Goal: Task Accomplishment & Management: Manage account settings

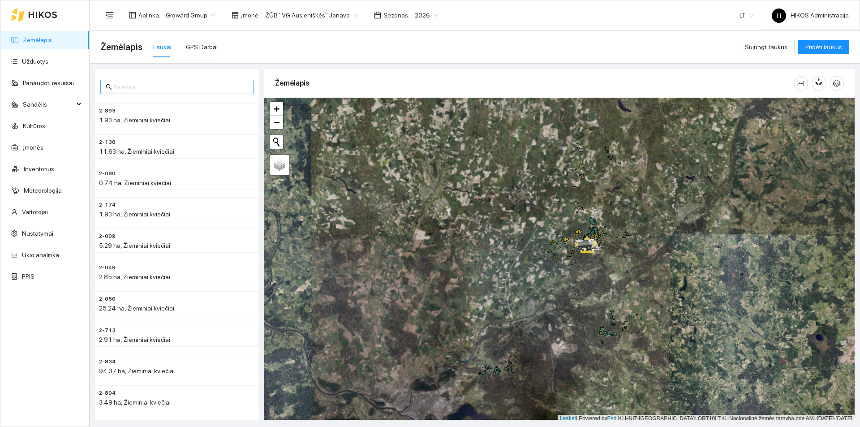
click at [165, 89] on input "text" at bounding box center [181, 87] width 134 height 10
paste input "17860"
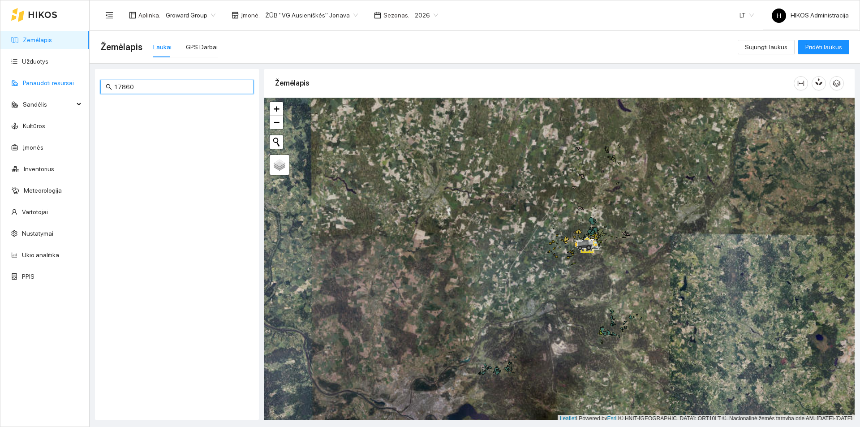
drag, startPoint x: 167, startPoint y: 89, endPoint x: 76, endPoint y: 86, distance: 90.6
click at [76, 86] on section "Žemėlapis Užduotys Panaudoti resursai Sandėlis Kultūros Įmonės Inventorius Mete…" at bounding box center [430, 213] width 860 height 427
type input "17860"
click at [62, 71] on ul "Žemėlapis Užduotys Panaudoti resursai Sandėlis Kultūros Įmonės Inventorius Mete…" at bounding box center [44, 158] width 89 height 258
click at [48, 65] on link "Užduotys" at bounding box center [35, 61] width 26 height 7
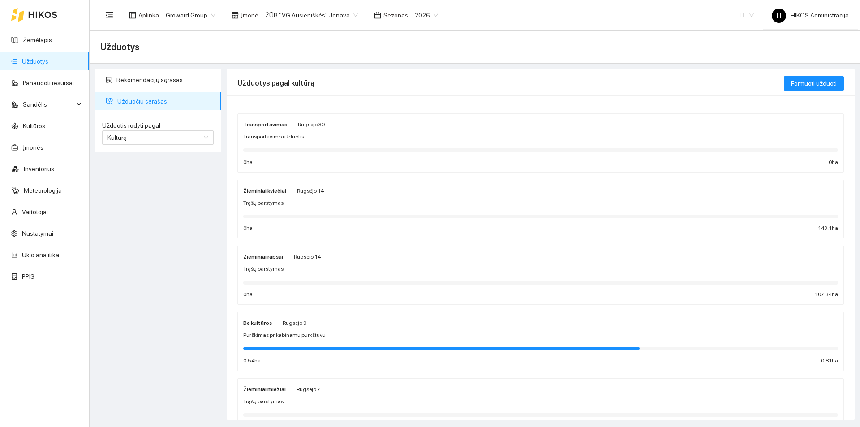
click at [329, 194] on div "Žieminiai kviečiai Rugsėjo 14" at bounding box center [540, 191] width 595 height 10
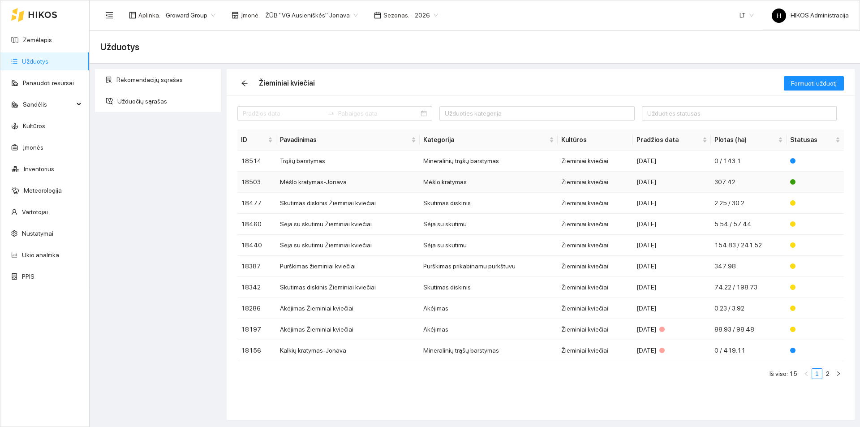
click at [327, 179] on td "Mėšlo kratymas-Jonava" at bounding box center [348, 182] width 143 height 21
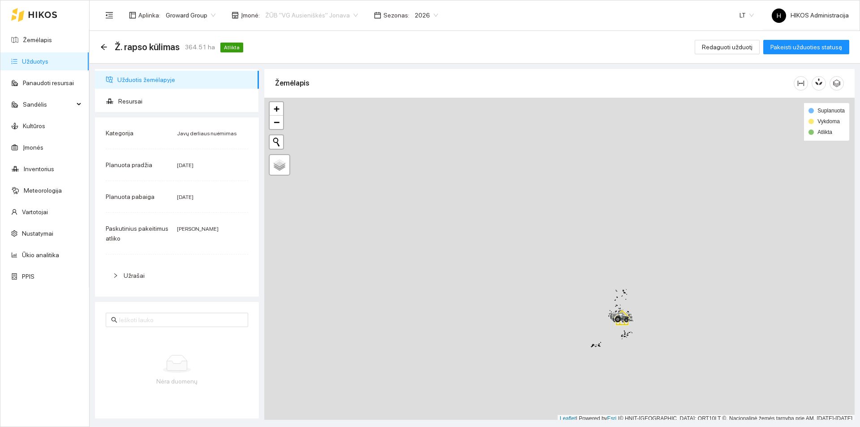
click at [279, 15] on span "ŽŪB "VG Ausieniškės" Jonava" at bounding box center [311, 15] width 93 height 13
click at [286, 29] on div "Visos" at bounding box center [308, 33] width 92 height 10
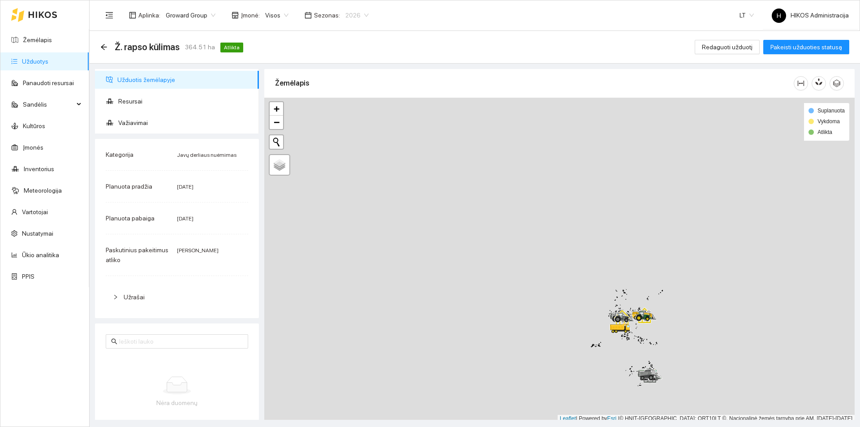
click at [346, 15] on span "2026" at bounding box center [357, 15] width 23 height 13
click at [344, 106] on div "2025" at bounding box center [350, 104] width 23 height 10
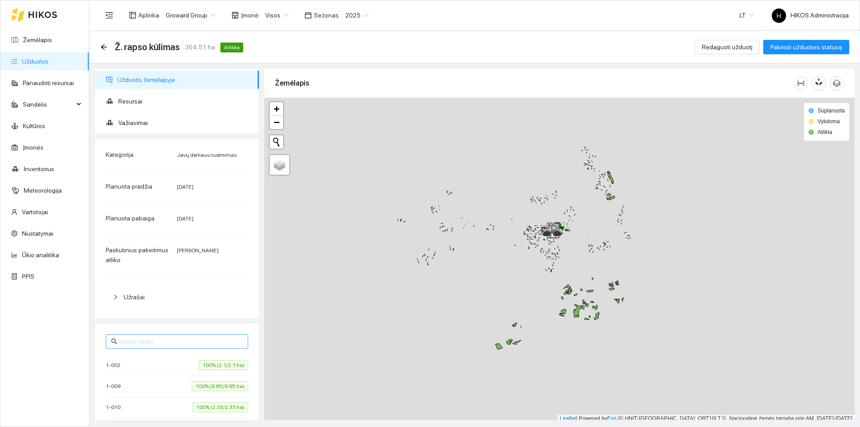
click at [196, 337] on input "text" at bounding box center [181, 342] width 124 height 10
click at [181, 362] on div "1-002 100% (2.1/2.1 ha)" at bounding box center [177, 365] width 143 height 10
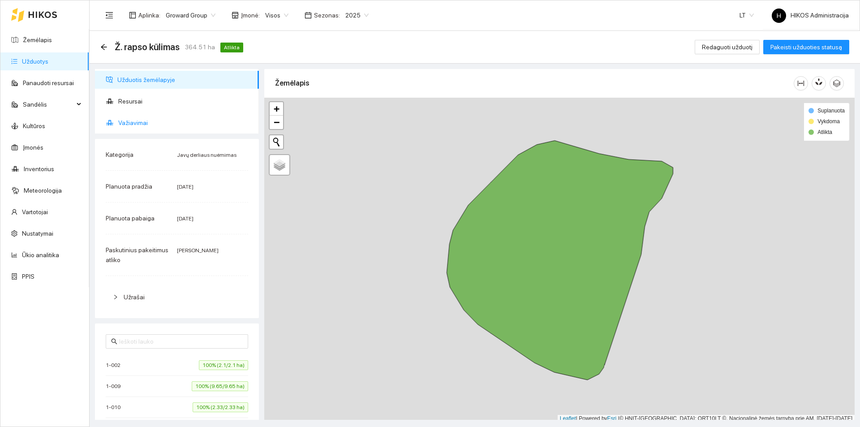
click at [159, 125] on span "Važiavimai" at bounding box center [185, 123] width 134 height 18
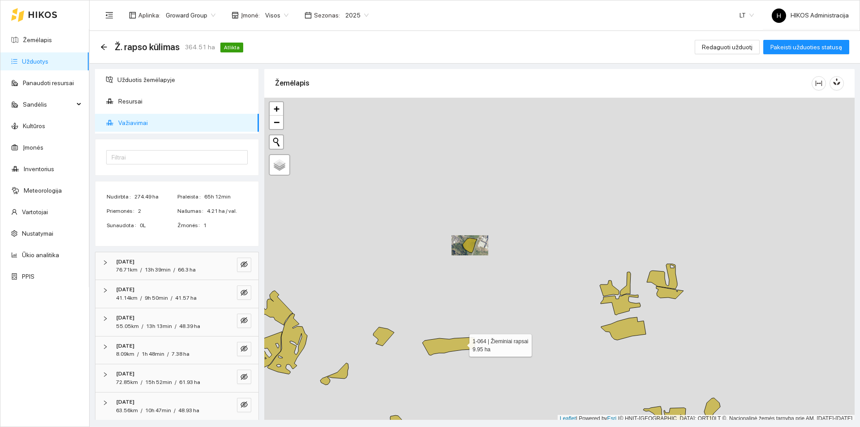
click at [462, 343] on icon at bounding box center [449, 346] width 52 height 18
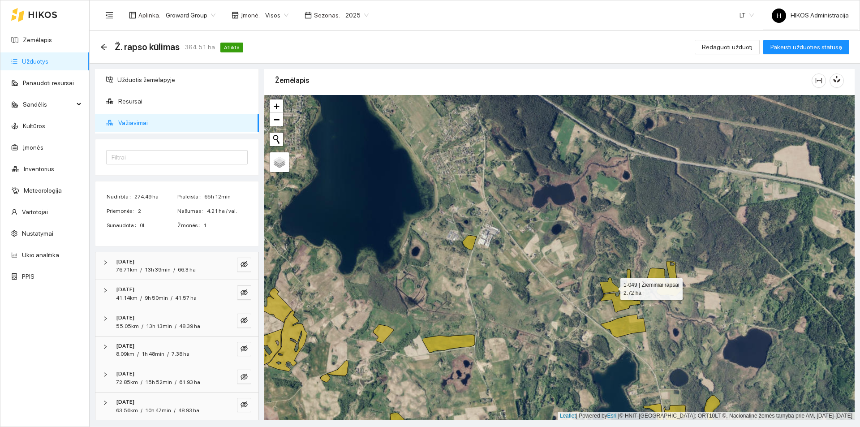
click at [604, 283] on icon at bounding box center [609, 286] width 19 height 16
click at [614, 302] on icon at bounding box center [621, 302] width 40 height 21
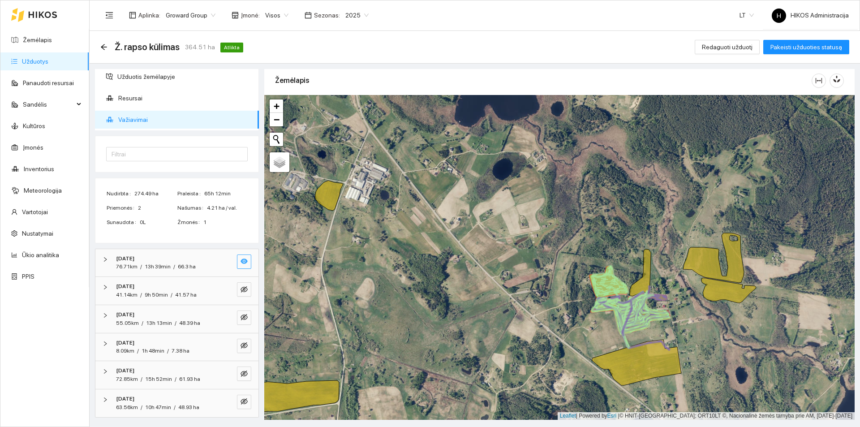
scroll to position [4, 0]
click at [241, 262] on icon "eye" at bounding box center [244, 260] width 7 height 7
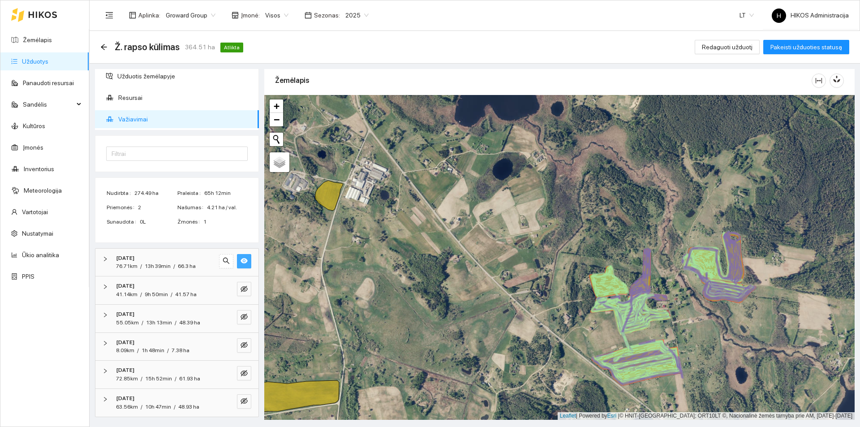
click at [241, 262] on icon "eye" at bounding box center [244, 260] width 7 height 7
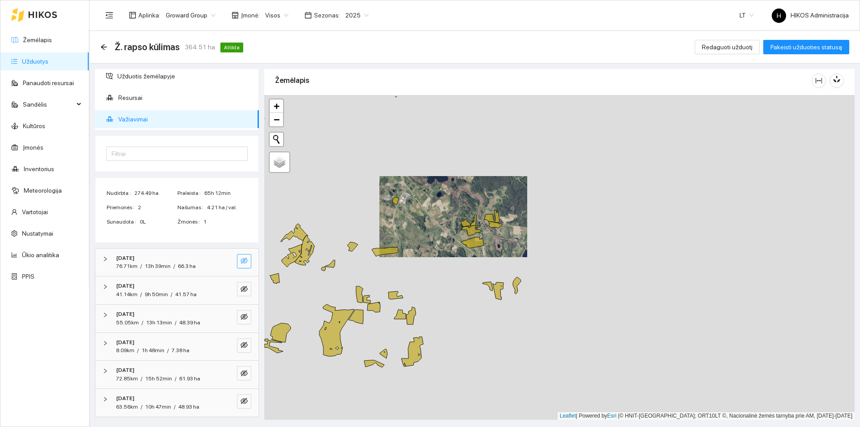
drag, startPoint x: 546, startPoint y: 217, endPoint x: 476, endPoint y: 228, distance: 70.2
click at [477, 227] on div at bounding box center [559, 257] width 591 height 325
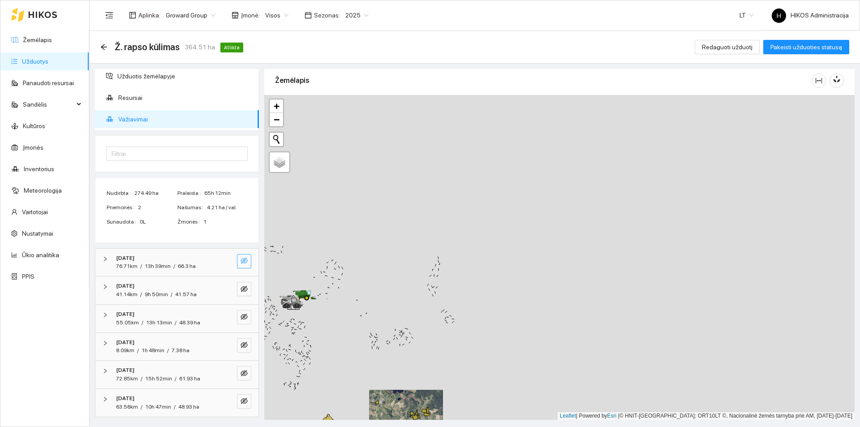
drag, startPoint x: 454, startPoint y: 131, endPoint x: 456, endPoint y: 316, distance: 185.1
click at [459, 329] on div at bounding box center [559, 257] width 591 height 325
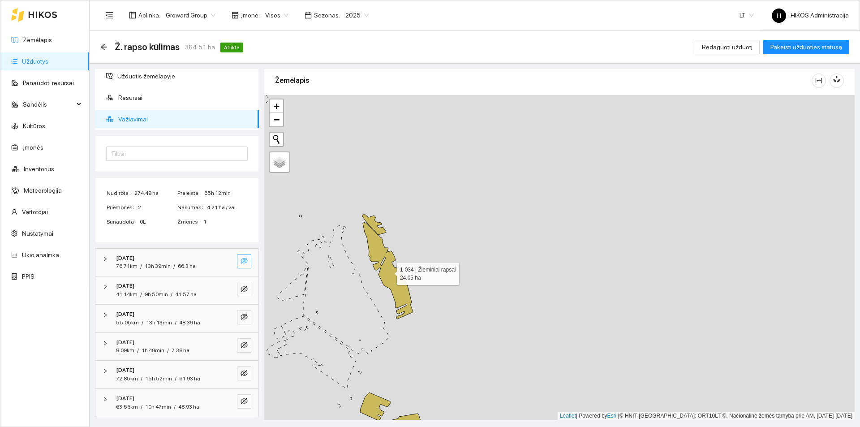
click at [398, 290] on icon at bounding box center [388, 270] width 50 height 97
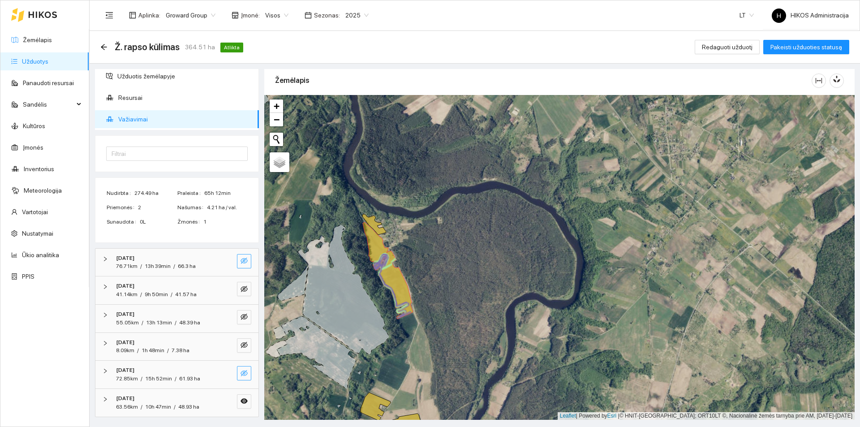
click at [242, 368] on button "button" at bounding box center [244, 373] width 14 height 14
click at [236, 335] on div "2025-08-14 8.09km / 1h 48min / 7.38 ha" at bounding box center [176, 347] width 163 height 28
click at [203, 337] on div "2025-08-14 8.09km / 1h 48min / 7.38 ha" at bounding box center [176, 347] width 163 height 28
click at [237, 341] on button "button" at bounding box center [244, 345] width 14 height 14
click at [241, 318] on icon "eye-invisible" at bounding box center [244, 317] width 7 height 6
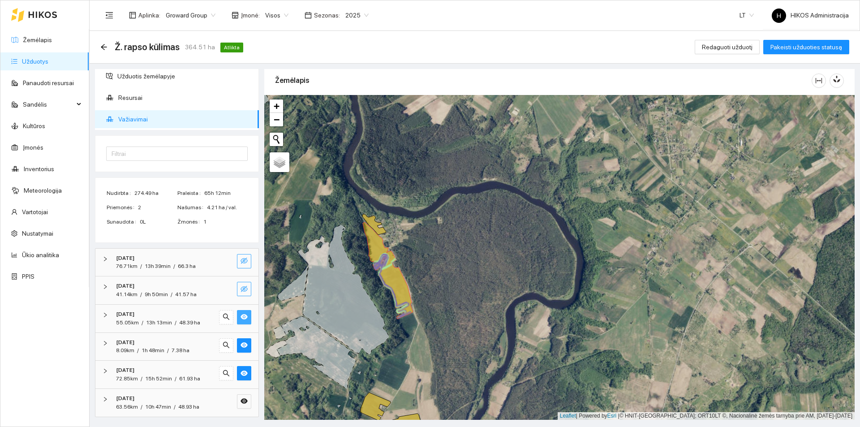
click at [241, 285] on icon "eye-invisible" at bounding box center [244, 288] width 7 height 7
click at [241, 260] on icon "eye-invisible" at bounding box center [244, 260] width 7 height 7
click at [194, 398] on div "2025-08-16" at bounding box center [164, 398] width 97 height 9
click at [241, 401] on icon "eye" at bounding box center [244, 401] width 7 height 5
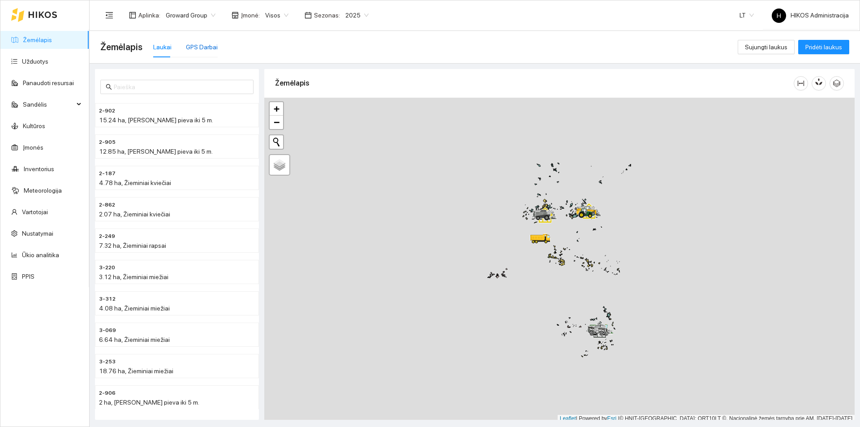
click at [194, 52] on div "GPS Darbai" at bounding box center [202, 47] width 32 height 10
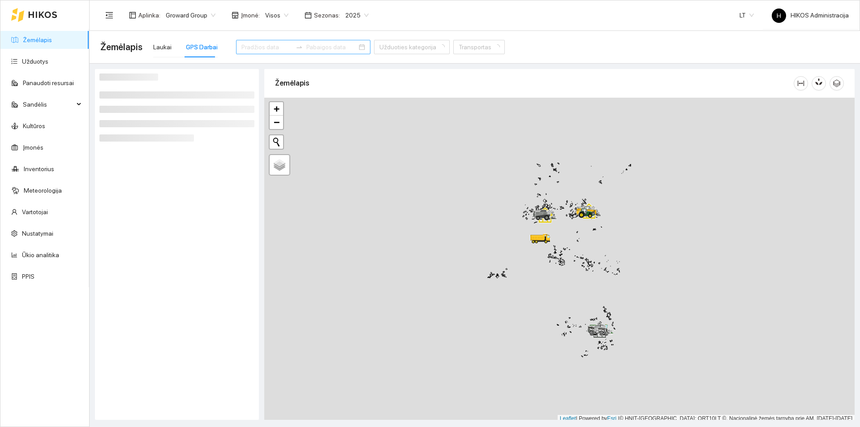
click at [255, 45] on input at bounding box center [267, 47] width 51 height 10
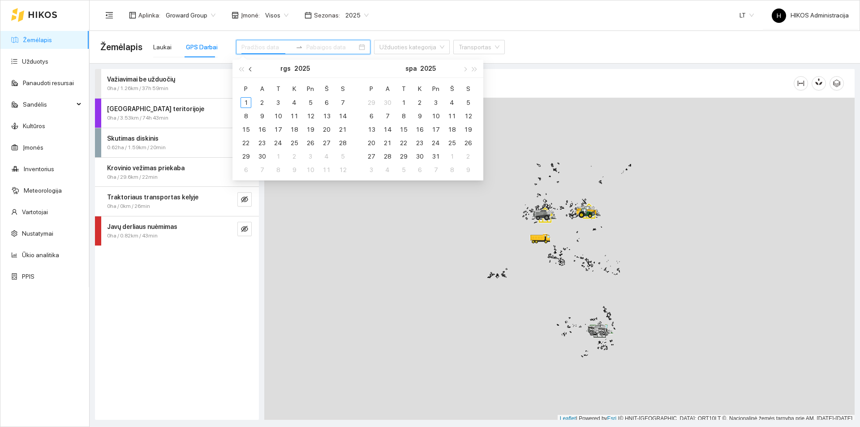
click at [252, 69] on span "button" at bounding box center [251, 69] width 4 height 4
type input "2025-08-01"
type input "2025-09-04"
type input "[DATE]"
click at [265, 115] on div "5" at bounding box center [262, 116] width 11 height 11
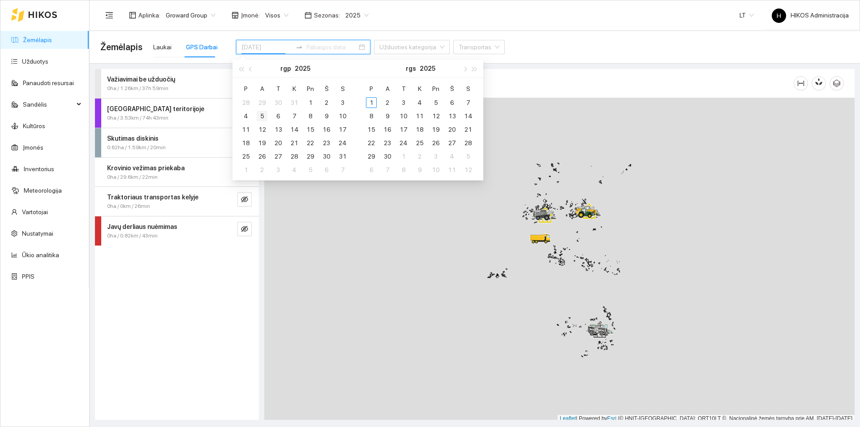
click at [265, 115] on div "5" at bounding box center [262, 116] width 11 height 11
type input "[DATE]"
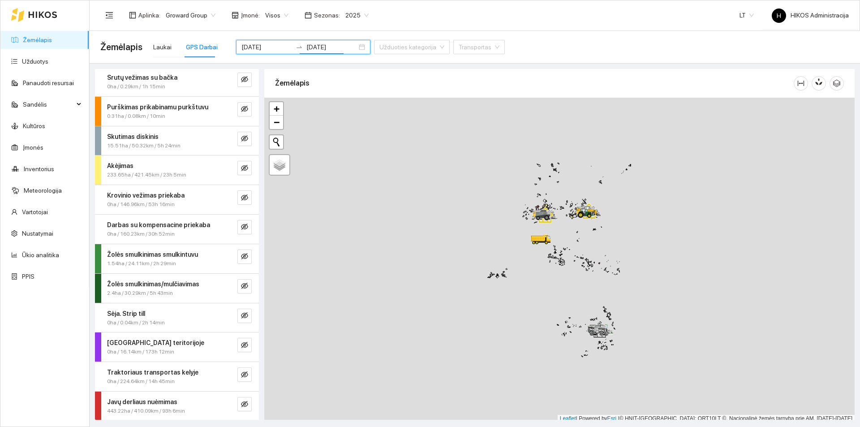
scroll to position [62, 0]
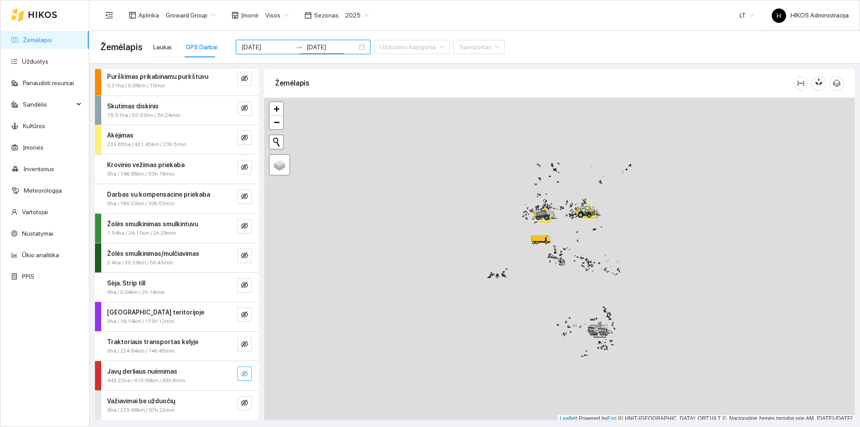
click at [241, 372] on icon "eye-invisible" at bounding box center [244, 373] width 7 height 7
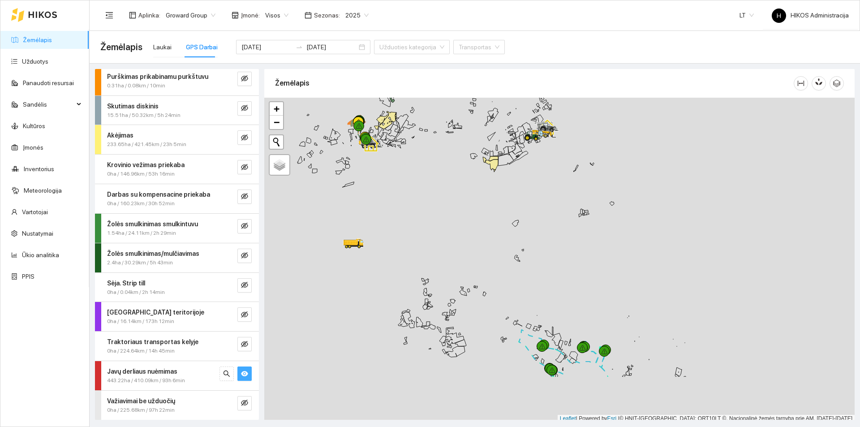
scroll to position [3, 0]
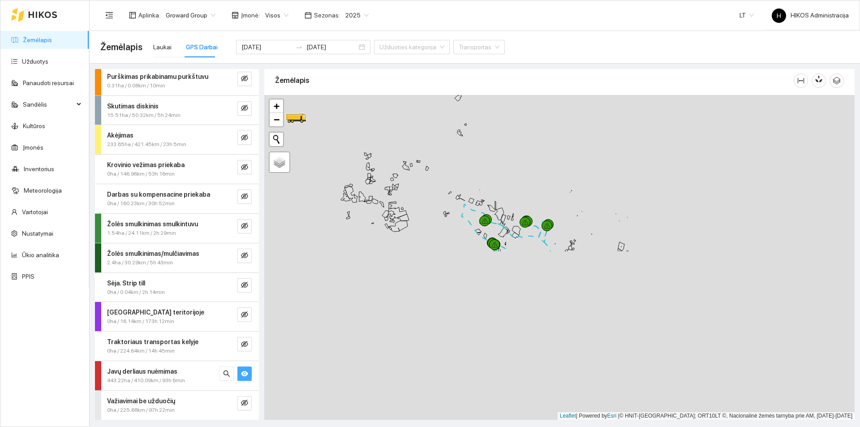
drag, startPoint x: 479, startPoint y: 271, endPoint x: 420, endPoint y: 146, distance: 137.9
click at [420, 146] on div at bounding box center [559, 257] width 591 height 325
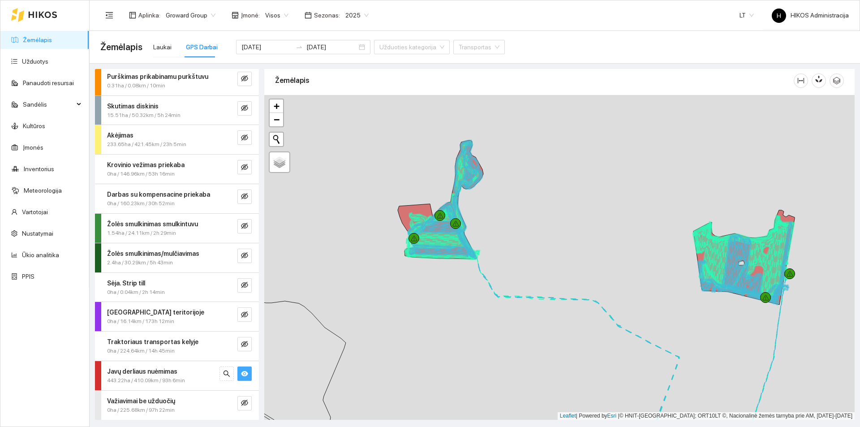
drag, startPoint x: 475, startPoint y: 157, endPoint x: 521, endPoint y: 204, distance: 65.9
click at [521, 204] on div at bounding box center [559, 257] width 591 height 325
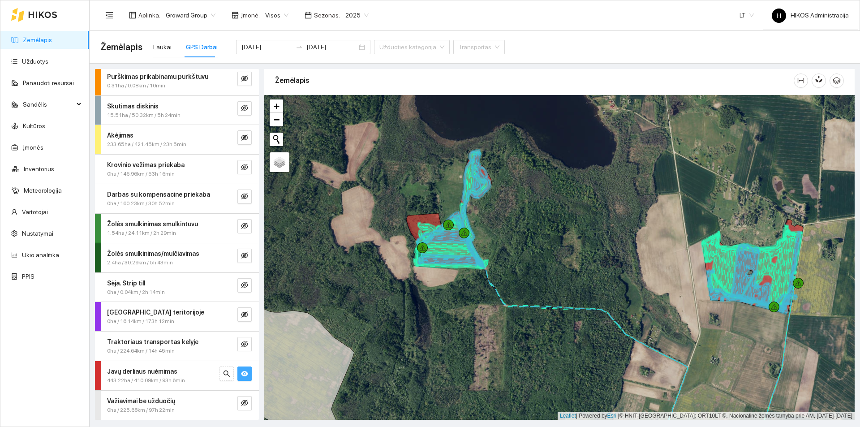
click at [238, 367] on button "button" at bounding box center [245, 374] width 14 height 14
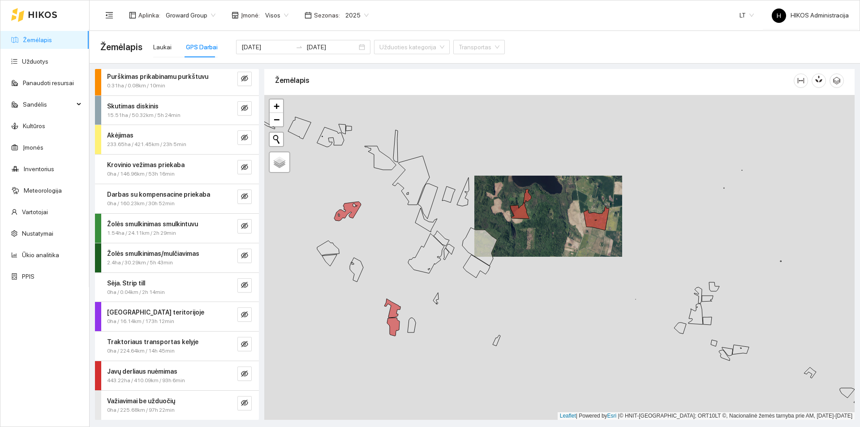
drag, startPoint x: 502, startPoint y: 278, endPoint x: 557, endPoint y: 240, distance: 67.0
click at [557, 240] on div at bounding box center [559, 257] width 591 height 325
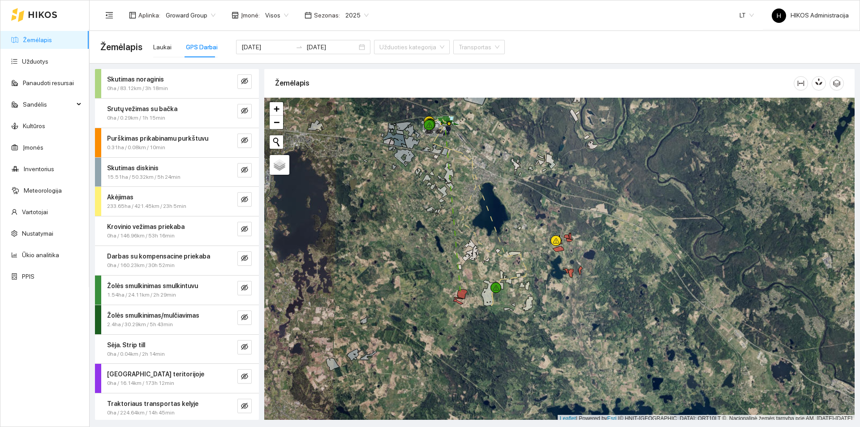
scroll to position [3, 0]
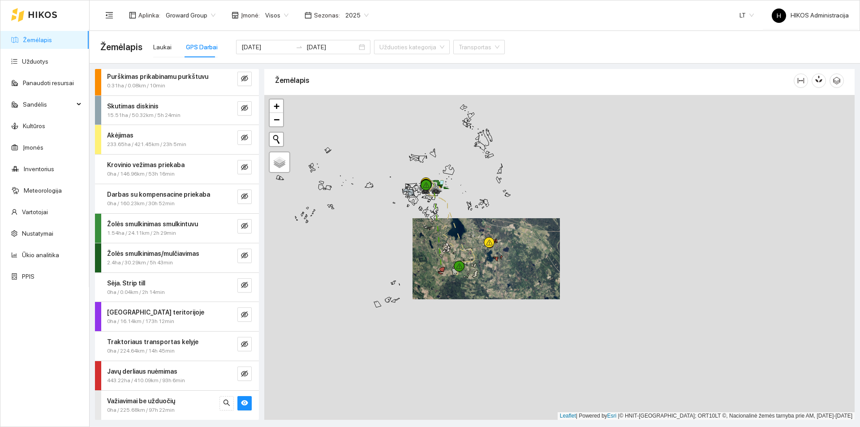
drag, startPoint x: 526, startPoint y: 255, endPoint x: 454, endPoint y: 257, distance: 71.3
click at [454, 257] on div at bounding box center [559, 257] width 591 height 325
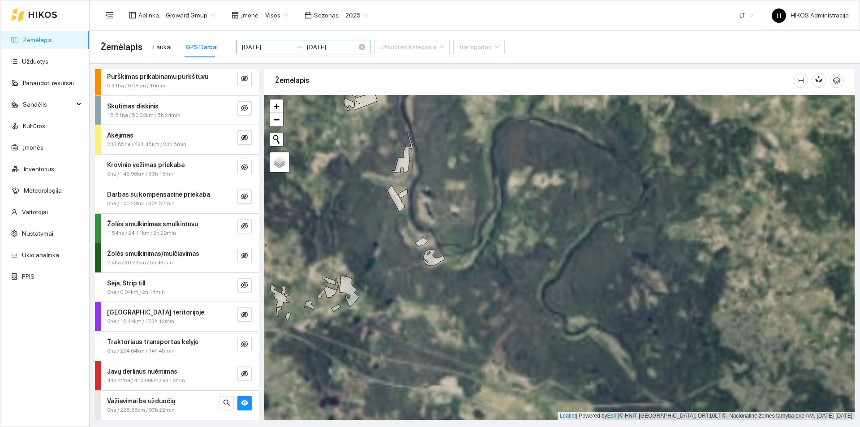
click at [264, 47] on input "[DATE]" at bounding box center [267, 47] width 51 height 10
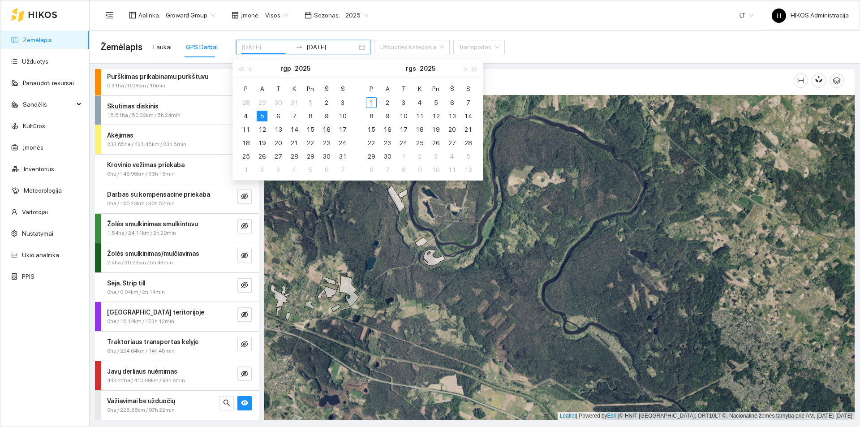
type input "[DATE]"
click at [328, 128] on div "16" at bounding box center [326, 129] width 11 height 11
type input "[DATE]"
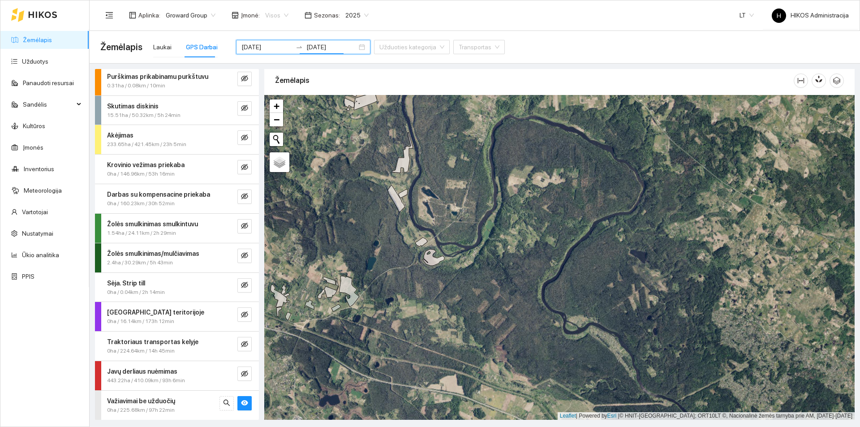
click at [279, 14] on span "Visos" at bounding box center [276, 15] width 23 height 13
click at [322, 62] on div "ŽŪB "VG Ausieniškės " Vievis" at bounding box center [308, 61] width 92 height 10
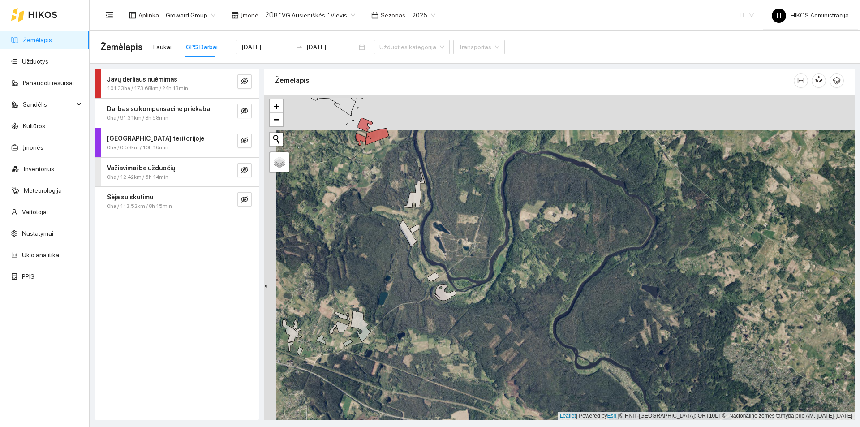
drag, startPoint x: 432, startPoint y: 167, endPoint x: 441, endPoint y: 189, distance: 23.8
click at [441, 189] on div at bounding box center [559, 257] width 591 height 325
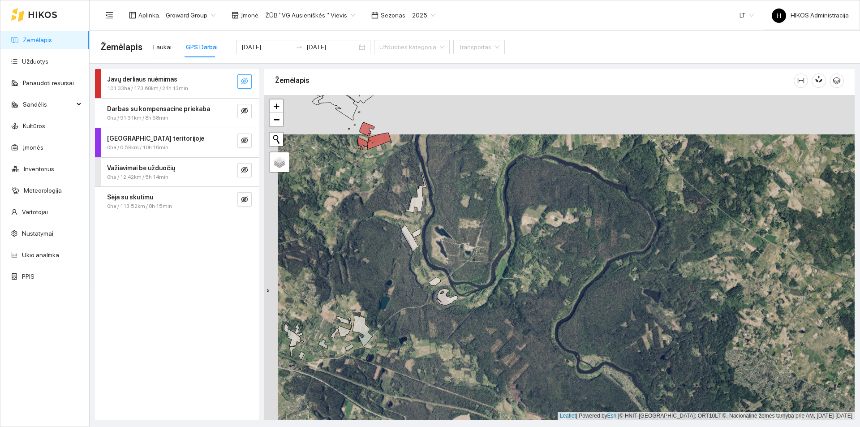
click at [246, 82] on icon "eye-invisible" at bounding box center [244, 81] width 7 height 7
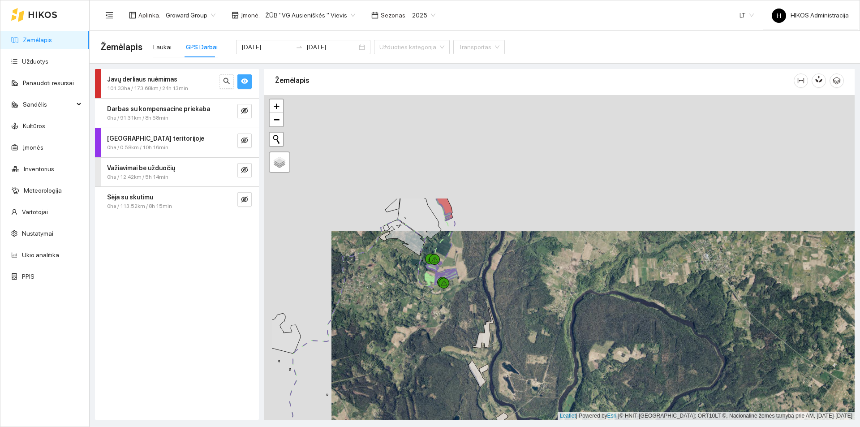
drag, startPoint x: 435, startPoint y: 131, endPoint x: 505, endPoint y: 272, distance: 157.7
click at [505, 272] on div at bounding box center [559, 257] width 591 height 325
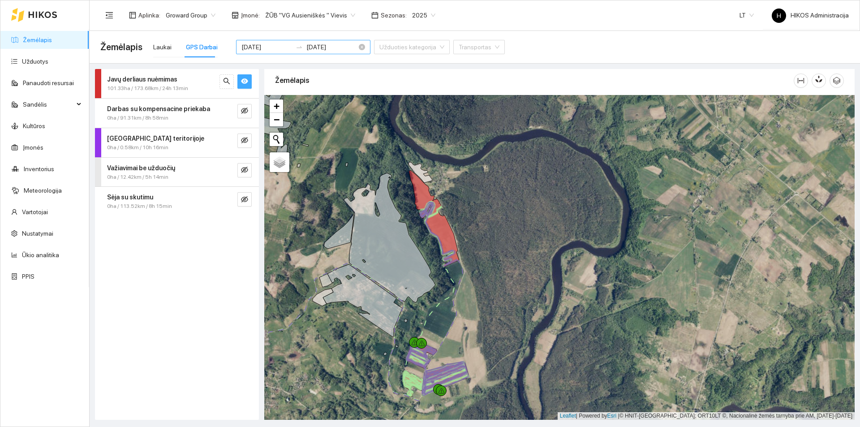
click at [264, 42] on div "2025-08-16 2025-08-16" at bounding box center [303, 47] width 134 height 14
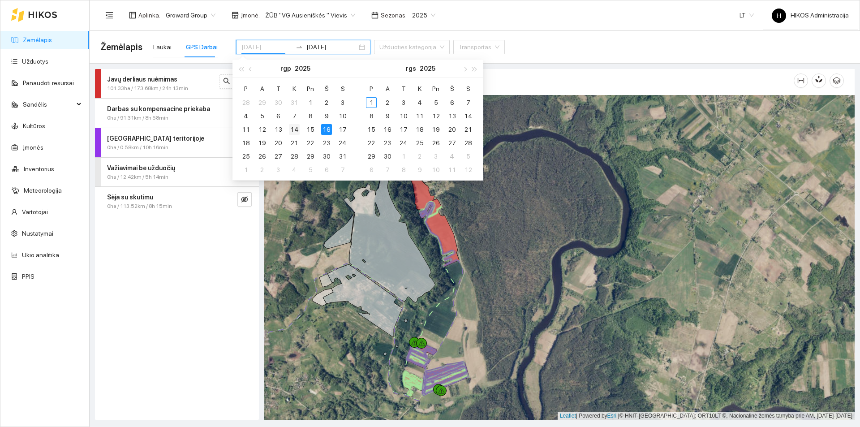
type input "[DATE]"
click at [294, 130] on div "14" at bounding box center [294, 129] width 11 height 11
type input "[DATE]"
click at [341, 129] on div "17" at bounding box center [342, 129] width 11 height 11
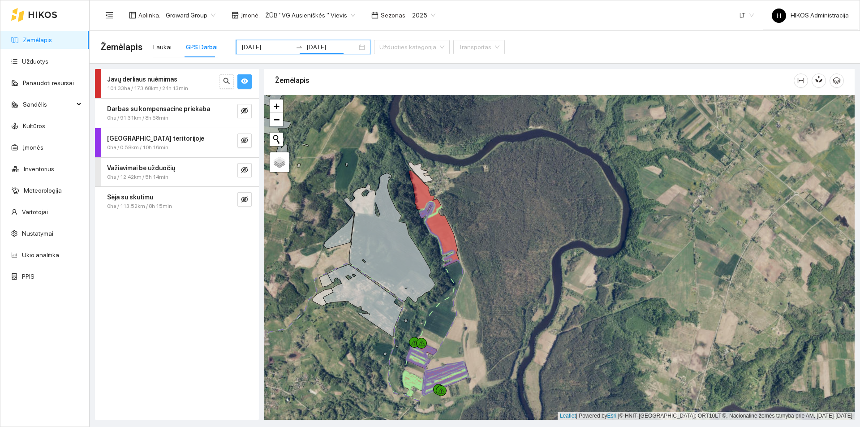
click at [242, 85] on icon "eye" at bounding box center [244, 81] width 7 height 7
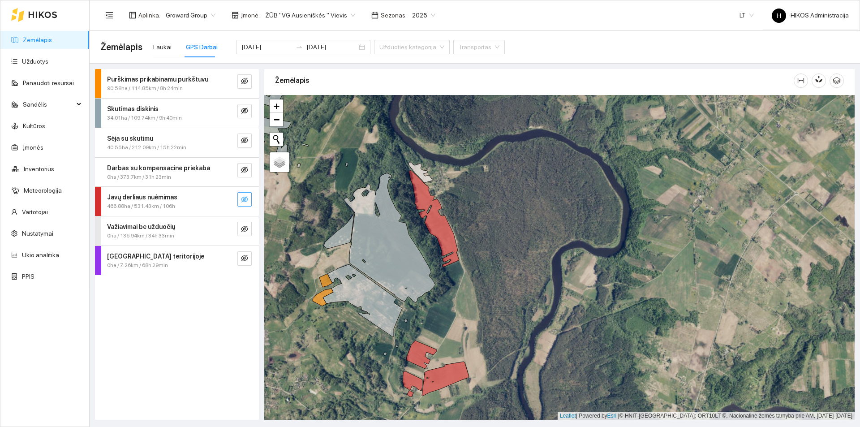
click at [241, 198] on icon "eye-invisible" at bounding box center [244, 199] width 7 height 7
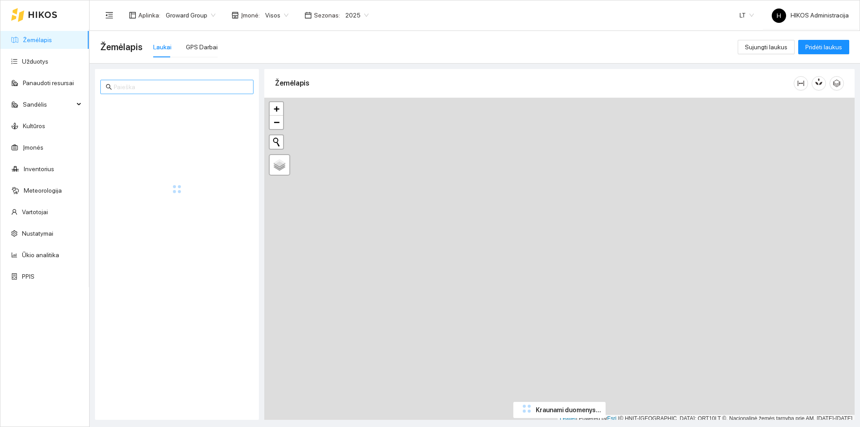
click at [173, 86] on input "text" at bounding box center [181, 87] width 134 height 10
paste input "1-018"
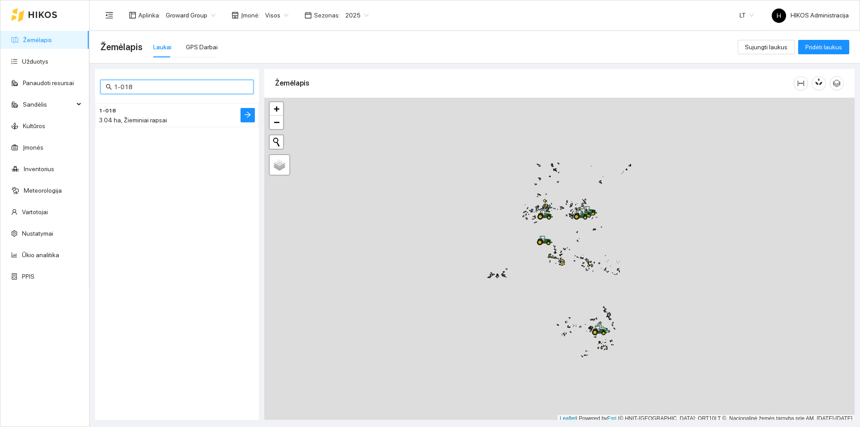
type input "1-018"
click at [210, 121] on div "3.04 ha, Žieminiai rapsai" at bounding box center [159, 120] width 120 height 10
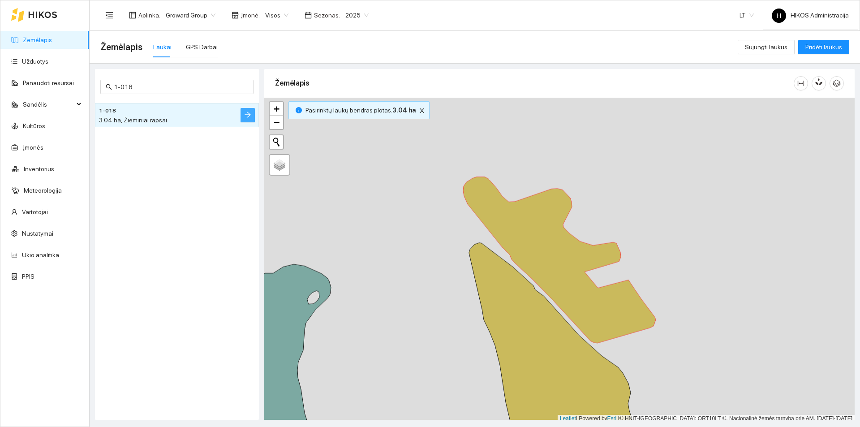
click at [247, 113] on icon "arrow-right" at bounding box center [247, 114] width 7 height 7
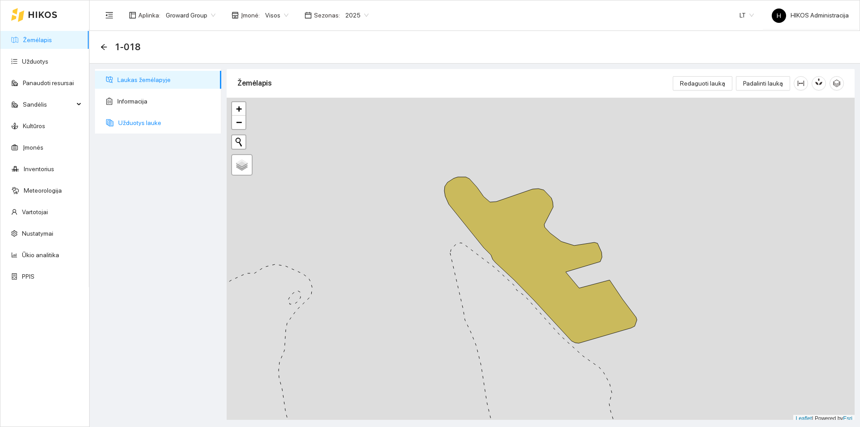
click at [138, 126] on span "Užduotys lauke" at bounding box center [166, 123] width 96 height 18
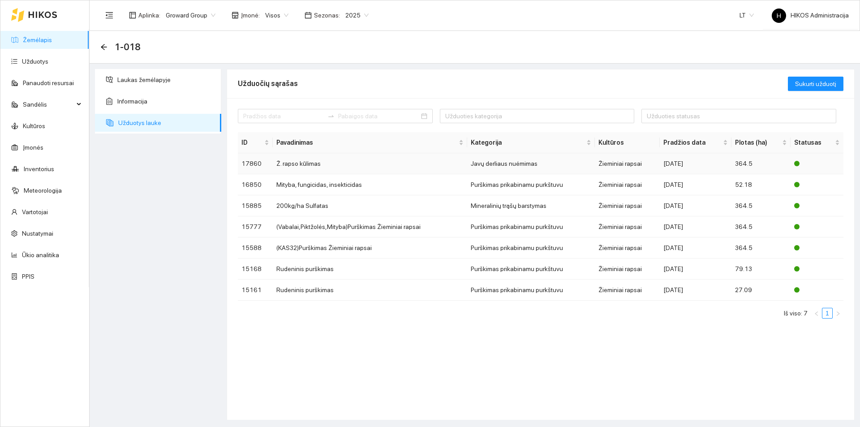
click at [325, 159] on td "Ž. rapso kūlimas" at bounding box center [370, 163] width 194 height 21
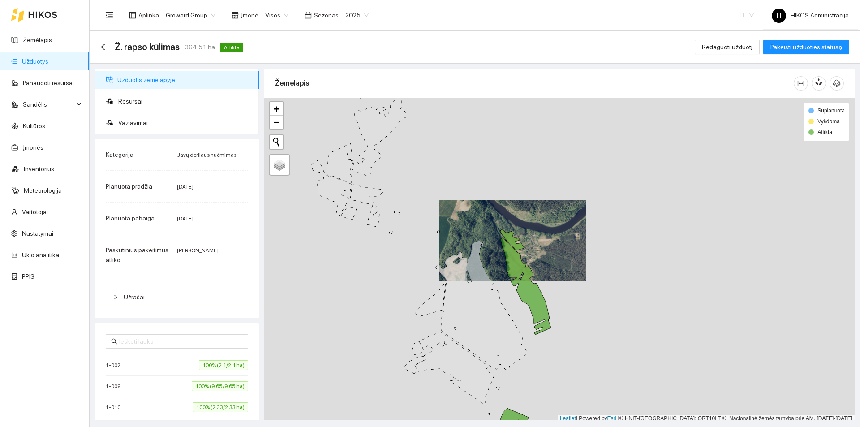
scroll to position [3, 0]
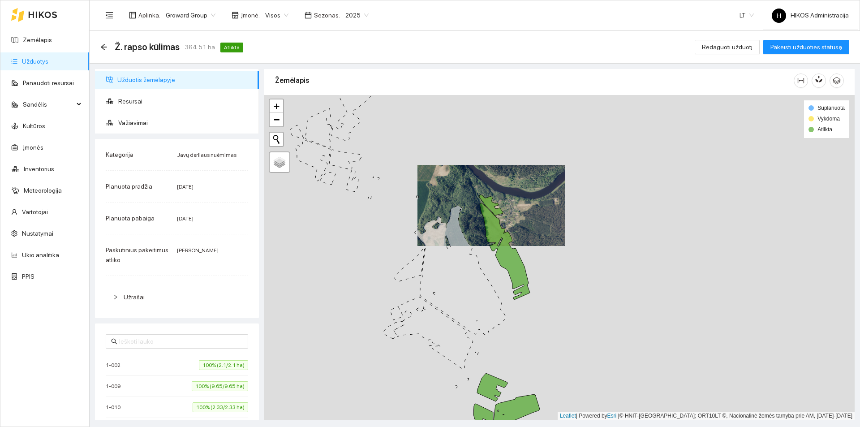
drag, startPoint x: 548, startPoint y: 237, endPoint x: 522, endPoint y: 209, distance: 37.4
click at [522, 209] on div at bounding box center [559, 257] width 591 height 325
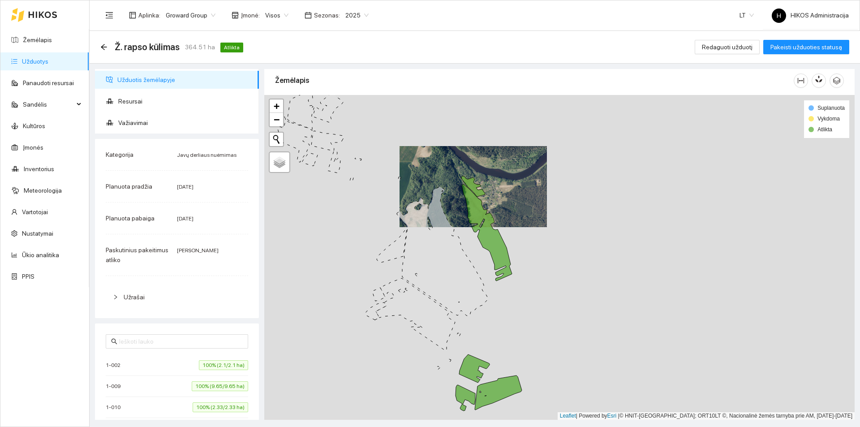
click at [493, 244] on icon at bounding box center [487, 232] width 50 height 97
click at [467, 365] on icon at bounding box center [474, 368] width 30 height 28
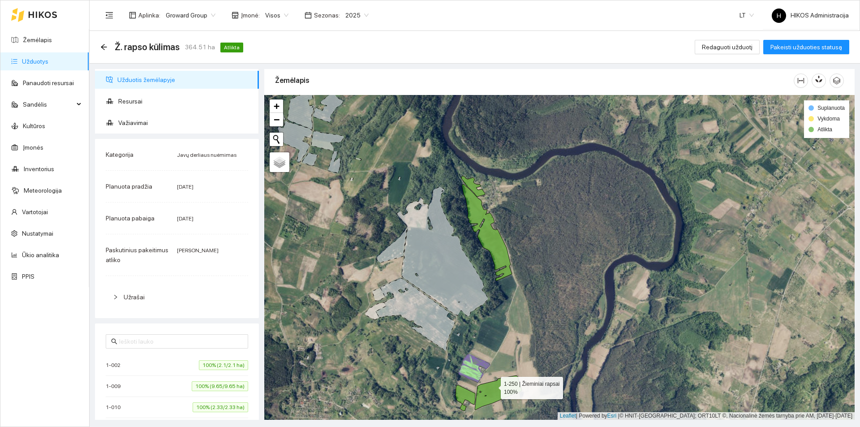
click at [493, 386] on icon at bounding box center [498, 393] width 47 height 35
click at [467, 389] on icon at bounding box center [466, 398] width 20 height 26
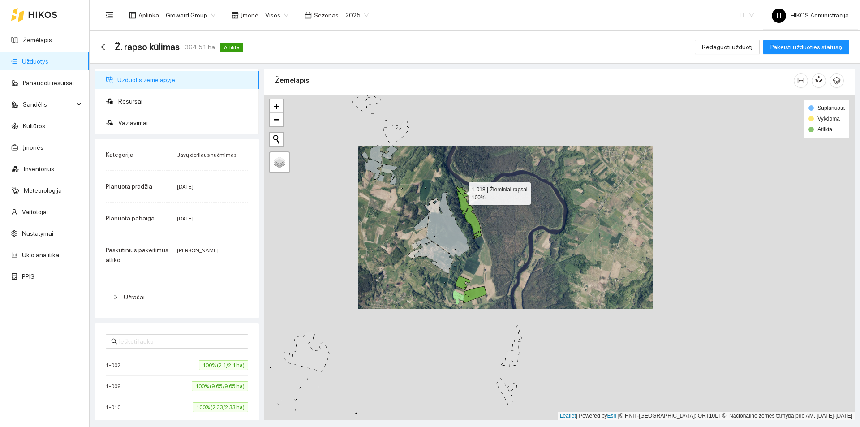
click at [461, 191] on icon at bounding box center [463, 191] width 12 height 11
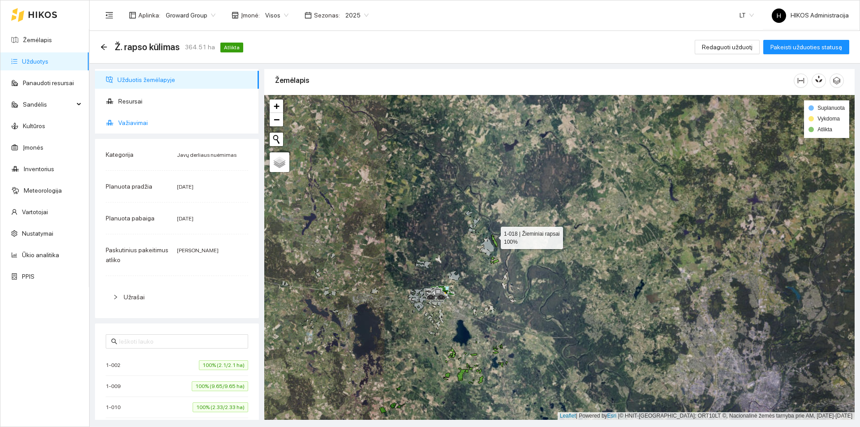
click at [161, 131] on span "Važiavimai" at bounding box center [185, 123] width 134 height 18
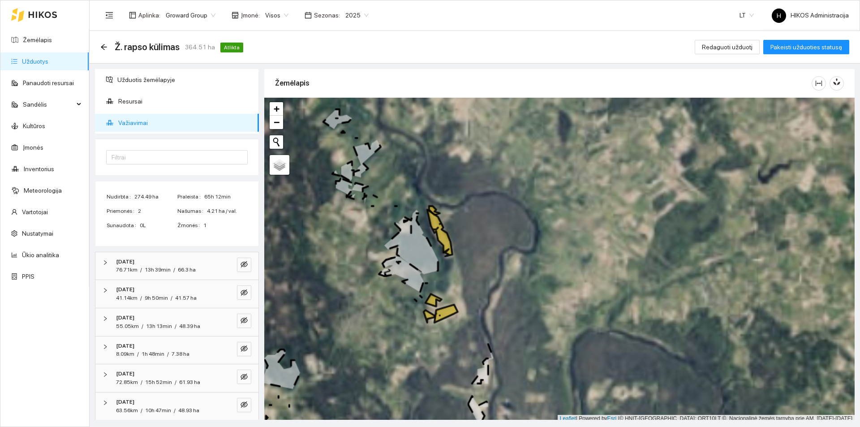
scroll to position [3, 0]
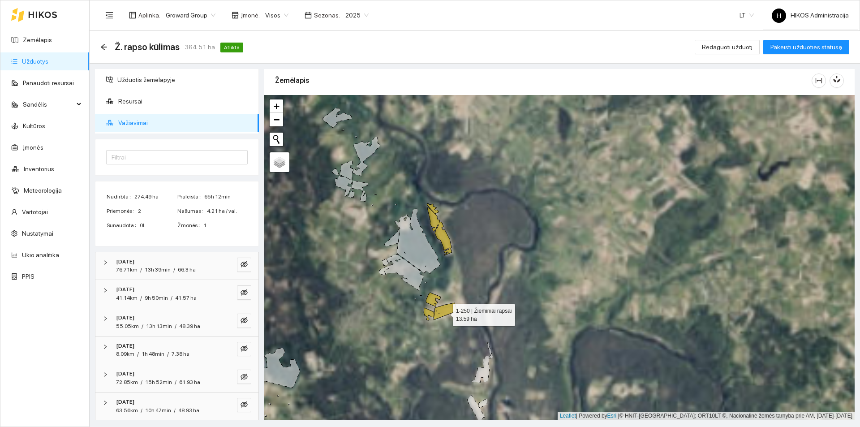
click at [445, 313] on icon at bounding box center [445, 311] width 23 height 17
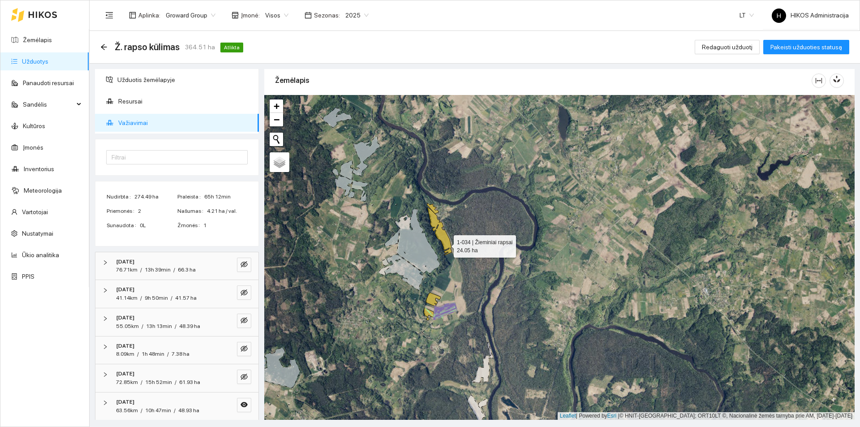
click at [446, 244] on icon at bounding box center [440, 231] width 25 height 48
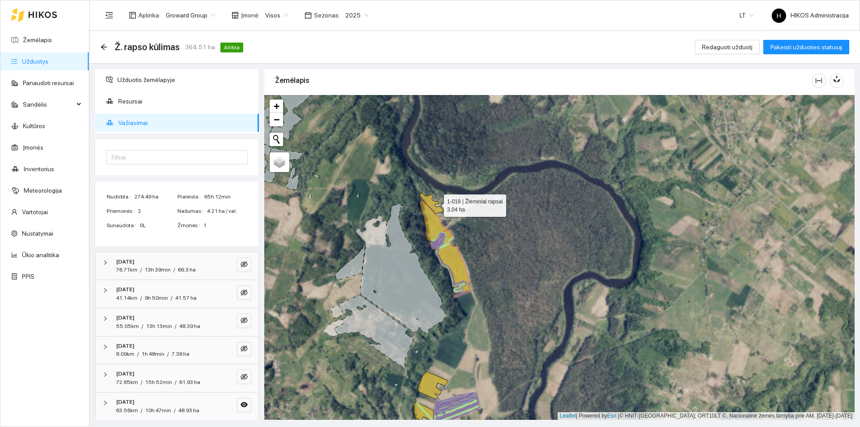
click at [436, 203] on icon at bounding box center [432, 203] width 24 height 21
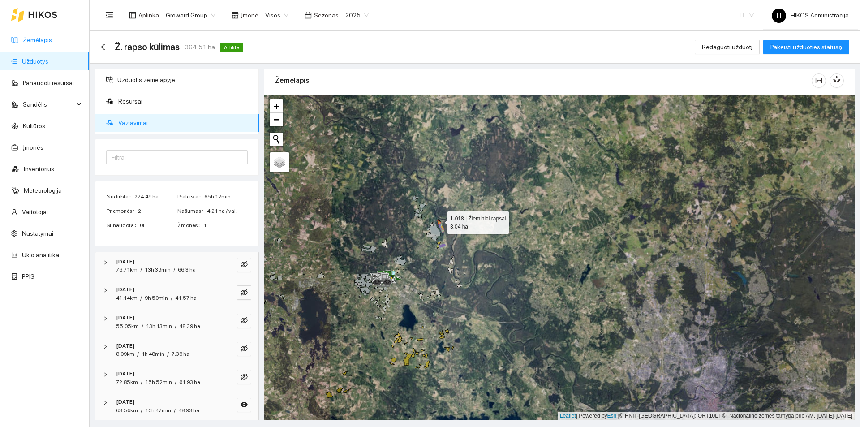
click at [52, 39] on link "Žemėlapis" at bounding box center [37, 39] width 29 height 7
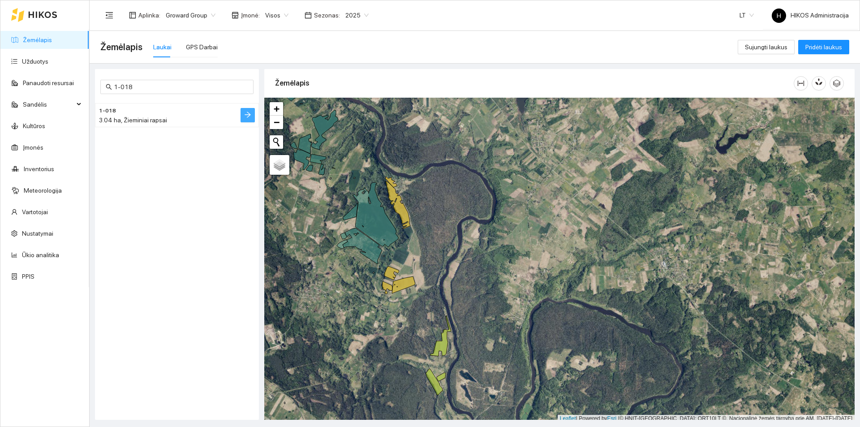
click at [245, 116] on icon "arrow-right" at bounding box center [247, 114] width 7 height 7
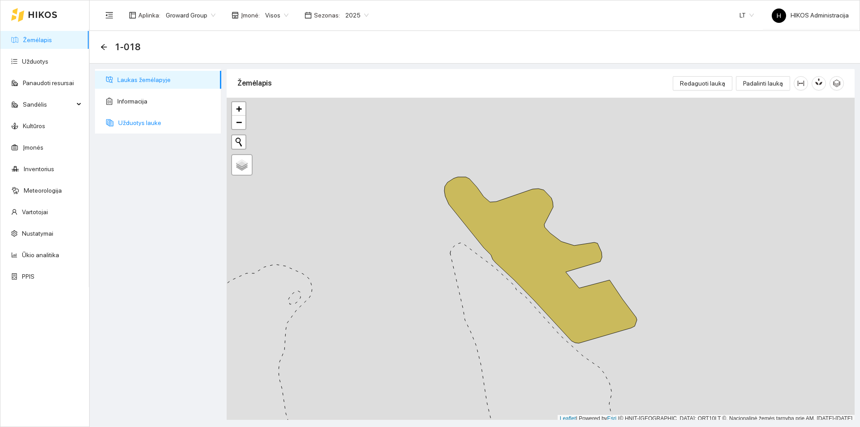
click at [181, 126] on span "Užduotys lauke" at bounding box center [166, 123] width 96 height 18
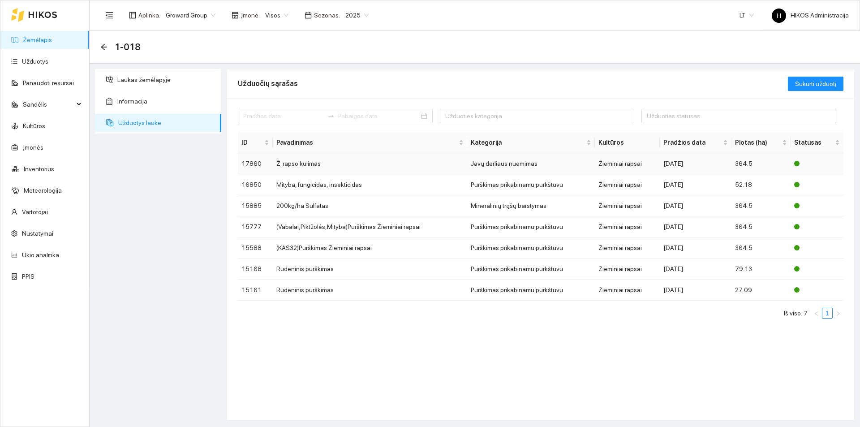
click at [302, 164] on td "Ž. rapso kūlimas" at bounding box center [370, 163] width 194 height 21
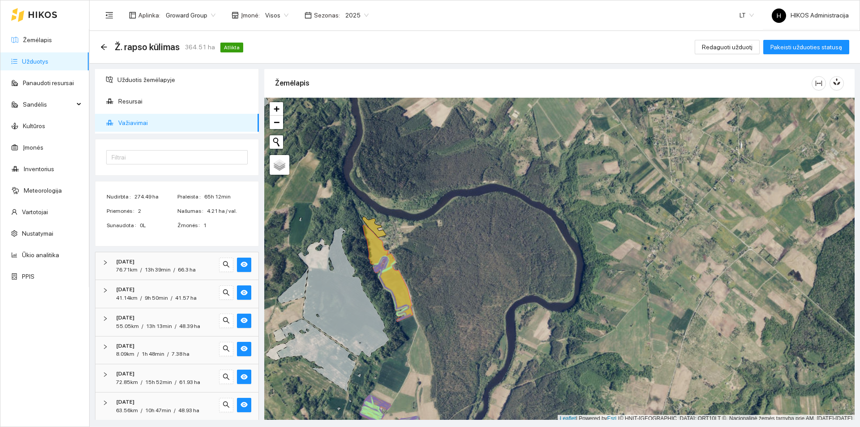
scroll to position [3, 0]
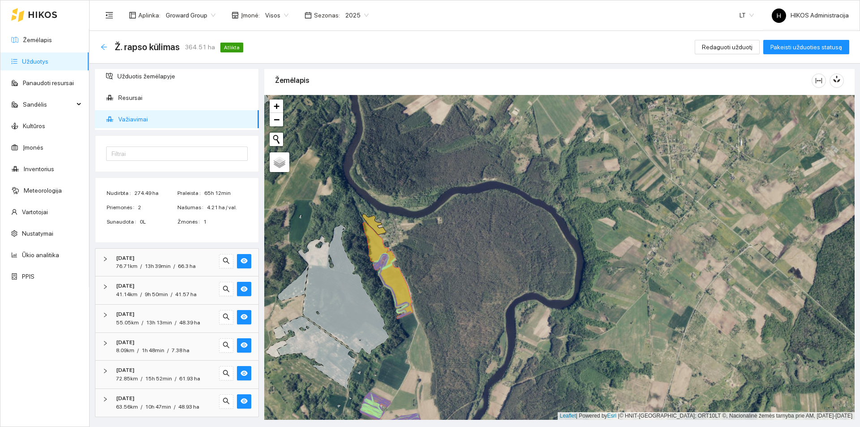
click at [102, 47] on icon "arrow-left" at bounding box center [104, 47] width 6 height 6
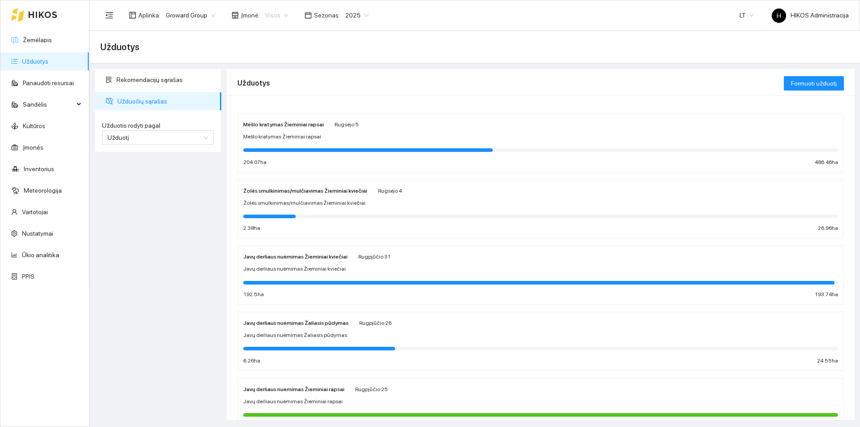
click at [279, 17] on span "Visos" at bounding box center [276, 15] width 23 height 13
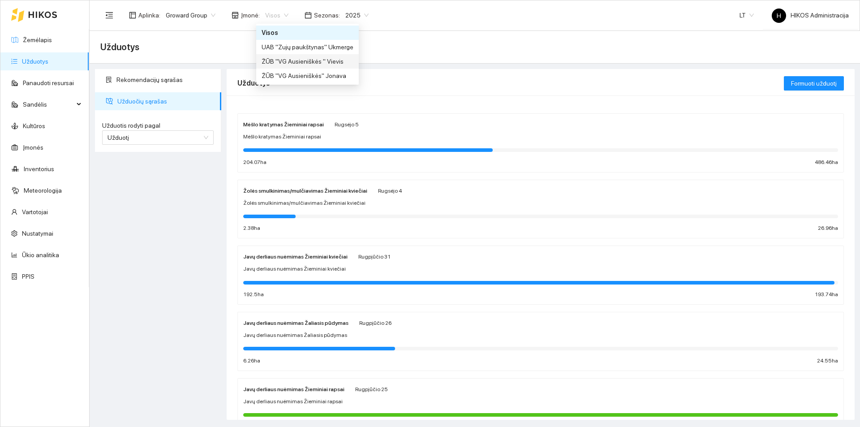
click at [335, 59] on div "ŽŪB "VG Ausieniškės " Vievis" at bounding box center [308, 61] width 92 height 10
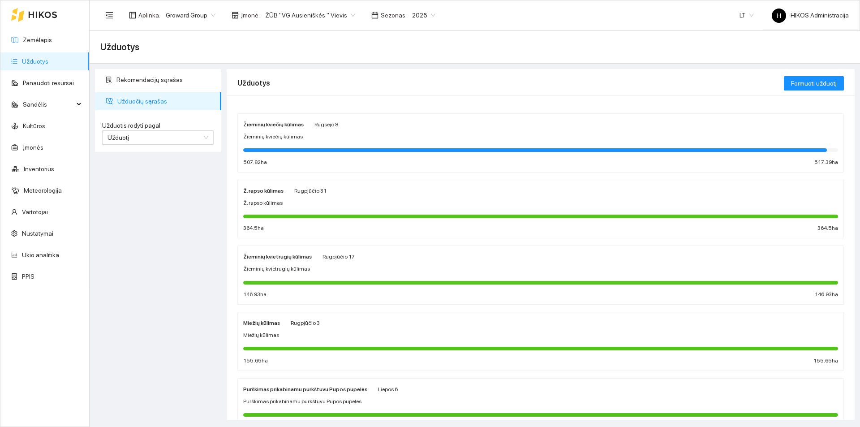
click at [306, 137] on div "Žieminių kviečių kūlimas" at bounding box center [540, 137] width 595 height 9
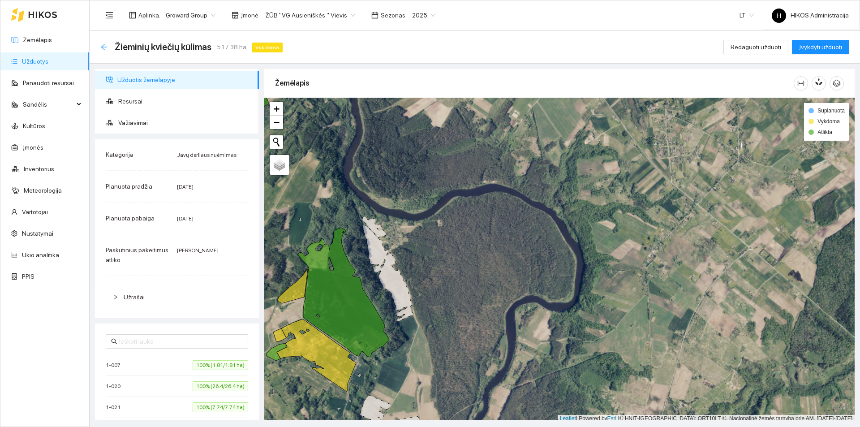
click at [101, 46] on icon "arrow-left" at bounding box center [103, 46] width 7 height 7
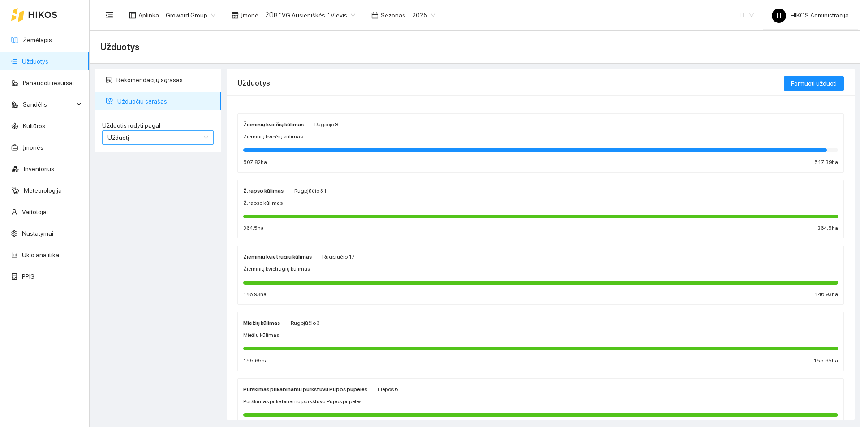
click at [171, 138] on span "Užduotį" at bounding box center [158, 137] width 101 height 13
click at [161, 171] on div "Kultūrą" at bounding box center [158, 170] width 101 height 10
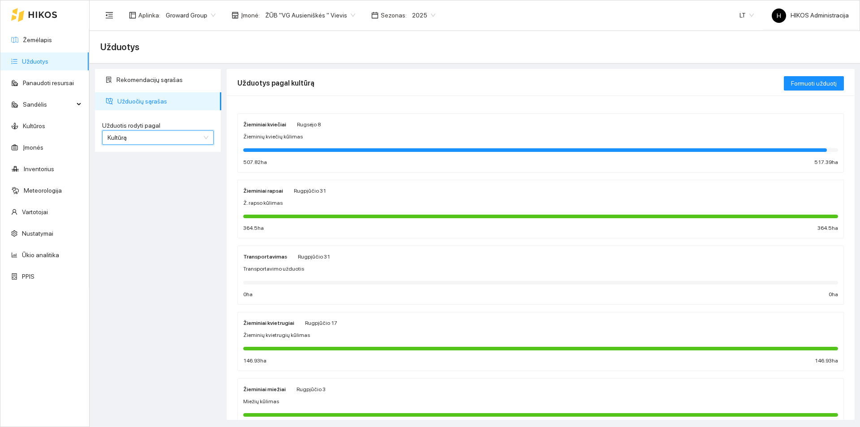
click at [309, 136] on div "Žieminių kviečių kūlimas" at bounding box center [540, 137] width 595 height 9
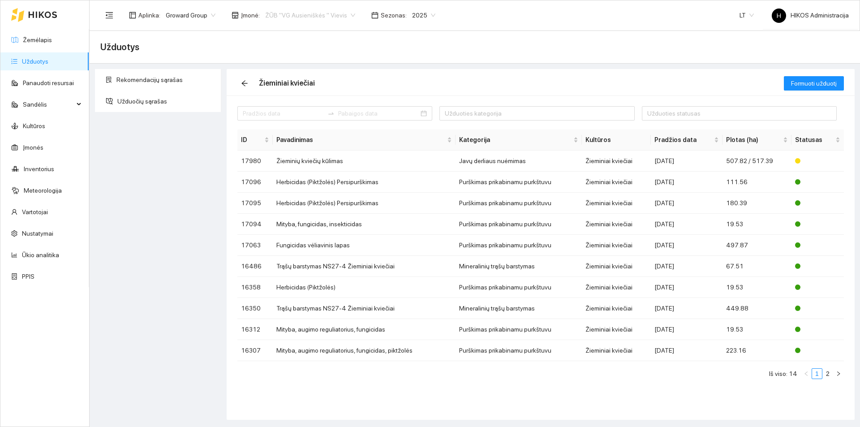
click at [326, 22] on div "ŽŪB "VG Ausieniškės " Vievis" at bounding box center [310, 15] width 101 height 14
click at [333, 74] on div "ŽŪB "VG Ausieniškės" Jonava" at bounding box center [308, 76] width 92 height 10
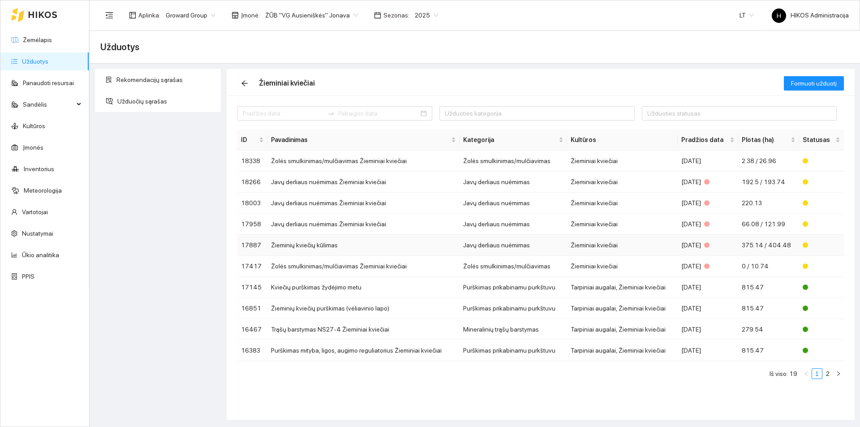
click at [388, 246] on td "Žieminių kviečių kūlimas" at bounding box center [364, 245] width 192 height 21
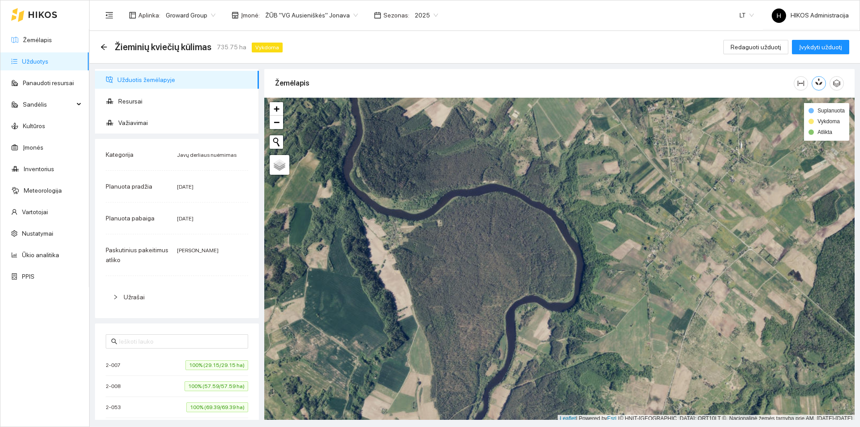
click at [825, 82] on button "button" at bounding box center [819, 83] width 14 height 14
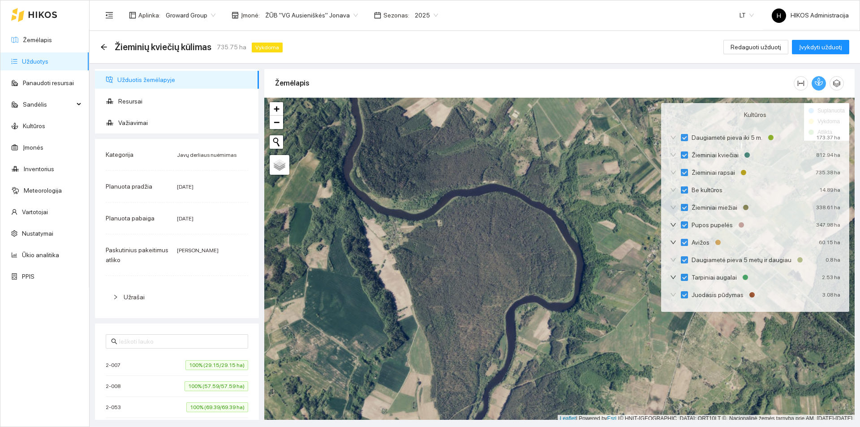
drag, startPoint x: 825, startPoint y: 82, endPoint x: 699, endPoint y: 80, distance: 125.9
click at [825, 82] on button "button" at bounding box center [819, 83] width 14 height 14
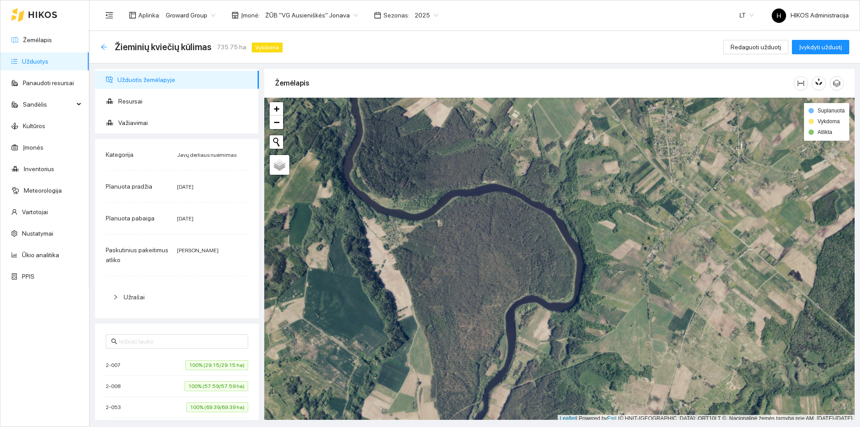
click at [105, 49] on icon "arrow-left" at bounding box center [103, 46] width 7 height 7
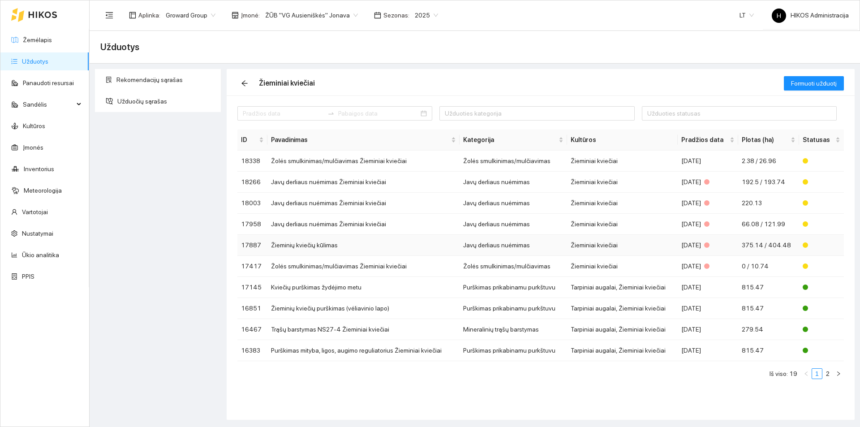
click at [415, 243] on td "Žieminių kviečių kūlimas" at bounding box center [364, 245] width 192 height 21
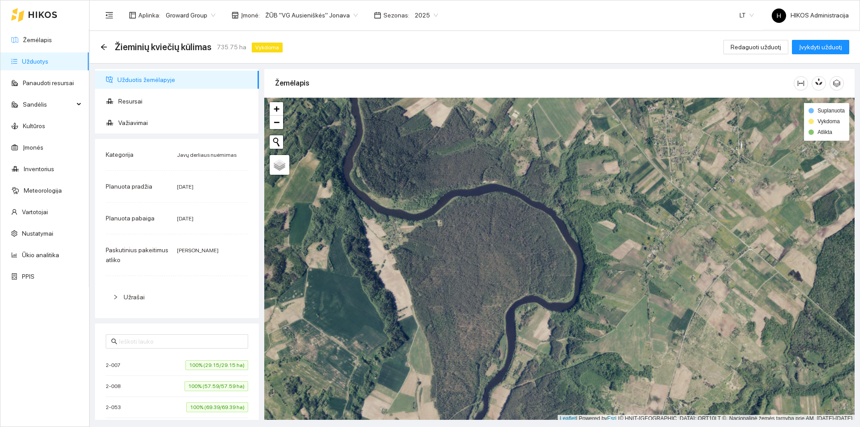
click at [304, 17] on span "ŽŪB "VG Ausieniškės" Jonava" at bounding box center [311, 15] width 93 height 13
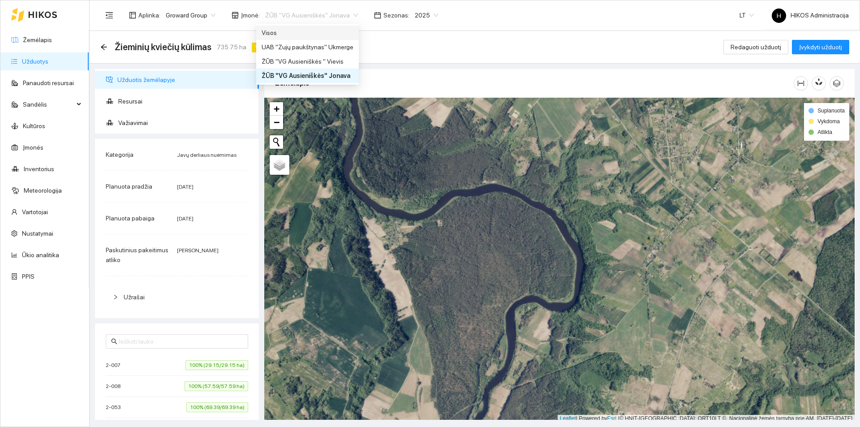
click at [304, 34] on div "Visos" at bounding box center [308, 33] width 92 height 10
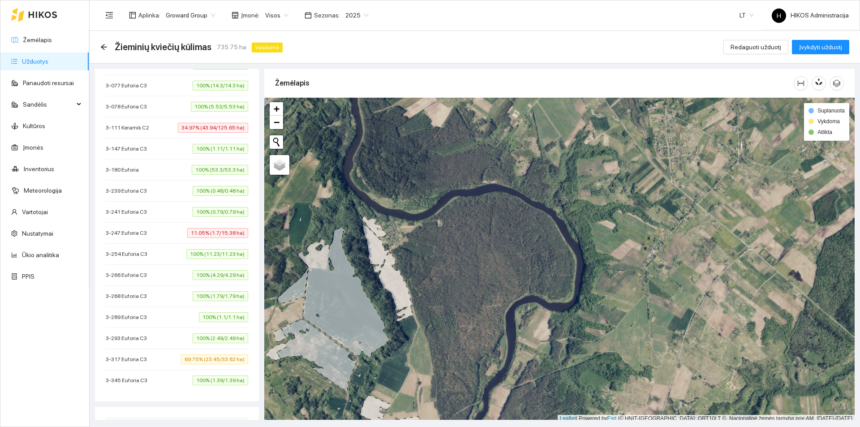
scroll to position [544, 0]
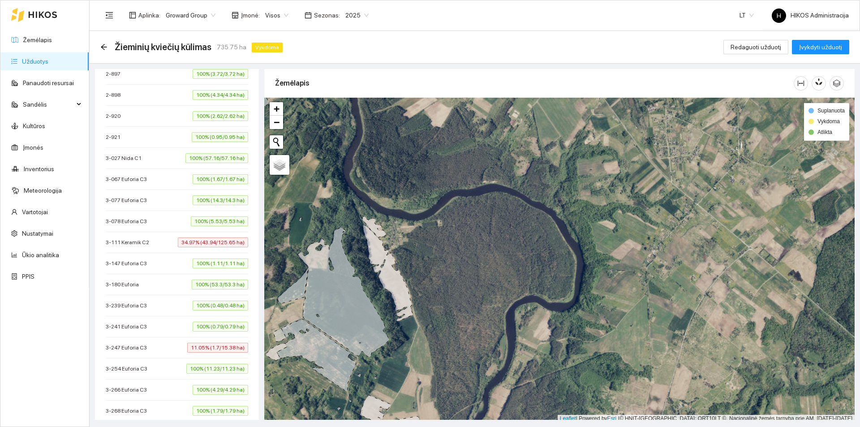
click at [194, 238] on span "34.97% (43.94/125.65 ha)" at bounding box center [213, 243] width 70 height 10
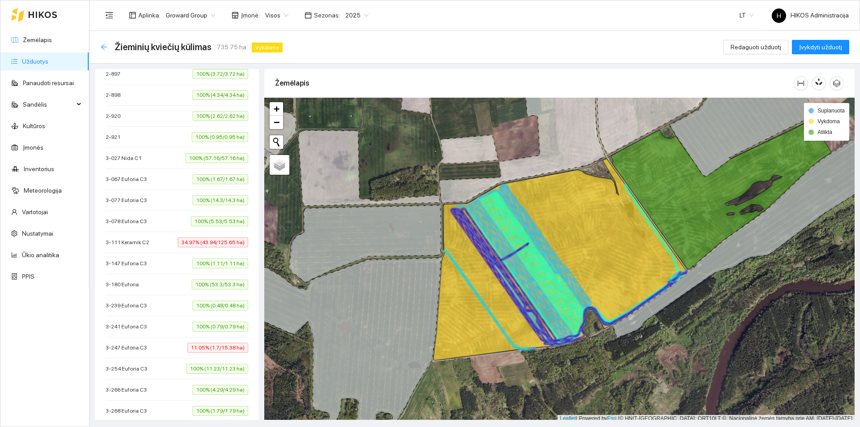
click at [104, 43] on icon "arrow-left" at bounding box center [103, 46] width 7 height 7
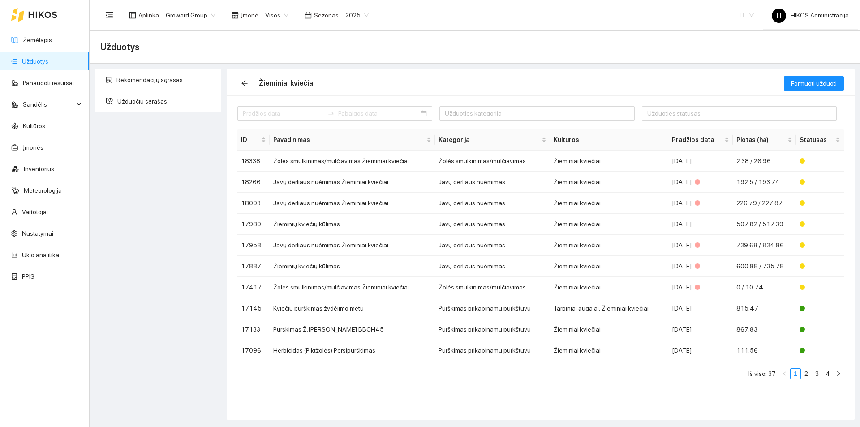
click at [288, 7] on div "Aplinka : Groward Group Įmonė : Visos Sezonas : 2025" at bounding box center [237, 15] width 274 height 18
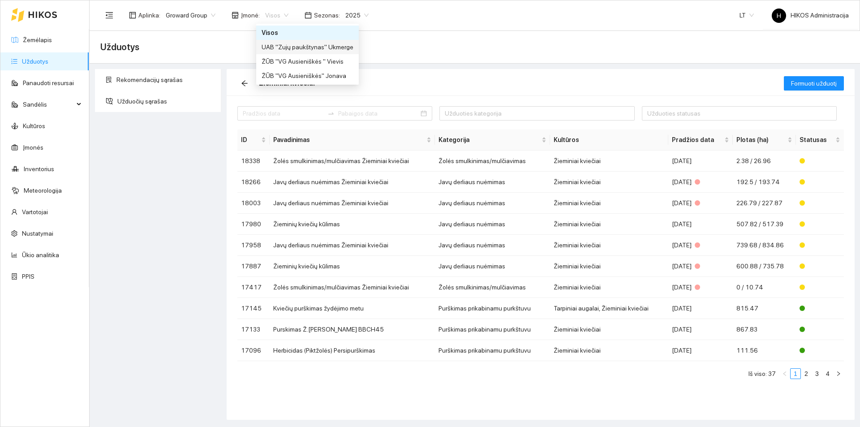
click at [330, 43] on div "UAB "Zujų paukštynas" Ukmerge" at bounding box center [308, 47] width 92 height 10
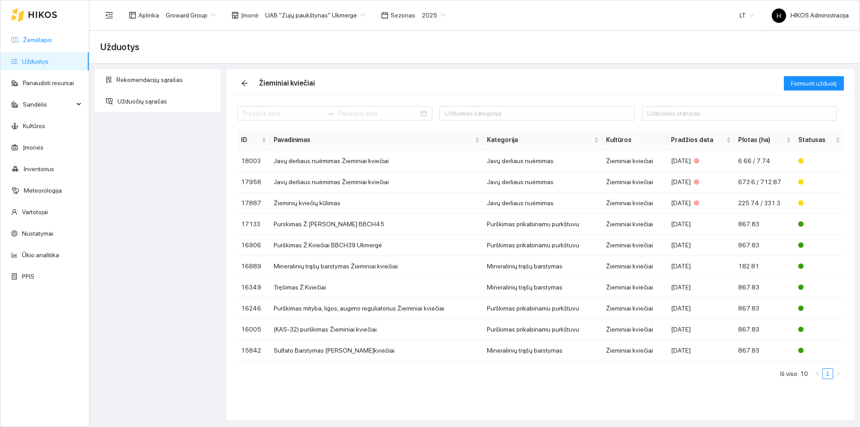
click at [34, 37] on link "Žemėlapis" at bounding box center [37, 39] width 29 height 7
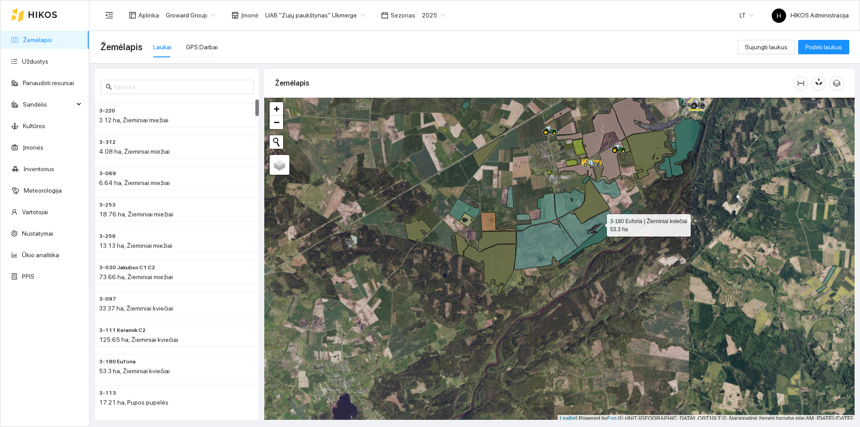
scroll to position [3, 0]
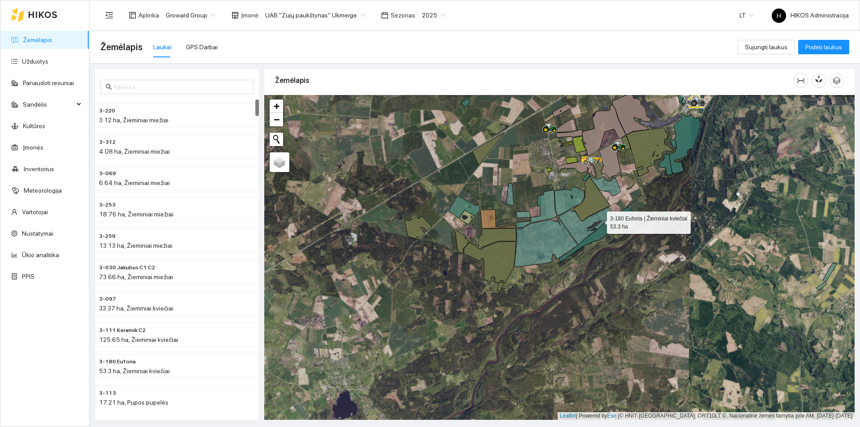
click at [575, 241] on div at bounding box center [559, 257] width 591 height 325
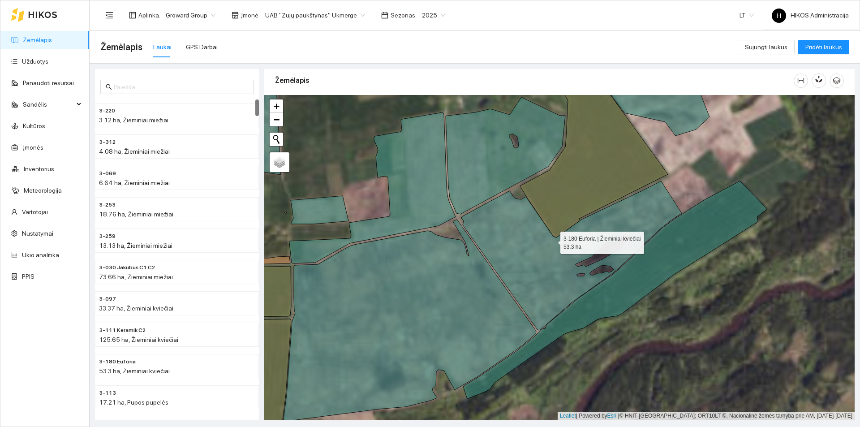
click at [552, 241] on icon at bounding box center [572, 255] width 220 height 149
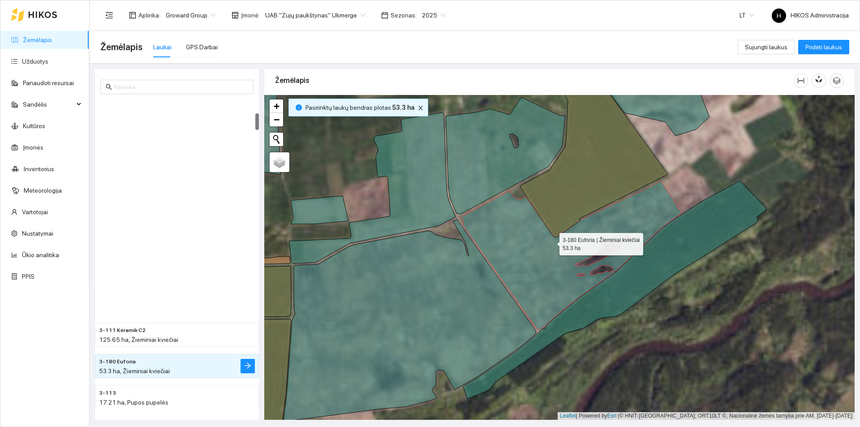
scroll to position [251, 0]
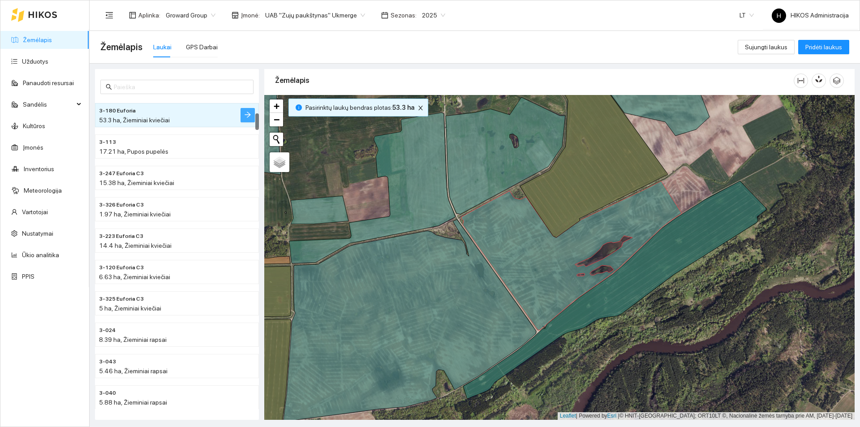
click at [245, 119] on span "arrow-right" at bounding box center [247, 115] width 7 height 9
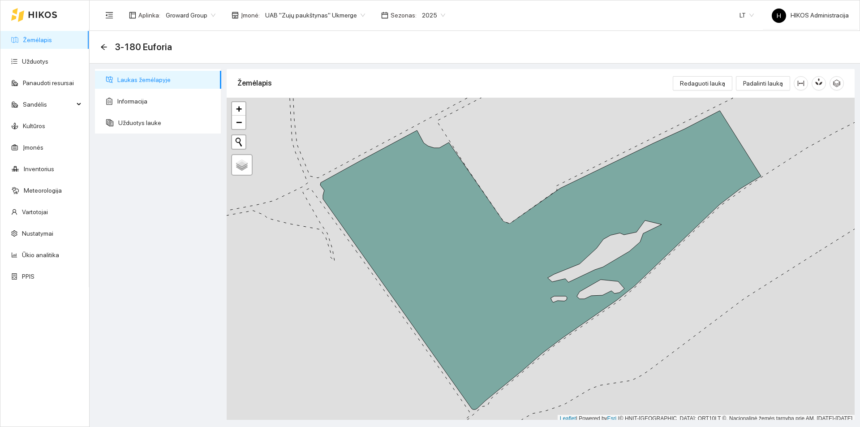
click at [150, 113] on ul "Laukas žemėlapyje Informacija Užduotys lauke" at bounding box center [158, 101] width 126 height 65
click at [150, 120] on span "Užduotys lauke" at bounding box center [166, 123] width 96 height 18
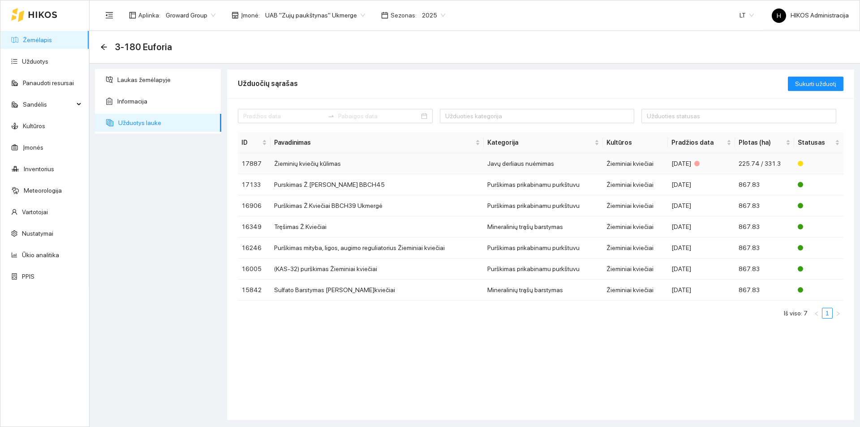
click at [357, 168] on td "Žieminių kviečių kūlimas" at bounding box center [377, 163] width 213 height 21
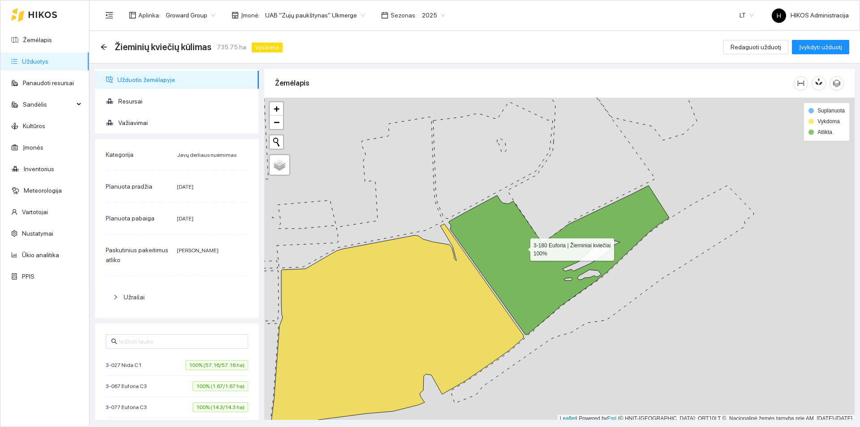
click at [523, 247] on icon at bounding box center [559, 260] width 220 height 149
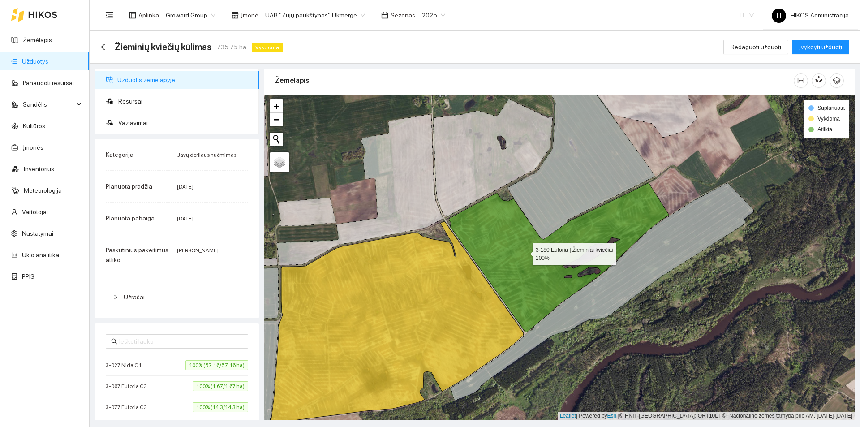
click at [525, 252] on icon at bounding box center [559, 257] width 220 height 149
click at [177, 120] on span "Važiavimai" at bounding box center [185, 123] width 134 height 18
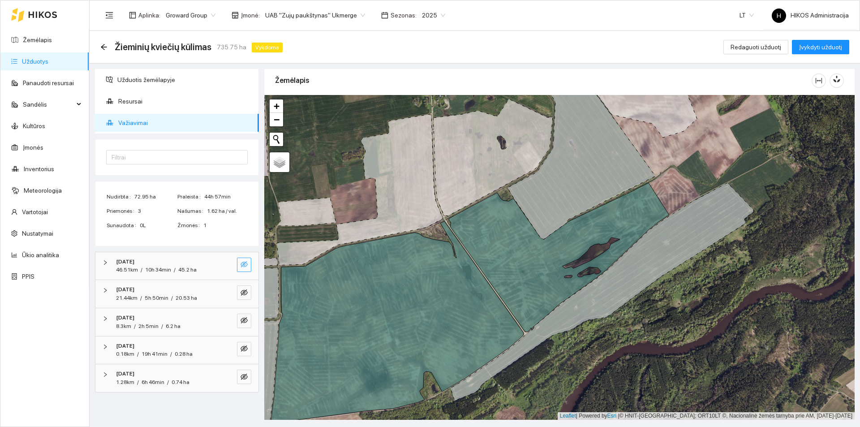
click at [241, 262] on icon "eye-invisible" at bounding box center [244, 264] width 7 height 7
click at [241, 286] on button "button" at bounding box center [244, 292] width 14 height 14
click at [250, 315] on button "button" at bounding box center [244, 321] width 14 height 14
click at [245, 345] on icon "eye-invisible" at bounding box center [244, 348] width 7 height 7
click at [242, 374] on icon "eye-invisible" at bounding box center [244, 376] width 7 height 7
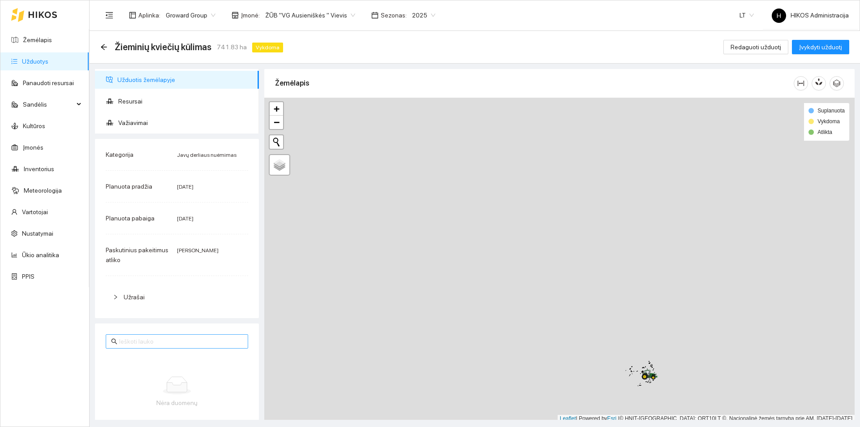
click at [196, 341] on input "text" at bounding box center [181, 342] width 124 height 10
paste input "3-077 Euforia C3"
click at [287, 17] on span "ŽŪB "VG Ausieniškės " Vievis" at bounding box center [310, 15] width 90 height 13
type input "3-077 Euforia C3"
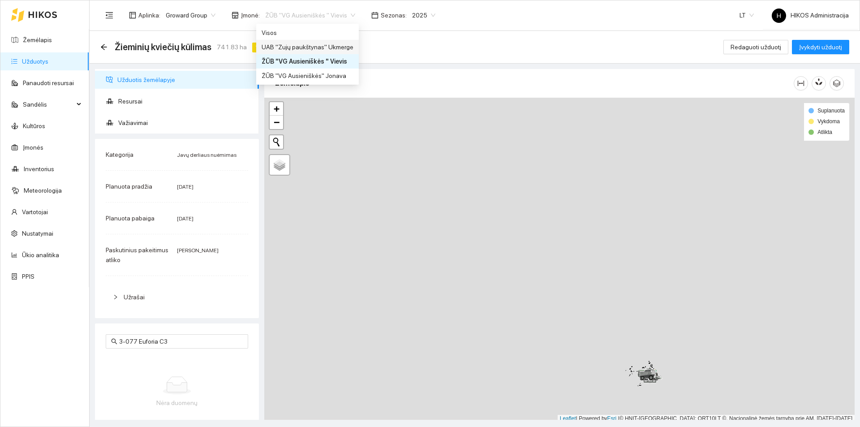
click at [326, 49] on div "UAB "Zujų paukštynas" Ukmerge" at bounding box center [308, 47] width 92 height 10
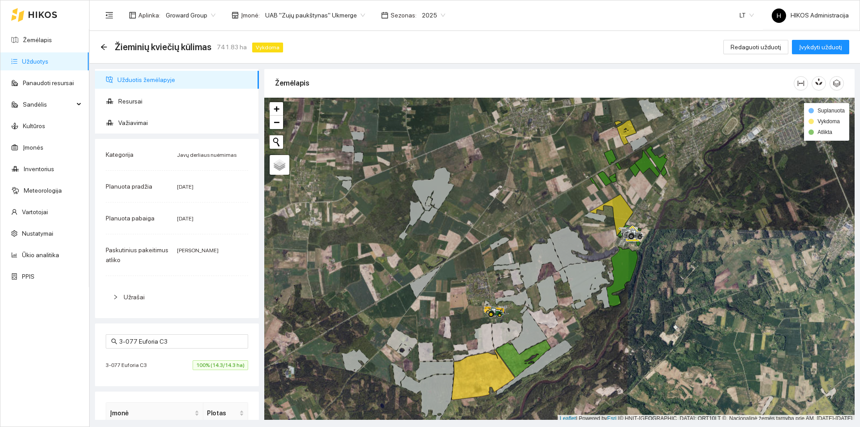
click at [223, 361] on span "100% (14.3/14.3 ha)" at bounding box center [221, 365] width 56 height 10
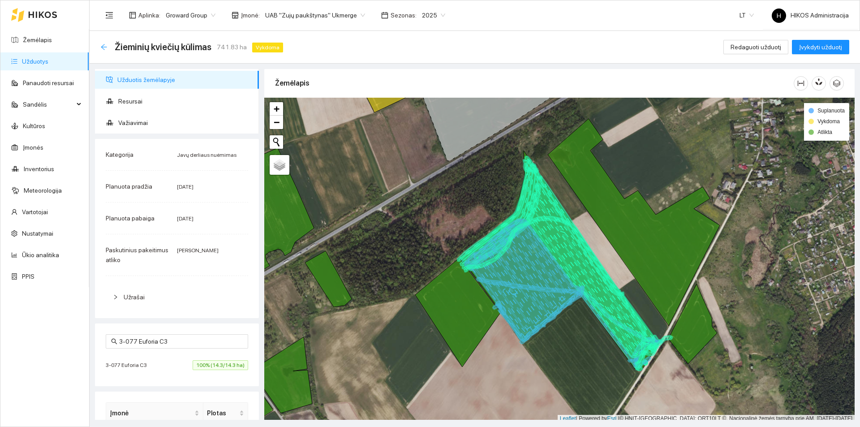
click at [105, 46] on icon "arrow-left" at bounding box center [103, 46] width 7 height 7
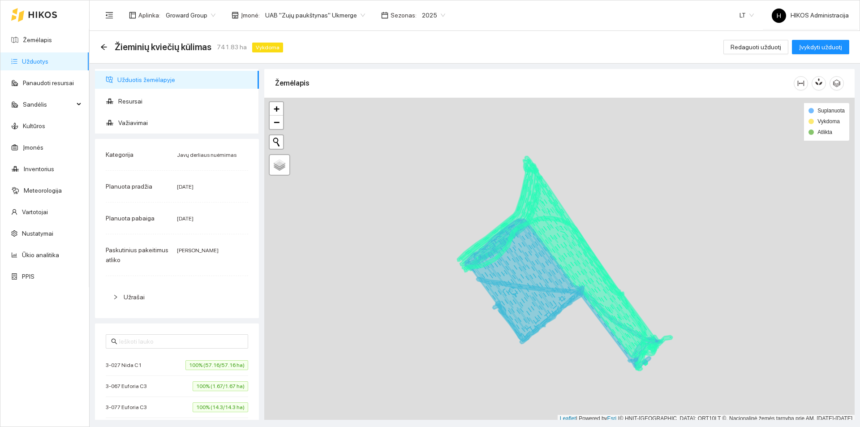
click at [216, 341] on input "text" at bounding box center [181, 342] width 124 height 10
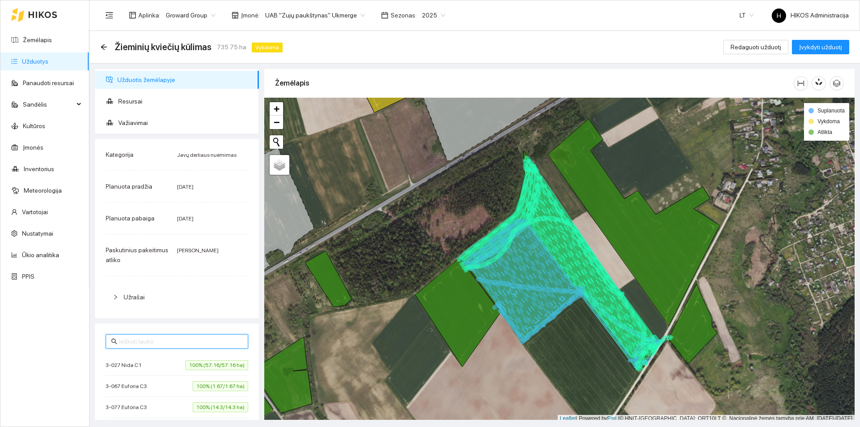
paste input "3-111 Keramik C2"
type input "3-111 Keramik C2"
click at [156, 364] on div "3-111 Keramik C2 34.97% (43.94/125.65 ha)" at bounding box center [177, 365] width 143 height 10
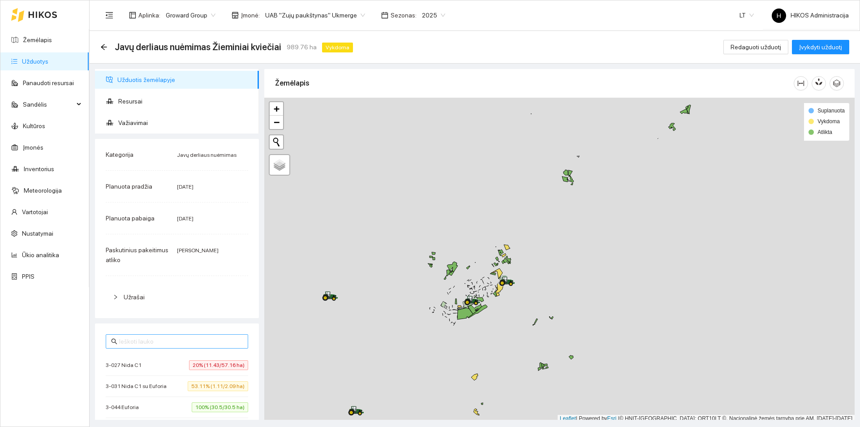
click at [165, 346] on input "text" at bounding box center [181, 342] width 124 height 10
paste input "3-077 Euforia C3"
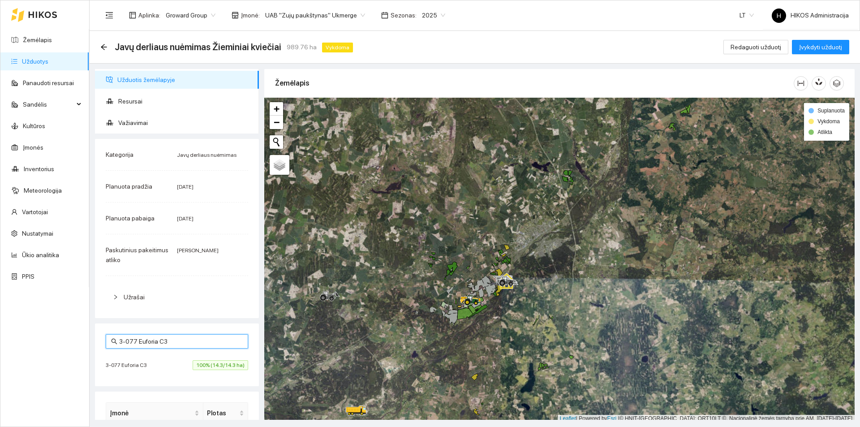
type input "3-077 Euforia C3"
click at [158, 368] on div "3-077 Euforia C3 100% (14.3/14.3 ha)" at bounding box center [177, 365] width 143 height 10
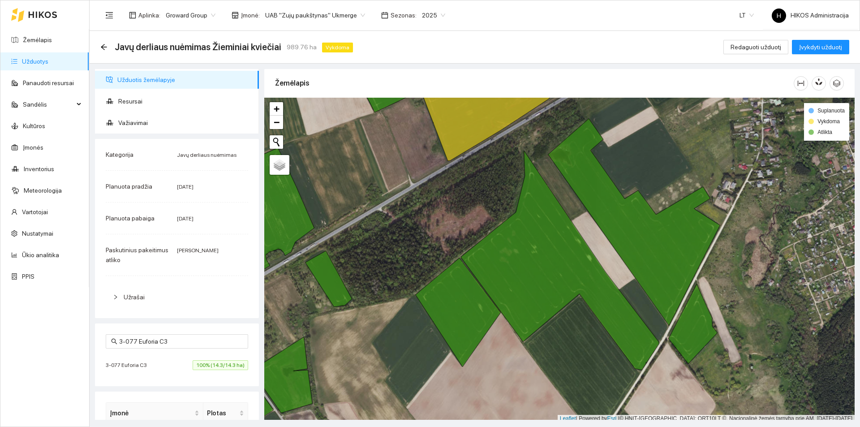
click at [158, 368] on div "3-077 Euforia C3 100% (14.3/14.3 ha)" at bounding box center [177, 365] width 143 height 10
click at [106, 46] on icon "arrow-left" at bounding box center [103, 46] width 7 height 7
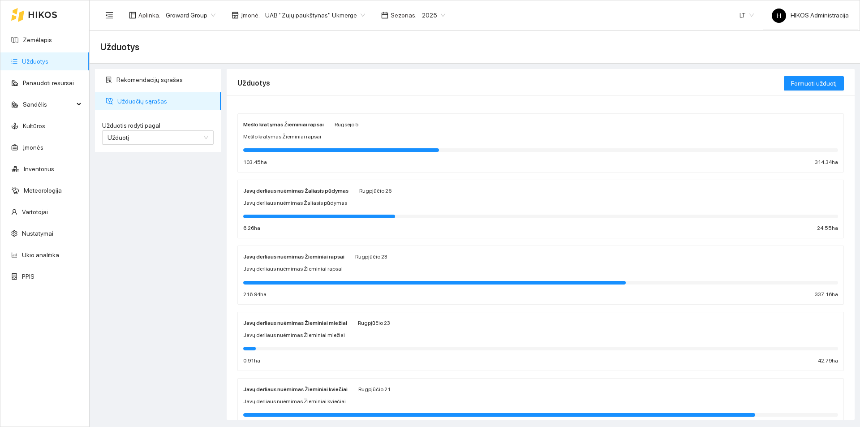
click at [363, 398] on div "Javų derliaus nuėmimas Žieminiai kviečiai" at bounding box center [540, 402] width 595 height 9
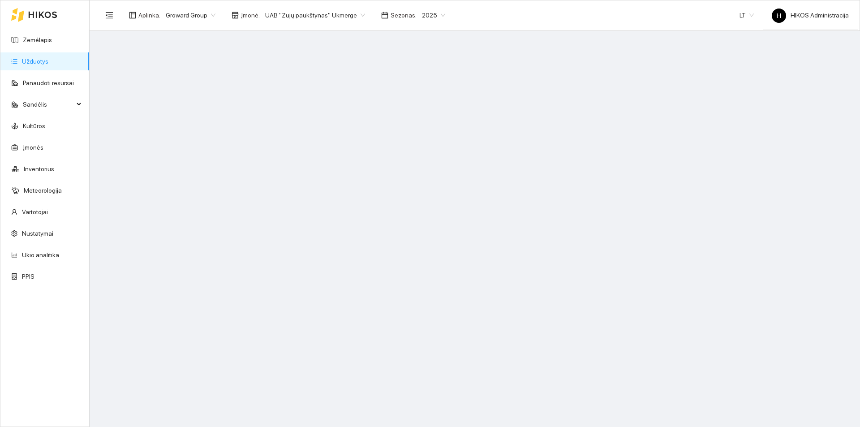
click at [330, 13] on span "UAB "Zujų paukštynas" Ukmerge" at bounding box center [315, 15] width 100 height 13
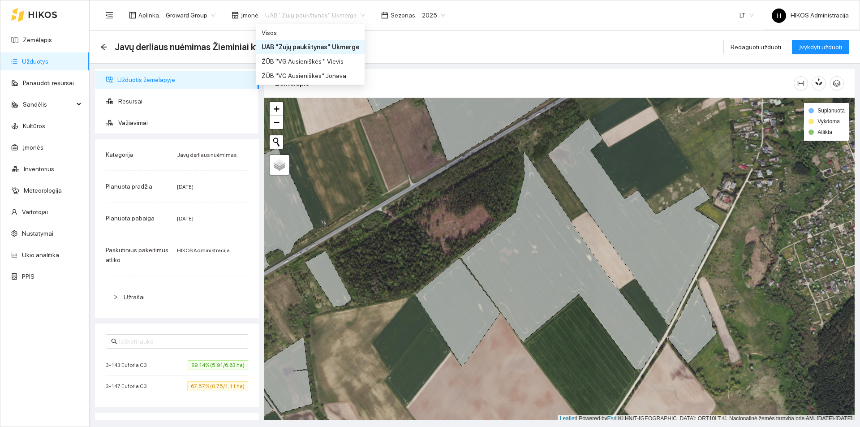
click at [40, 63] on link "Užduotys" at bounding box center [35, 61] width 26 height 7
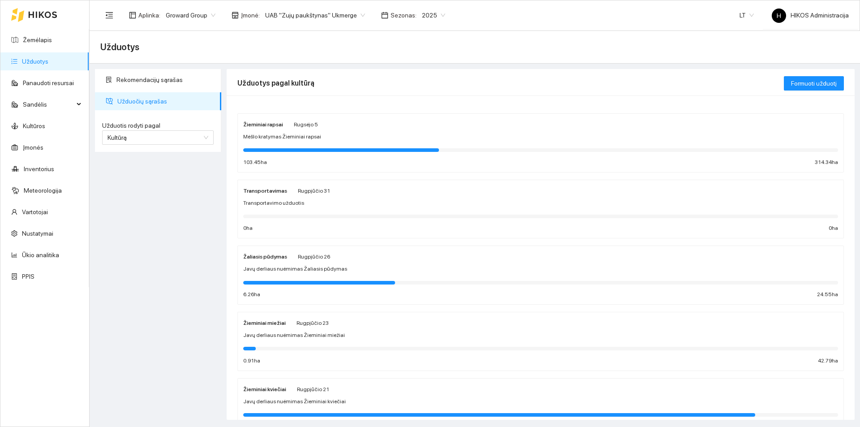
click at [322, 394] on div "Žieminiai kviečiai Rugpjūčio 21 Javų derliaus nuėmimas Žieminiai kviečiai 6.66 …" at bounding box center [540, 408] width 595 height 48
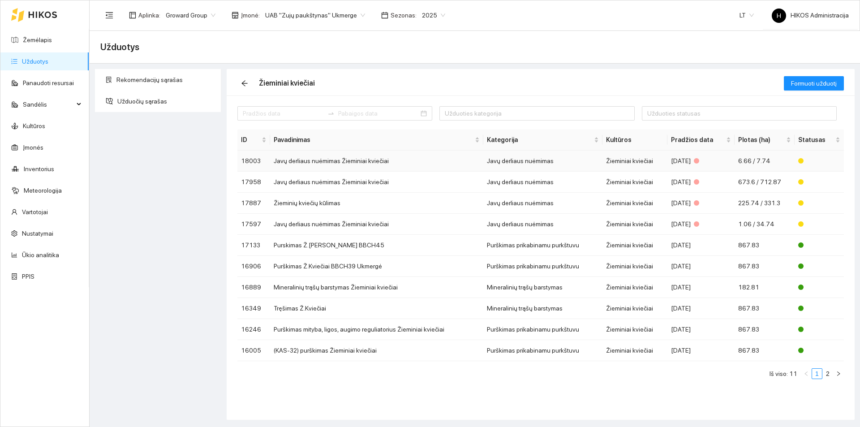
click at [389, 156] on td "Javų derliaus nuėmimas Žieminiai kviečiai" at bounding box center [376, 161] width 213 height 21
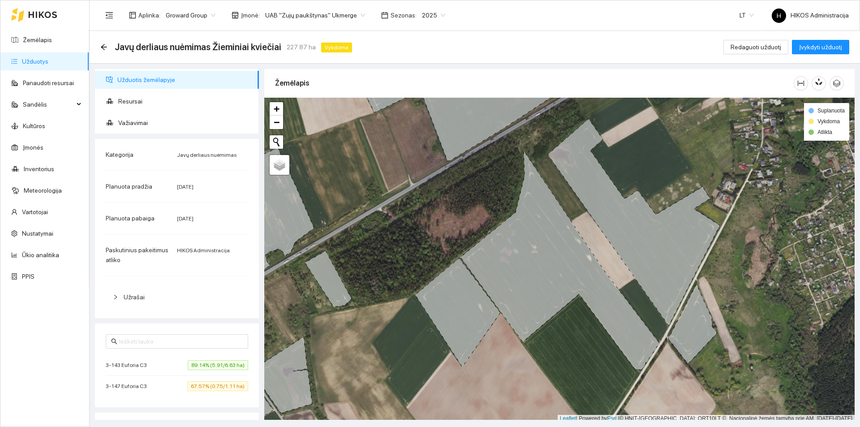
click at [206, 364] on span "89.14% (5.91/6.63 ha)" at bounding box center [218, 365] width 60 height 10
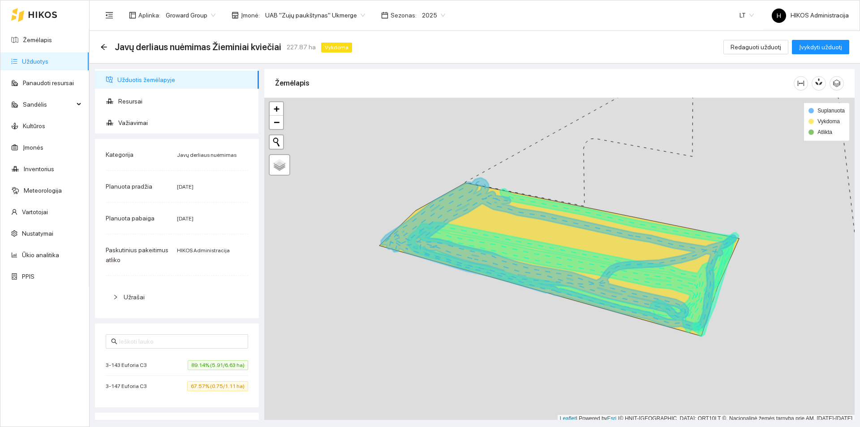
click at [207, 381] on span "67.57% (0.75/1.11 ha)" at bounding box center [217, 386] width 61 height 10
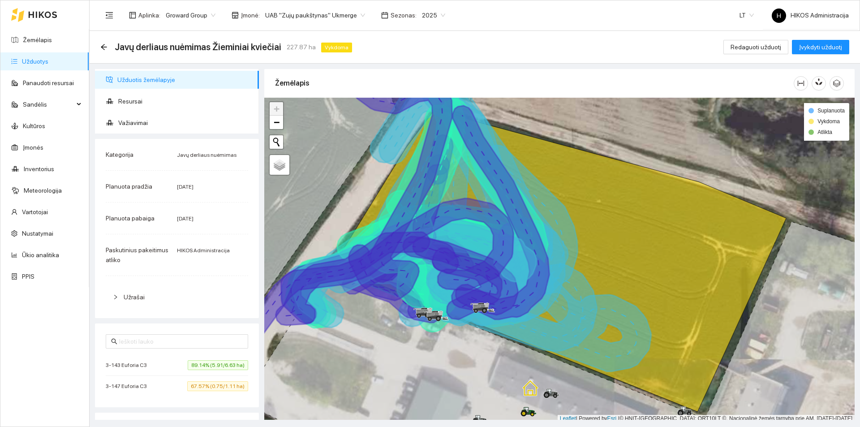
click at [122, 386] on span "3-147 Euforia C3" at bounding box center [129, 386] width 46 height 9
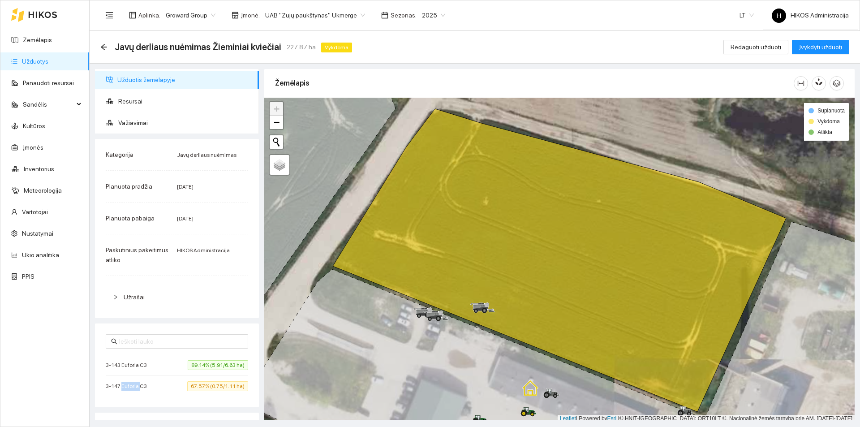
click at [122, 386] on span "3-147 Euforia C3" at bounding box center [129, 386] width 46 height 9
copy span "3-147 Euforia C3"
click at [191, 391] on li "3-147 Euforia C3 67.57% (0.75/1.11 ha)" at bounding box center [177, 386] width 143 height 21
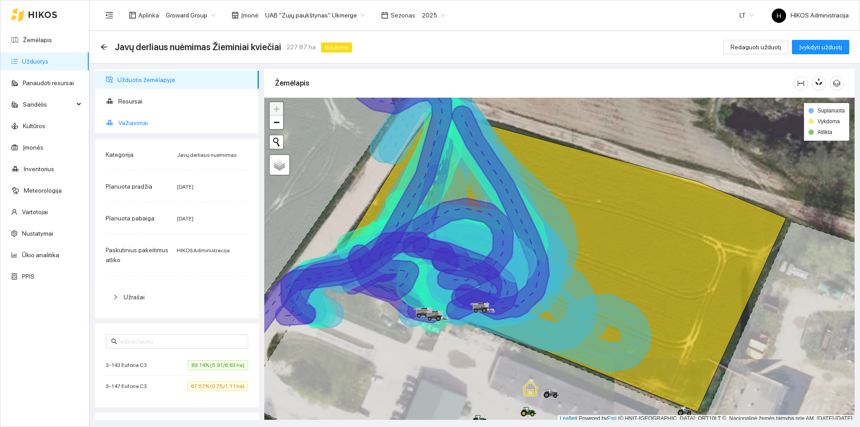
click at [150, 121] on span "Važiavimai" at bounding box center [185, 123] width 134 height 18
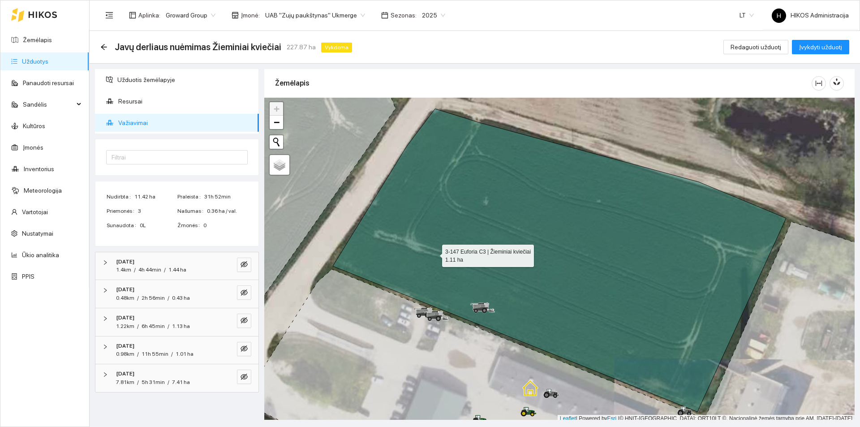
click at [480, 220] on icon at bounding box center [560, 260] width 454 height 303
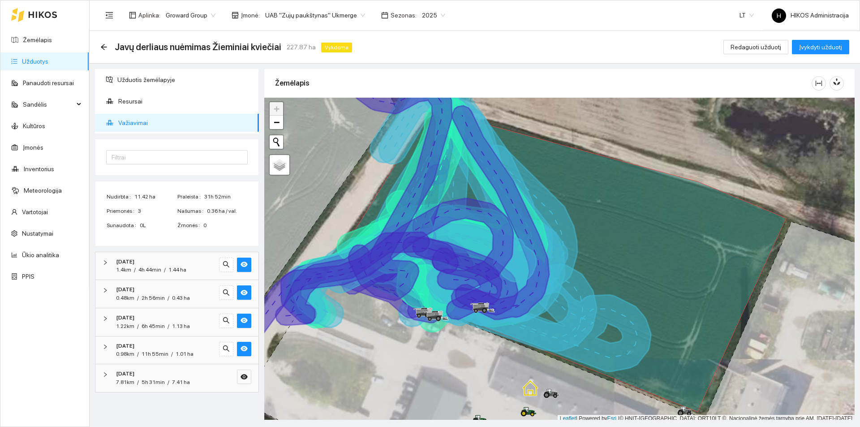
scroll to position [3, 0]
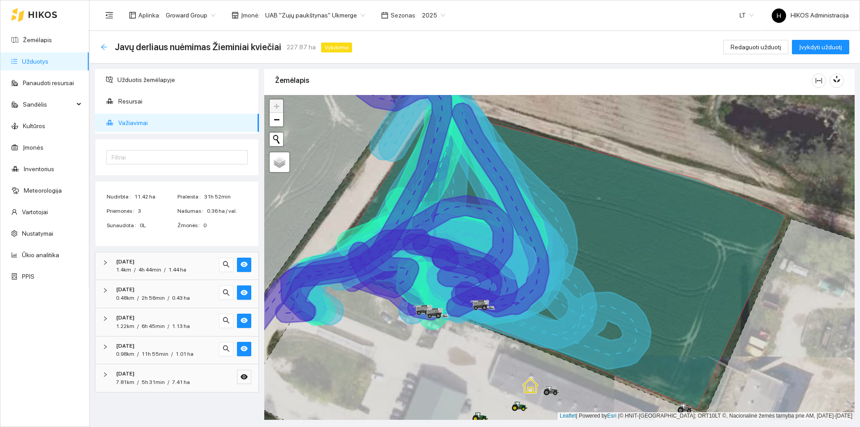
click at [101, 43] on icon "arrow-left" at bounding box center [103, 46] width 7 height 7
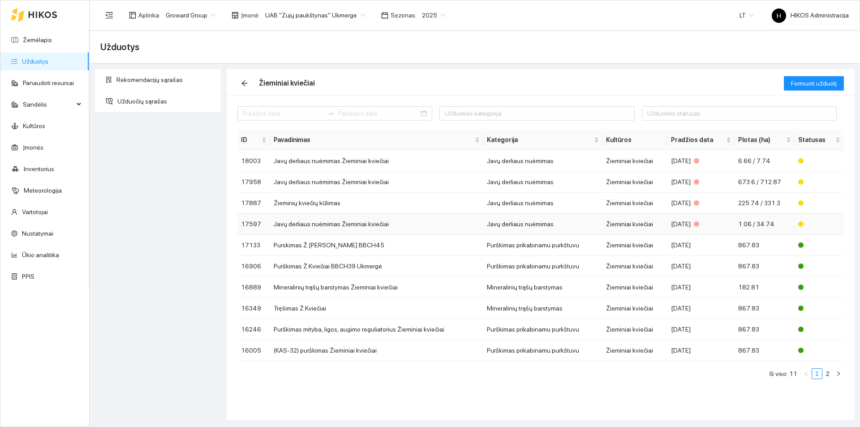
click at [352, 225] on td "Javų derliaus nuėmimas Žieminiai kviečiai" at bounding box center [376, 224] width 213 height 21
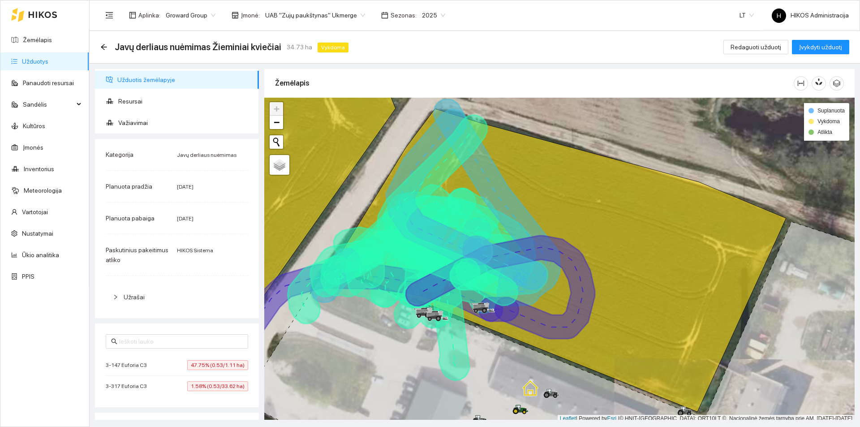
click at [202, 380] on li "3-317 Euforia C3 1.58% (0.53/33.62 ha)" at bounding box center [177, 386] width 143 height 21
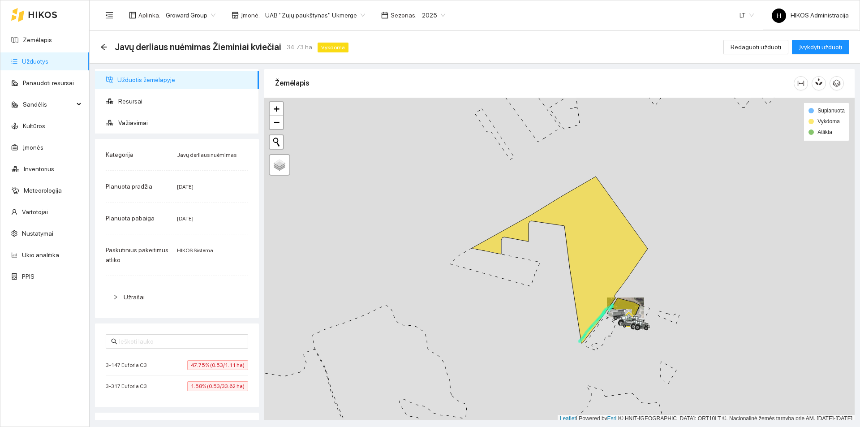
click at [205, 365] on span "47.75% (0.53/1.11 ha)" at bounding box center [217, 365] width 61 height 10
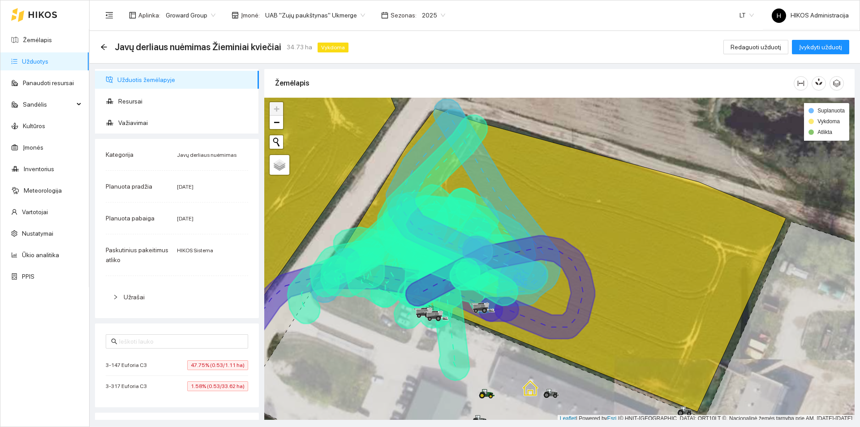
click at [344, 15] on span "UAB "Zujų paukštynas" Ukmerge" at bounding box center [315, 15] width 100 height 13
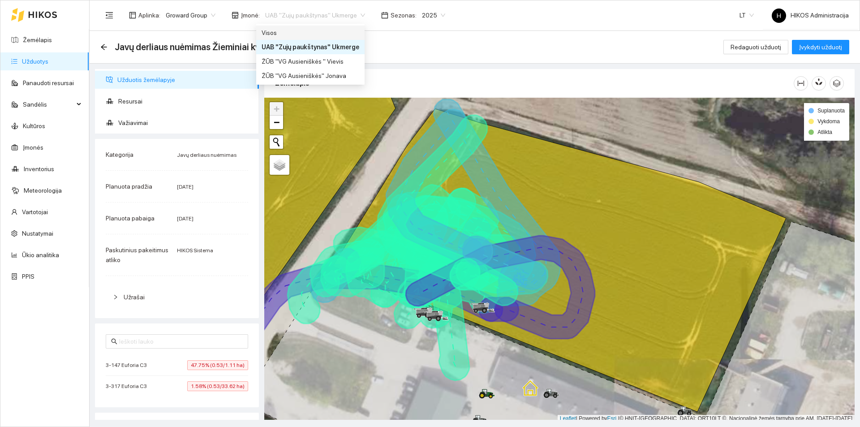
click at [325, 29] on div "Visos" at bounding box center [311, 33] width 98 height 10
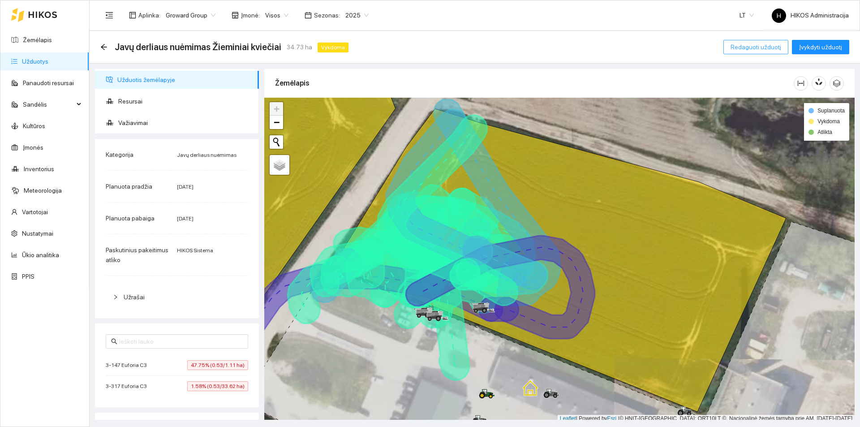
click at [775, 44] on span "Redaguoti užduotį" at bounding box center [756, 47] width 51 height 10
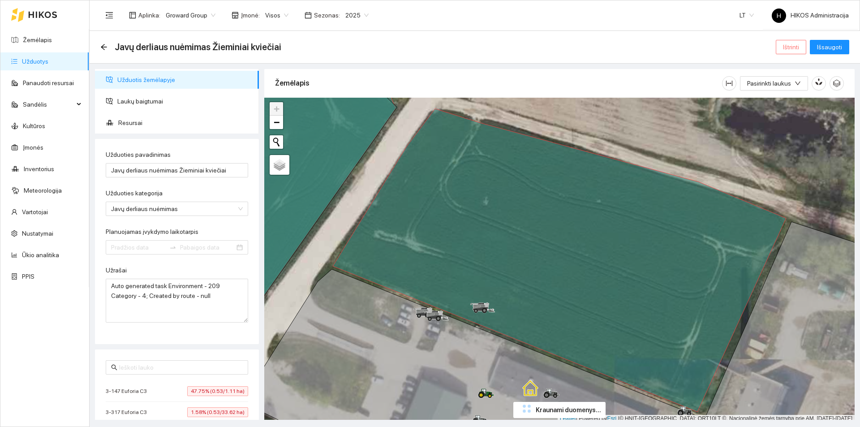
type input "2025-07-17"
type input "2025-07-27"
click at [788, 50] on span "Ištrinti" at bounding box center [791, 47] width 16 height 10
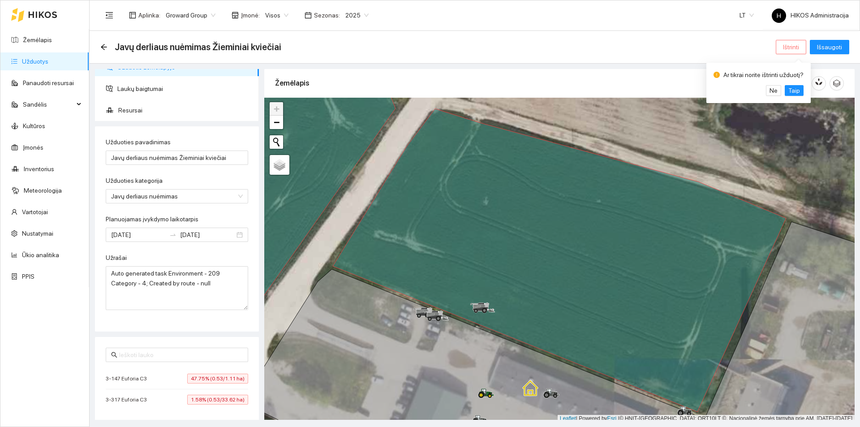
scroll to position [16, 0]
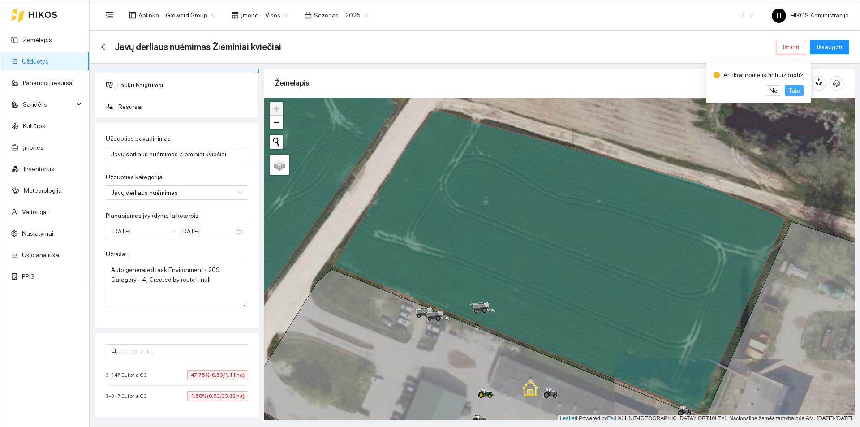
click at [793, 88] on span "Taip" at bounding box center [795, 91] width 12 height 10
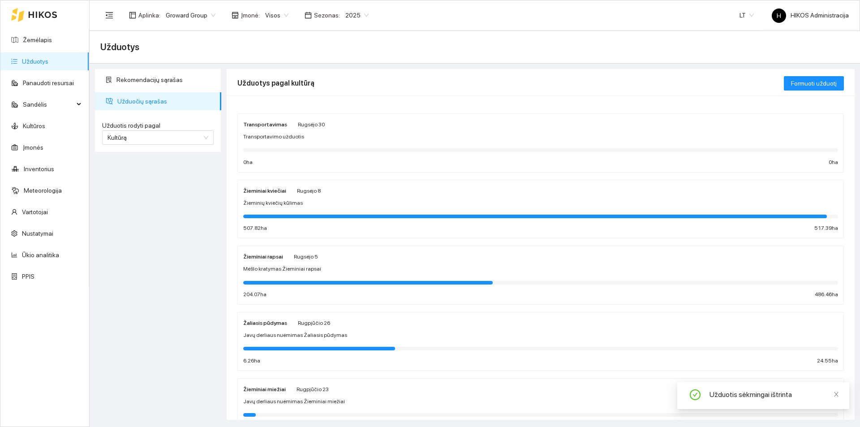
click at [320, 200] on div "Žieminių kviečių kūlimas" at bounding box center [540, 203] width 595 height 9
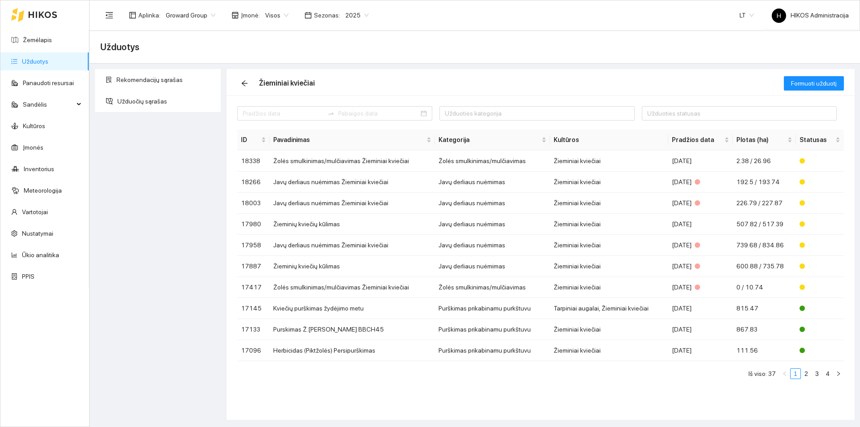
click at [270, 17] on span "Visos" at bounding box center [276, 15] width 23 height 13
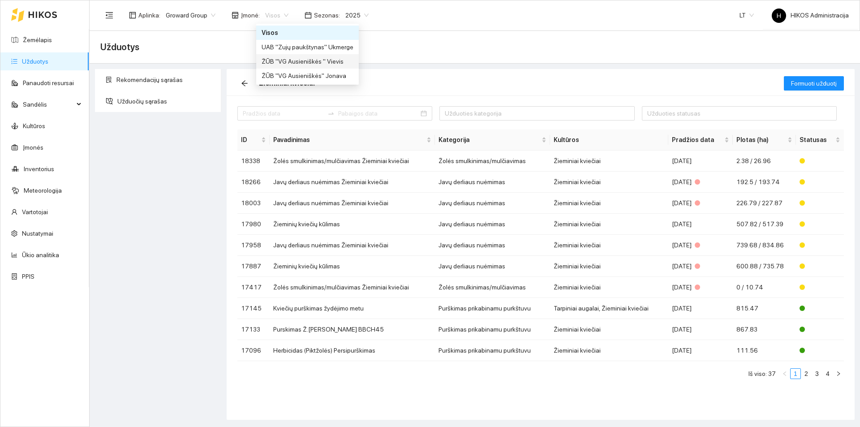
click at [333, 51] on div "UAB "Zujų paukštynas" Ukmerge" at bounding box center [308, 47] width 92 height 10
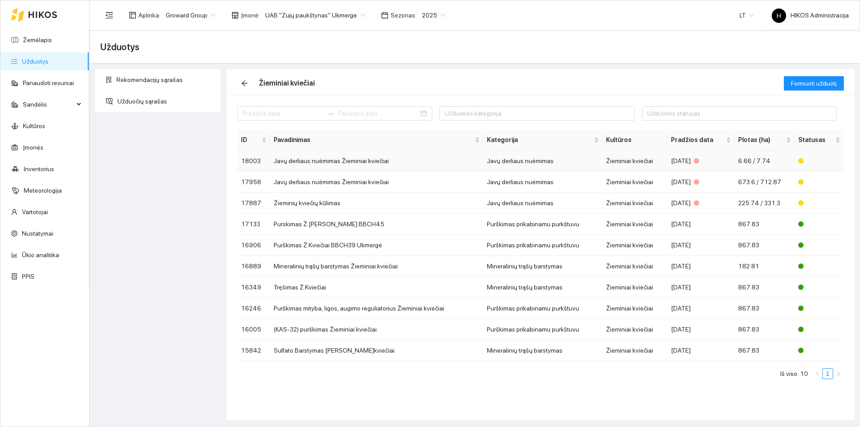
click at [394, 162] on td "Javų derliaus nuėmimas Žieminiai kviečiai" at bounding box center [376, 161] width 213 height 21
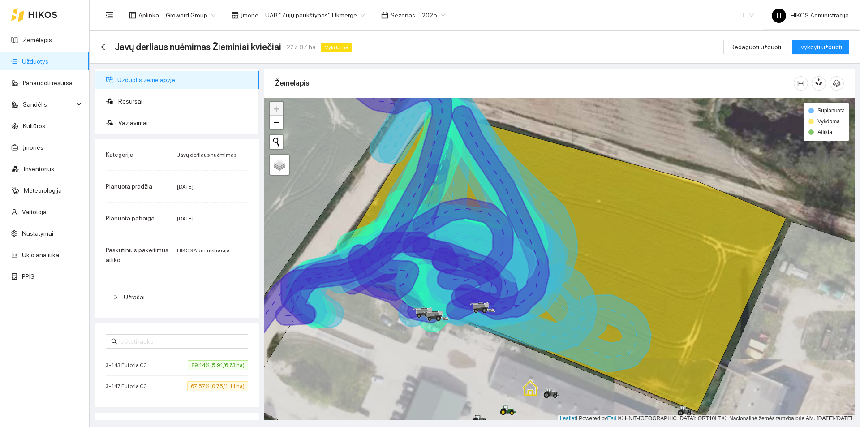
click at [188, 367] on span "89.14% (5.91/6.63 ha)" at bounding box center [218, 365] width 60 height 10
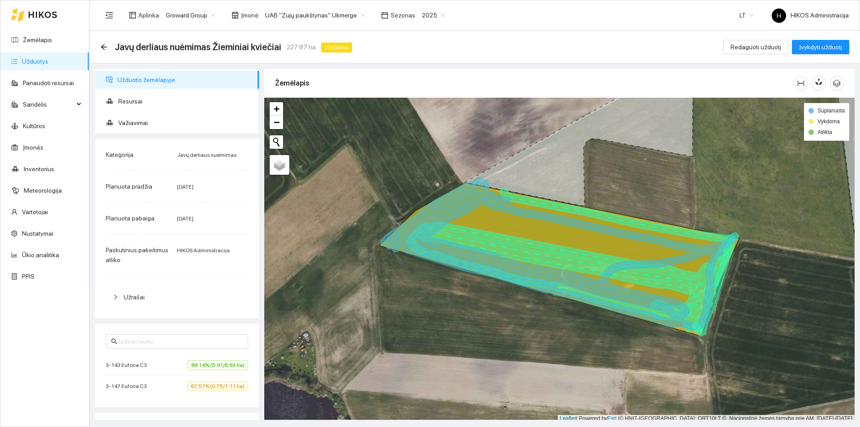
click at [208, 385] on span "67.57% (0.75/1.11 ha)" at bounding box center [217, 386] width 61 height 10
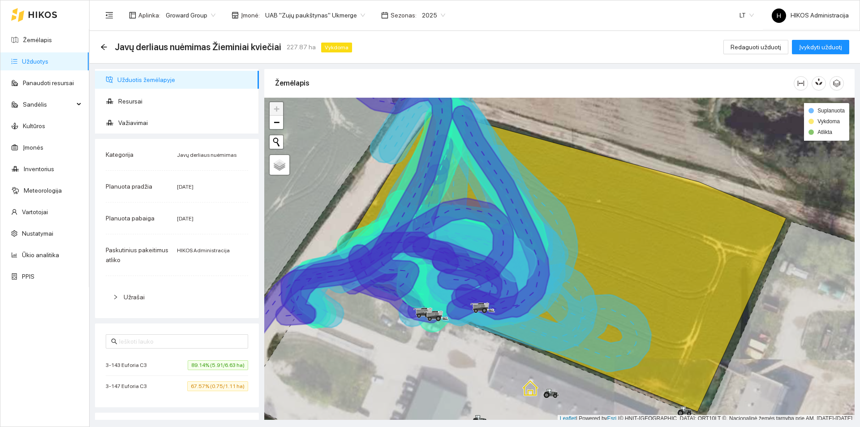
click at [187, 355] on li "3-143 Euforia C3 89.14% (5.91/6.63 ha)" at bounding box center [177, 365] width 143 height 21
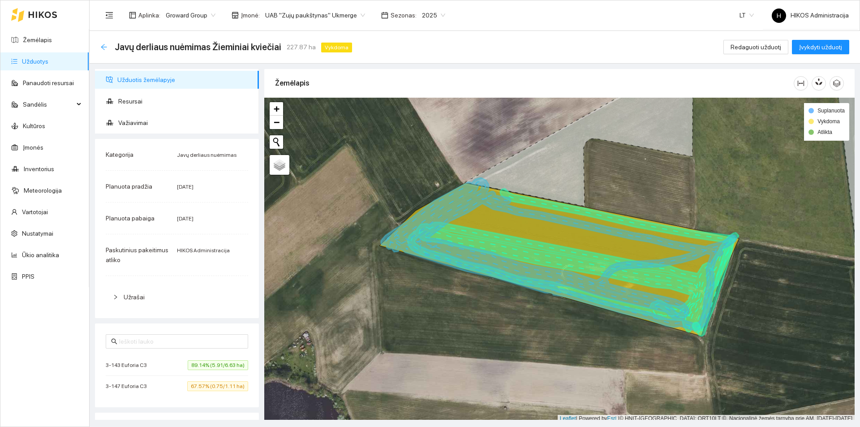
click at [104, 50] on icon "arrow-left" at bounding box center [103, 46] width 7 height 7
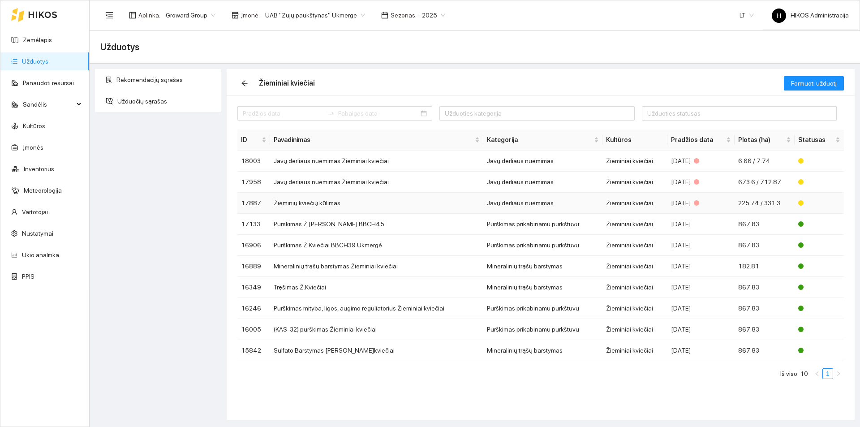
click at [367, 207] on td "Žieminių kviečių kūlimas" at bounding box center [376, 203] width 213 height 21
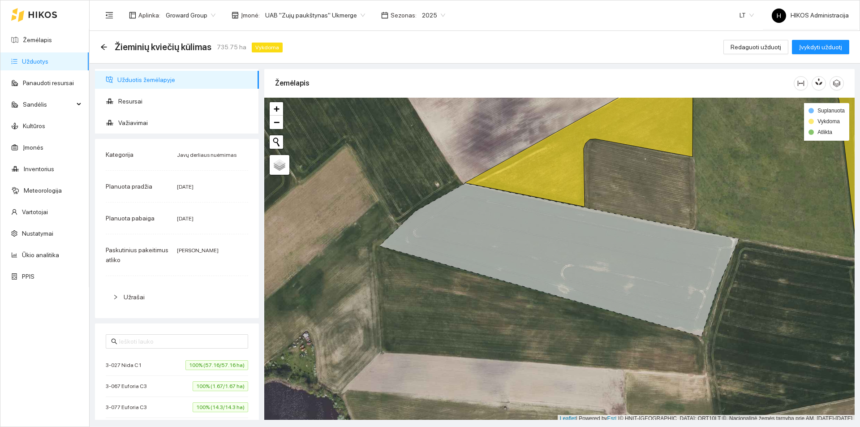
click at [523, 191] on icon at bounding box center [690, 260] width 450 height 393
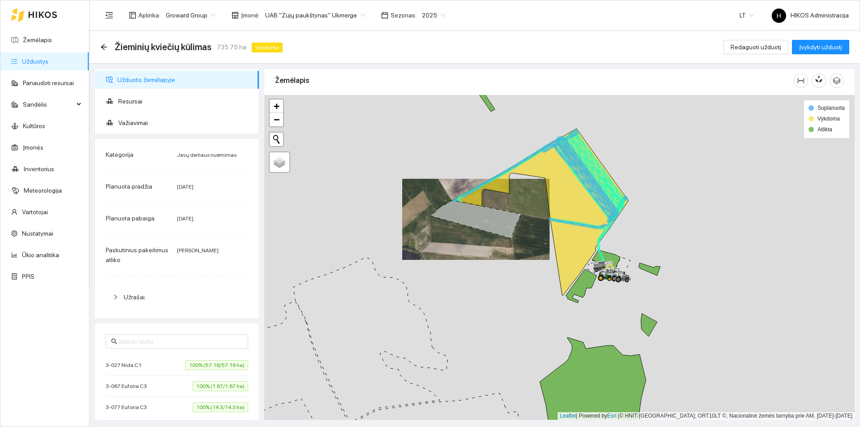
drag, startPoint x: 583, startPoint y: 185, endPoint x: 494, endPoint y: 205, distance: 91.0
click at [494, 205] on div at bounding box center [559, 257] width 591 height 325
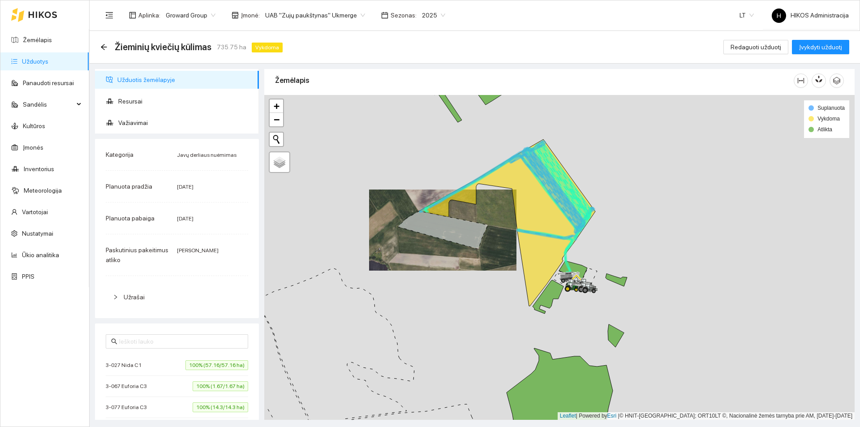
scroll to position [224, 0]
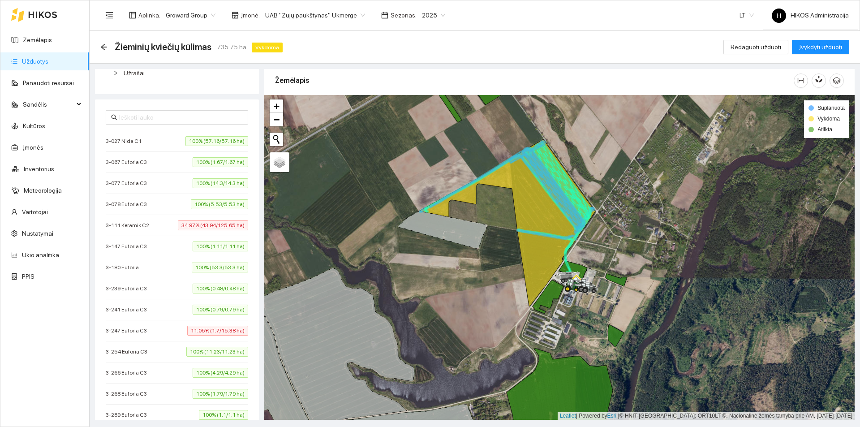
click at [197, 227] on span "34.97% (43.94/125.65 ha)" at bounding box center [213, 225] width 70 height 10
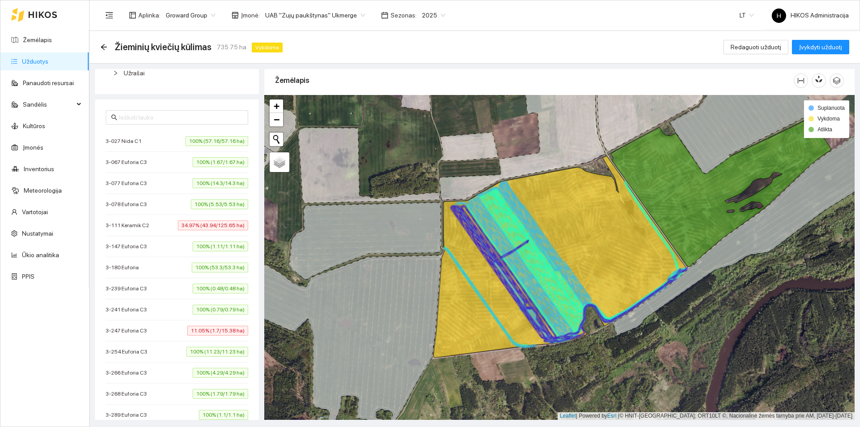
click at [134, 225] on span "3-111 Keramik C2" at bounding box center [130, 225] width 48 height 9
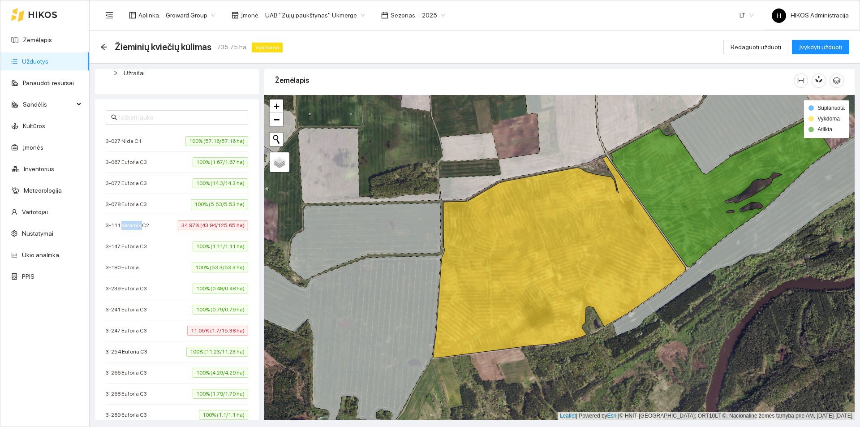
click at [134, 225] on span "3-111 Keramik C2" at bounding box center [130, 225] width 48 height 9
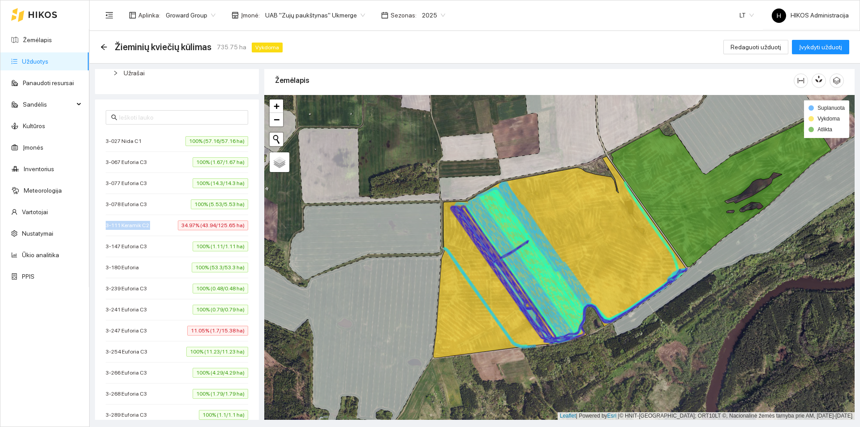
click at [134, 225] on span "3-111 Keramik C2" at bounding box center [130, 225] width 48 height 9
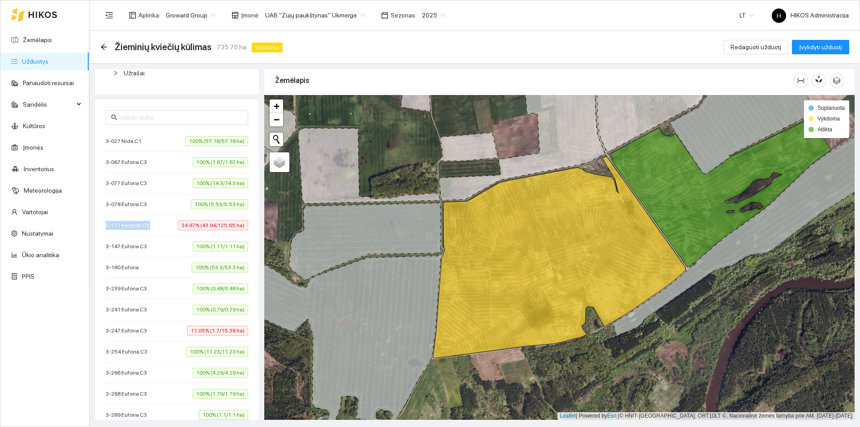
copy span "3-111 Keramik C2"
click at [526, 279] on icon at bounding box center [559, 257] width 253 height 202
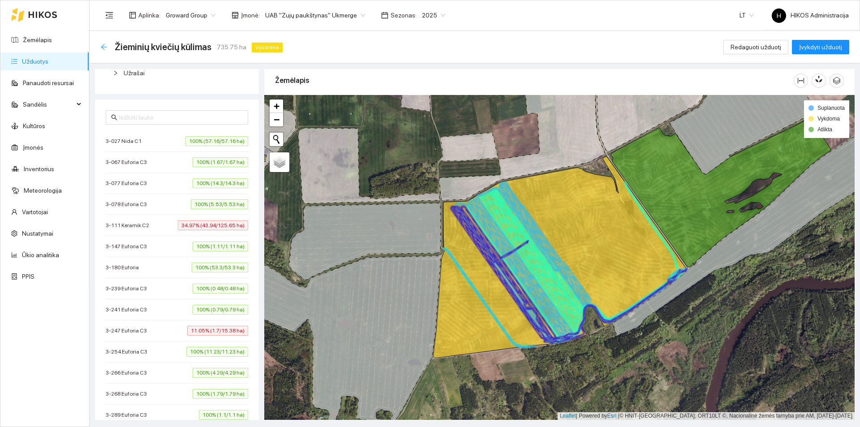
click at [101, 43] on icon "arrow-left" at bounding box center [103, 46] width 7 height 7
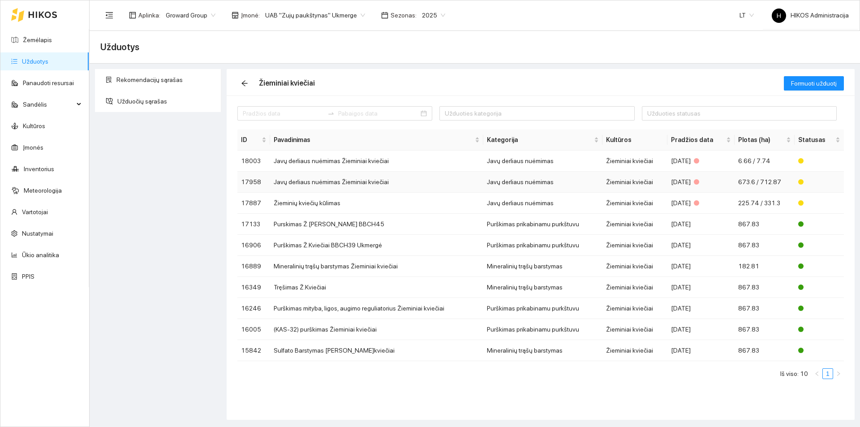
click at [532, 187] on td "Javų derliaus nuėmimas" at bounding box center [543, 182] width 119 height 21
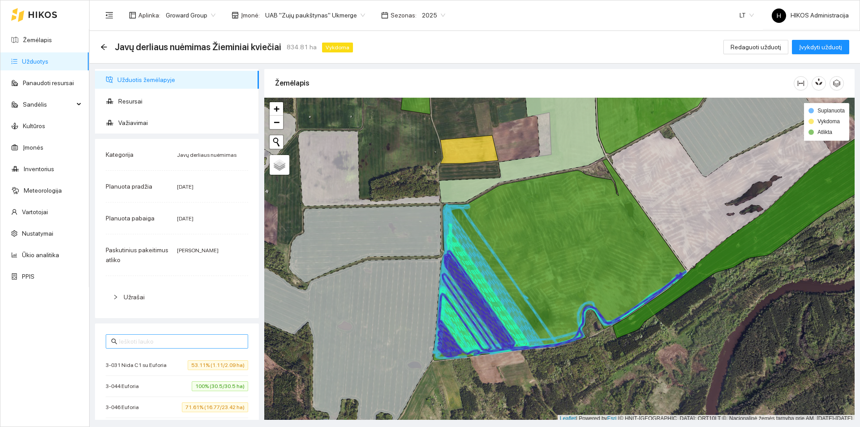
click at [227, 347] on span at bounding box center [177, 341] width 143 height 14
paste input "3-111 Keramik C2"
type input "3-111 Keramik C2"
click at [171, 108] on span "Resursai" at bounding box center [185, 101] width 134 height 18
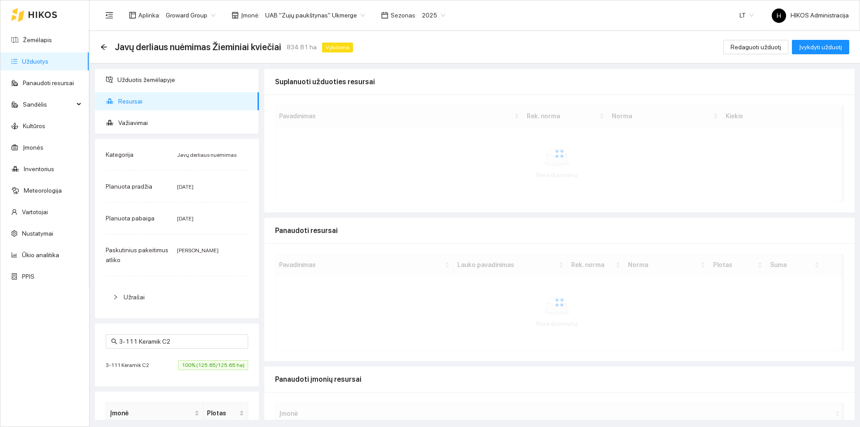
click at [167, 112] on ul "Užduotis žemėlapyje Resursai Važiavimai" at bounding box center [177, 101] width 164 height 65
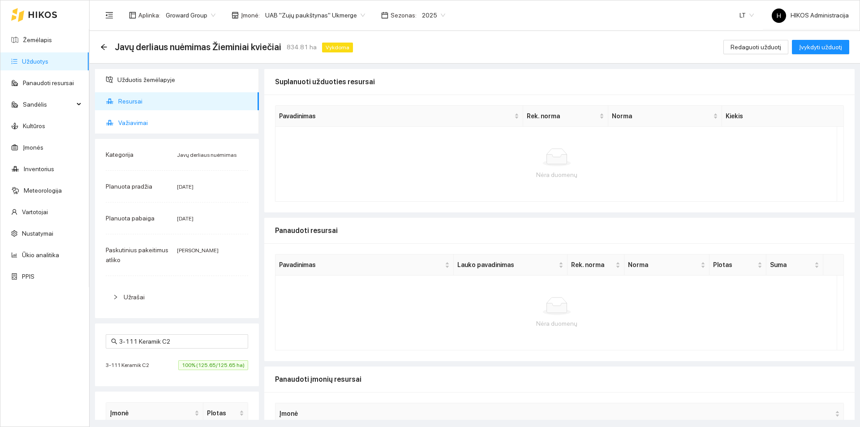
click at [157, 125] on span "Važiavimai" at bounding box center [185, 123] width 134 height 18
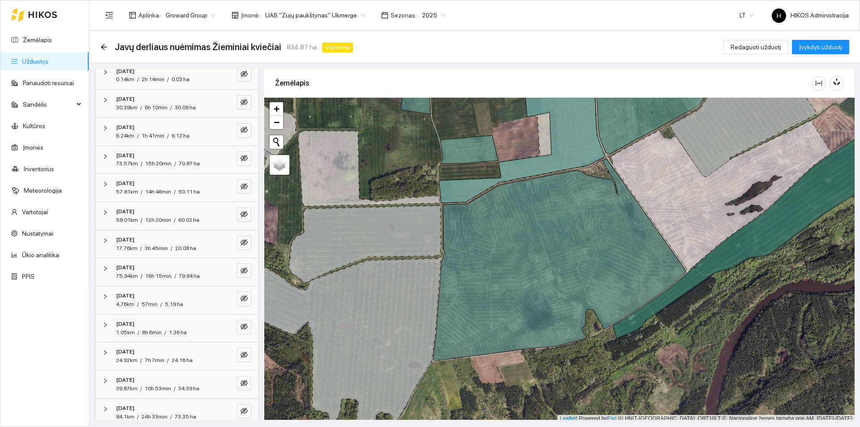
scroll to position [200, 0]
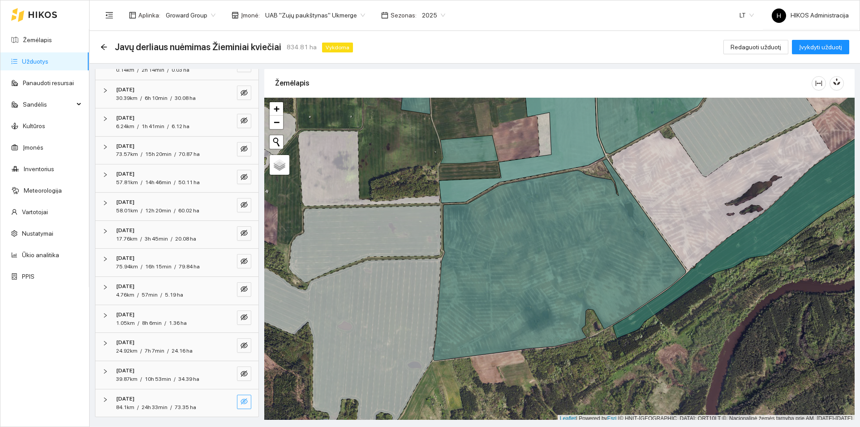
click at [237, 397] on button "button" at bounding box center [244, 402] width 14 height 14
click at [223, 398] on icon "search" at bounding box center [226, 401] width 7 height 7
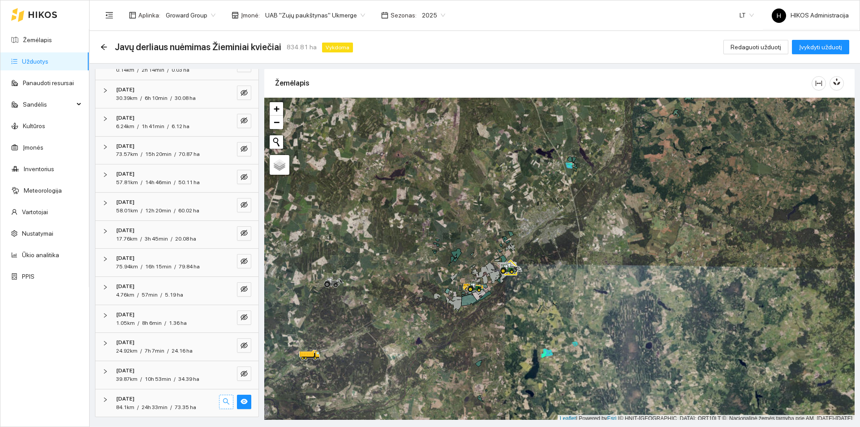
click at [220, 396] on button "button" at bounding box center [226, 402] width 14 height 14
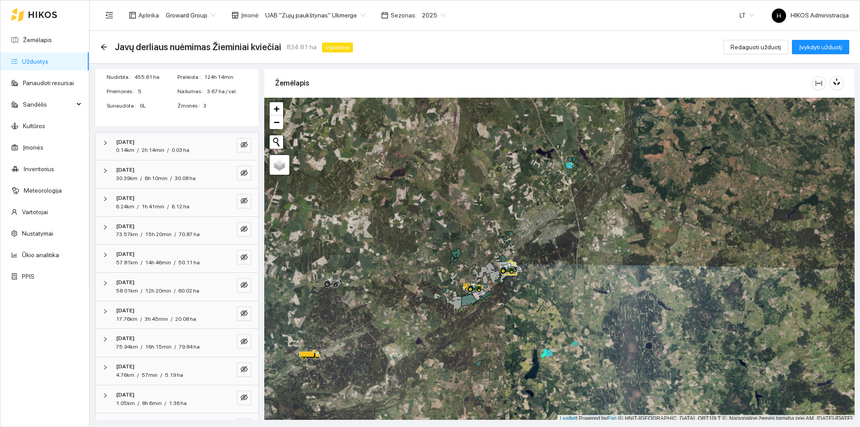
scroll to position [21, 0]
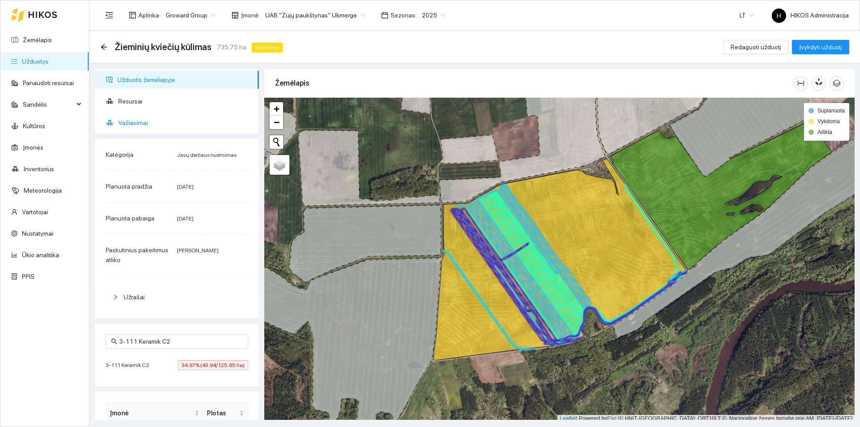
click at [156, 125] on span "Važiavimai" at bounding box center [185, 123] width 134 height 18
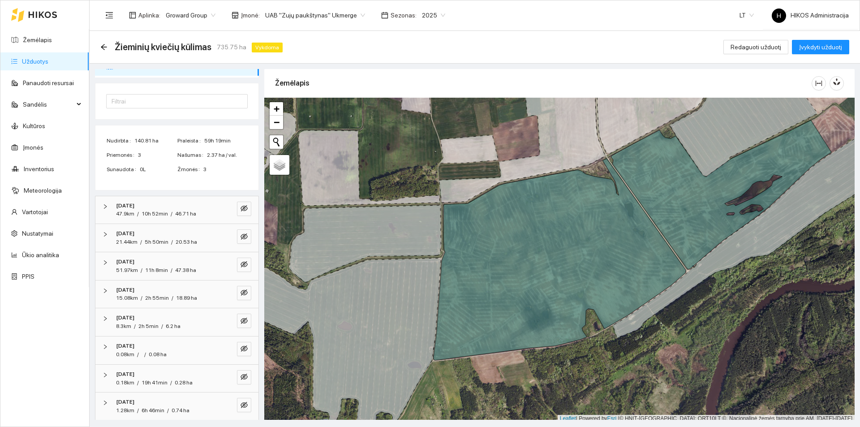
scroll to position [60, 0]
click at [237, 200] on button "button" at bounding box center [244, 205] width 14 height 14
click at [241, 203] on icon "eye" at bounding box center [244, 204] width 7 height 7
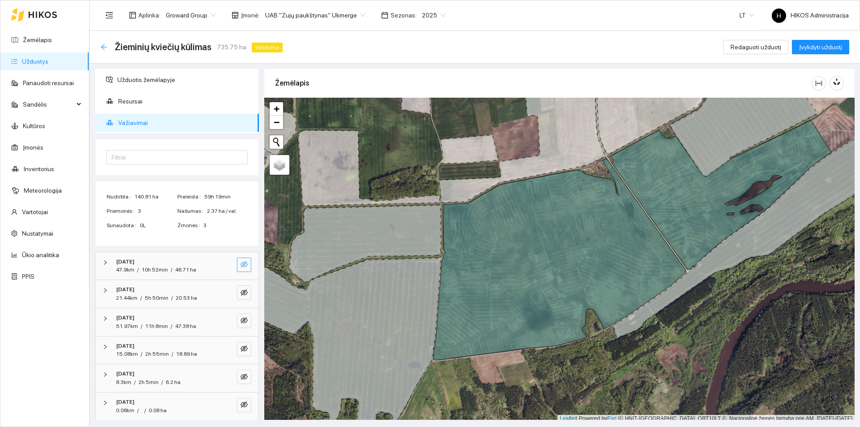
click at [104, 44] on icon "arrow-left" at bounding box center [103, 46] width 7 height 7
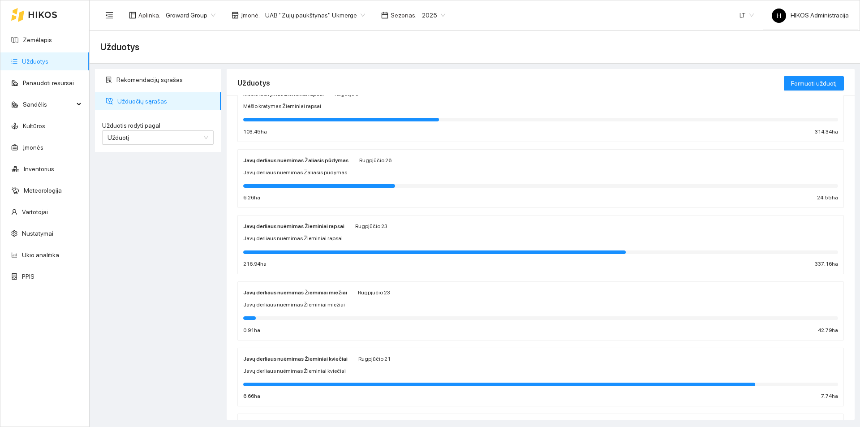
scroll to position [45, 0]
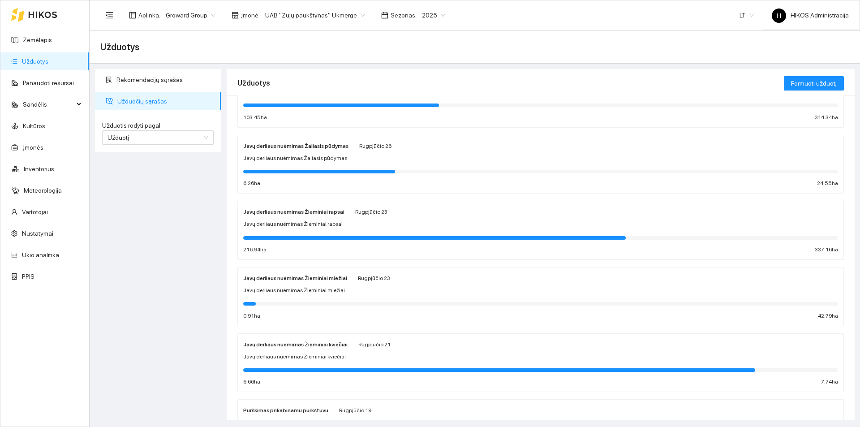
click at [347, 346] on div "Javų derliaus nuėmimas Žieminiai kviečiai Rugpjūčio 21" at bounding box center [316, 344] width 147 height 10
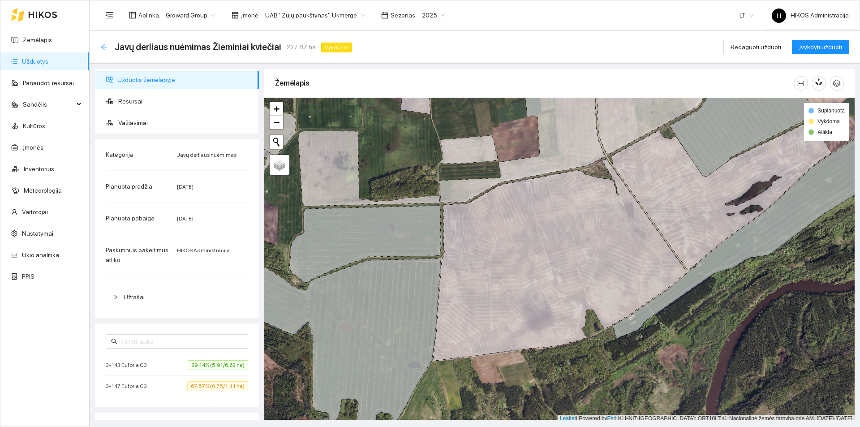
click at [103, 46] on icon "arrow-left" at bounding box center [104, 47] width 6 height 6
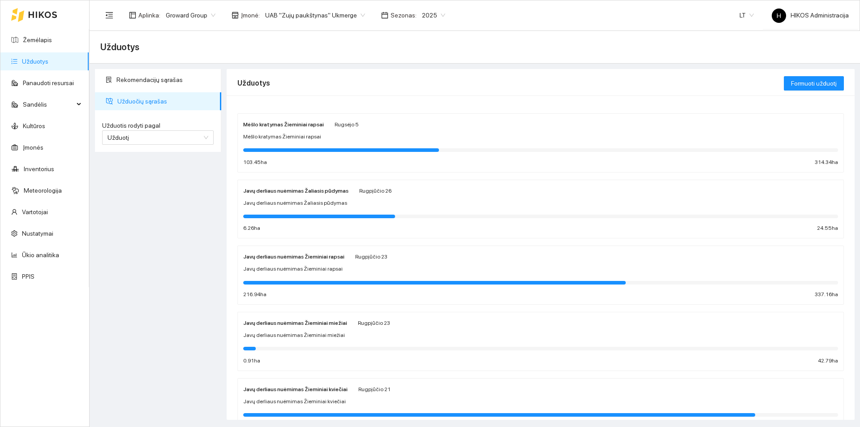
click at [226, 137] on div "Užduotys Formuoti užduotį Mėšlo kratymas Žieminiai rapsai Rugsėjo 5 Mėšlo kraty…" at bounding box center [541, 244] width 634 height 351
click at [203, 132] on span "Užduotį" at bounding box center [158, 137] width 101 height 13
click at [146, 167] on div "Kultūrą" at bounding box center [158, 170] width 101 height 10
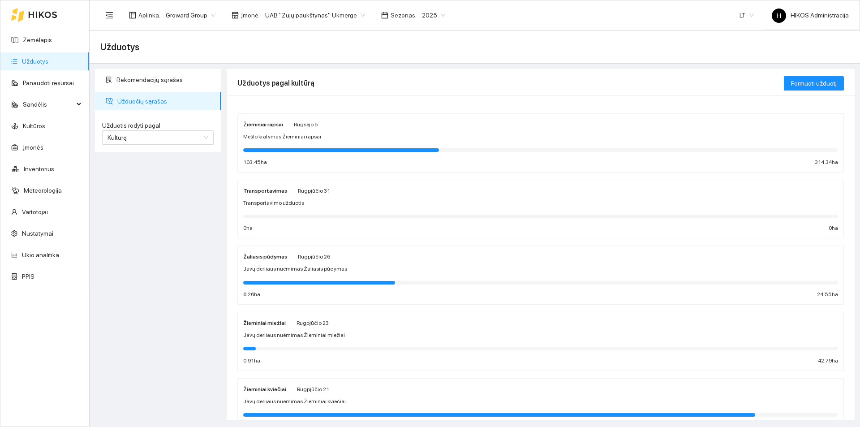
click at [290, 392] on div "Žieminiai kviečiai Rugpjūčio 21" at bounding box center [286, 389] width 86 height 10
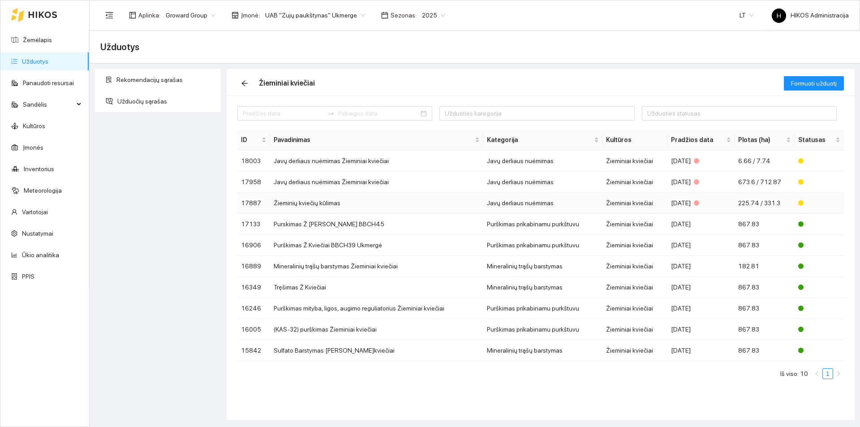
drag, startPoint x: 318, startPoint y: 206, endPoint x: 298, endPoint y: 205, distance: 20.2
click at [298, 205] on td "Žieminių kviečių kūlimas" at bounding box center [376, 203] width 213 height 21
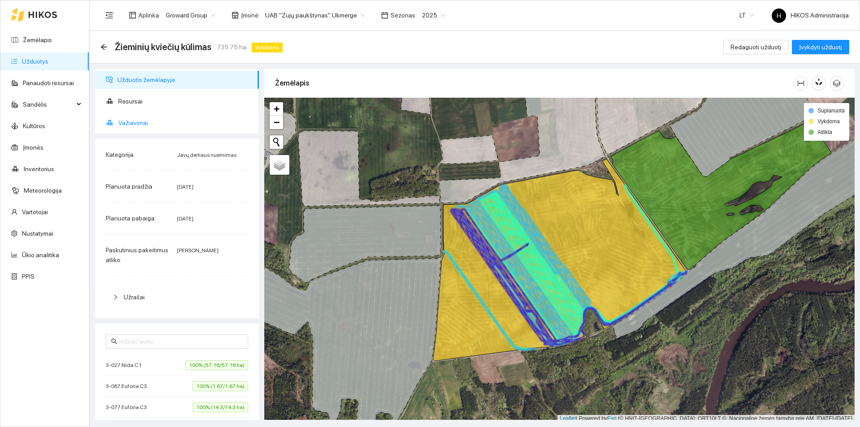
click at [145, 127] on span "Važiavimai" at bounding box center [185, 123] width 134 height 18
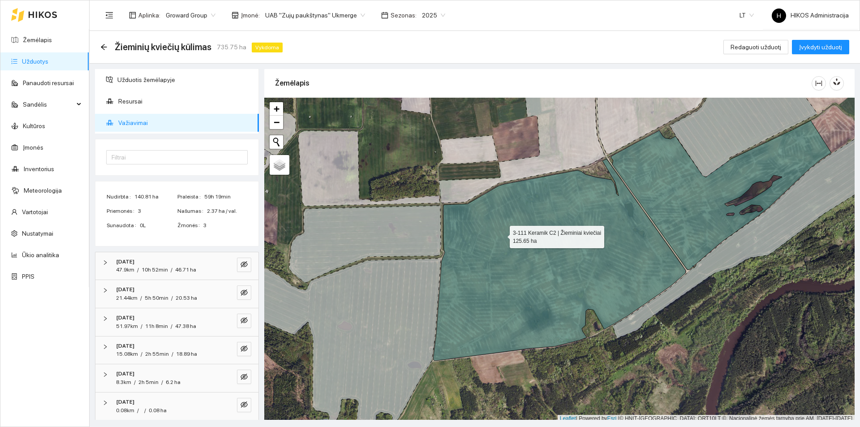
click at [525, 228] on icon at bounding box center [559, 260] width 253 height 202
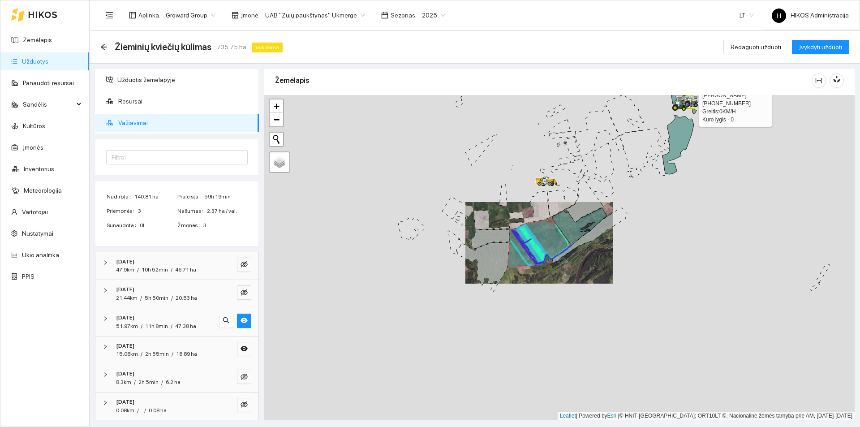
click at [680, 116] on div at bounding box center [682, 106] width 5 height 22
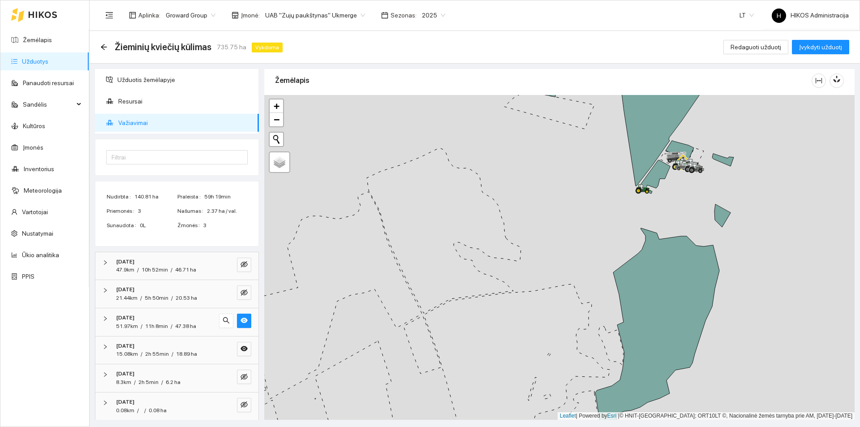
click at [654, 157] on icon at bounding box center [614, 124] width 176 height 124
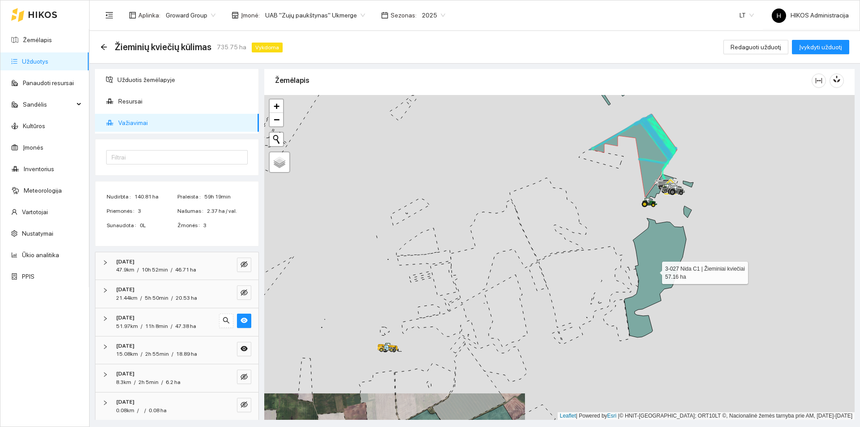
click at [660, 260] on icon at bounding box center [656, 277] width 62 height 119
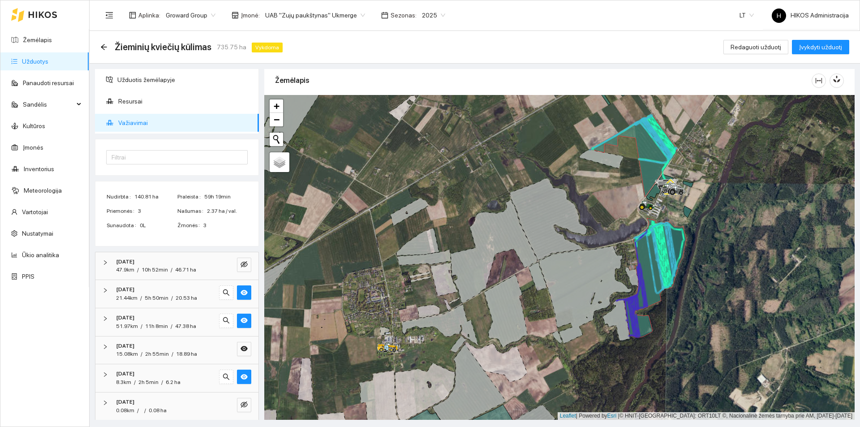
click at [659, 263] on icon at bounding box center [655, 257] width 43 height 71
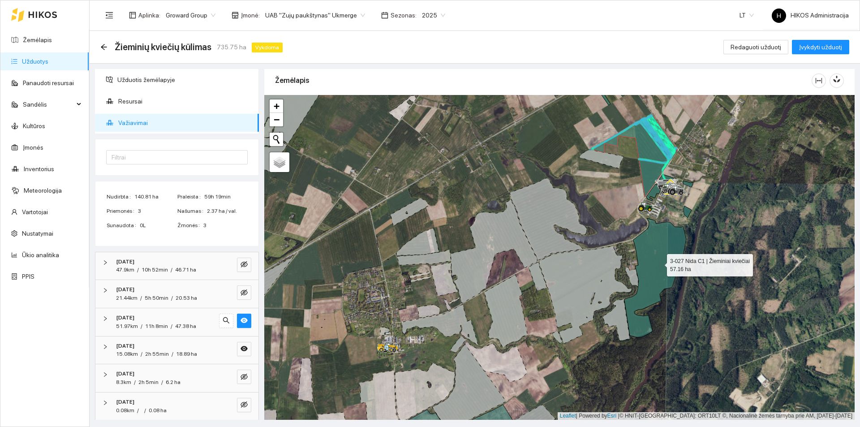
click at [659, 263] on icon at bounding box center [656, 277] width 62 height 119
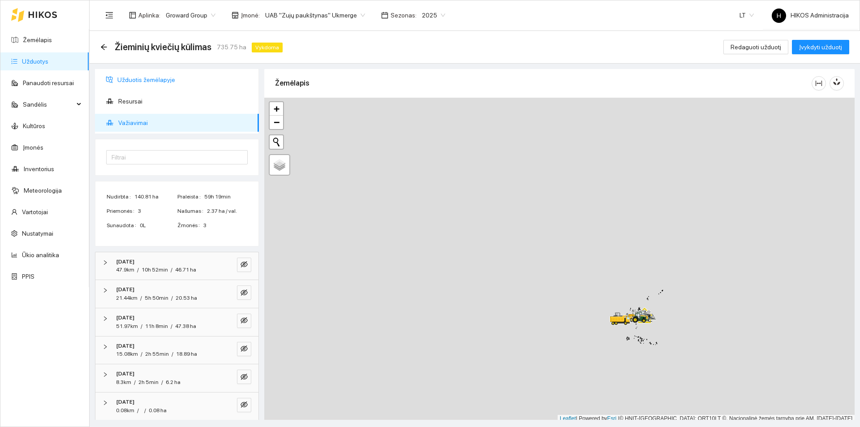
click at [160, 84] on span "Užduotis žemėlapyje" at bounding box center [184, 80] width 134 height 18
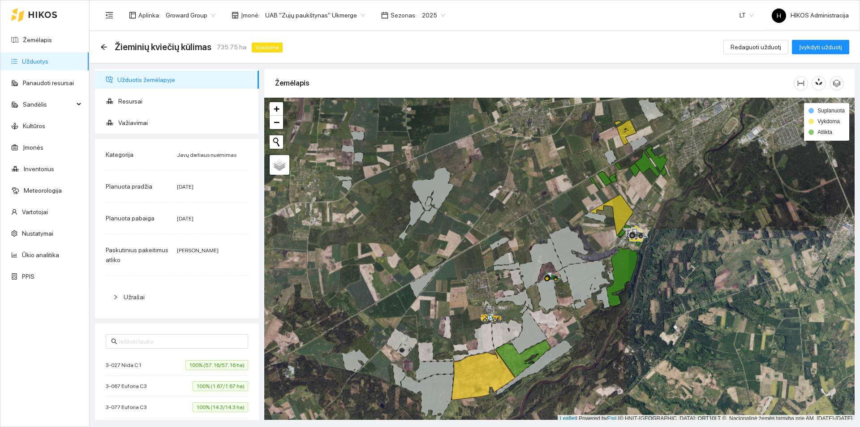
click at [158, 364] on div "3-027 Nida C1 100% (57.16/57.16 ha)" at bounding box center [177, 365] width 143 height 10
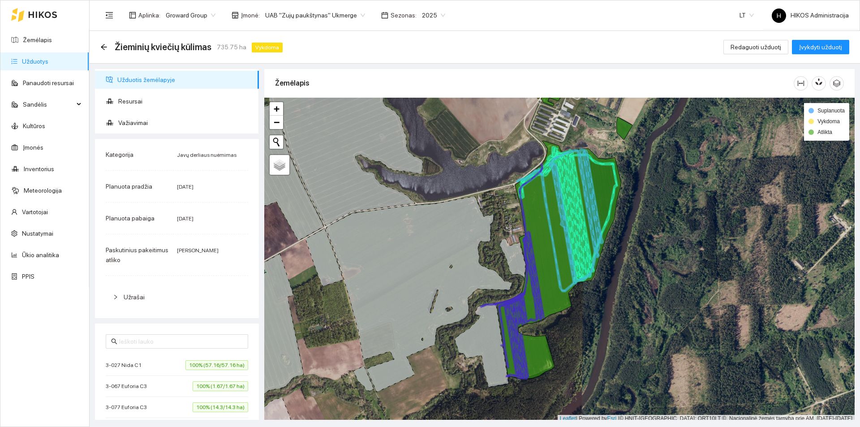
click at [574, 70] on div "Žemėlapis" at bounding box center [534, 83] width 519 height 26
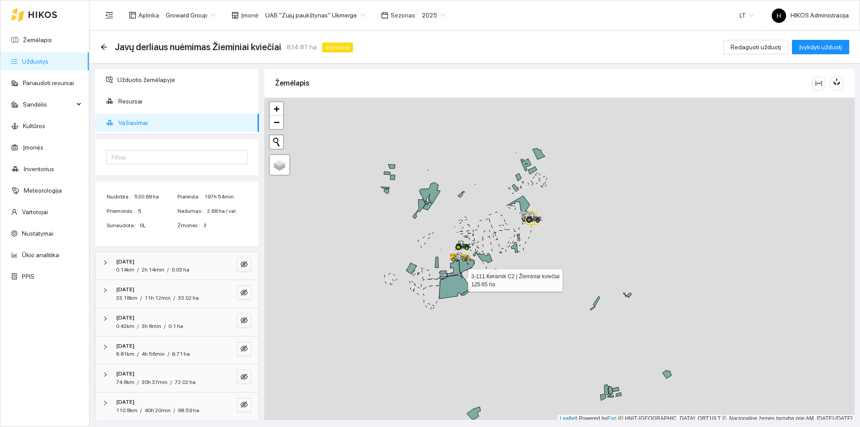
scroll to position [3, 0]
click at [459, 279] on icon at bounding box center [455, 284] width 32 height 26
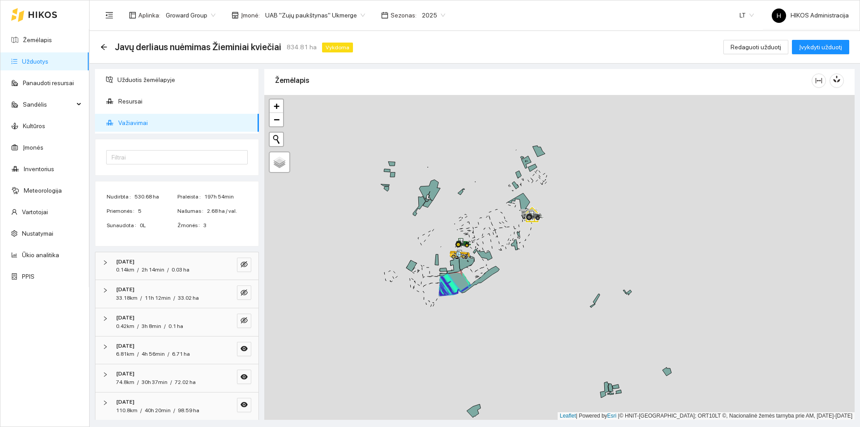
click at [459, 279] on icon at bounding box center [455, 284] width 32 height 26
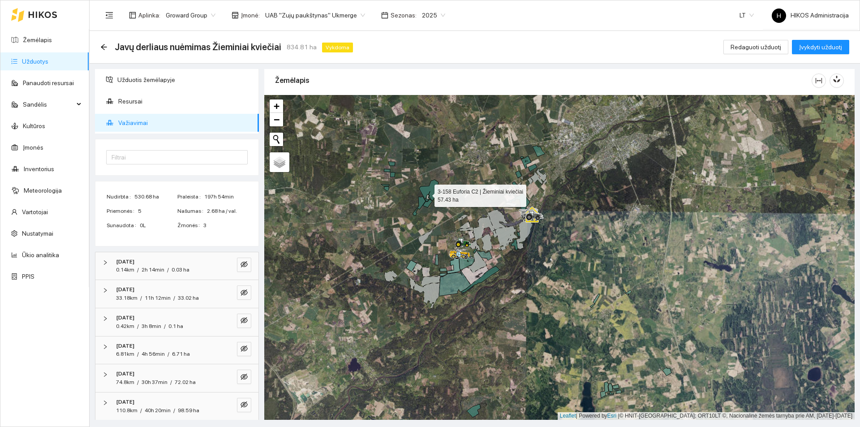
click at [429, 189] on icon at bounding box center [429, 191] width 21 height 22
click at [433, 189] on icon at bounding box center [429, 188] width 18 height 16
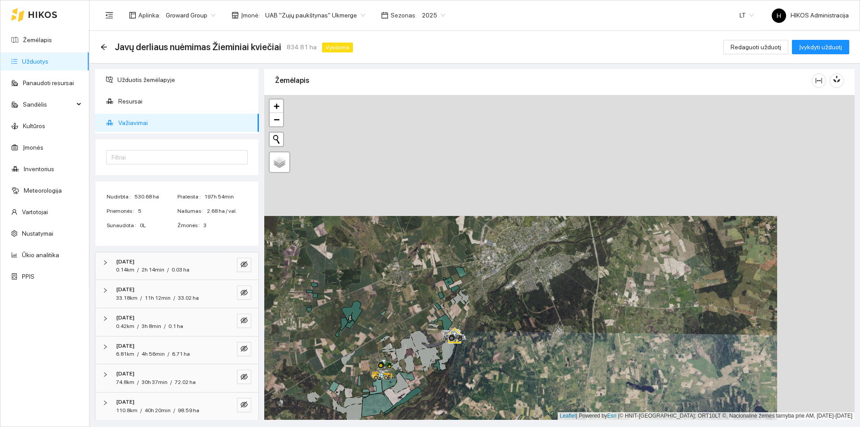
drag, startPoint x: 565, startPoint y: 150, endPoint x: 484, endPoint y: 274, distance: 148.0
click at [484, 274] on div at bounding box center [559, 257] width 591 height 325
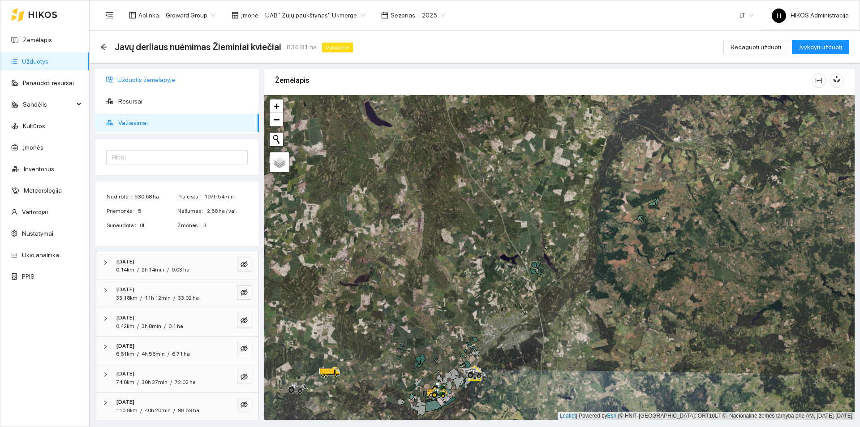
click at [169, 84] on span "Užduotis žemėlapyje" at bounding box center [184, 80] width 134 height 18
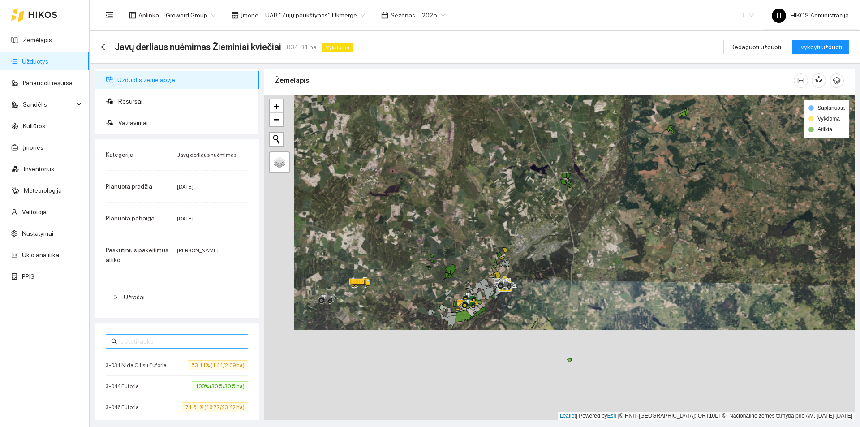
click at [164, 339] on input "text" at bounding box center [181, 342] width 124 height 10
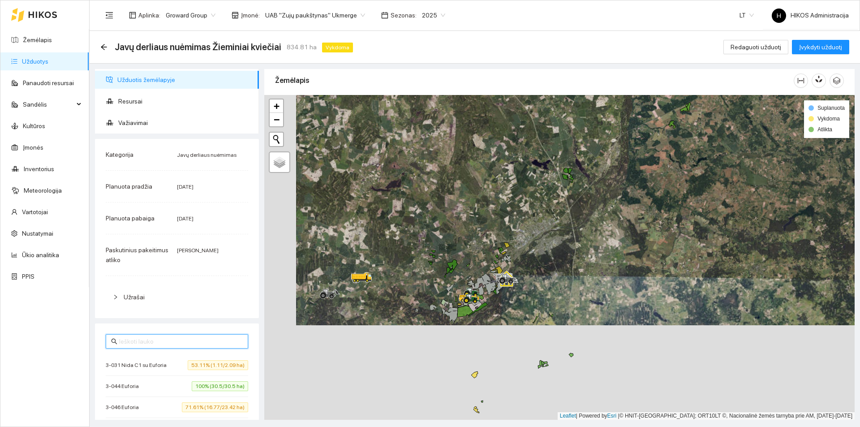
paste input "3-111 Keramik C2"
type input "3-111 Keramik C2"
click at [160, 368] on div "3-111 Keramik C2 100% (125.65/125.65 ha)" at bounding box center [177, 365] width 143 height 10
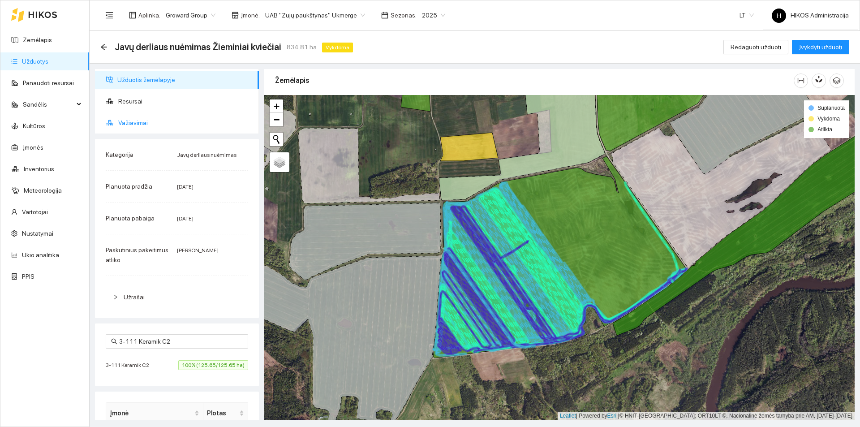
click at [194, 123] on span "Važiavimai" at bounding box center [185, 123] width 134 height 18
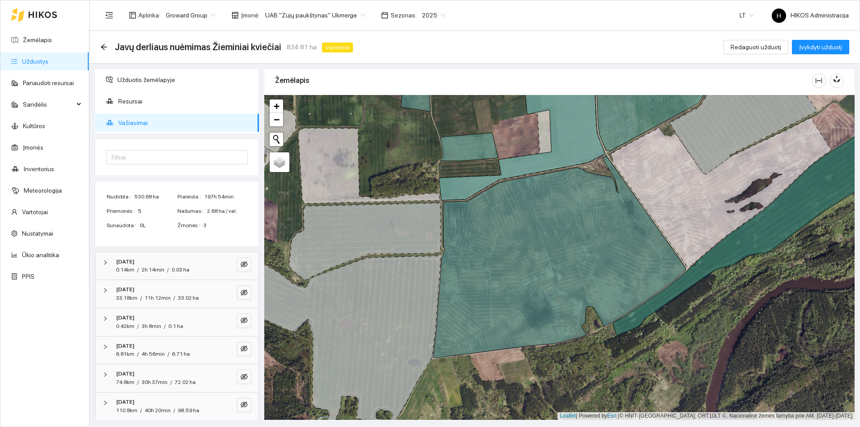
click at [508, 271] on icon at bounding box center [559, 257] width 253 height 202
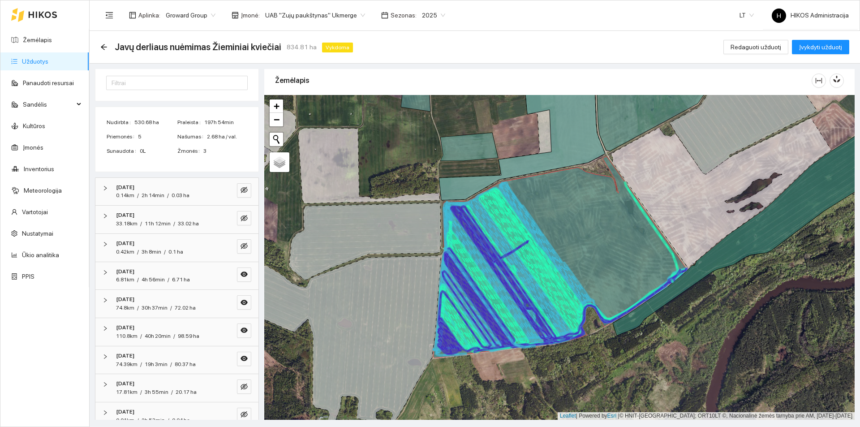
scroll to position [90, 0]
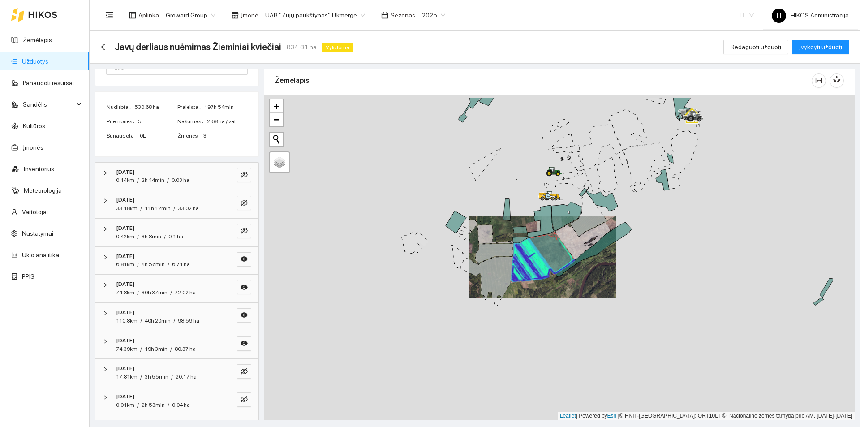
drag, startPoint x: 609, startPoint y: 197, endPoint x: 550, endPoint y: 238, distance: 71.5
click at [556, 238] on icon at bounding box center [583, 241] width 55 height 38
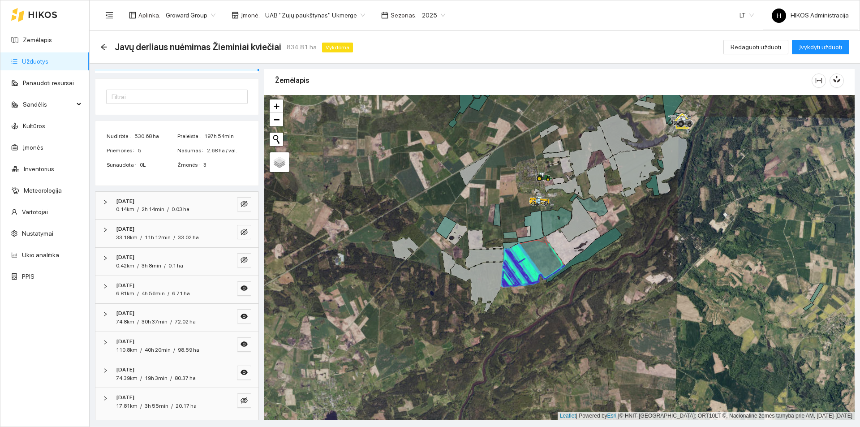
scroll to position [0, 0]
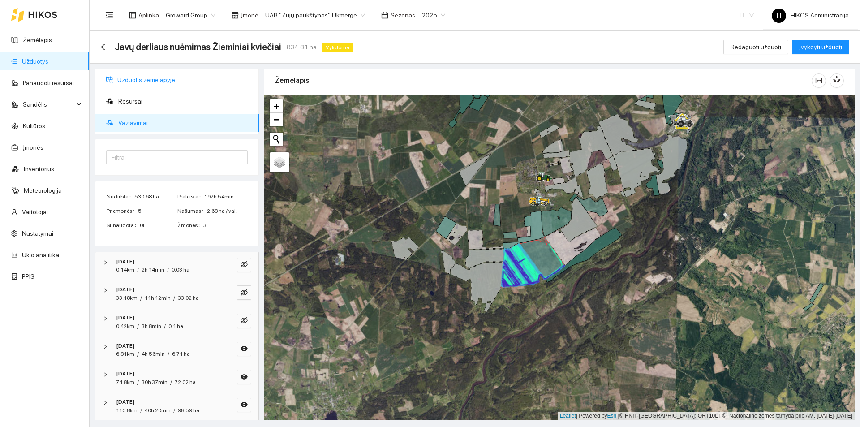
click at [144, 76] on span "Užduotis žemėlapyje" at bounding box center [184, 80] width 134 height 18
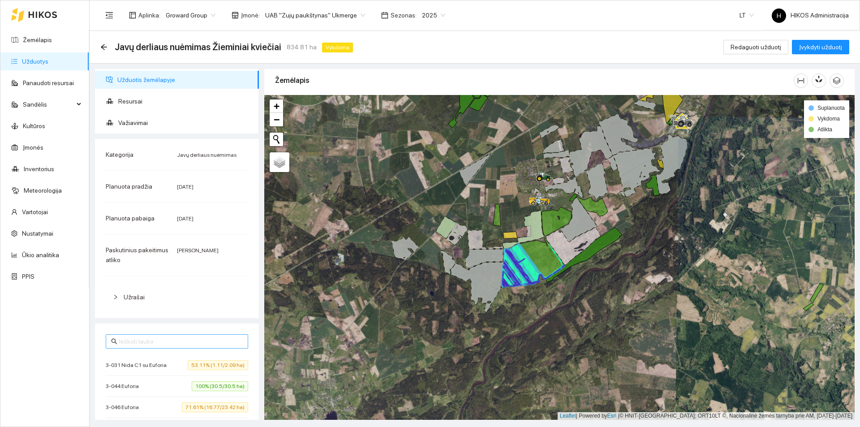
click at [154, 341] on input "text" at bounding box center [181, 342] width 124 height 10
paste input "3-027 Nida C1"
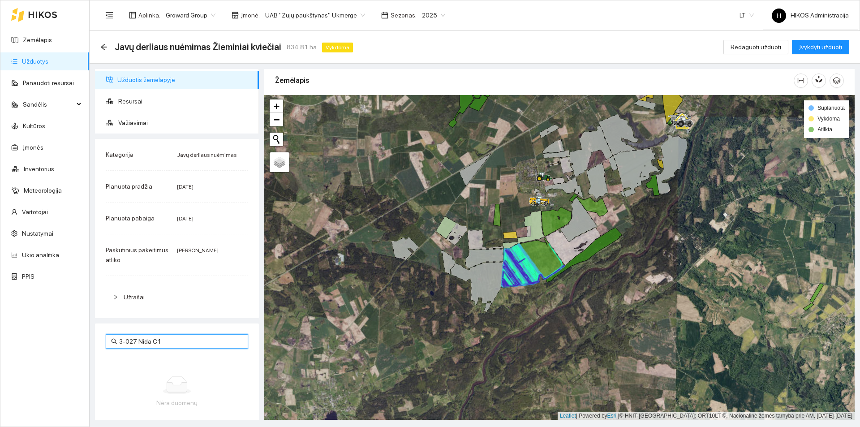
type input "3-027 Nida C1"
click at [152, 128] on span "Važiavimai" at bounding box center [185, 123] width 134 height 18
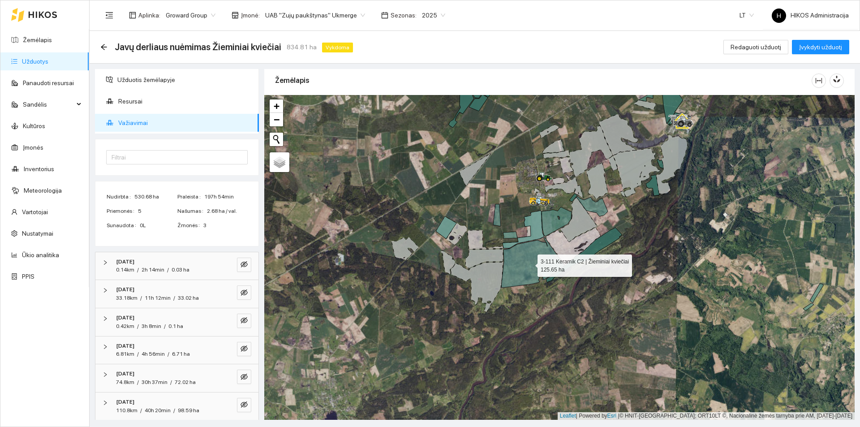
click at [533, 255] on icon at bounding box center [532, 263] width 63 height 50
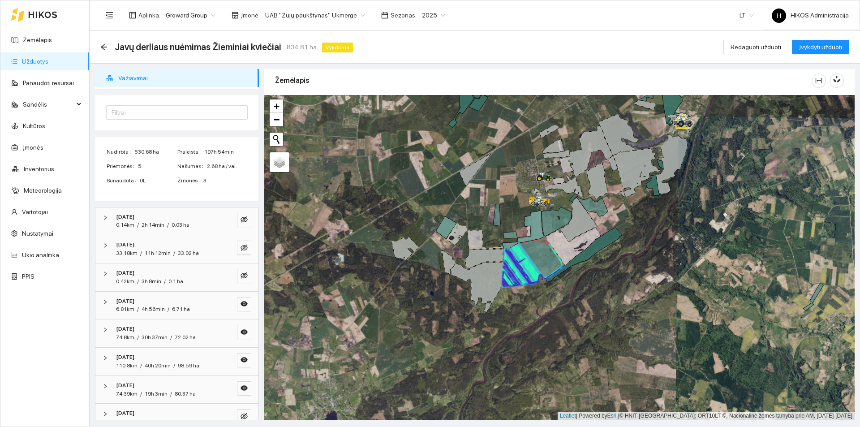
scroll to position [90, 0]
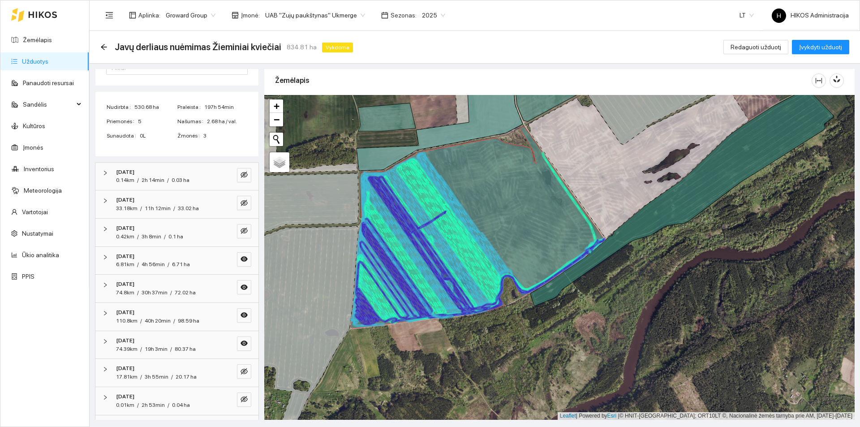
click at [188, 261] on div "6.71 ha" at bounding box center [181, 264] width 18 height 9
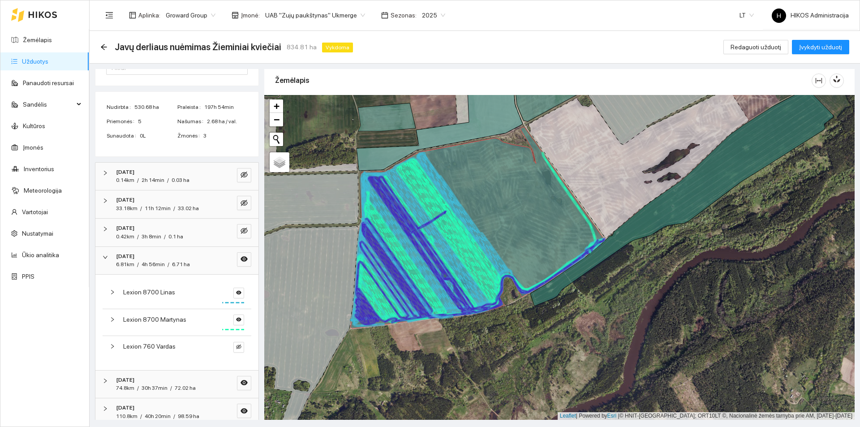
click at [197, 260] on div "[DATE]" at bounding box center [164, 256] width 97 height 9
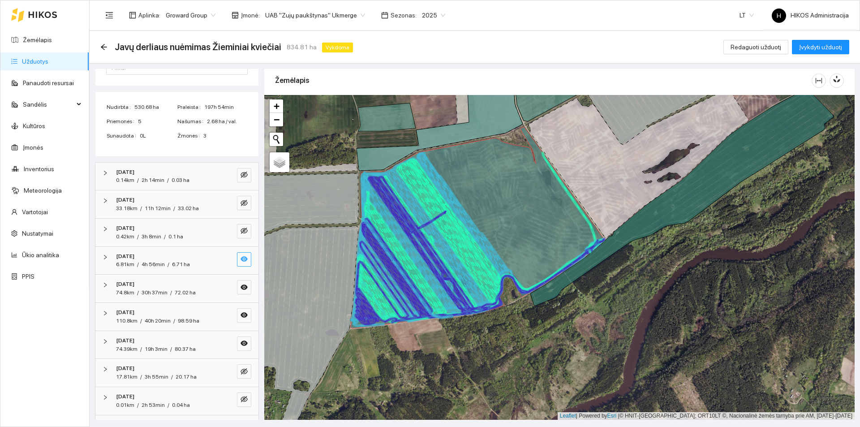
click at [241, 261] on icon "eye" at bounding box center [244, 258] width 7 height 7
click at [241, 288] on icon "eye" at bounding box center [244, 287] width 7 height 7
click at [240, 305] on div "2025-08-15 110.8km / 40h 20min / 98.59 ha" at bounding box center [176, 317] width 163 height 28
click at [205, 310] on div "2025-08-15" at bounding box center [164, 312] width 97 height 9
click at [241, 314] on icon "eye" at bounding box center [244, 315] width 7 height 5
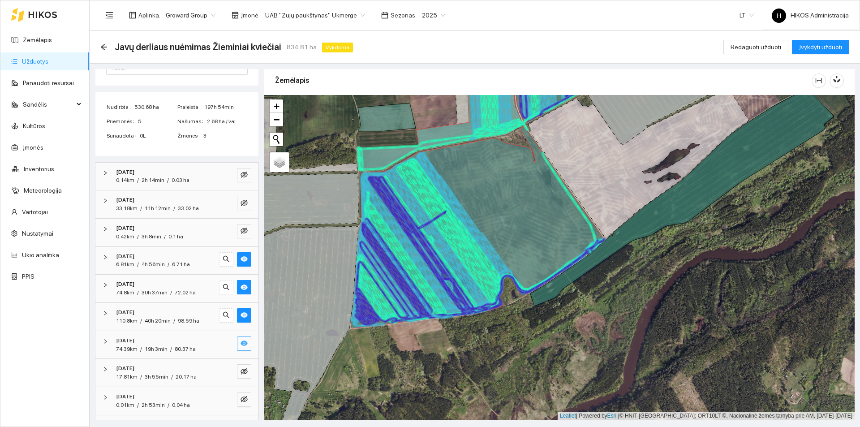
click at [241, 346] on icon "eye" at bounding box center [244, 343] width 7 height 7
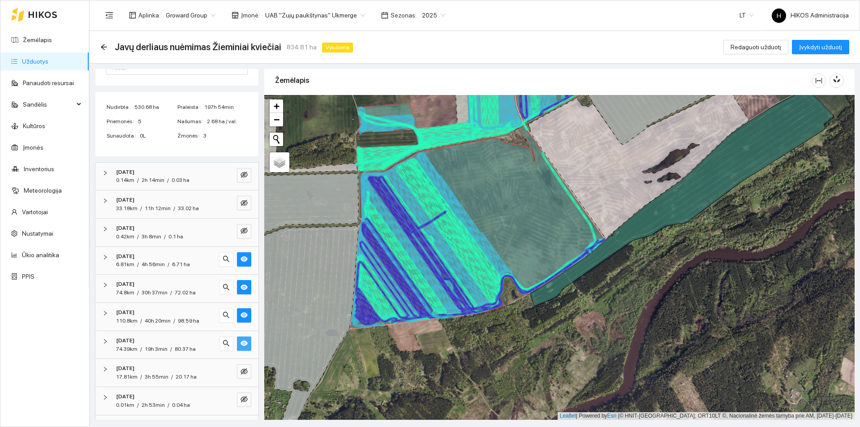
click at [241, 346] on icon "eye" at bounding box center [244, 343] width 7 height 7
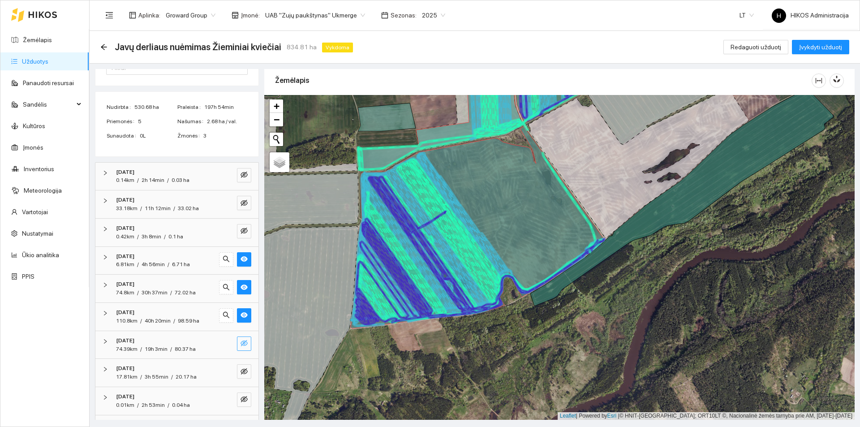
click at [192, 264] on div "6.81km / 4h 56min / 6.71 ha" at bounding box center [164, 264] width 97 height 9
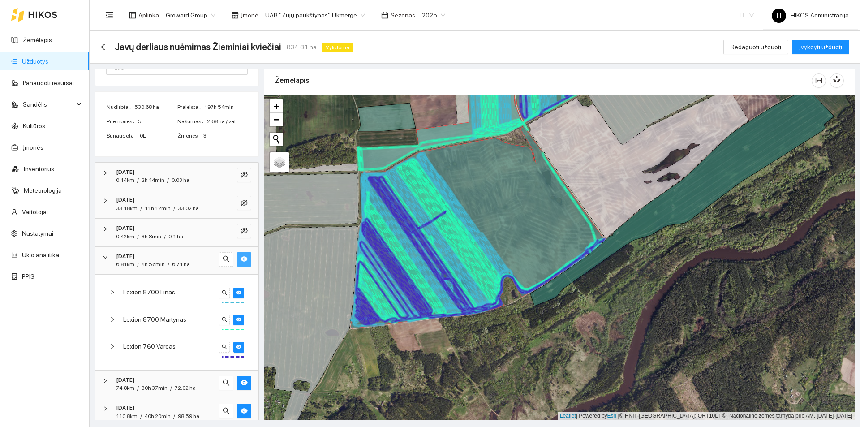
click at [241, 256] on button "button" at bounding box center [244, 259] width 14 height 14
click at [186, 261] on span "6.71 ha" at bounding box center [181, 264] width 18 height 6
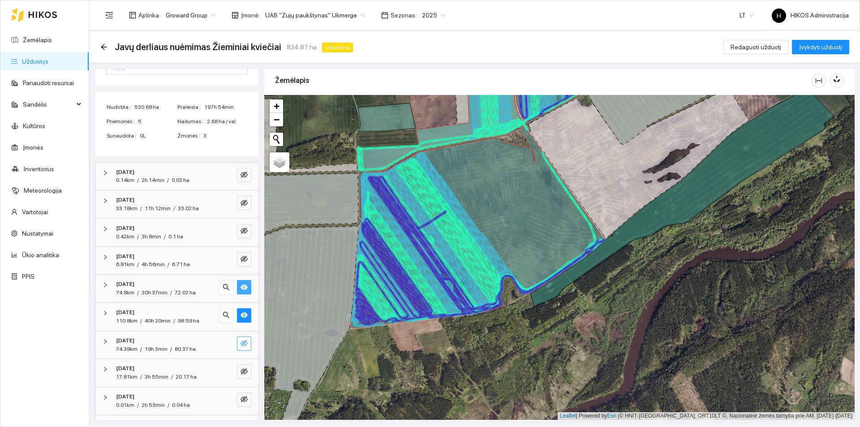
click at [241, 289] on icon "eye" at bounding box center [244, 287] width 7 height 5
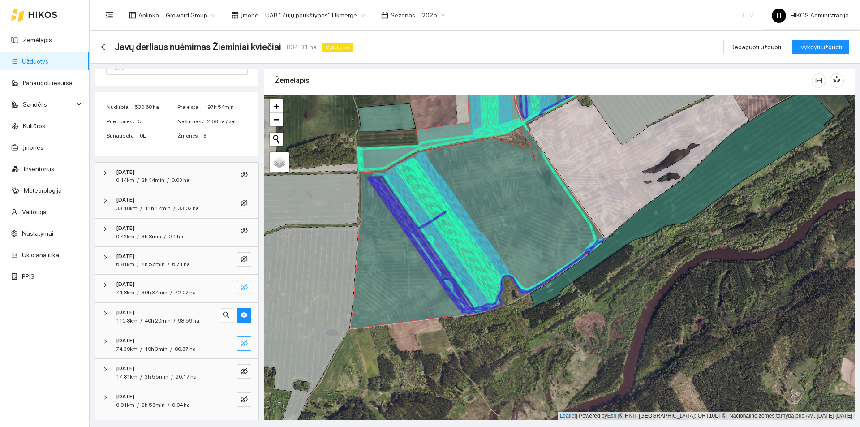
click at [186, 317] on div "98.59 ha" at bounding box center [189, 321] width 22 height 9
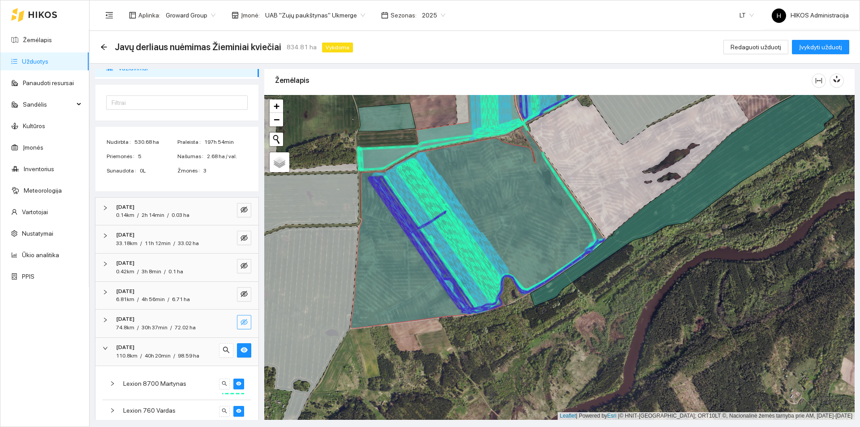
scroll to position [0, 0]
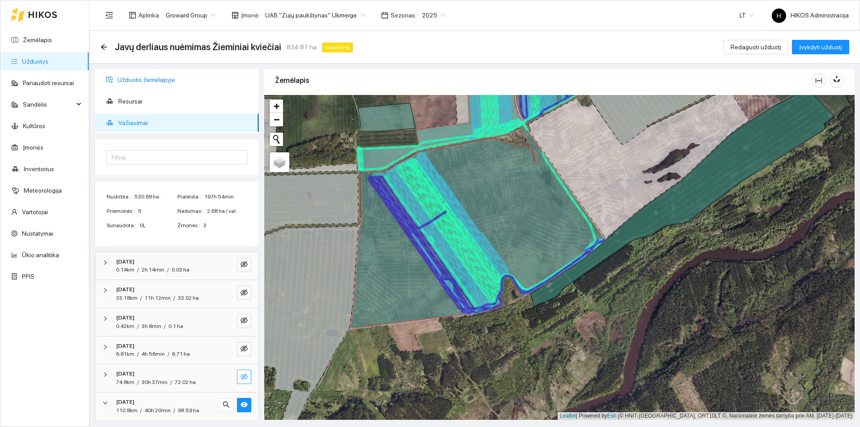
click at [172, 86] on span "Užduotis žemėlapyje" at bounding box center [184, 80] width 134 height 18
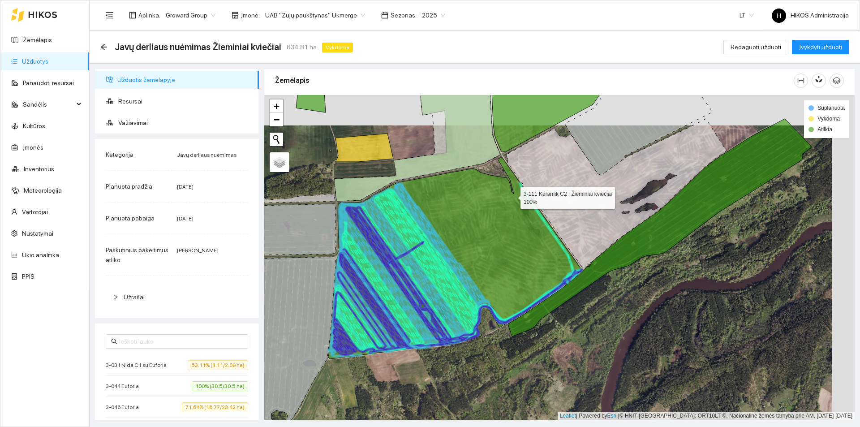
drag, startPoint x: 536, startPoint y: 165, endPoint x: 513, endPoint y: 195, distance: 37.1
click at [513, 195] on icon at bounding box center [454, 258] width 253 height 202
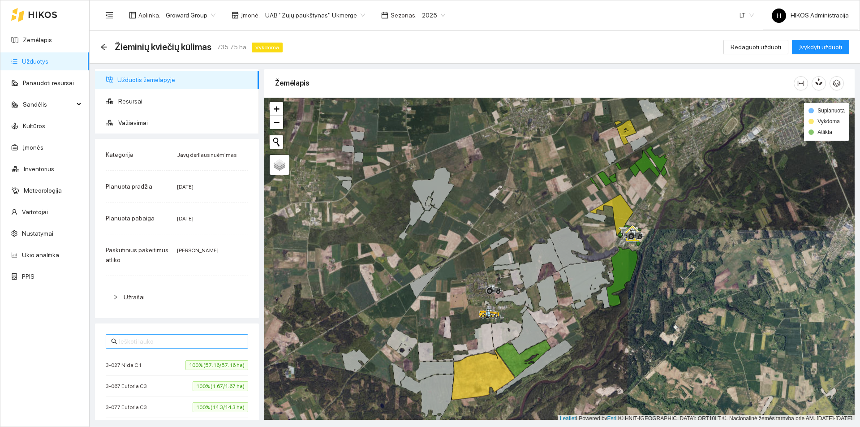
click at [165, 339] on input "text" at bounding box center [181, 342] width 124 height 10
paste input "3-111 Keramik C2"
type input "3-111 Keramik C2"
click at [147, 376] on div "3-111 Keramik C2 3-111 Keramik C2 34.97% (43.94/125.65 ha)" at bounding box center [177, 355] width 164 height 63
click at [146, 367] on span "3-111 Keramik C2" at bounding box center [130, 365] width 48 height 9
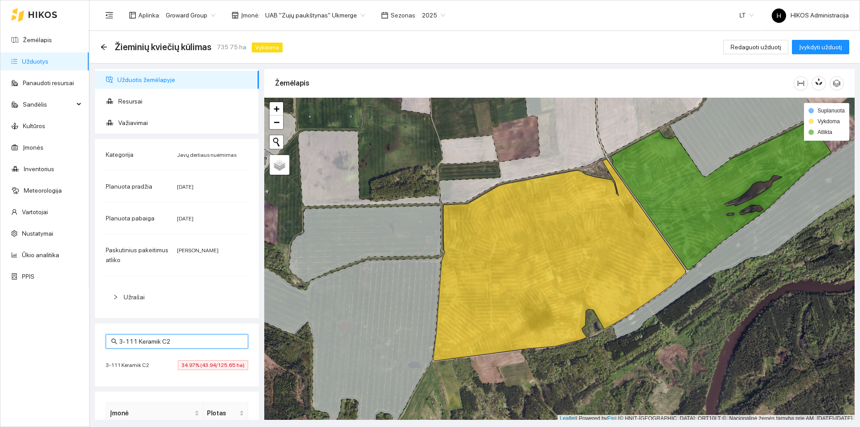
drag, startPoint x: 210, startPoint y: 341, endPoint x: 14, endPoint y: 338, distance: 195.4
click at [14, 338] on section "Žemėlapis Užduotys Panaudoti resursai Sandėlis Kultūros Įmonės Inventorius Mete…" at bounding box center [430, 213] width 860 height 427
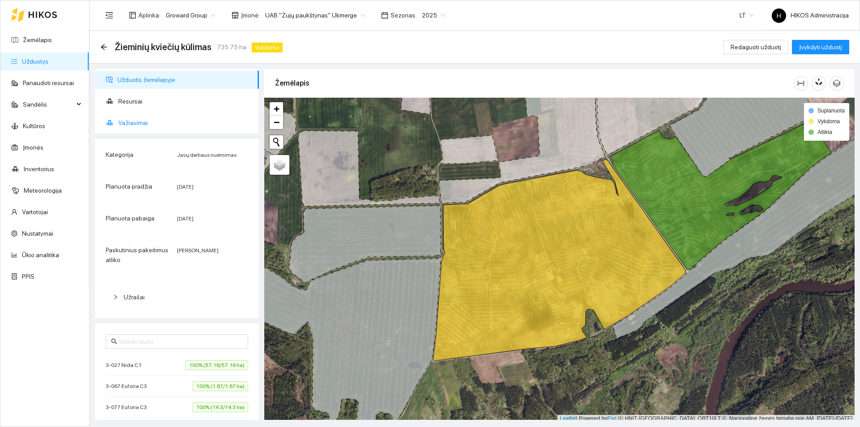
click at [155, 118] on span "Važiavimai" at bounding box center [185, 123] width 134 height 18
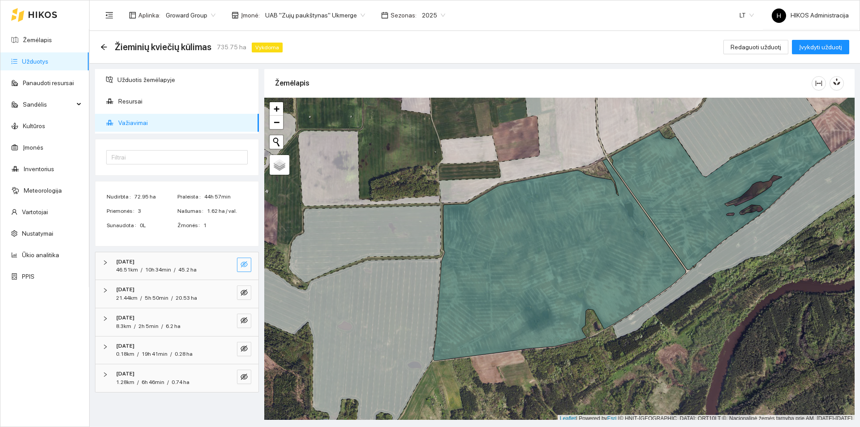
click at [244, 264] on icon "eye-invisible" at bounding box center [244, 264] width 7 height 6
click at [220, 264] on button "button" at bounding box center [226, 265] width 14 height 14
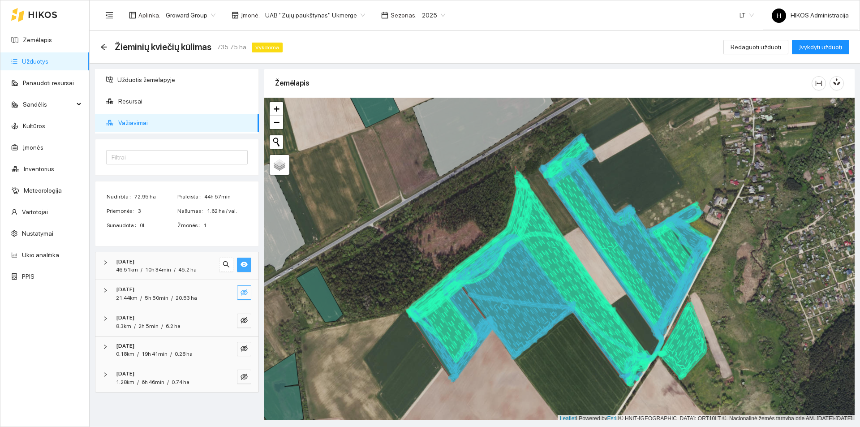
click at [246, 293] on icon "eye-invisible" at bounding box center [244, 292] width 7 height 7
click at [247, 316] on button "button" at bounding box center [244, 321] width 14 height 14
click at [244, 341] on div "2025-08-30 0.18km / 19h 41min / 0.28 ha" at bounding box center [176, 351] width 163 height 28
click at [190, 352] on span "0.28 ha" at bounding box center [184, 354] width 18 height 6
click at [244, 349] on icon "eye-invisible" at bounding box center [244, 349] width 7 height 6
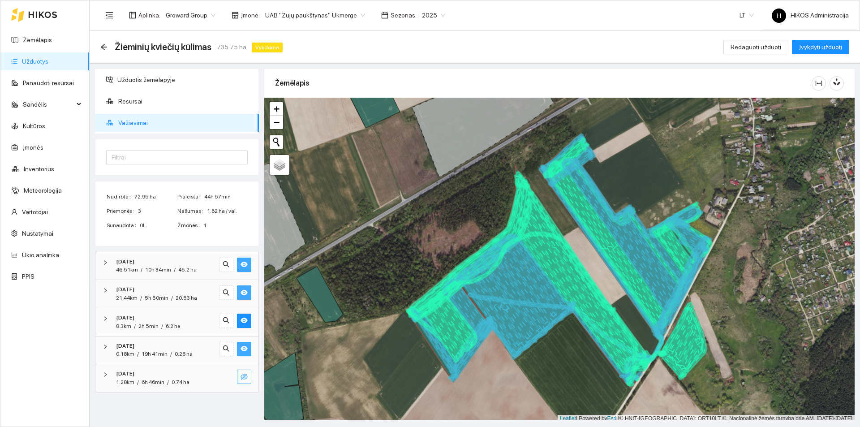
click at [246, 378] on icon "eye-invisible" at bounding box center [244, 377] width 7 height 6
click at [226, 373] on icon "search" at bounding box center [226, 376] width 7 height 7
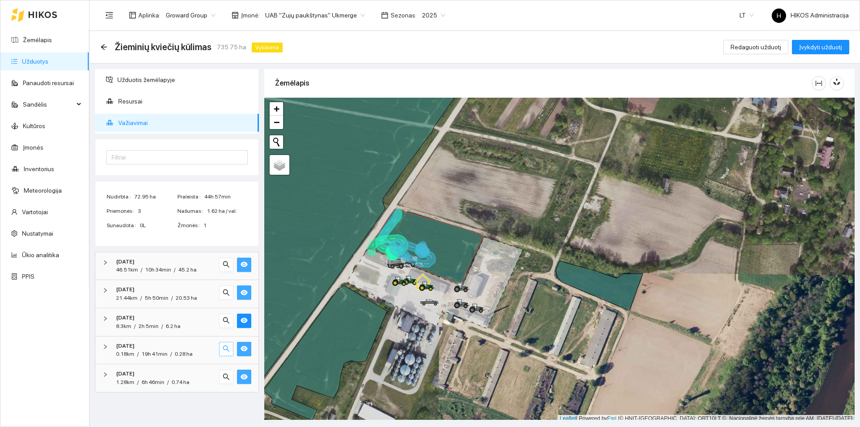
click at [228, 343] on button "button" at bounding box center [226, 349] width 14 height 14
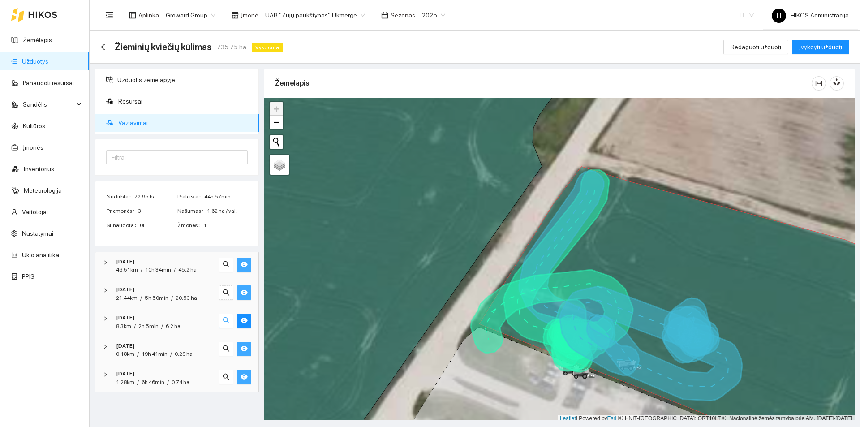
click at [226, 320] on icon "search" at bounding box center [226, 320] width 7 height 7
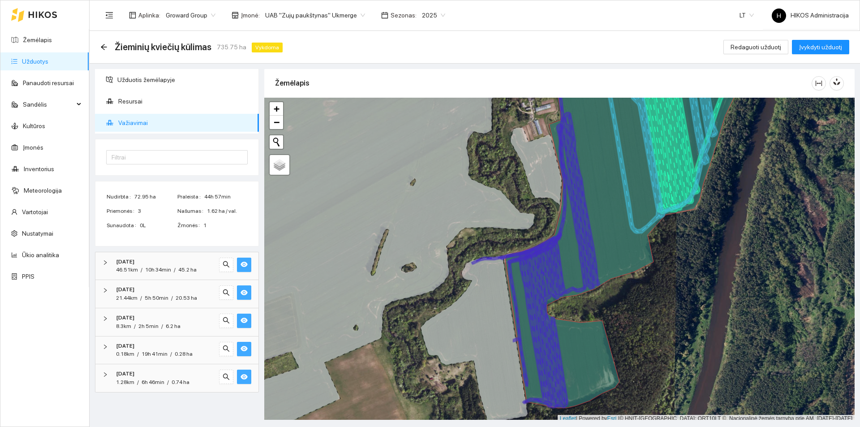
click at [240, 321] on button "button" at bounding box center [244, 321] width 14 height 14
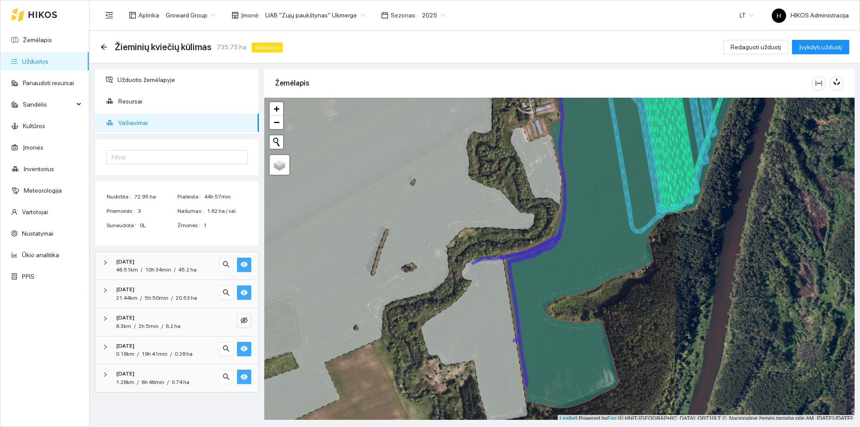
click at [247, 293] on icon "eye" at bounding box center [244, 292] width 7 height 5
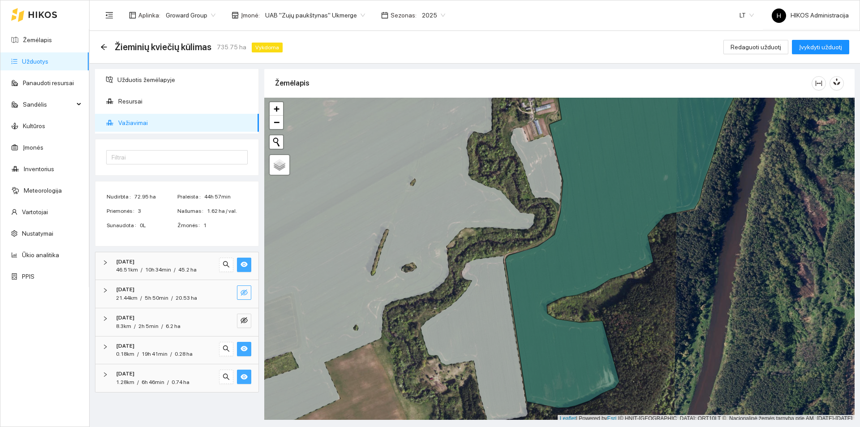
click at [242, 261] on icon "eye" at bounding box center [244, 264] width 7 height 7
click at [242, 344] on button "button" at bounding box center [244, 349] width 14 height 14
click at [244, 378] on icon "eye" at bounding box center [244, 376] width 7 height 5
click at [219, 87] on span "Užduotis žemėlapyje" at bounding box center [184, 80] width 134 height 18
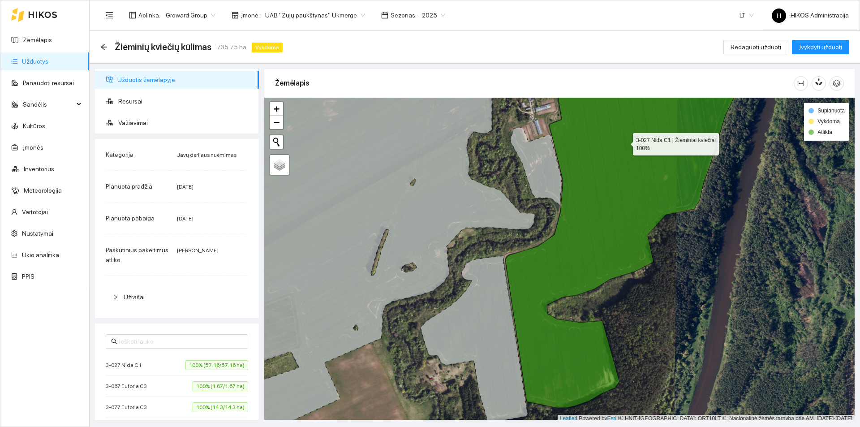
click at [536, 284] on icon at bounding box center [625, 236] width 238 height 344
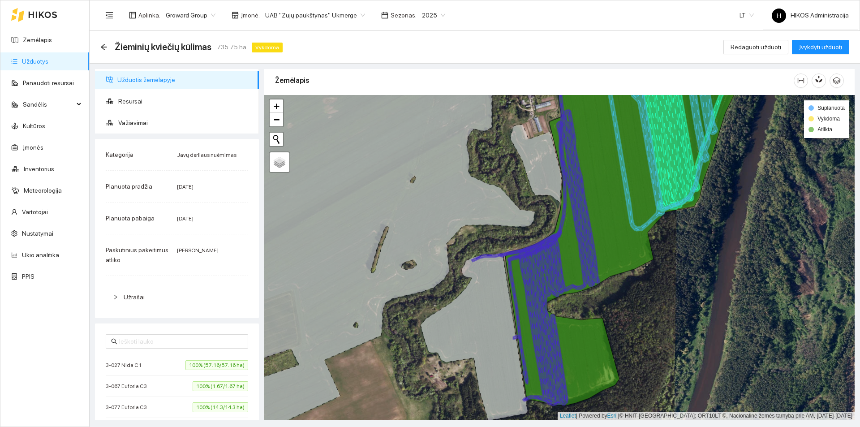
click at [164, 358] on li "3-027 Nida C1 100% (57.16/57.16 ha)" at bounding box center [177, 365] width 143 height 21
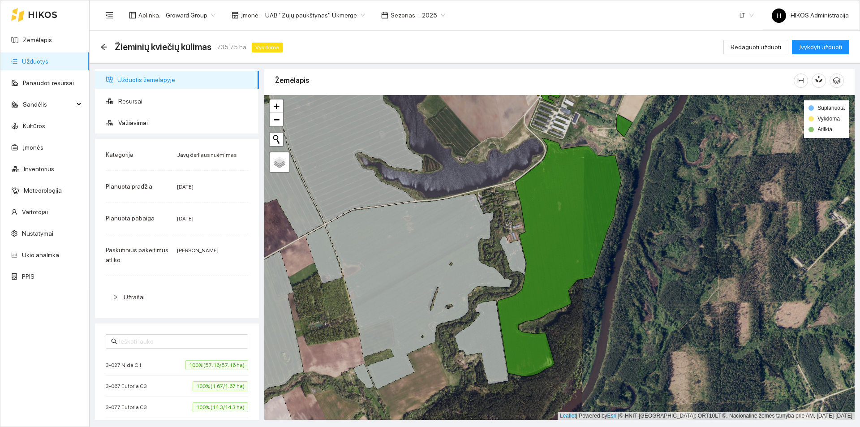
click at [164, 358] on li "3-027 Nida C1 100% (57.16/57.16 ha)" at bounding box center [177, 365] width 143 height 21
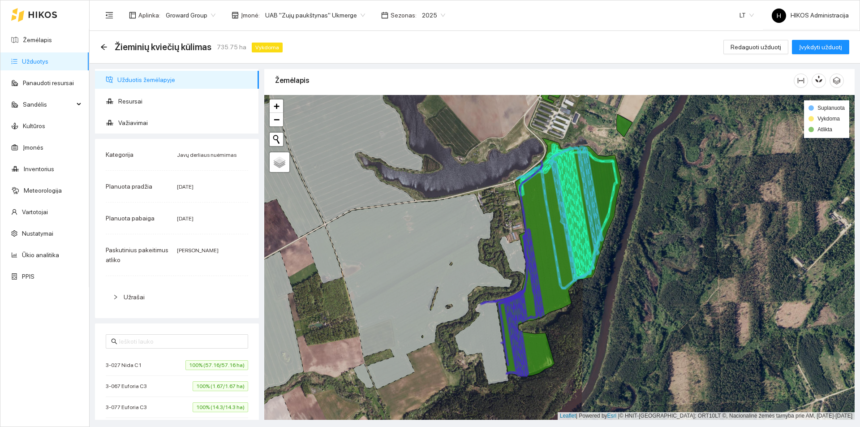
click at [164, 359] on li "3-027 Nida C1 100% (57.16/57.16 ha)" at bounding box center [177, 365] width 143 height 21
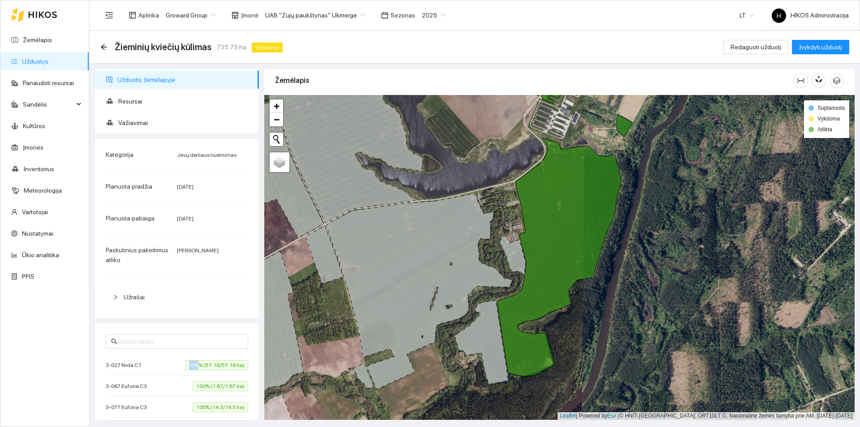
click at [164, 359] on li "3-027 Nida C1 100% (57.16/57.16 ha)" at bounding box center [177, 365] width 143 height 21
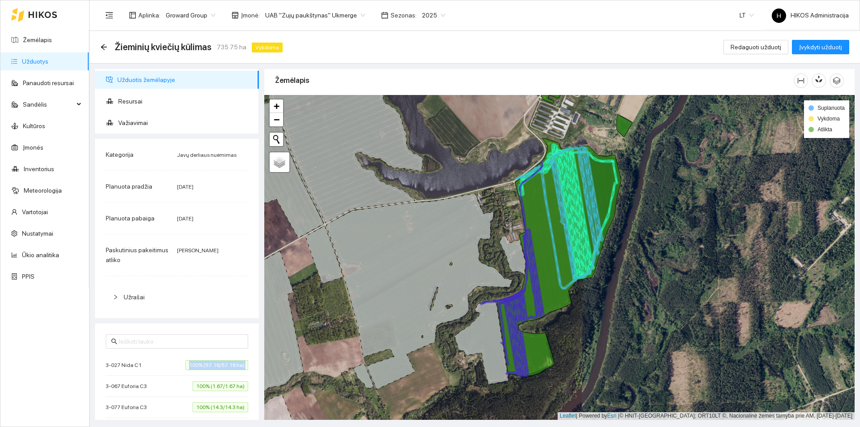
click at [164, 359] on li "3-027 Nida C1 100% (57.16/57.16 ha)" at bounding box center [177, 365] width 143 height 21
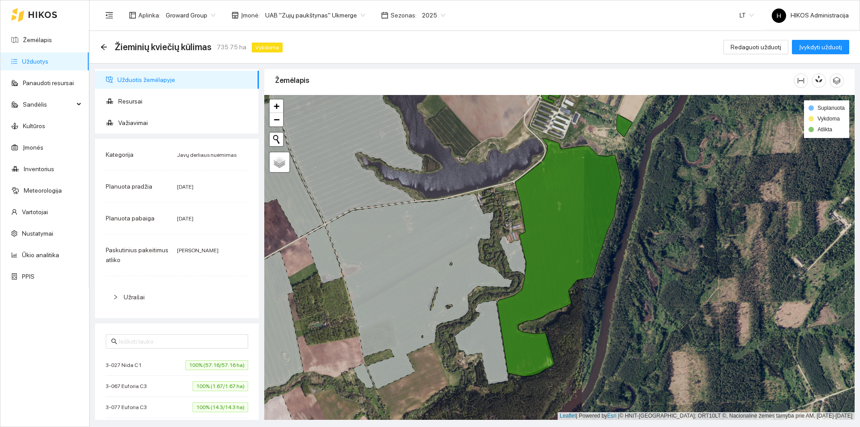
click at [135, 363] on span "3-027 Nida C1" at bounding box center [126, 365] width 40 height 9
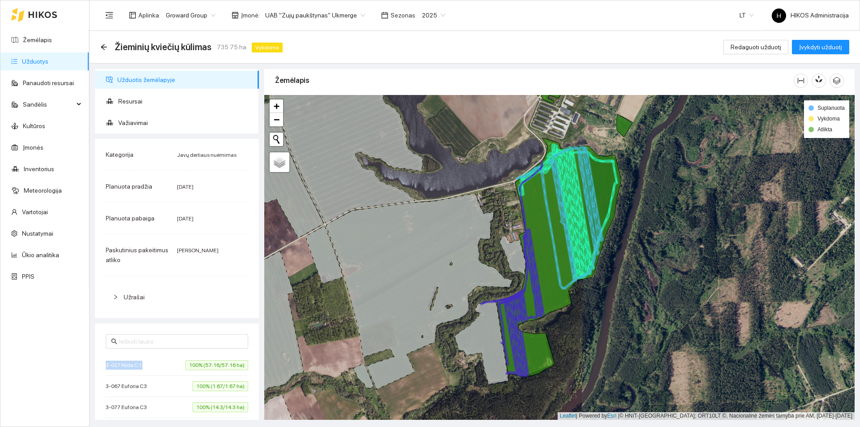
copy span "3-027 Nida C1"
click at [149, 121] on span "Važiavimai" at bounding box center [185, 123] width 134 height 18
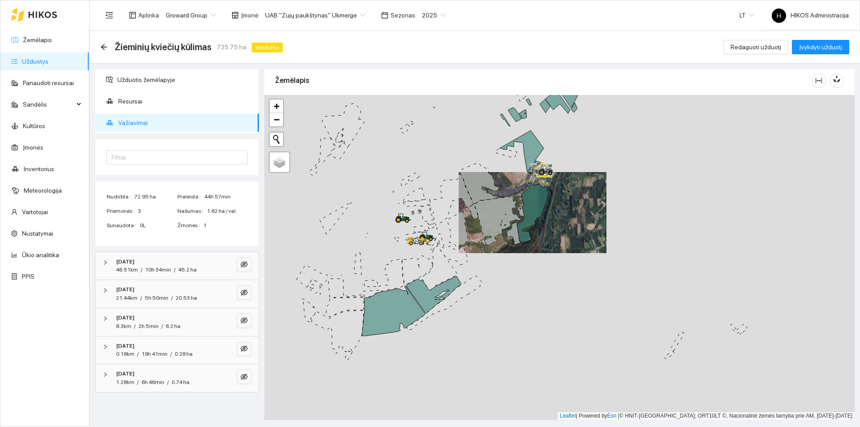
drag, startPoint x: 411, startPoint y: 231, endPoint x: 504, endPoint y: 200, distance: 97.8
click at [504, 200] on icon at bounding box center [498, 221] width 46 height 49
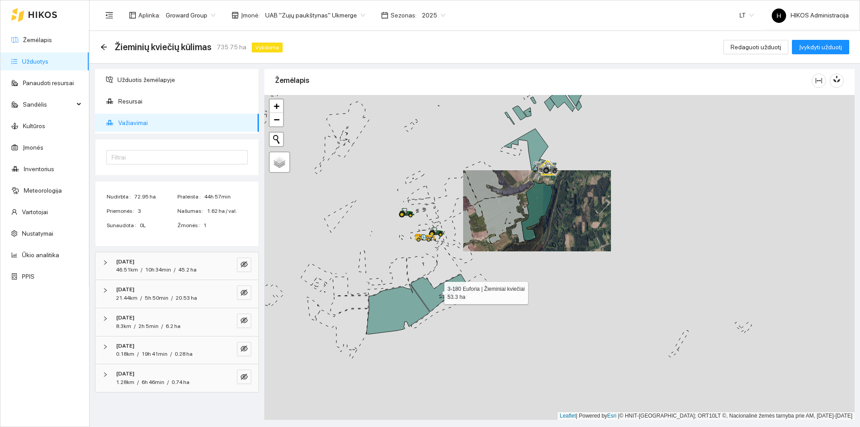
click at [437, 297] on icon at bounding box center [438, 293] width 55 height 38
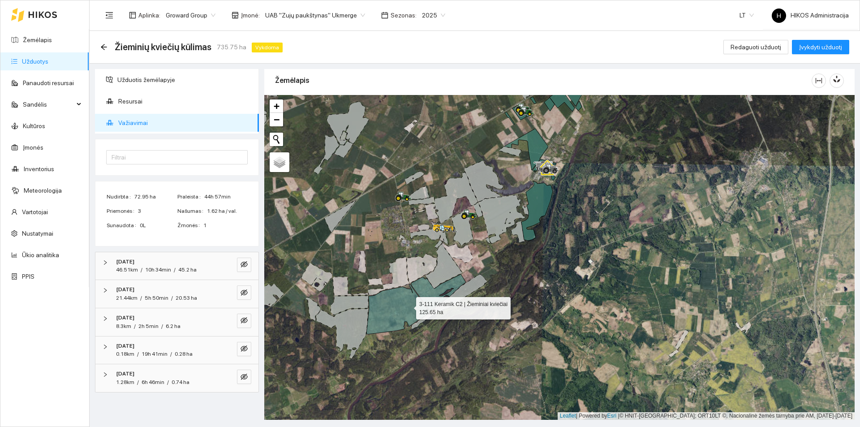
click at [408, 306] on icon at bounding box center [398, 309] width 63 height 50
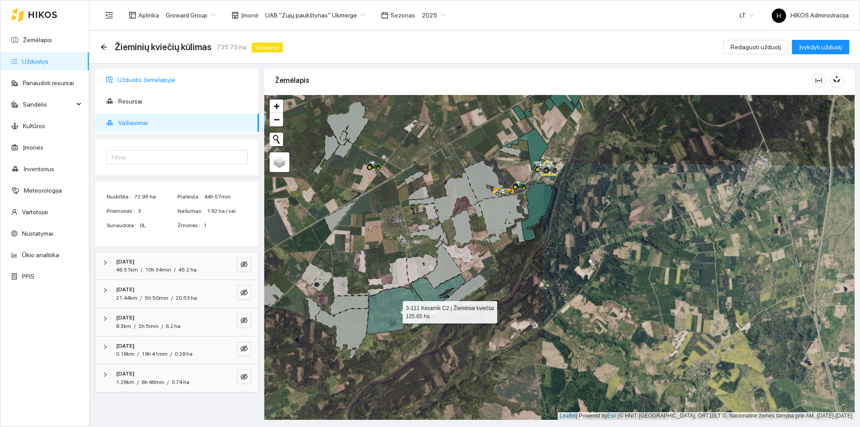
click at [155, 82] on span "Užduotis žemėlapyje" at bounding box center [184, 80] width 134 height 18
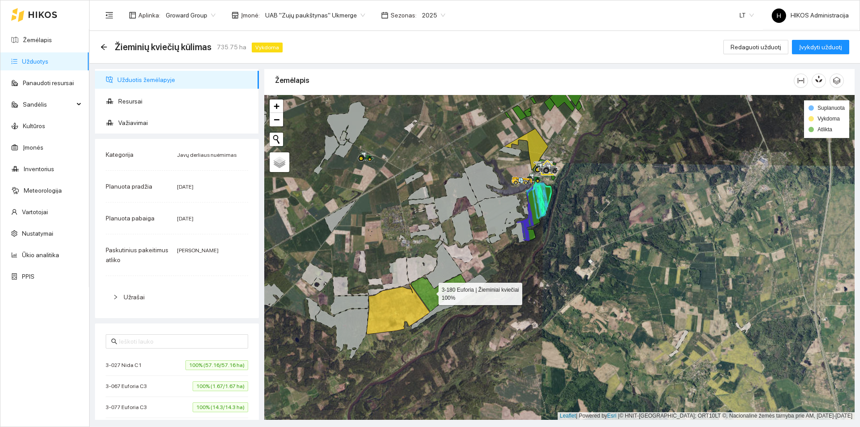
click at [431, 292] on icon at bounding box center [438, 293] width 55 height 38
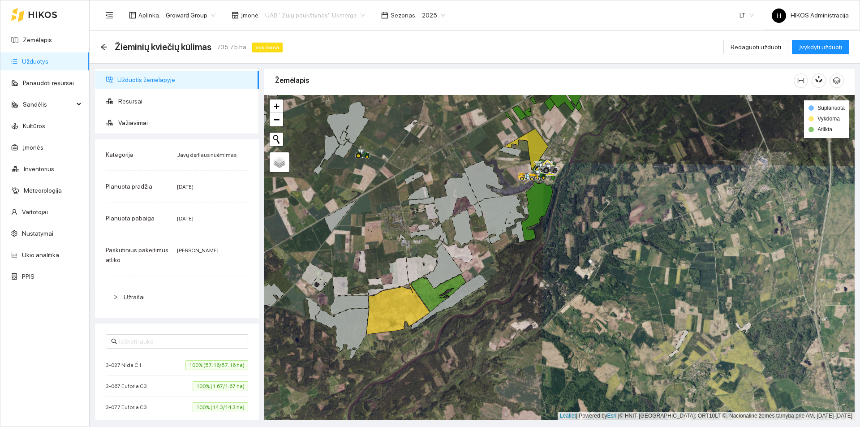
click at [324, 13] on span "UAB "Zujų paukštynas" Ukmerge" at bounding box center [315, 15] width 100 height 13
drag, startPoint x: 315, startPoint y: 31, endPoint x: 318, endPoint y: 35, distance: 4.8
click at [314, 31] on div "Visos" at bounding box center [311, 33] width 98 height 10
click at [156, 126] on span "Važiavimai" at bounding box center [185, 123] width 134 height 18
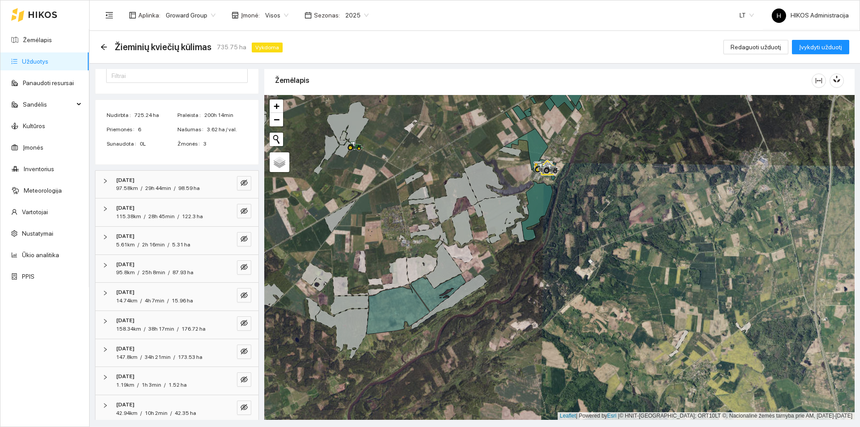
scroll to position [144, 0]
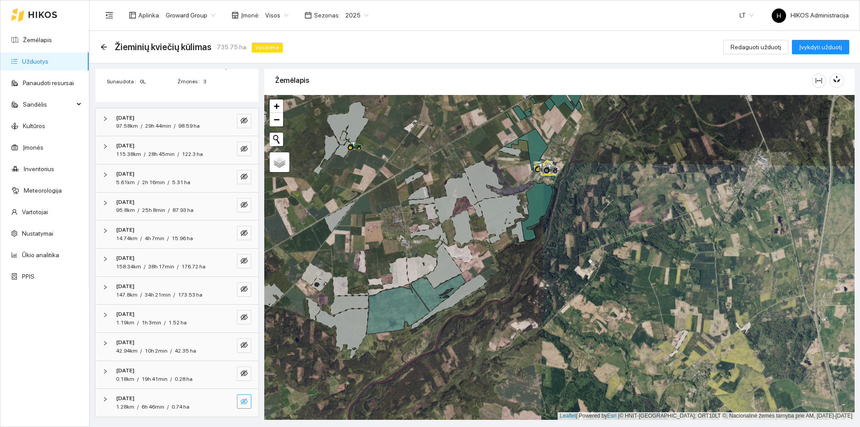
click at [238, 397] on button "button" at bounding box center [244, 401] width 14 height 14
click at [241, 399] on icon "eye" at bounding box center [244, 401] width 7 height 5
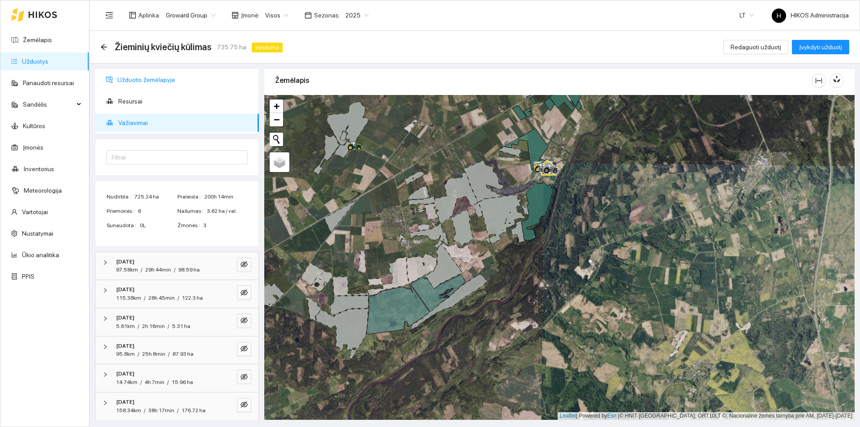
click at [164, 74] on span "Užduotis žemėlapyje" at bounding box center [184, 80] width 134 height 18
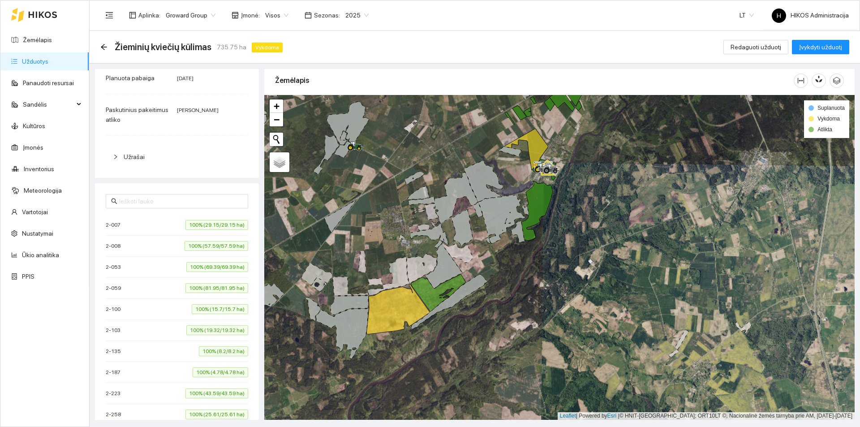
scroll to position [224, 0]
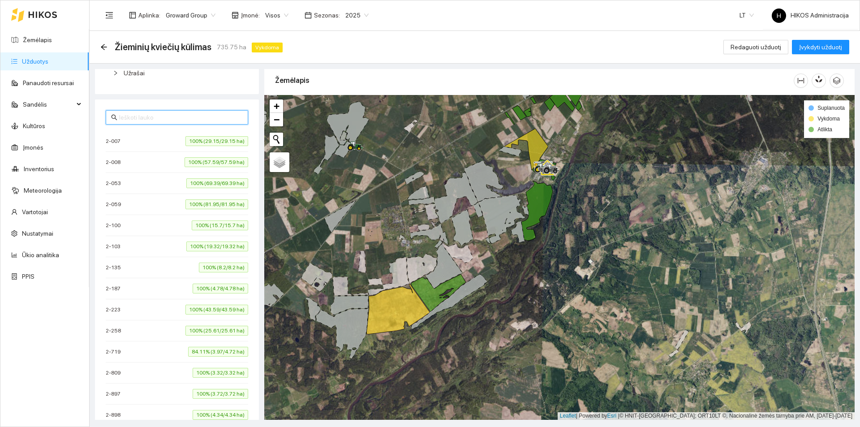
click at [156, 115] on input "text" at bounding box center [181, 117] width 124 height 10
paste input "17958"
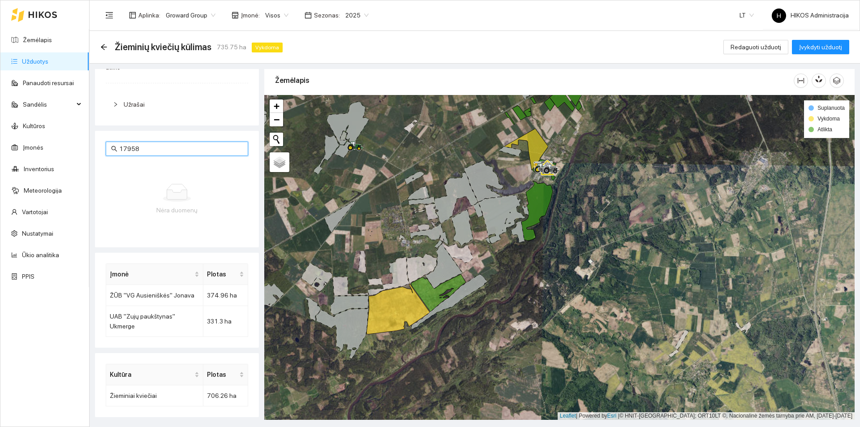
type input "17958"
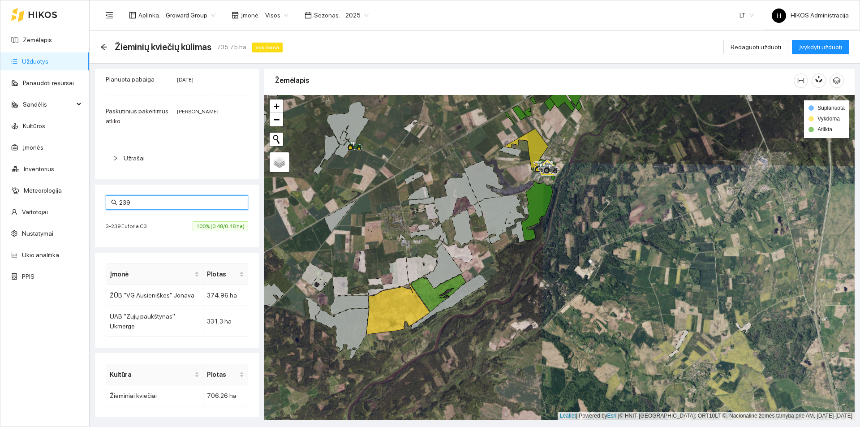
scroll to position [139, 0]
type input "239"
click at [168, 235] on li "3-239 Euforia C3 100% (0.48/0.48 ha)" at bounding box center [177, 226] width 143 height 21
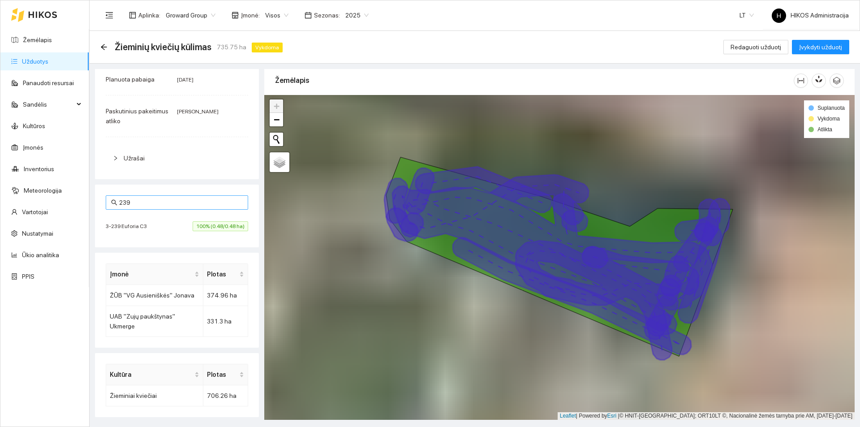
click at [154, 200] on input "239" at bounding box center [181, 203] width 124 height 10
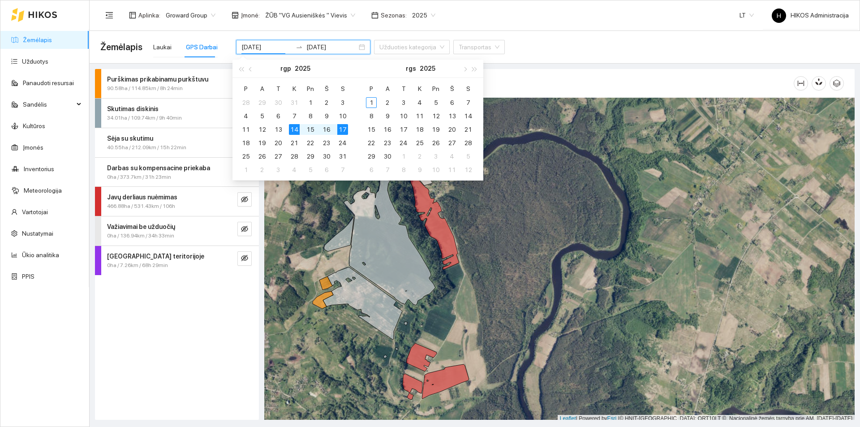
scroll to position [3, 0]
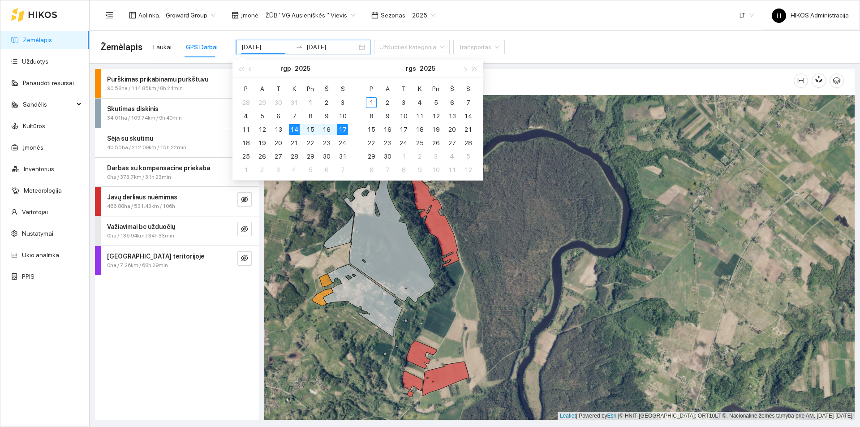
click at [327, 16] on span "ŽŪB "VG Ausieniškės " Vievis" at bounding box center [310, 15] width 90 height 13
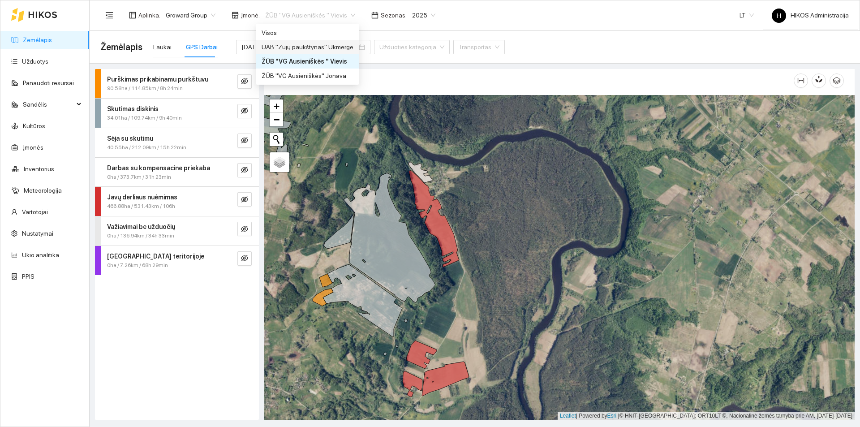
click at [338, 49] on div "UAB "Zujų paukštynas" Ukmerge" at bounding box center [308, 47] width 92 height 10
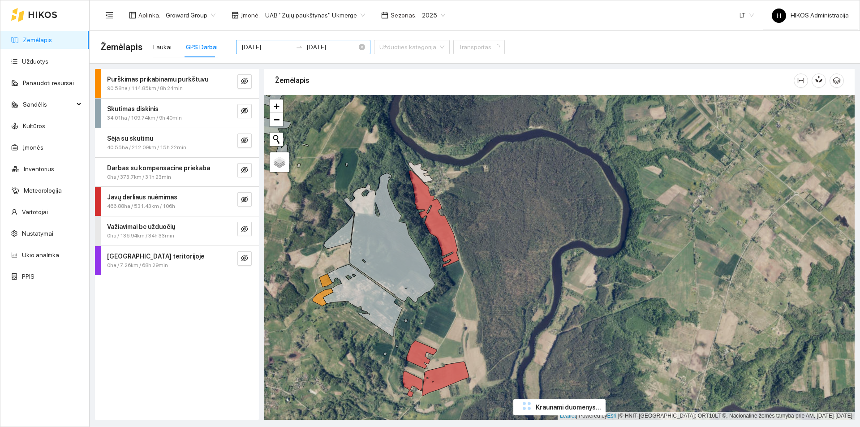
click at [256, 48] on input "[DATE]" at bounding box center [267, 47] width 51 height 10
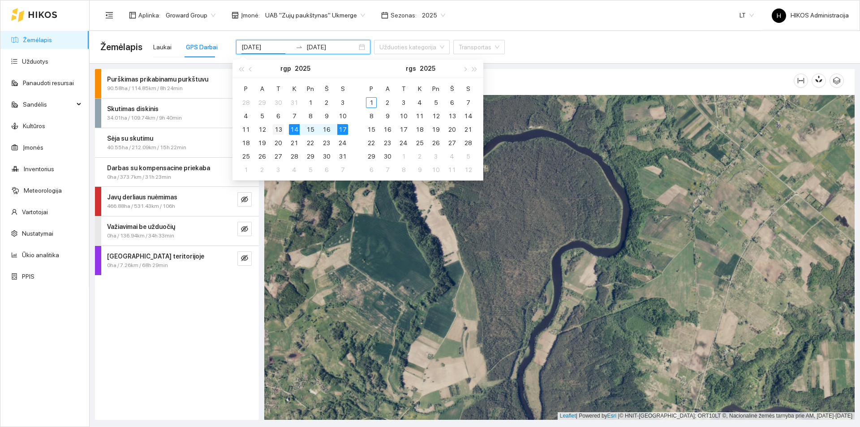
type input "[DATE]"
click at [278, 131] on div "13" at bounding box center [278, 129] width 11 height 11
type input "[DATE]"
click at [342, 130] on div "17" at bounding box center [342, 129] width 11 height 11
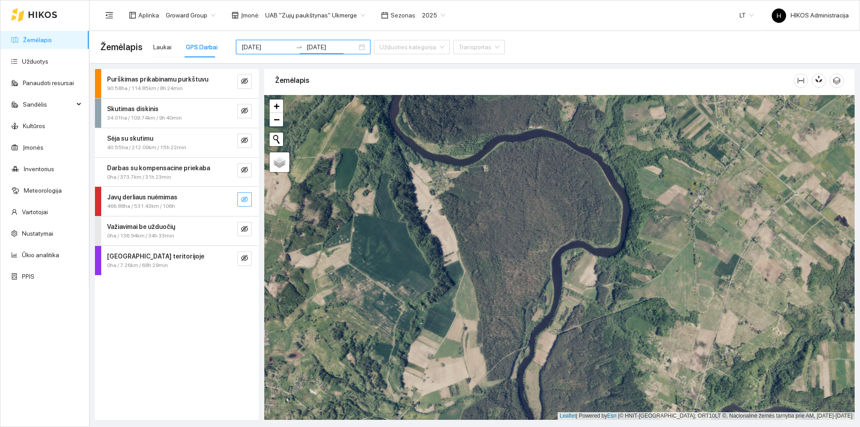
click at [244, 203] on icon "eye-invisible" at bounding box center [244, 199] width 7 height 7
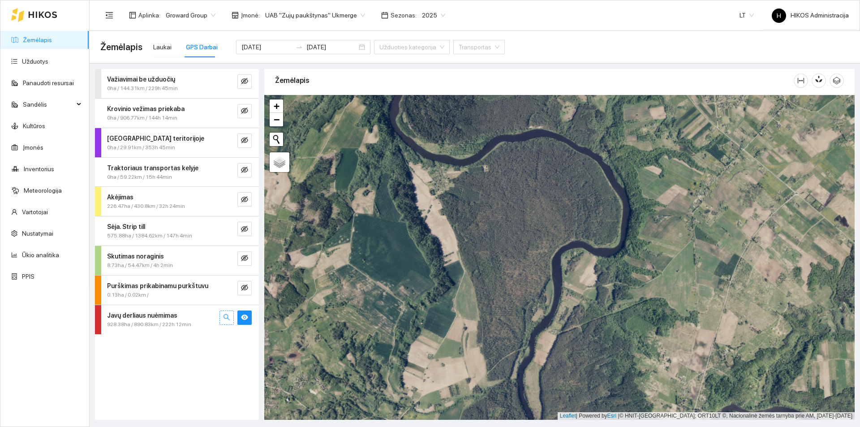
click at [226, 319] on icon "search" at bounding box center [227, 317] width 6 height 6
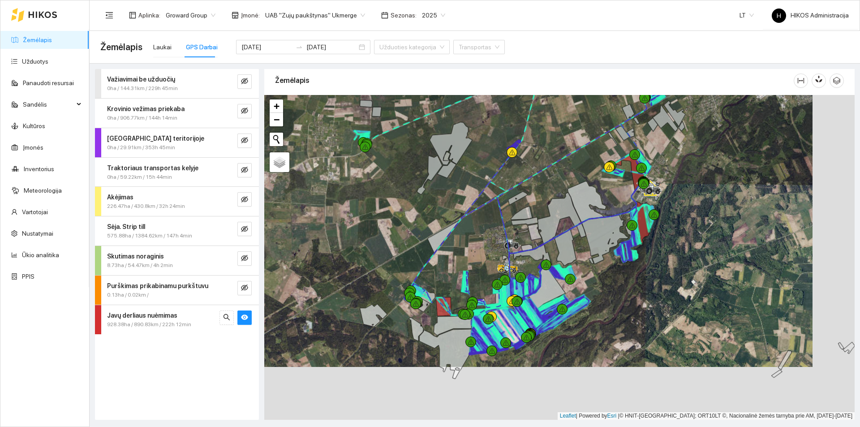
drag, startPoint x: 670, startPoint y: 314, endPoint x: 626, endPoint y: 246, distance: 80.9
click at [627, 246] on icon at bounding box center [632, 242] width 10 height 37
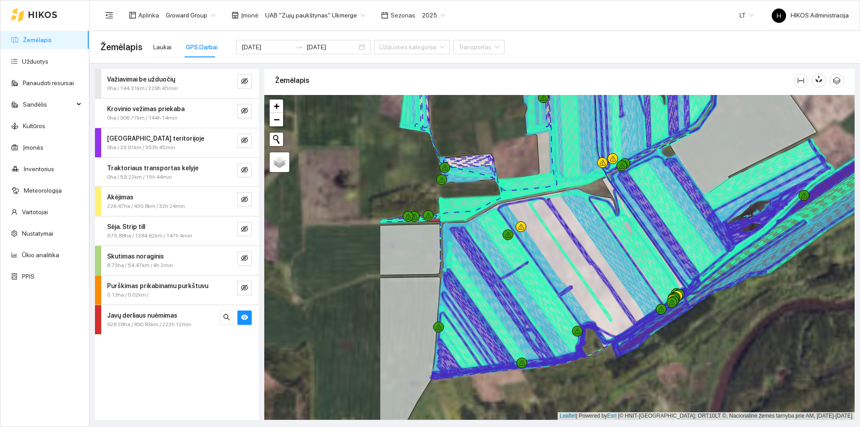
drag, startPoint x: 503, startPoint y: 343, endPoint x: 678, endPoint y: 346, distance: 175.2
click at [678, 346] on div at bounding box center [559, 257] width 591 height 325
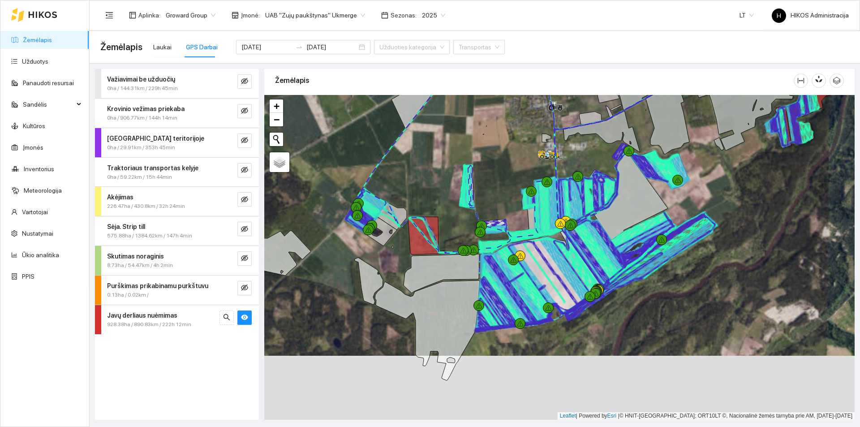
drag, startPoint x: 678, startPoint y: 335, endPoint x: 613, endPoint y: 306, distance: 71.4
click at [613, 306] on div at bounding box center [559, 257] width 591 height 325
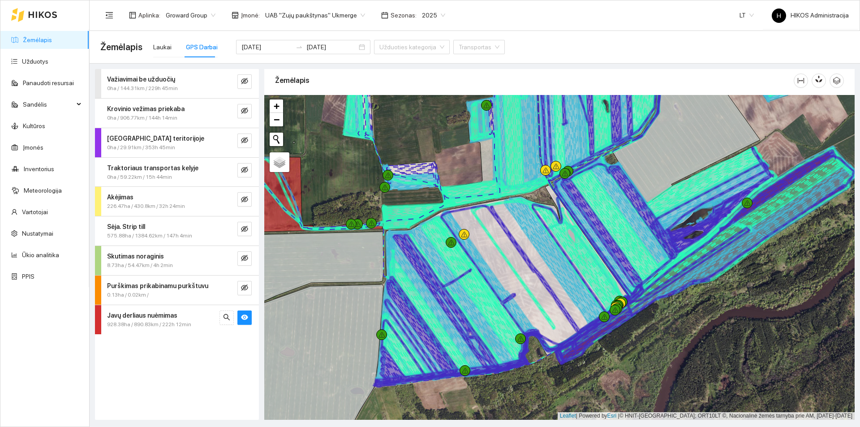
click at [199, 322] on div "928.38ha / 890.83km / 222h 12min" at bounding box center [162, 324] width 110 height 9
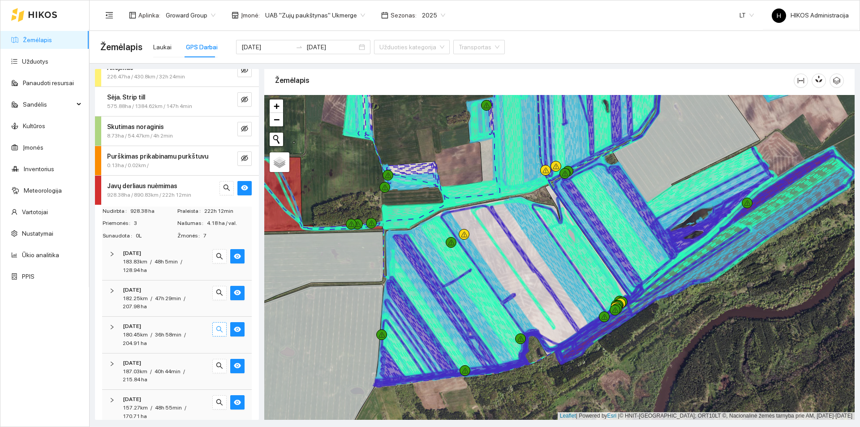
scroll to position [134, 0]
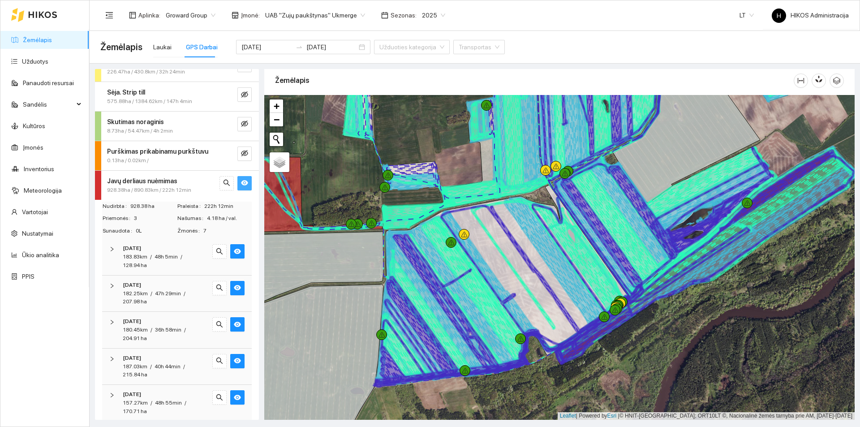
click at [241, 184] on icon "eye" at bounding box center [244, 182] width 7 height 5
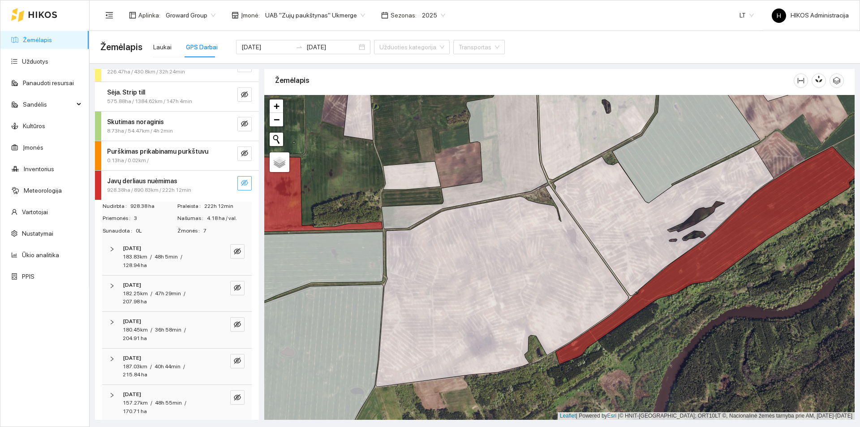
scroll to position [143, 0]
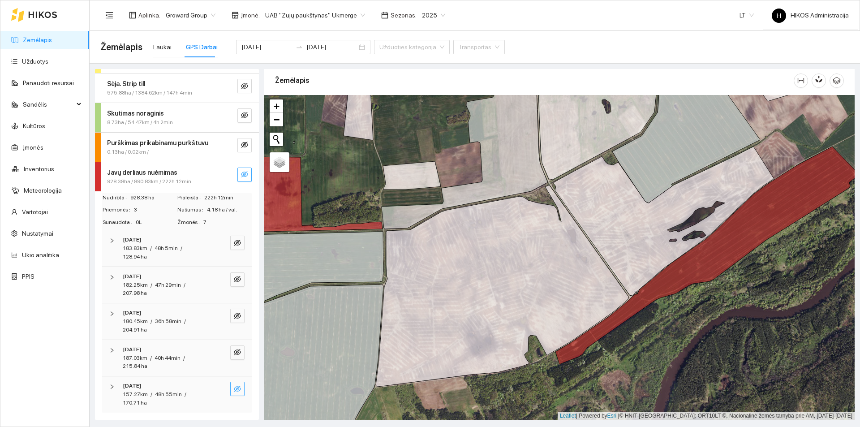
click at [234, 390] on icon "eye-invisible" at bounding box center [237, 388] width 7 height 7
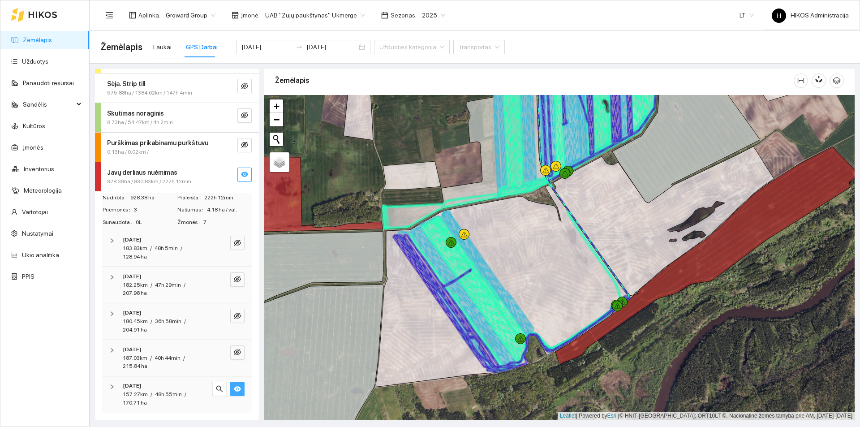
click at [234, 390] on icon "eye" at bounding box center [237, 388] width 7 height 7
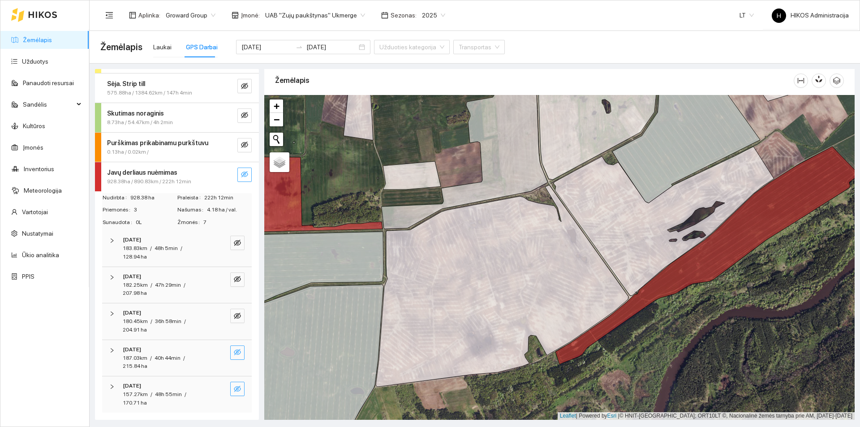
click at [234, 350] on icon "eye-invisible" at bounding box center [237, 352] width 7 height 6
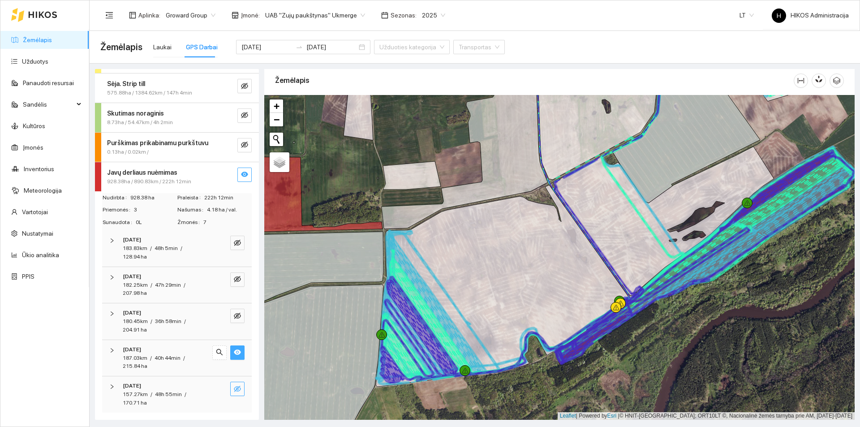
click at [234, 350] on icon "eye" at bounding box center [237, 352] width 7 height 7
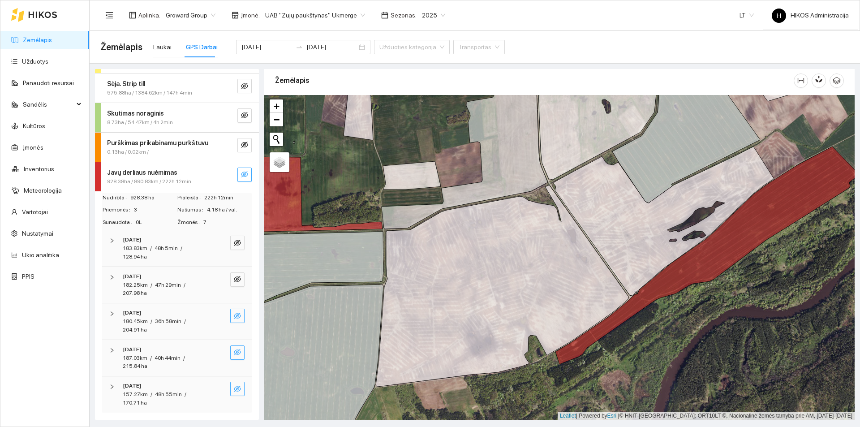
click at [234, 314] on icon "eye-invisible" at bounding box center [237, 316] width 7 height 6
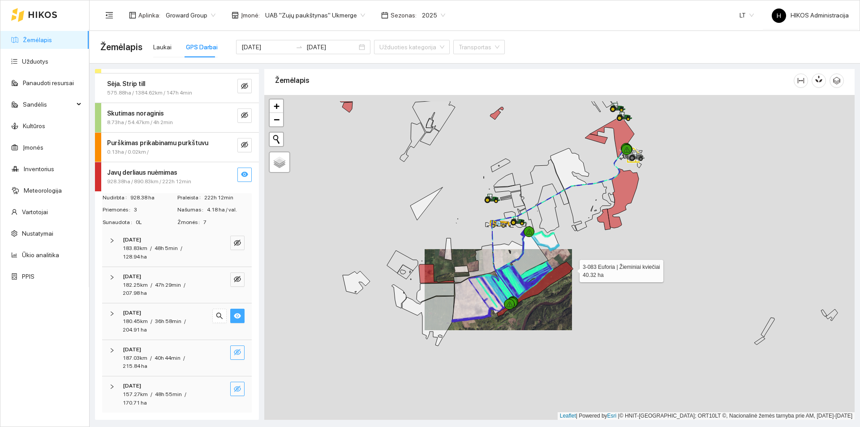
drag, startPoint x: 625, startPoint y: 230, endPoint x: 573, endPoint y: 269, distance: 65.3
click at [573, 269] on icon at bounding box center [535, 289] width 76 height 55
click at [234, 315] on icon "eye" at bounding box center [237, 315] width 7 height 7
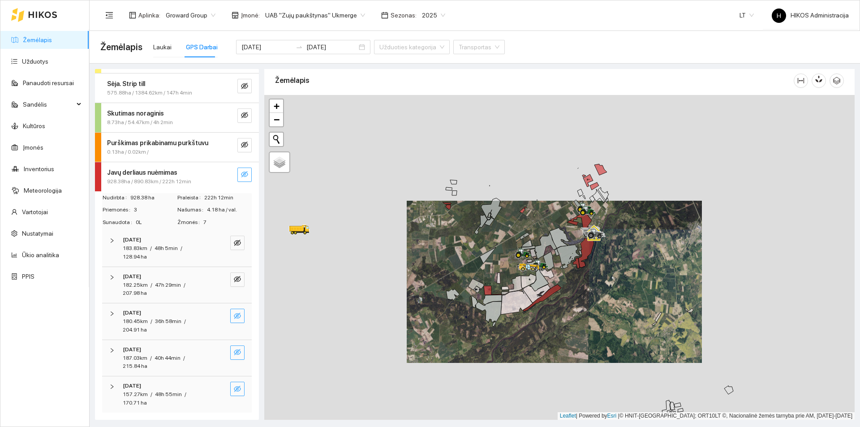
drag, startPoint x: 613, startPoint y: 231, endPoint x: 590, endPoint y: 270, distance: 45.6
click at [590, 270] on div at bounding box center [559, 257] width 591 height 325
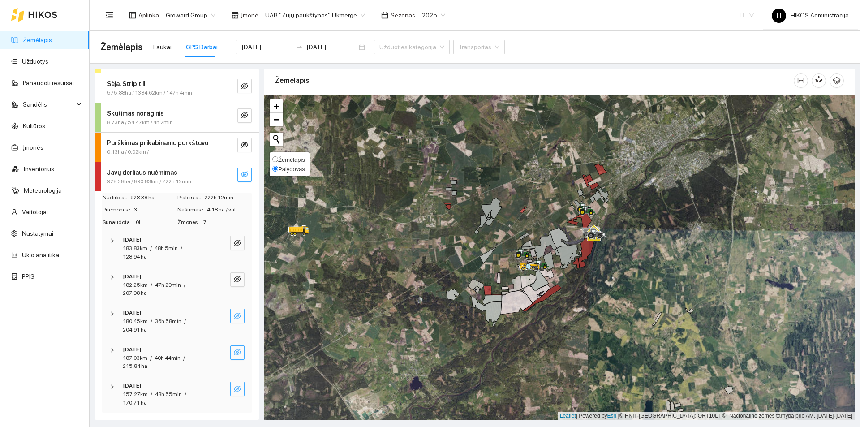
click at [288, 159] on span "Žemėlapis" at bounding box center [291, 159] width 27 height 7
click at [278, 159] on input "Žemėlapis" at bounding box center [275, 159] width 6 height 6
radio input "true"
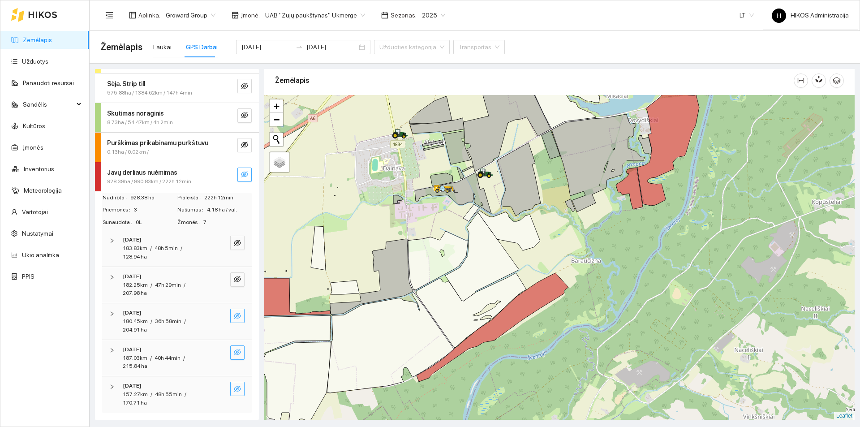
click at [241, 176] on icon "eye-invisible" at bounding box center [244, 174] width 7 height 7
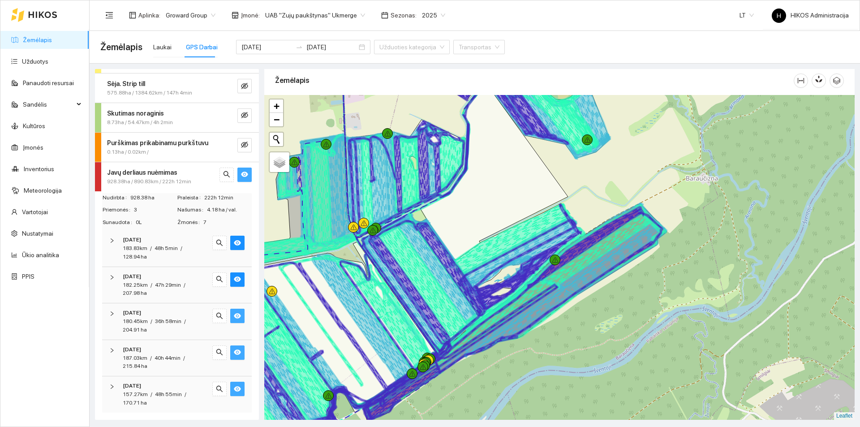
click at [241, 174] on icon "eye" at bounding box center [244, 174] width 7 height 5
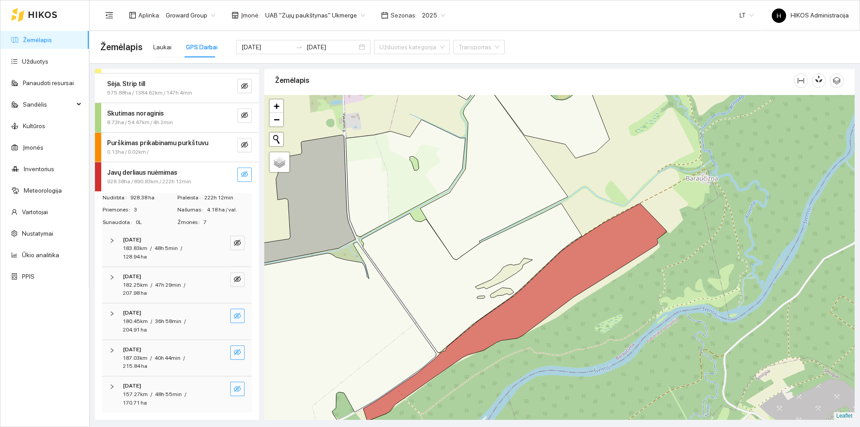
click at [241, 174] on icon "eye-invisible" at bounding box center [244, 174] width 7 height 7
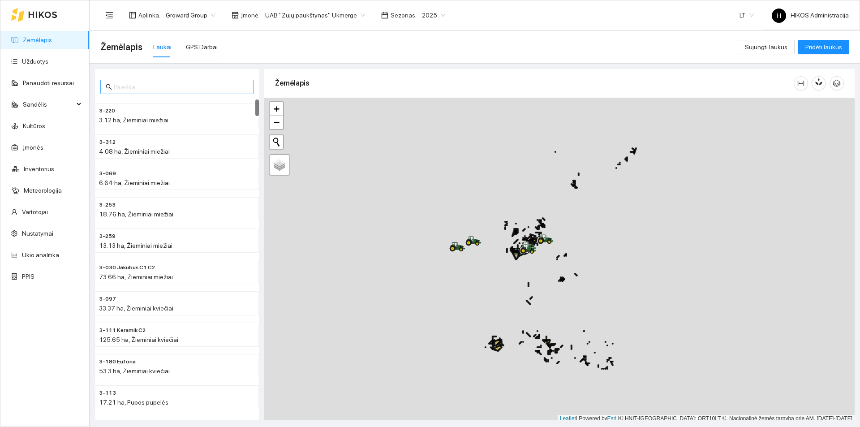
click at [174, 87] on input "text" at bounding box center [181, 87] width 134 height 10
paste input "3-027 Nida C1"
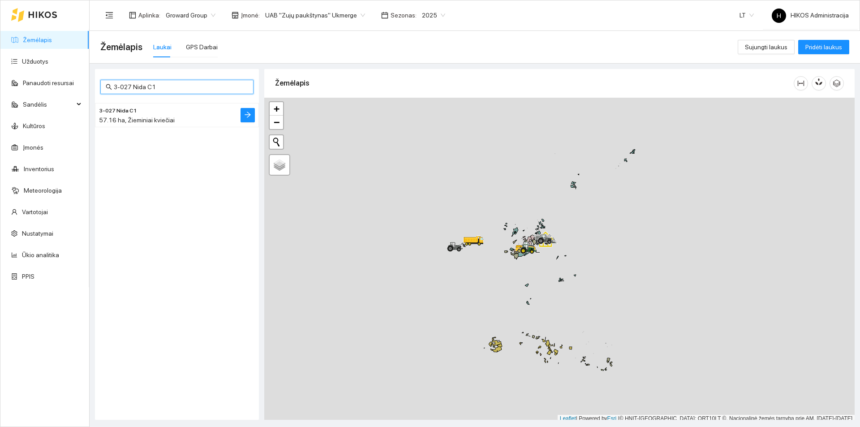
type input "3-027 Nida C1"
click at [158, 117] on span "57.16 ha, Žieminiai kviečiai" at bounding box center [137, 120] width 76 height 7
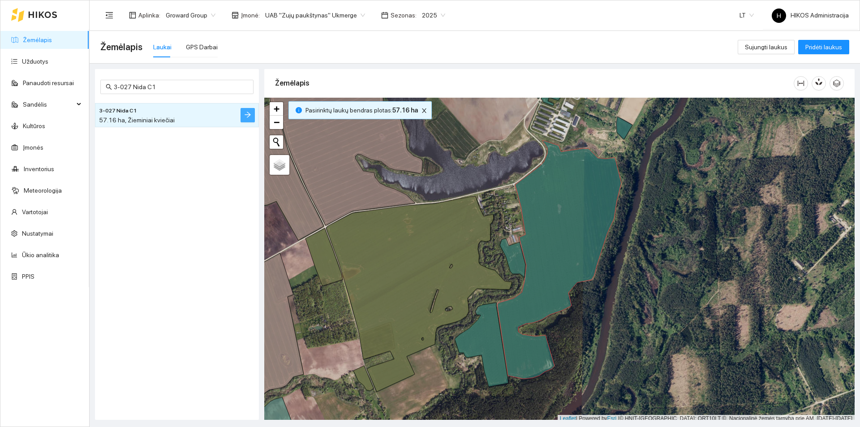
click at [251, 117] on icon "arrow-right" at bounding box center [247, 114] width 7 height 7
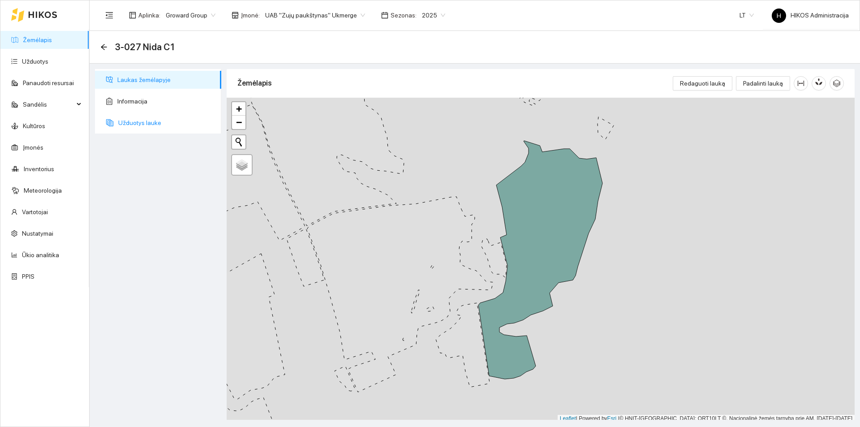
click at [160, 129] on span "Užduotys lauke" at bounding box center [166, 123] width 96 height 18
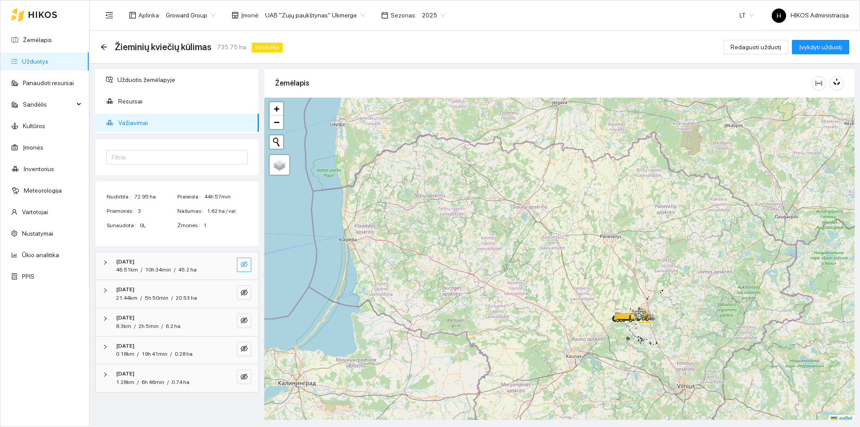
click at [246, 265] on icon "eye-invisible" at bounding box center [244, 264] width 7 height 7
click at [226, 265] on icon "search" at bounding box center [226, 264] width 7 height 7
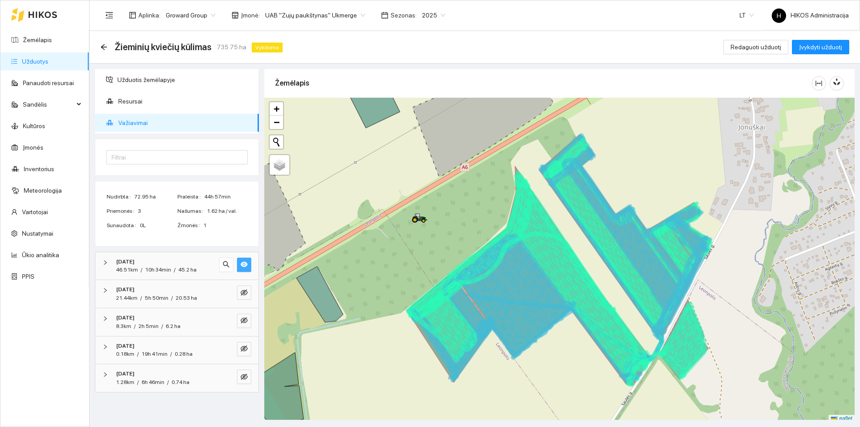
click at [243, 262] on icon "eye" at bounding box center [244, 264] width 7 height 5
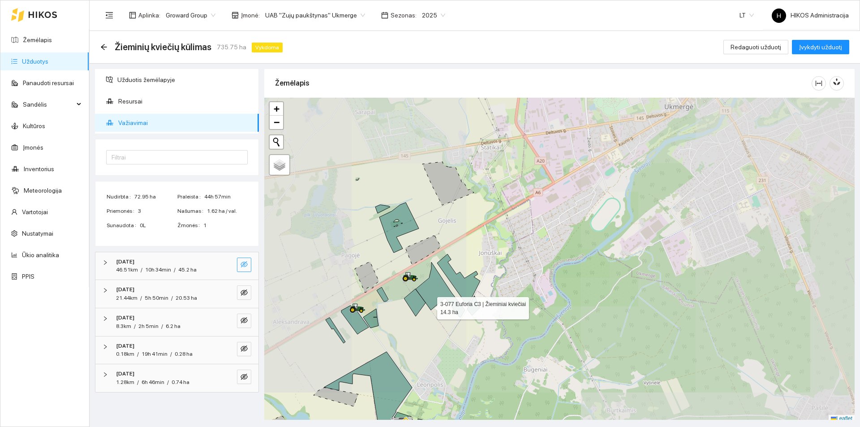
scroll to position [3, 0]
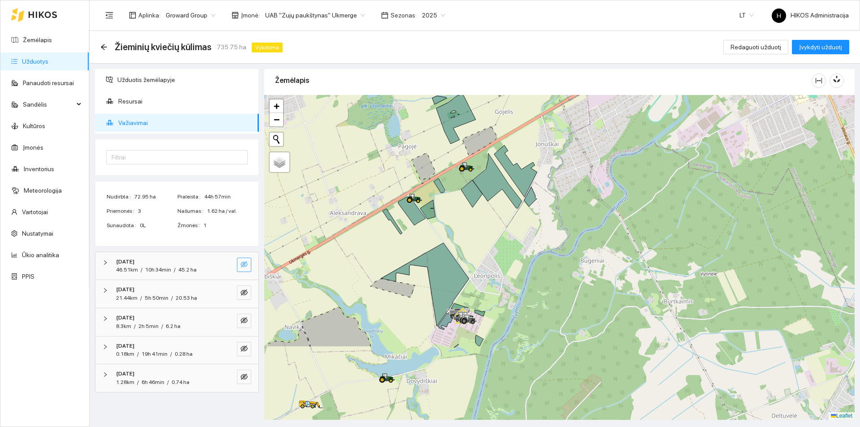
drag, startPoint x: 429, startPoint y: 303, endPoint x: 486, endPoint y: 197, distance: 120.3
click at [486, 197] on icon at bounding box center [497, 180] width 49 height 55
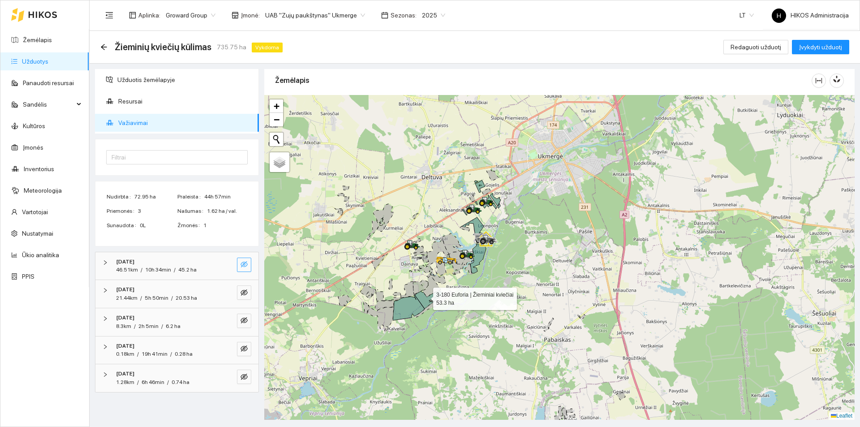
click at [425, 297] on icon at bounding box center [428, 299] width 27 height 18
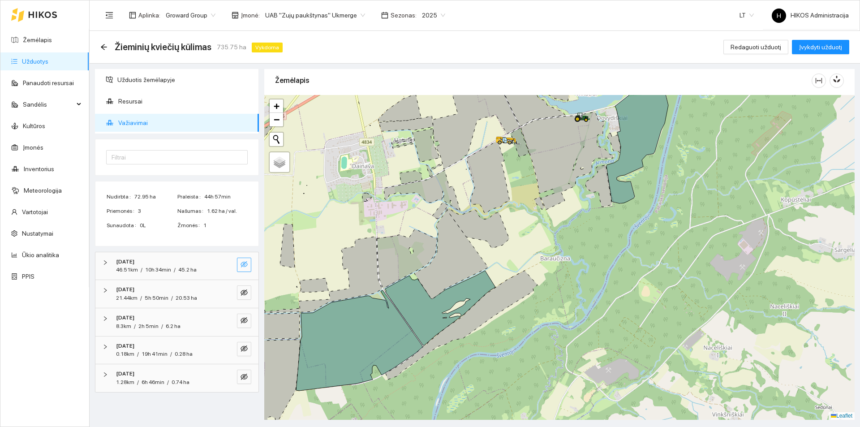
click at [308, 19] on span "UAB "Zujų paukštynas" Ukmerge" at bounding box center [315, 15] width 100 height 13
click at [305, 31] on div "Visos" at bounding box center [311, 33] width 98 height 10
click at [432, 303] on icon at bounding box center [440, 308] width 110 height 75
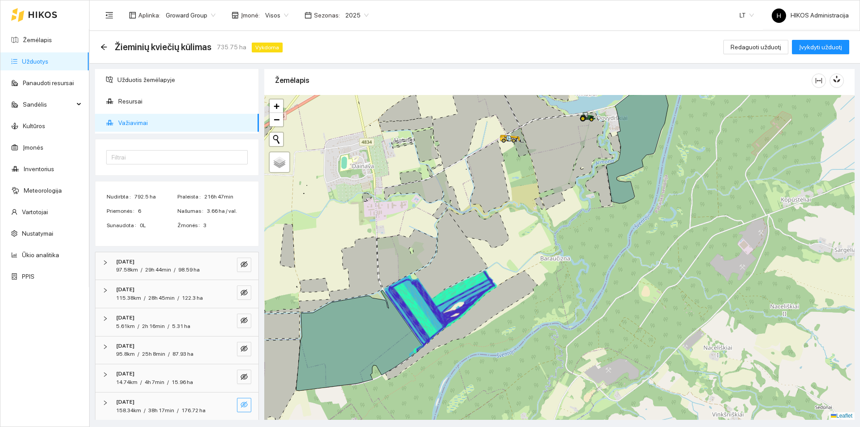
click at [432, 303] on icon at bounding box center [442, 307] width 106 height 70
click at [256, 7] on div "Aplinka : Groward Group Įmonė : Visos Sezonas : 2025" at bounding box center [237, 15] width 274 height 18
click at [266, 17] on span "Visos" at bounding box center [276, 15] width 23 height 13
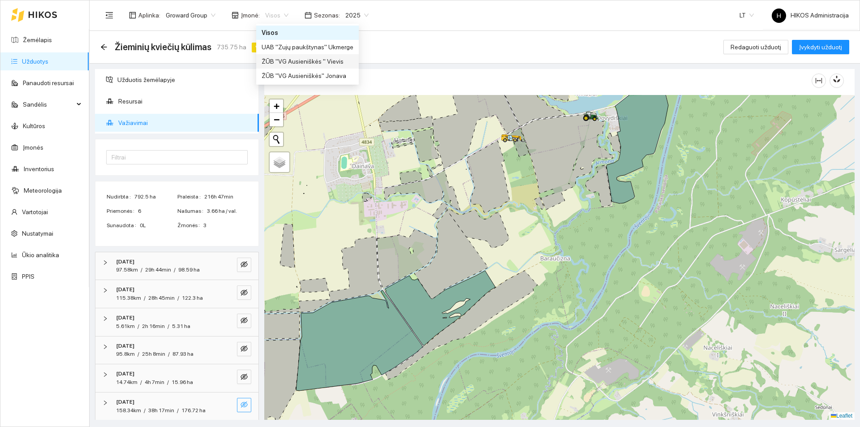
click at [333, 57] on div "ŽŪB "VG Ausieniškės " Vievis" at bounding box center [308, 61] width 92 height 10
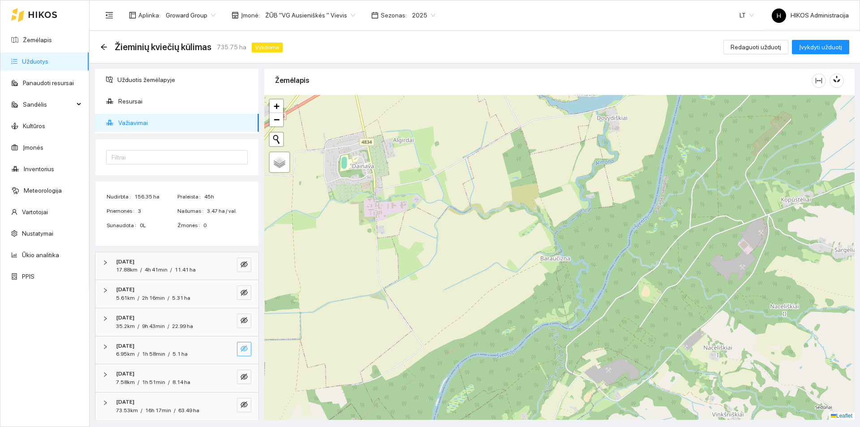
click at [311, 14] on span "ŽŪB "VG Ausieniškės " Vievis" at bounding box center [310, 15] width 90 height 13
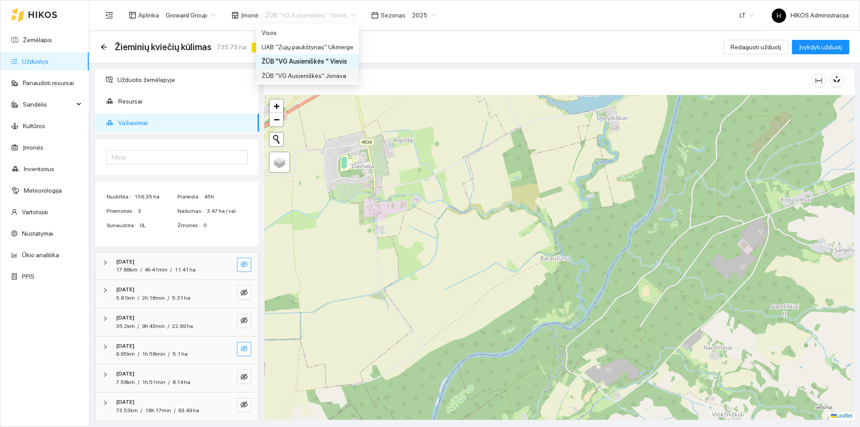
click at [237, 267] on button "button" at bounding box center [244, 265] width 14 height 14
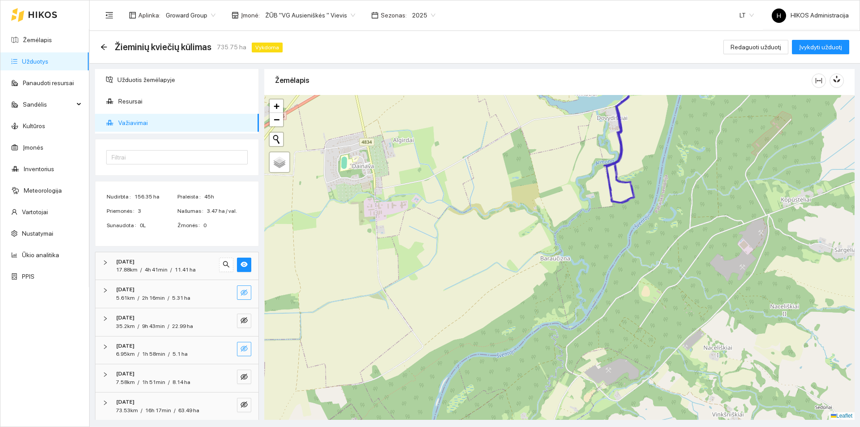
click at [237, 287] on button "button" at bounding box center [244, 292] width 14 height 14
click at [241, 320] on icon "eye-invisible" at bounding box center [244, 320] width 7 height 6
click at [241, 346] on icon "eye-invisible" at bounding box center [244, 349] width 7 height 6
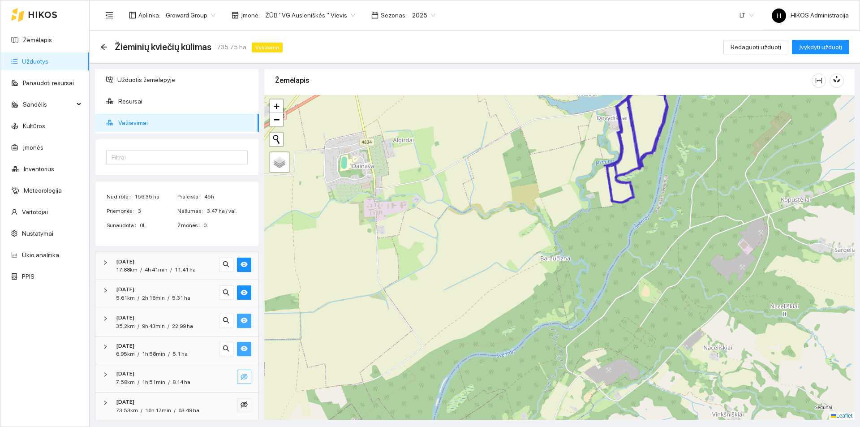
click at [239, 372] on button "button" at bounding box center [244, 377] width 14 height 14
click at [237, 399] on button "button" at bounding box center [244, 405] width 14 height 14
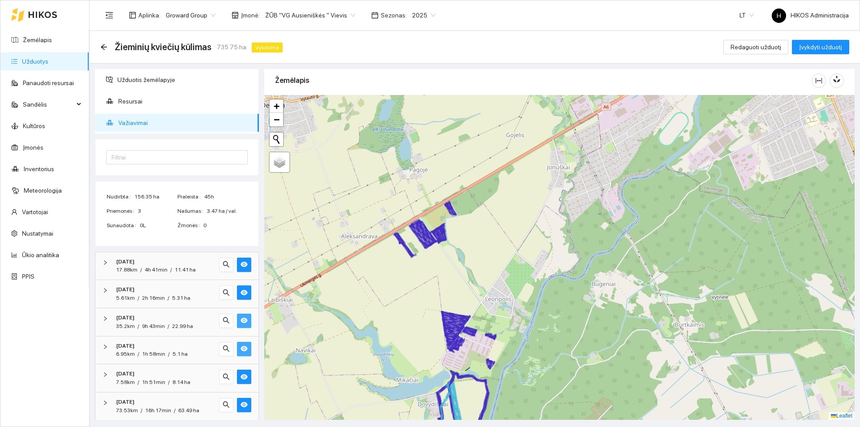
drag, startPoint x: 465, startPoint y: 270, endPoint x: 484, endPoint y: 128, distance: 143.7
click at [483, 130] on div at bounding box center [559, 257] width 591 height 325
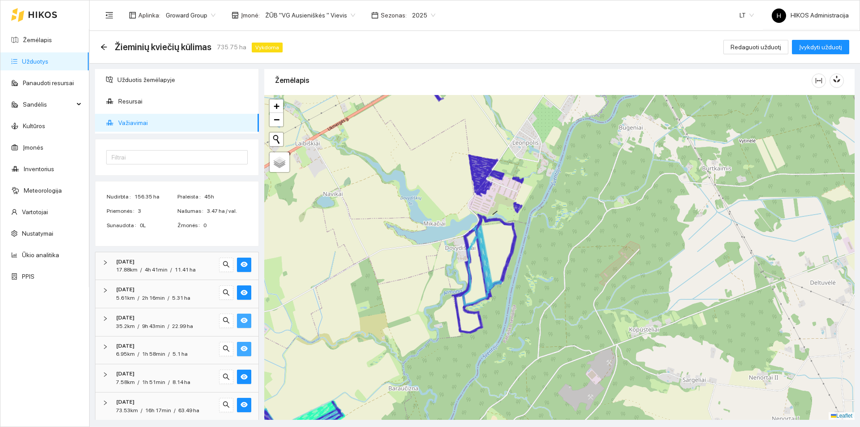
drag, startPoint x: 501, startPoint y: 277, endPoint x: 545, endPoint y: 171, distance: 114.3
click at [545, 171] on div at bounding box center [559, 257] width 591 height 325
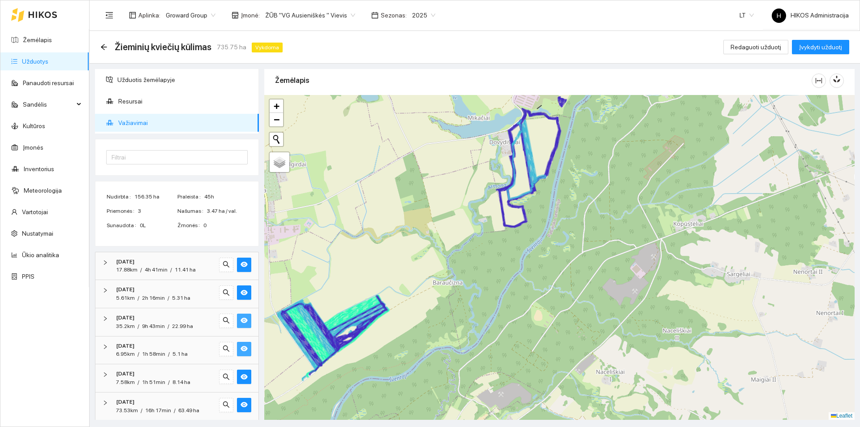
click at [326, 12] on span "ŽŪB "VG Ausieniškės " Vievis" at bounding box center [310, 15] width 90 height 13
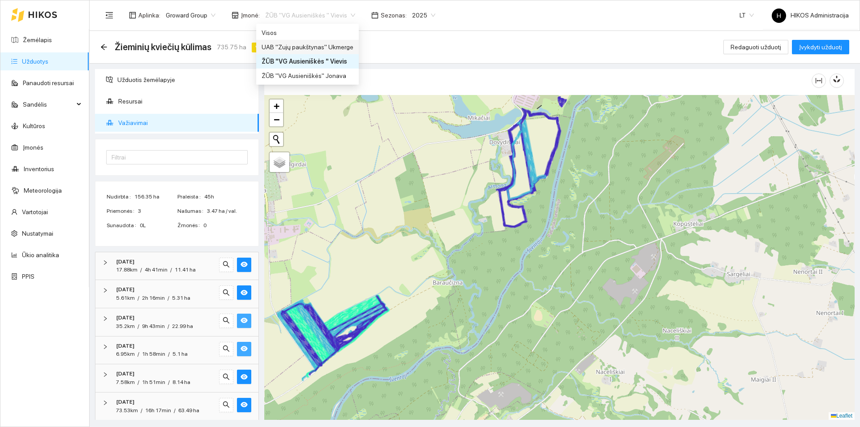
click at [331, 43] on div "UAB "Zujų paukštynas" Ukmerge" at bounding box center [308, 47] width 92 height 10
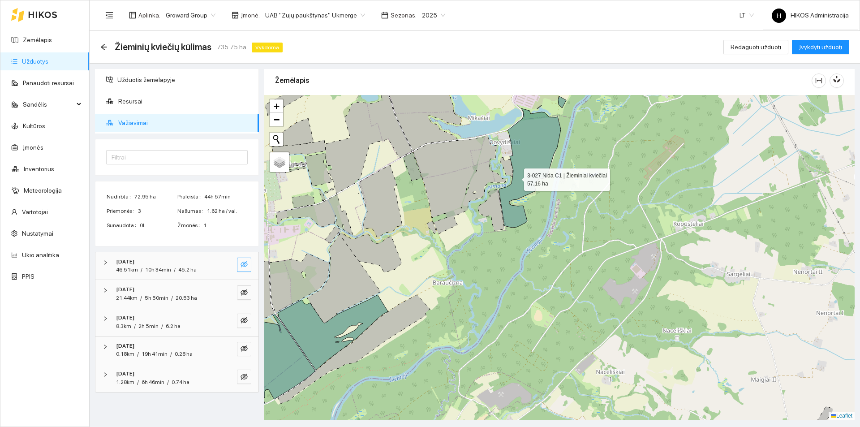
click at [522, 164] on icon at bounding box center [530, 167] width 62 height 119
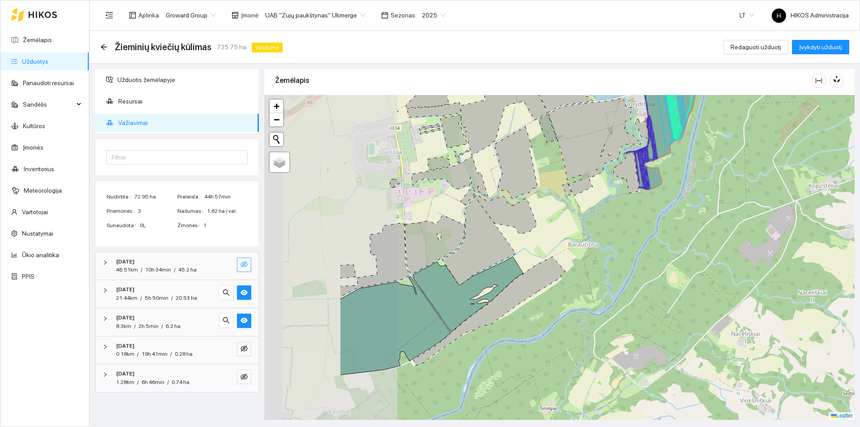
drag, startPoint x: 391, startPoint y: 327, endPoint x: 452, endPoint y: 300, distance: 67.0
click at [450, 300] on icon at bounding box center [394, 326] width 111 height 99
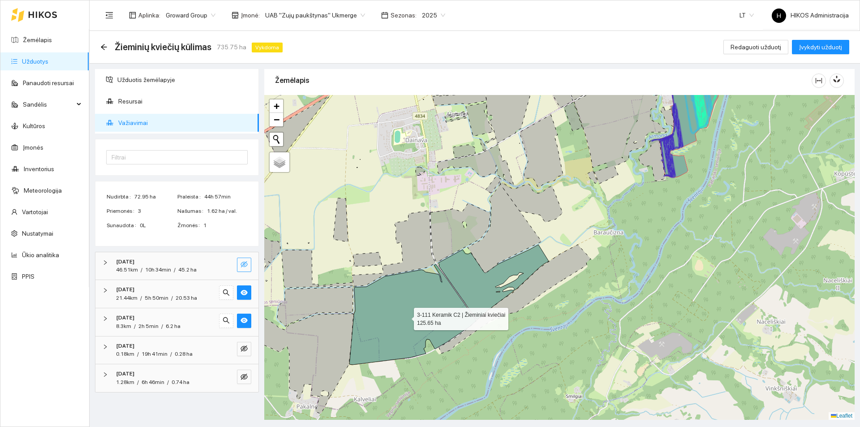
click at [409, 312] on icon at bounding box center [413, 314] width 126 height 100
drag, startPoint x: 64, startPoint y: 42, endPoint x: 161, endPoint y: 121, distance: 125.8
click at [52, 41] on link "Žemėlapis" at bounding box center [37, 39] width 29 height 7
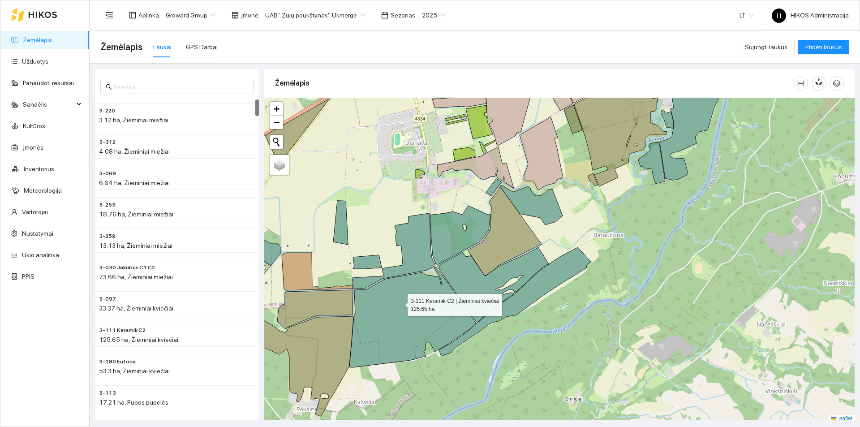
click at [400, 308] on icon at bounding box center [413, 317] width 126 height 100
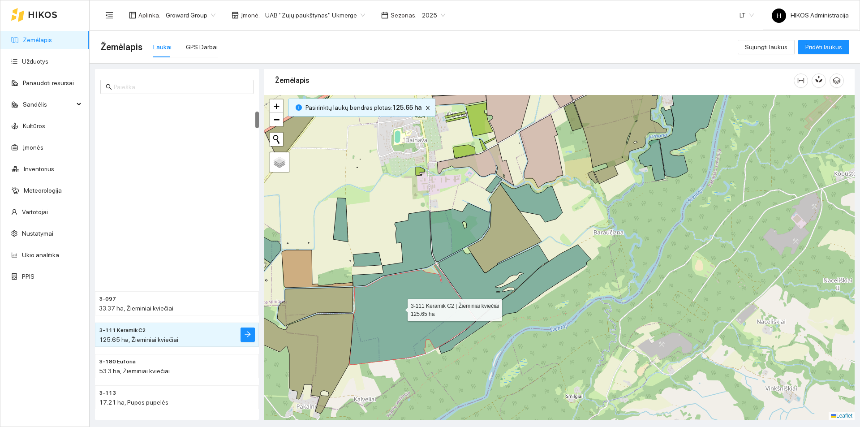
scroll to position [220, 0]
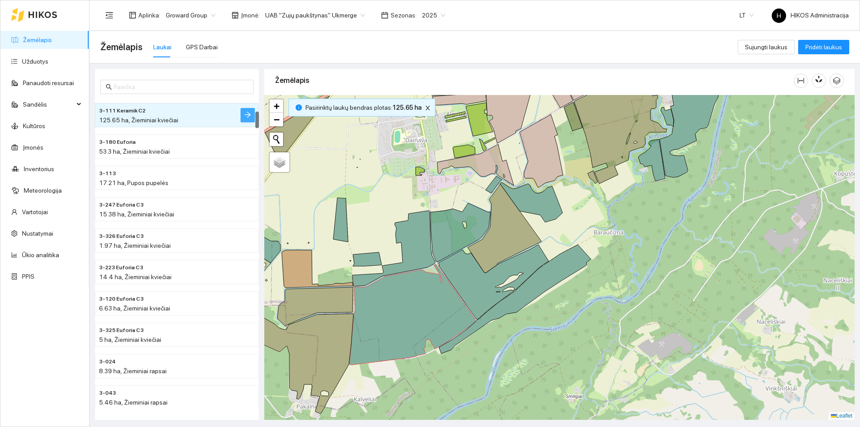
click at [242, 114] on button "button" at bounding box center [248, 115] width 14 height 14
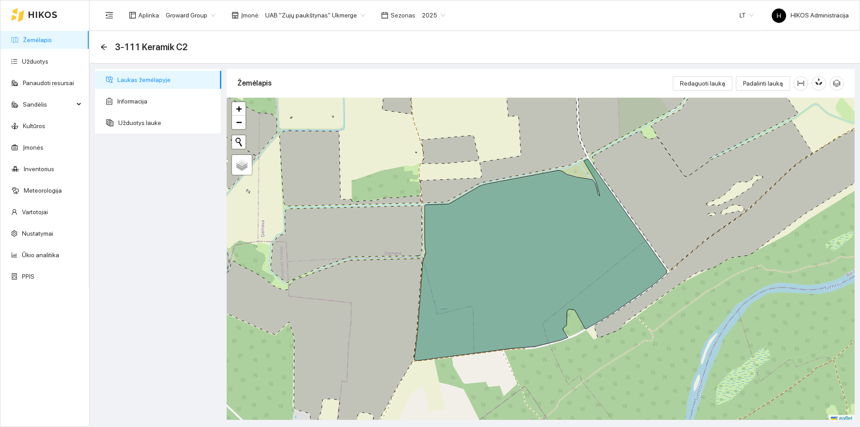
click at [52, 41] on link "Žemėlapis" at bounding box center [37, 39] width 29 height 7
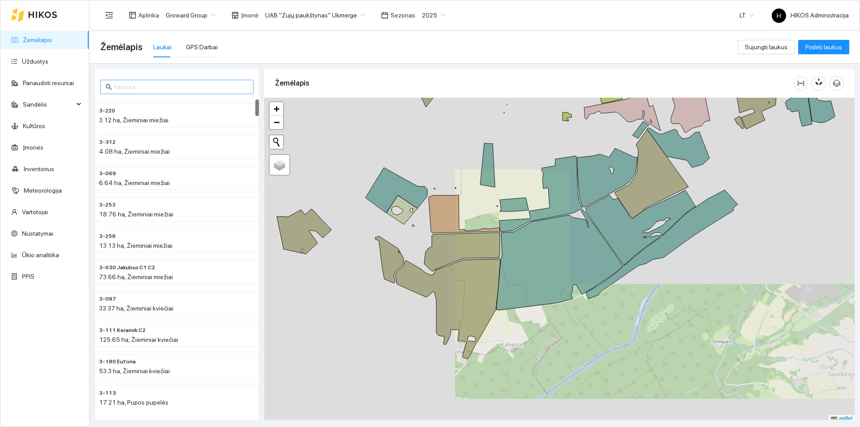
click at [176, 87] on input "text" at bounding box center [181, 87] width 134 height 10
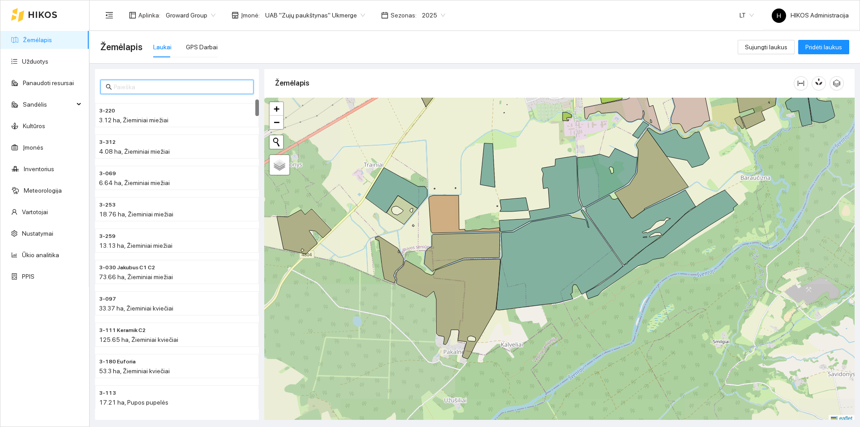
paste input "3-317 Euforia C3"
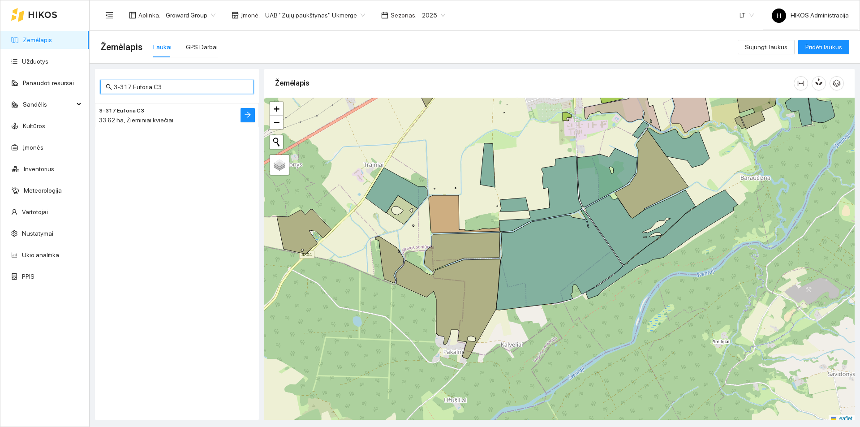
type input "3-317 Euforia C3"
click at [147, 119] on span "33.62 ha, Žieminiai kviečiai" at bounding box center [136, 120] width 74 height 7
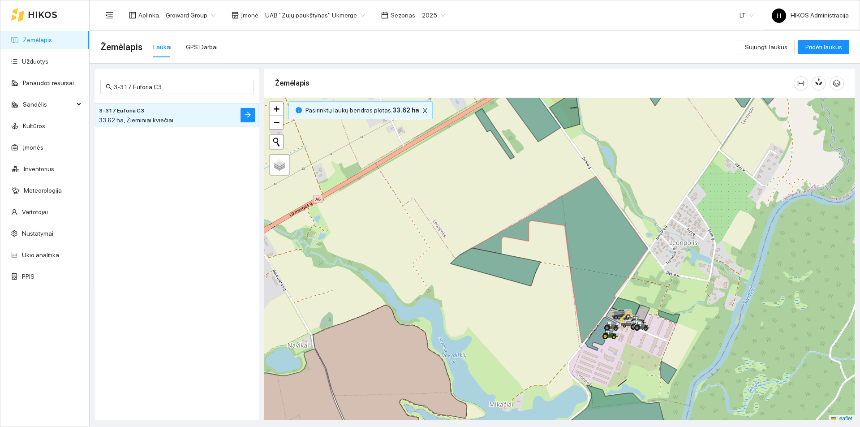
click at [251, 125] on li "3-317 Euforia C3 33.62 ha, Žieminiai kviečiai" at bounding box center [177, 115] width 164 height 24
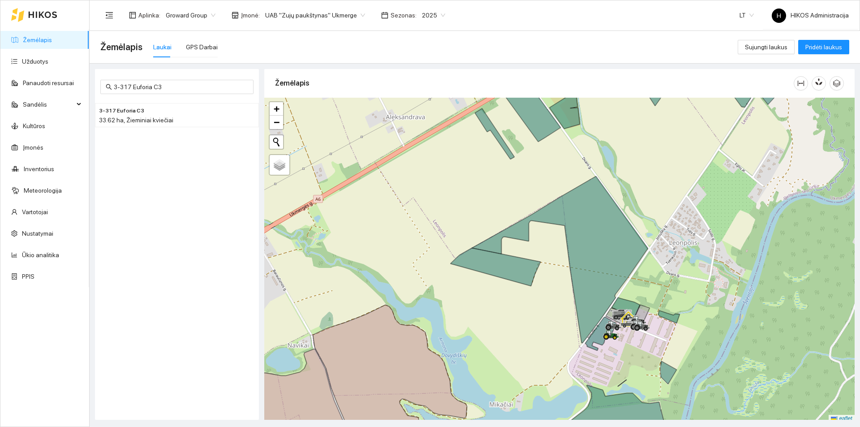
click at [253, 120] on button "button" at bounding box center [248, 115] width 14 height 14
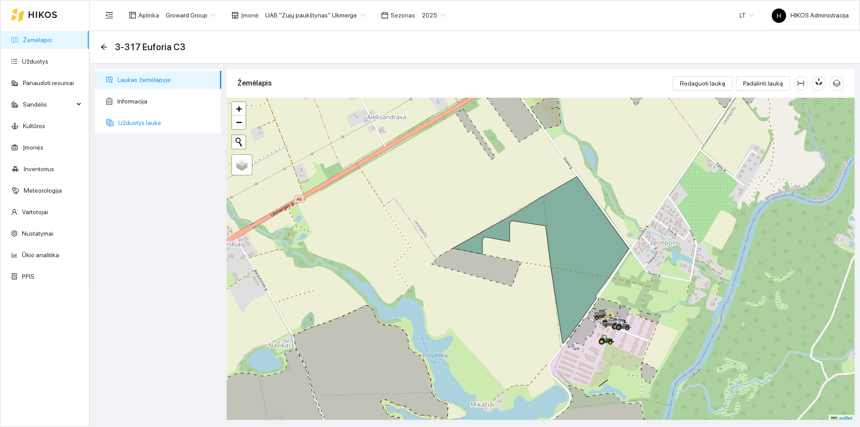
click at [144, 124] on span "Užduotys lauke" at bounding box center [166, 123] width 96 height 18
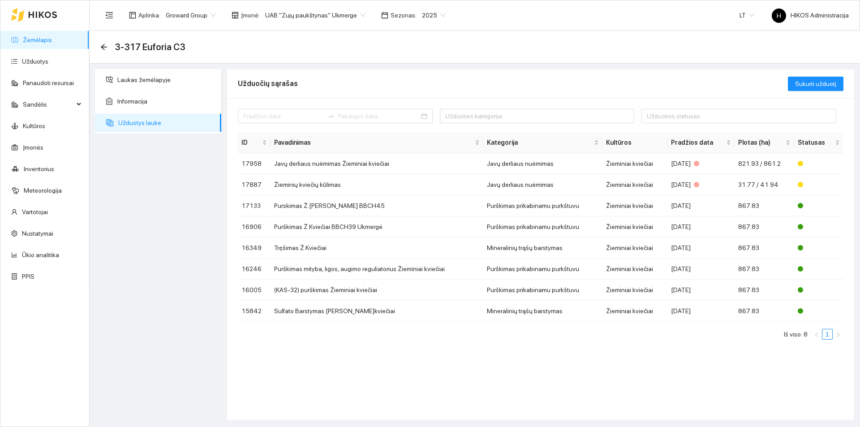
click at [46, 43] on link "Žemėlapis" at bounding box center [37, 39] width 29 height 7
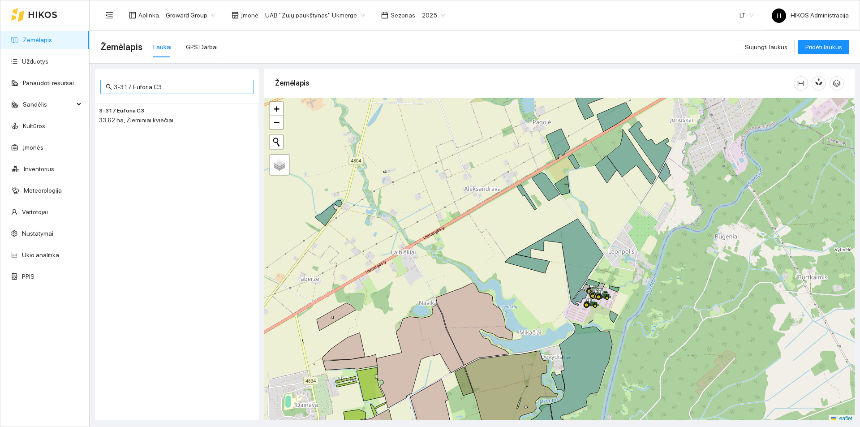
click at [165, 86] on input "3-317 Euforia C3" at bounding box center [181, 87] width 134 height 10
paste input "14"
type input "3-147 Euforia C3"
click at [169, 114] on h4 "3-147 Euforia C3" at bounding box center [159, 110] width 120 height 10
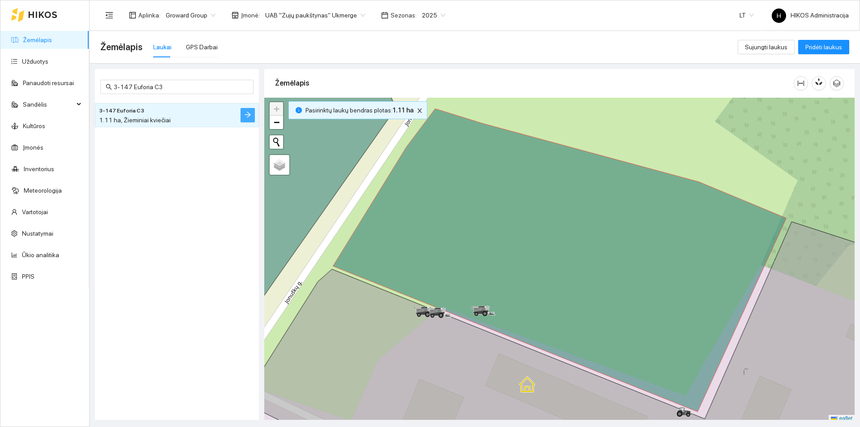
click at [245, 117] on icon "arrow-right" at bounding box center [247, 114] width 7 height 7
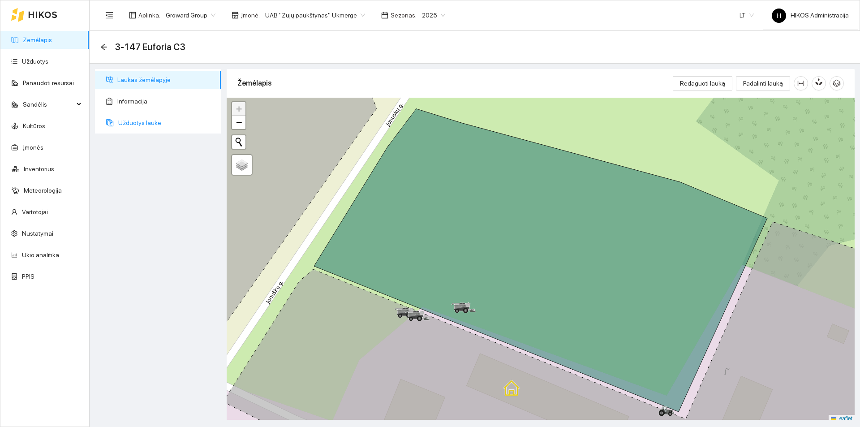
click at [160, 129] on span "Užduotys lauke" at bounding box center [166, 123] width 96 height 18
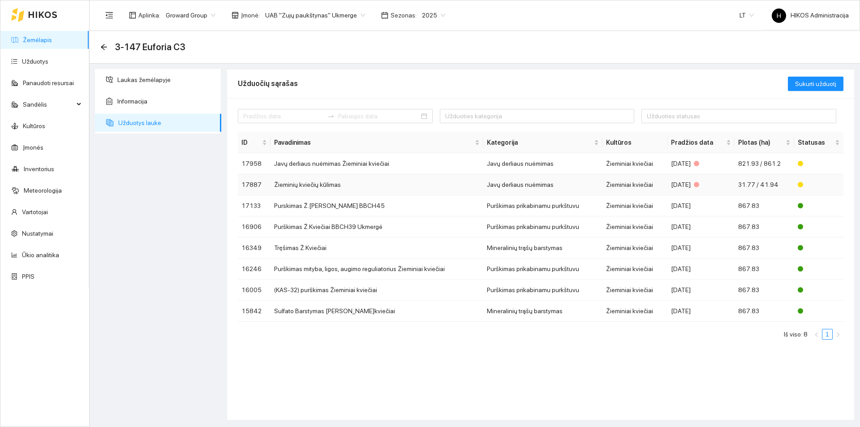
click at [306, 189] on td "Žieminių kviečių kūlimas" at bounding box center [377, 184] width 213 height 21
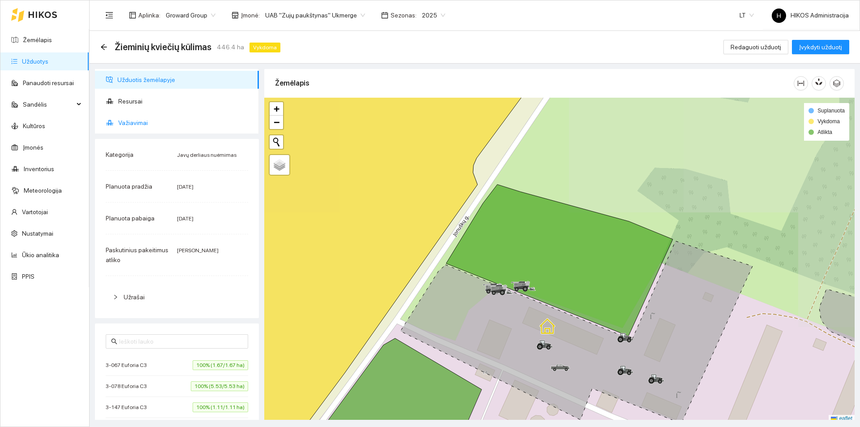
click at [148, 131] on div "Užduotis žemėlapyje Resursai Važiavimai Kategorija Javų derliaus nuėmimas Planu…" at bounding box center [176, 244] width 169 height 351
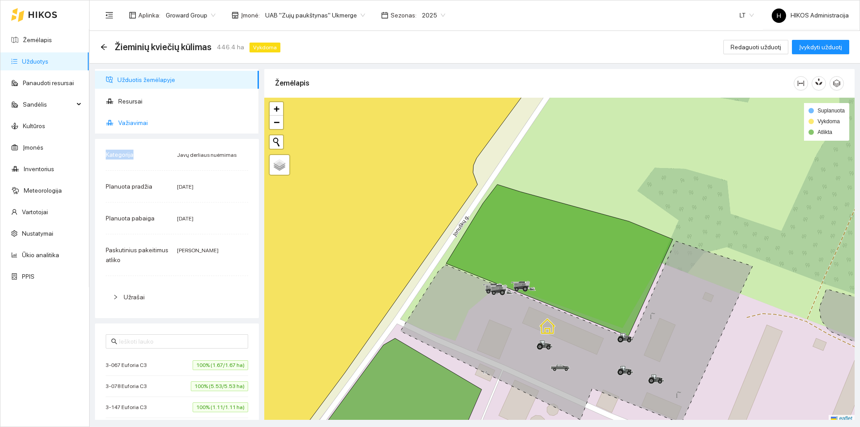
click at [152, 125] on span "Važiavimai" at bounding box center [185, 123] width 134 height 18
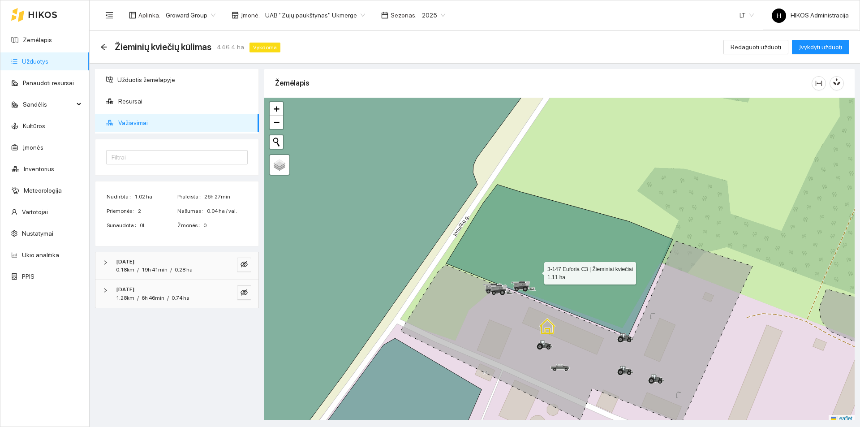
click at [536, 271] on icon at bounding box center [559, 260] width 227 height 151
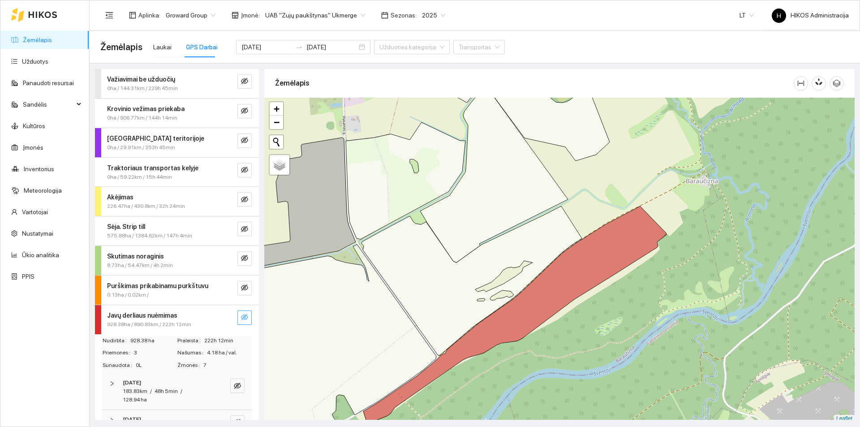
scroll to position [3, 0]
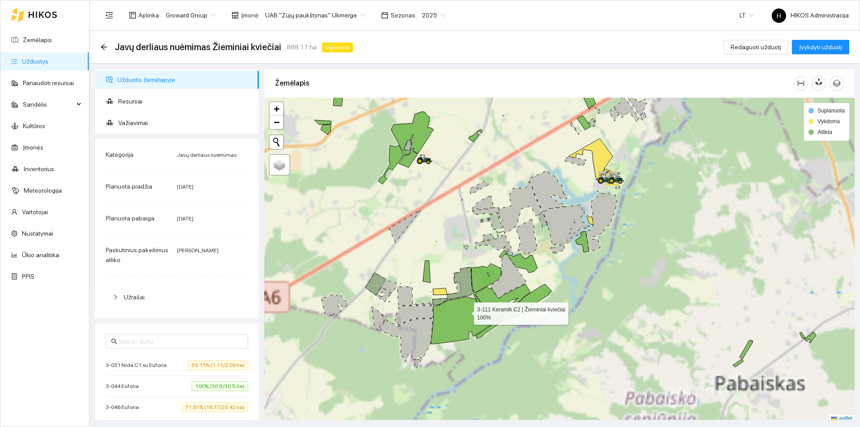
click at [466, 311] on icon at bounding box center [462, 319] width 63 height 50
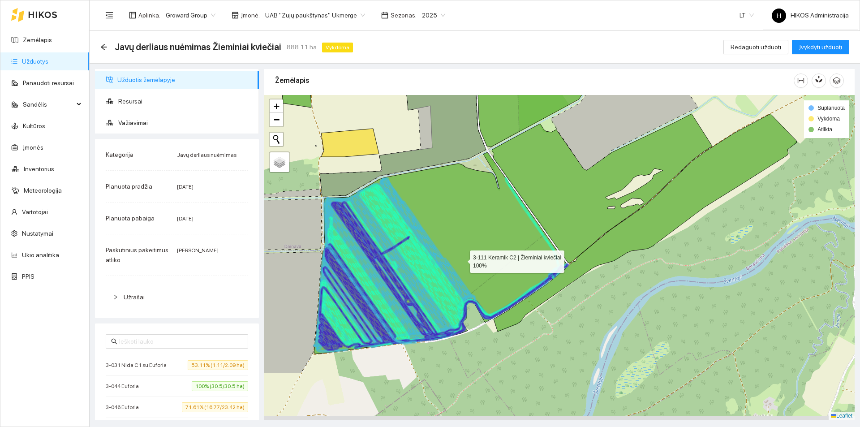
drag, startPoint x: 461, startPoint y: 339, endPoint x: 462, endPoint y: 260, distance: 79.3
click at [462, 260] on icon at bounding box center [440, 253] width 253 height 202
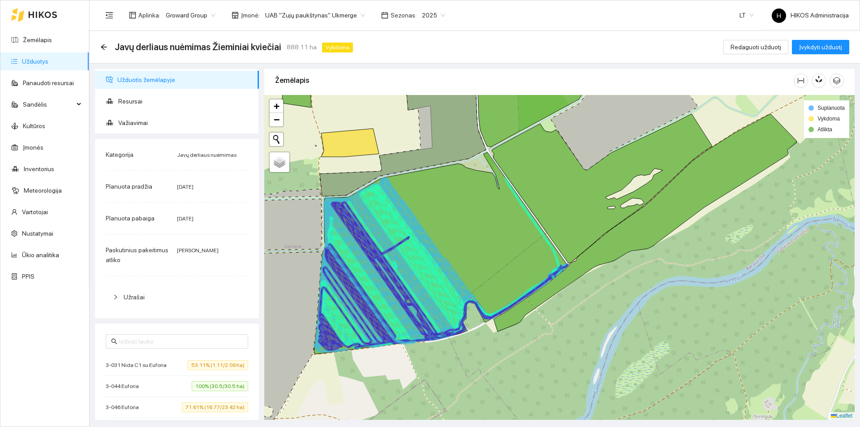
click at [337, 17] on span "UAB "Zujų paukštynas" Ukmerge" at bounding box center [315, 15] width 100 height 13
click at [308, 24] on body "Žemėlapis Užduotys Panaudoti resursai Sandėlis Kultūros Įmonės Inventorius Mete…" at bounding box center [430, 213] width 860 height 427
click at [304, 17] on span "UAB "Zujų paukštynas" Ukmerge" at bounding box center [315, 15] width 100 height 13
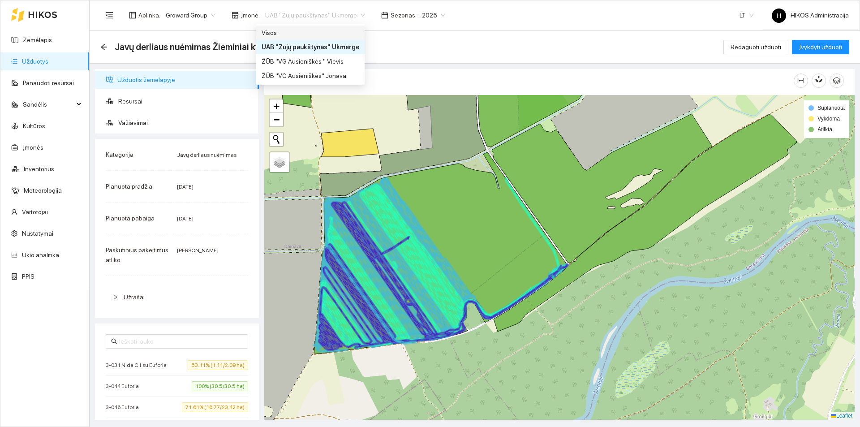
drag, startPoint x: 296, startPoint y: 31, endPoint x: 513, endPoint y: 201, distance: 275.8
click at [295, 31] on div "Visos" at bounding box center [311, 33] width 98 height 10
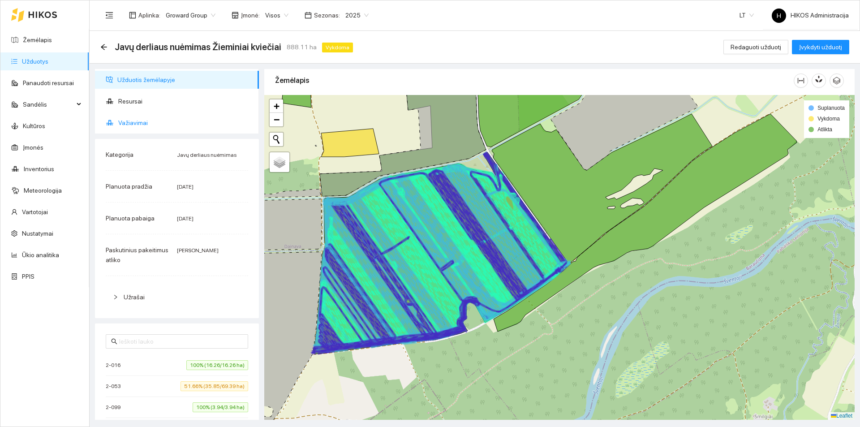
click at [166, 126] on span "Važiavimai" at bounding box center [185, 123] width 134 height 18
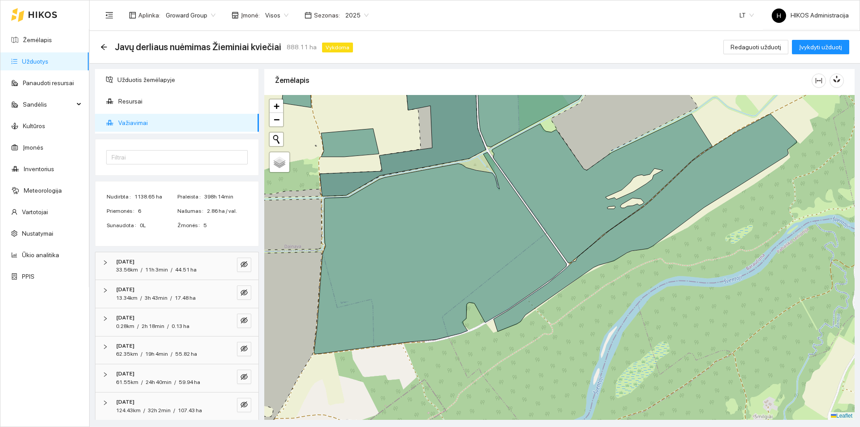
scroll to position [45, 0]
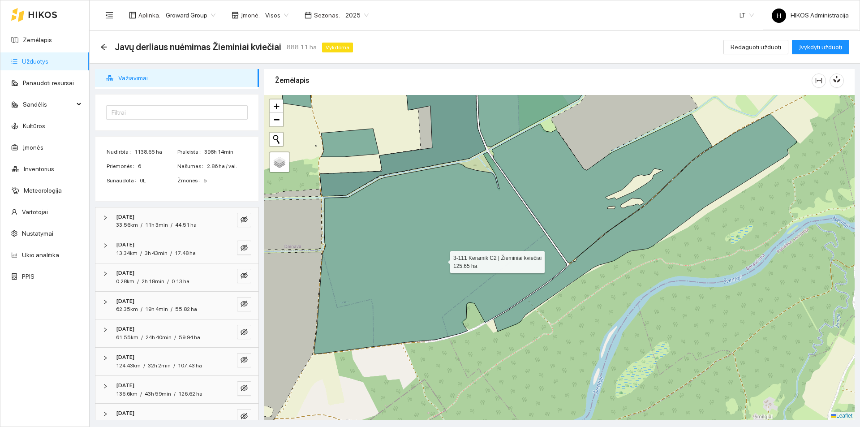
click at [442, 259] on icon at bounding box center [440, 253] width 253 height 202
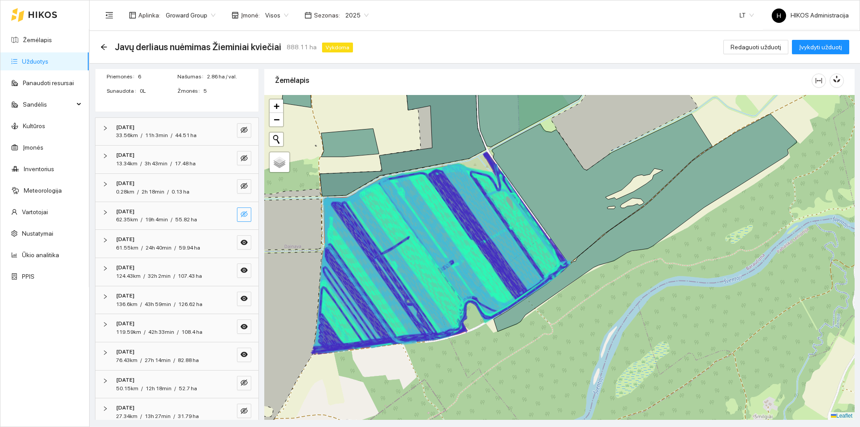
scroll to position [179, 0]
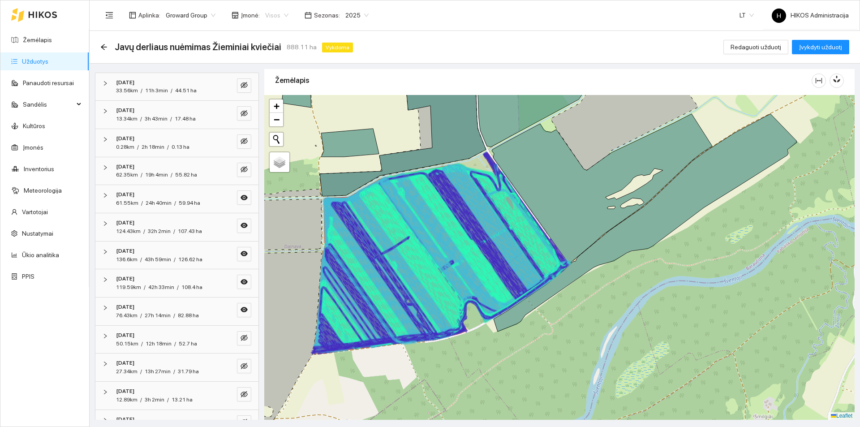
click at [280, 16] on span "Visos" at bounding box center [276, 15] width 23 height 13
click at [321, 60] on div "ŽŪB "VG Ausieniškės " Vievis" at bounding box center [308, 61] width 92 height 10
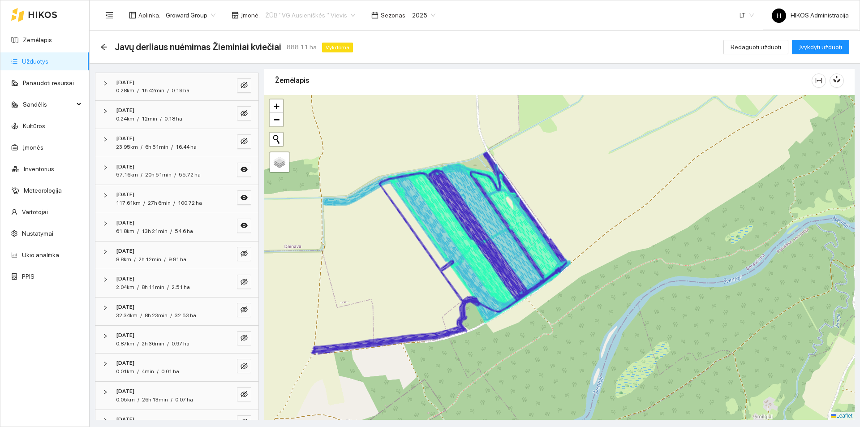
click at [289, 15] on span "ŽŪB "VG Ausieniškės " Vievis" at bounding box center [310, 15] width 90 height 13
click at [288, 27] on div "Visos" at bounding box center [307, 33] width 103 height 14
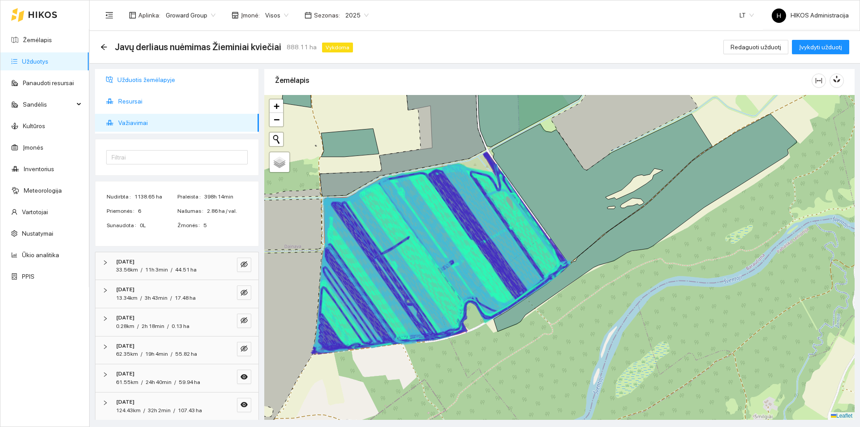
click at [142, 81] on span "Užduotis žemėlapyje" at bounding box center [184, 80] width 134 height 18
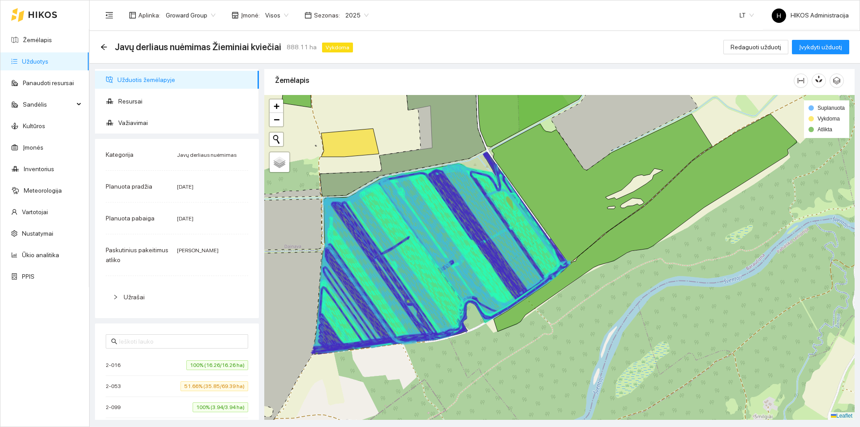
click at [167, 355] on li "[PHONE_NUMBER]% (16.26/16.26 ha)" at bounding box center [177, 365] width 143 height 21
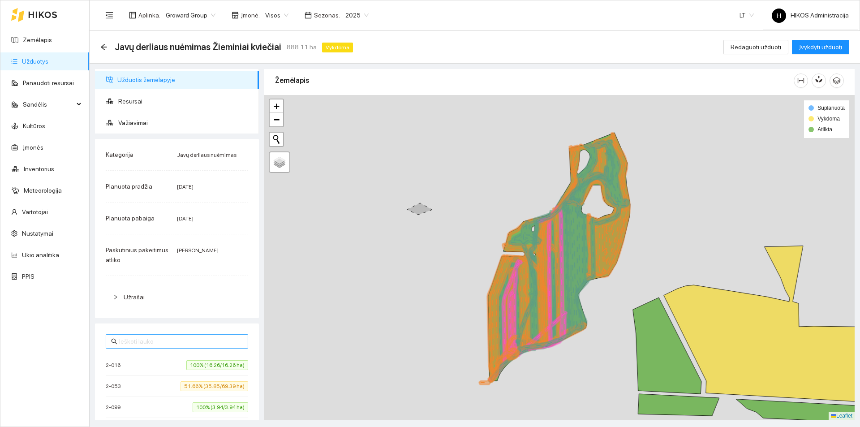
click at [166, 346] on input "text" at bounding box center [181, 342] width 124 height 10
paste input "239"
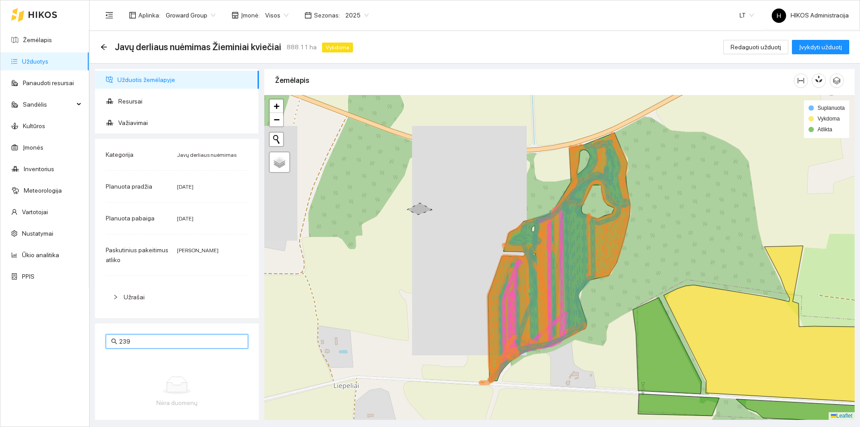
type input "239"
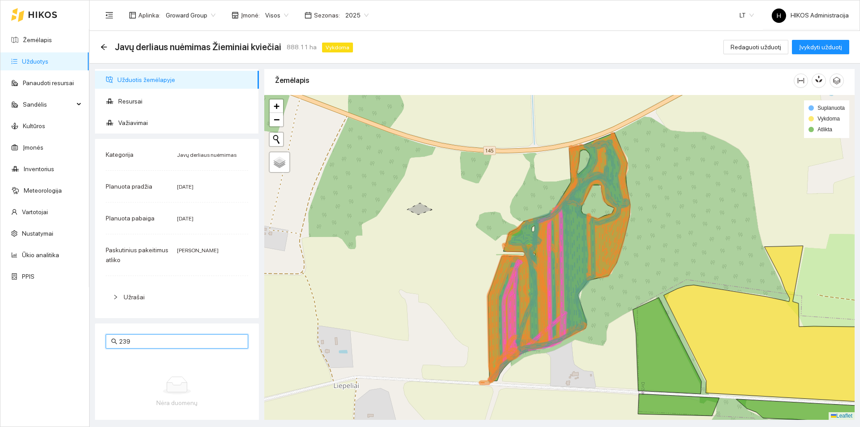
click at [570, 218] on icon at bounding box center [560, 260] width 138 height 240
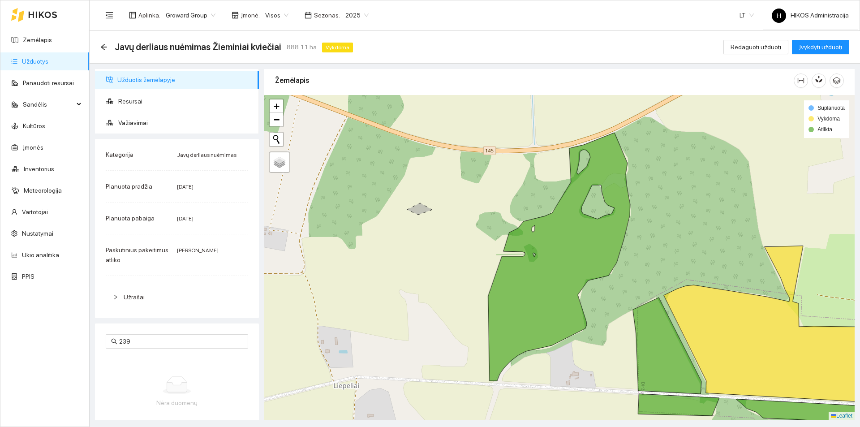
click at [135, 77] on span "Užduotis žemėlapyje" at bounding box center [184, 80] width 134 height 18
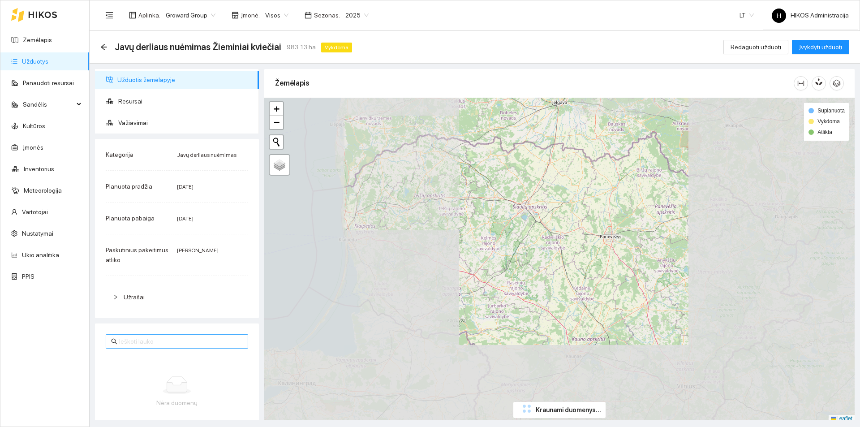
click at [163, 337] on input "text" at bounding box center [181, 342] width 124 height 10
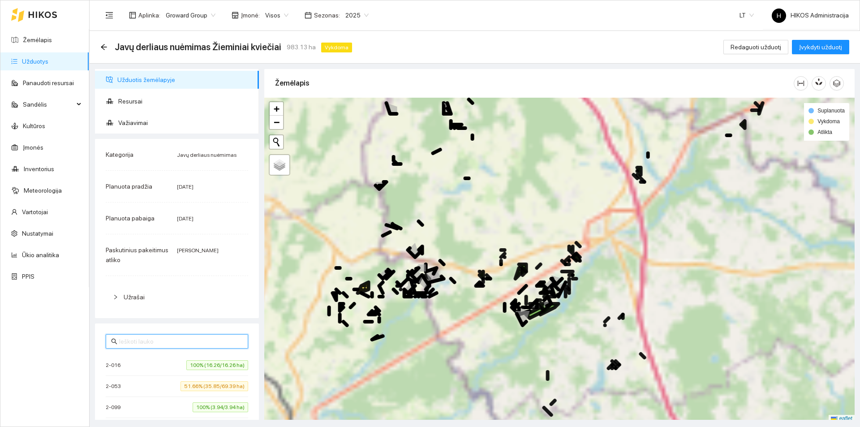
paste input "3-147 Euforia C3"
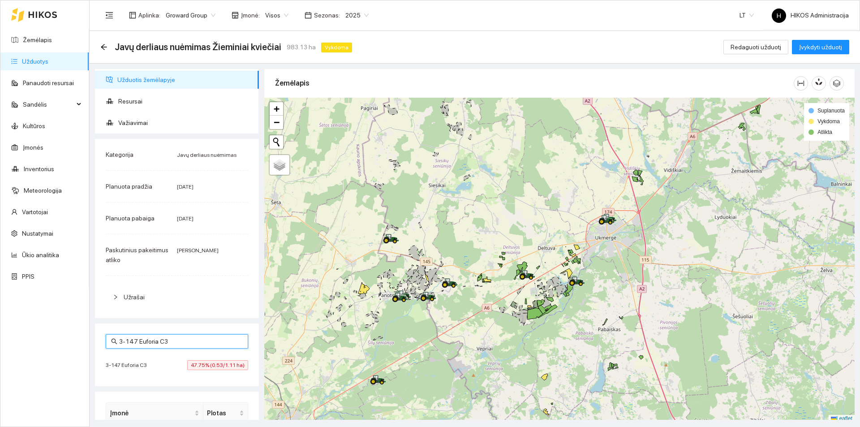
type input "3-147 Euforia C3"
click at [159, 367] on div "3-147 Euforia C3 47.75% (0.53/1.11 ha)" at bounding box center [177, 365] width 143 height 10
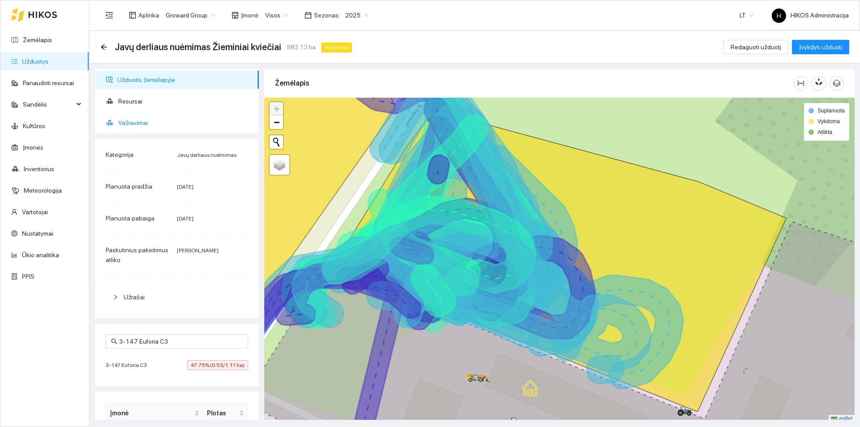
click at [157, 124] on span "Važiavimai" at bounding box center [185, 123] width 134 height 18
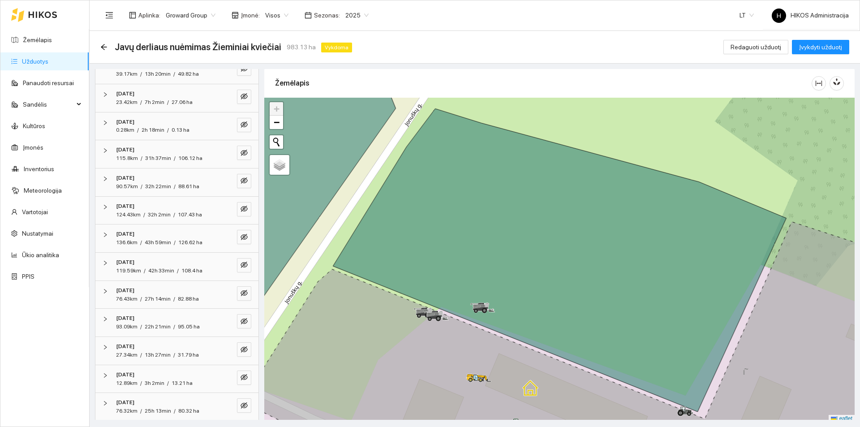
scroll to position [397, 0]
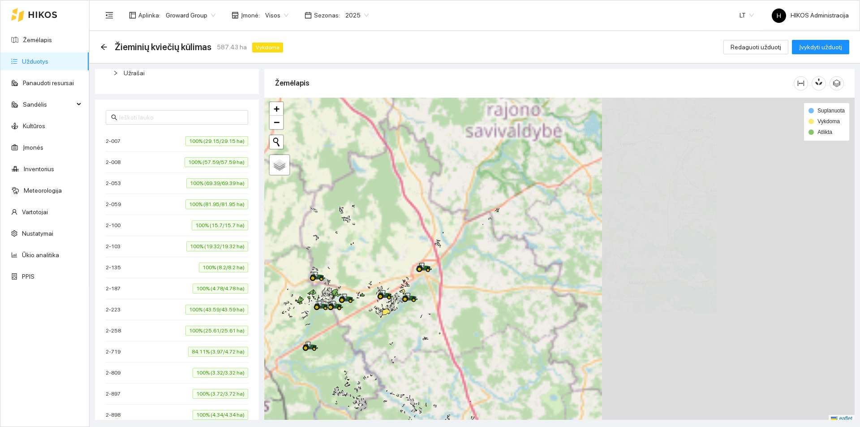
scroll to position [448, 0]
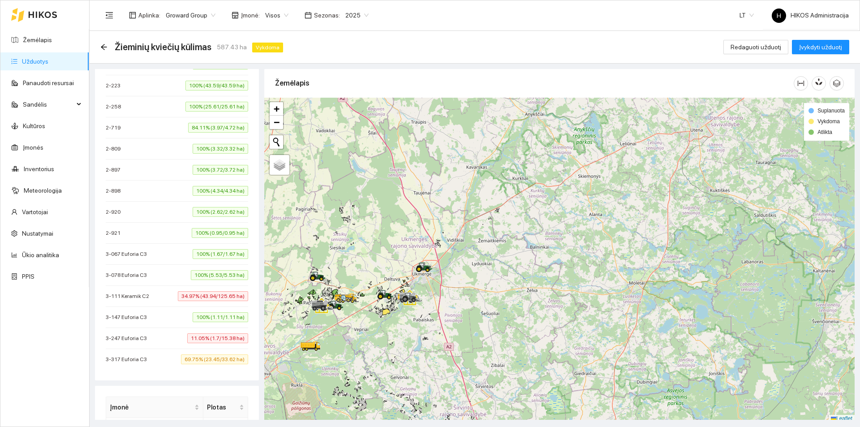
click at [169, 254] on div "3-067 Euforia C3 100% (1.67/1.67 ha)" at bounding box center [177, 254] width 143 height 10
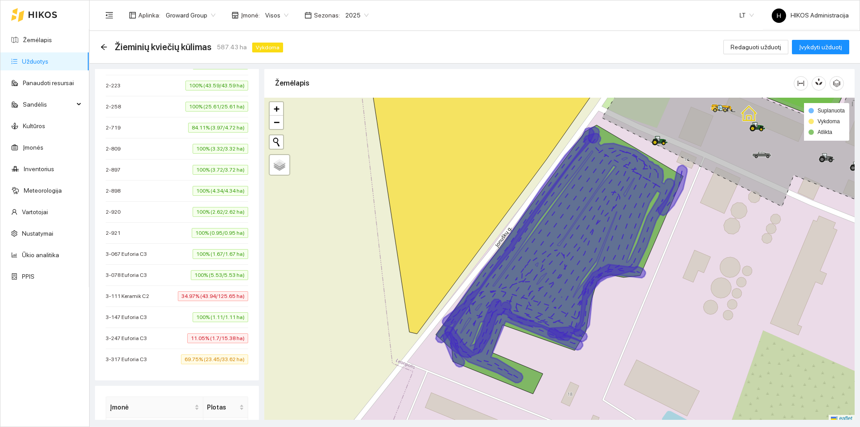
click at [161, 269] on li "3-078 Euforia C3 100% (5.53/5.53 ha)" at bounding box center [177, 275] width 143 height 21
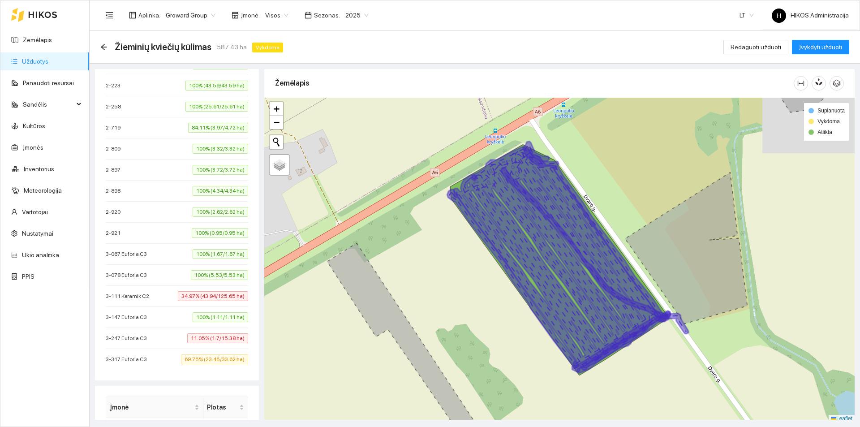
click at [166, 292] on div "3-111 Keramik C2 34.97% (43.94/125.65 ha)" at bounding box center [177, 296] width 143 height 10
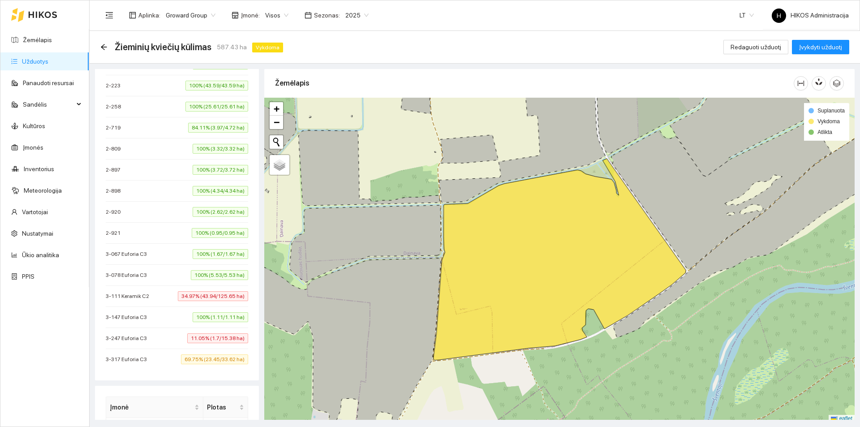
click at [171, 323] on li "3-147 Euforia C3 100% (1.11/1.11 ha)" at bounding box center [177, 317] width 143 height 21
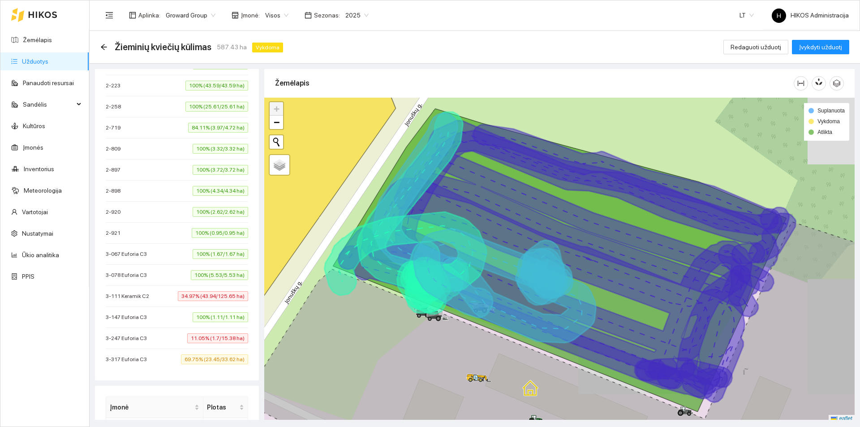
click at [176, 337] on div "3-247 Euforia C3 11.05% (1.7/15.38 ha)" at bounding box center [177, 338] width 143 height 10
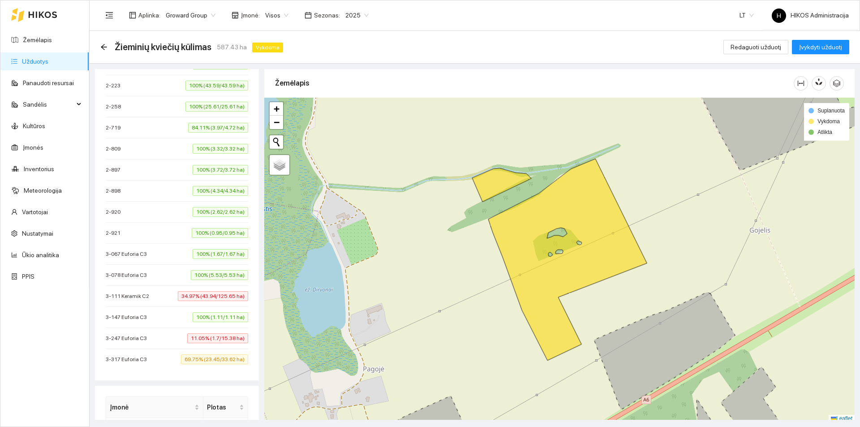
click at [181, 355] on span "69.75% (23.45/33.62 ha)" at bounding box center [214, 359] width 67 height 10
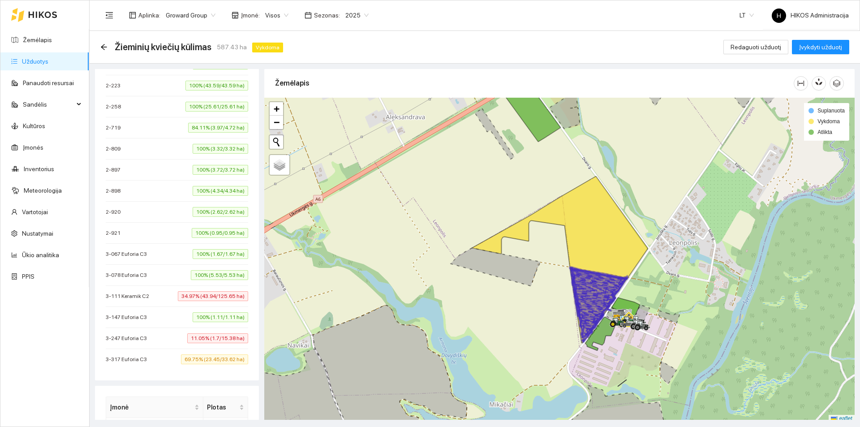
click at [187, 335] on span "11.05% (1.7/15.38 ha)" at bounding box center [217, 338] width 61 height 10
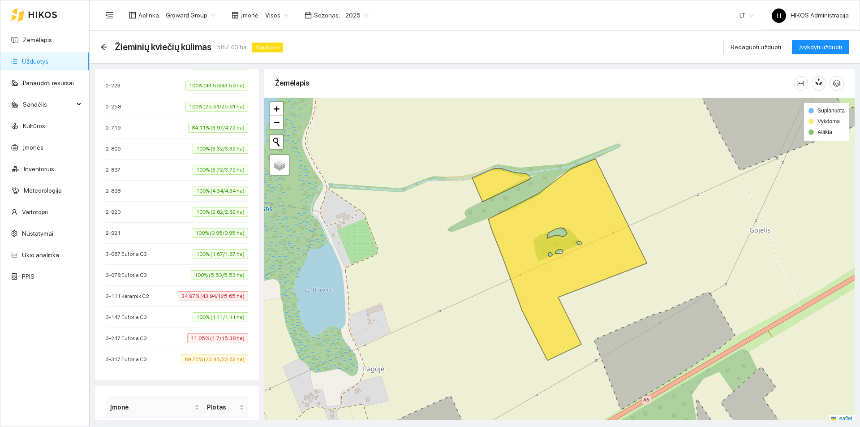
click at [174, 312] on li "3-147 Euforia C3 100% (1.11/1.11 ha)" at bounding box center [177, 317] width 143 height 21
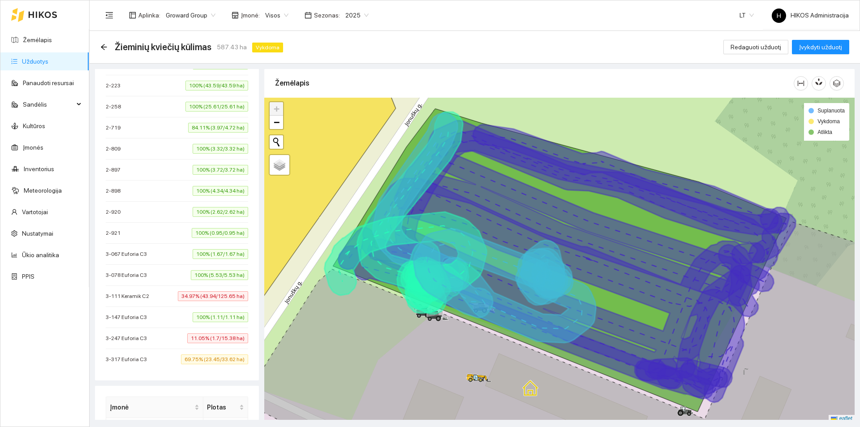
click at [135, 317] on span "3-147 Euforia C3" at bounding box center [129, 317] width 46 height 9
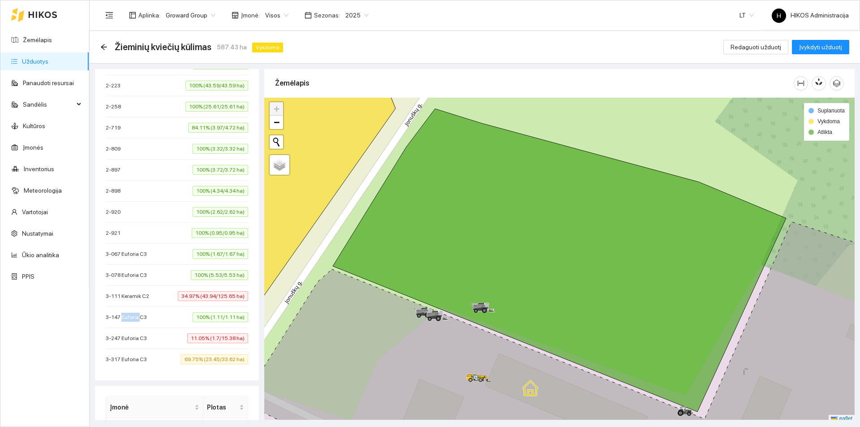
click at [135, 317] on span "3-147 Euforia C3" at bounding box center [129, 317] width 46 height 9
copy span "3-147 Euforia C3"
click at [131, 318] on span "3-147 Euforia C3" at bounding box center [129, 317] width 46 height 9
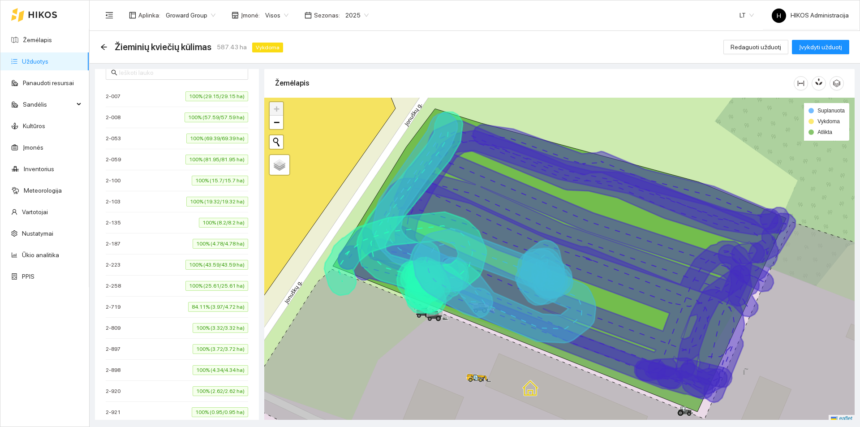
scroll to position [0, 0]
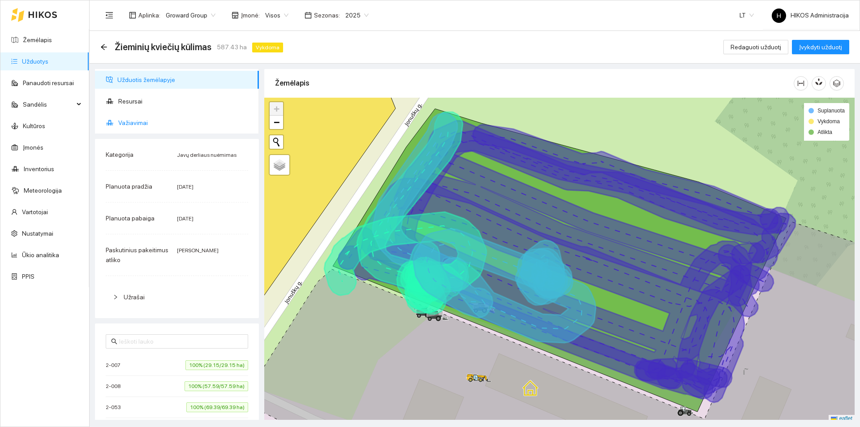
click at [159, 127] on span "Važiavimai" at bounding box center [185, 123] width 134 height 18
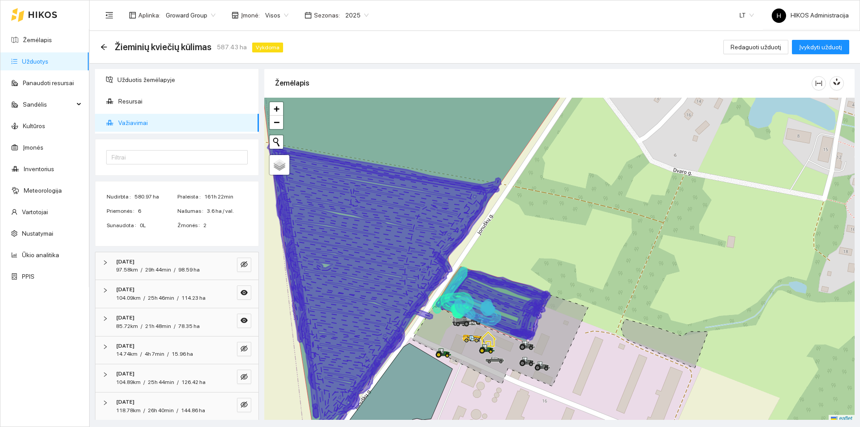
scroll to position [3, 0]
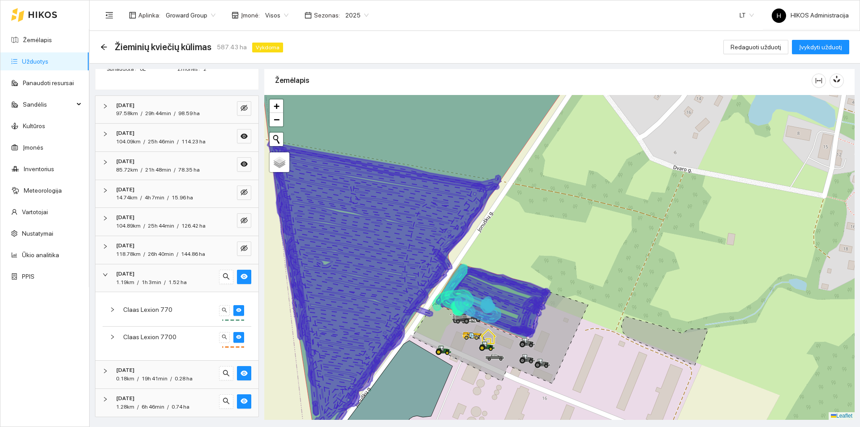
drag, startPoint x: 175, startPoint y: 277, endPoint x: 208, endPoint y: 310, distance: 46.9
click at [175, 277] on div "[DATE]" at bounding box center [164, 274] width 97 height 9
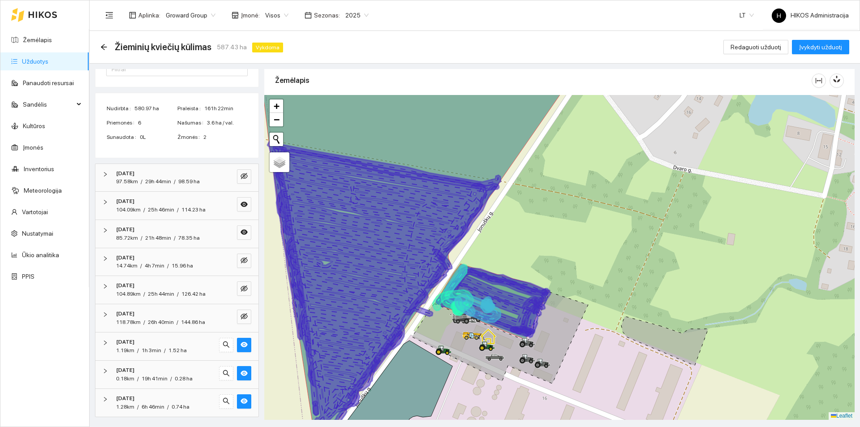
scroll to position [88, 0]
click at [179, 363] on div "[DATE] 0.18km / 19h 41min / 0.28 ha" at bounding box center [176, 375] width 163 height 28
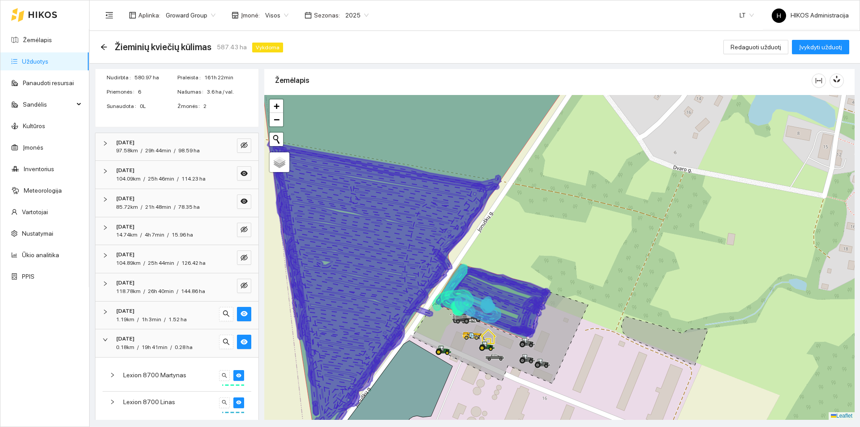
scroll to position [156, 0]
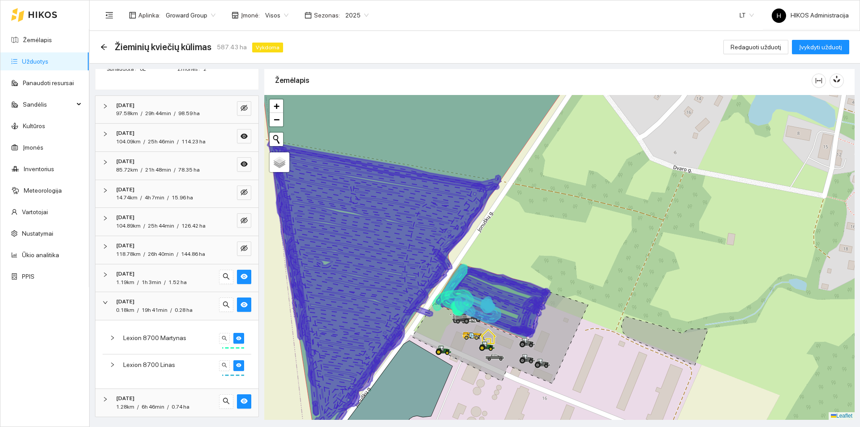
click at [185, 397] on div "[DATE]" at bounding box center [164, 398] width 97 height 9
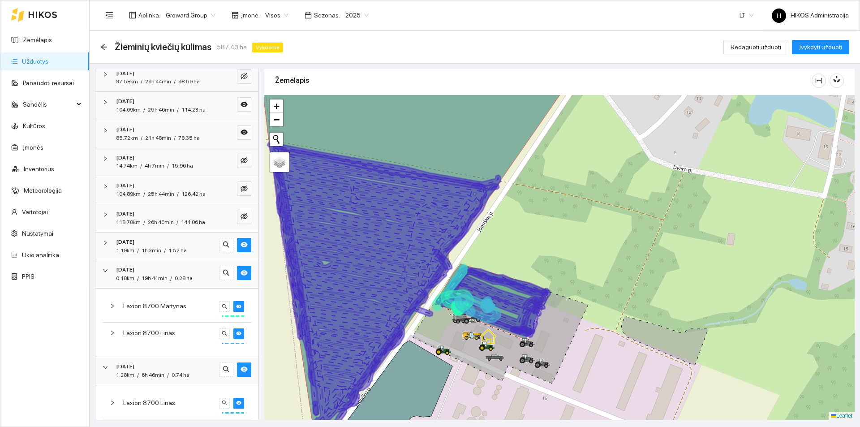
scroll to position [178, 0]
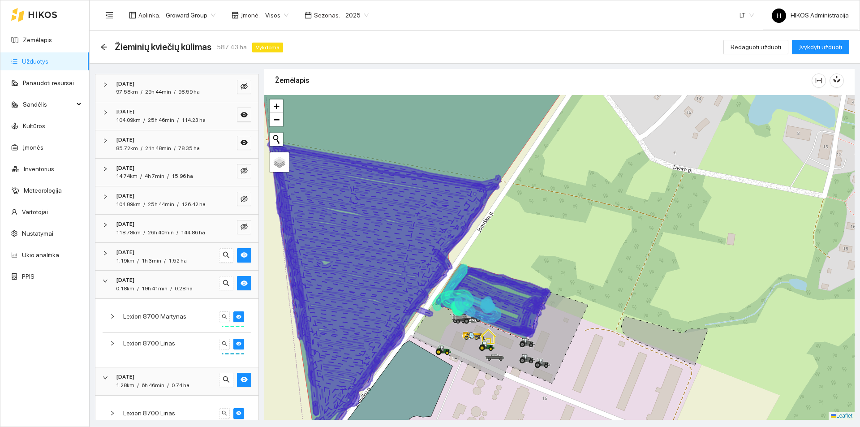
click at [187, 311] on div "Lexion 8700 Martynas" at bounding box center [169, 316] width 93 height 10
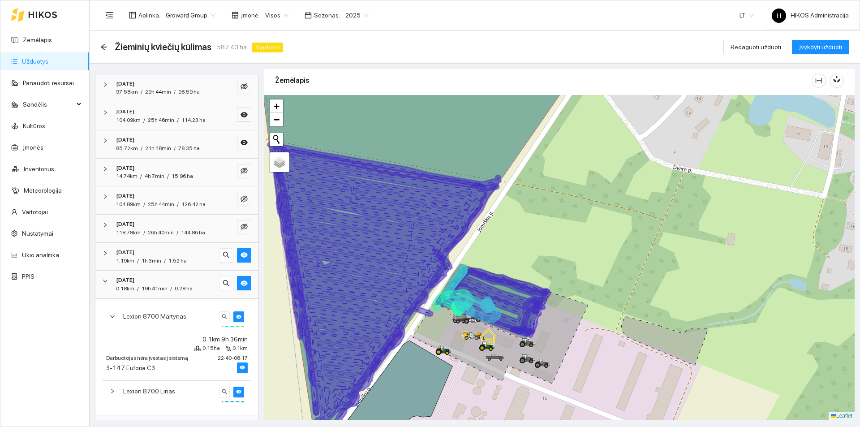
click at [187, 311] on div "Lexion 8700 Martynas" at bounding box center [169, 316] width 93 height 10
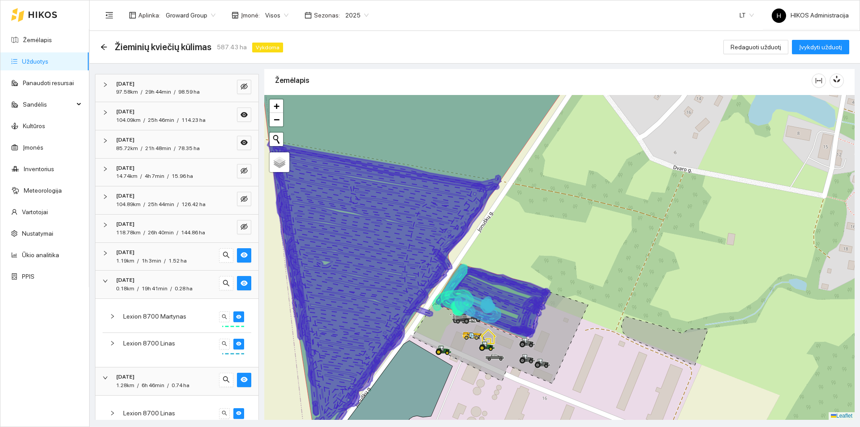
click at [173, 282] on div "[DATE]" at bounding box center [164, 280] width 97 height 9
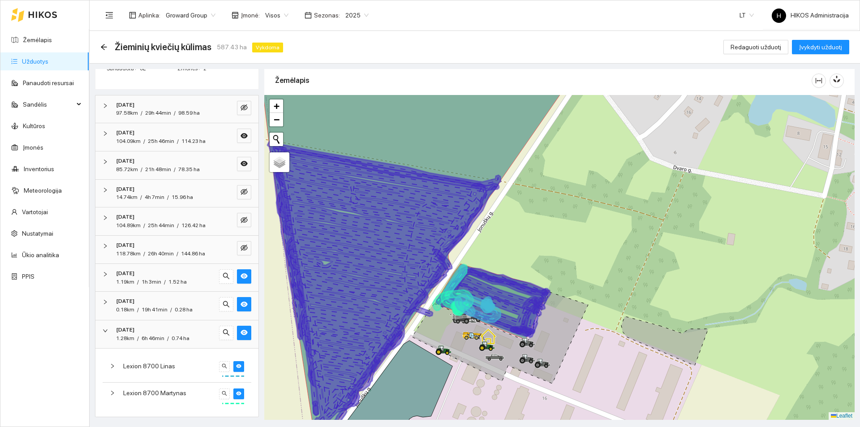
scroll to position [156, 0]
click at [241, 164] on icon "eye" at bounding box center [244, 163] width 7 height 7
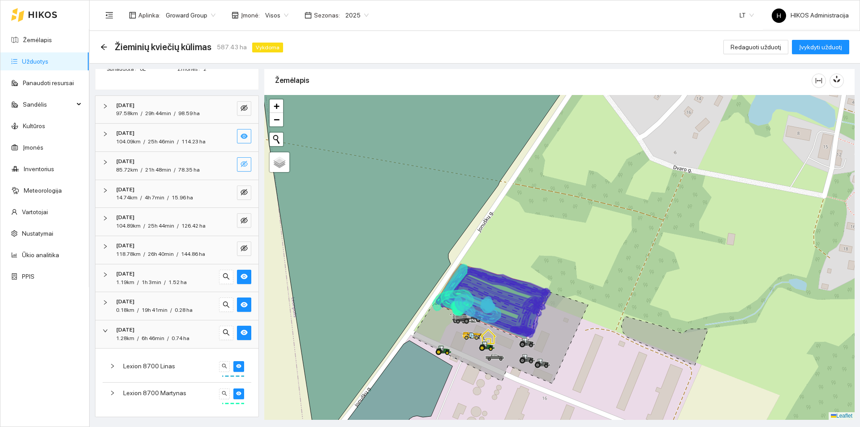
click at [241, 140] on span "eye" at bounding box center [244, 137] width 7 height 9
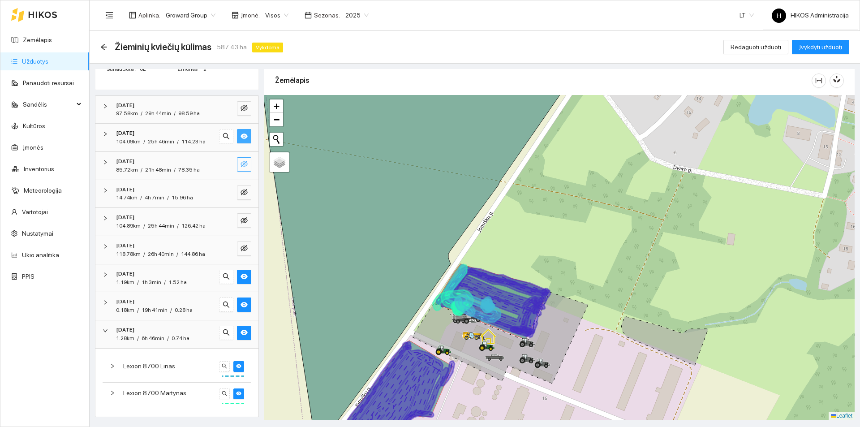
click at [241, 140] on span "eye" at bounding box center [244, 137] width 7 height 9
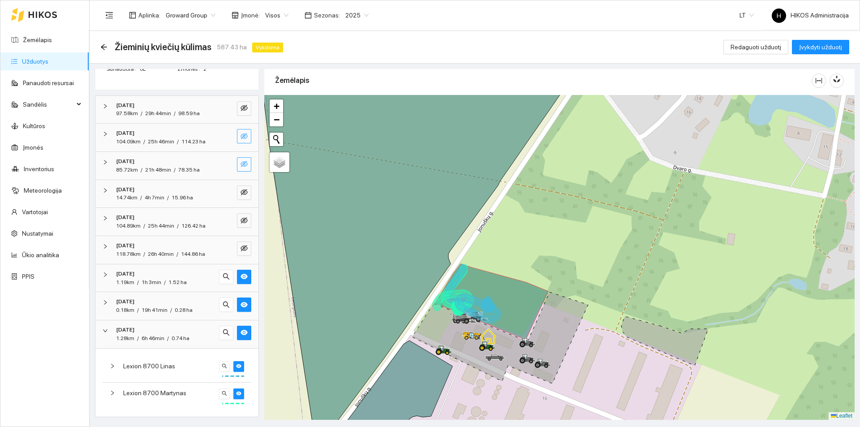
click at [241, 140] on span "eye-invisible" at bounding box center [244, 137] width 7 height 9
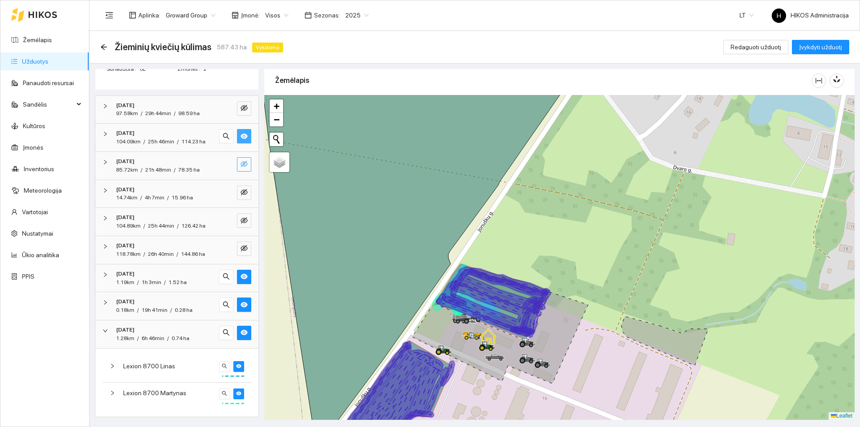
click at [131, 130] on strong "[DATE]" at bounding box center [125, 133] width 18 height 6
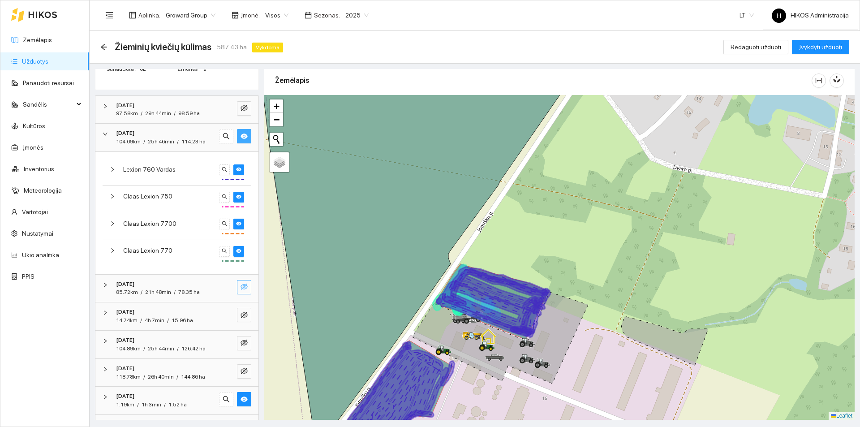
click at [510, 289] on icon at bounding box center [491, 302] width 113 height 76
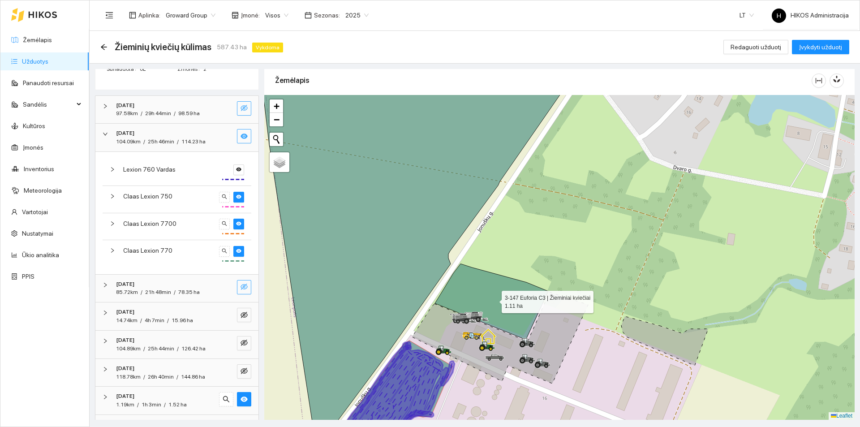
click at [242, 107] on button "button" at bounding box center [244, 108] width 14 height 14
click at [241, 136] on icon "eye" at bounding box center [244, 136] width 7 height 5
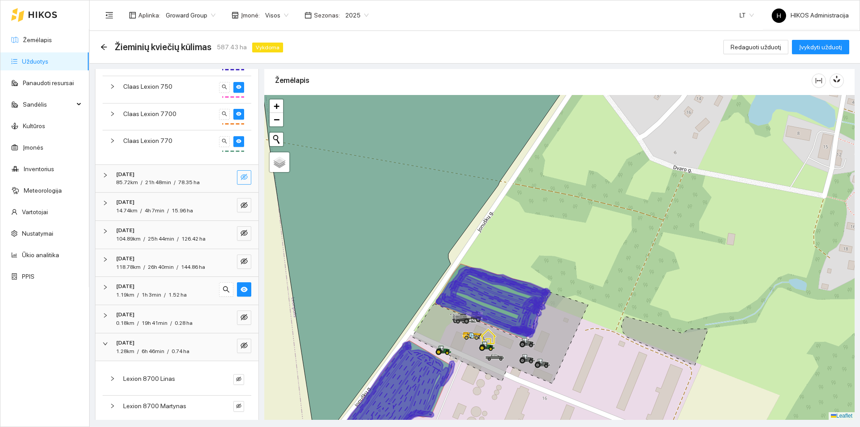
scroll to position [279, 0]
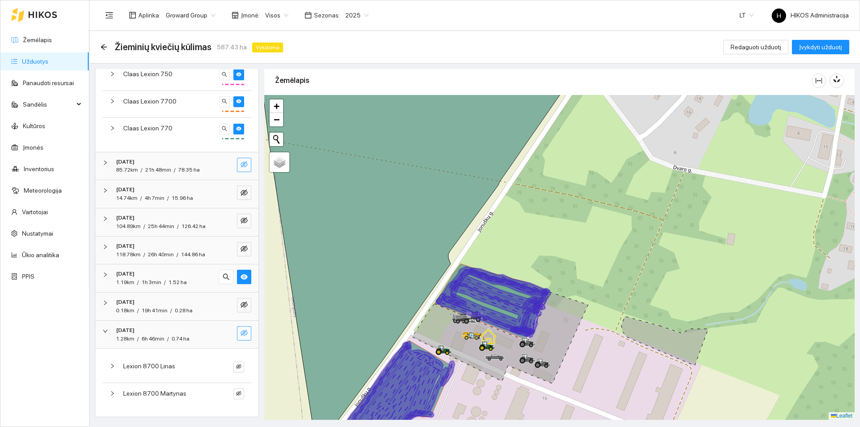
click at [242, 330] on button "button" at bounding box center [244, 333] width 14 height 14
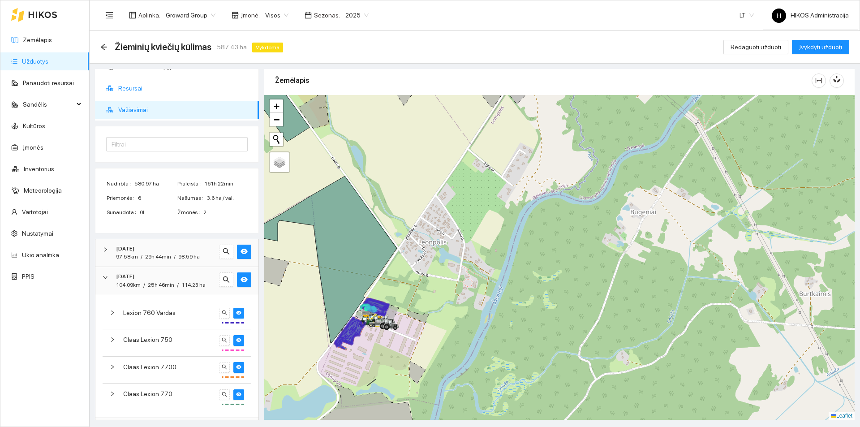
scroll to position [0, 0]
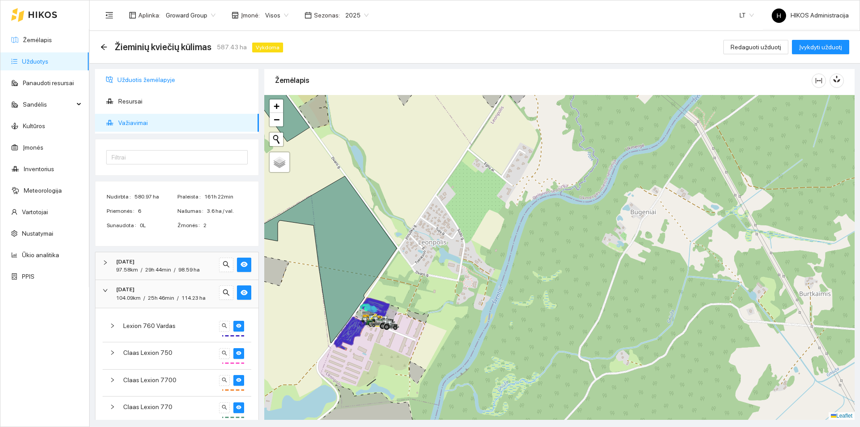
click at [149, 77] on span "Užduotis žemėlapyje" at bounding box center [184, 80] width 134 height 18
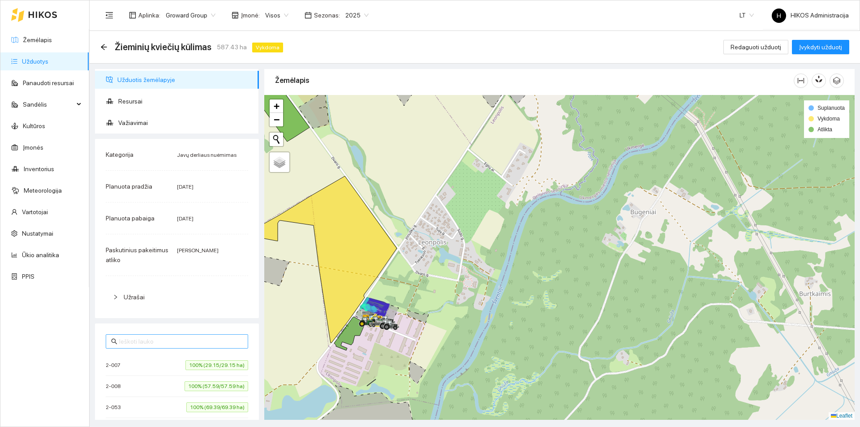
drag, startPoint x: 170, startPoint y: 334, endPoint x: 167, endPoint y: 341, distance: 6.8
click at [170, 335] on span at bounding box center [177, 341] width 143 height 14
drag, startPoint x: 167, startPoint y: 341, endPoint x: 177, endPoint y: 337, distance: 10.8
click at [167, 341] on input "text" at bounding box center [181, 342] width 124 height 10
paste input "3-143 Euforia C3"
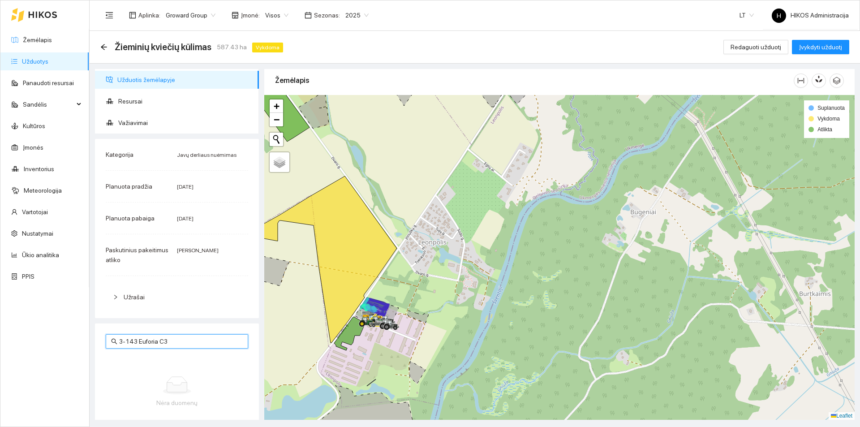
type input "3-143 Euforia C3"
click at [200, 333] on div "3-143 Euforia C3 Nėra duomenų" at bounding box center [177, 382] width 164 height 117
click at [200, 340] on input "3-143 Euforia C3" at bounding box center [181, 342] width 124 height 10
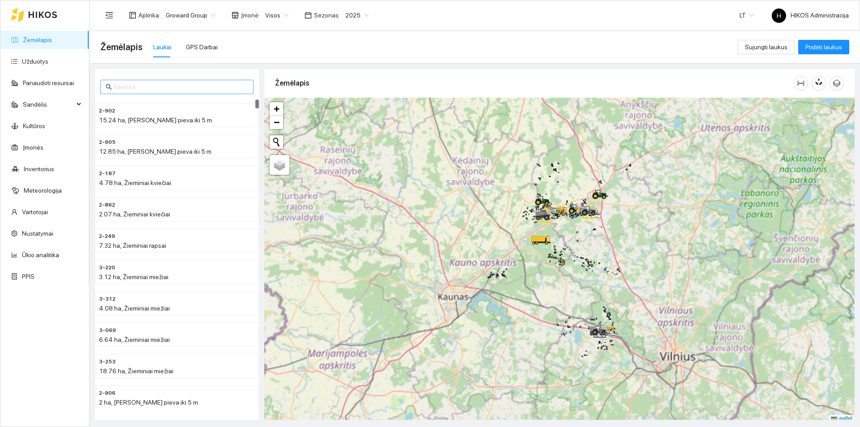
click at [192, 87] on input "text" at bounding box center [181, 87] width 134 height 10
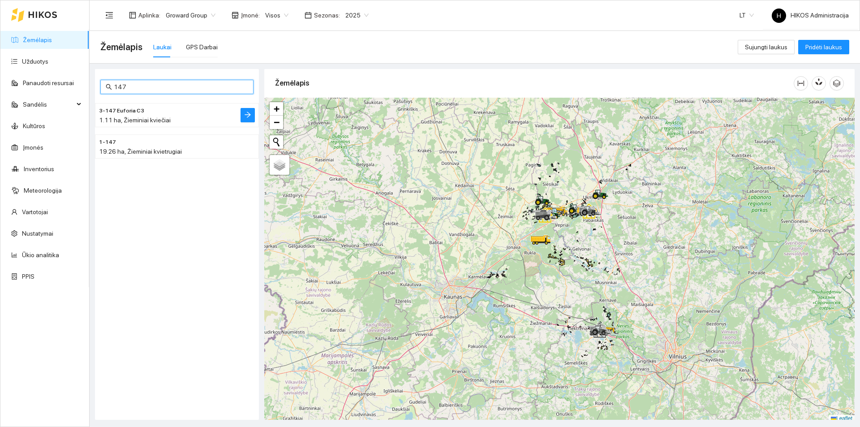
type input "147"
click at [172, 111] on h4 "3-147 Euforia C3" at bounding box center [159, 110] width 120 height 10
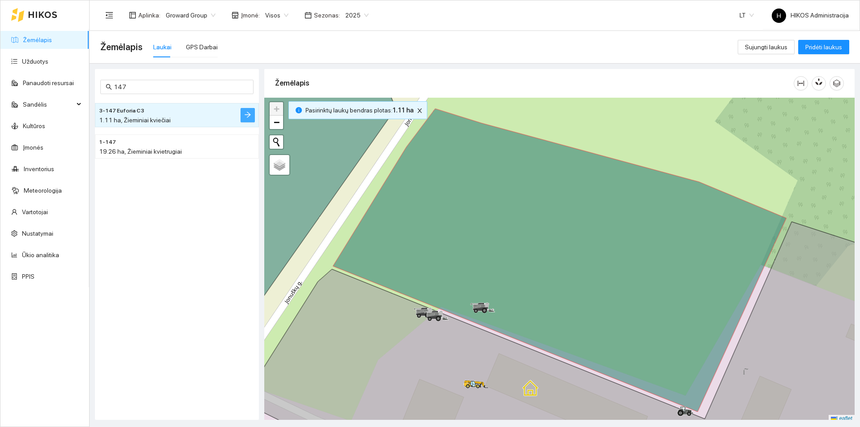
drag, startPoint x: 246, startPoint y: 114, endPoint x: 227, endPoint y: 60, distance: 58.0
click at [246, 114] on icon "arrow-right" at bounding box center [247, 114] width 7 height 7
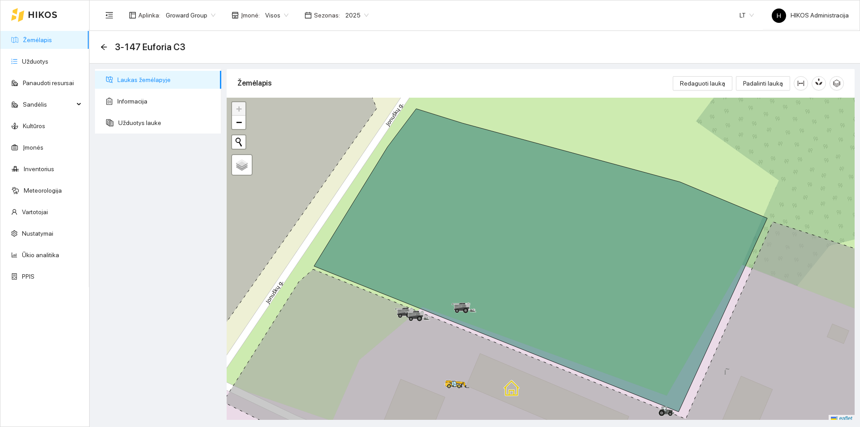
click at [49, 39] on link "Žemėlapis" at bounding box center [37, 39] width 29 height 7
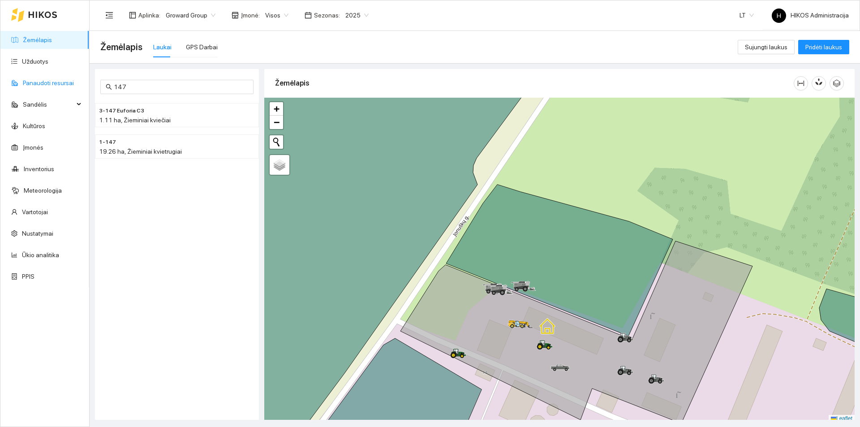
drag, startPoint x: 134, startPoint y: 86, endPoint x: 10, endPoint y: 84, distance: 123.3
click at [11, 86] on section "Žemėlapis Užduotys Panaudoti resursai Sandėlis Kultūros Įmonės Inventorius Mete…" at bounding box center [430, 213] width 860 height 427
paste input "3-147 Euforia C3"
type input "3-147 Euforia C3"
click at [242, 116] on button "button" at bounding box center [248, 115] width 14 height 14
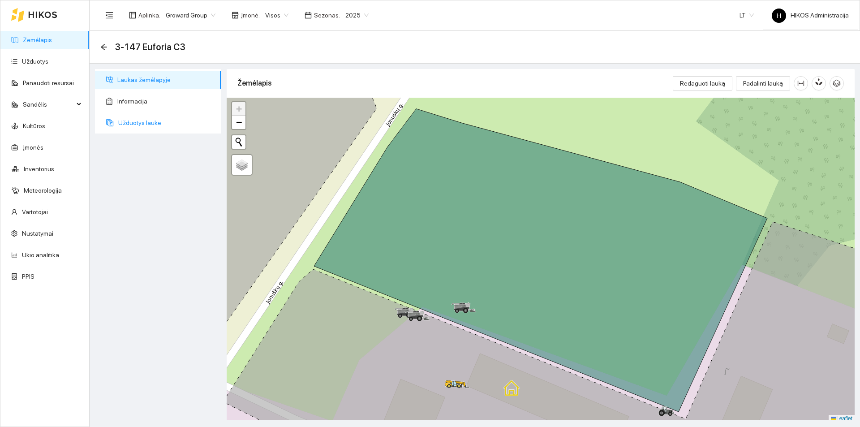
click at [164, 130] on span "Užduotys lauke" at bounding box center [166, 123] width 96 height 18
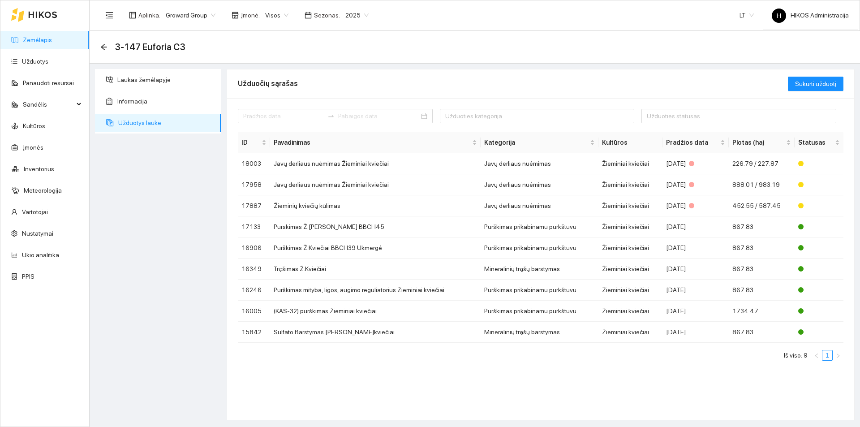
click at [260, 11] on div "Visos" at bounding box center [277, 15] width 34 height 14
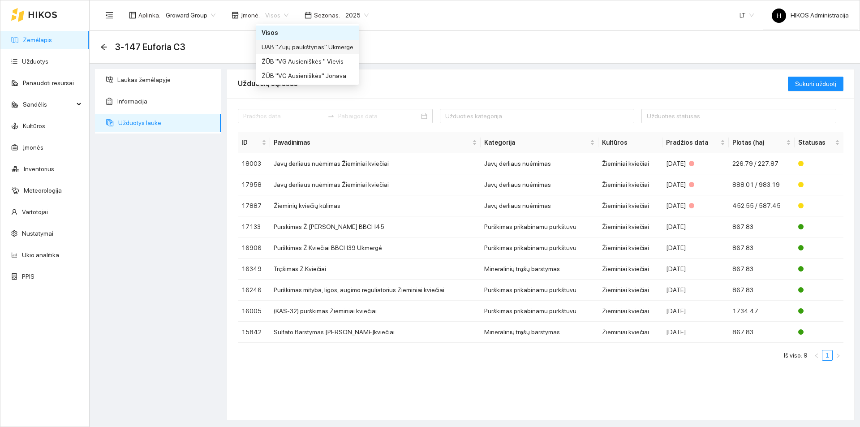
click at [327, 48] on div "UAB "Zujų paukštynas" Ukmerge" at bounding box center [308, 47] width 92 height 10
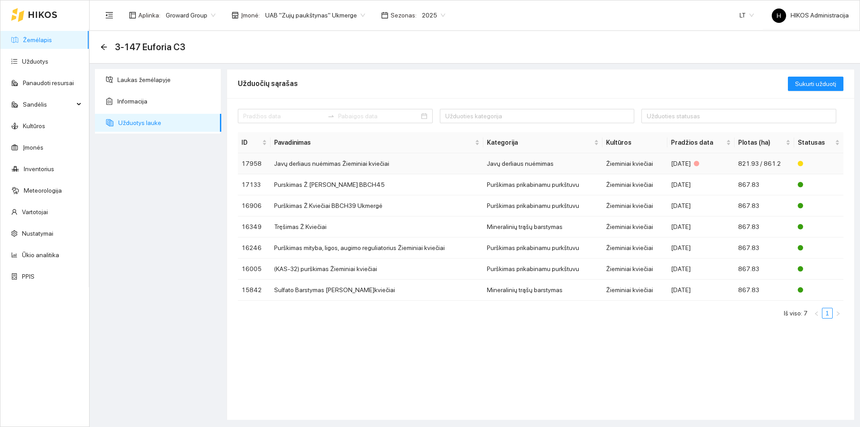
click at [376, 169] on td "Javų derliaus nuėmimas Žieminiai kviečiai" at bounding box center [377, 163] width 213 height 21
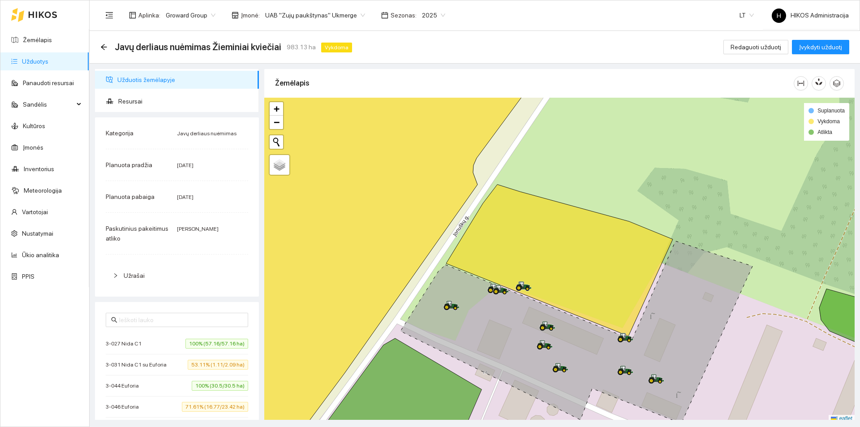
click at [190, 365] on span "53.11% (1.11/2.09 ha)" at bounding box center [218, 365] width 60 height 10
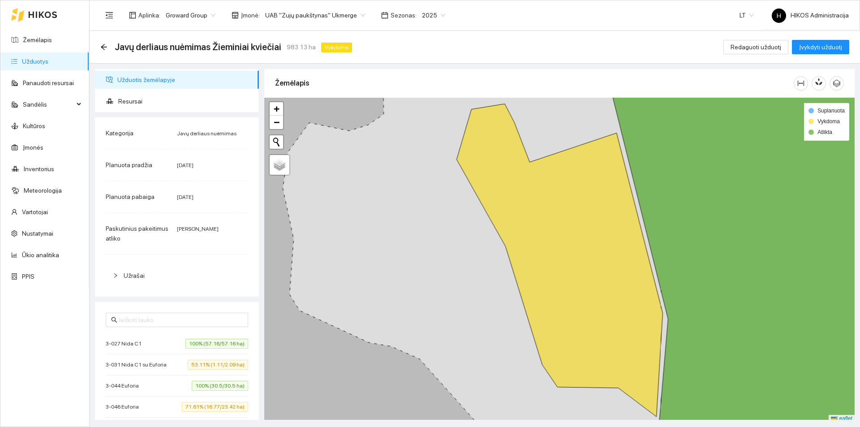
click at [190, 365] on span "53.11% (1.11/2.09 ha)" at bounding box center [218, 365] width 60 height 10
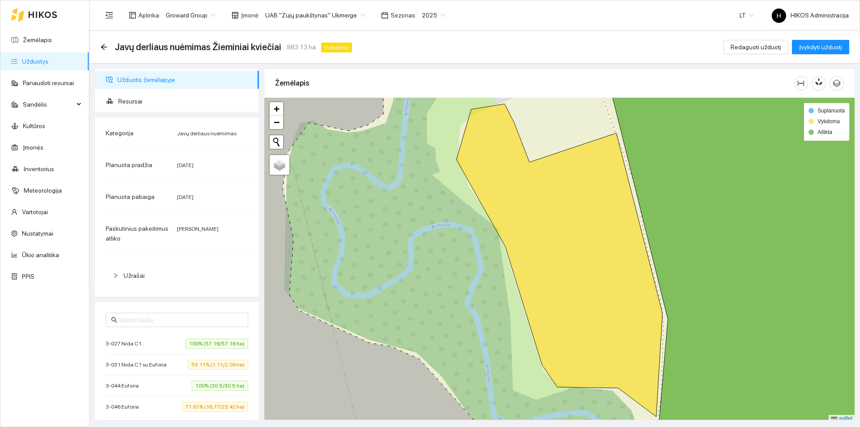
click at [120, 366] on span "3-031 Nida C1 su Euforia" at bounding box center [138, 364] width 65 height 9
copy span "3-031 Nida C1 su Euforia"
click at [103, 50] on icon "arrow-left" at bounding box center [103, 46] width 7 height 7
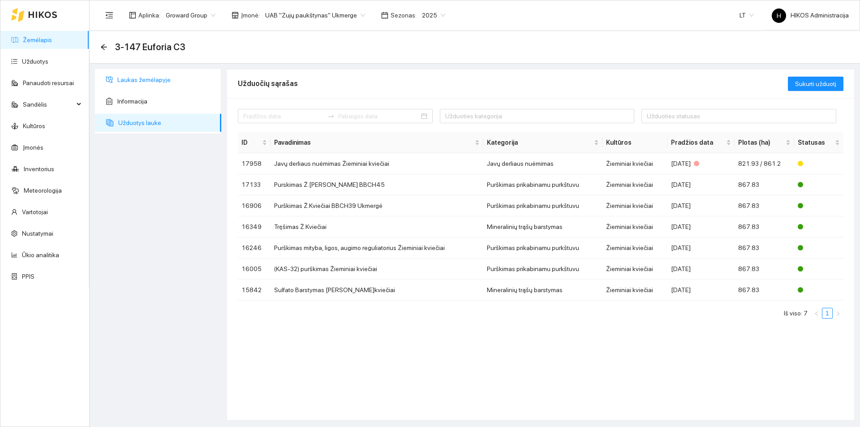
click at [150, 82] on span "Laukas žemėlapyje" at bounding box center [165, 80] width 97 height 18
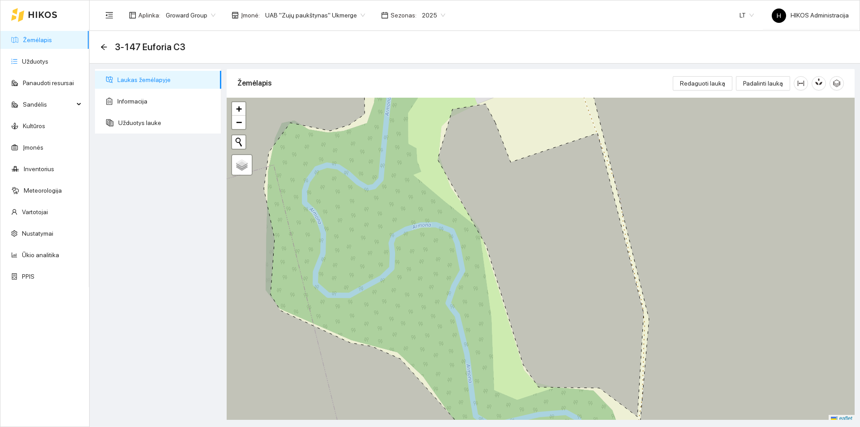
click at [52, 43] on link "Žemėlapis" at bounding box center [37, 39] width 29 height 7
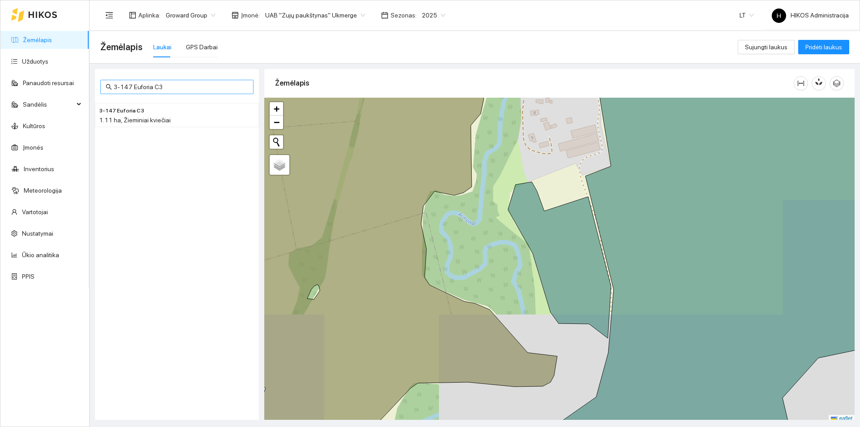
click at [165, 84] on input "3-147 Euforia C3" at bounding box center [181, 87] width 134 height 10
paste input "031 Nida C1 su Euforia"
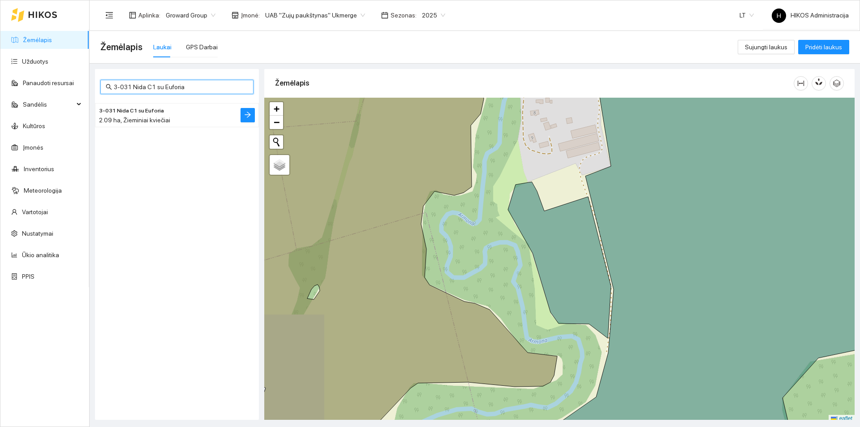
type input "3-031 Nida C1 su Euforia"
click at [168, 117] on div "2.09 ha, Žieminiai kviečiai" at bounding box center [159, 120] width 120 height 10
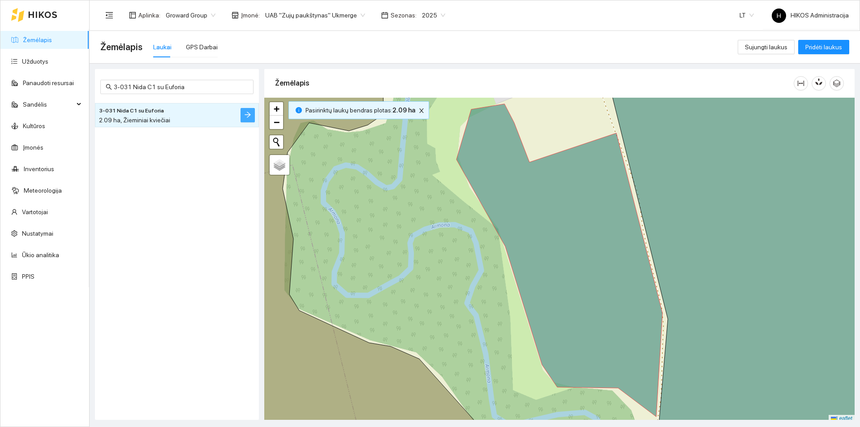
click at [248, 112] on icon "arrow-right" at bounding box center [248, 115] width 6 height 6
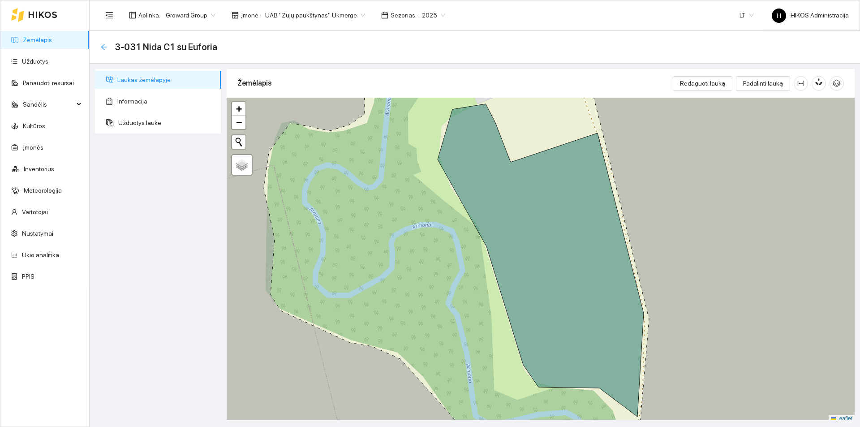
click at [104, 46] on icon "arrow-left" at bounding box center [103, 46] width 7 height 7
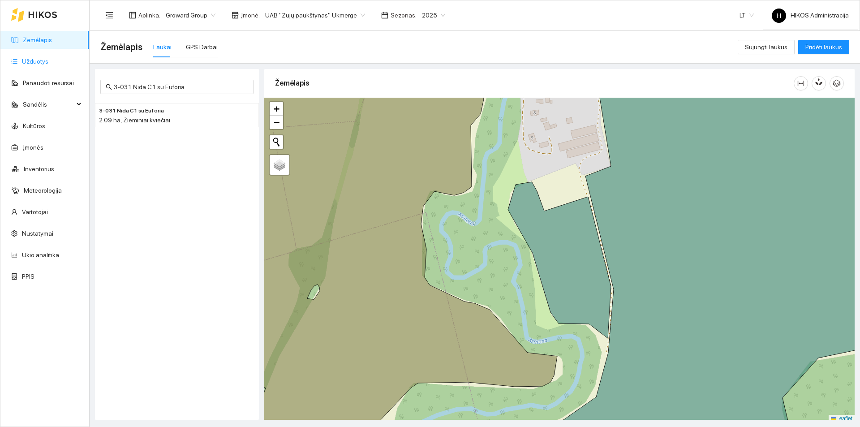
click at [26, 65] on link "Užduotys" at bounding box center [35, 61] width 26 height 7
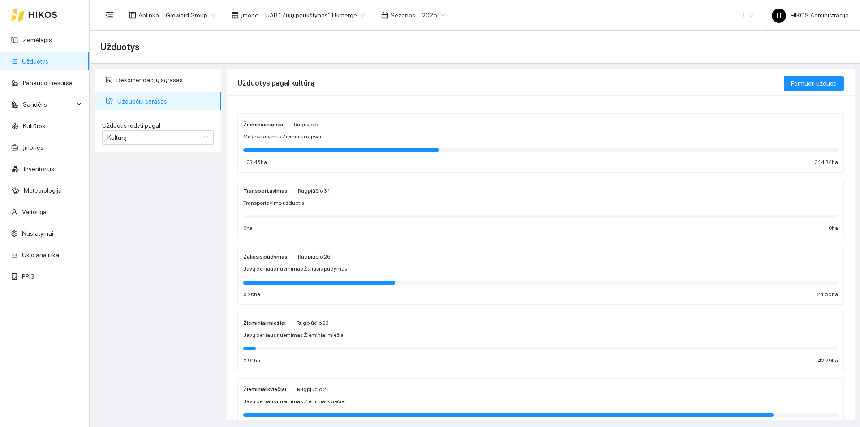
click at [298, 137] on span "Mėšlo kratymas Žieminiai rapsai" at bounding box center [282, 137] width 78 height 9
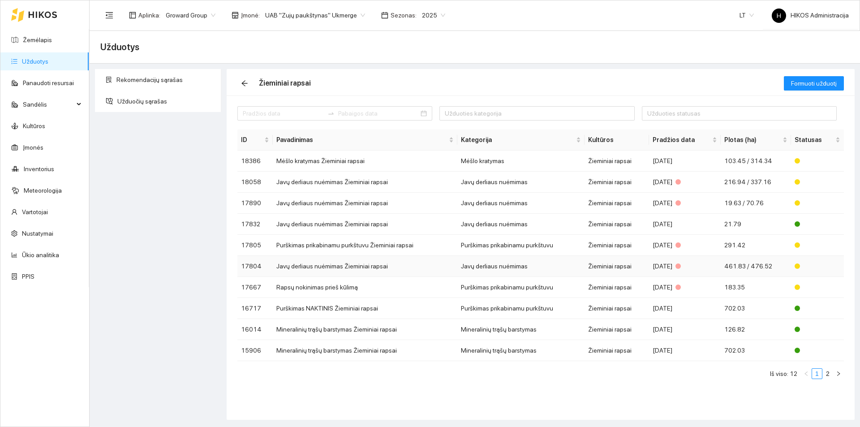
drag, startPoint x: 419, startPoint y: 271, endPoint x: 424, endPoint y: 269, distance: 5.7
click at [419, 271] on td "Javų derliaus nuėmimas Žieminiai rapsai" at bounding box center [365, 266] width 185 height 21
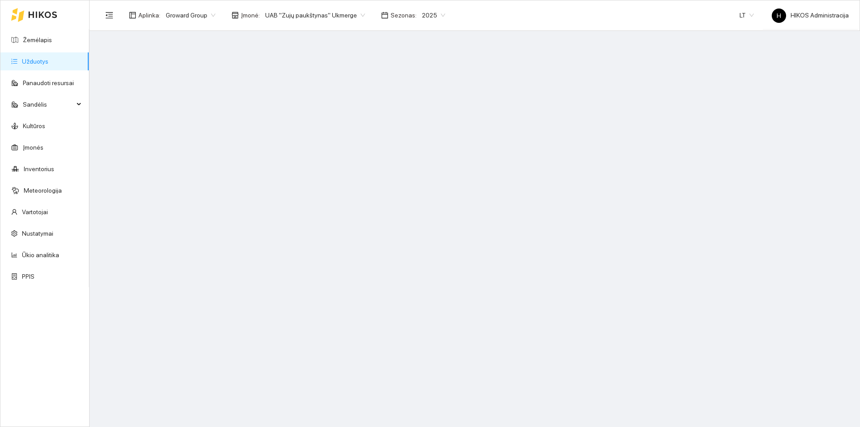
click at [324, 16] on span "UAB "Zujų paukštynas" Ukmerge" at bounding box center [315, 15] width 100 height 13
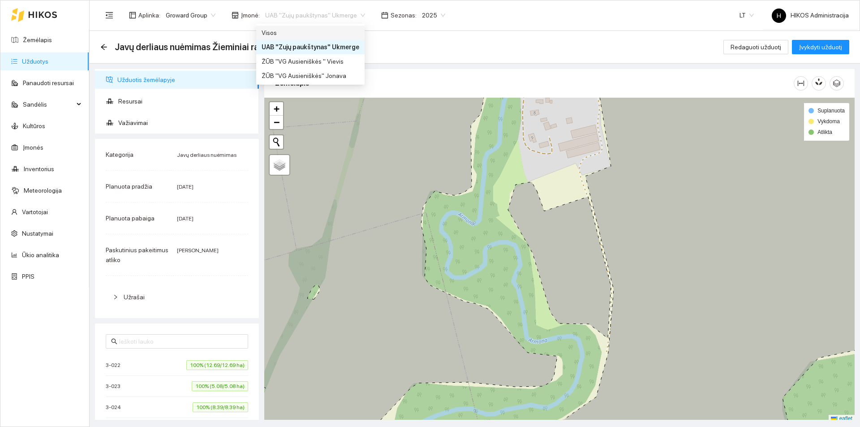
click at [285, 34] on div "Visos" at bounding box center [311, 33] width 98 height 10
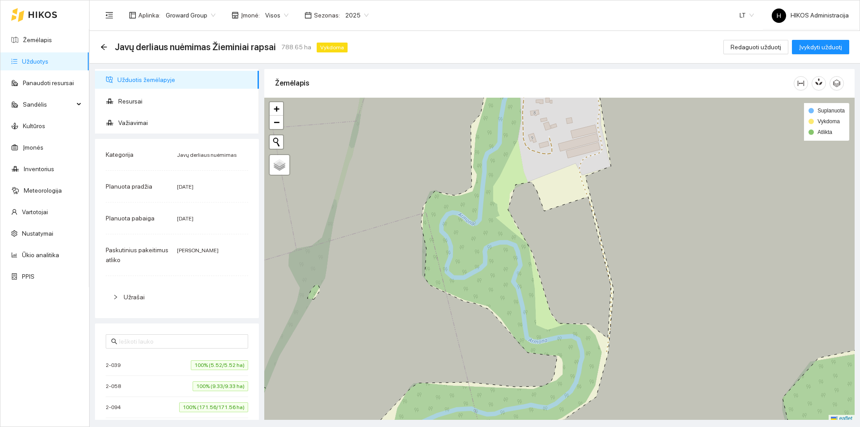
click at [102, 45] on icon "arrow-left" at bounding box center [103, 46] width 7 height 7
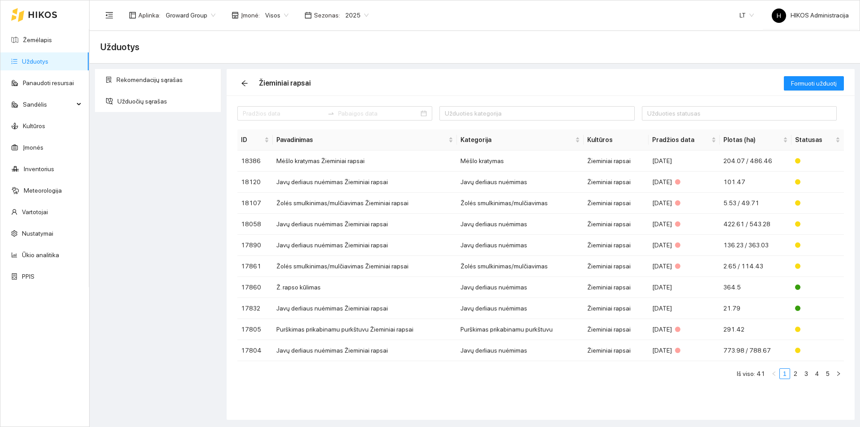
click at [261, 10] on div "Visos" at bounding box center [277, 15] width 34 height 14
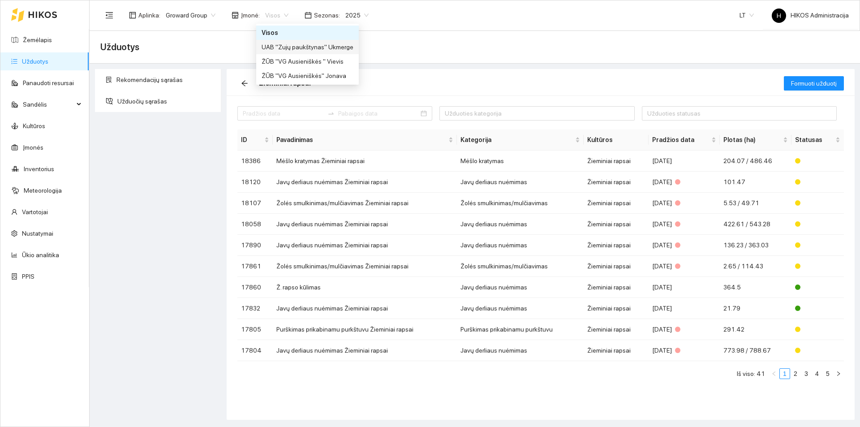
click at [338, 47] on div "UAB "Zujų paukštynas" Ukmerge" at bounding box center [308, 47] width 92 height 10
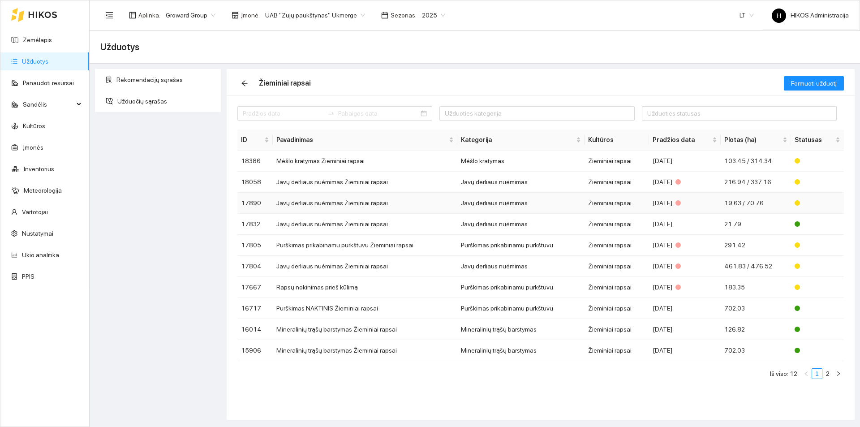
click at [509, 203] on td "Javų derliaus nuėmimas" at bounding box center [521, 203] width 127 height 21
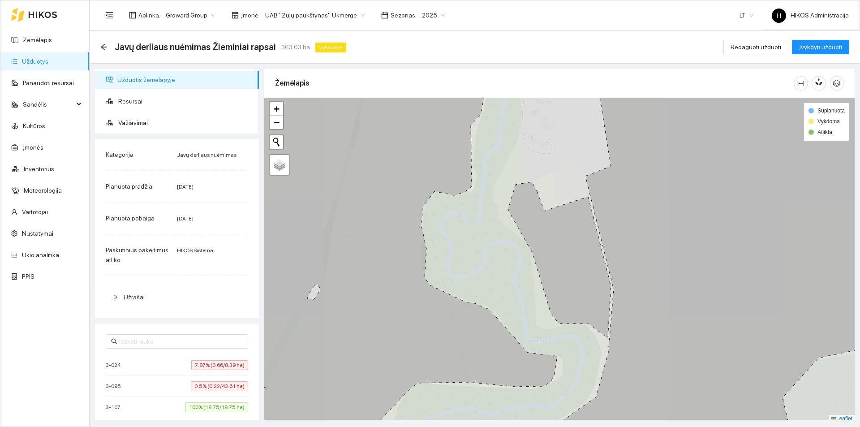
click at [334, 13] on span "UAB "Zujų paukštynas" Ukmerge" at bounding box center [315, 15] width 100 height 13
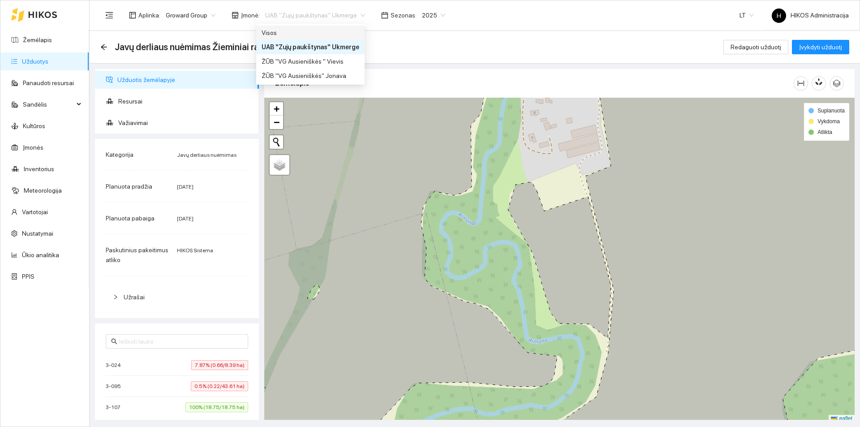
click at [331, 30] on div "Visos" at bounding box center [311, 33] width 98 height 10
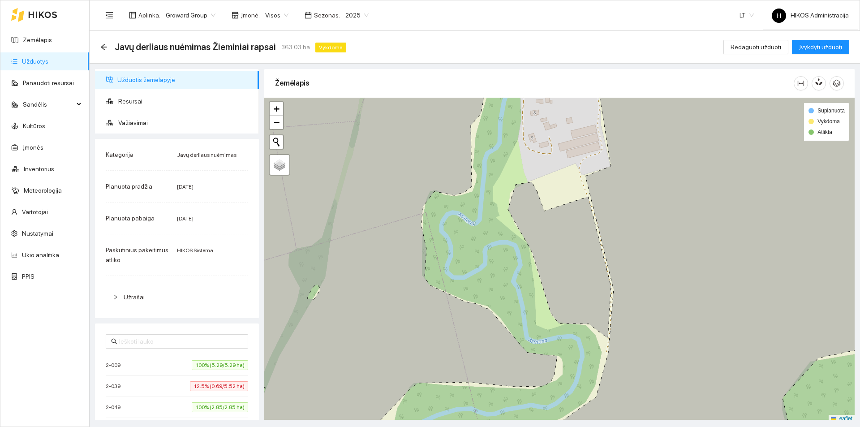
scroll to position [224, 0]
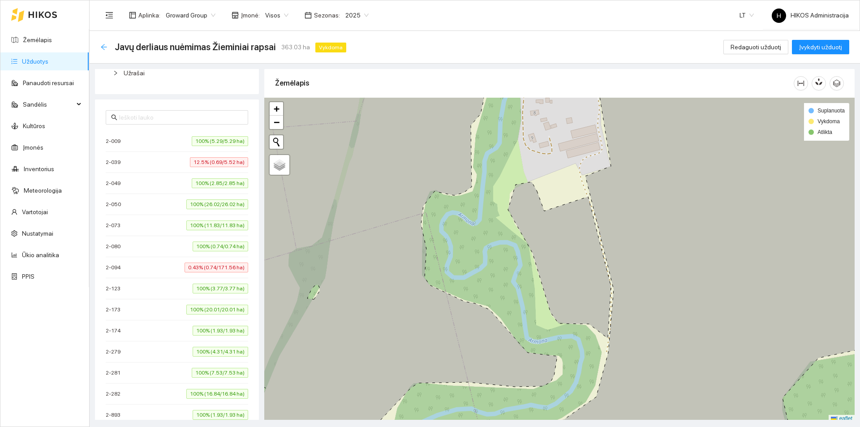
click at [102, 46] on icon "arrow-left" at bounding box center [104, 47] width 6 height 6
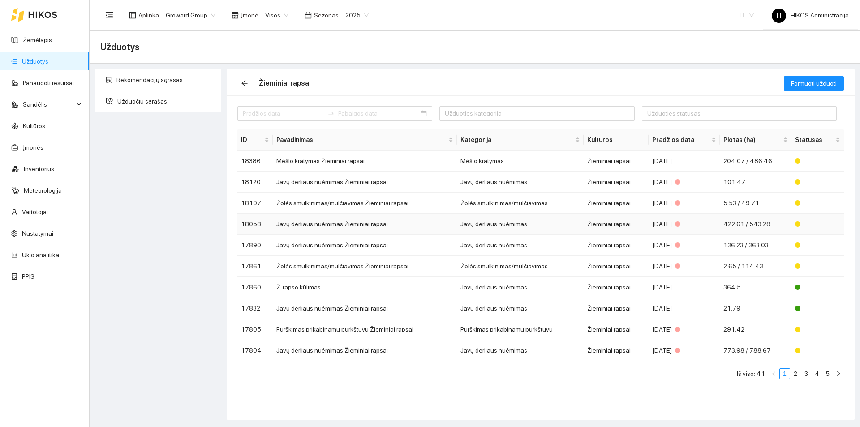
click at [648, 229] on td "Žieminiai rapsai" at bounding box center [616, 224] width 65 height 21
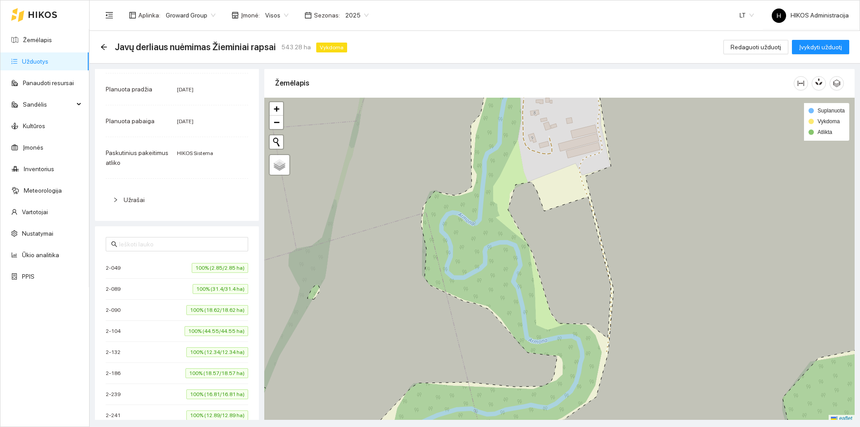
scroll to position [269, 0]
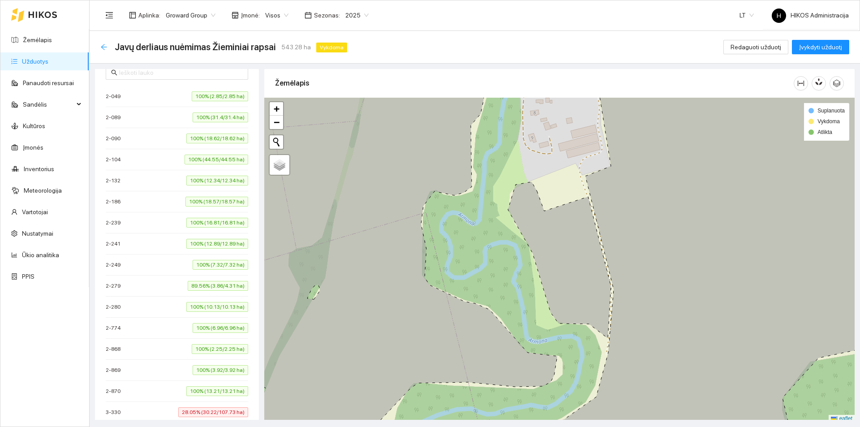
click at [102, 46] on icon "arrow-left" at bounding box center [104, 47] width 6 height 6
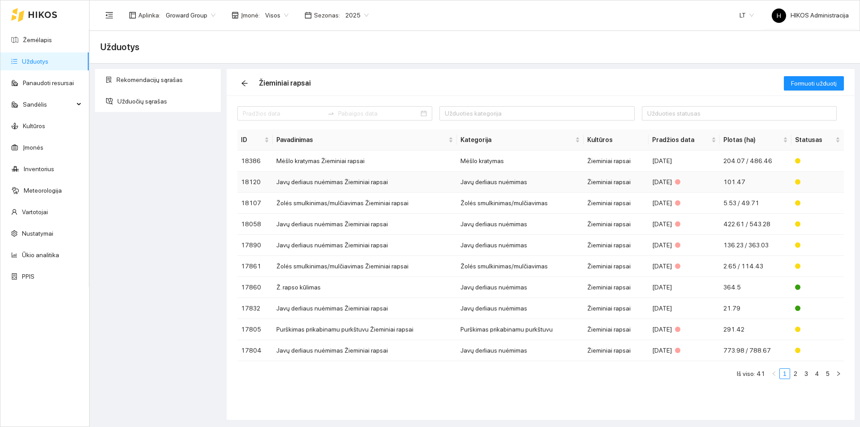
click at [419, 184] on td "Javų derliaus nuėmimas Žieminiai rapsai" at bounding box center [365, 182] width 184 height 21
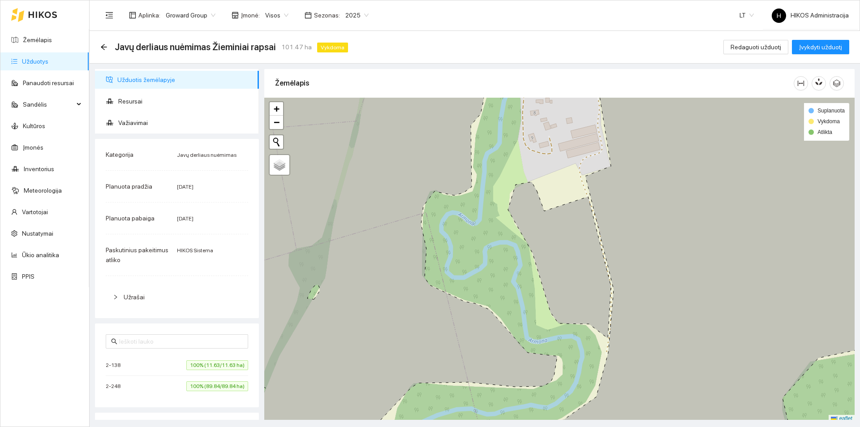
scroll to position [129, 0]
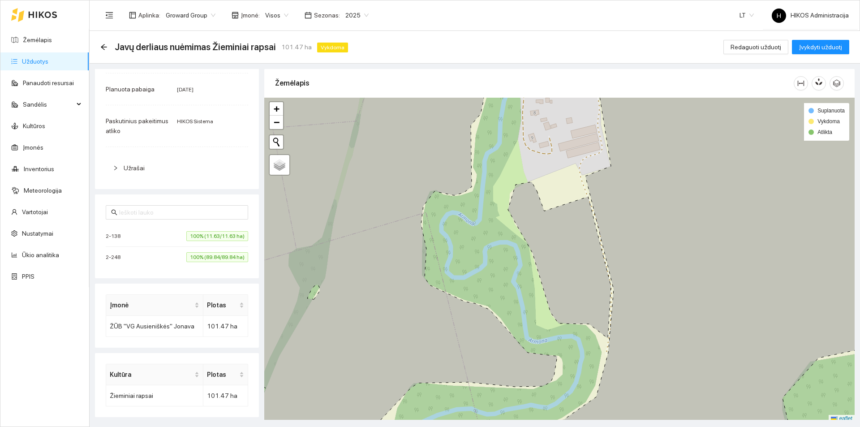
click at [198, 251] on li "2-248 100% (89.84/89.84 ha)" at bounding box center [177, 257] width 143 height 21
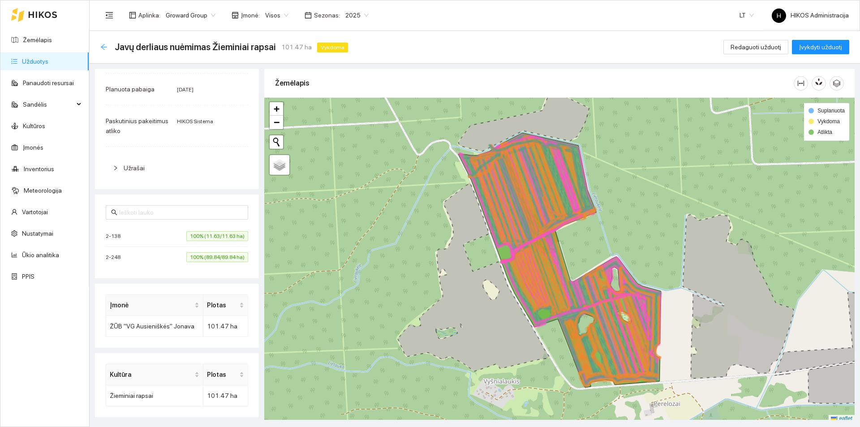
click at [104, 47] on icon "arrow-left" at bounding box center [104, 47] width 6 height 6
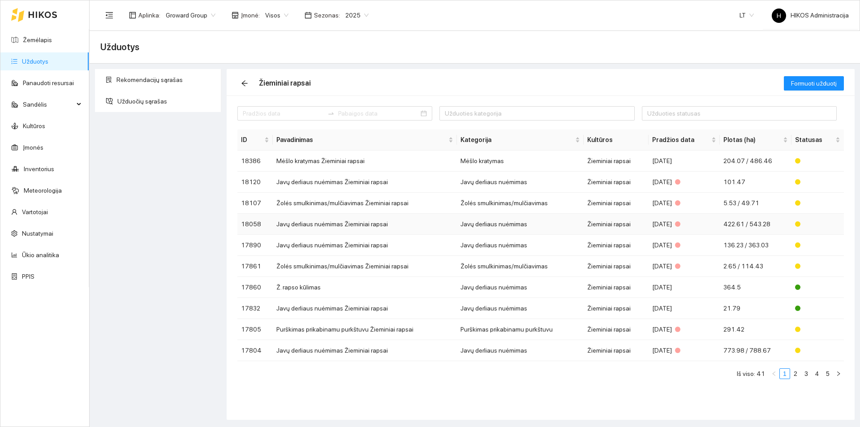
click at [478, 223] on td "Javų derliaus nuėmimas" at bounding box center [520, 224] width 127 height 21
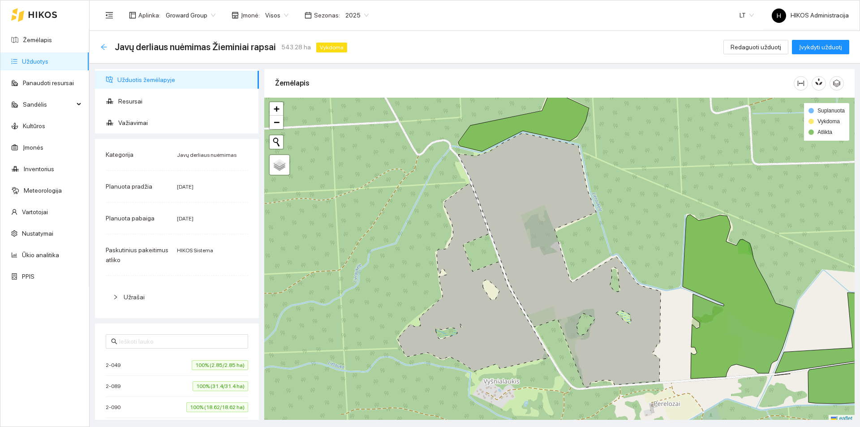
click at [103, 49] on icon "arrow-left" at bounding box center [103, 46] width 7 height 7
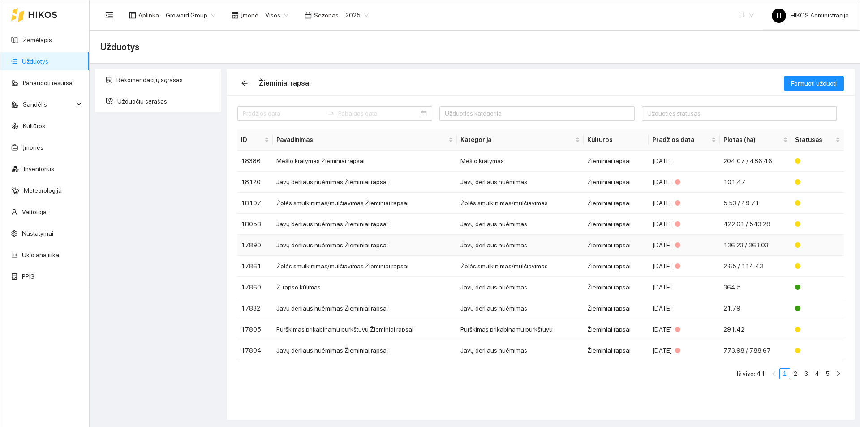
click at [706, 244] on div "2025-08-04" at bounding box center [684, 245] width 65 height 10
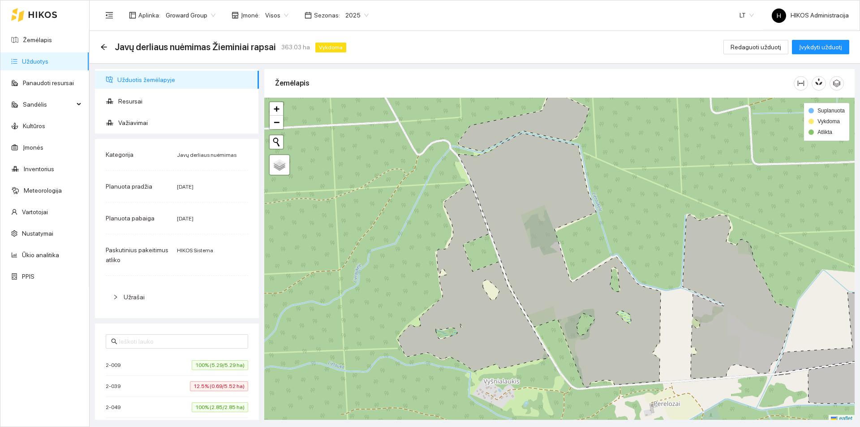
scroll to position [269, 0]
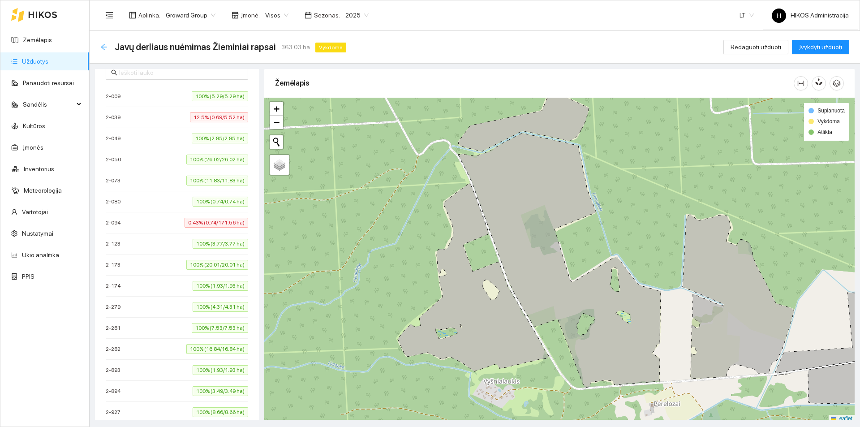
click at [105, 48] on icon "arrow-left" at bounding box center [103, 46] width 7 height 7
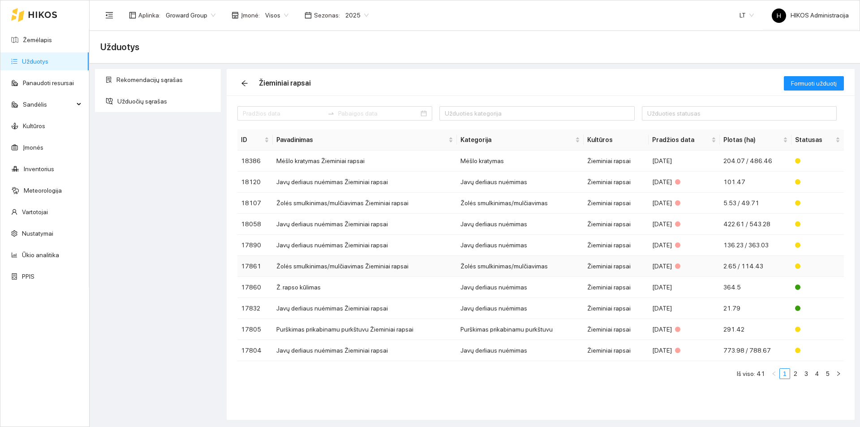
click at [748, 270] on td "2.65 / 114.43" at bounding box center [756, 266] width 72 height 21
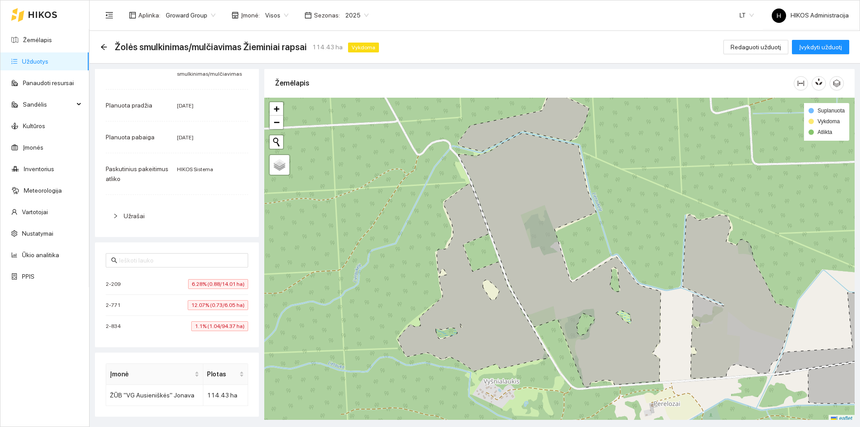
scroll to position [160, 0]
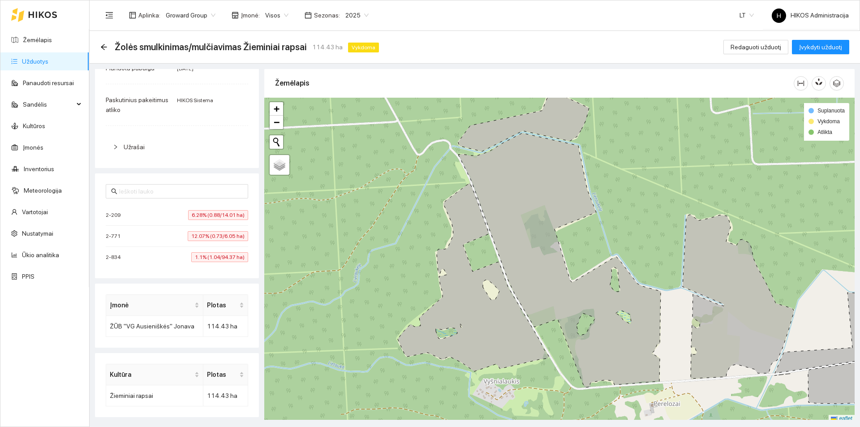
click at [198, 259] on span "1.1% (1.04/94.37 ha)" at bounding box center [219, 257] width 57 height 10
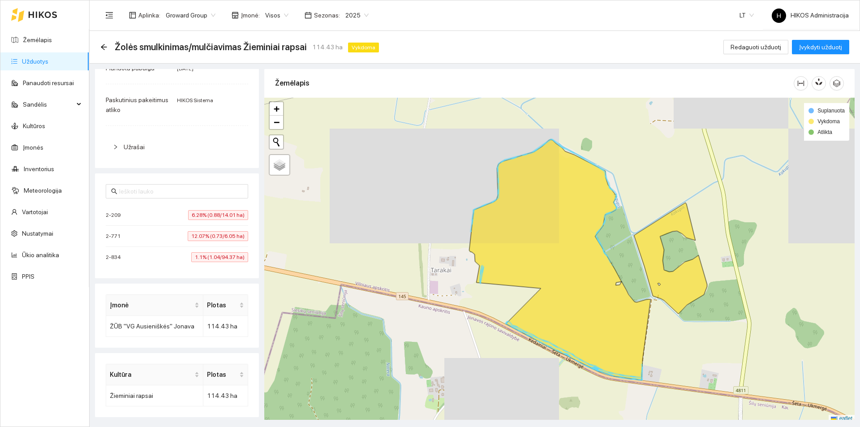
click at [203, 239] on span "12.07% (0.73/6.05 ha)" at bounding box center [218, 236] width 60 height 10
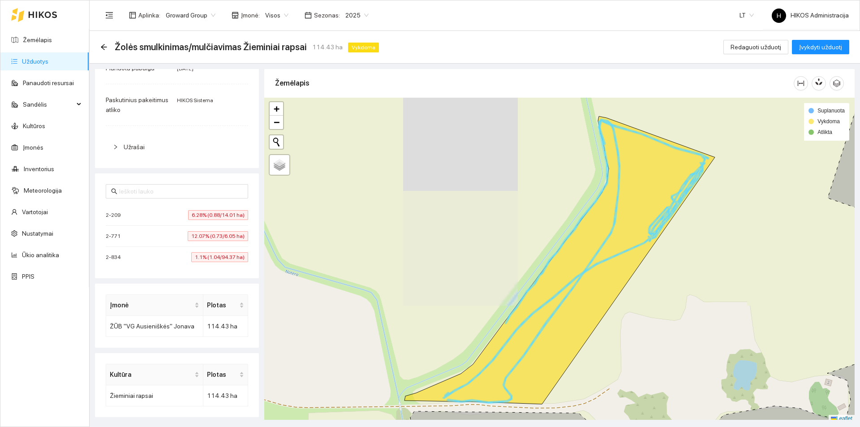
click at [207, 211] on span "6.28% (0.88/14.01 ha)" at bounding box center [218, 215] width 60 height 10
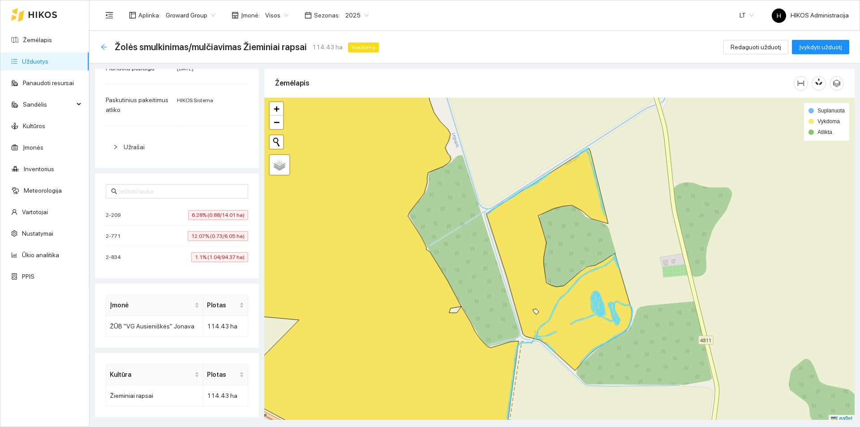
click at [106, 44] on icon "arrow-left" at bounding box center [103, 46] width 7 height 7
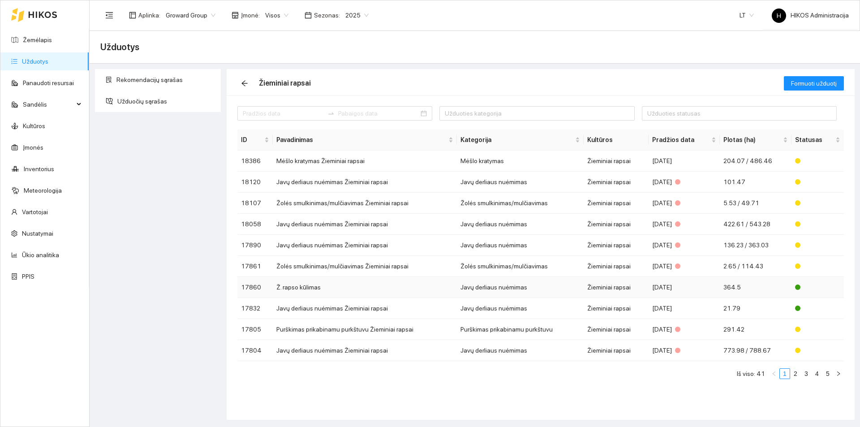
click at [380, 287] on td "Ž. rapso kūlimas" at bounding box center [365, 287] width 184 height 21
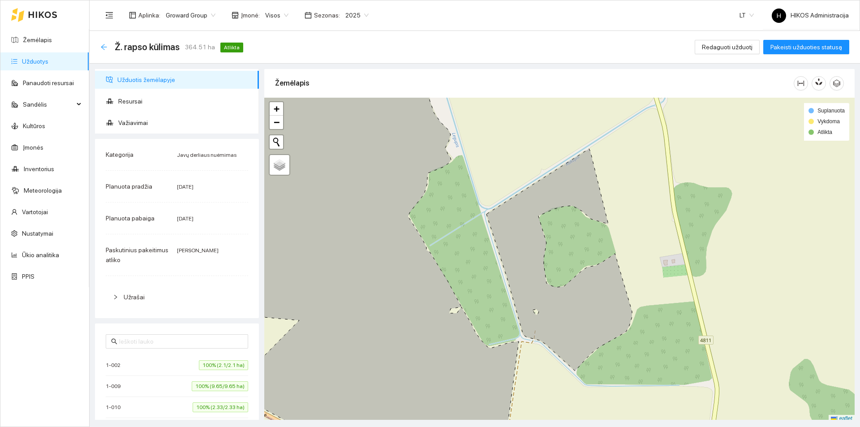
click at [103, 49] on icon "arrow-left" at bounding box center [103, 46] width 7 height 7
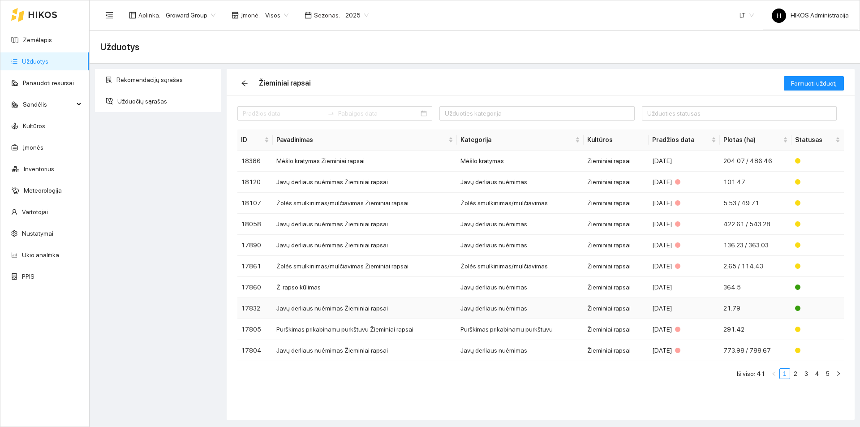
click at [333, 311] on td "Javų derliaus nuėmimas Žieminiai rapsai" at bounding box center [365, 308] width 184 height 21
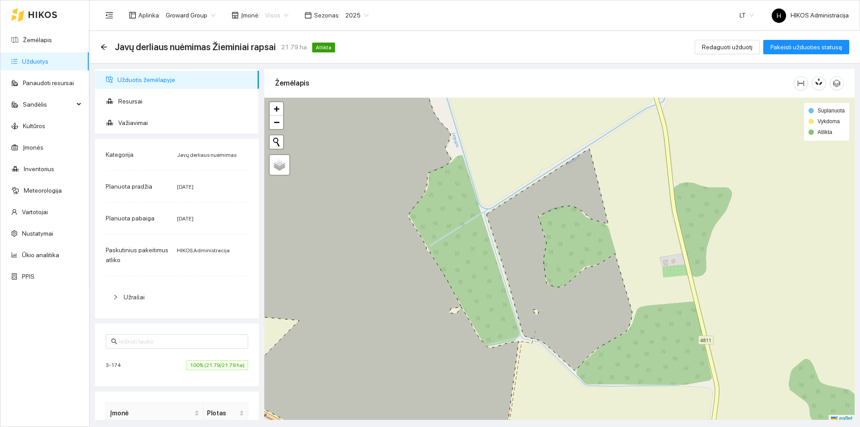
click at [275, 11] on span "Visos" at bounding box center [276, 15] width 23 height 13
click at [277, 13] on span "Visos" at bounding box center [276, 15] width 23 height 13
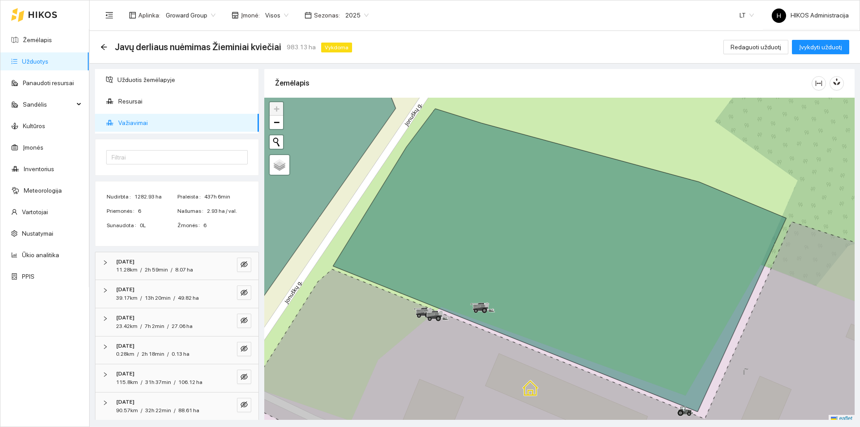
click at [460, 72] on div "Žemėlapis" at bounding box center [543, 83] width 537 height 26
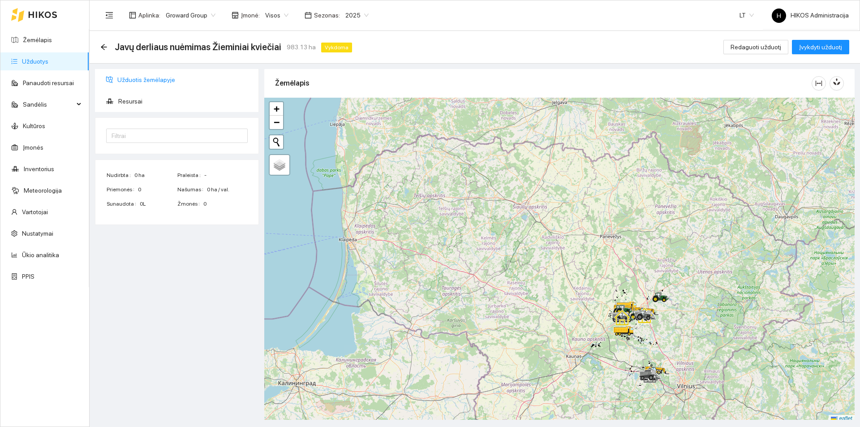
click at [144, 85] on span "Užduotis žemėlapyje" at bounding box center [184, 80] width 134 height 18
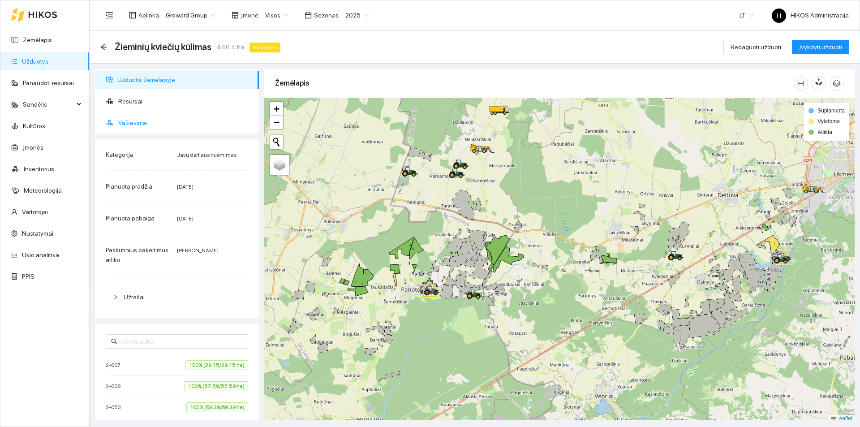
click at [134, 123] on span "Važiavimai" at bounding box center [185, 123] width 134 height 18
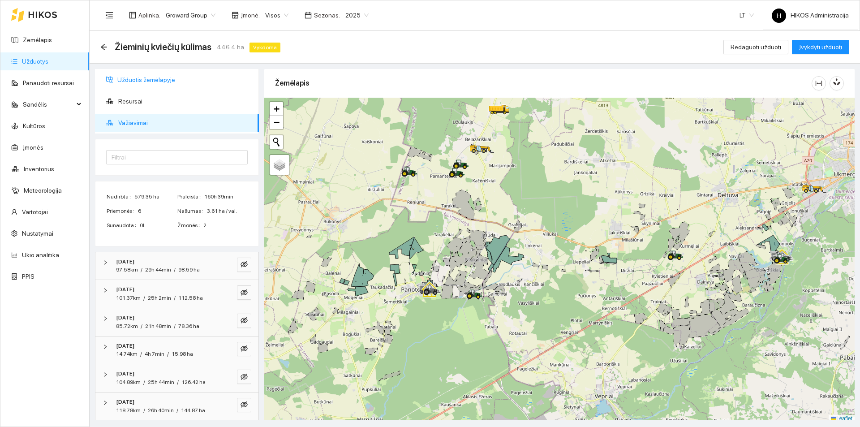
click at [164, 74] on span "Užduotis žemėlapyje" at bounding box center [184, 80] width 134 height 18
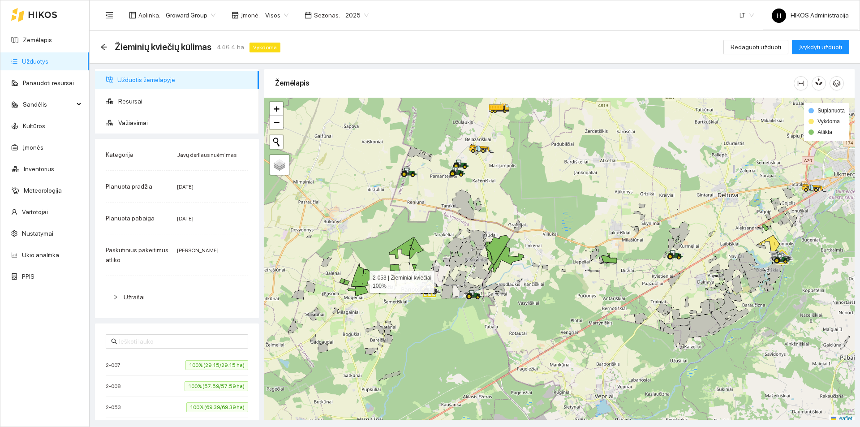
click at [362, 280] on icon at bounding box center [362, 275] width 23 height 23
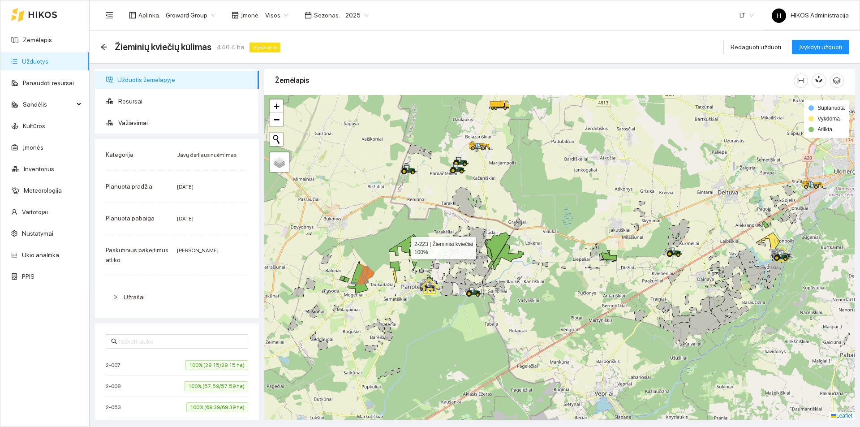
click at [405, 247] on icon at bounding box center [401, 245] width 25 height 22
click at [416, 245] on icon at bounding box center [417, 245] width 14 height 21
click at [351, 276] on div at bounding box center [559, 257] width 591 height 325
click at [362, 275] on icon at bounding box center [362, 272] width 23 height 23
click at [368, 278] on icon at bounding box center [367, 275] width 11 height 17
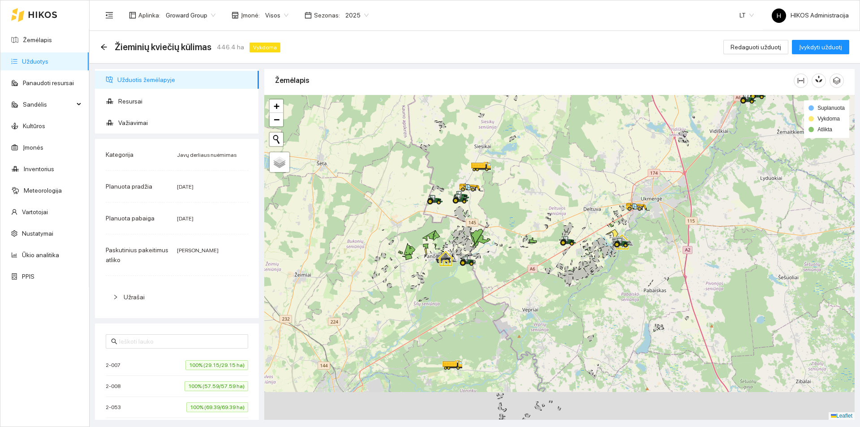
drag, startPoint x: 528, startPoint y: 314, endPoint x: 520, endPoint y: 308, distance: 10.0
click at [524, 307] on div at bounding box center [559, 257] width 591 height 325
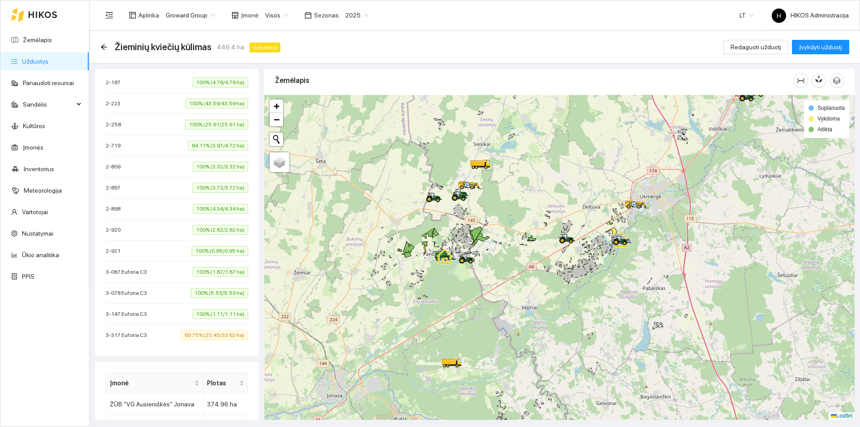
scroll to position [493, 0]
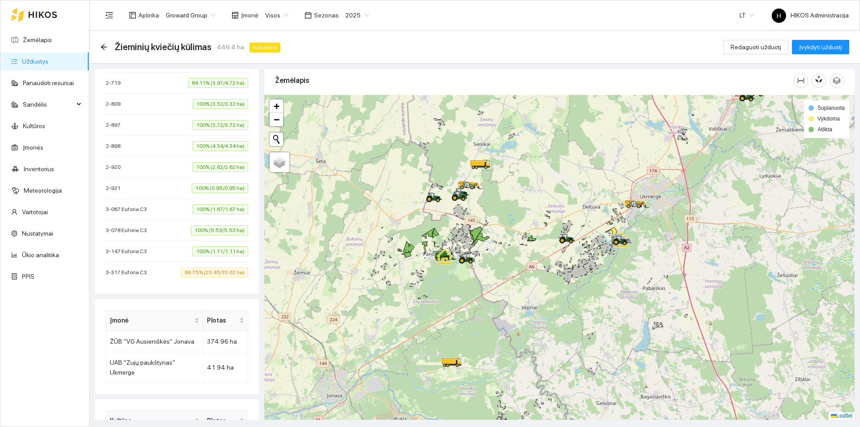
click at [164, 276] on div "3-317 Euforia C3 69.75% (23.45/33.62 ha)" at bounding box center [177, 273] width 143 height 10
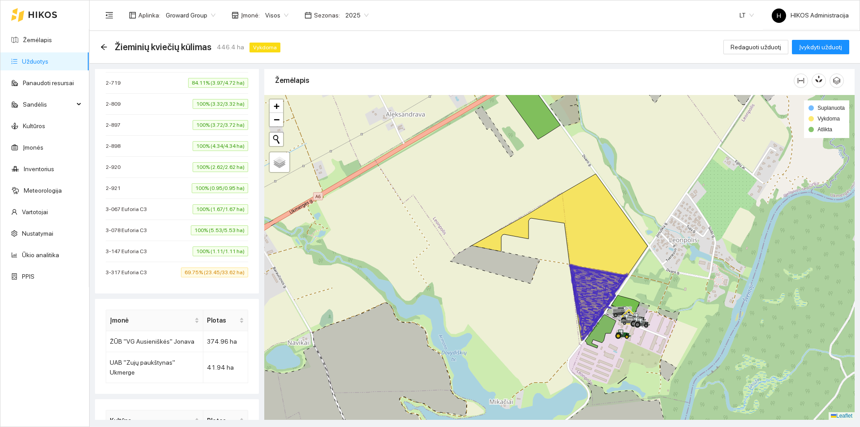
click at [168, 252] on div "3-147 Euforia C3 100% (1.11/1.11 ha)" at bounding box center [177, 251] width 143 height 10
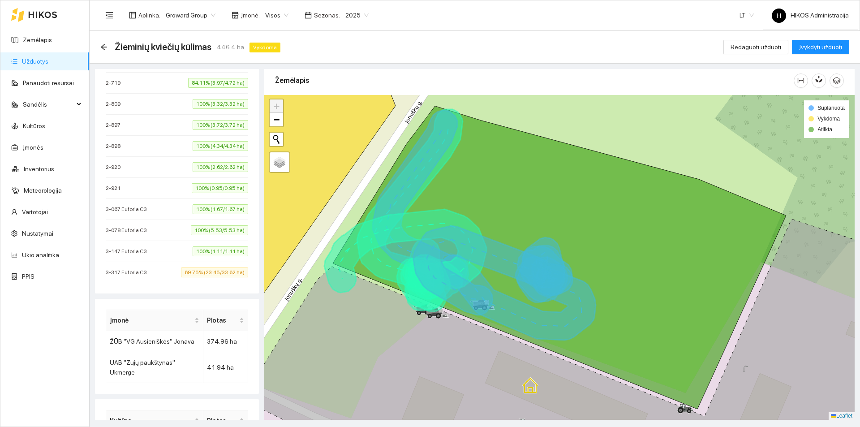
click at [155, 272] on div "3-317 Euforia C3 69.75% (23.45/33.62 ha)" at bounding box center [177, 273] width 143 height 10
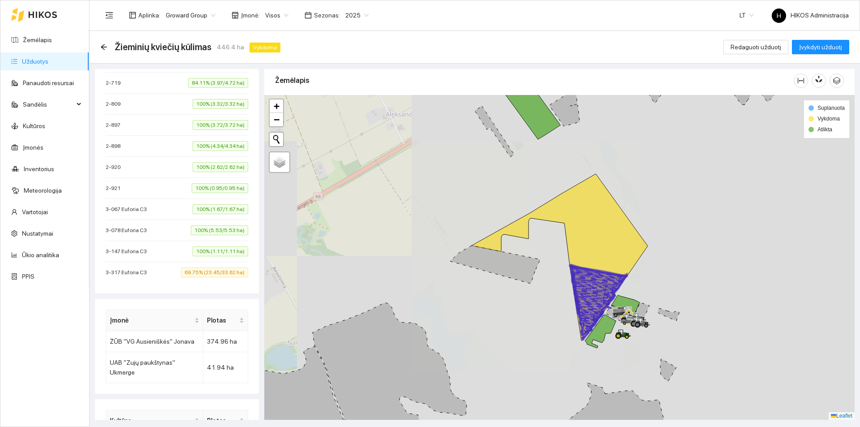
click at [113, 272] on span "3-317 Euforia C3" at bounding box center [129, 272] width 46 height 9
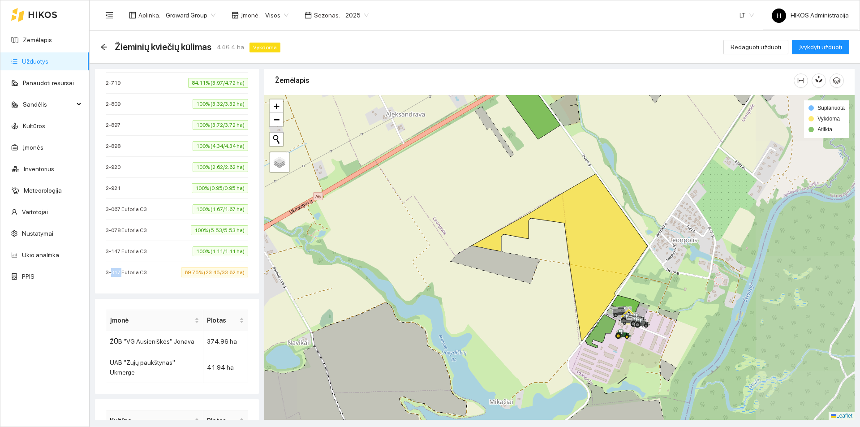
click at [113, 272] on span "3-317 Euforia C3" at bounding box center [129, 272] width 46 height 9
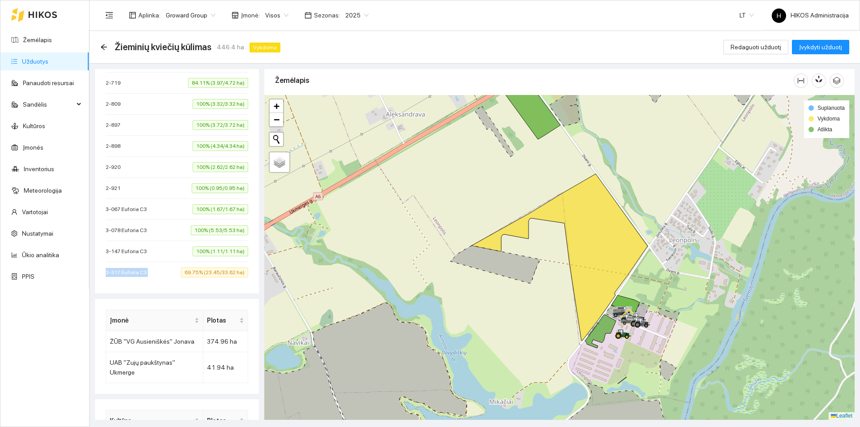
copy span "3-317 Euforia C3"
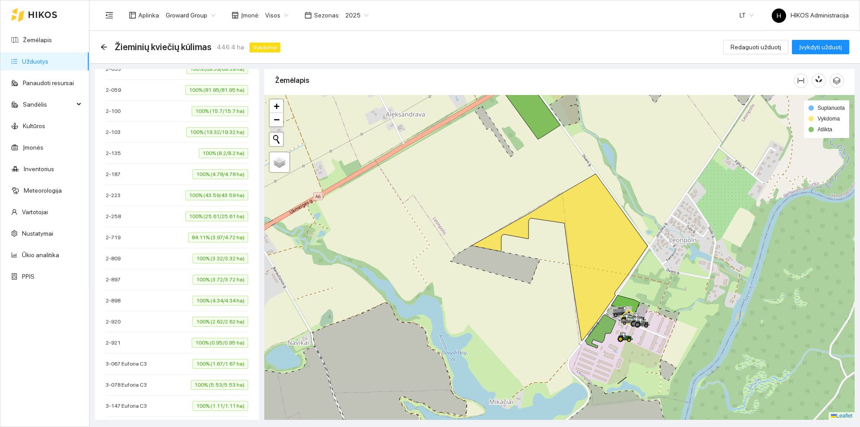
scroll to position [448, 0]
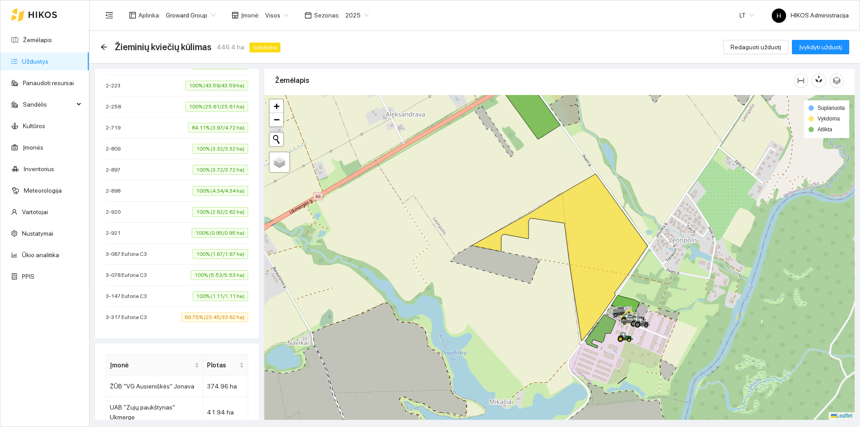
click at [196, 315] on span "69.75% (23.45/33.62 ha)" at bounding box center [214, 317] width 67 height 10
click at [195, 315] on span "69.75% (23.45/33.62 ha)" at bounding box center [214, 317] width 67 height 10
click at [133, 310] on li "3-317 Euforia C3 69.75% (23.45/33.62 ha)" at bounding box center [177, 317] width 143 height 21
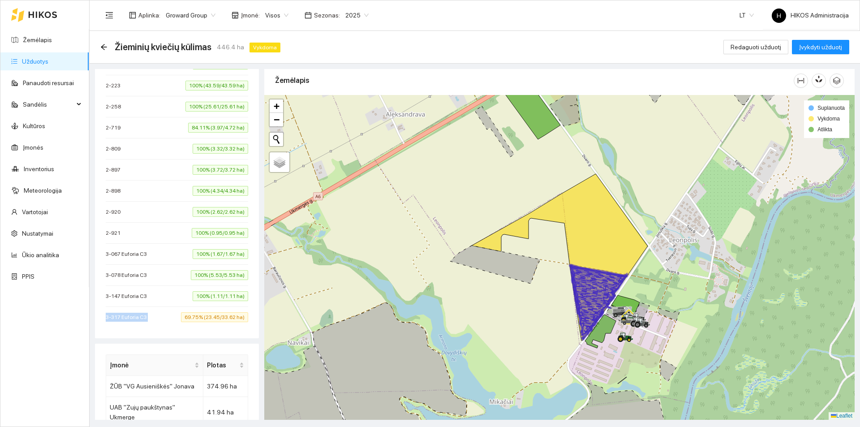
click at [133, 310] on li "3-317 Euforia C3 69.75% (23.45/33.62 ha)" at bounding box center [177, 317] width 143 height 21
copy span "3-317 Euforia C3"
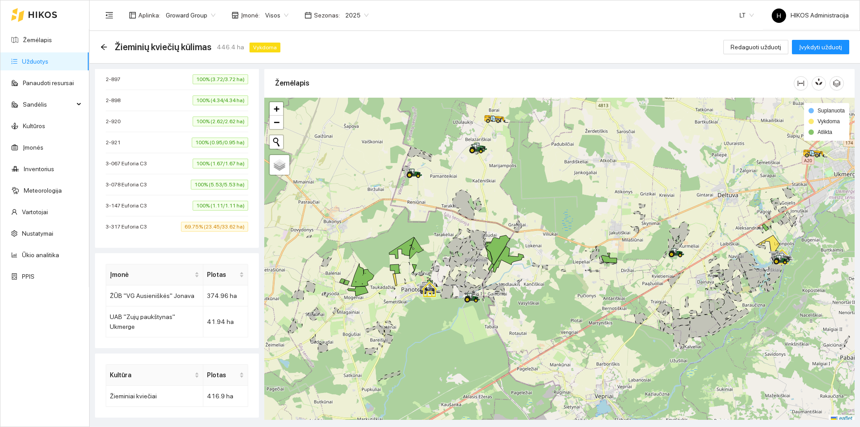
scroll to position [539, 0]
click at [181, 228] on span "69.75% (23.45/33.62 ha)" at bounding box center [214, 226] width 67 height 10
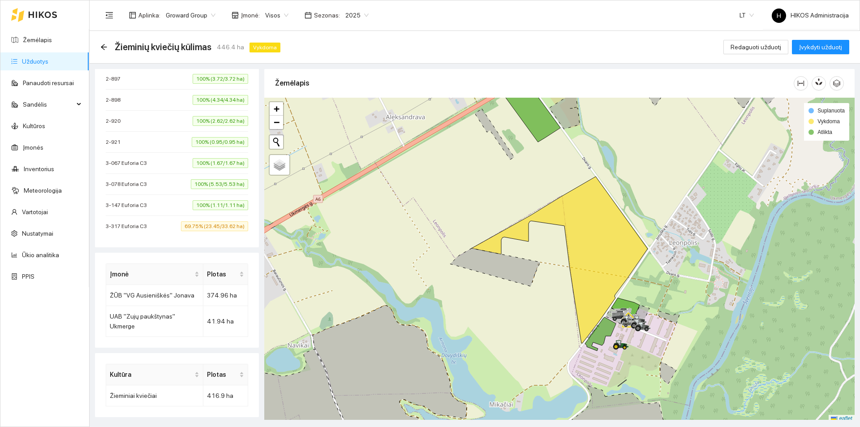
click at [170, 204] on div "3-147 Euforia C3 100% (1.11/1.11 ha)" at bounding box center [177, 205] width 143 height 10
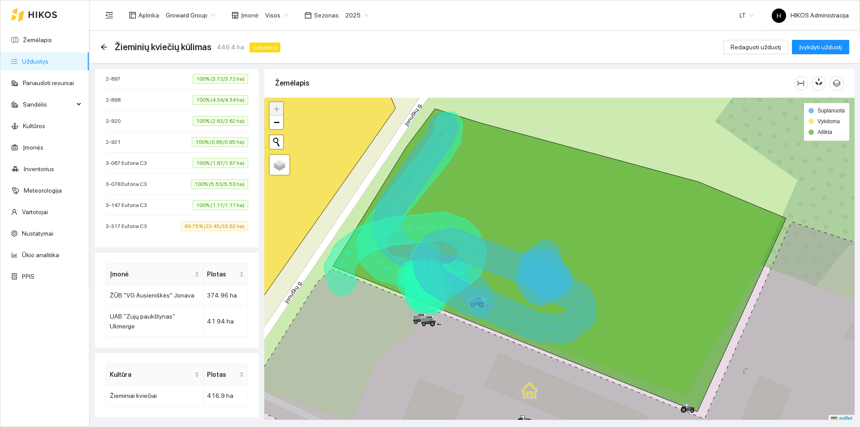
click at [162, 186] on div "3-078 Euforia C3 100% (5.53/5.53 ha)" at bounding box center [177, 184] width 143 height 10
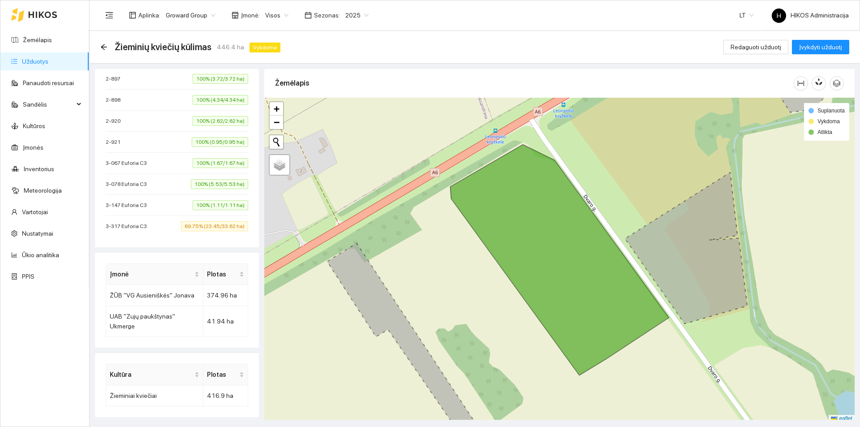
click at [161, 160] on div "3-067 Euforia C3 100% (1.67/1.67 ha)" at bounding box center [177, 163] width 143 height 10
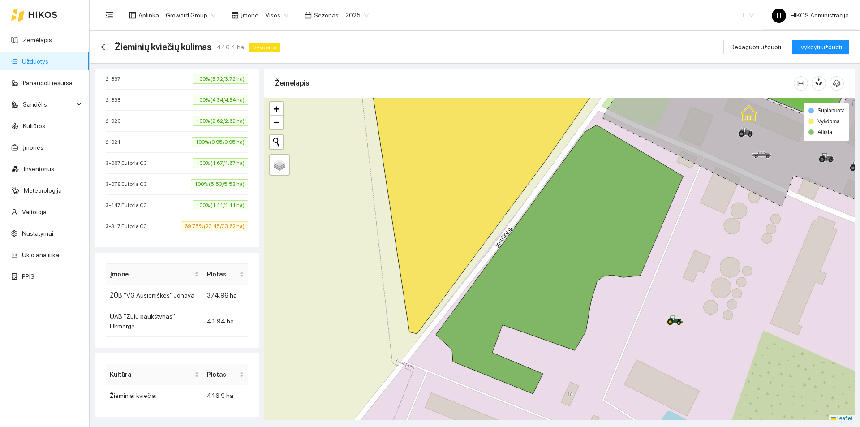
click at [140, 205] on span "3-147 Euforia C3" at bounding box center [129, 205] width 46 height 9
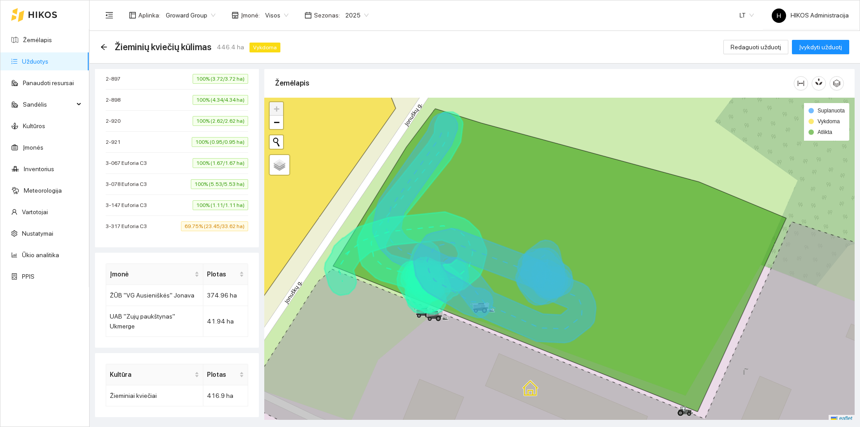
click at [117, 203] on span "3-147 Euforia C3" at bounding box center [129, 205] width 46 height 9
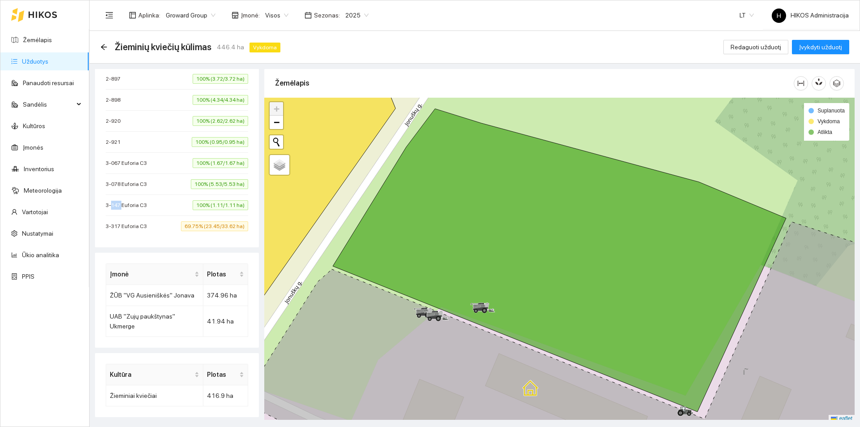
click at [117, 203] on span "3-147 Euforia C3" at bounding box center [129, 205] width 46 height 9
copy span "3-147 Euforia C3"
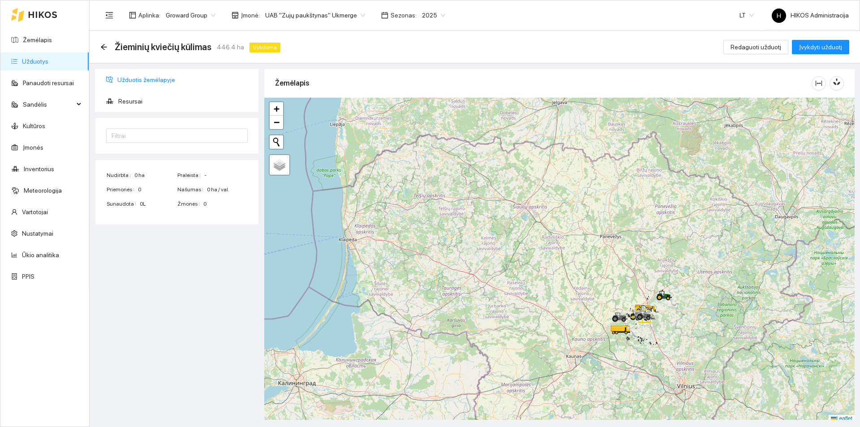
click at [156, 83] on span "Užduotis žemėlapyje" at bounding box center [184, 80] width 134 height 18
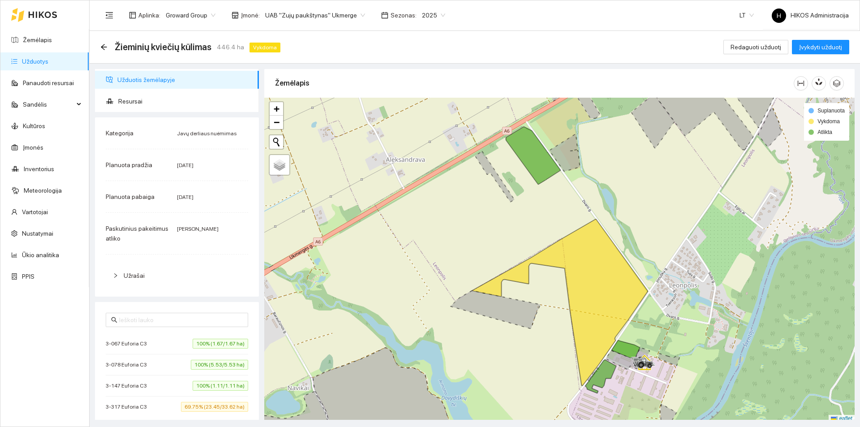
scroll to position [160, 0]
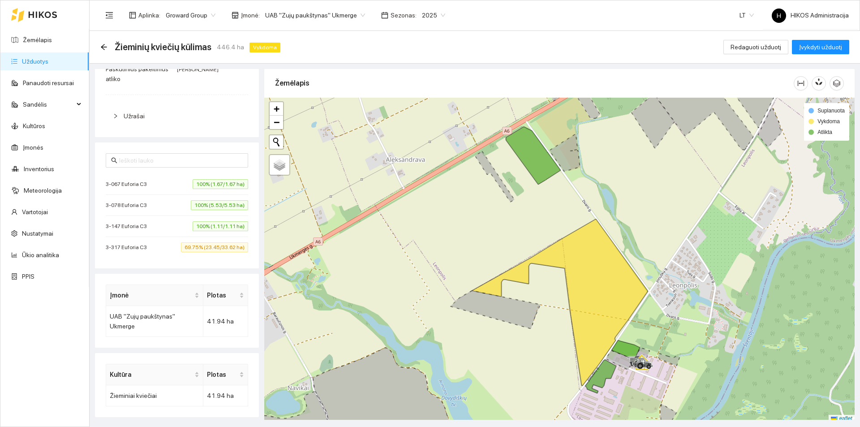
click at [184, 237] on li "3-317 Euforia C3 69.75% (23.45/33.62 ha)" at bounding box center [177, 247] width 143 height 21
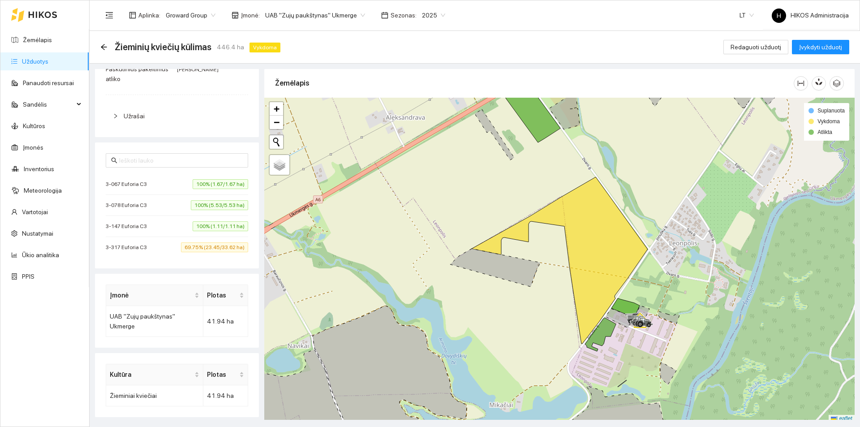
click at [194, 227] on span "100% (1.11/1.11 ha)" at bounding box center [221, 226] width 56 height 10
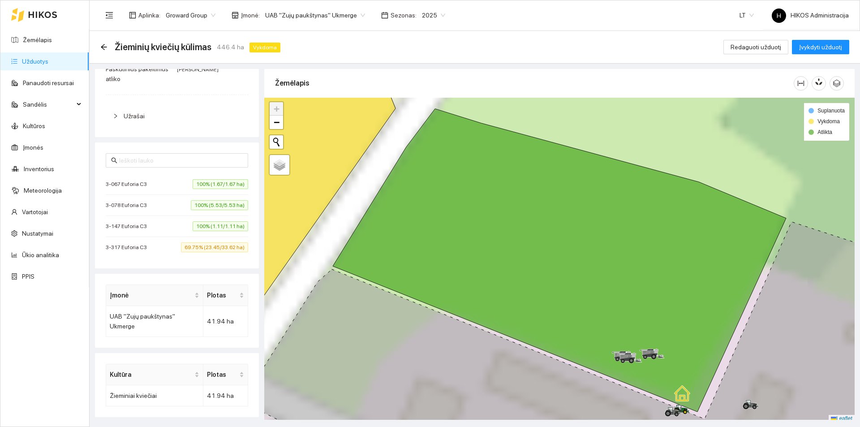
click at [195, 204] on span "100% (5.53/5.53 ha)" at bounding box center [219, 205] width 57 height 10
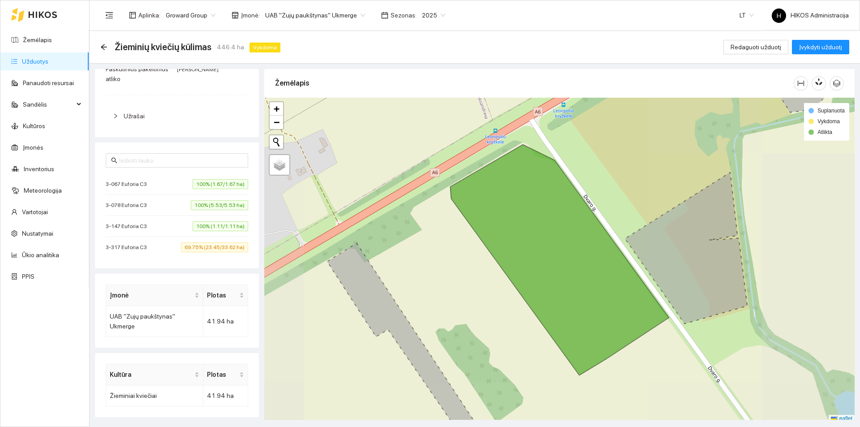
click at [198, 183] on span "100% (1.67/1.67 ha)" at bounding box center [221, 184] width 56 height 10
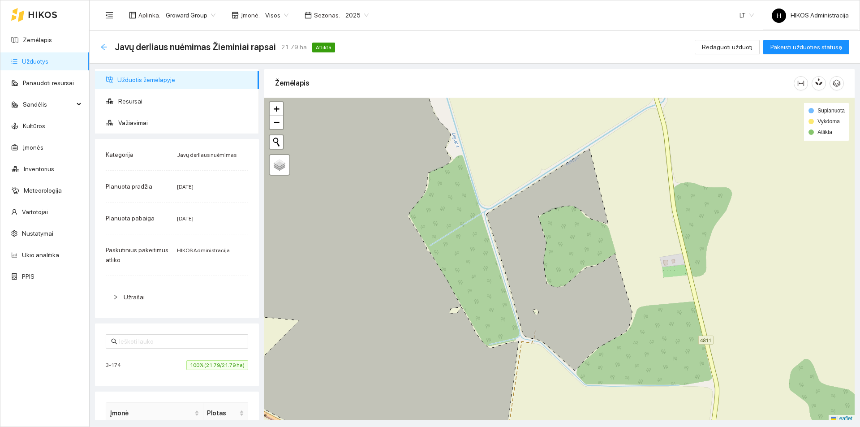
drag, startPoint x: 103, startPoint y: 48, endPoint x: 269, endPoint y: 13, distance: 169.9
click at [103, 48] on icon "arrow-left" at bounding box center [103, 46] width 7 height 7
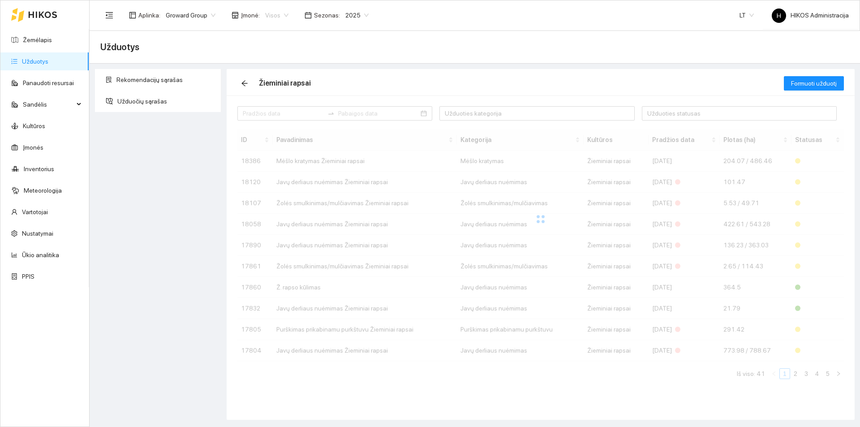
click at [274, 9] on span "Visos" at bounding box center [276, 15] width 23 height 13
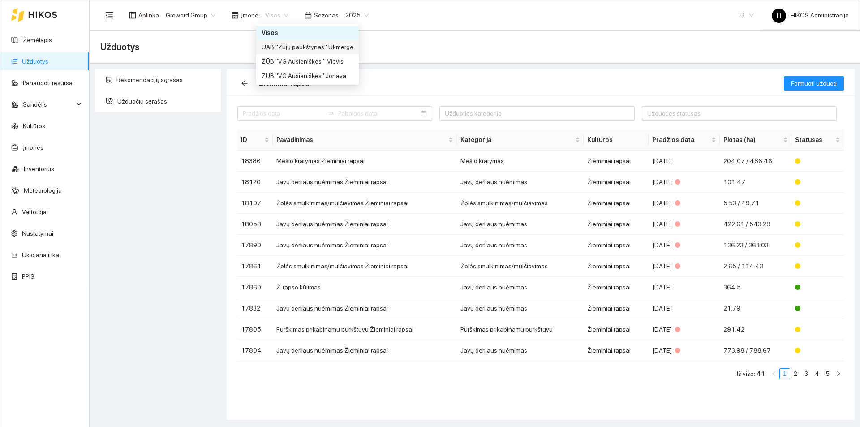
click at [330, 49] on div "UAB "Zujų paukštynas" Ukmerge" at bounding box center [308, 47] width 92 height 10
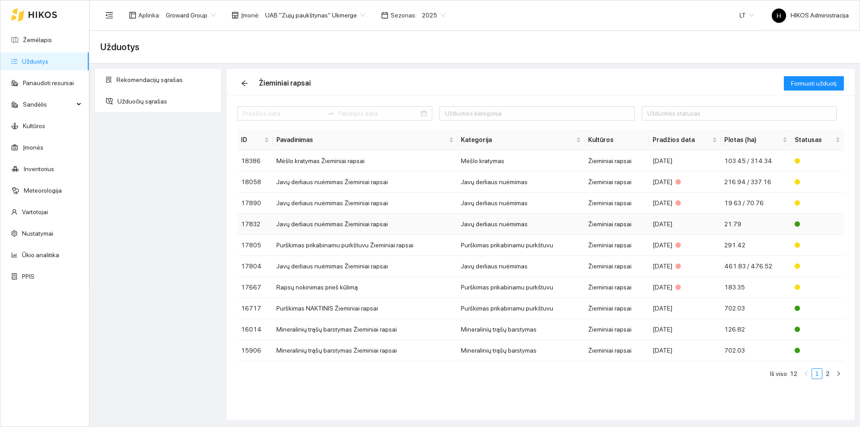
click at [698, 229] on div "[DATE]" at bounding box center [685, 224] width 65 height 10
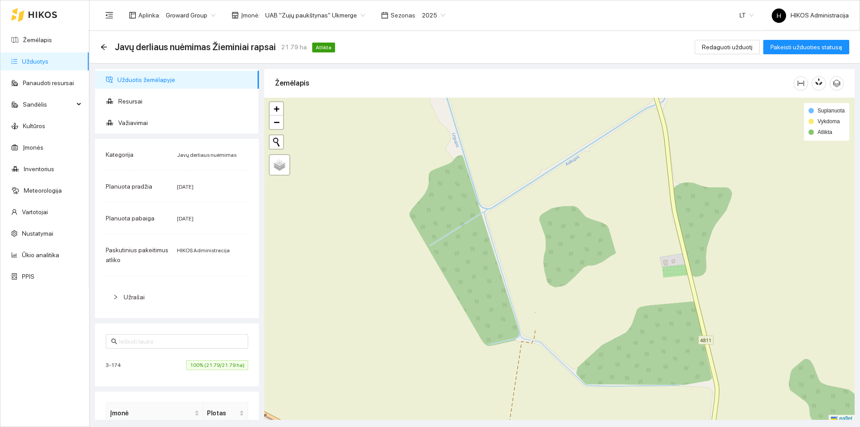
click at [218, 359] on li "3-174 100% (21.79/21.79 ha)" at bounding box center [177, 365] width 143 height 21
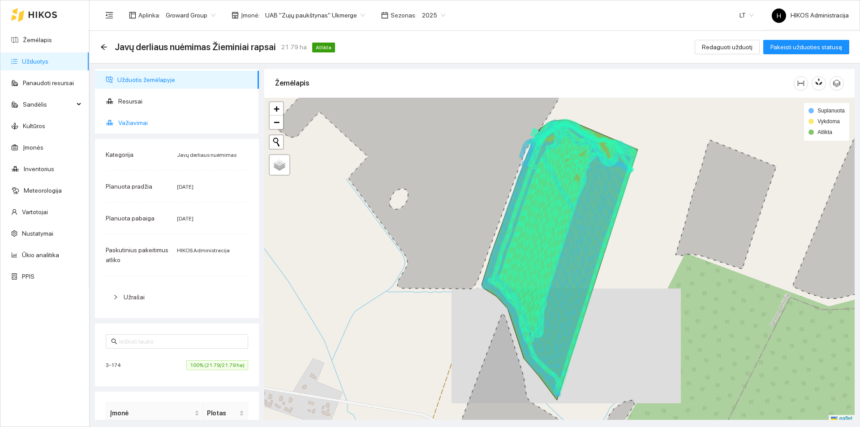
click at [175, 126] on span "Važiavimai" at bounding box center [185, 123] width 134 height 18
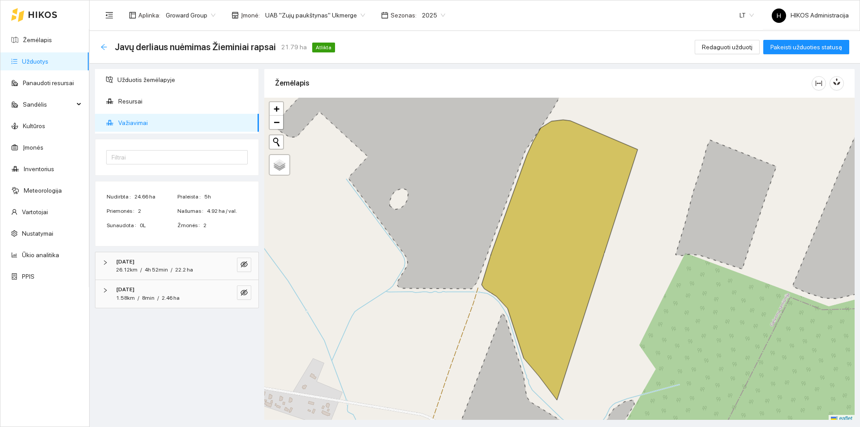
click at [105, 45] on icon "arrow-left" at bounding box center [103, 46] width 7 height 7
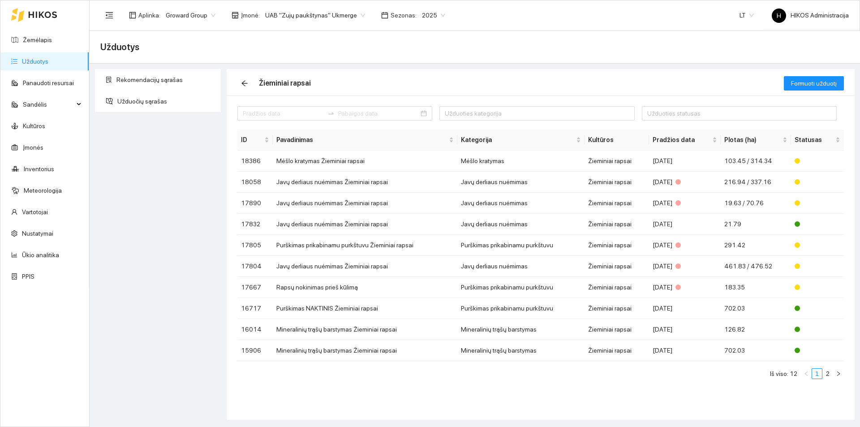
click at [690, 74] on div "Žieminiai rapsai" at bounding box center [511, 83] width 547 height 29
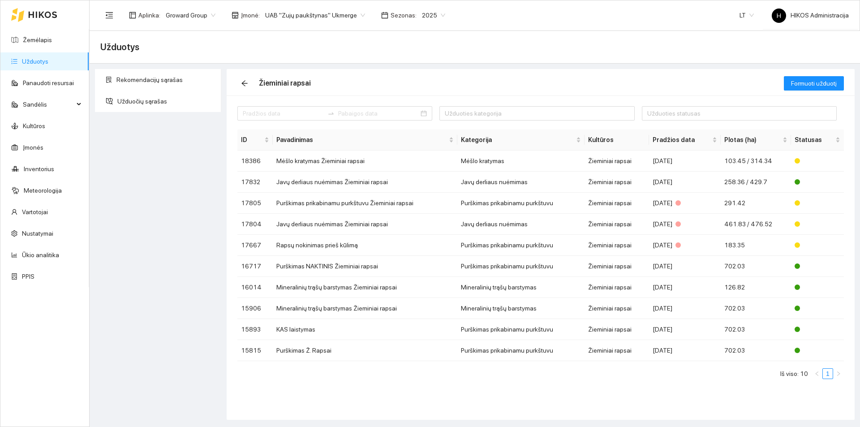
click at [641, 64] on div "Rekomendacijų sąrašas Užduočių sąrašas Žieminiai rapsai Formuoti užduotį Užduot…" at bounding box center [472, 242] width 771 height 356
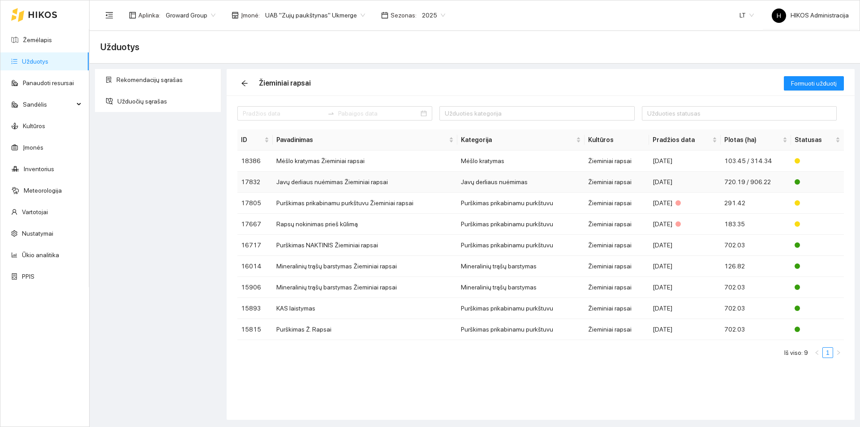
click at [381, 182] on td "Javų derliaus nuėmimas Žieminiai rapsai" at bounding box center [365, 182] width 185 height 21
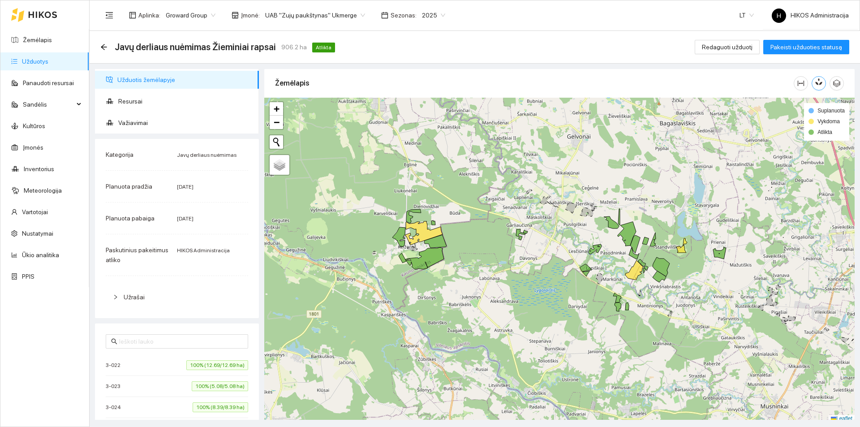
click at [817, 77] on button "button" at bounding box center [819, 83] width 14 height 14
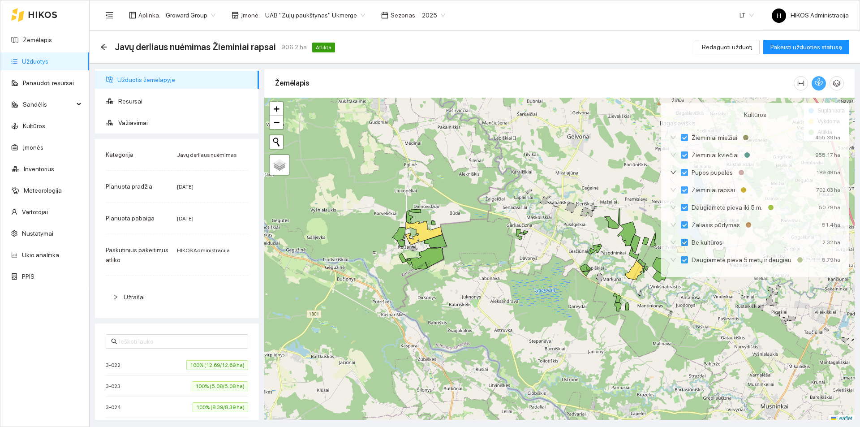
click at [817, 77] on button "button" at bounding box center [819, 83] width 14 height 14
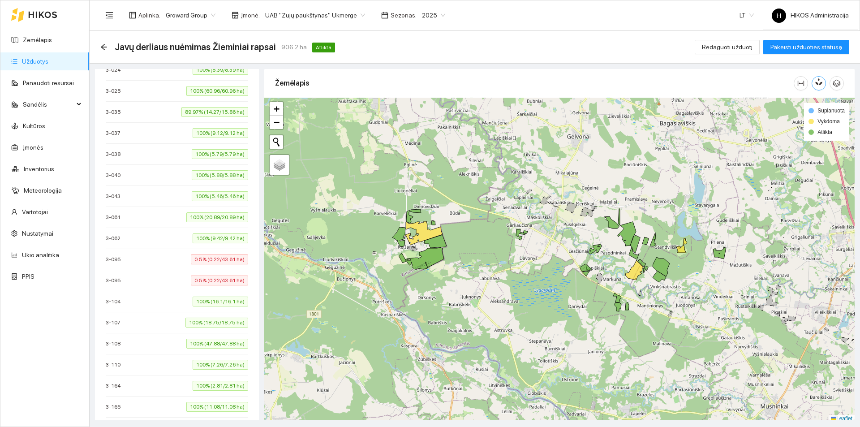
scroll to position [717, 0]
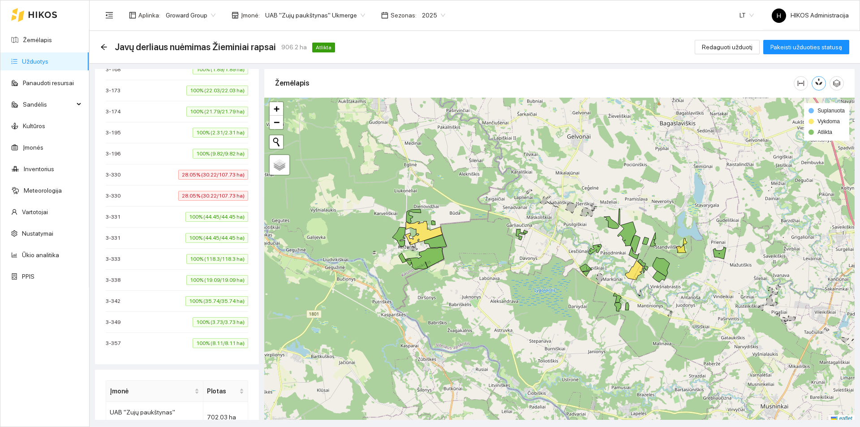
click at [315, 15] on span "UAB "Zujų paukštynas" Ukmerge" at bounding box center [315, 15] width 100 height 13
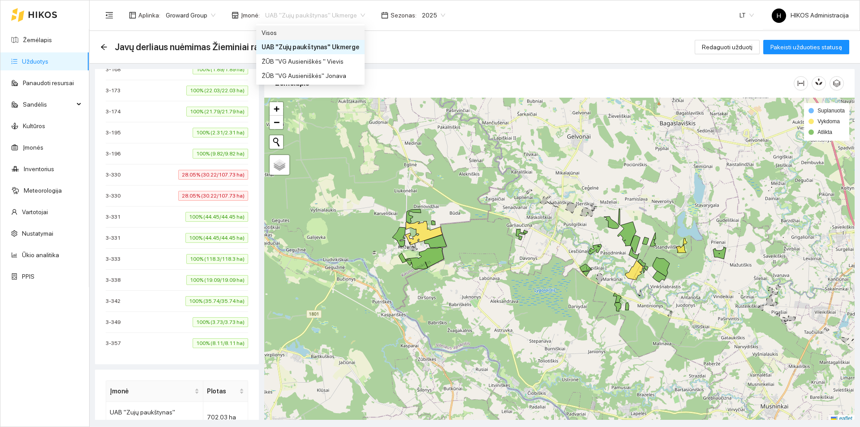
click at [324, 33] on div "Visos" at bounding box center [311, 33] width 98 height 10
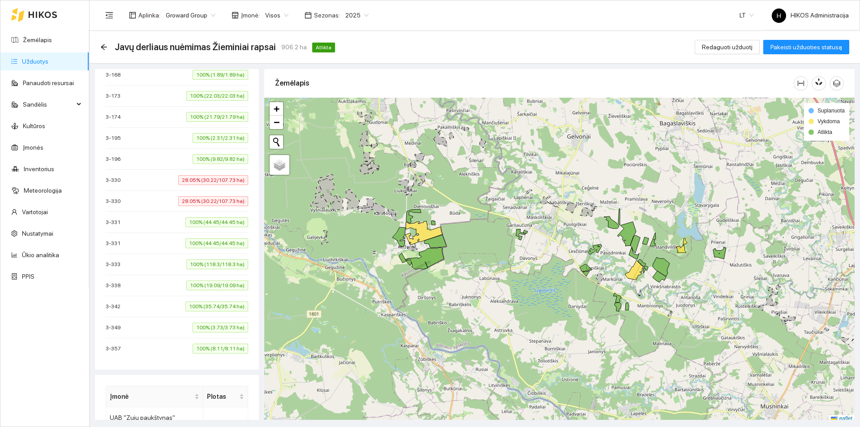
scroll to position [717, 0]
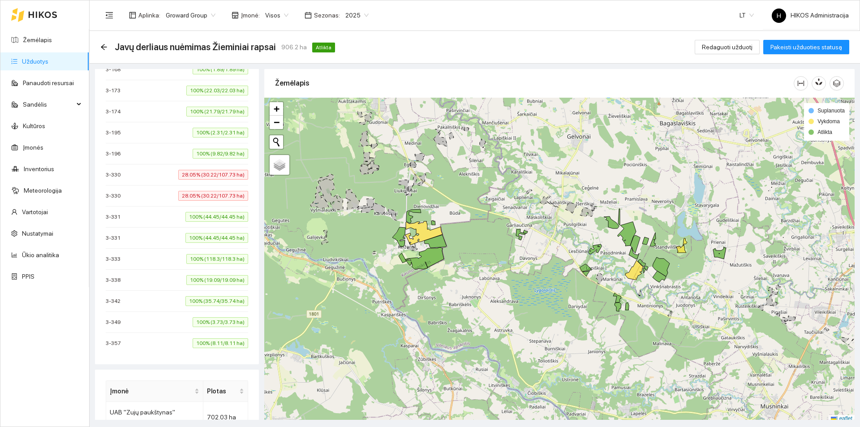
click at [192, 197] on span "28.05% (30.22/107.73 ha)" at bounding box center [213, 196] width 70 height 10
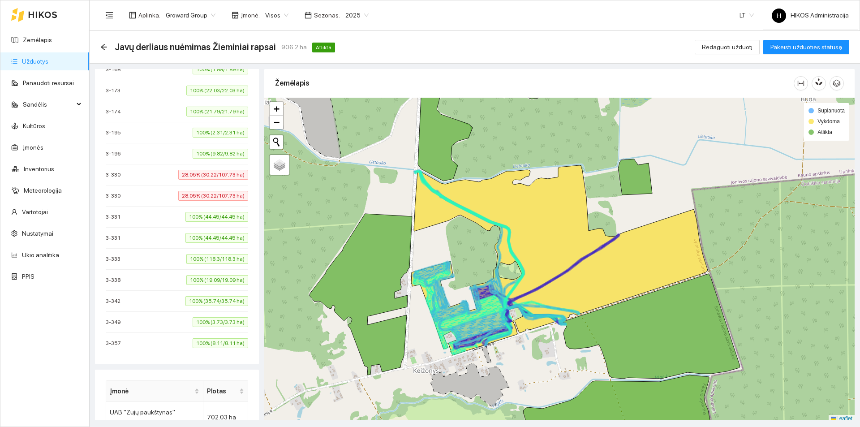
click at [198, 177] on span "28.05% (30.22/107.73 ha)" at bounding box center [213, 175] width 70 height 10
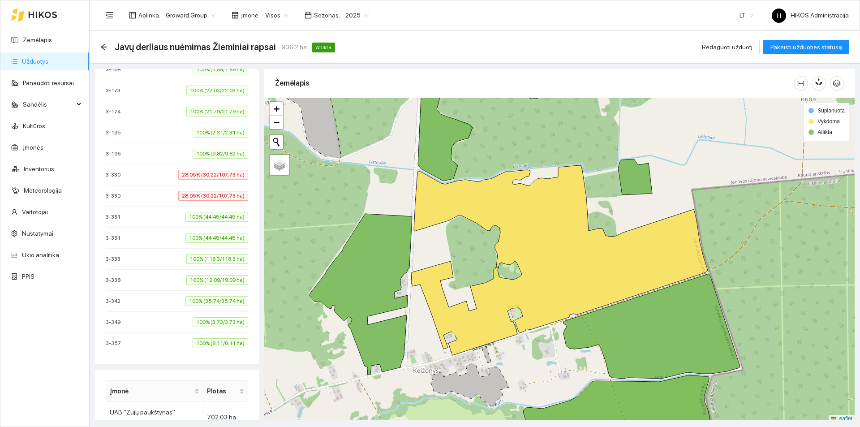
click at [198, 177] on span "28.05% (30.22/107.73 ha)" at bounding box center [213, 175] width 70 height 10
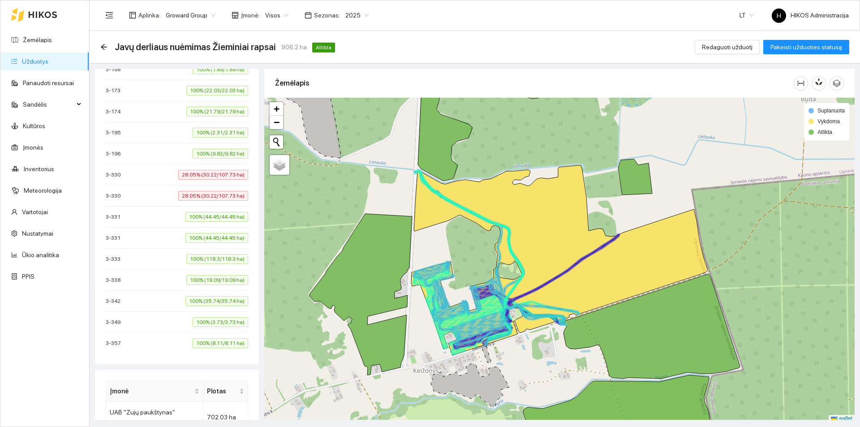
click at [195, 179] on span "28.05% (30.22/107.73 ha)" at bounding box center [213, 175] width 70 height 10
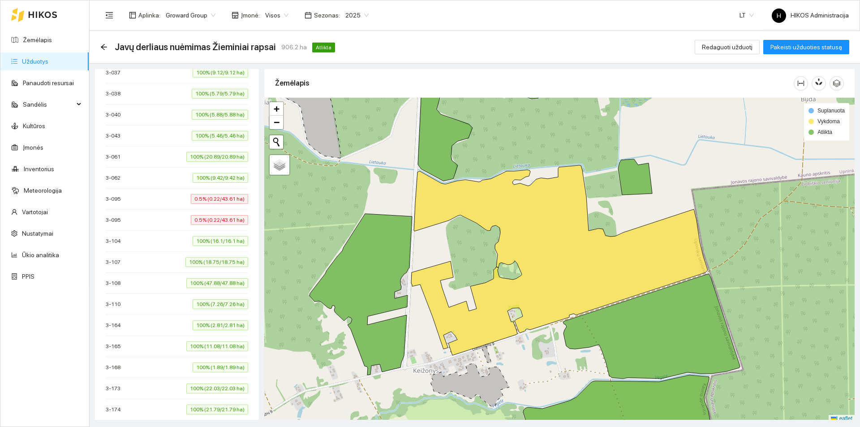
scroll to position [403, 0]
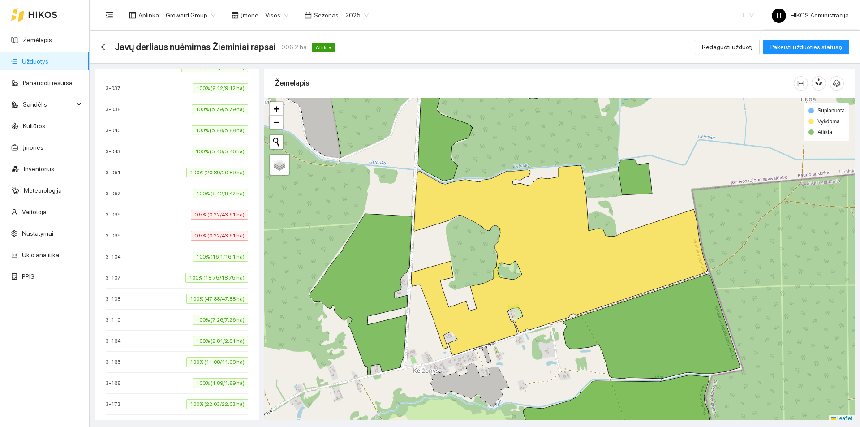
click at [191, 236] on span "0.5% (0.22/43.61 ha)" at bounding box center [219, 236] width 57 height 10
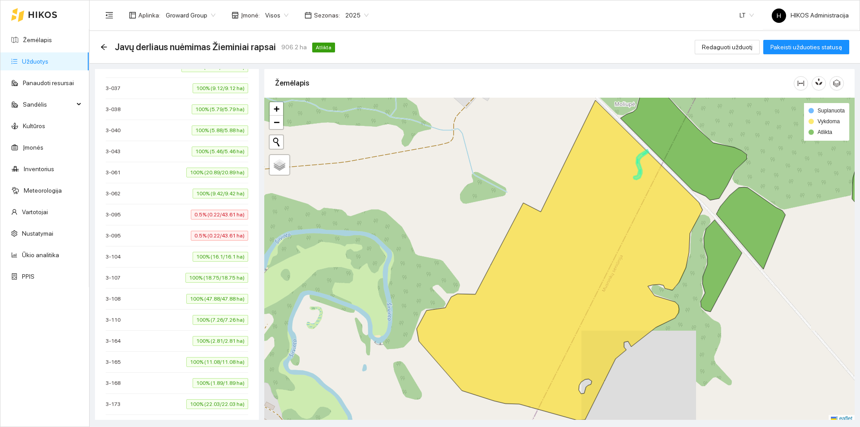
click at [200, 211] on span "0.5% (0.22/43.61 ha)" at bounding box center [219, 215] width 57 height 10
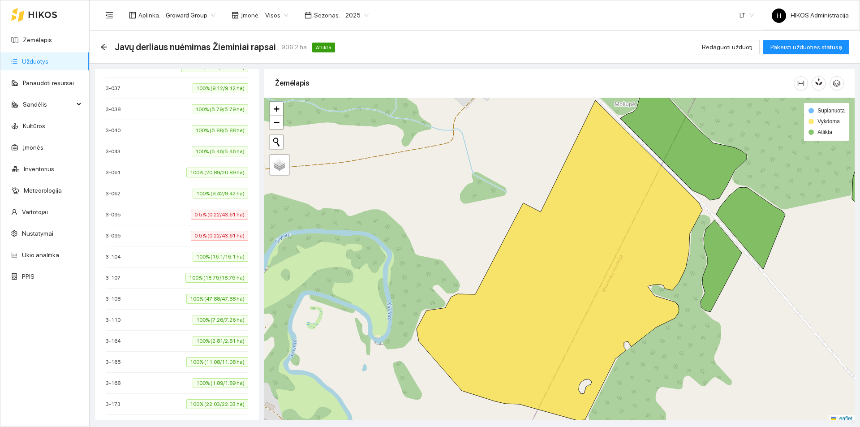
click at [200, 211] on span "0.5% (0.22/43.61 ha)" at bounding box center [219, 215] width 57 height 10
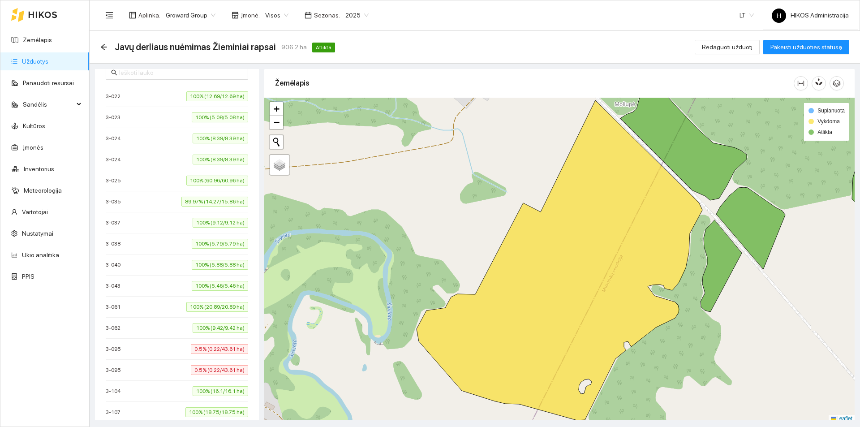
scroll to position [224, 0]
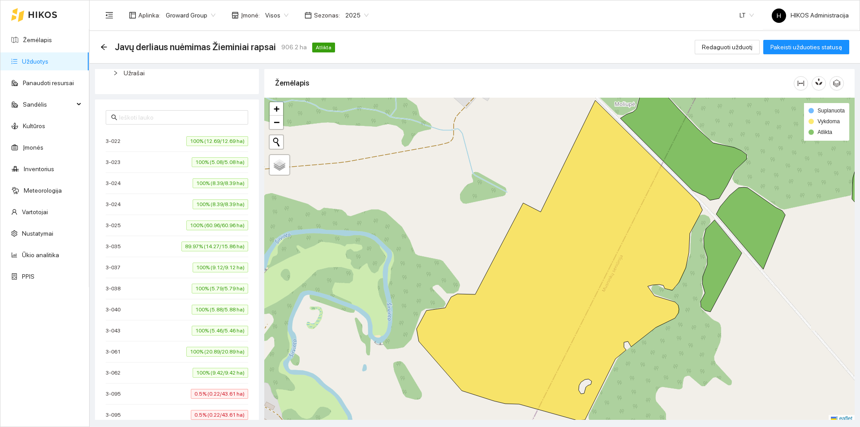
click at [157, 180] on div "3-024 100% (8.39/8.39 ha)" at bounding box center [177, 183] width 143 height 10
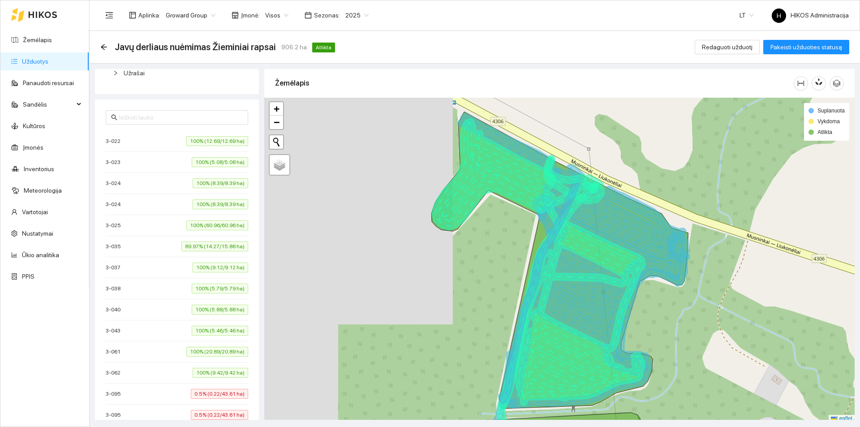
click at [166, 203] on div "3-024 100% (8.39/8.39 ha)" at bounding box center [177, 204] width 143 height 10
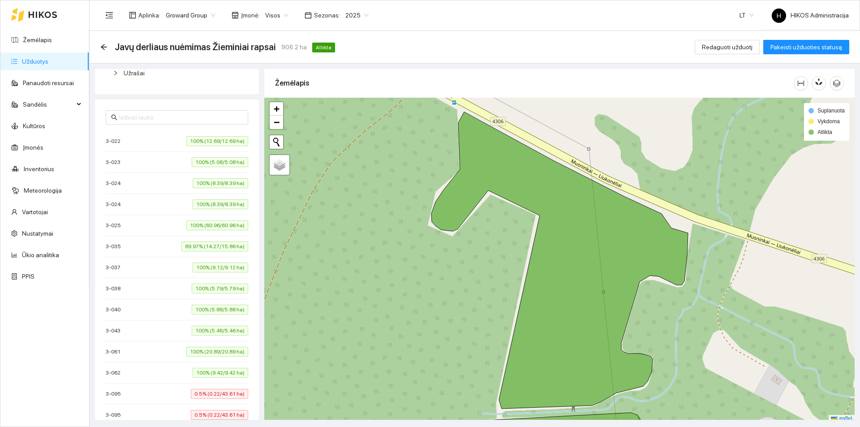
click at [447, 49] on div "Javų derliaus nuėmimas Žieminiai rapsai 906.2 ha Atlikta Redaguoti užduotį Pake…" at bounding box center [474, 47] width 749 height 18
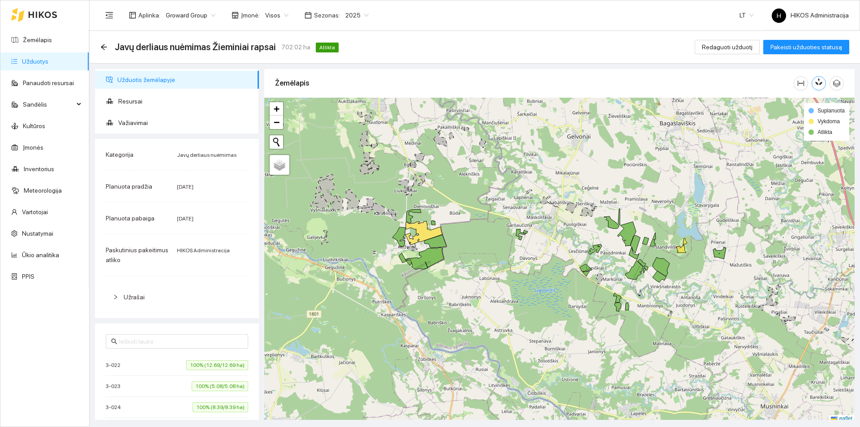
click at [822, 86] on button "button" at bounding box center [819, 83] width 14 height 14
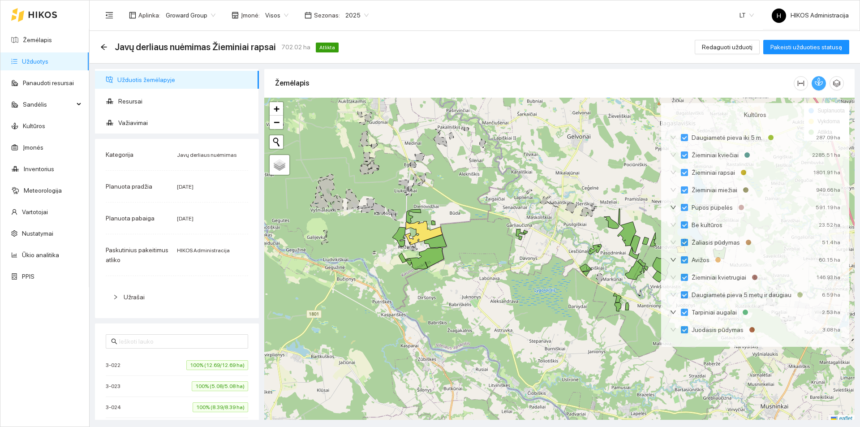
click at [822, 86] on icon "button" at bounding box center [819, 82] width 8 height 8
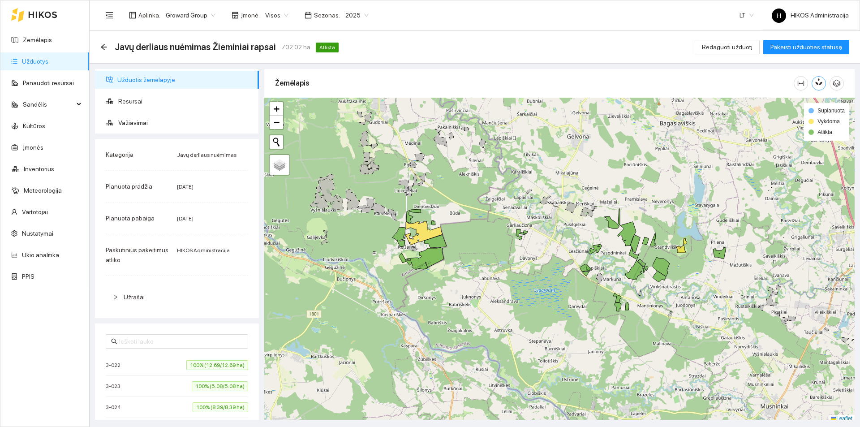
click at [269, 15] on span "Visos" at bounding box center [276, 15] width 23 height 13
click at [328, 48] on div "UAB "Zujų paukštynas" Ukmerge" at bounding box center [308, 47] width 92 height 10
click at [818, 85] on icon "button" at bounding box center [818, 84] width 4 height 4
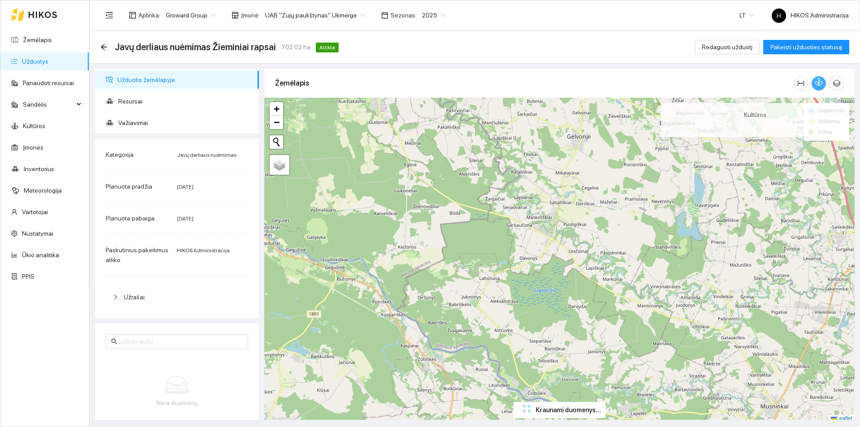
click at [819, 85] on icon "button" at bounding box center [818, 84] width 4 height 4
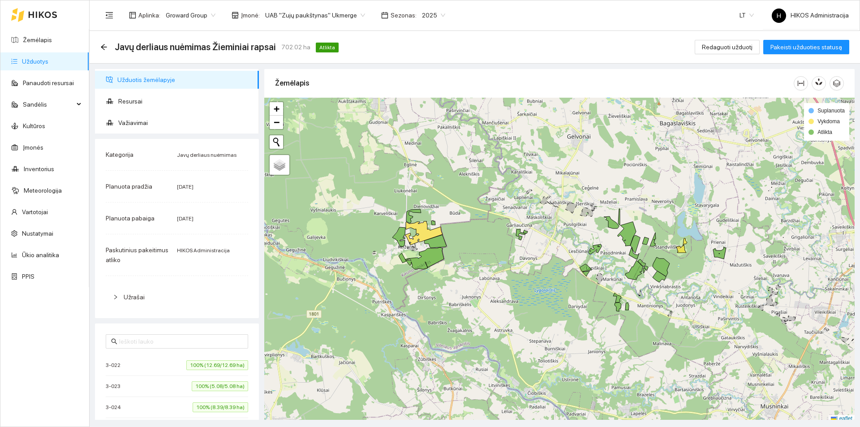
click at [811, 80] on div at bounding box center [819, 83] width 50 height 14
click at [820, 82] on icon "button" at bounding box center [819, 82] width 8 height 8
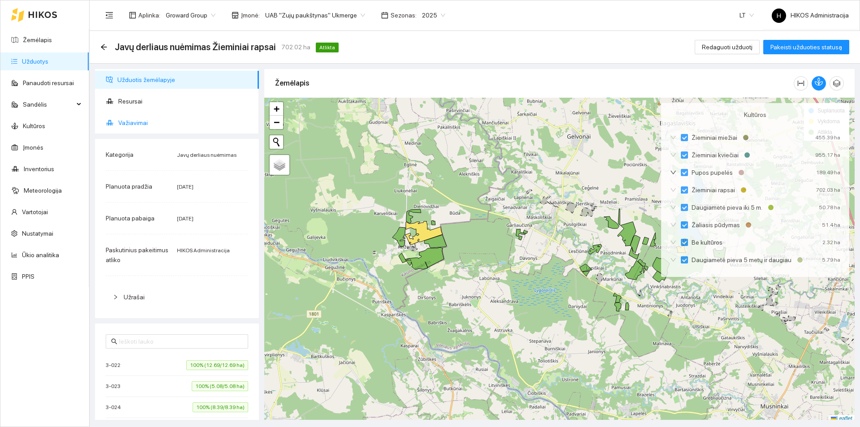
click at [151, 118] on span "Važiavimai" at bounding box center [185, 123] width 134 height 18
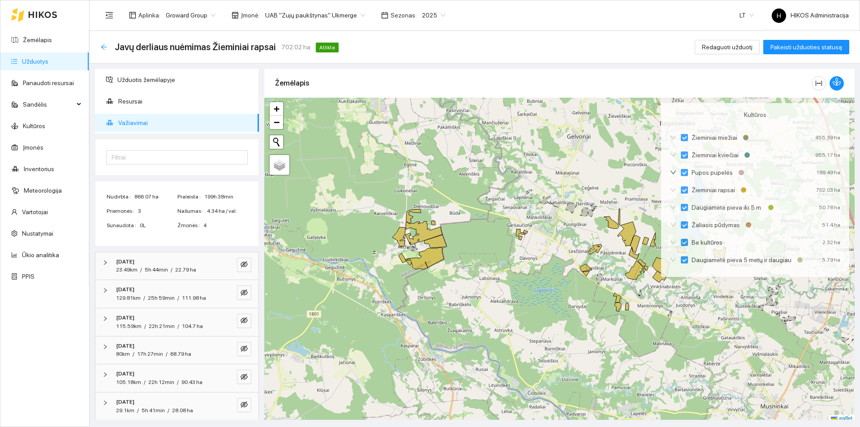
click at [103, 45] on icon "arrow-left" at bounding box center [103, 46] width 7 height 7
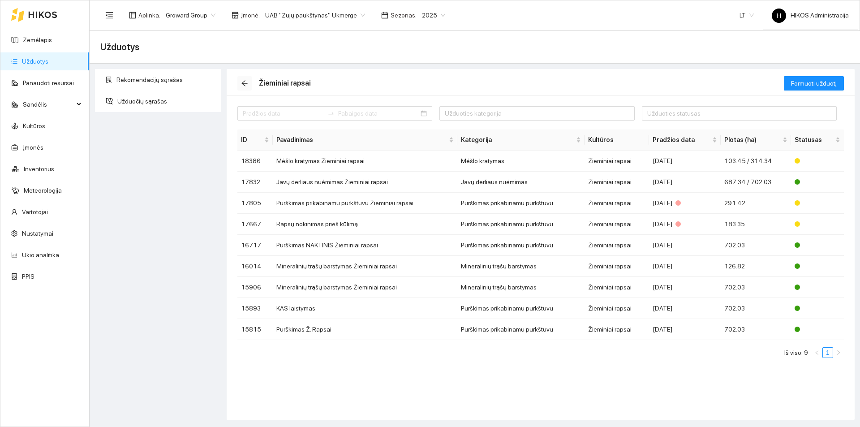
click at [244, 84] on icon "arrow-left" at bounding box center [244, 83] width 7 height 7
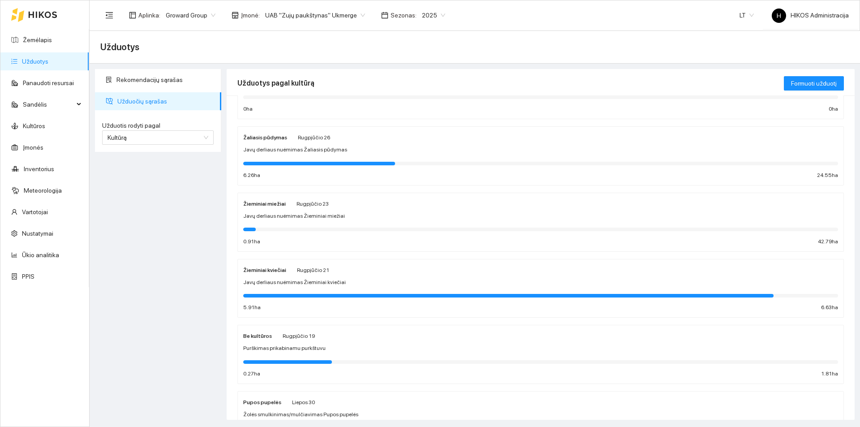
scroll to position [134, 0]
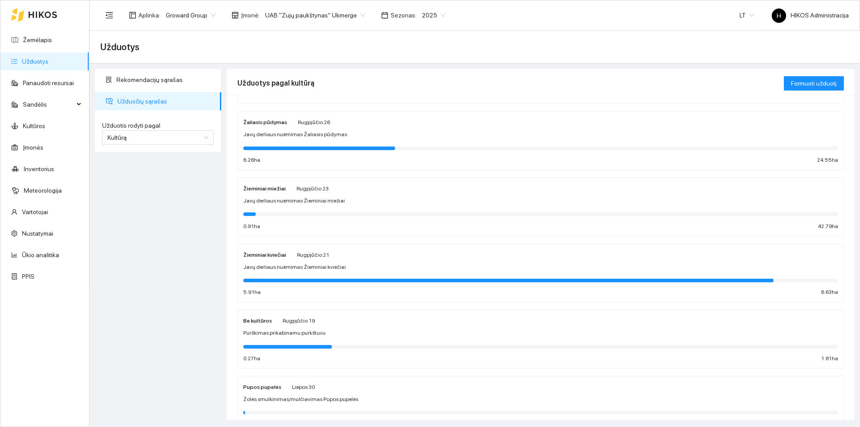
click at [323, 194] on div "Žieminiai miežiai Rugpjūčio 23 Javų derliaus nuėmimas Žieminiai miežiai 0.91 ha…" at bounding box center [540, 207] width 595 height 48
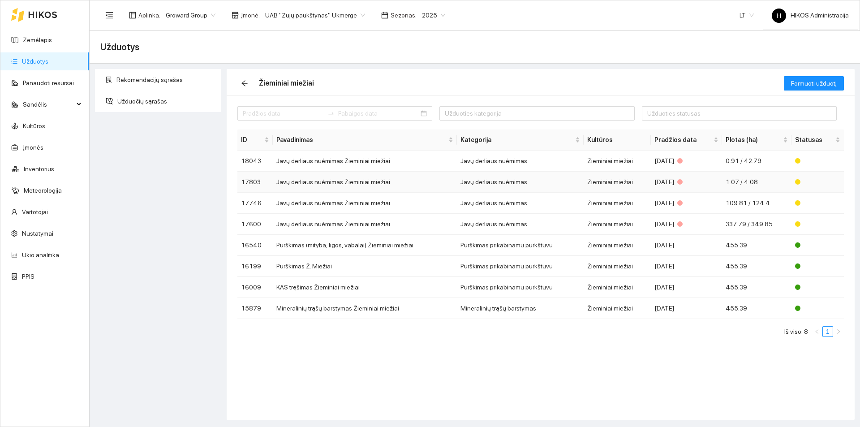
click at [361, 184] on td "Javų derliaus nuėmimas Žieminiai miežiai" at bounding box center [365, 182] width 184 height 21
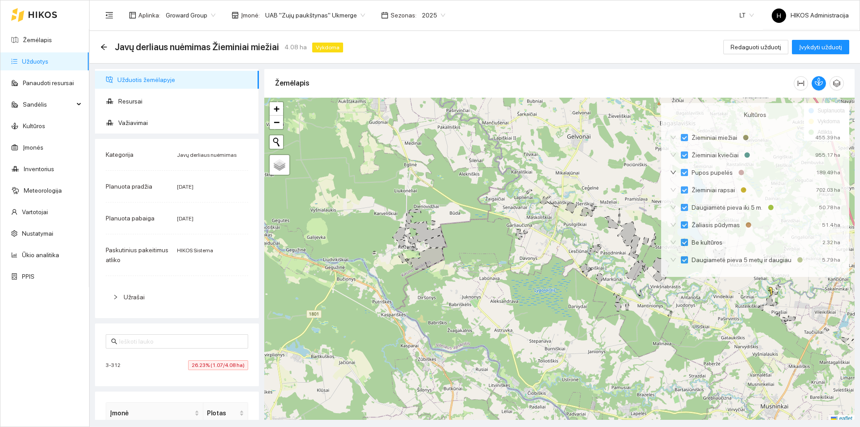
click at [166, 363] on div "3-312 26.23% (1.07/4.08 ha)" at bounding box center [177, 365] width 143 height 10
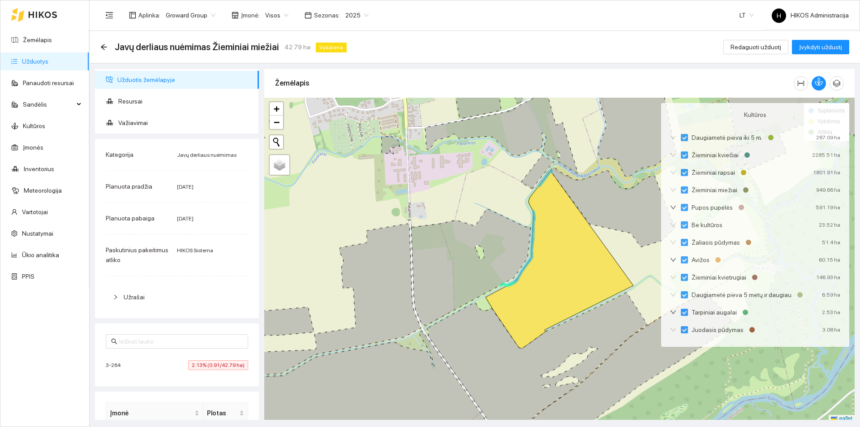
click at [203, 360] on li "3-264 2.13% (0.91/42.79 ha)" at bounding box center [177, 365] width 143 height 21
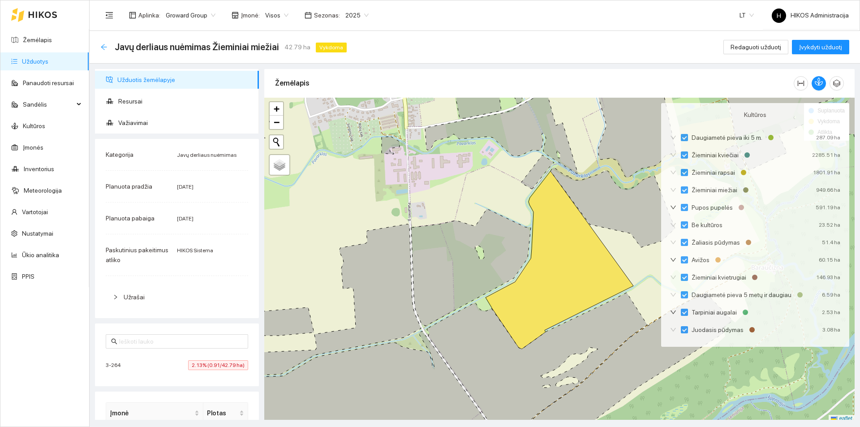
click at [103, 46] on icon "arrow-left" at bounding box center [104, 47] width 6 height 6
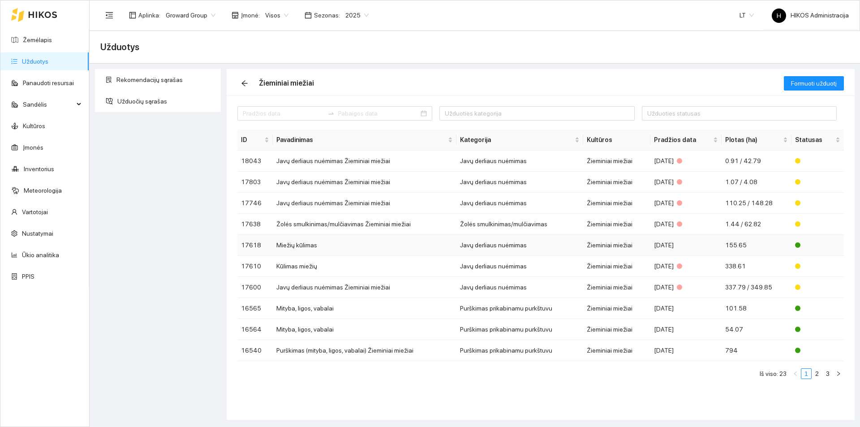
click at [379, 244] on td "Miežių kūlimas" at bounding box center [365, 245] width 184 height 21
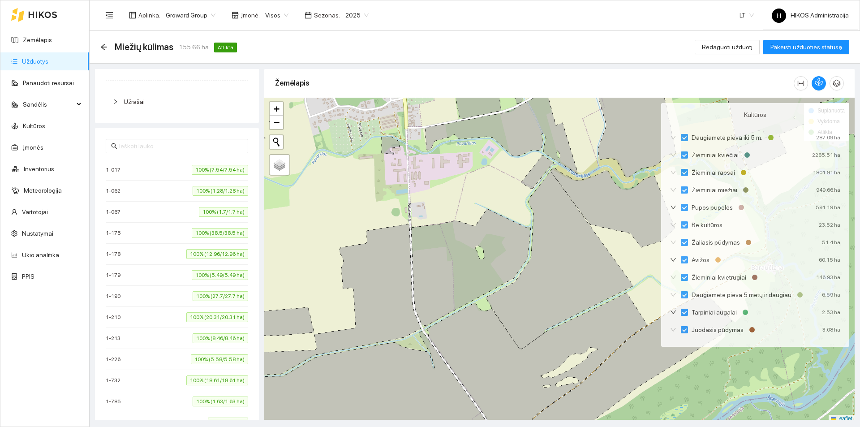
scroll to position [179, 0]
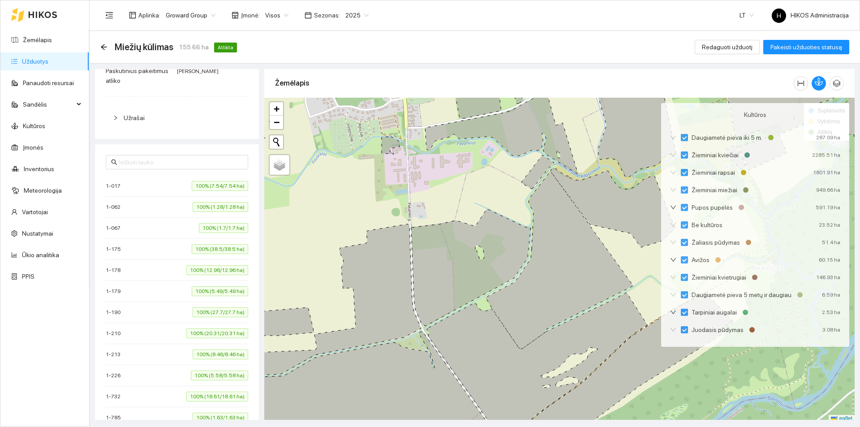
click at [106, 52] on div "Miežių kūlimas 155.66 ha Atlikta" at bounding box center [170, 47] width 140 height 14
click at [105, 51] on div "Miežių kūlimas 155.66 ha Atlikta" at bounding box center [170, 47] width 140 height 14
click at [104, 47] on icon "arrow-left" at bounding box center [104, 47] width 6 height 6
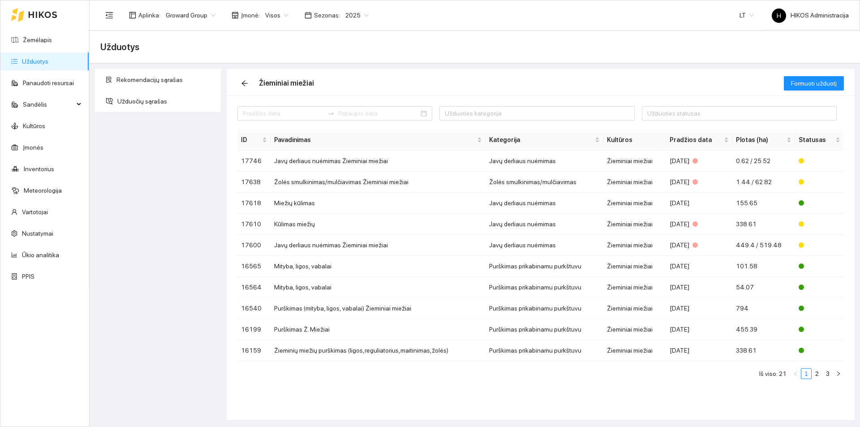
click at [270, 20] on span "Visos" at bounding box center [276, 15] width 23 height 13
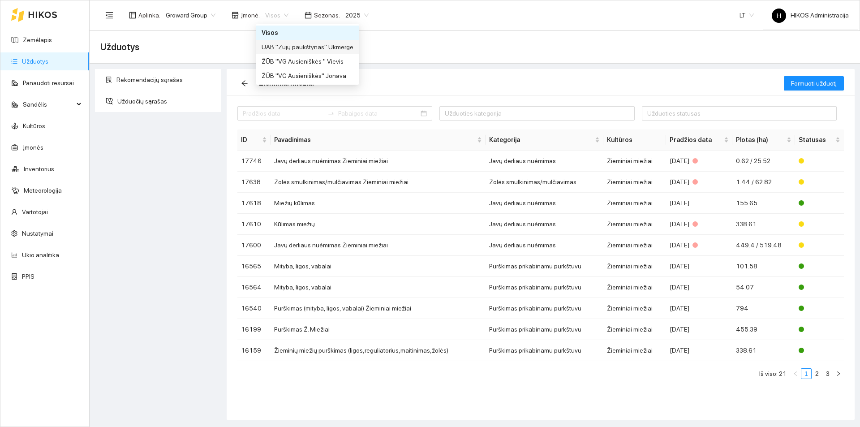
click at [320, 50] on div "UAB "Zujų paukštynas" Ukmerge" at bounding box center [308, 47] width 92 height 10
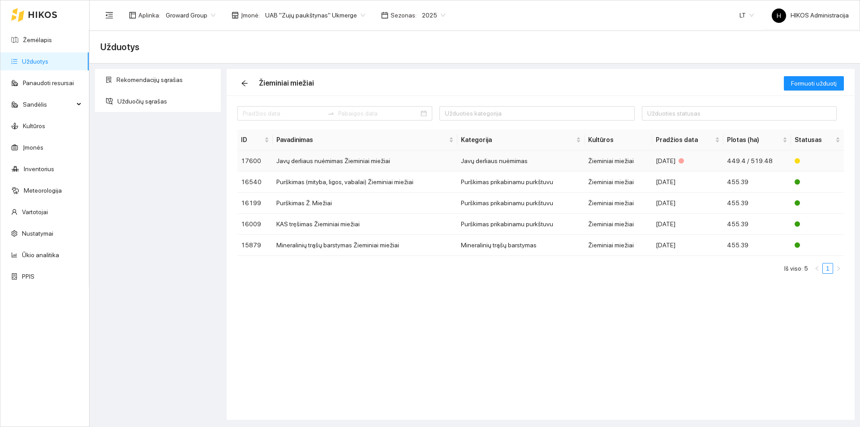
click at [375, 160] on td "Javų derliaus nuėmimas Žieminiai miežiai" at bounding box center [365, 161] width 185 height 21
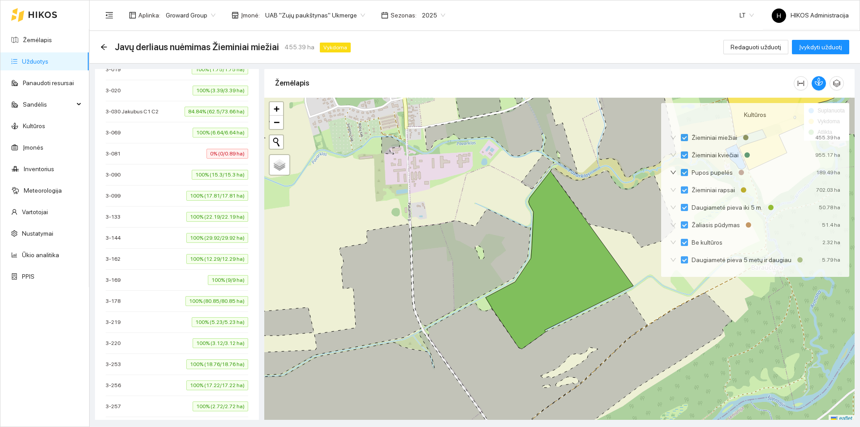
scroll to position [314, 0]
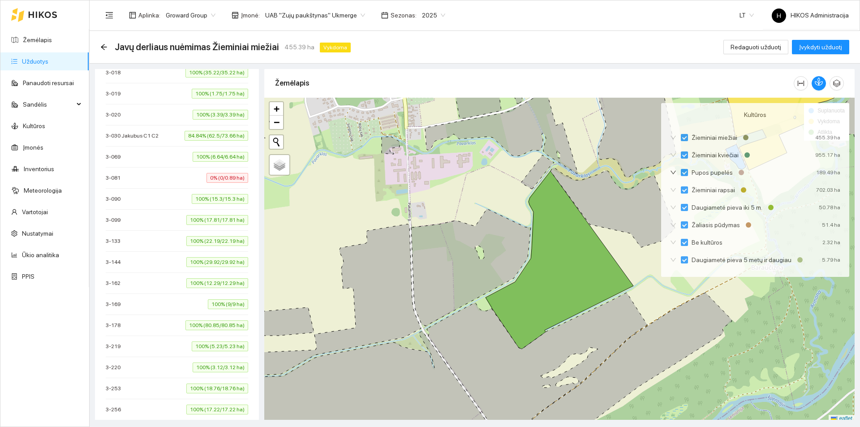
click at [198, 176] on div "3-081 0% (0/0.89 ha)" at bounding box center [177, 178] width 143 height 10
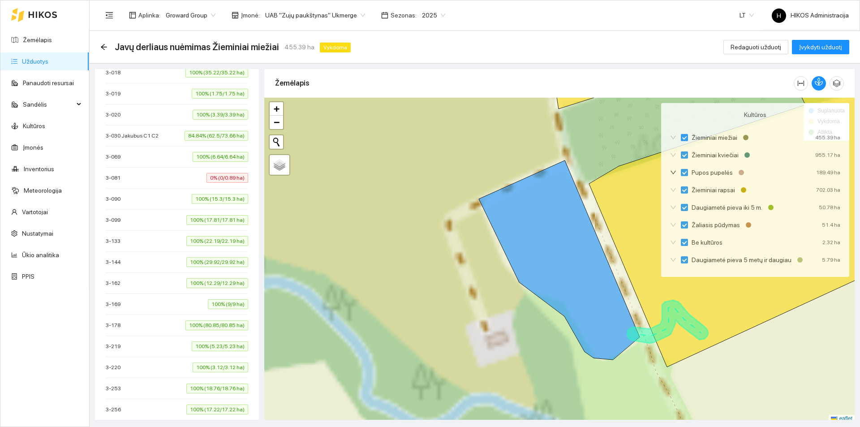
click at [198, 176] on div "3-081 0% (0/0.89 ha)" at bounding box center [177, 178] width 143 height 10
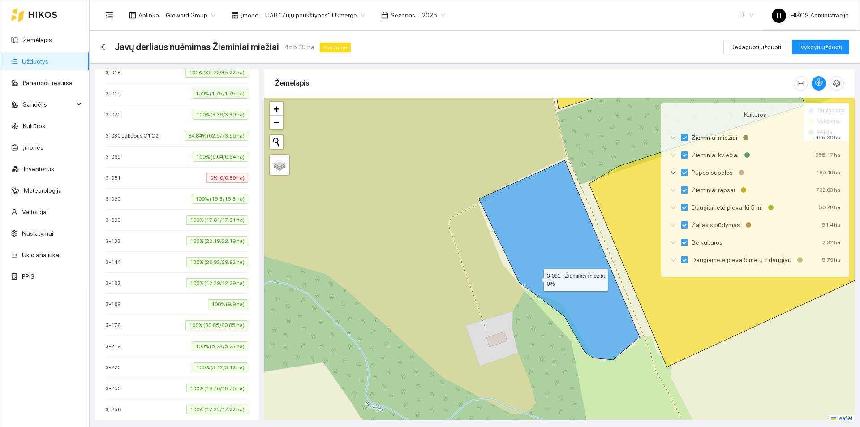
scroll to position [3, 0]
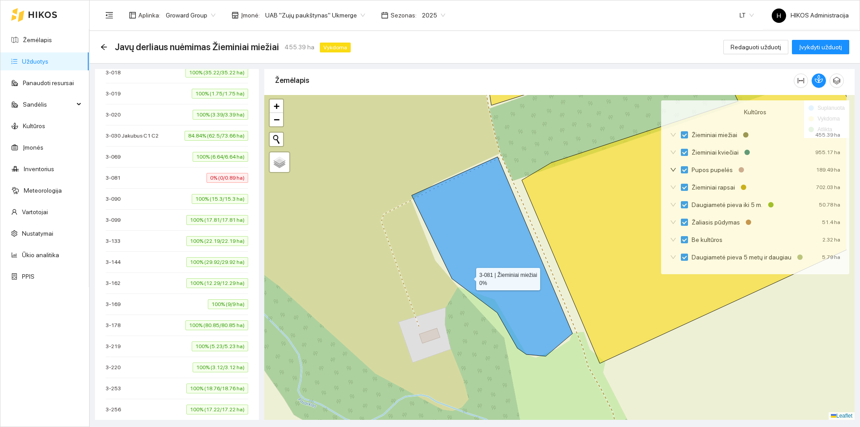
drag, startPoint x: 536, startPoint y: 278, endPoint x: 469, endPoint y: 277, distance: 67.2
click at [469, 277] on icon at bounding box center [492, 256] width 161 height 199
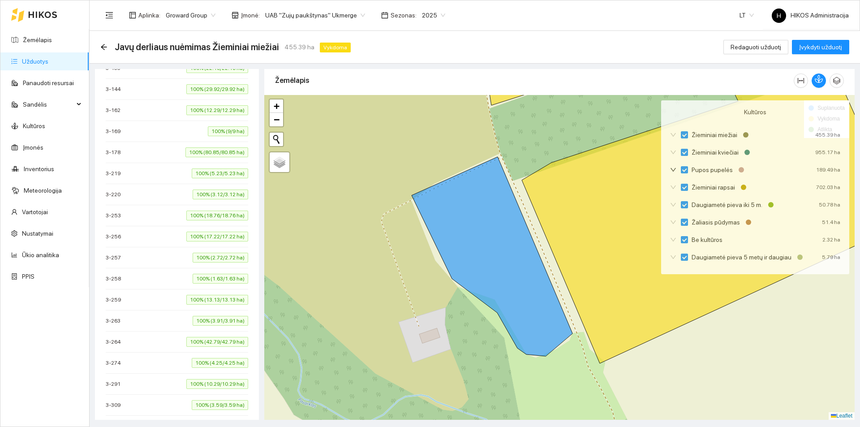
scroll to position [359, 0]
click at [186, 132] on div "3-081 0% (0/0.89 ha)" at bounding box center [177, 133] width 143 height 10
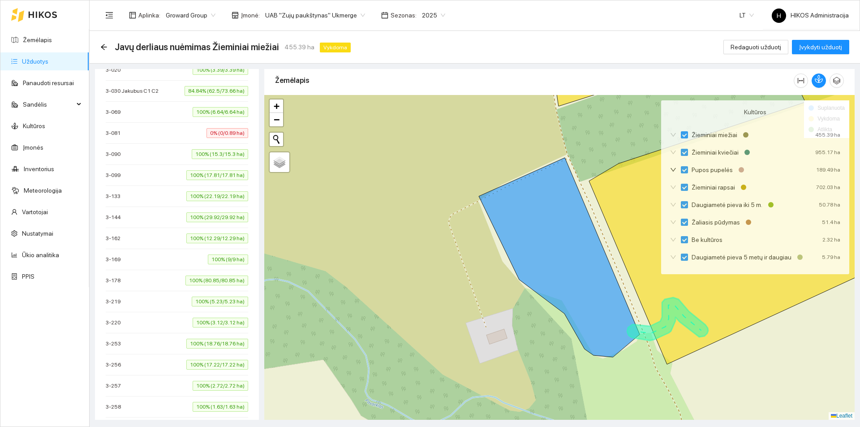
click at [186, 132] on div "3-081 0% (0/0.89 ha)" at bounding box center [177, 133] width 143 height 10
click at [549, 251] on icon at bounding box center [559, 257] width 161 height 199
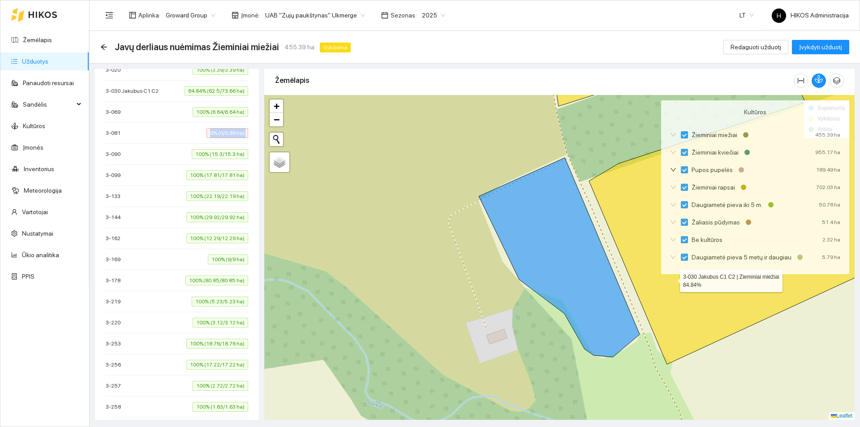
click at [674, 279] on icon at bounding box center [733, 213] width 363 height 302
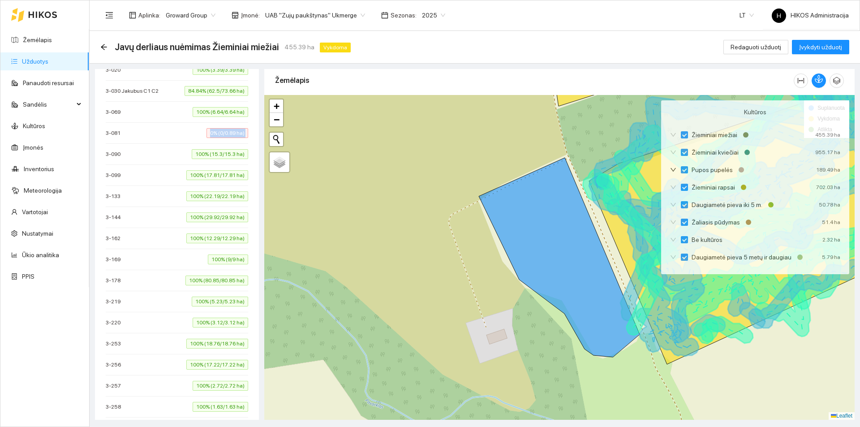
click at [686, 285] on icon at bounding box center [767, 201] width 298 height 281
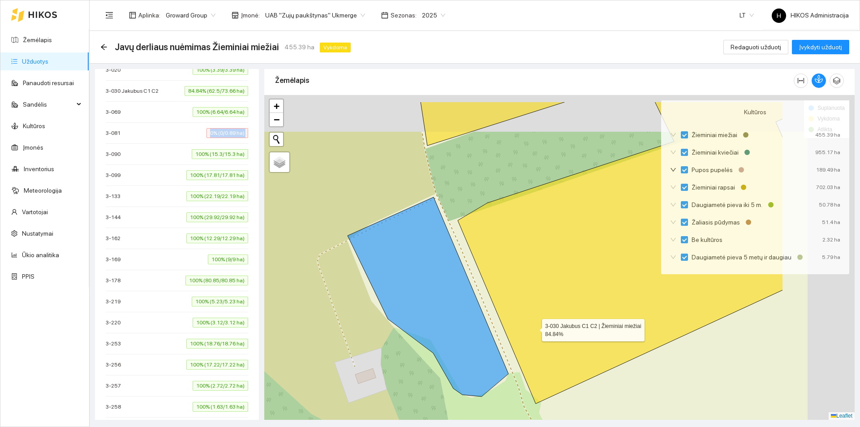
drag, startPoint x: 567, startPoint y: 321, endPoint x: 368, endPoint y: 332, distance: 199.3
click at [421, 333] on icon at bounding box center [602, 253] width 363 height 302
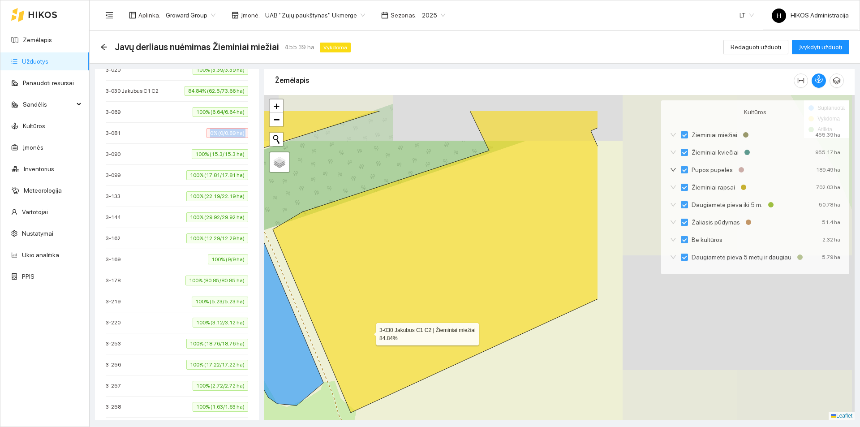
click at [421, 305] on icon at bounding box center [417, 262] width 363 height 302
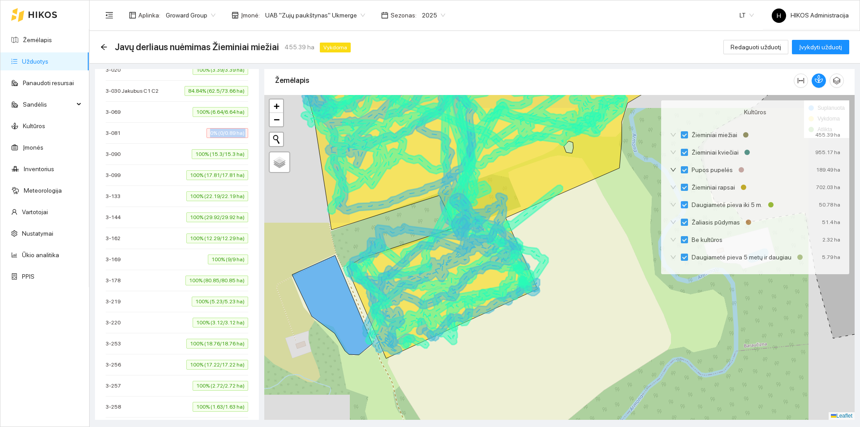
click at [428, 283] on icon at bounding box center [452, 288] width 160 height 100
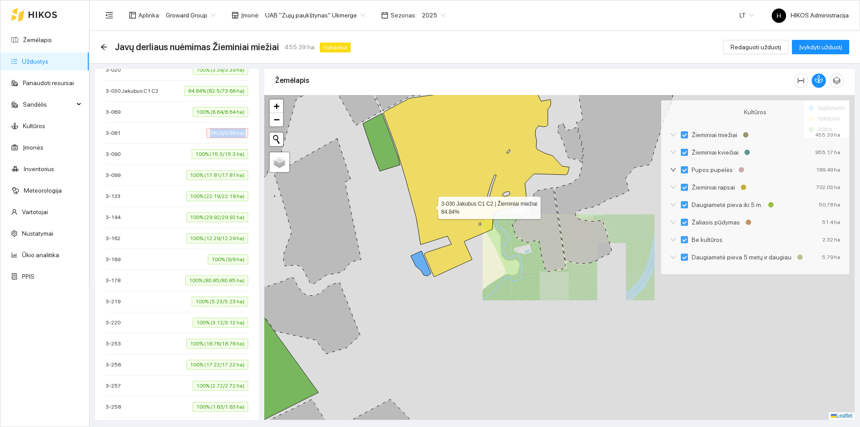
click at [431, 205] on icon at bounding box center [477, 179] width 186 height 195
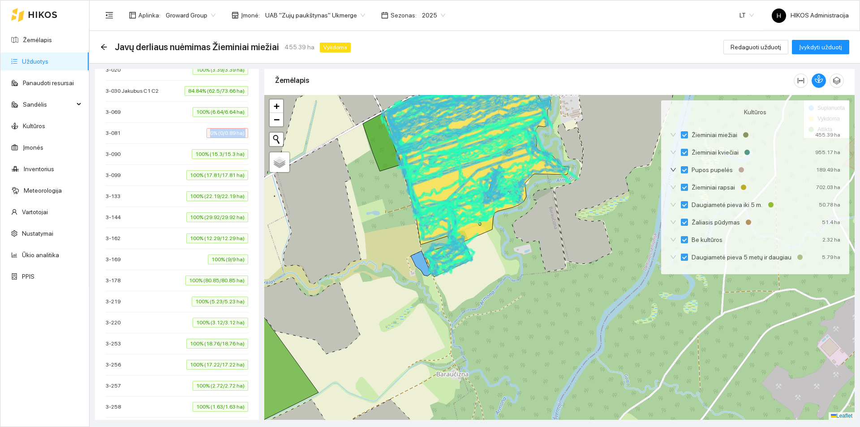
click at [446, 203] on icon at bounding box center [482, 196] width 139 height 87
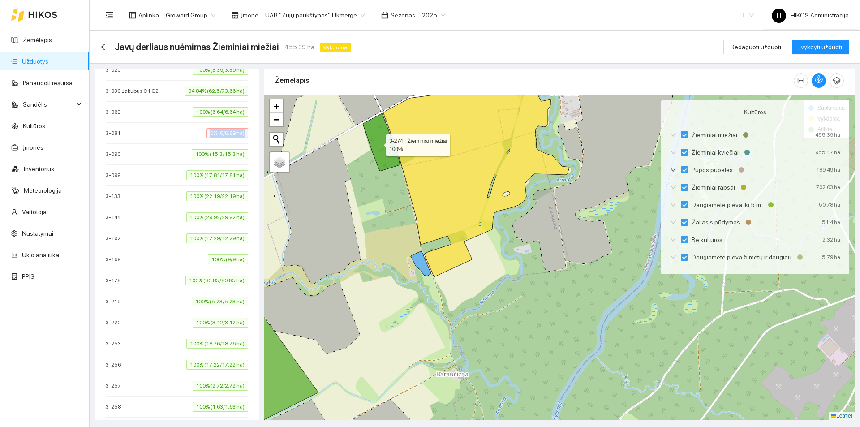
click at [378, 143] on icon at bounding box center [381, 142] width 37 height 58
click at [418, 261] on icon at bounding box center [421, 263] width 20 height 25
click at [104, 48] on icon "arrow-left" at bounding box center [103, 46] width 7 height 7
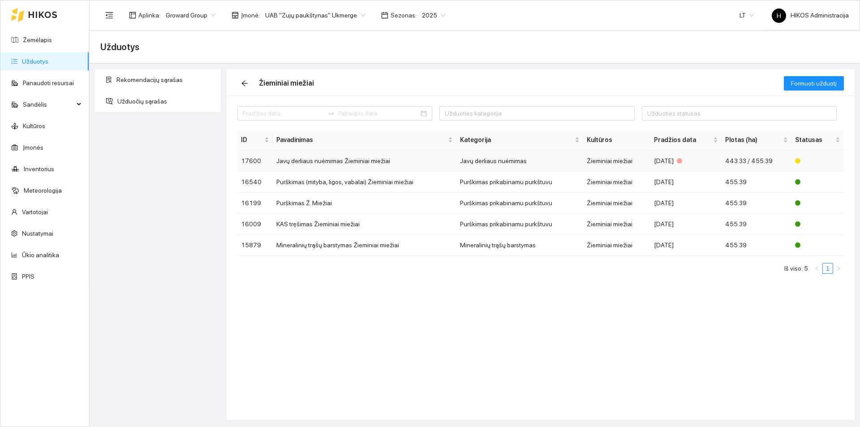
click at [349, 165] on td "Javų derliaus nuėmimas Žieminiai miežiai" at bounding box center [365, 161] width 184 height 21
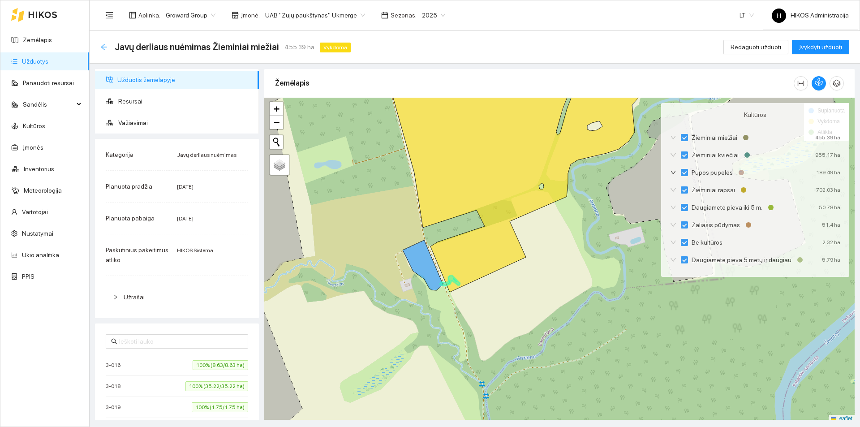
click at [104, 49] on icon "arrow-left" at bounding box center [104, 47] width 6 height 6
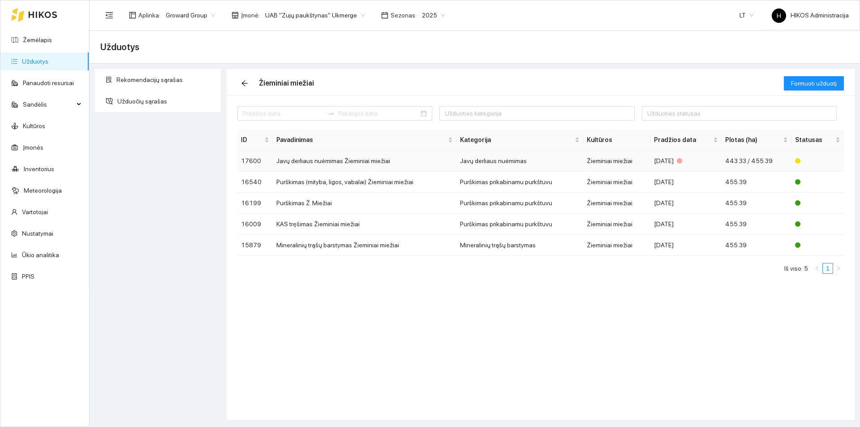
click at [405, 157] on td "Javų derliaus nuėmimas Žieminiai miežiai" at bounding box center [365, 161] width 184 height 21
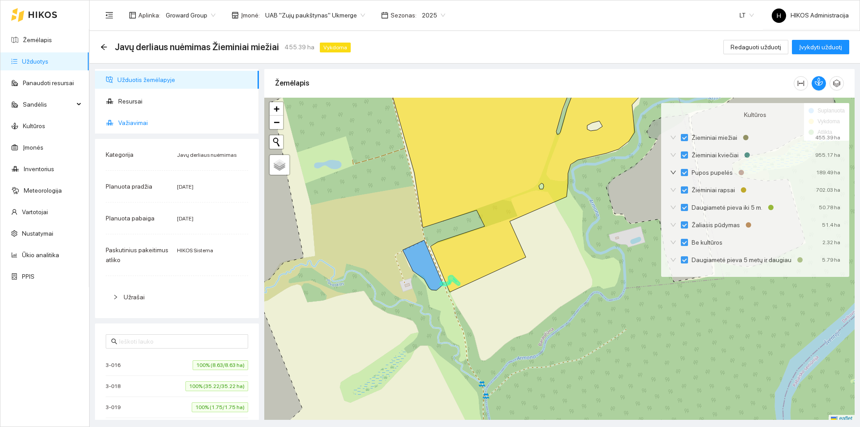
click at [139, 121] on span "Važiavimai" at bounding box center [185, 123] width 134 height 18
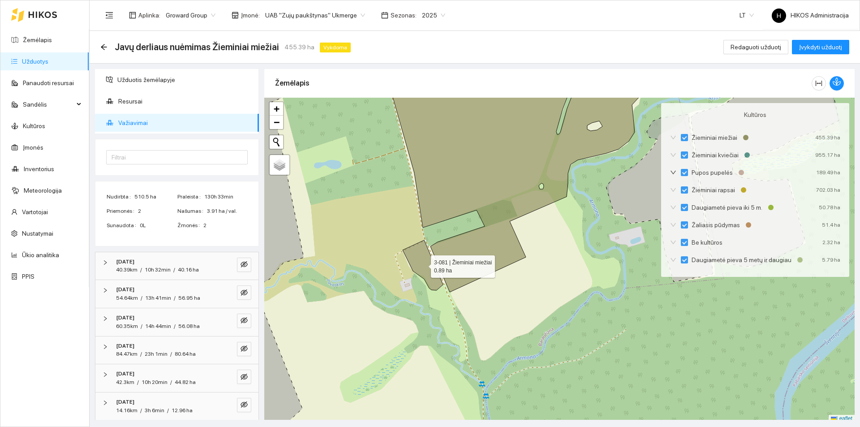
click at [423, 264] on icon at bounding box center [423, 265] width 40 height 50
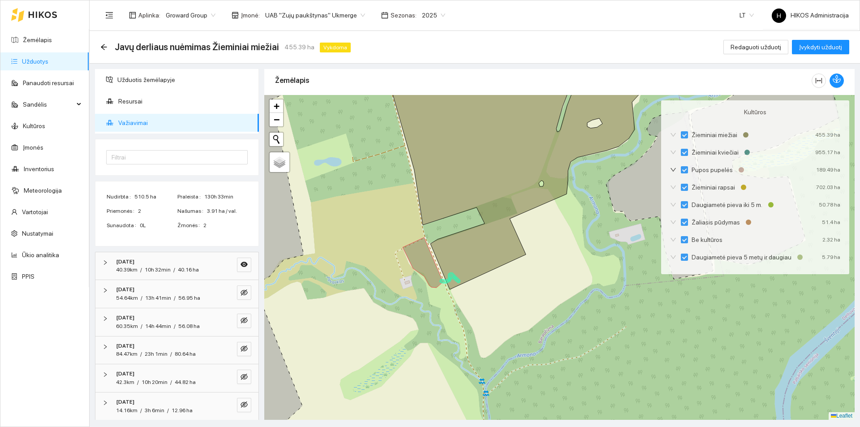
click at [423, 264] on icon at bounding box center [423, 263] width 40 height 50
click at [422, 268] on icon at bounding box center [423, 263] width 40 height 50
click at [101, 47] on icon "arrow-left" at bounding box center [104, 47] width 6 height 6
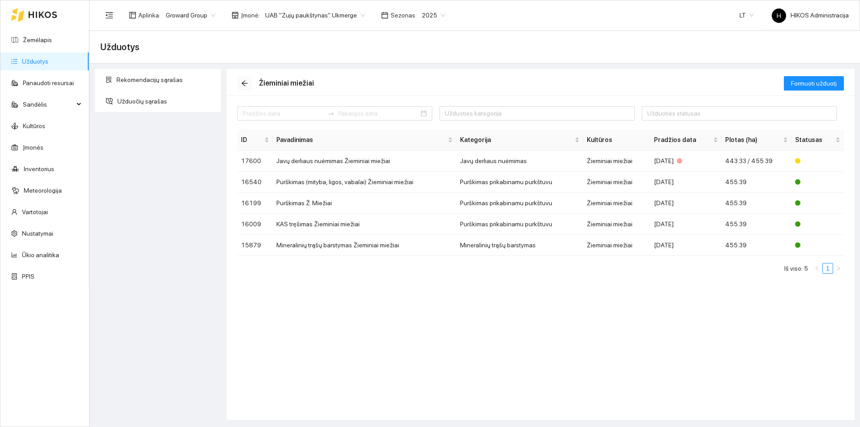
click at [242, 79] on button "button" at bounding box center [245, 83] width 14 height 14
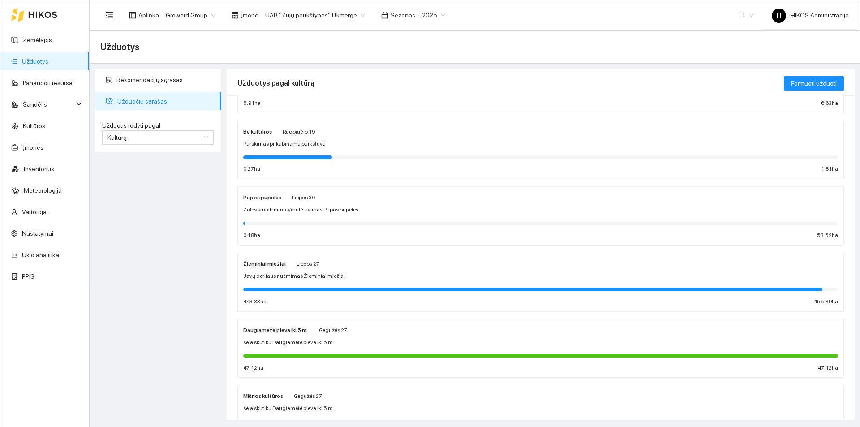
scroll to position [269, 0]
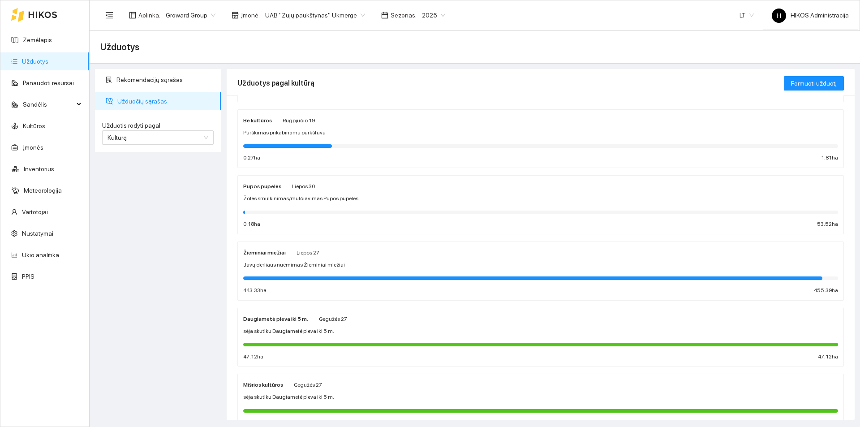
click at [316, 265] on span "Javų derliaus nuėmimas Žieminiai miežiai" at bounding box center [294, 265] width 102 height 9
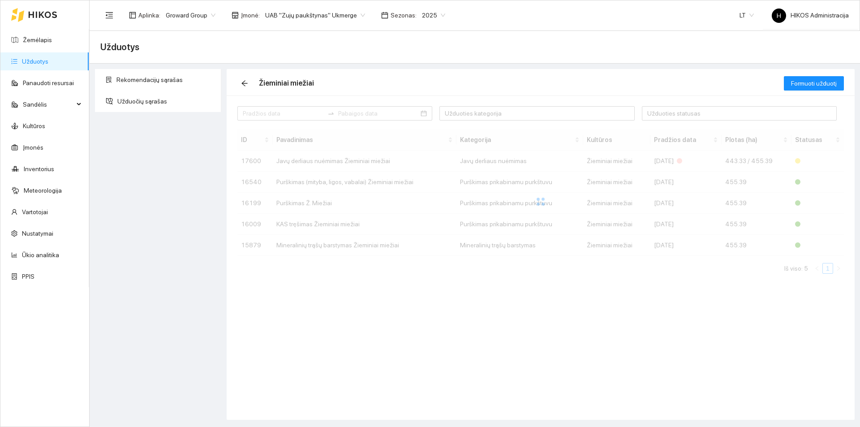
click at [316, 265] on div "ID Pavadinimas Kategorija Kultūros Pradžios data Plotas (ha) Statusas 17600 Jav…" at bounding box center [541, 202] width 607 height 144
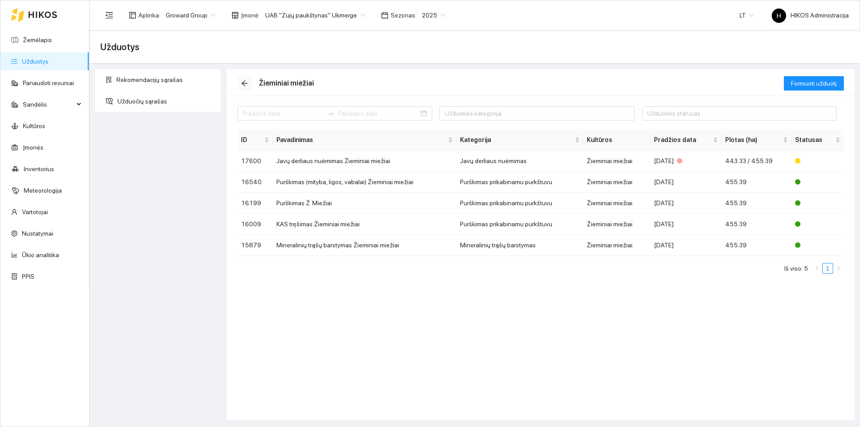
click at [246, 81] on icon "arrow-left" at bounding box center [244, 83] width 7 height 7
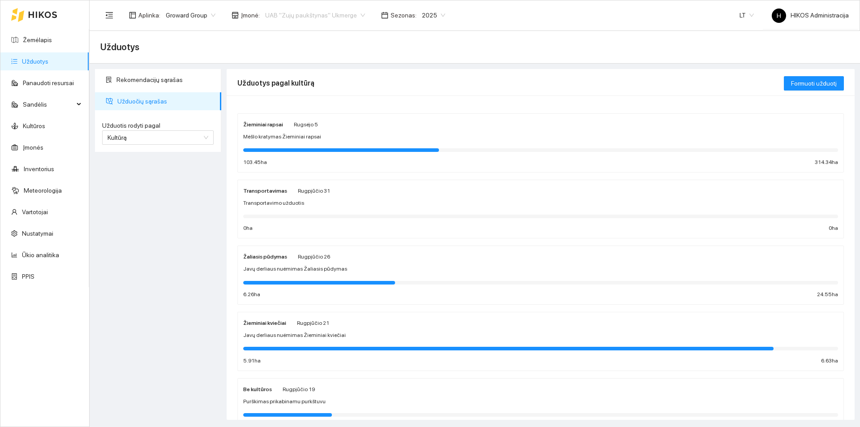
click at [325, 17] on span "UAB "Zujų paukštynas" Ukmerge" at bounding box center [315, 15] width 100 height 13
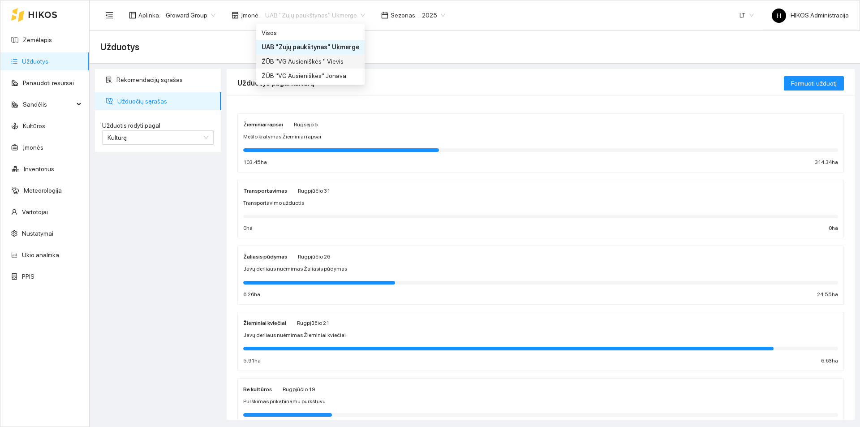
click at [339, 64] on div "ŽŪB "VG Ausieniškės " Vievis" at bounding box center [311, 61] width 98 height 10
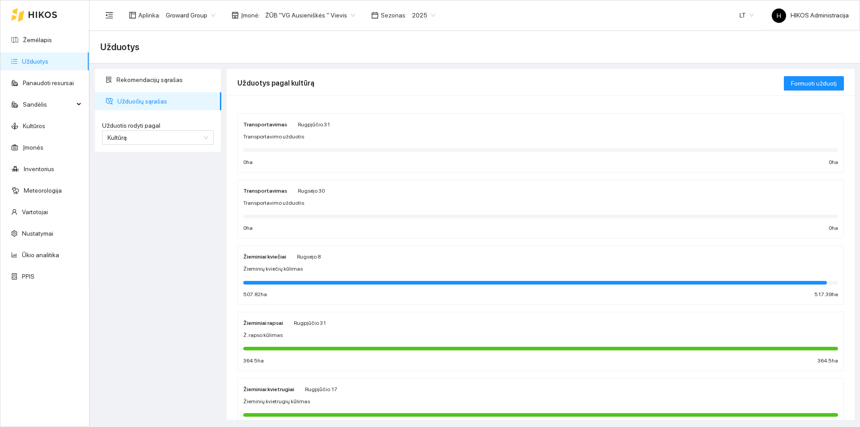
click at [315, 264] on div "Žieminiai kviečiai Rugsėjo 8 Žieminių kviečių kūlimas 507.82 ha 517.39 ha" at bounding box center [540, 275] width 595 height 48
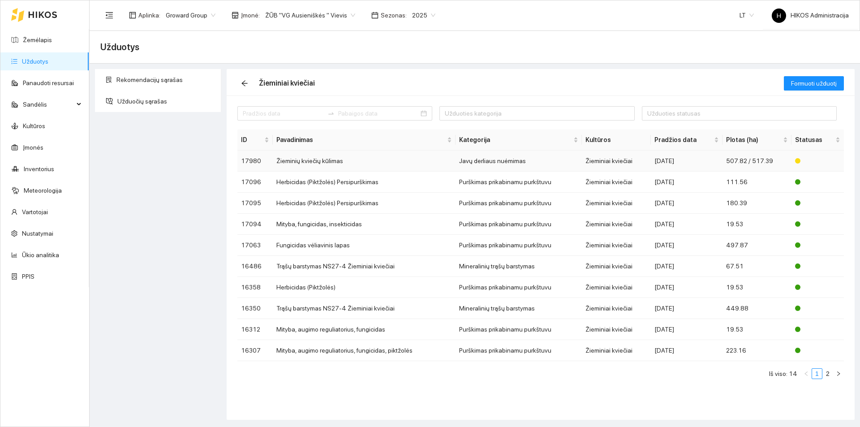
click at [375, 163] on td "Žieminių kviečių kūlimas" at bounding box center [364, 161] width 183 height 21
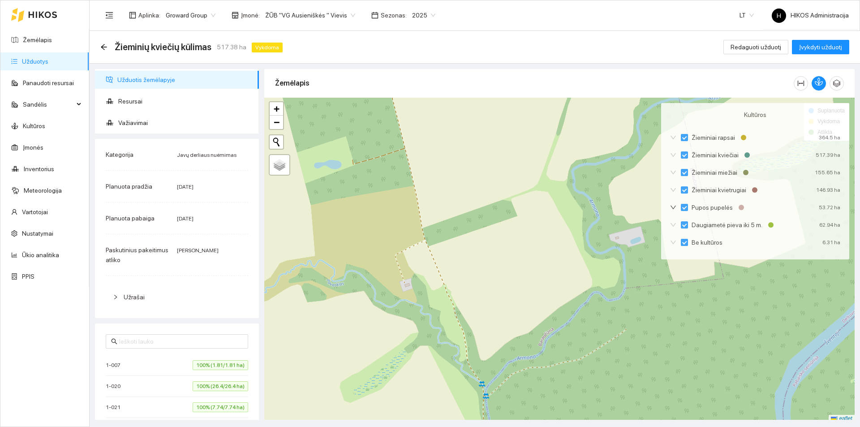
click at [108, 51] on div "Žieminių kviečių kūlimas 517.38 ha Vykdoma" at bounding box center [193, 47] width 186 height 14
click at [104, 49] on icon "arrow-left" at bounding box center [103, 46] width 7 height 7
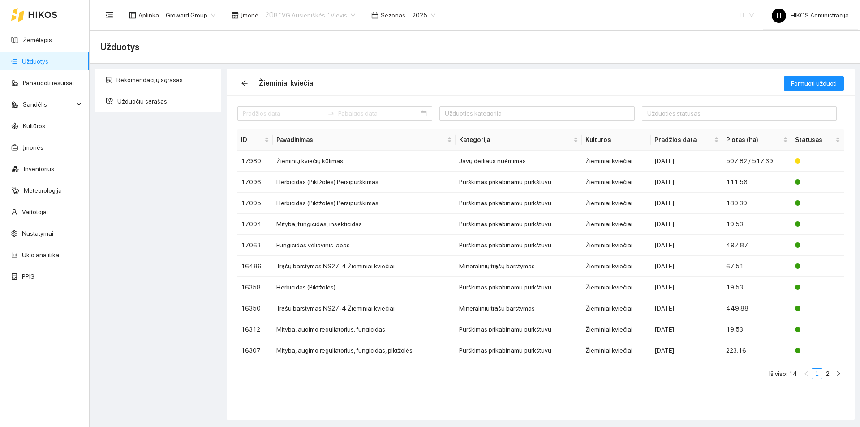
click at [321, 12] on span "ŽŪB "VG Ausieniškės " Vievis" at bounding box center [310, 15] width 90 height 13
click at [331, 77] on div "ŽŪB "VG Ausieniškės" Jonava" at bounding box center [308, 76] width 92 height 10
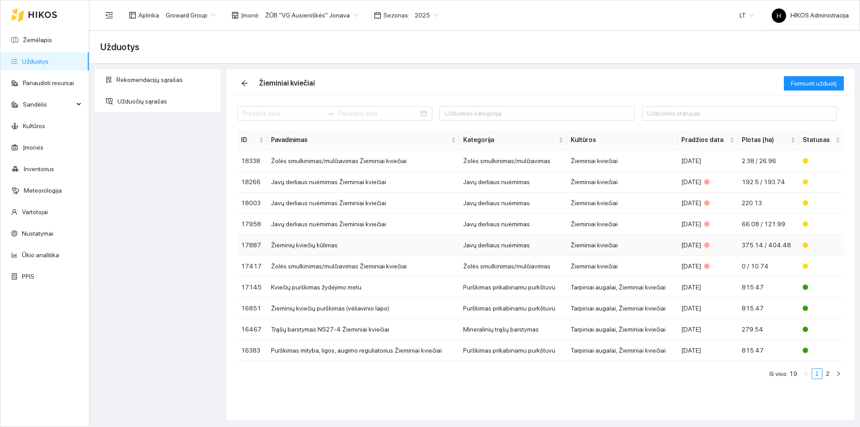
click at [396, 246] on td "Žieminių kviečių kūlimas" at bounding box center [364, 245] width 192 height 21
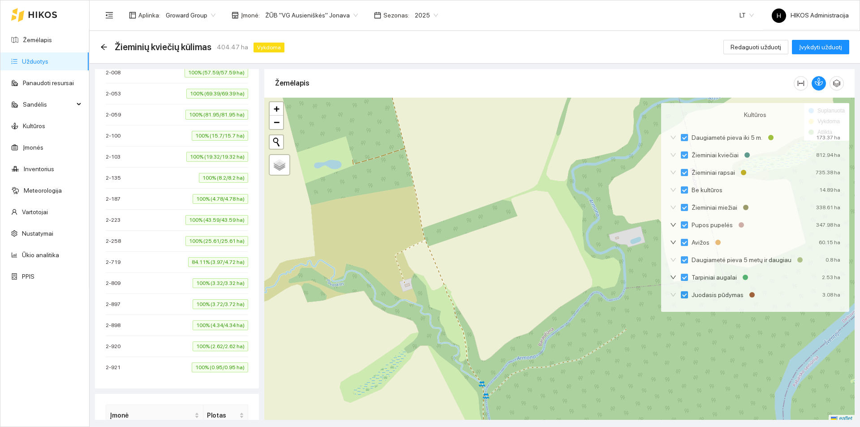
scroll to position [134, 0]
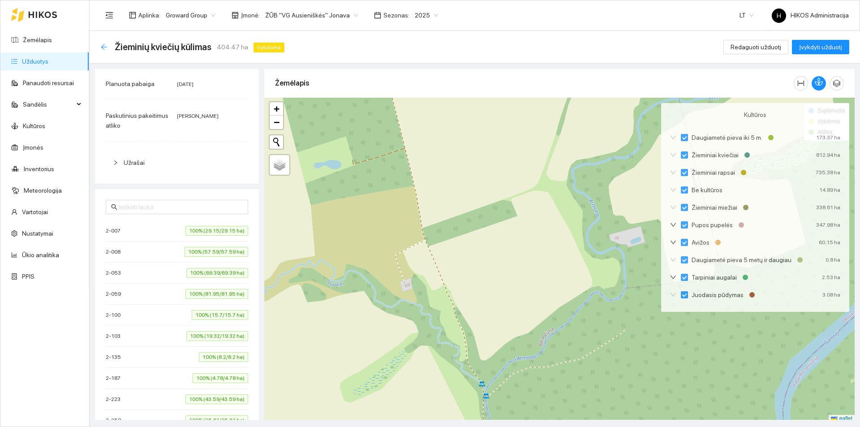
click at [102, 48] on icon "arrow-left" at bounding box center [103, 46] width 7 height 7
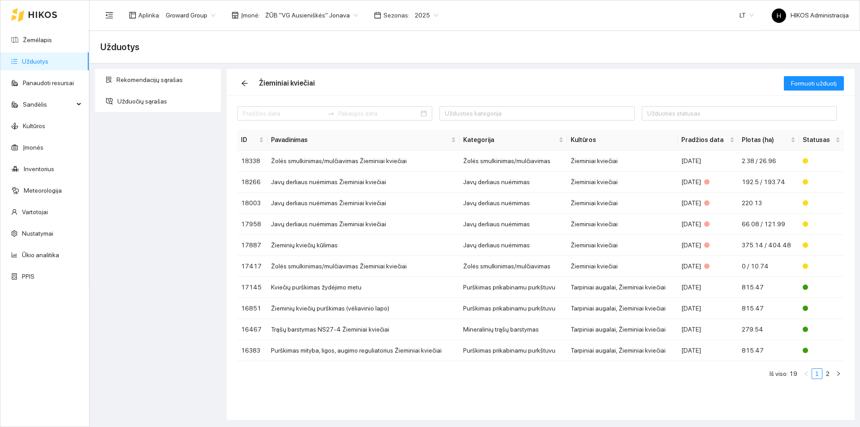
click at [313, 12] on span "ŽŪB "VG Ausieniškės" Jonava" at bounding box center [311, 15] width 93 height 13
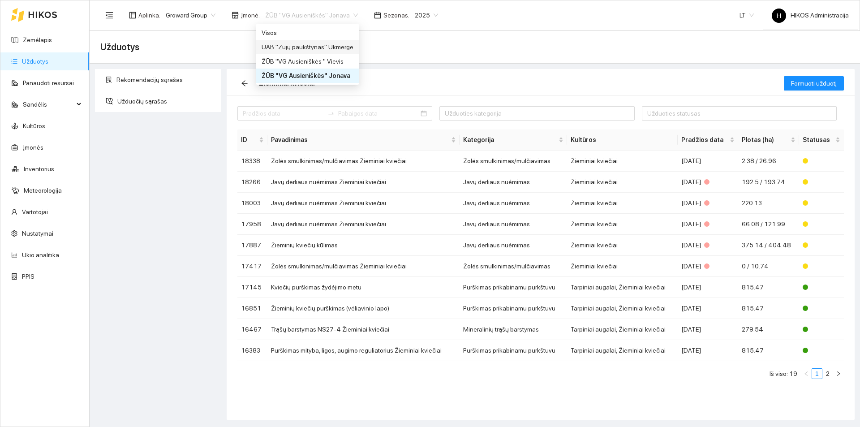
click at [333, 48] on div "UAB "Zujų paukštynas" Ukmerge" at bounding box center [308, 47] width 92 height 10
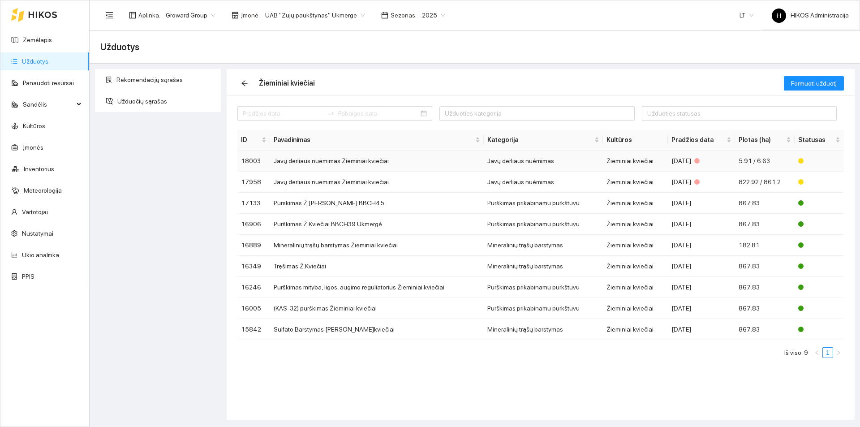
click at [364, 165] on td "Javų derliaus nuėmimas Žieminiai kviečiai" at bounding box center [377, 161] width 214 height 21
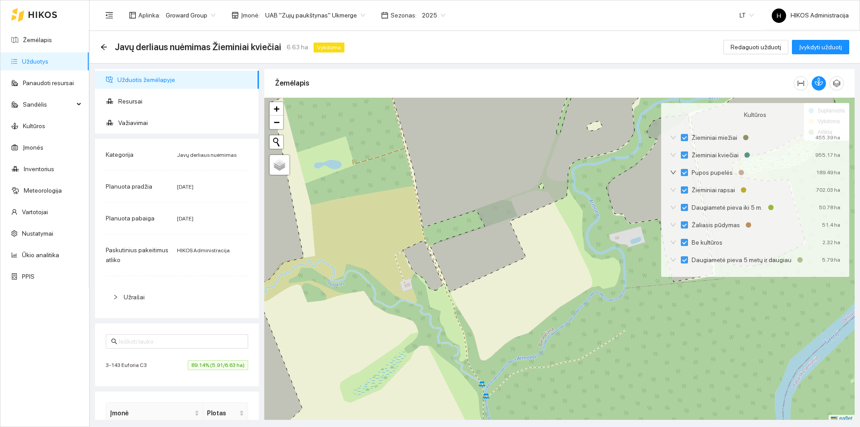
click at [143, 369] on span "3-143 Euforia C3" at bounding box center [129, 365] width 46 height 9
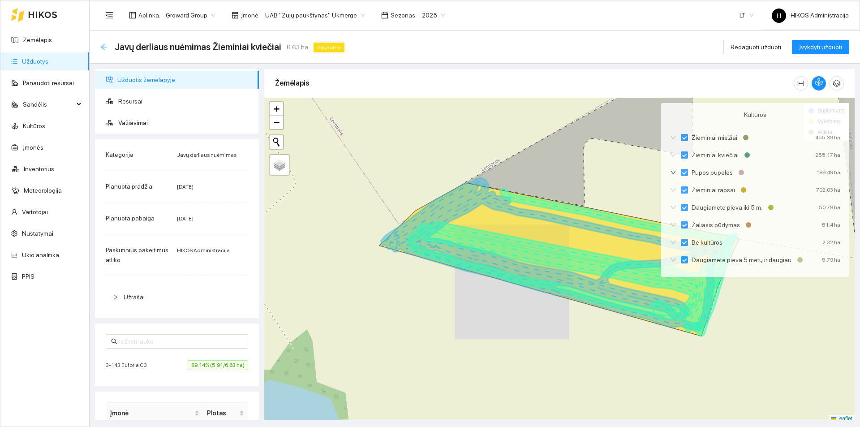
click at [106, 46] on icon "arrow-left" at bounding box center [103, 46] width 7 height 7
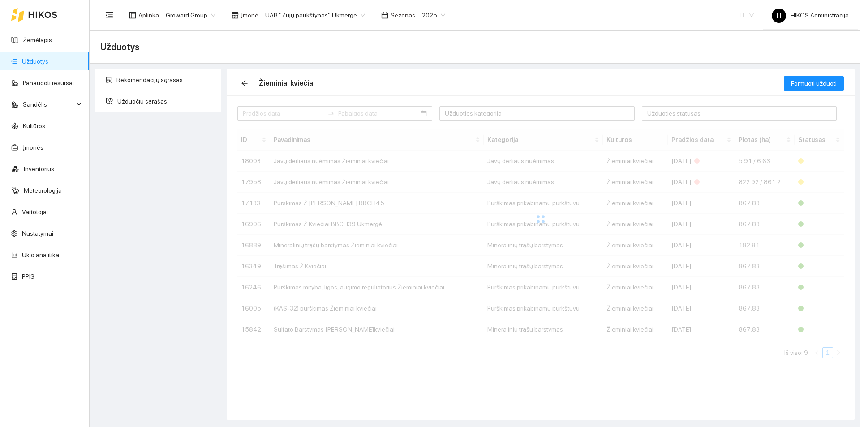
click at [298, 177] on td "Javų derliaus nuėmimas Žieminiai kviečiai" at bounding box center [377, 182] width 214 height 21
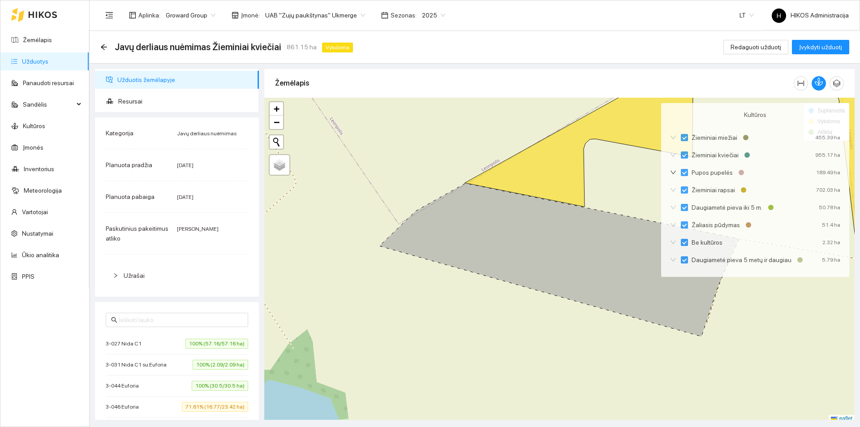
drag, startPoint x: 103, startPoint y: 46, endPoint x: 354, endPoint y: 53, distance: 251.1
click at [354, 53] on div "Javų derliaus nuėmimas Žieminiai kviečiai 861.15 ha Vykdoma Redaguoti užduotį Į…" at bounding box center [474, 47] width 749 height 18
click at [107, 47] on icon "arrow-left" at bounding box center [104, 47] width 6 height 6
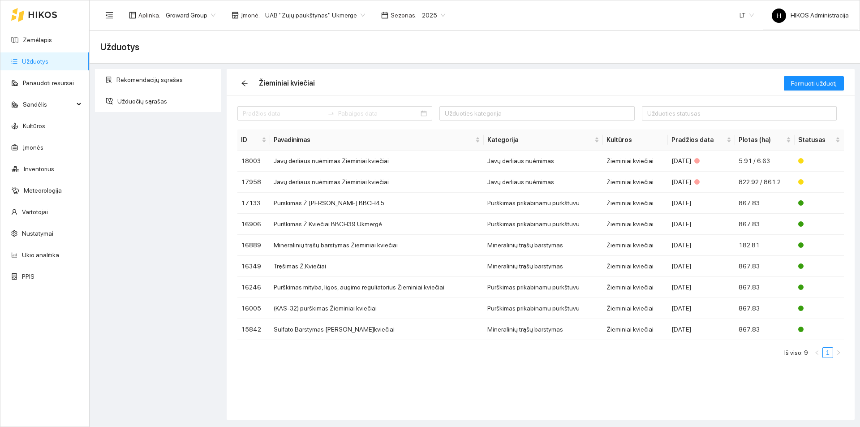
click at [312, 12] on span "UAB "Zujų paukštynas" Ukmerge" at bounding box center [315, 15] width 100 height 13
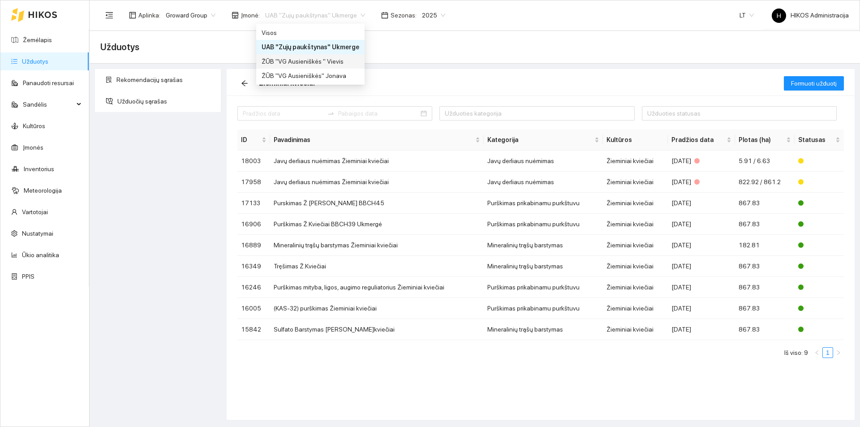
click at [331, 79] on div "ŽŪB "VG Ausieniškės" Jonava" at bounding box center [311, 76] width 98 height 10
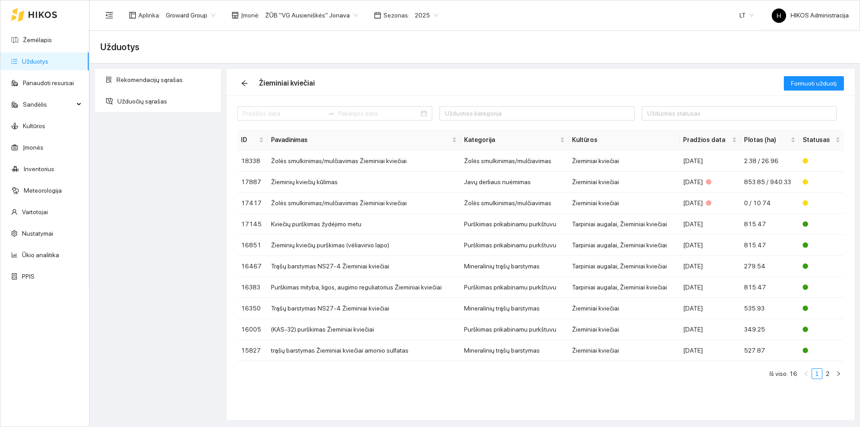
click at [571, 66] on div "Rekomendacijų sąrašas Užduočių sąrašas Žieminiai kviečiai Formuoti užduotį Uždu…" at bounding box center [472, 242] width 771 height 356
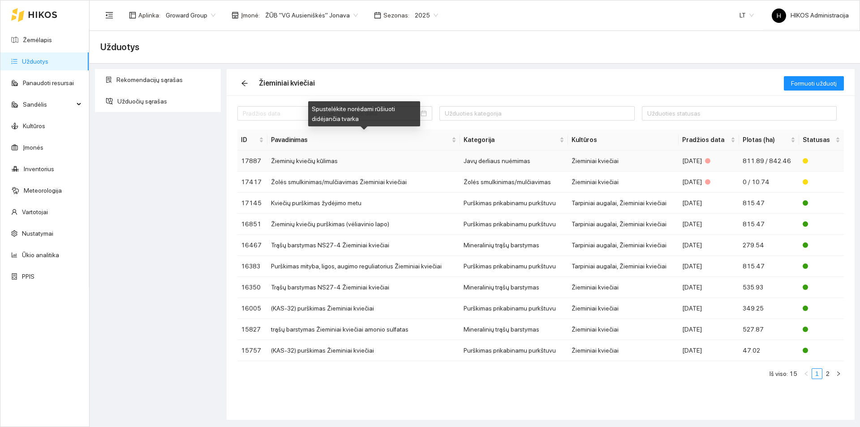
click at [447, 161] on td "Žieminių kviečių kūlimas" at bounding box center [364, 161] width 193 height 21
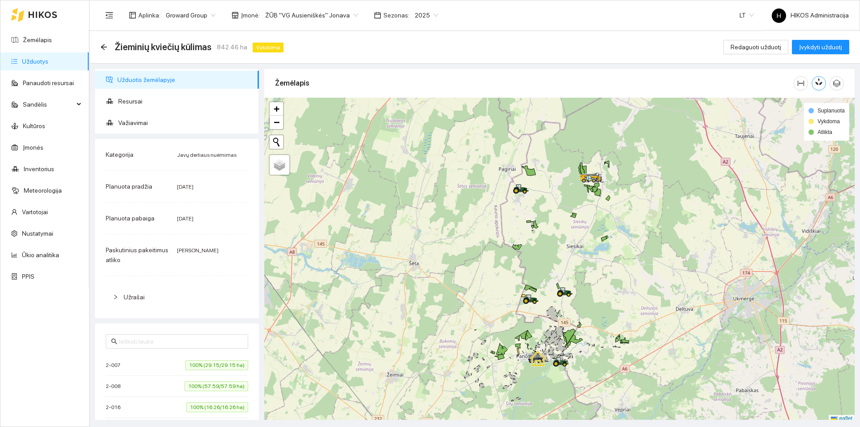
click at [821, 80] on icon "button" at bounding box center [819, 82] width 8 height 8
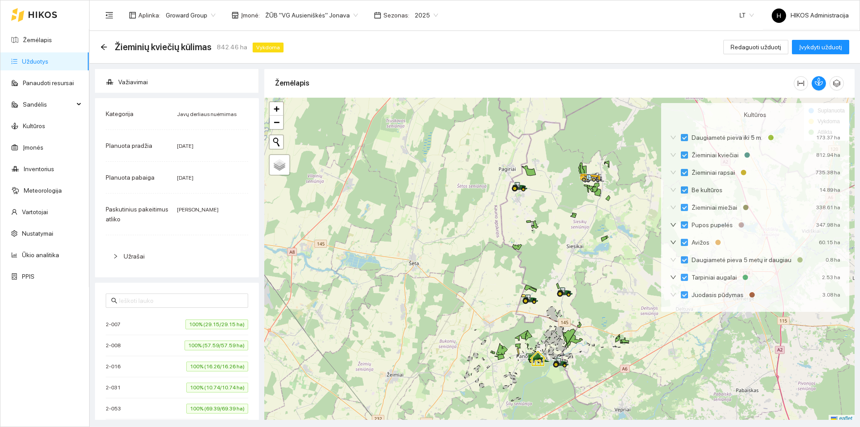
scroll to position [9, 0]
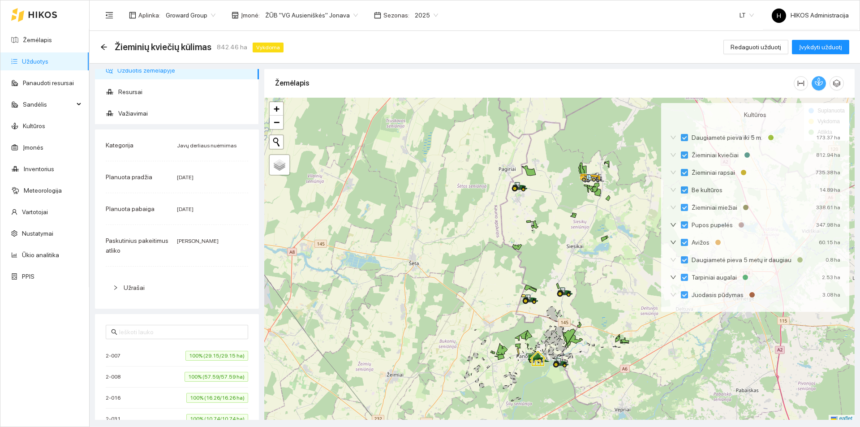
drag, startPoint x: 324, startPoint y: 17, endPoint x: 310, endPoint y: 23, distance: 16.1
click at [324, 17] on span "ŽŪB "VG Ausieniškės" Jonava" at bounding box center [311, 15] width 93 height 13
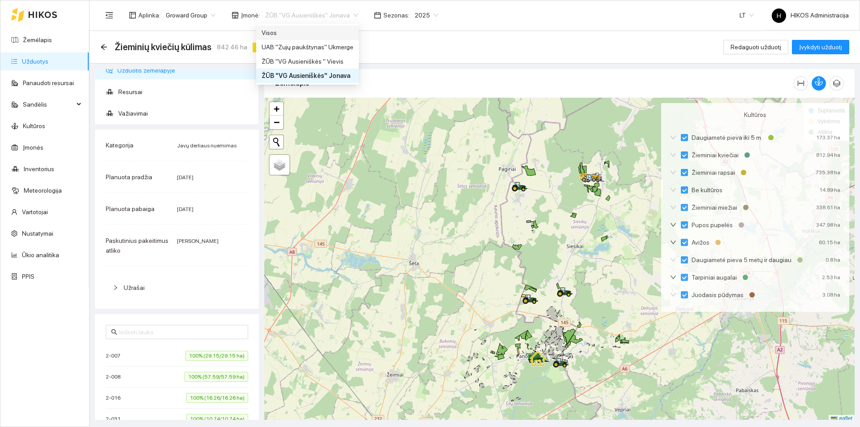
click at [295, 27] on div "Visos" at bounding box center [307, 33] width 103 height 14
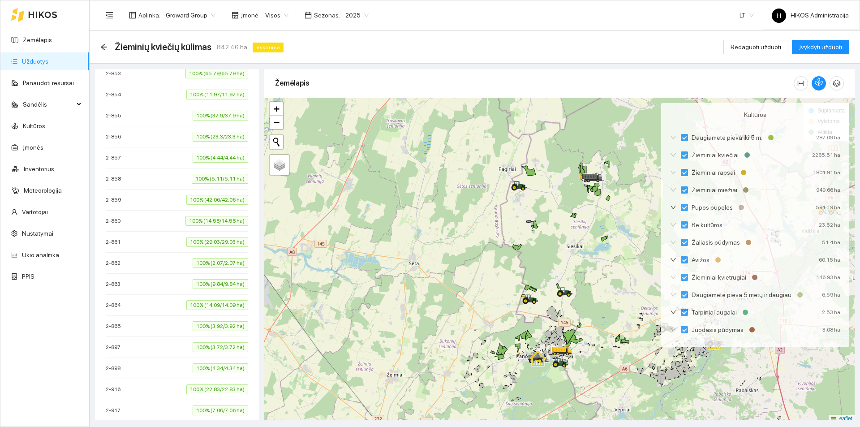
scroll to position [861, 0]
click at [281, 14] on span "Visos" at bounding box center [276, 15] width 23 height 13
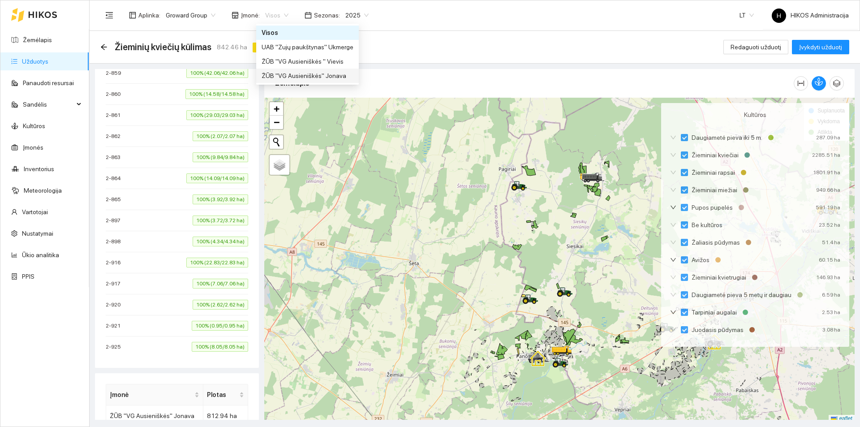
click at [319, 72] on div "ŽŪB "VG Ausieniškės" Jonava" at bounding box center [308, 76] width 92 height 10
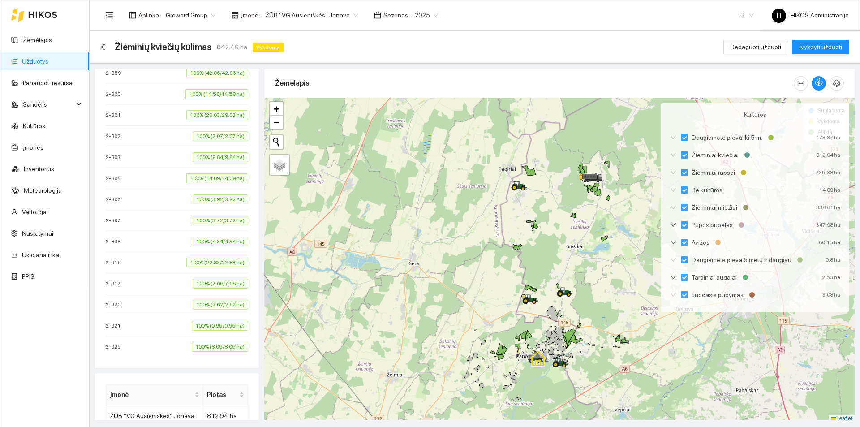
scroll to position [861, 0]
click at [193, 171] on li "2-864 100% (14.09/14.09 ha)" at bounding box center [177, 178] width 143 height 21
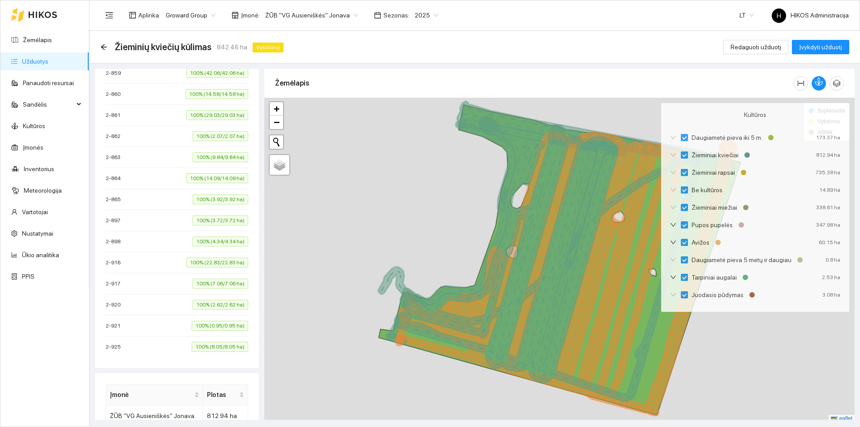
scroll to position [547, 0]
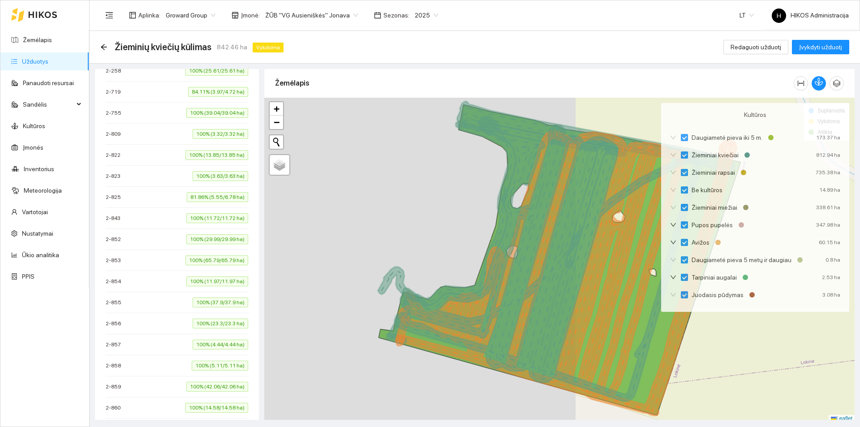
click at [147, 178] on div "2-823 100% (3.63/3.63 ha)" at bounding box center [177, 176] width 143 height 10
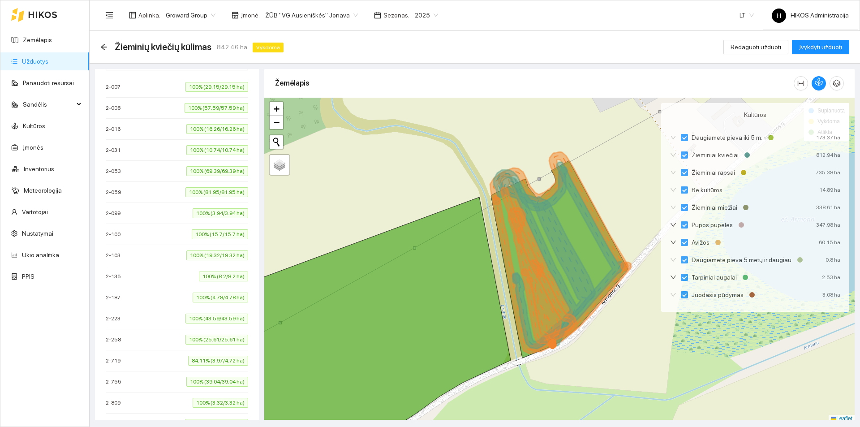
scroll to position [0, 0]
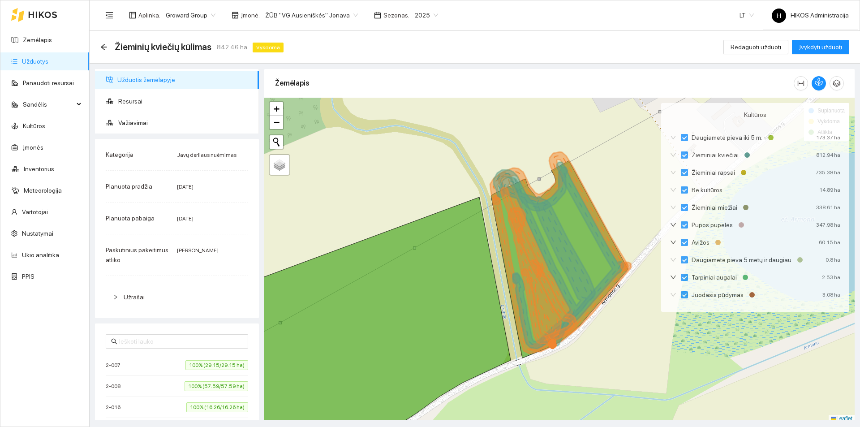
click at [322, 22] on span "ŽŪB "VG Ausieniškės" Jonava" at bounding box center [311, 15] width 93 height 13
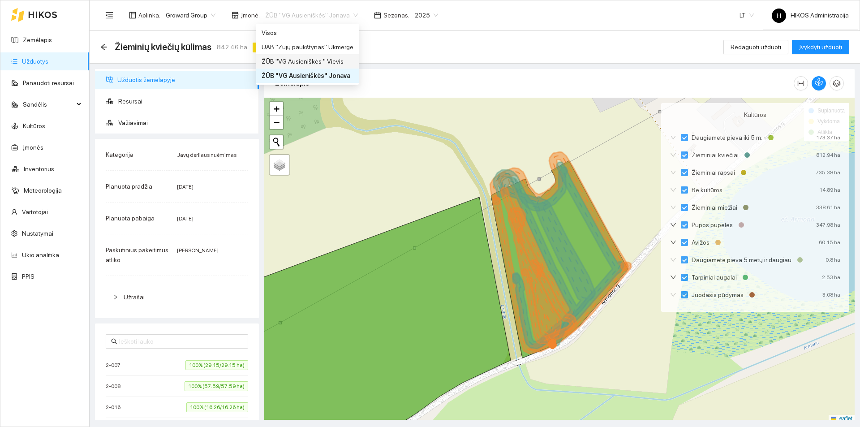
click at [329, 63] on div "ŽŪB "VG Ausieniškės " Vievis" at bounding box center [308, 61] width 92 height 10
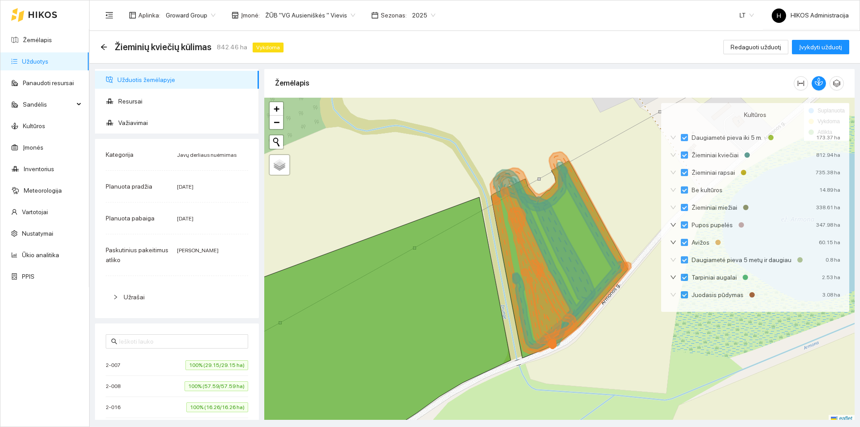
drag, startPoint x: 329, startPoint y: 15, endPoint x: 336, endPoint y: 37, distance: 23.0
click at [329, 15] on span "ŽŪB "VG Ausieniškės " Vievis" at bounding box center [310, 15] width 90 height 13
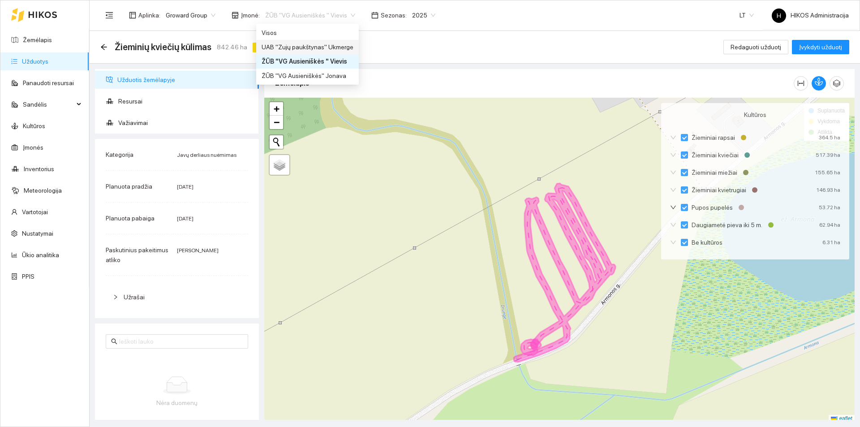
click at [335, 47] on div "UAB "Zujų paukštynas" Ukmerge" at bounding box center [308, 47] width 92 height 10
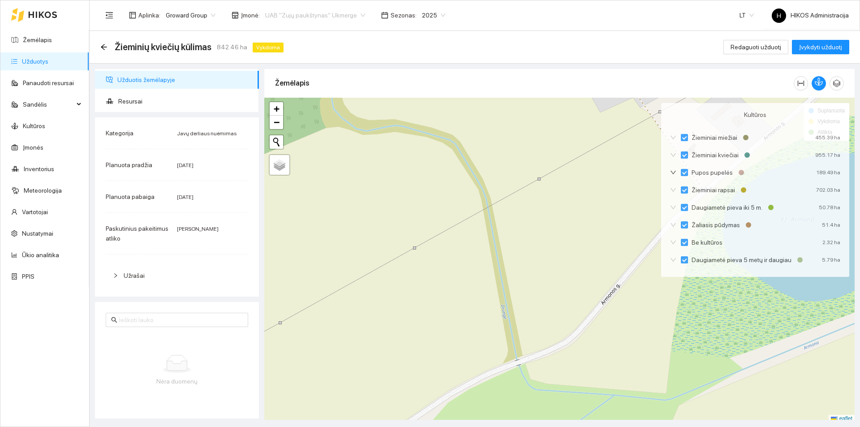
click at [333, 13] on span "UAB "Zujų paukštynas" Ukmerge" at bounding box center [315, 15] width 100 height 13
click at [334, 74] on div "ŽŪB "VG Ausieniškės" Jonava" at bounding box center [311, 76] width 98 height 10
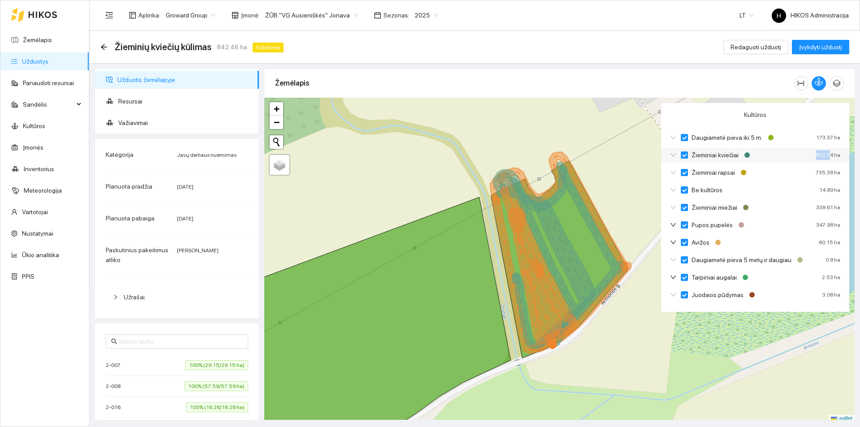
drag, startPoint x: 817, startPoint y: 154, endPoint x: 832, endPoint y: 152, distance: 15.3
click at [832, 152] on div "812.94 ha" at bounding box center [829, 155] width 24 height 10
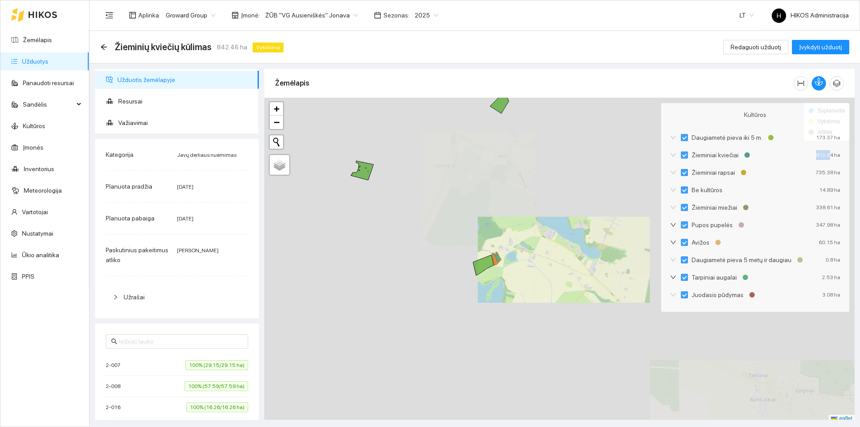
scroll to position [3, 0]
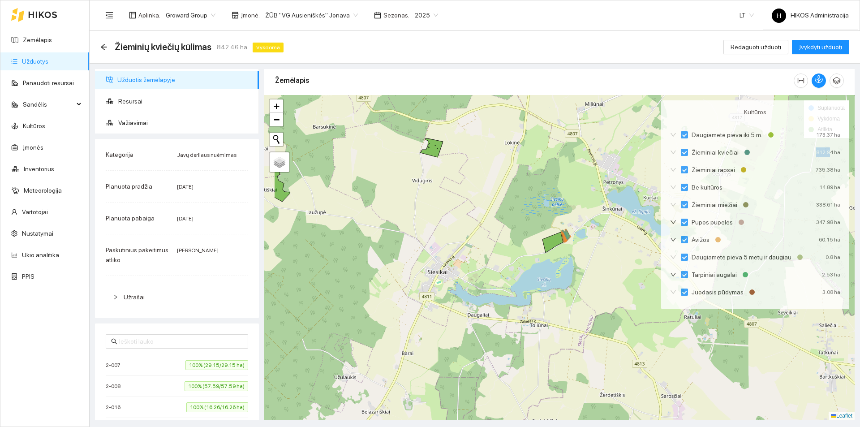
drag, startPoint x: 512, startPoint y: 267, endPoint x: 570, endPoint y: 289, distance: 62.1
click at [586, 300] on div at bounding box center [559, 257] width 591 height 325
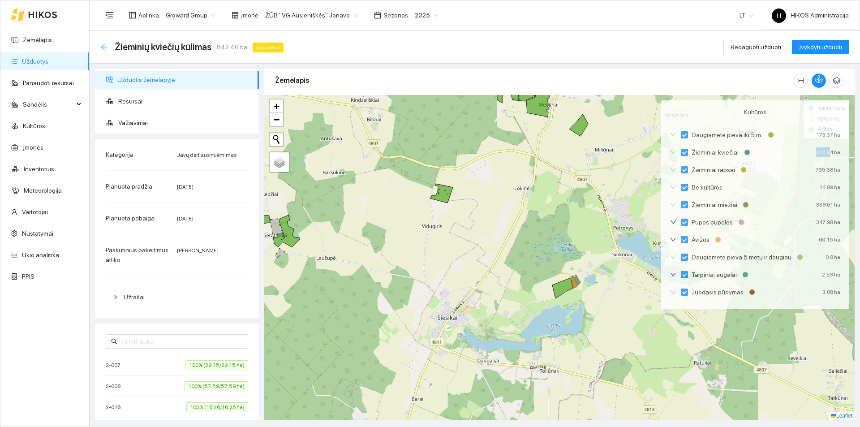
click at [105, 45] on icon "arrow-left" at bounding box center [103, 46] width 7 height 7
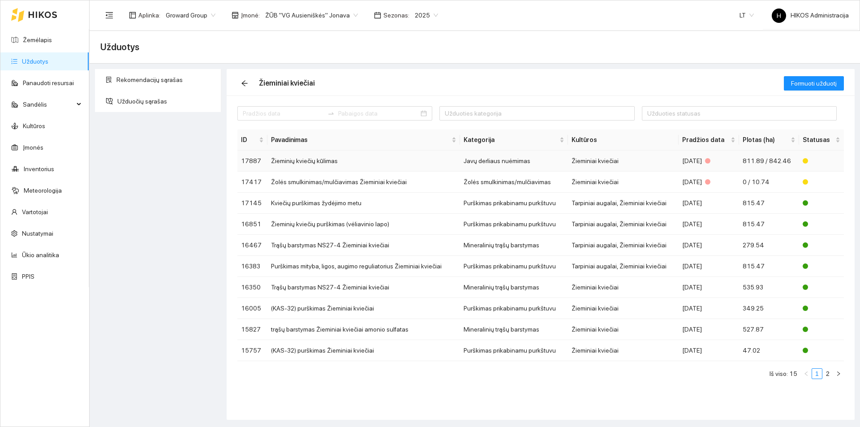
click at [352, 162] on td "Žieminių kviečių kūlimas" at bounding box center [364, 161] width 193 height 21
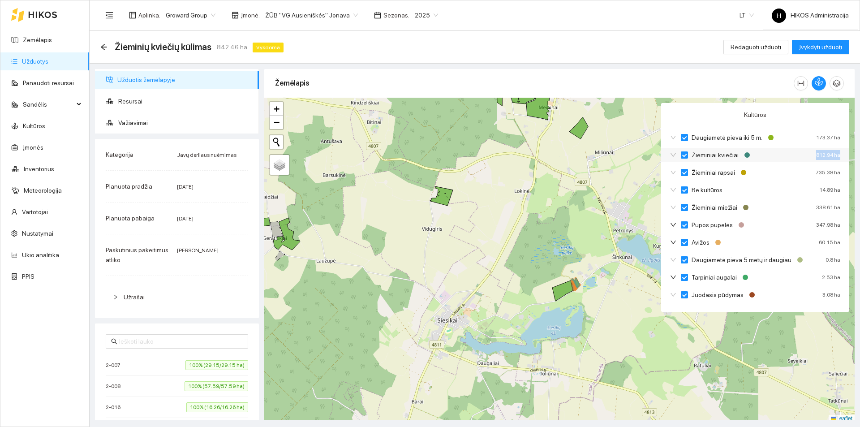
drag, startPoint x: 810, startPoint y: 160, endPoint x: 843, endPoint y: 157, distance: 32.4
click at [843, 157] on div "Žieminiai kviečiai 812.94 ha" at bounding box center [755, 155] width 188 height 14
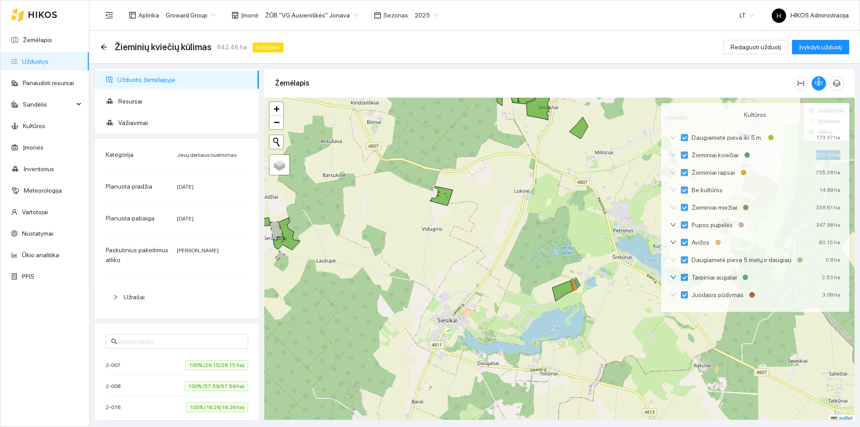
click at [579, 282] on g at bounding box center [576, 284] width 9 height 13
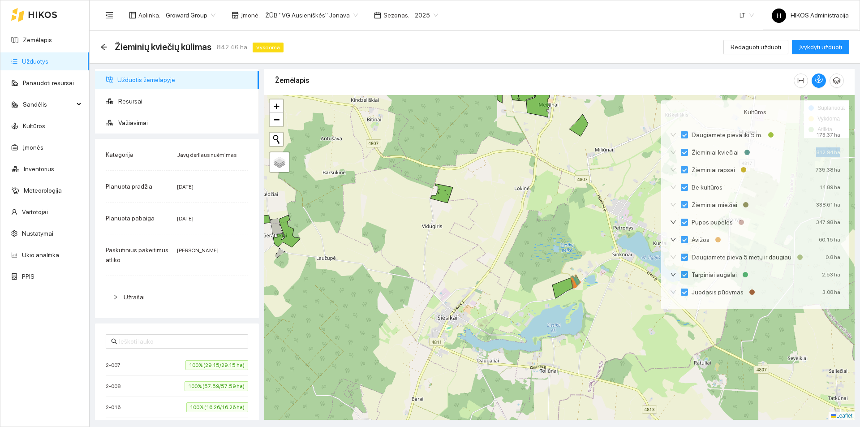
click at [457, 192] on div at bounding box center [559, 257] width 591 height 325
click at [441, 192] on icon at bounding box center [442, 193] width 22 height 19
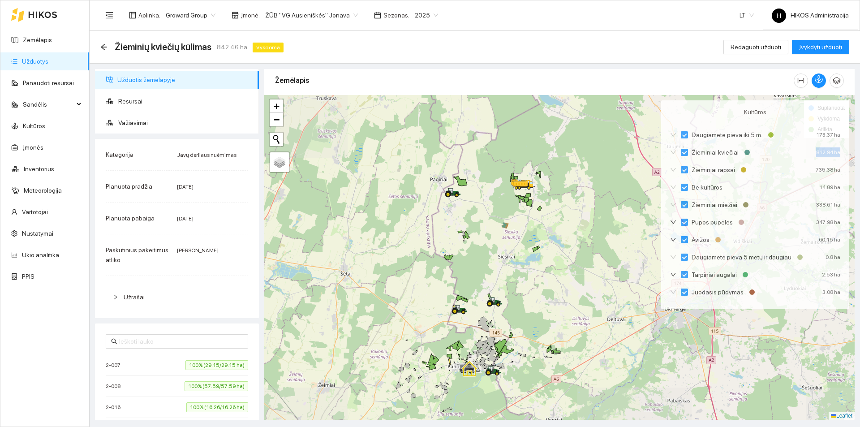
drag, startPoint x: 482, startPoint y: 221, endPoint x: 486, endPoint y: 225, distance: 5.1
click at [486, 225] on div at bounding box center [559, 257] width 591 height 325
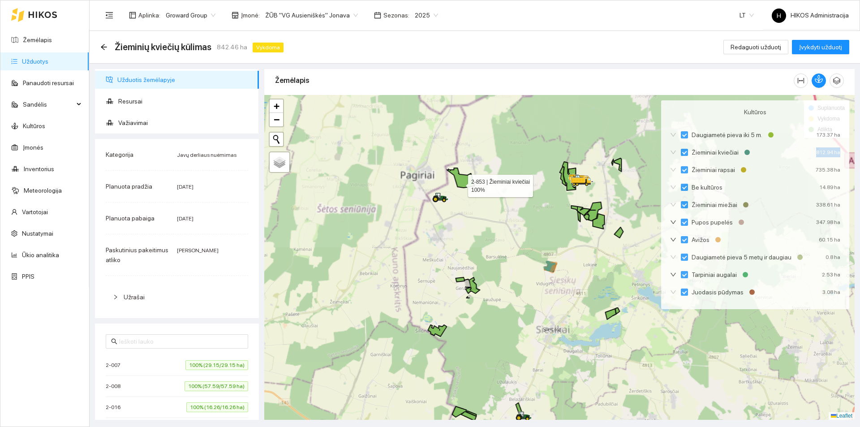
click at [462, 184] on icon at bounding box center [461, 178] width 28 height 20
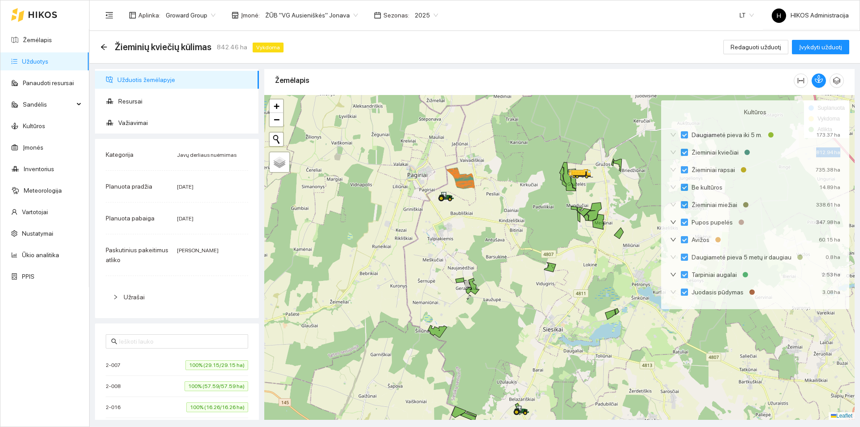
click at [422, 20] on span "2025" at bounding box center [426, 15] width 23 height 13
click at [415, 114] on div "2026" at bounding box center [415, 119] width 23 height 10
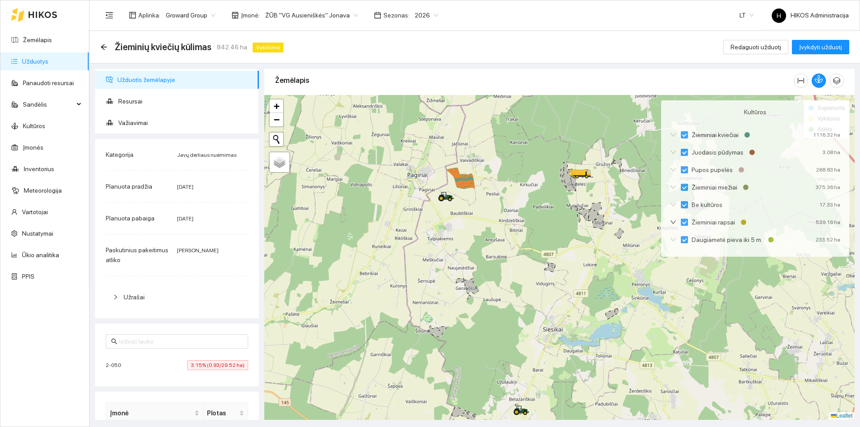
click at [192, 367] on span "3.15% (0.93/29.52 ha)" at bounding box center [217, 365] width 61 height 10
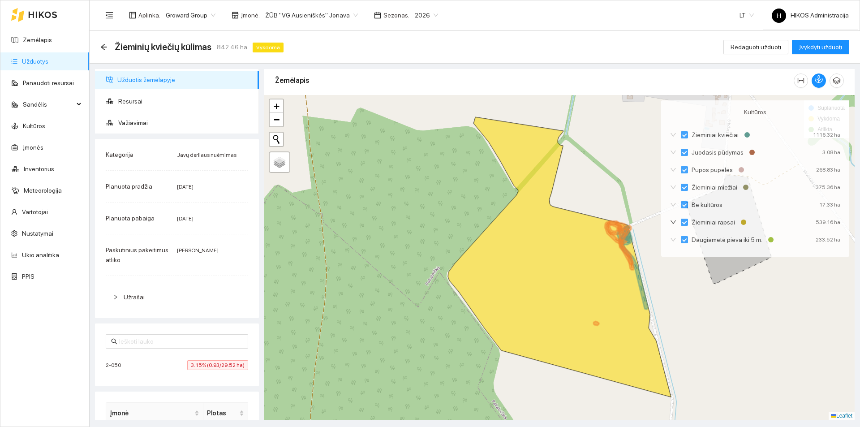
click at [202, 361] on span "3.15% (0.93/29.52 ha)" at bounding box center [217, 365] width 61 height 10
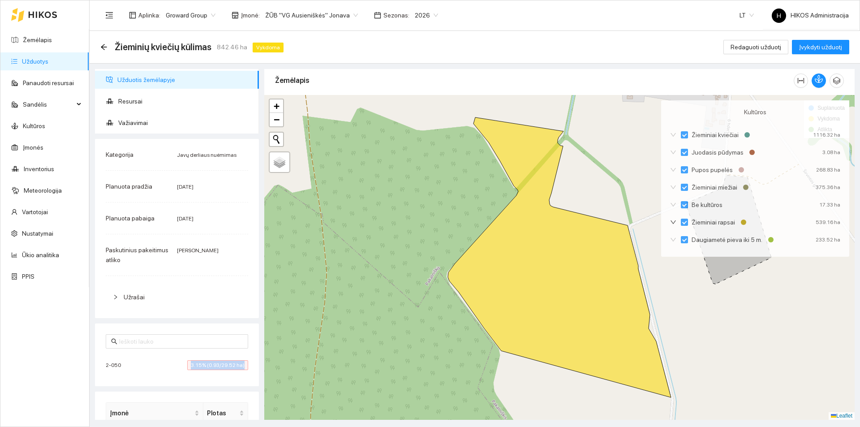
click at [197, 363] on span "3.15% (0.93/29.52 ha)" at bounding box center [217, 365] width 61 height 10
click at [112, 364] on span "2-050" at bounding box center [116, 365] width 20 height 9
drag, startPoint x: 407, startPoint y: 12, endPoint x: 415, endPoint y: 22, distance: 13.7
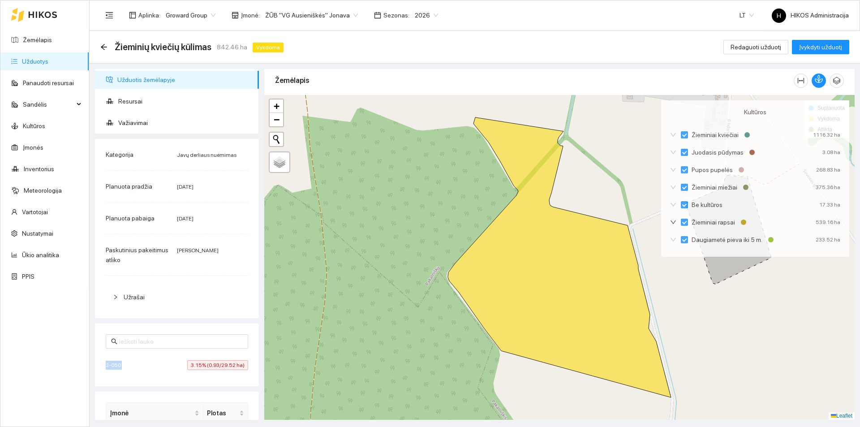
click at [415, 12] on span "2026" at bounding box center [426, 15] width 23 height 13
click at [401, 100] on div "2025" at bounding box center [415, 104] width 34 height 14
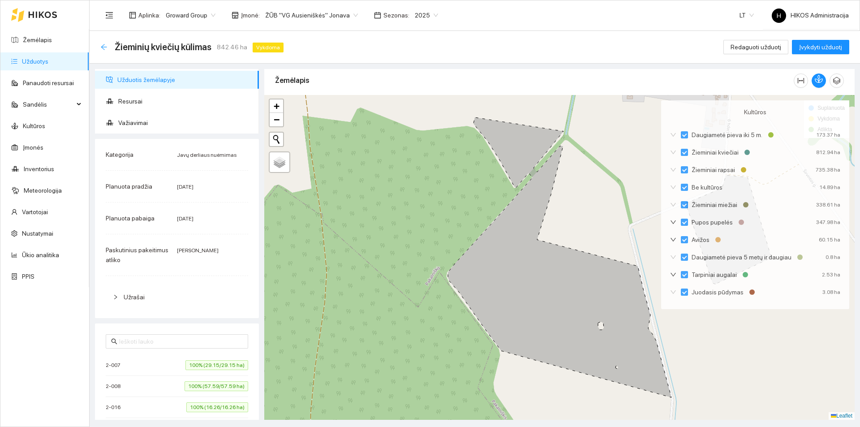
click at [105, 48] on icon "arrow-left" at bounding box center [103, 46] width 7 height 7
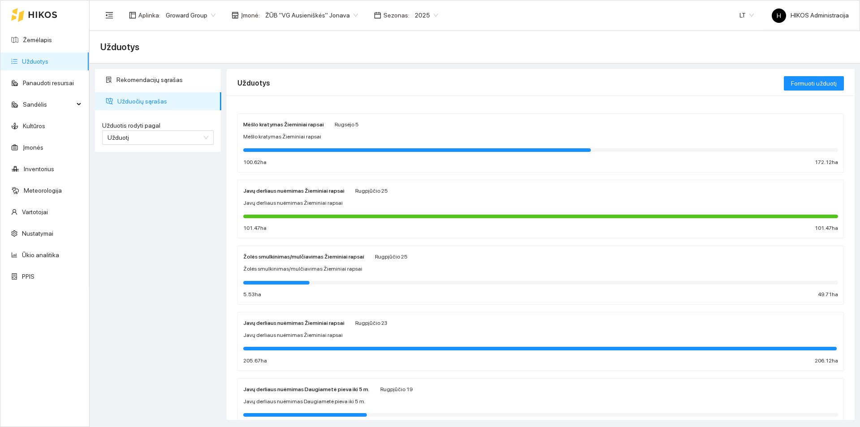
click at [347, 199] on div "Javų derliaus nuėmimas Žieminiai rapsai" at bounding box center [540, 203] width 595 height 9
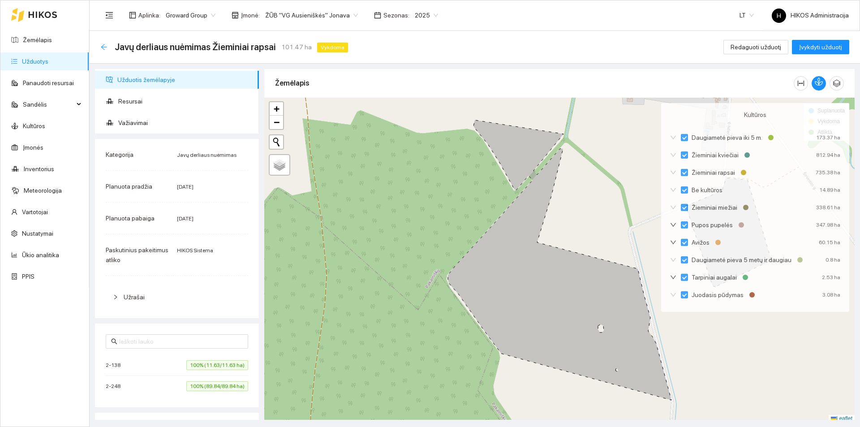
click at [105, 46] on icon "arrow-left" at bounding box center [103, 46] width 7 height 7
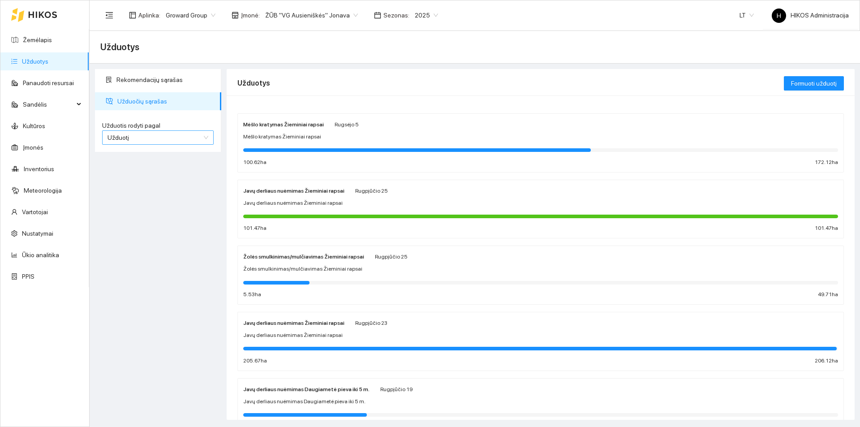
click at [156, 143] on span "Užduotį" at bounding box center [158, 137] width 101 height 13
click at [134, 164] on div "Kultūrą" at bounding box center [158, 170] width 112 height 14
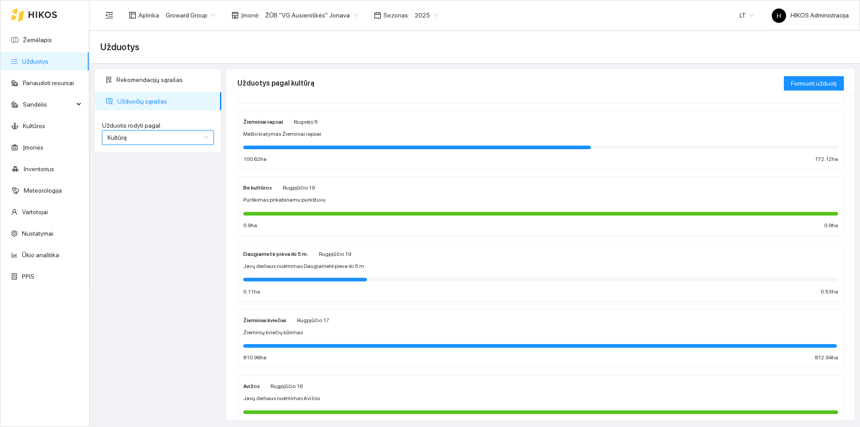
scroll to position [90, 0]
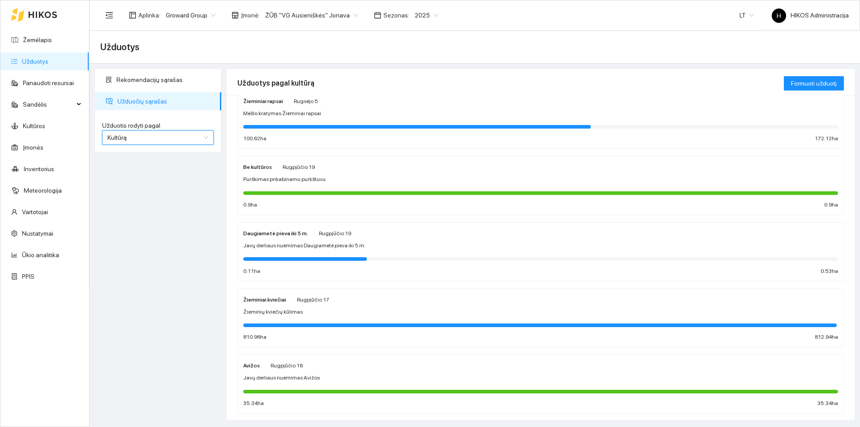
click at [312, 311] on div "Žieminių kviečių kūlimas" at bounding box center [540, 312] width 595 height 9
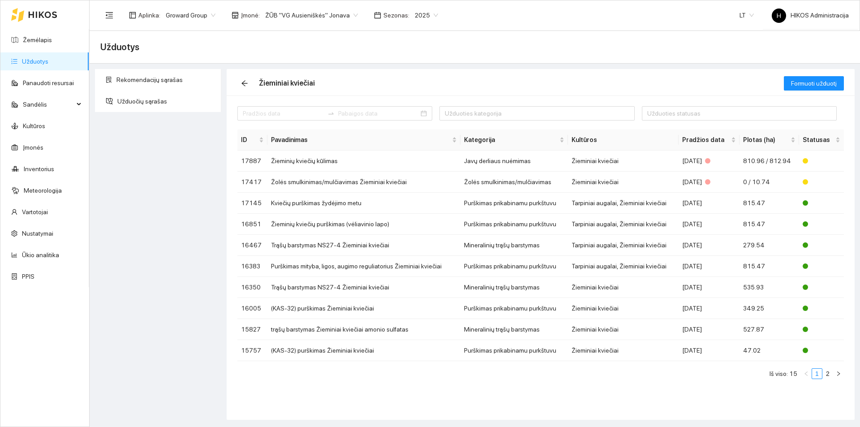
click at [335, 13] on span "ŽŪB "VG Ausieniškės" Jonava" at bounding box center [311, 15] width 93 height 13
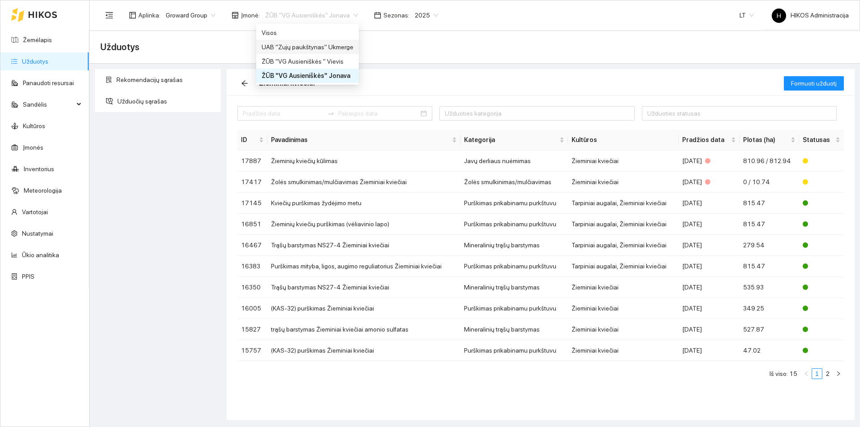
click at [332, 47] on div "UAB "Zujų paukštynas" Ukmerge" at bounding box center [308, 47] width 92 height 10
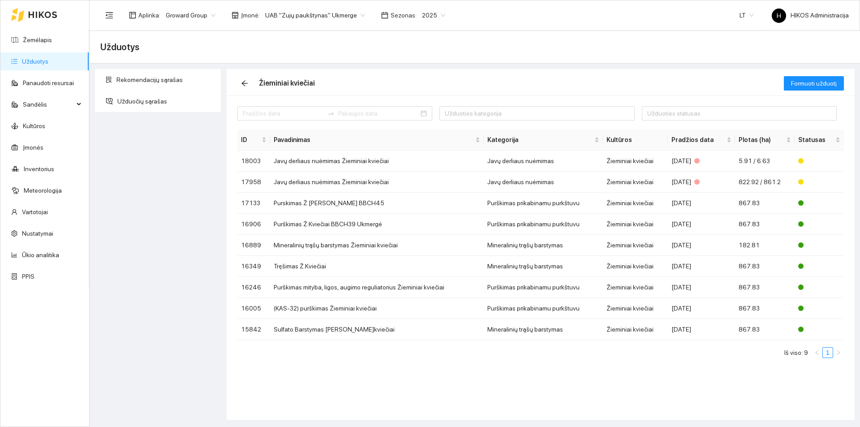
click at [328, 13] on span "UAB "Zujų paukštynas" Ukmerge" at bounding box center [315, 15] width 100 height 13
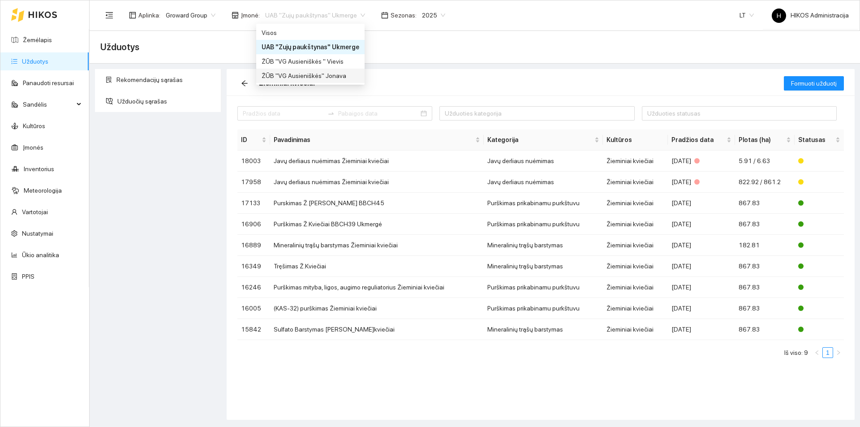
click at [338, 73] on div "ŽŪB "VG Ausieniškės" Jonava" at bounding box center [311, 76] width 98 height 10
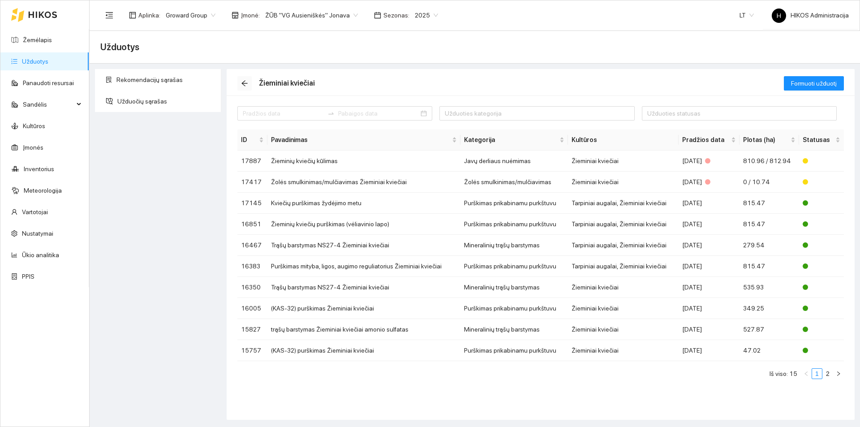
click at [246, 84] on icon "arrow-left" at bounding box center [244, 83] width 7 height 7
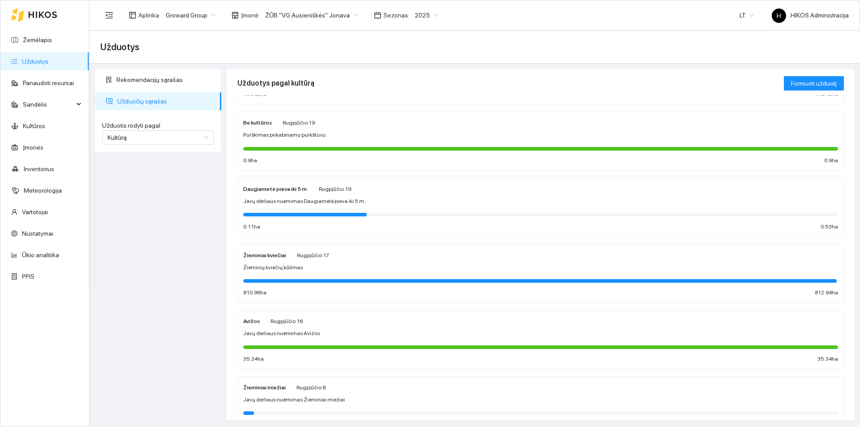
scroll to position [134, 0]
click at [312, 264] on div "Žieminių kviečių kūlimas" at bounding box center [540, 267] width 595 height 9
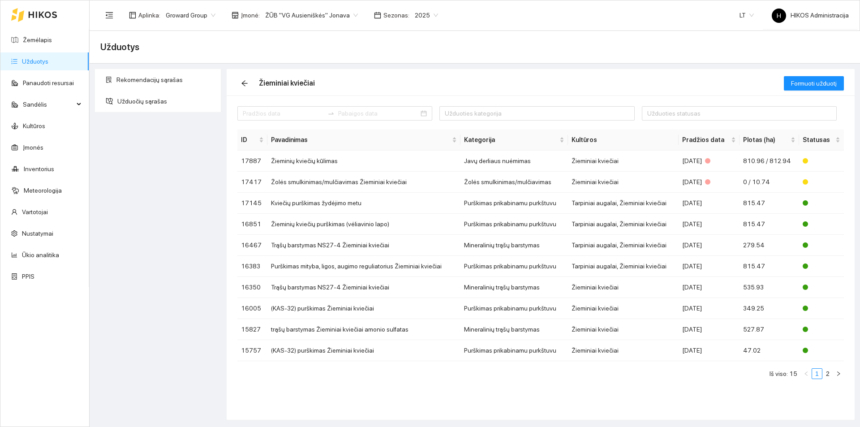
click at [333, 14] on span "ŽŪB "VG Ausieniškės" Jonava" at bounding box center [311, 15] width 93 height 13
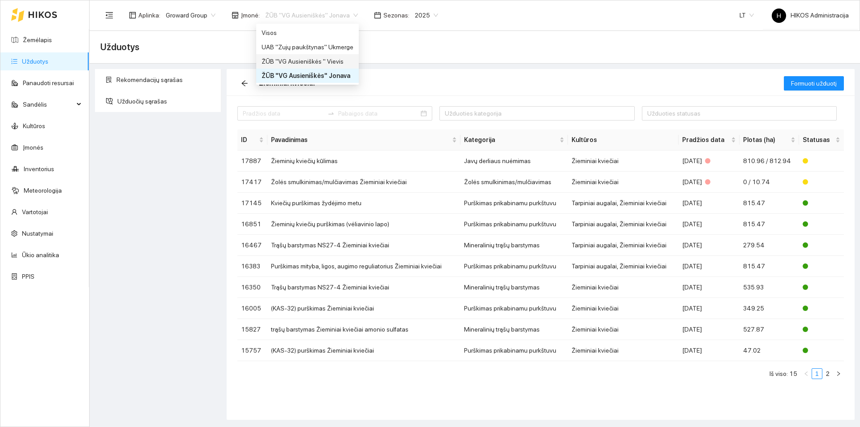
click at [338, 43] on div "UAB "Zujų paukštynas" Ukmerge" at bounding box center [308, 47] width 92 height 10
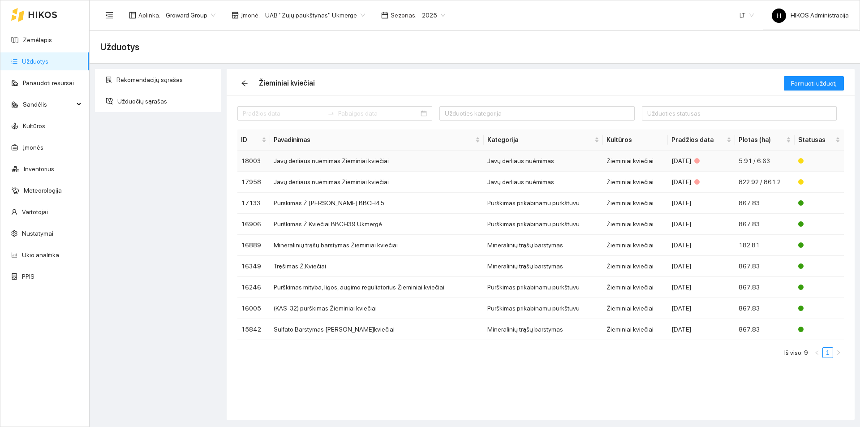
click at [376, 164] on td "Javų derliaus nuėmimas Žieminiai kviečiai" at bounding box center [377, 161] width 214 height 21
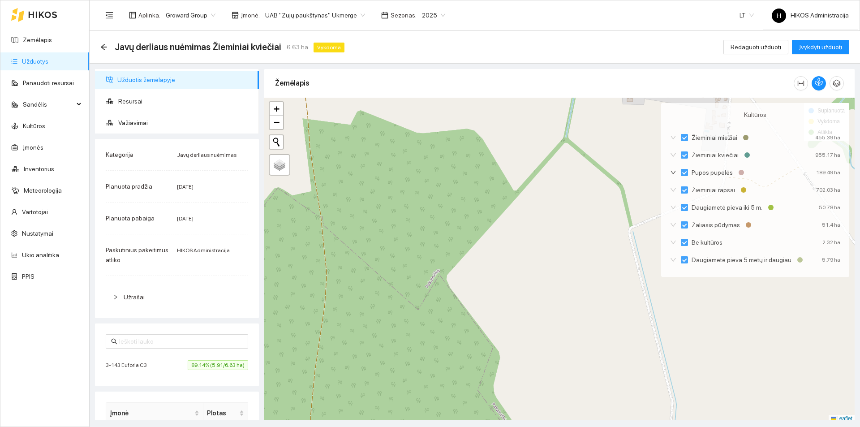
click at [168, 366] on div "3-143 Euforia C3 89.14% (5.91/6.63 ha)" at bounding box center [177, 365] width 143 height 10
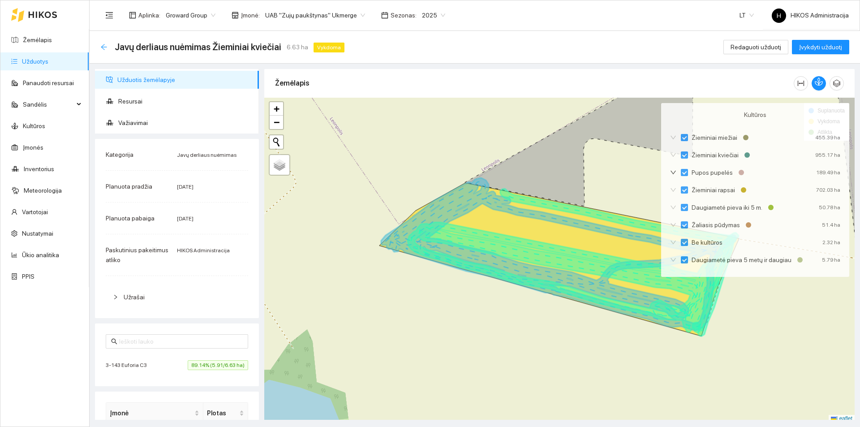
click at [105, 47] on icon "arrow-left" at bounding box center [104, 47] width 6 height 6
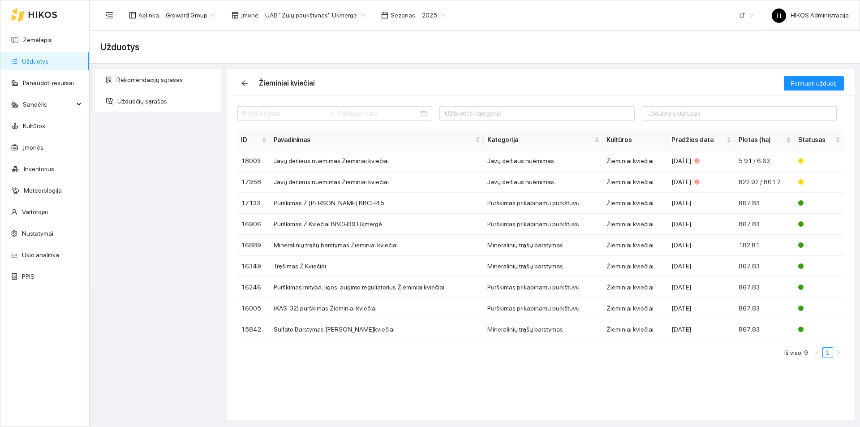
click at [504, 94] on div "Žieminiai kviečiai" at bounding box center [511, 83] width 547 height 29
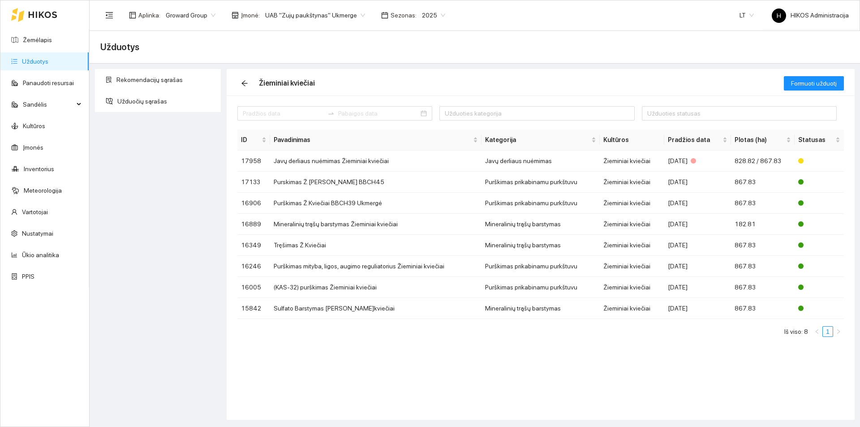
drag, startPoint x: 423, startPoint y: 17, endPoint x: 425, endPoint y: 22, distance: 5.8
click at [423, 17] on span "2025" at bounding box center [433, 15] width 23 height 13
click at [423, 117] on div "2026" at bounding box center [422, 119] width 23 height 10
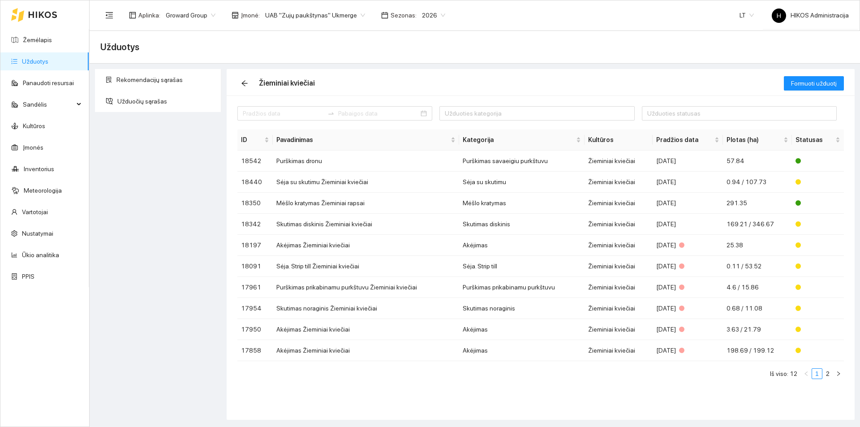
click at [432, 19] on span "2026" at bounding box center [433, 15] width 23 height 13
click at [423, 101] on div "2025" at bounding box center [422, 104] width 23 height 10
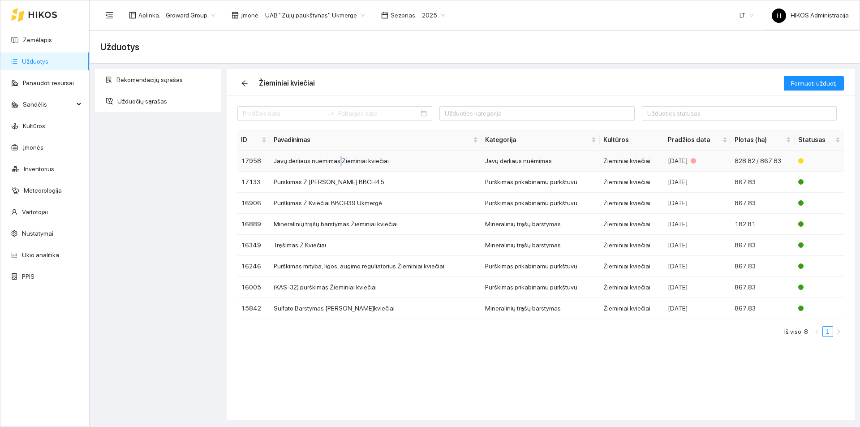
click at [337, 153] on td "Javų derliaus nuėmimas Žieminiai kviečiai" at bounding box center [376, 161] width 212 height 21
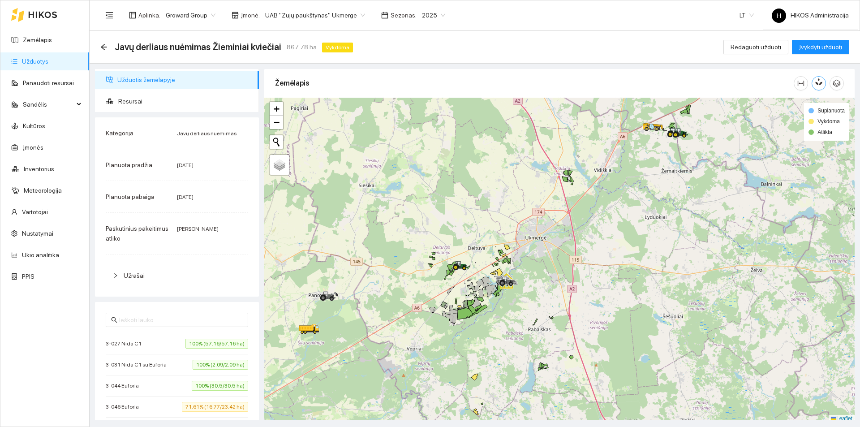
click at [819, 82] on icon "button" at bounding box center [820, 82] width 5 height 8
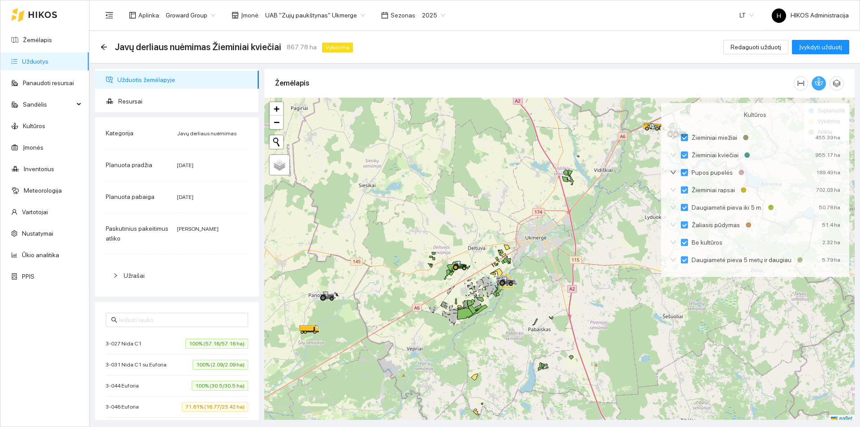
click at [818, 82] on icon "button" at bounding box center [819, 82] width 8 height 8
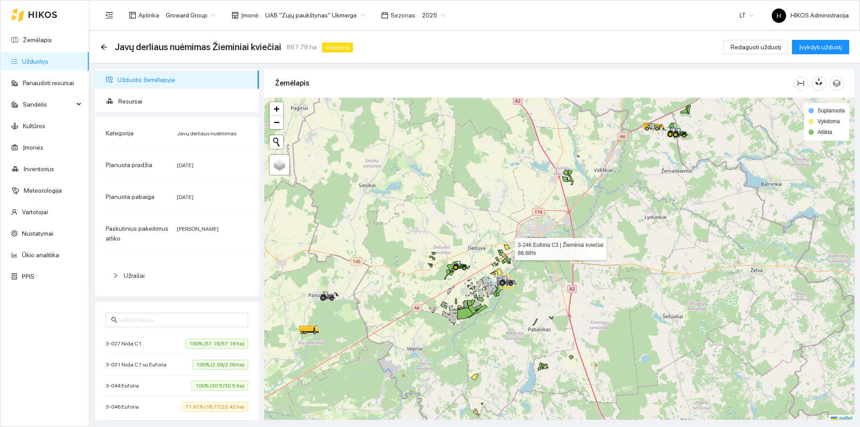
click at [508, 247] on icon at bounding box center [507, 247] width 6 height 5
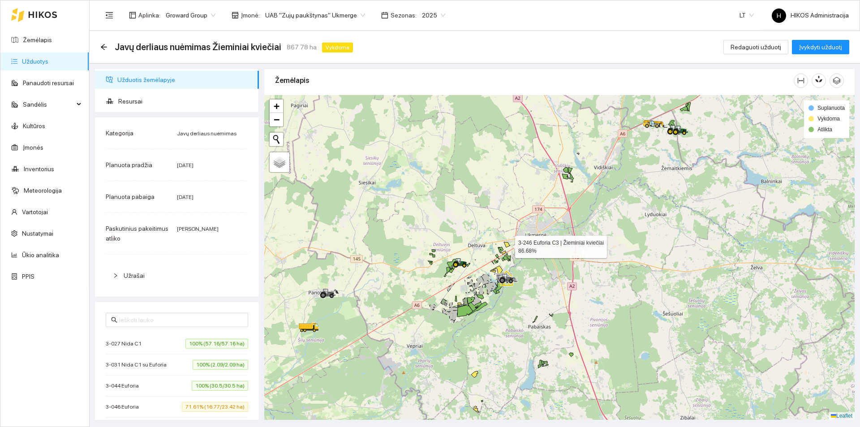
click at [507, 245] on icon at bounding box center [507, 244] width 6 height 5
click at [104, 47] on icon "arrow-left" at bounding box center [104, 47] width 6 height 6
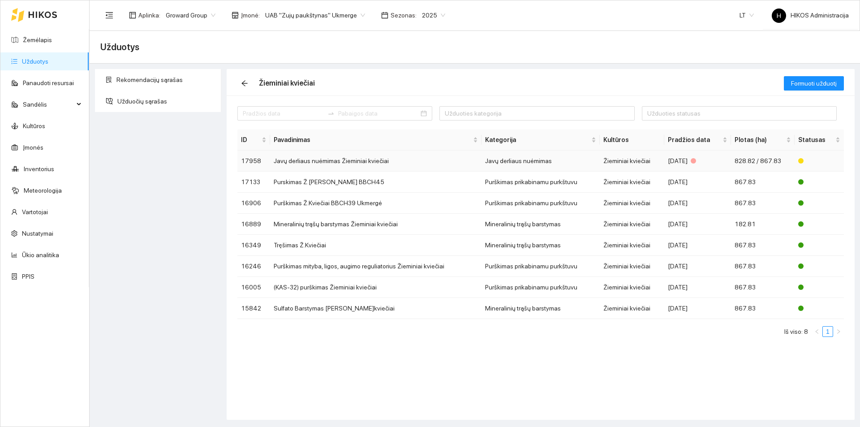
click at [527, 166] on td "Javų derliaus nuėmimas" at bounding box center [541, 161] width 118 height 21
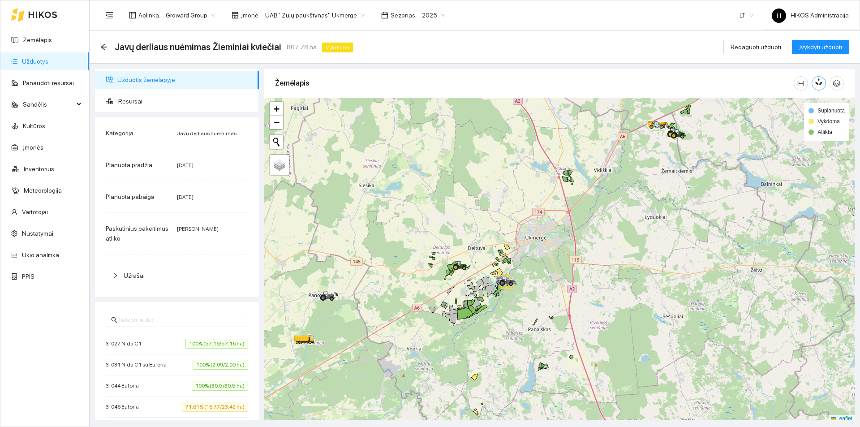
click at [823, 82] on button "button" at bounding box center [819, 83] width 14 height 14
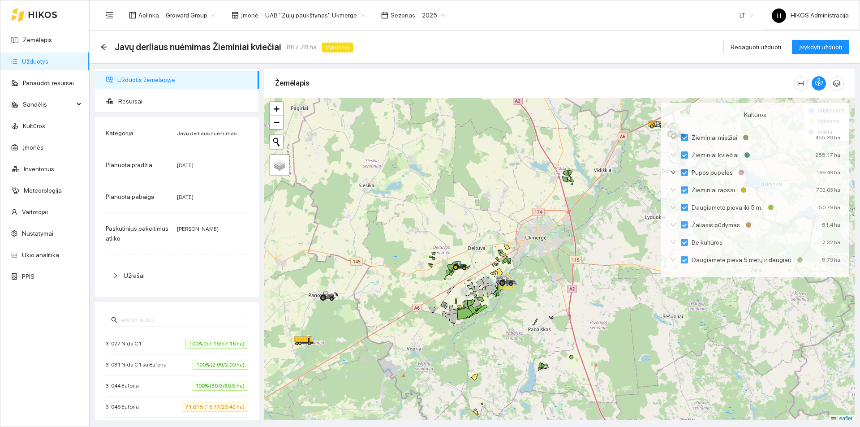
click at [704, 71] on div "Žemėlapis" at bounding box center [534, 83] width 519 height 26
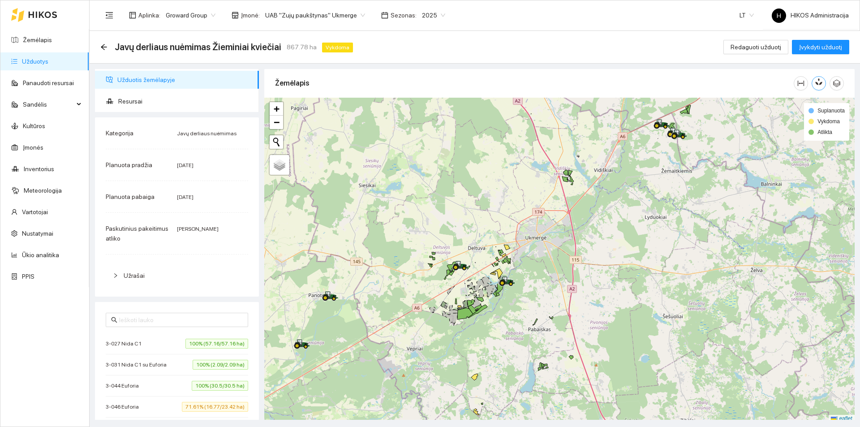
click at [814, 78] on button "button" at bounding box center [819, 83] width 14 height 14
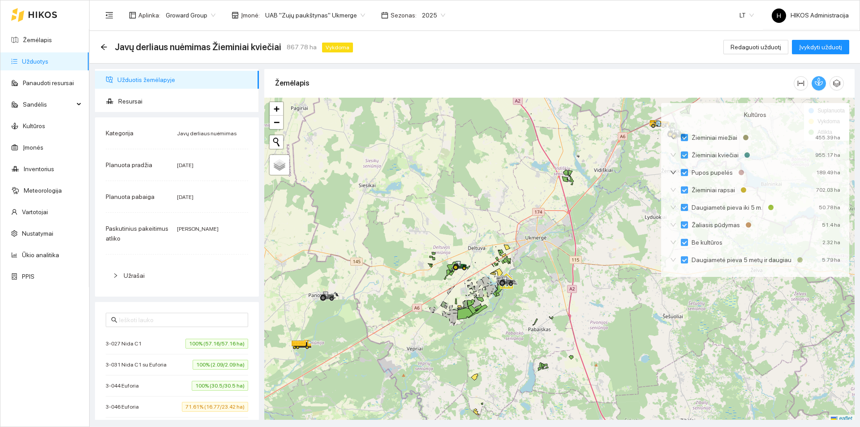
click at [814, 78] on button "button" at bounding box center [819, 83] width 14 height 14
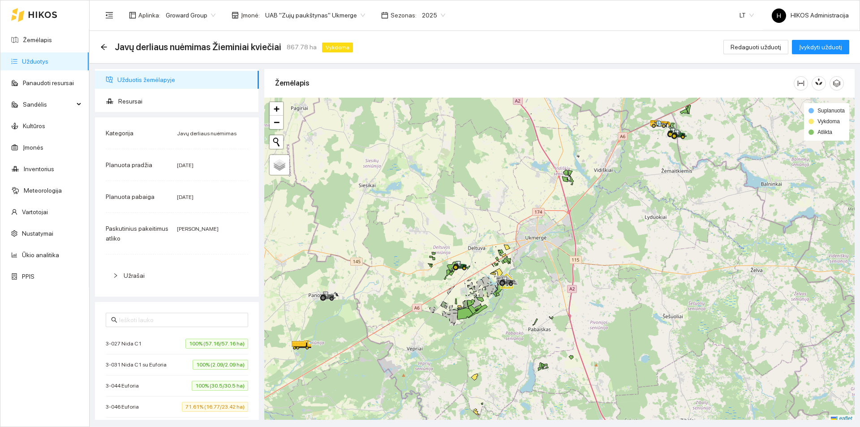
click at [717, 75] on div "Žemėlapis" at bounding box center [534, 83] width 519 height 26
click at [35, 149] on link "Įmonės" at bounding box center [33, 147] width 21 height 7
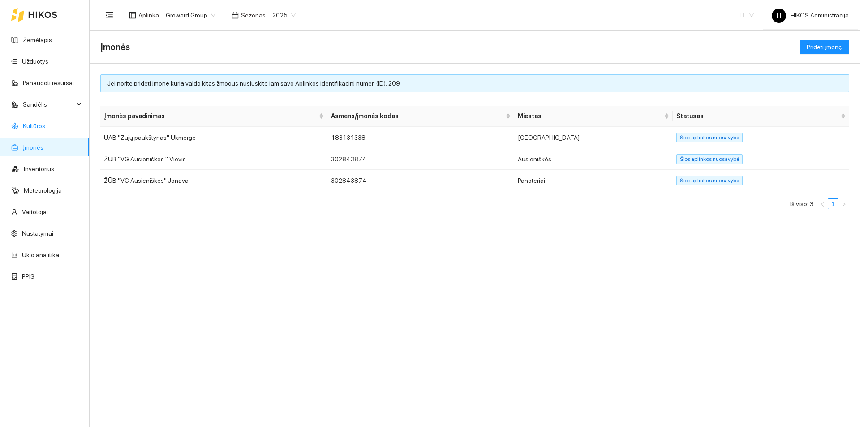
click at [44, 128] on link "Kultūros" at bounding box center [34, 125] width 22 height 7
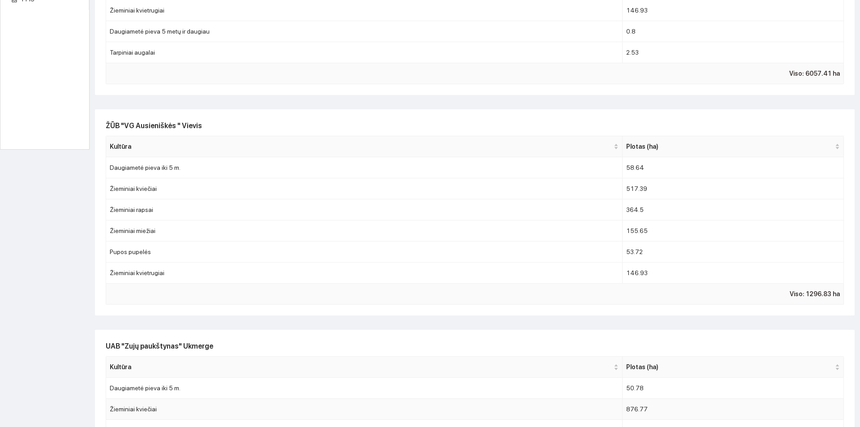
scroll to position [134, 0]
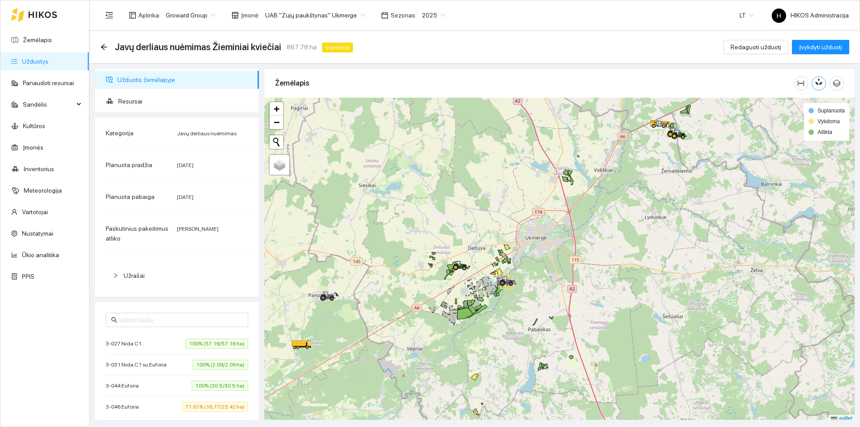
click at [814, 88] on button "button" at bounding box center [819, 83] width 14 height 14
click at [819, 86] on button "button" at bounding box center [819, 83] width 14 height 14
click at [819, 85] on icon "button" at bounding box center [818, 84] width 4 height 4
click at [816, 87] on button "button" at bounding box center [819, 83] width 14 height 14
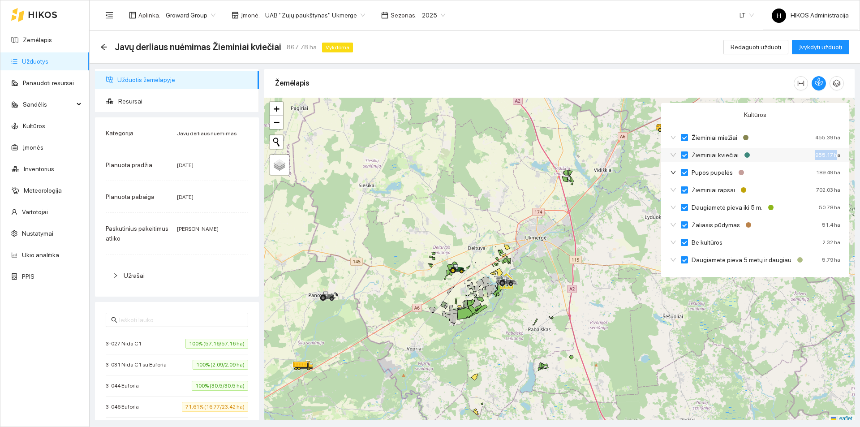
drag, startPoint x: 782, startPoint y: 153, endPoint x: 837, endPoint y: 151, distance: 54.7
click at [837, 151] on div "Žieminiai kviečiai 955.17 ha" at bounding box center [755, 155] width 188 height 14
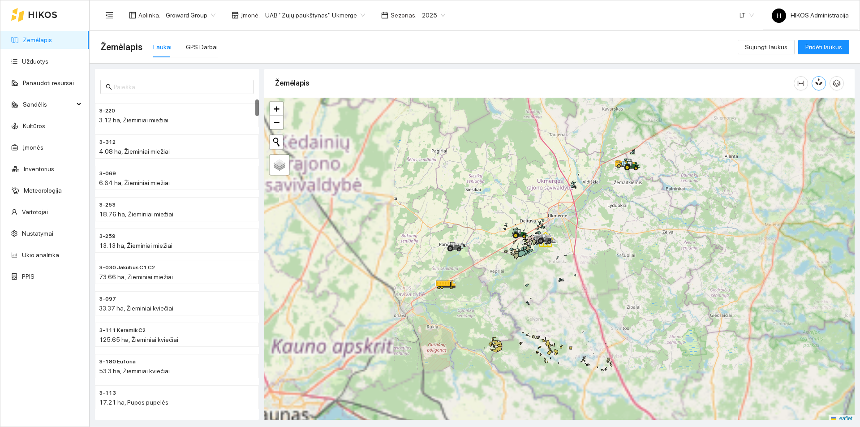
click at [819, 80] on icon "button" at bounding box center [820, 82] width 5 height 8
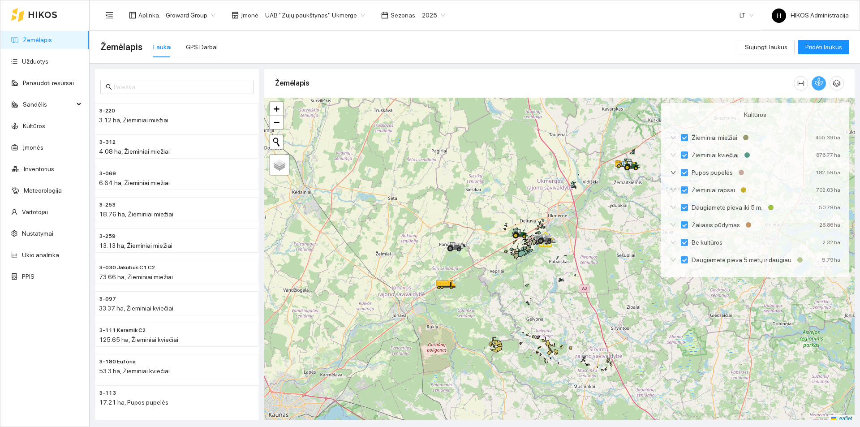
click at [819, 80] on icon "button" at bounding box center [819, 82] width 8 height 8
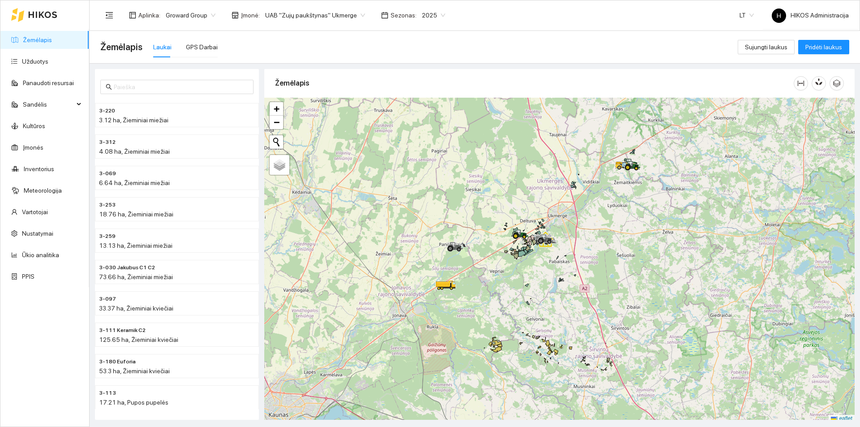
click at [758, 84] on div "Žemėlapis" at bounding box center [534, 83] width 519 height 26
click at [820, 84] on icon "button" at bounding box center [820, 82] width 5 height 8
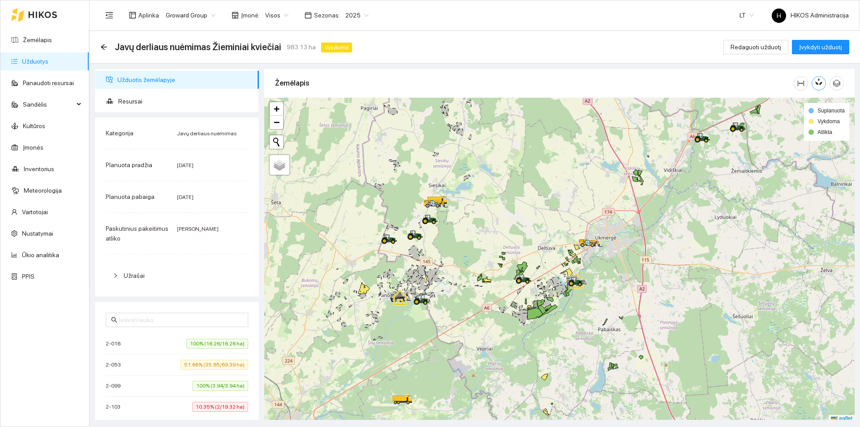
click at [820, 79] on icon "button" at bounding box center [820, 82] width 5 height 8
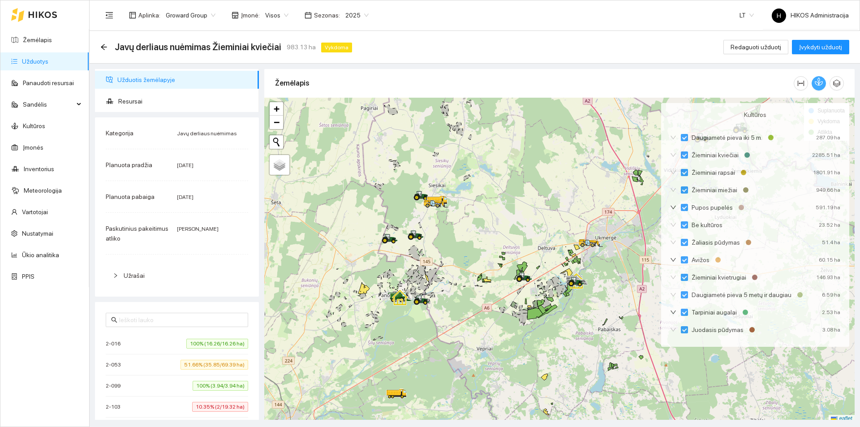
click at [820, 79] on icon "button" at bounding box center [820, 82] width 5 height 8
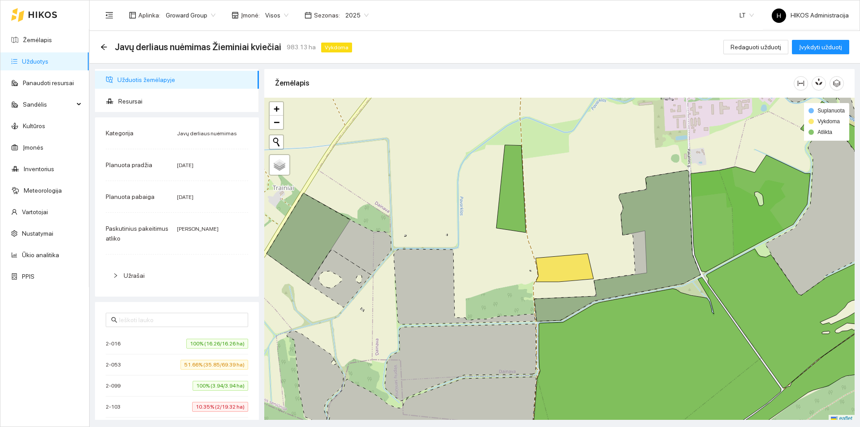
scroll to position [3, 0]
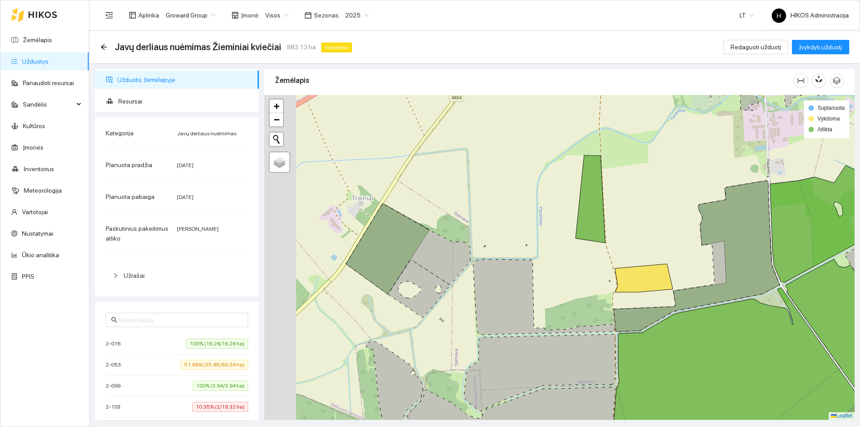
drag, startPoint x: 391, startPoint y: 248, endPoint x: 396, endPoint y: 249, distance: 4.6
click at [396, 249] on icon at bounding box center [408, 248] width 125 height 91
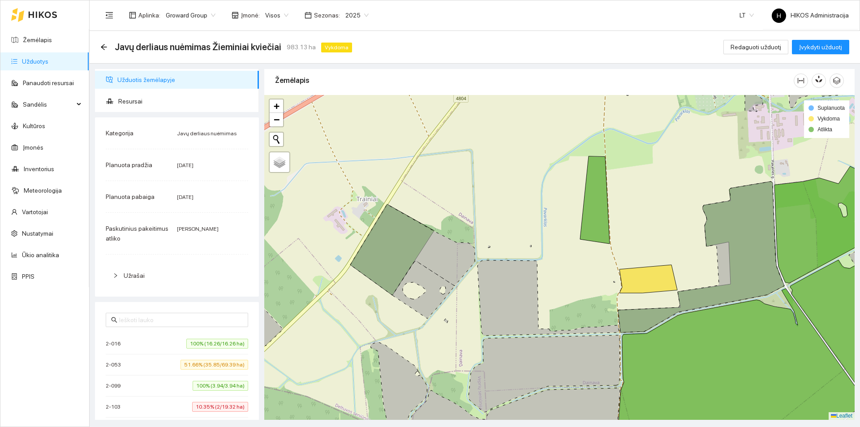
click at [325, 238] on div at bounding box center [559, 257] width 591 height 325
click at [421, 244] on icon at bounding box center [412, 249] width 125 height 91
click at [413, 242] on icon at bounding box center [412, 249] width 125 height 91
click at [161, 316] on input "text" at bounding box center [181, 320] width 124 height 10
paste input "3-363"
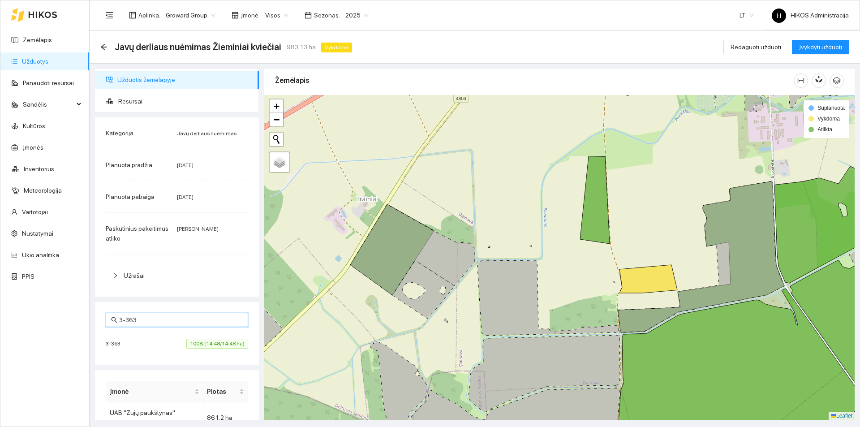
type input "3-363"
click at [155, 347] on div "[PHONE_NUMBER]% (14.48/14.48 ha)" at bounding box center [177, 344] width 143 height 10
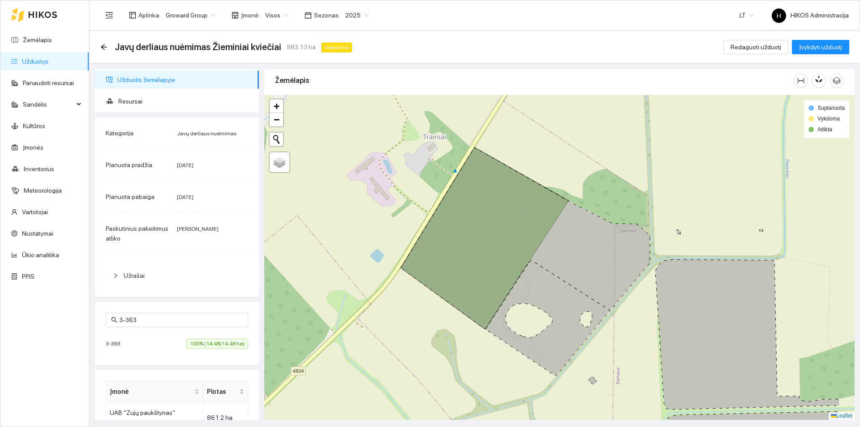
drag, startPoint x: 623, startPoint y: 280, endPoint x: 488, endPoint y: 253, distance: 138.0
click at [488, 253] on icon at bounding box center [525, 238] width 249 height 182
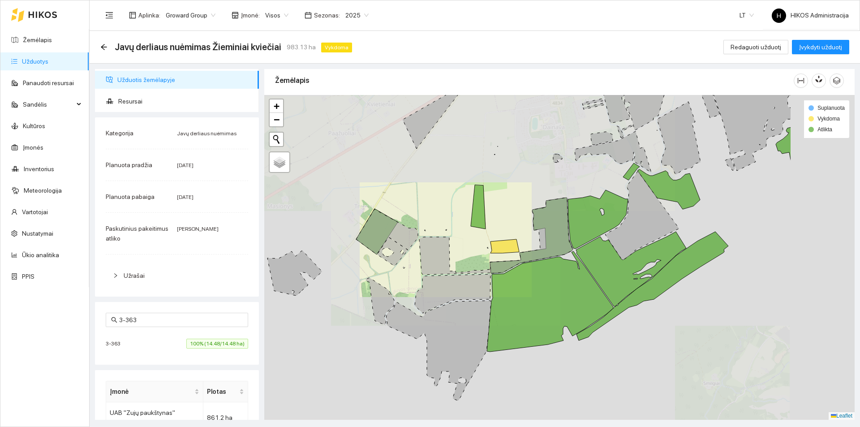
drag, startPoint x: 526, startPoint y: 257, endPoint x: 478, endPoint y: 244, distance: 50.1
click at [478, 244] on div at bounding box center [559, 257] width 591 height 325
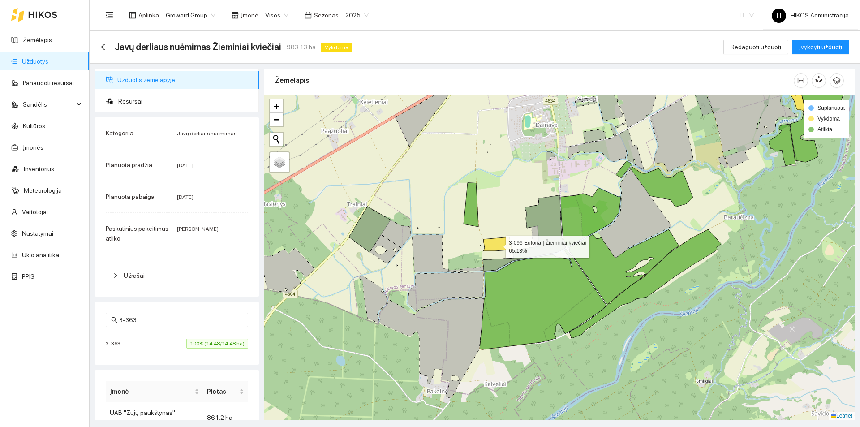
click at [495, 239] on icon at bounding box center [498, 244] width 29 height 14
drag, startPoint x: 157, startPoint y: 321, endPoint x: 76, endPoint y: 315, distance: 81.8
click at [76, 315] on section "Žemėlapis Užduotys Panaudoti resursai Sandėlis Kultūros Įmonės Inventorius Mete…" at bounding box center [430, 213] width 860 height 427
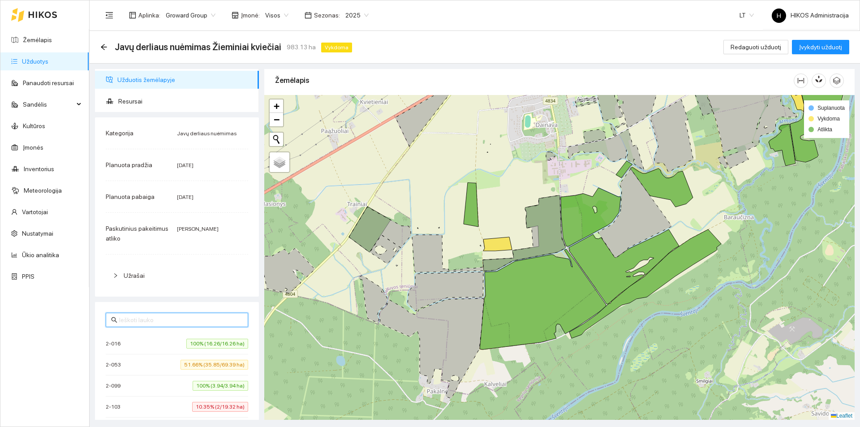
click at [553, 238] on icon at bounding box center [524, 233] width 83 height 76
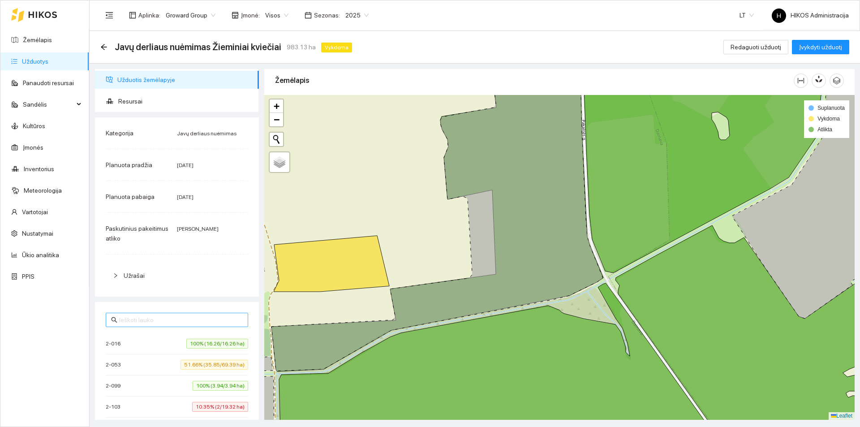
click at [229, 324] on input "text" at bounding box center [181, 320] width 124 height 10
type input "363"
click at [87, 315] on section "Žemėlapis Užduotys Panaudoti resursai Sandėlis Kultūros Įmonės Inventorius Mete…" at bounding box center [430, 213] width 860 height 427
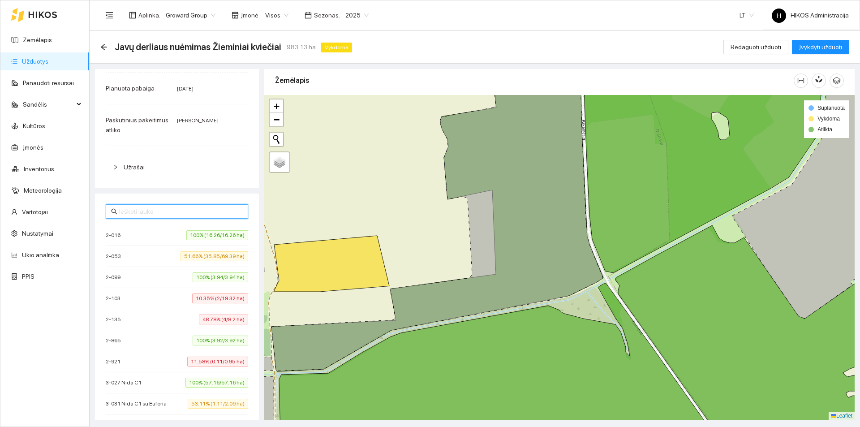
scroll to position [134, 0]
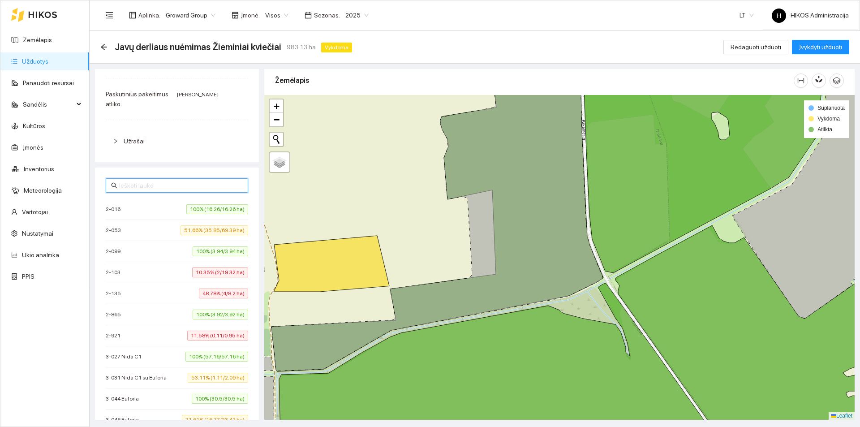
click at [177, 337] on div "2-921 11.58% (0.11/0.95 ha)" at bounding box center [177, 336] width 143 height 10
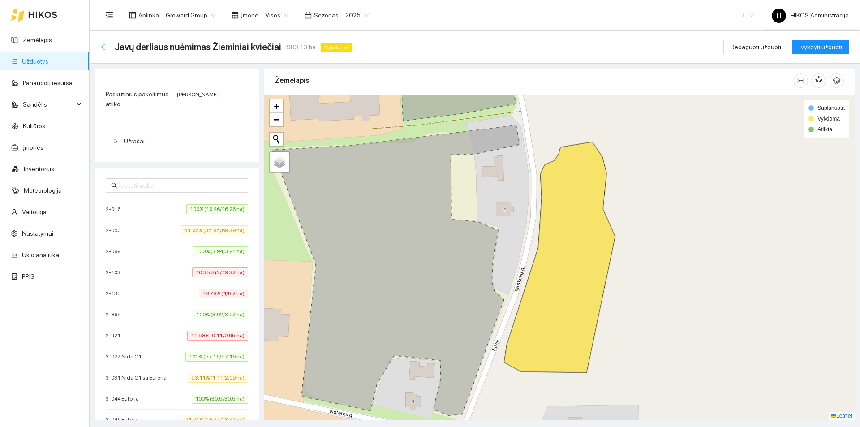
click at [104, 48] on icon "arrow-left" at bounding box center [103, 46] width 7 height 7
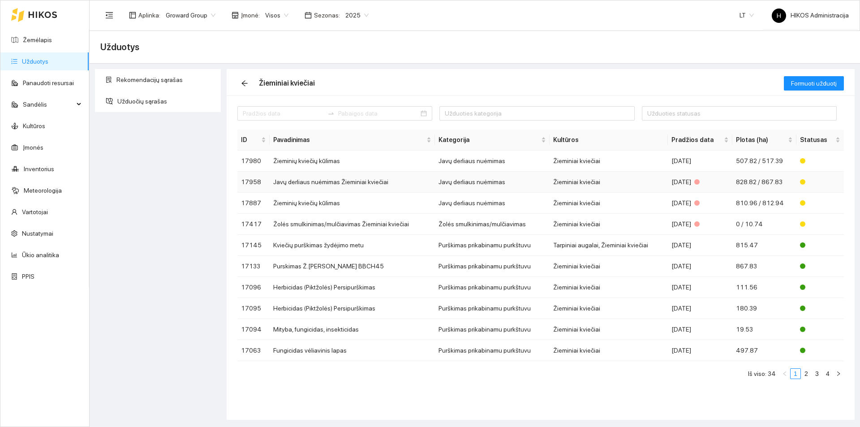
click at [389, 181] on td "Javų derliaus nuėmimas Žieminiai kviečiai" at bounding box center [352, 182] width 165 height 21
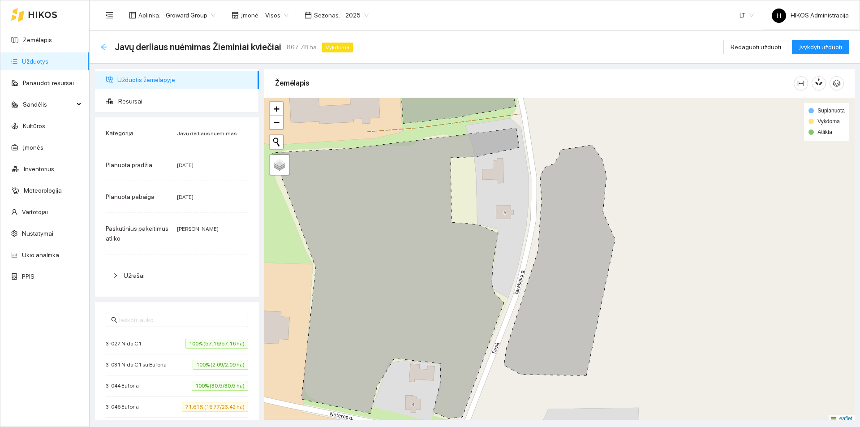
click at [104, 48] on icon "arrow-left" at bounding box center [103, 46] width 7 height 7
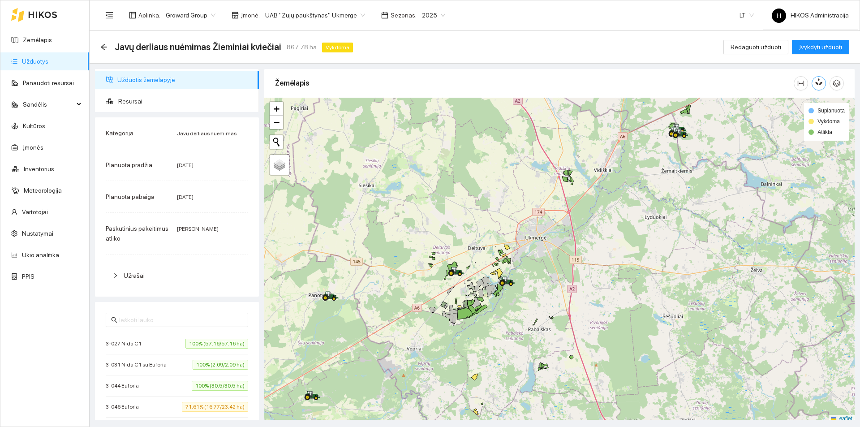
click at [818, 83] on icon "button" at bounding box center [818, 84] width 4 height 4
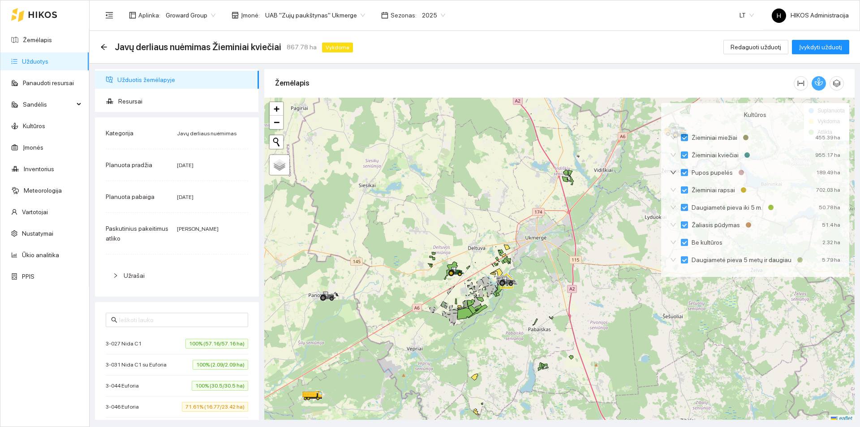
click at [818, 83] on icon "button" at bounding box center [819, 82] width 8 height 8
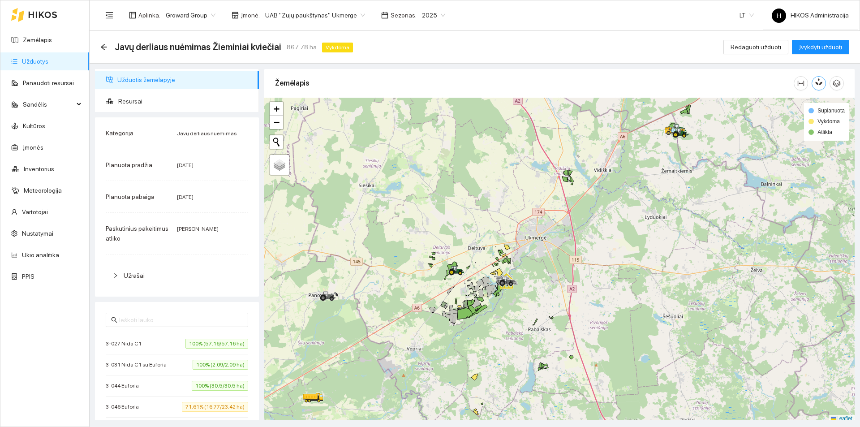
click at [812, 82] on button "button" at bounding box center [819, 83] width 14 height 14
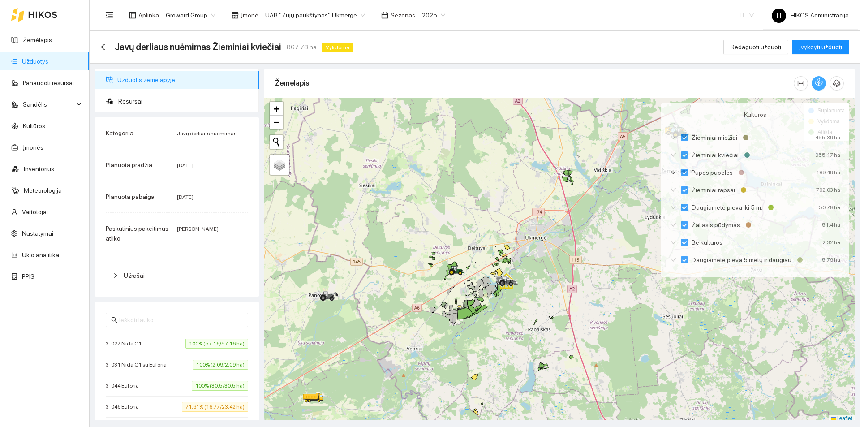
click at [818, 82] on icon "button" at bounding box center [819, 82] width 8 height 8
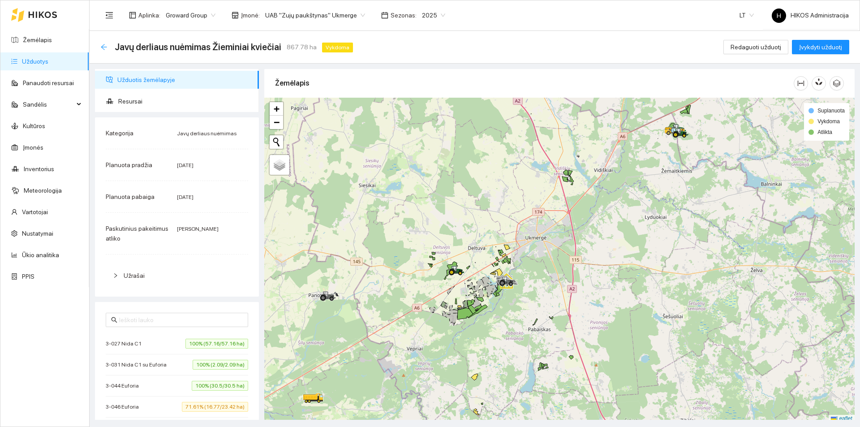
click at [104, 47] on icon "arrow-left" at bounding box center [104, 47] width 6 height 6
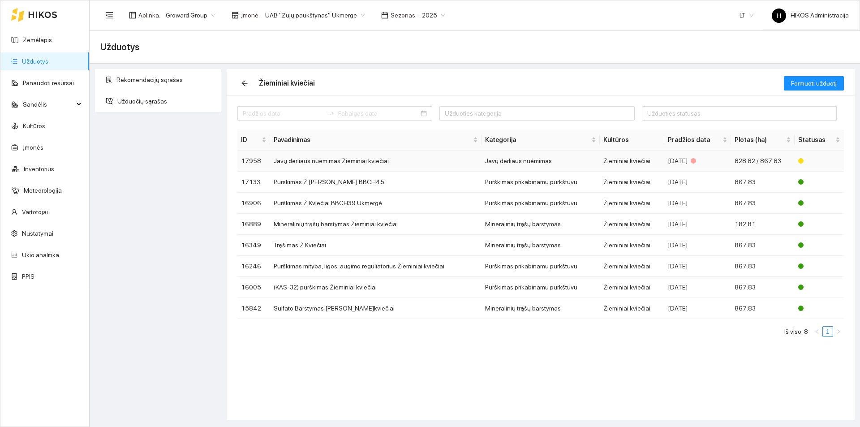
click at [353, 163] on td "Javų derliaus nuėmimas Žieminiai kviečiai" at bounding box center [376, 161] width 212 height 21
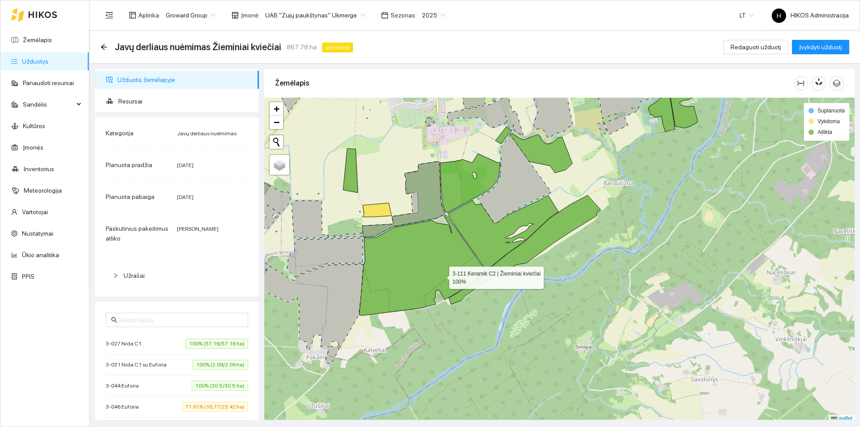
click at [440, 266] on icon at bounding box center [422, 265] width 126 height 100
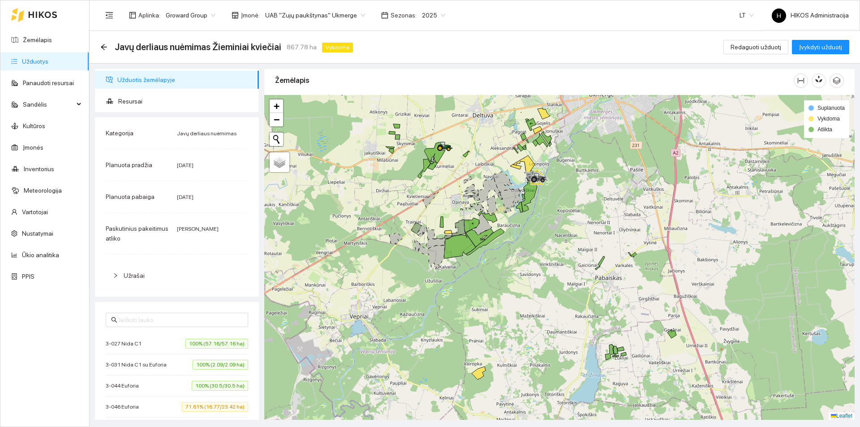
click at [488, 190] on icon at bounding box center [489, 190] width 22 height 26
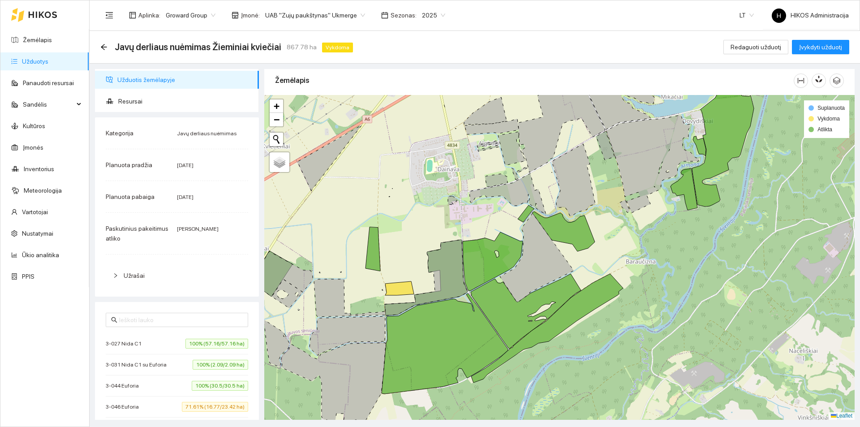
click at [451, 259] on icon at bounding box center [426, 278] width 83 height 76
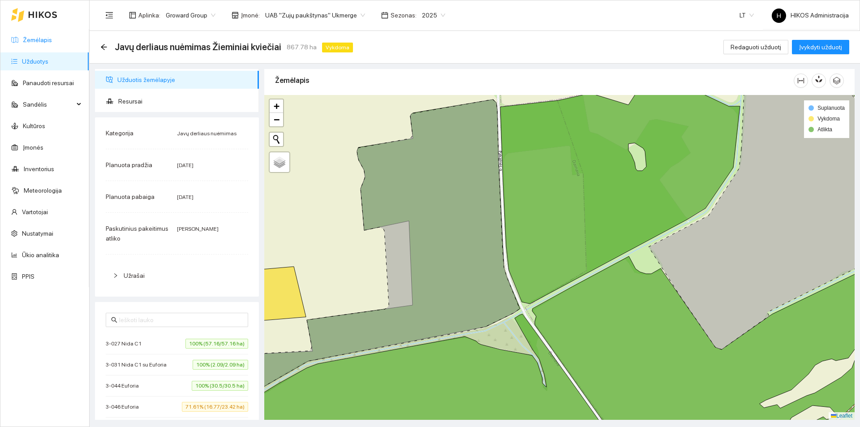
click at [44, 43] on link "Žemėlapis" at bounding box center [37, 39] width 29 height 7
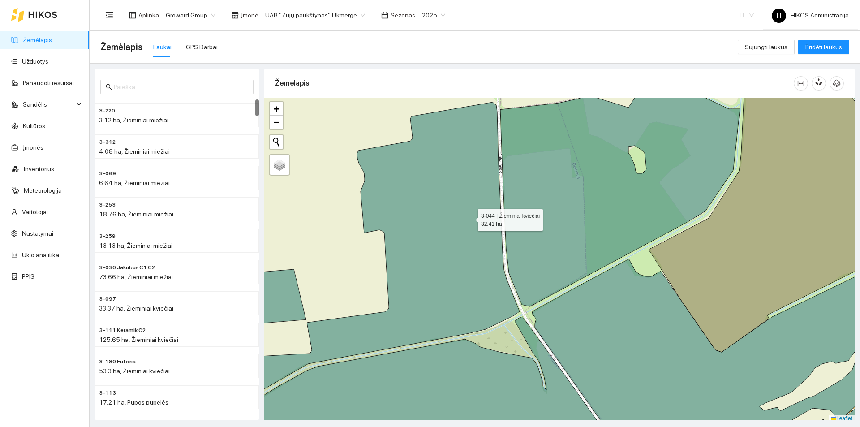
click at [449, 212] on icon at bounding box center [362, 253] width 316 height 302
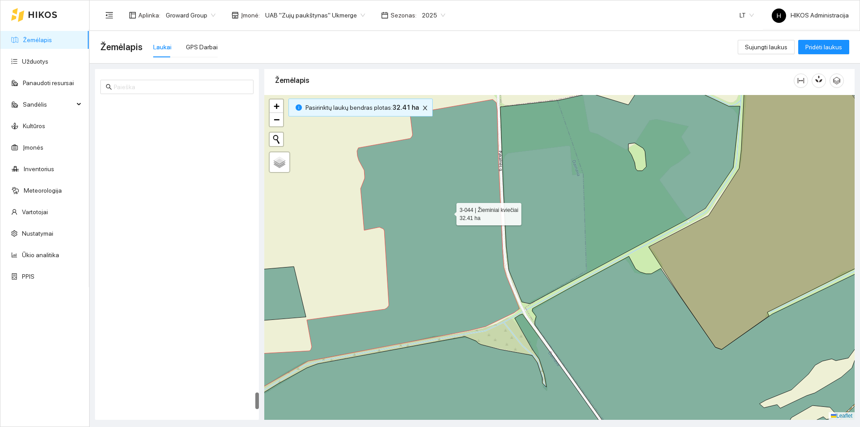
scroll to position [5354, 0]
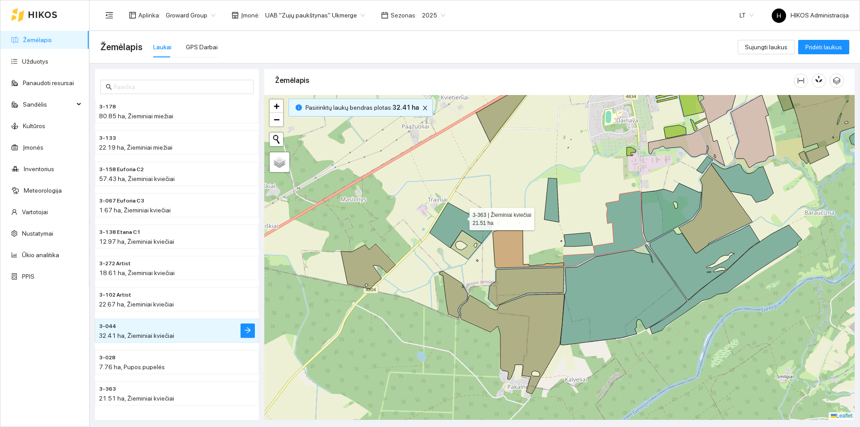
click at [465, 215] on icon at bounding box center [461, 225] width 62 height 45
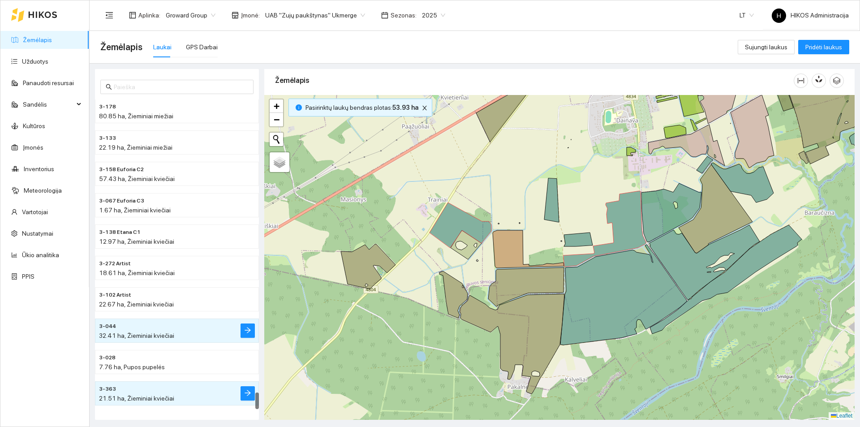
click at [201, 335] on div "32.41 ha, Žieminiai kviečiai" at bounding box center [159, 336] width 120 height 10
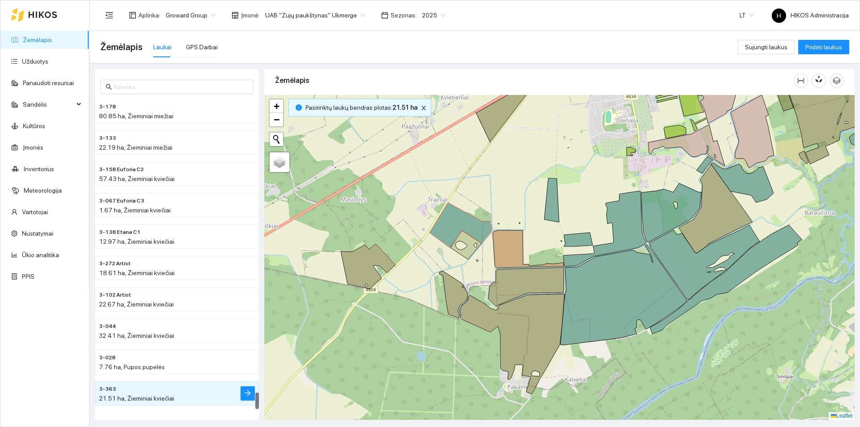
click at [247, 385] on li "3-363 21.51 ha, Žieminiai kviečiai" at bounding box center [177, 393] width 164 height 24
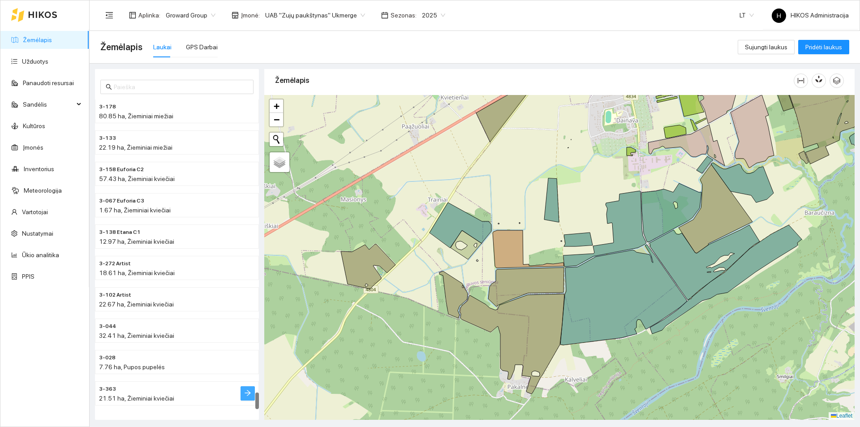
click at [247, 390] on icon "arrow-right" at bounding box center [247, 392] width 7 height 7
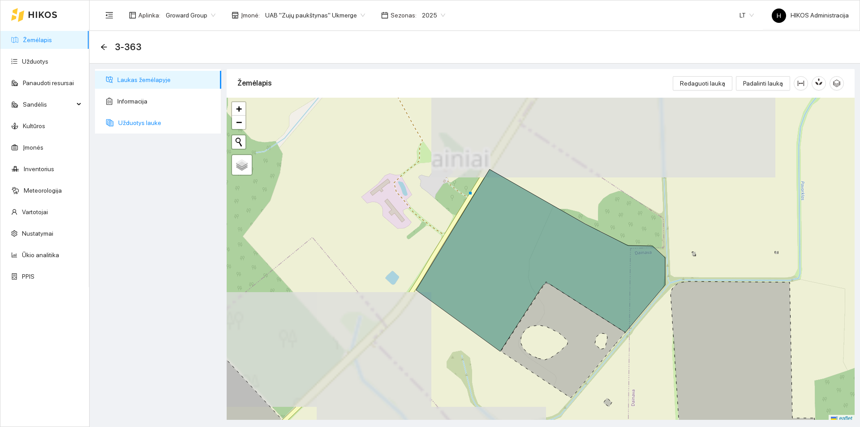
click at [134, 125] on span "Užduotys lauke" at bounding box center [166, 123] width 96 height 18
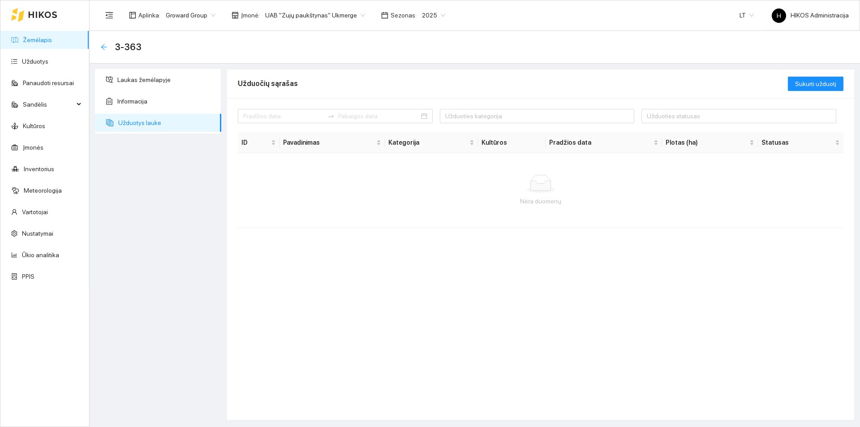
click at [102, 45] on icon "arrow-left" at bounding box center [103, 46] width 7 height 7
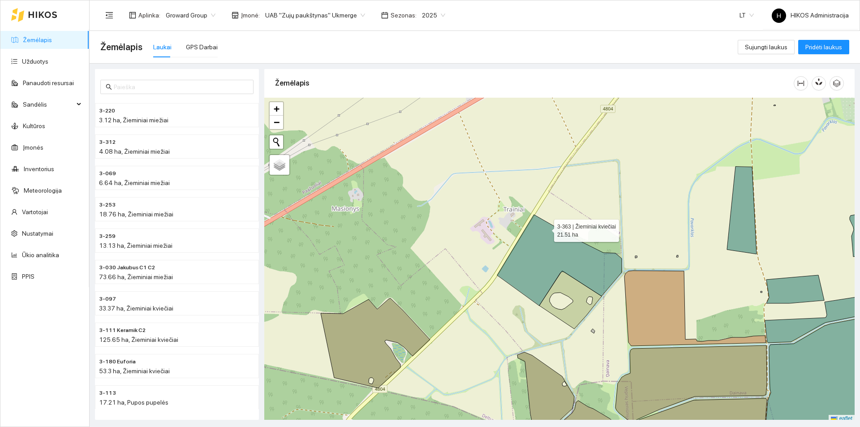
click at [538, 243] on icon at bounding box center [559, 260] width 125 height 91
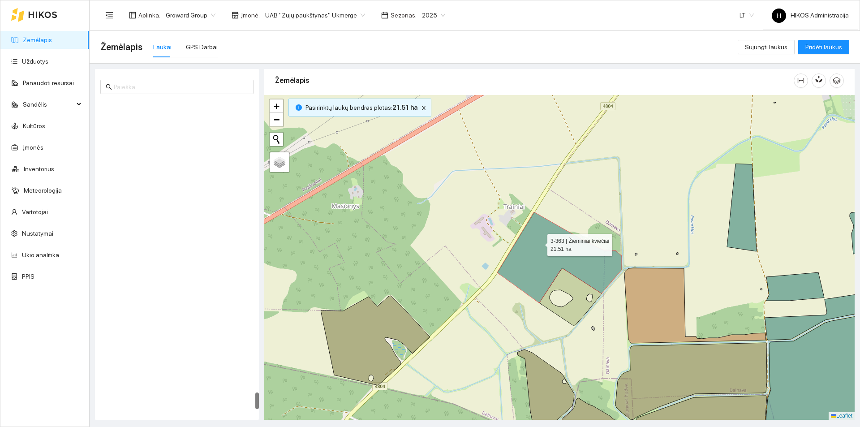
scroll to position [5354, 0]
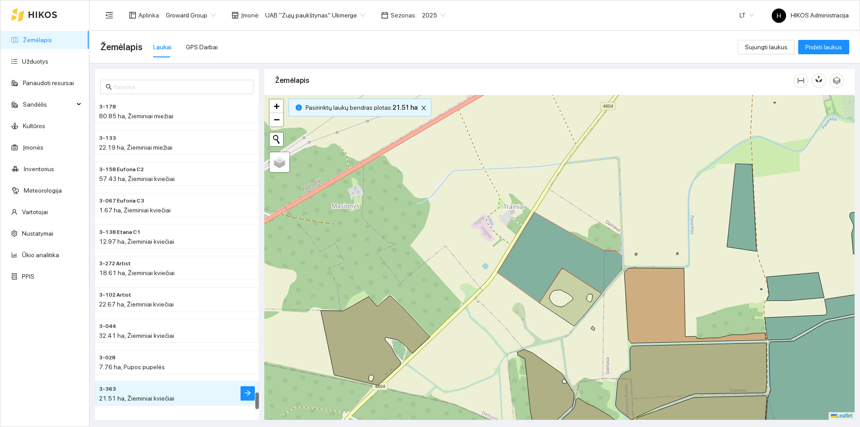
click at [102, 386] on span "3-363" at bounding box center [107, 389] width 17 height 9
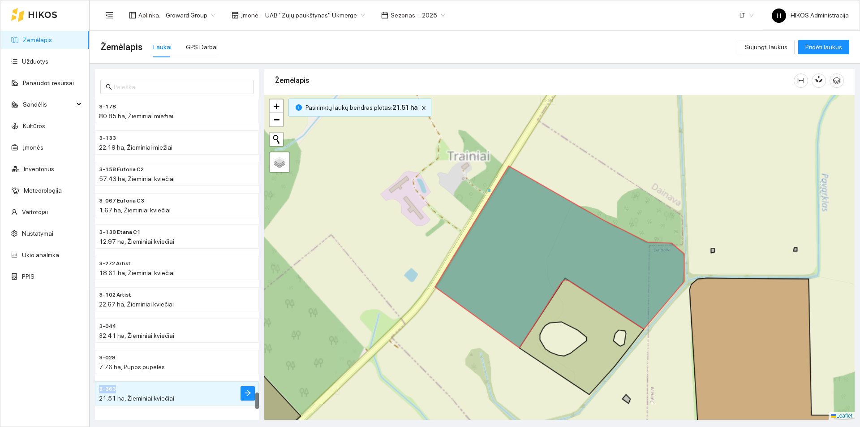
click at [102, 386] on span "3-363" at bounding box center [107, 389] width 17 height 9
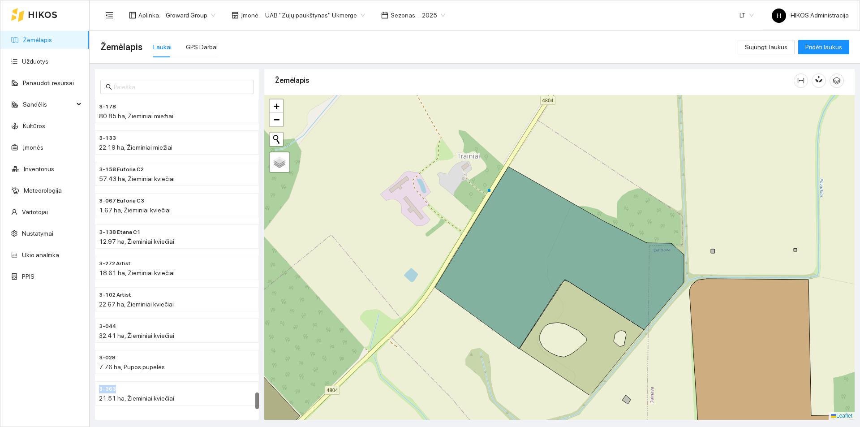
copy span "3-363"
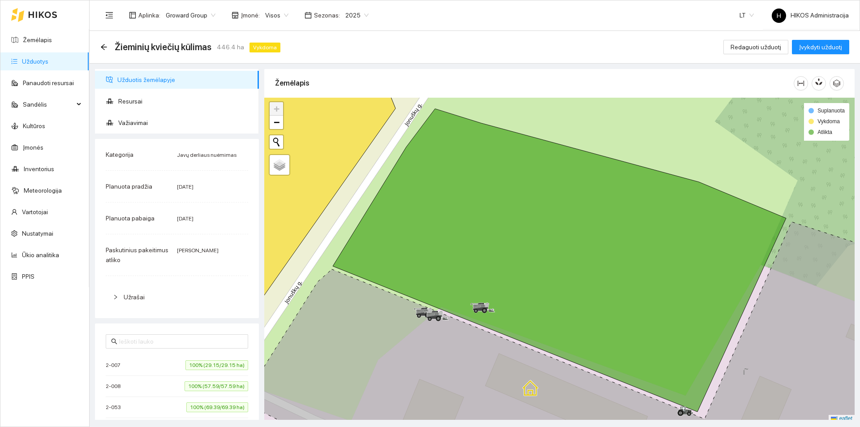
scroll to position [539, 0]
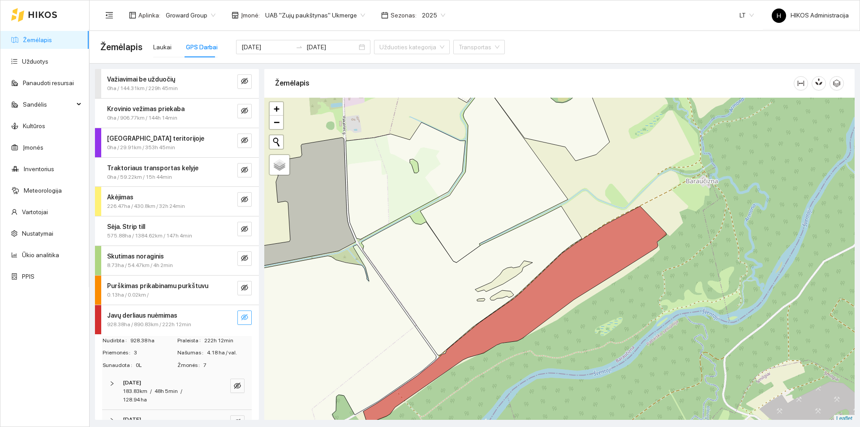
scroll to position [3, 0]
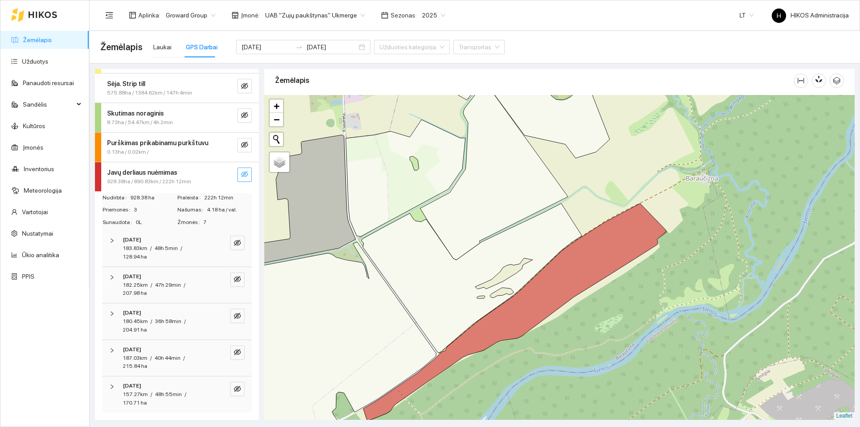
click at [241, 171] on icon "eye-invisible" at bounding box center [244, 174] width 7 height 7
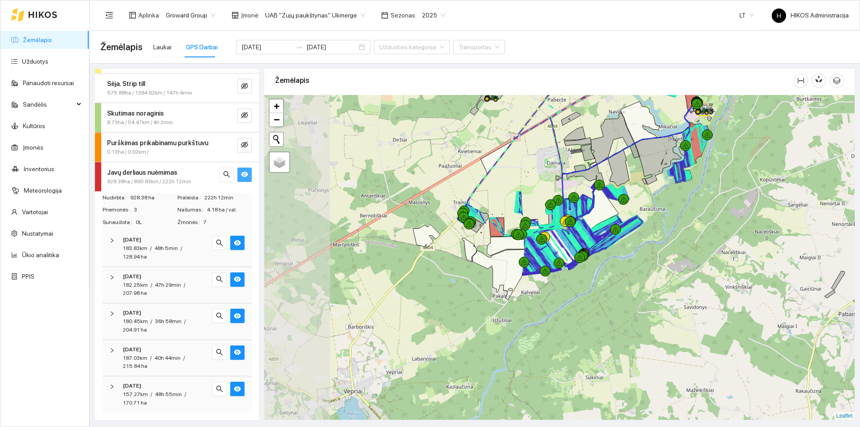
drag, startPoint x: 432, startPoint y: 214, endPoint x: 580, endPoint y: 218, distance: 147.9
click at [580, 218] on icon at bounding box center [581, 213] width 26 height 22
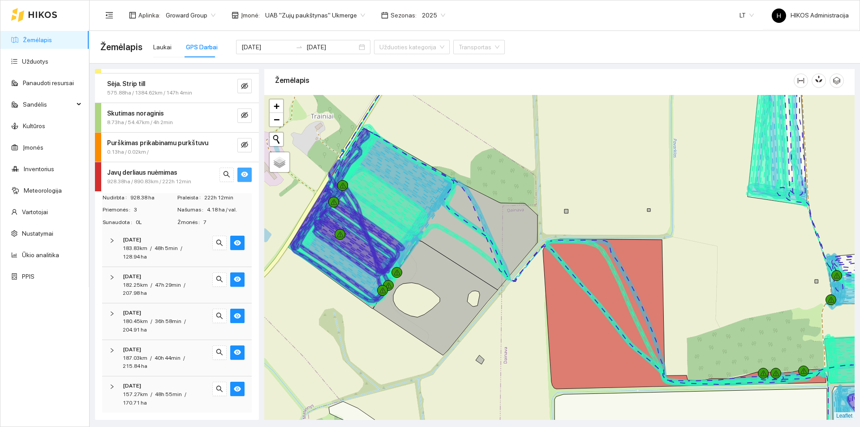
click at [242, 176] on button "button" at bounding box center [245, 175] width 14 height 14
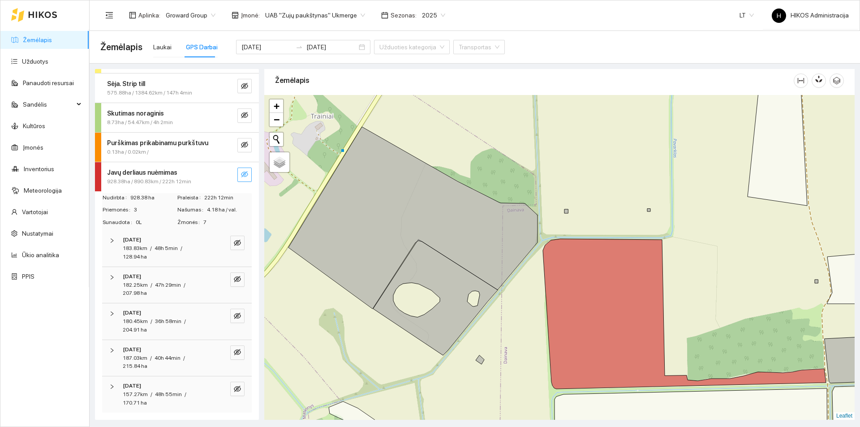
click at [242, 176] on button "button" at bounding box center [245, 175] width 14 height 14
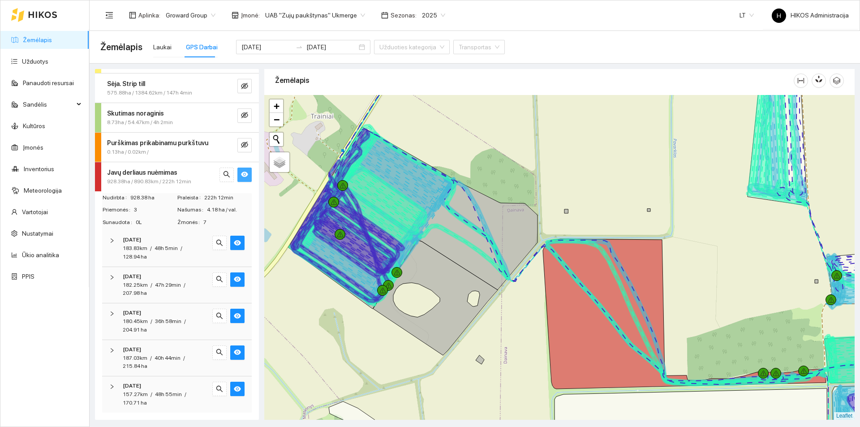
click at [238, 171] on button "button" at bounding box center [245, 175] width 14 height 14
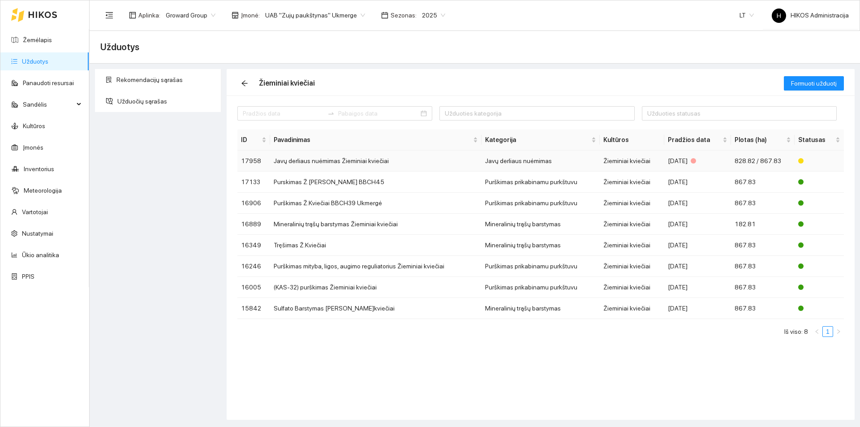
click at [453, 161] on td "Javų derliaus nuėmimas Žieminiai kviečiai" at bounding box center [376, 161] width 212 height 21
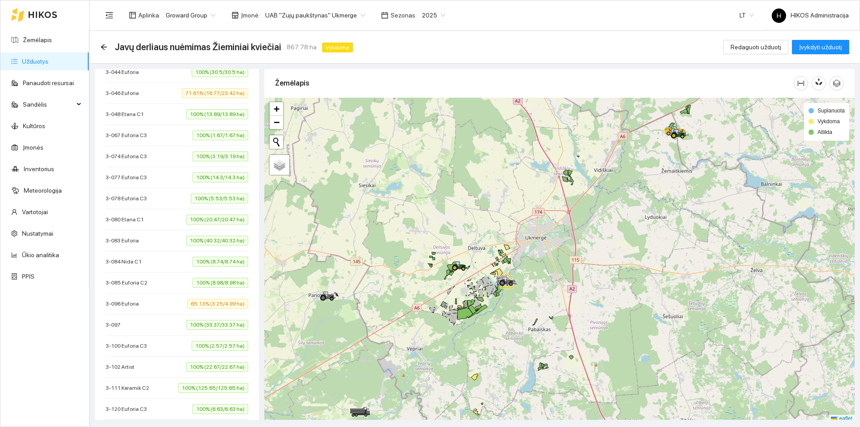
scroll to position [45, 0]
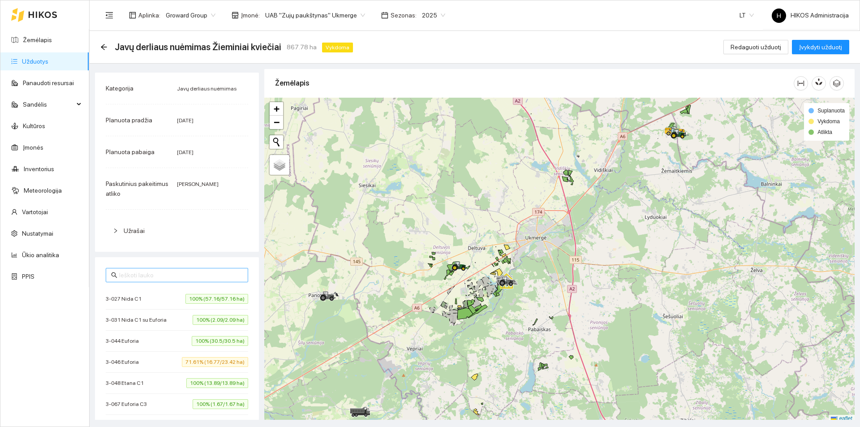
click at [189, 277] on input "text" at bounding box center [181, 275] width 124 height 10
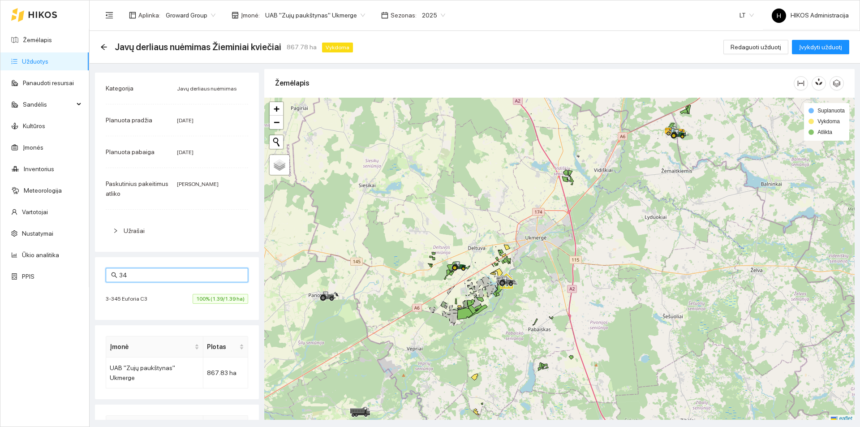
click at [160, 299] on div "3-345 Euforia C3 100% (1.39/1.39 ha)" at bounding box center [177, 299] width 143 height 10
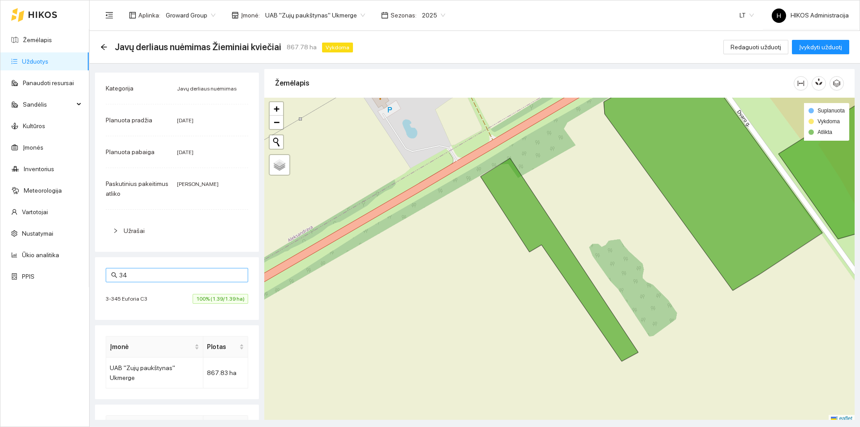
click at [165, 275] on input "34" at bounding box center [181, 275] width 124 height 10
paste input "-363"
click at [176, 306] on li "3-363 100% (14.48/14.48 ha)" at bounding box center [177, 299] width 143 height 21
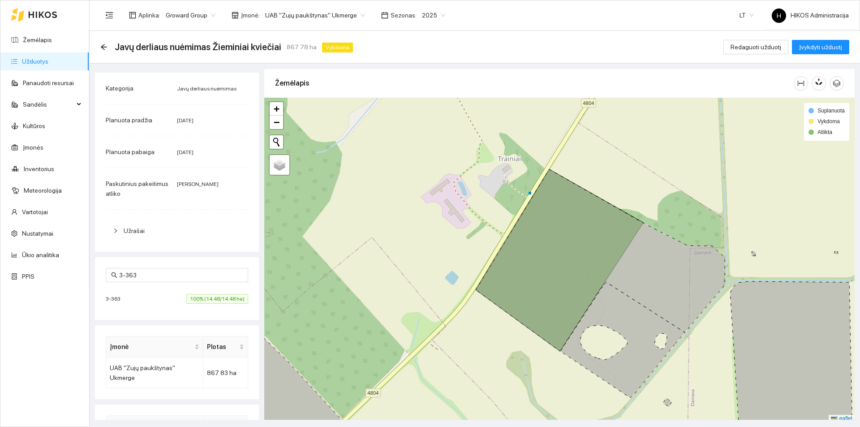
click at [722, 79] on div "Žemėlapis" at bounding box center [534, 83] width 519 height 26
click at [186, 296] on span "100% (14.48/14.48 ha)" at bounding box center [217, 299] width 62 height 10
click at [211, 302] on span "100% (14.48/14.48 ha)" at bounding box center [217, 299] width 62 height 10
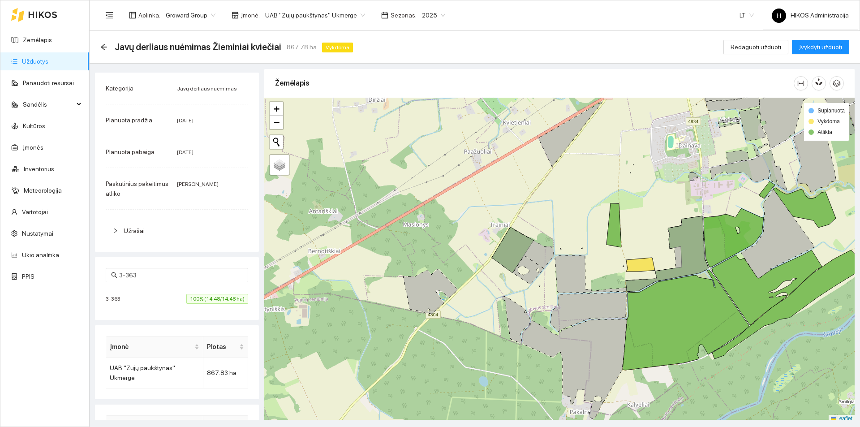
scroll to position [3, 0]
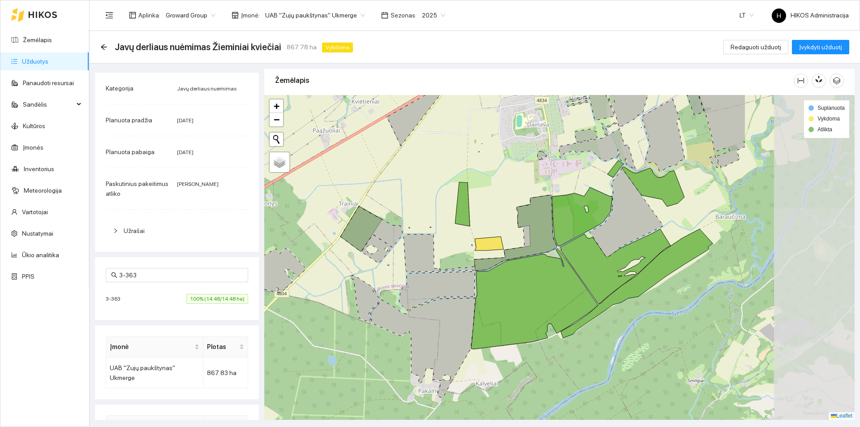
drag, startPoint x: 598, startPoint y: 251, endPoint x: 436, endPoint y: 232, distance: 162.5
click at [436, 232] on div at bounding box center [559, 257] width 591 height 325
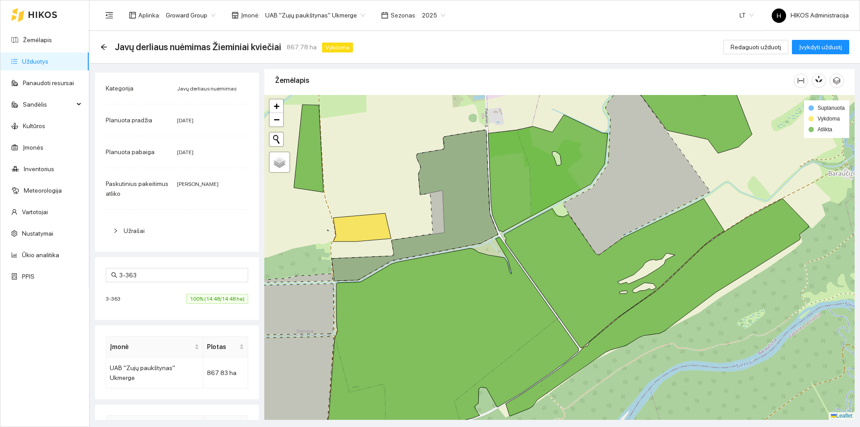
drag, startPoint x: 391, startPoint y: 216, endPoint x: 428, endPoint y: 227, distance: 38.6
click at [428, 227] on div at bounding box center [559, 257] width 591 height 325
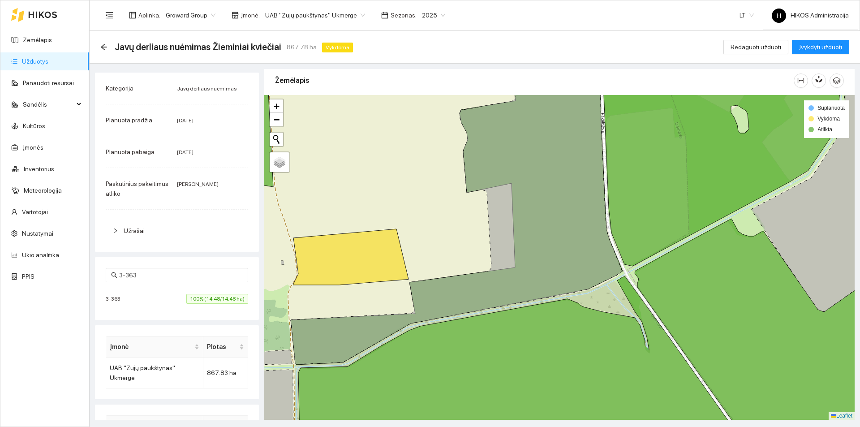
drag, startPoint x: 402, startPoint y: 219, endPoint x: 429, endPoint y: 241, distance: 35.0
click at [428, 237] on div at bounding box center [559, 257] width 591 height 325
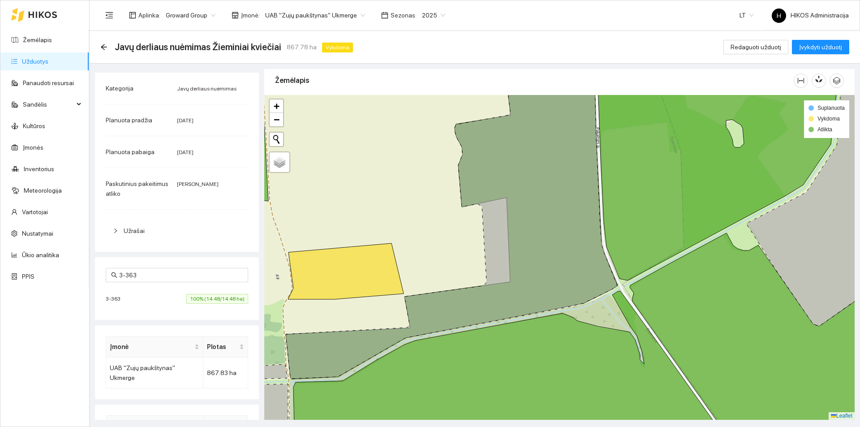
drag, startPoint x: 435, startPoint y: 230, endPoint x: 428, endPoint y: 246, distance: 17.1
click at [428, 246] on div at bounding box center [559, 257] width 591 height 325
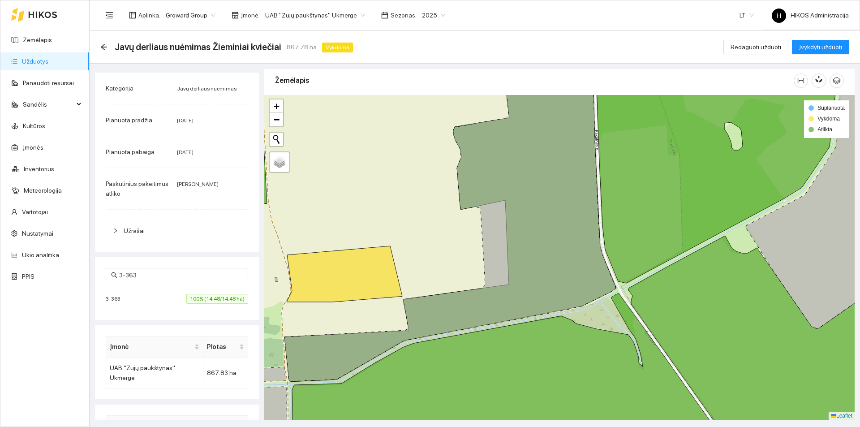
scroll to position [0, 0]
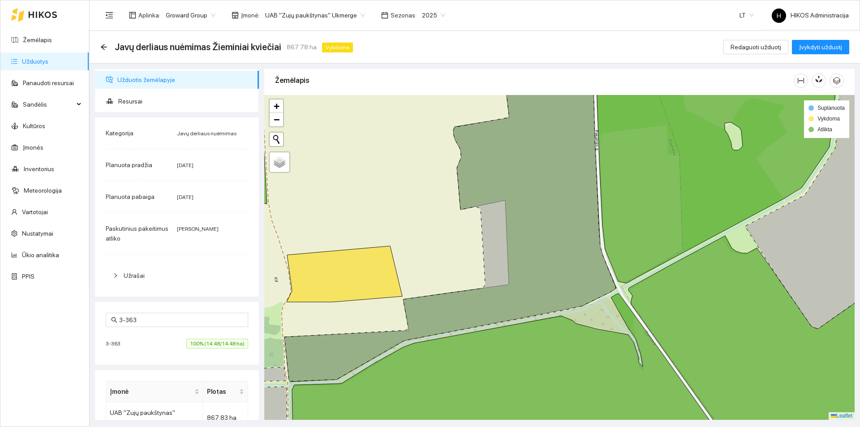
click at [578, 258] on icon at bounding box center [451, 230] width 332 height 302
drag, startPoint x: 126, startPoint y: 321, endPoint x: 181, endPoint y: 320, distance: 55.6
click at [168, 324] on input "3-363" at bounding box center [181, 320] width 124 height 10
type input "3-044"
click at [200, 333] on li "3-044 Euforia 100% (30.5/30.5 ha)" at bounding box center [177, 343] width 143 height 21
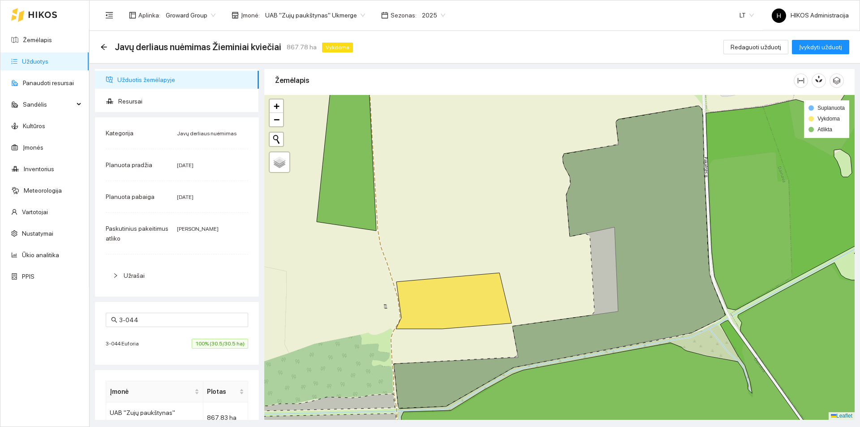
click at [48, 61] on link "Užduotys" at bounding box center [35, 61] width 26 height 7
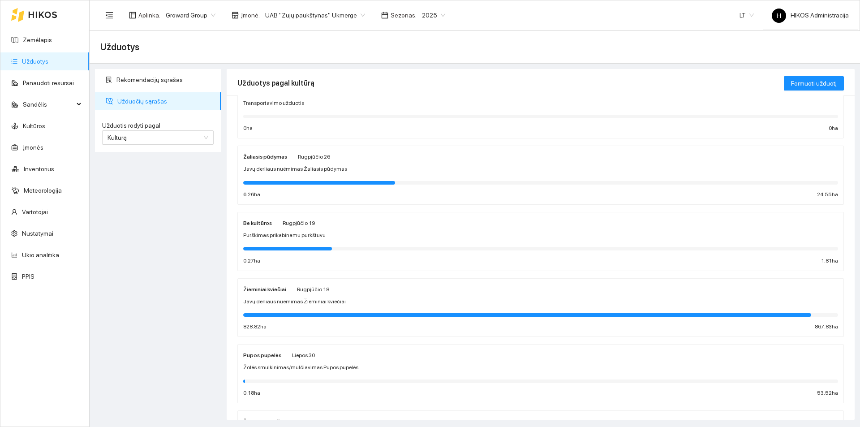
scroll to position [134, 0]
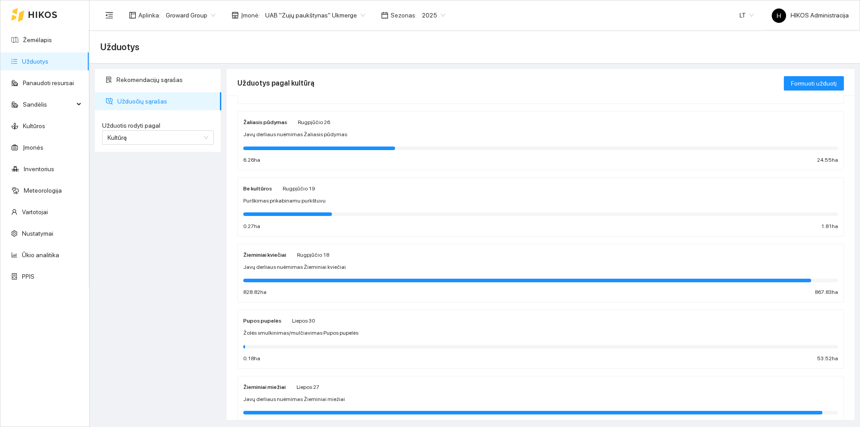
click at [310, 257] on span "Rugpjūčio 18" at bounding box center [313, 255] width 32 height 6
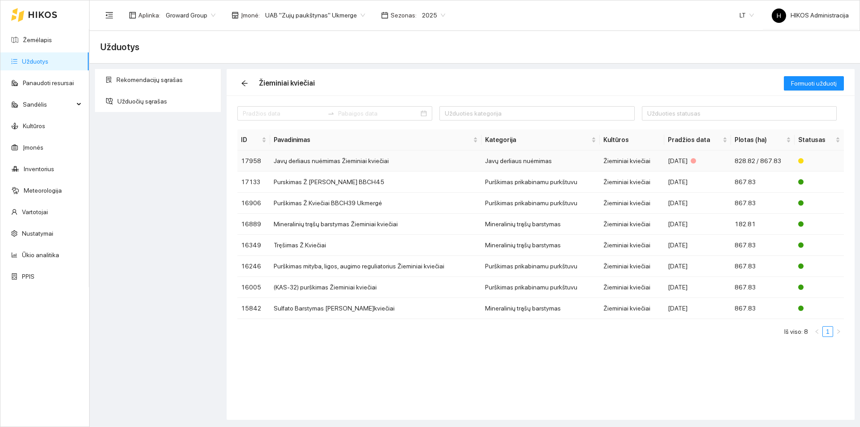
click at [364, 158] on td "Javų derliaus nuėmimas Žieminiai kviečiai" at bounding box center [376, 161] width 212 height 21
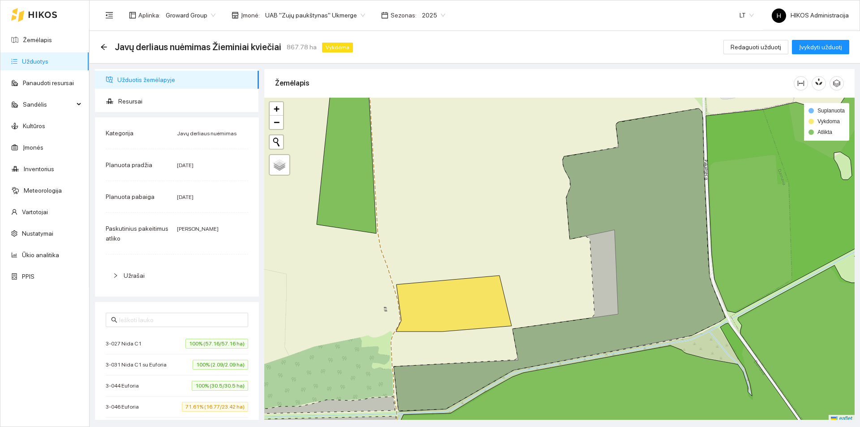
click at [37, 58] on link "Užduotys" at bounding box center [35, 61] width 26 height 7
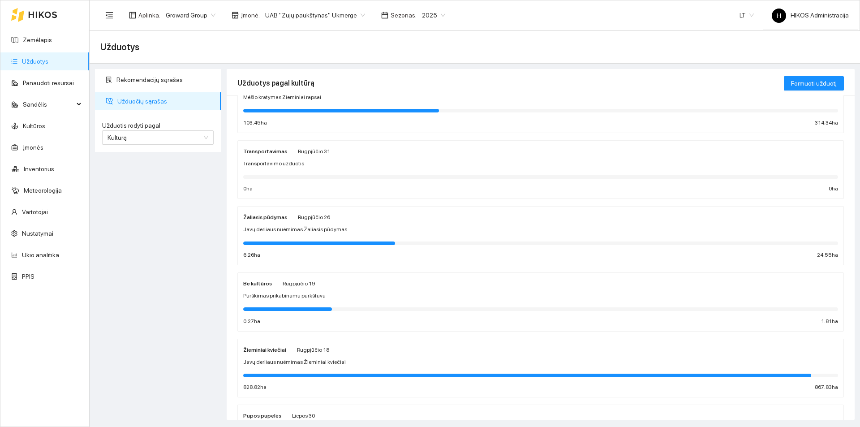
scroll to position [90, 0]
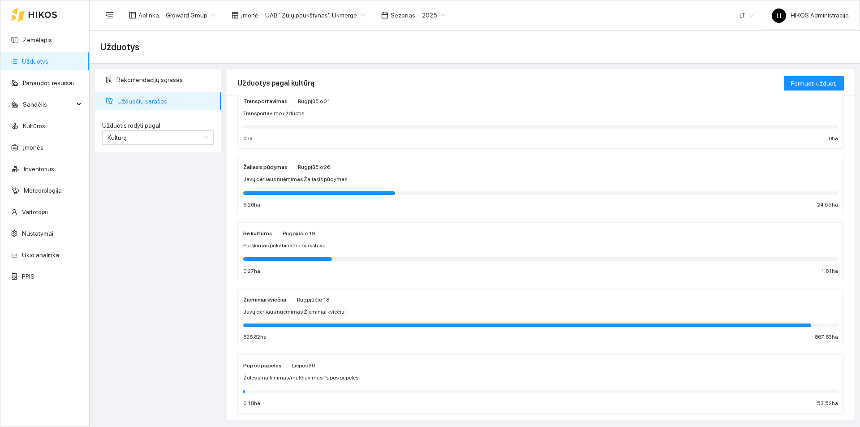
click at [311, 316] on div "Žieminiai kviečiai Rugpjūčio 18 Javų derliaus nuėmimas Žieminiai kviečiai 828.8…" at bounding box center [540, 318] width 595 height 48
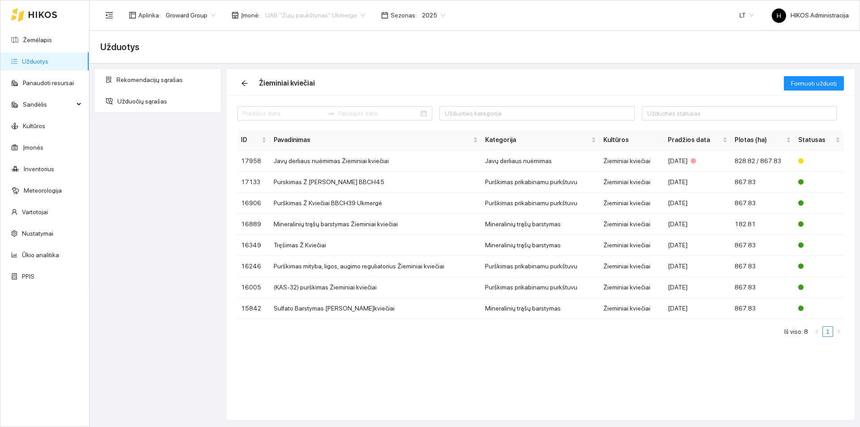
click at [333, 9] on span "UAB "Zujų paukštynas" Ukmerge" at bounding box center [315, 15] width 100 height 13
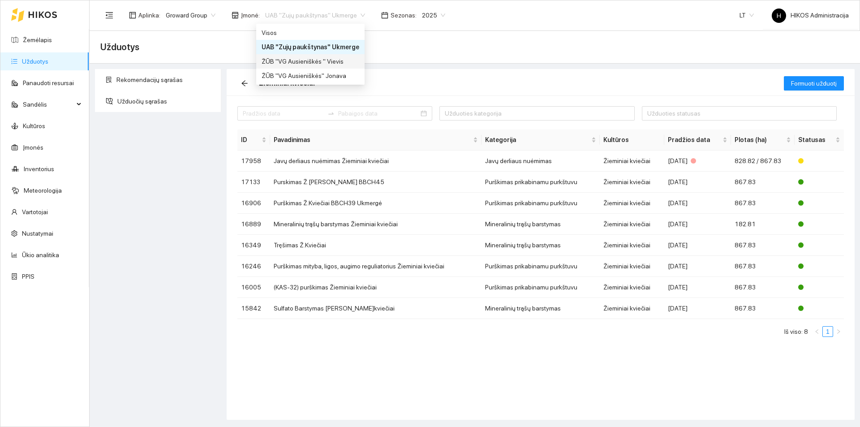
click at [335, 59] on div "ŽŪB "VG Ausieniškės " Vievis" at bounding box center [311, 61] width 98 height 10
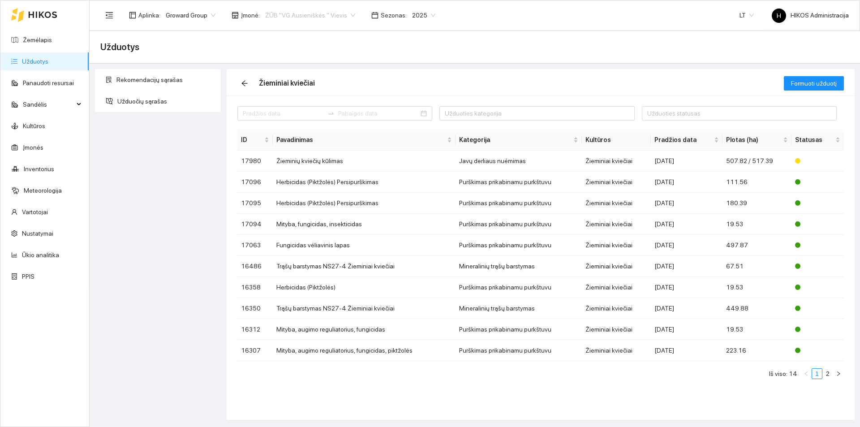
click at [329, 12] on span "ŽŪB "VG Ausieniškės " Vievis" at bounding box center [310, 15] width 90 height 13
click at [339, 74] on div "ŽŪB "VG Ausieniškės" Jonava" at bounding box center [308, 76] width 92 height 10
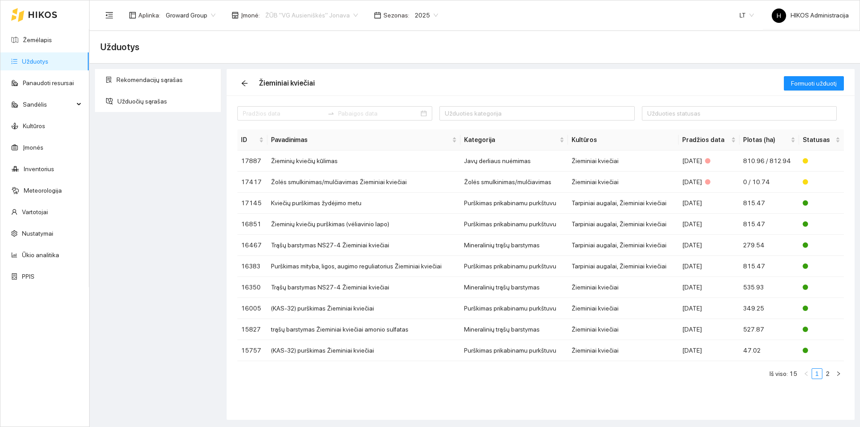
click at [326, 19] on span "ŽŪB "VG Ausieniškės" Jonava" at bounding box center [311, 15] width 93 height 13
click at [325, 60] on div "ŽŪB "VG Ausieniškės " Vievis" at bounding box center [308, 61] width 92 height 10
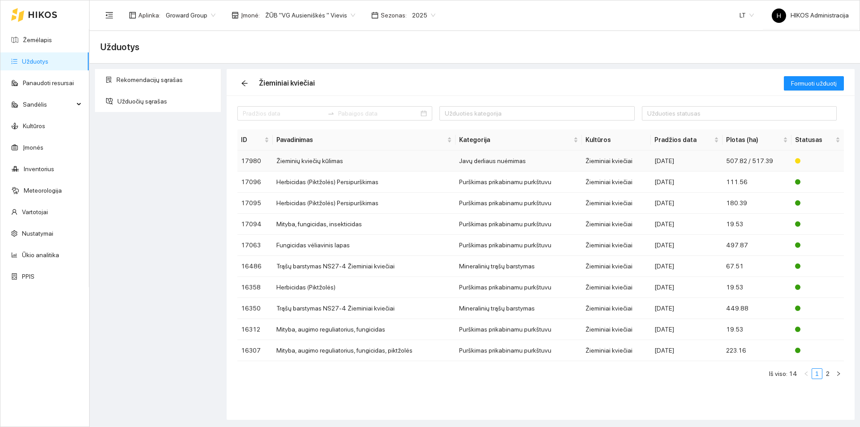
click at [333, 162] on td "Žieminių kviečių kūlimas" at bounding box center [364, 161] width 183 height 21
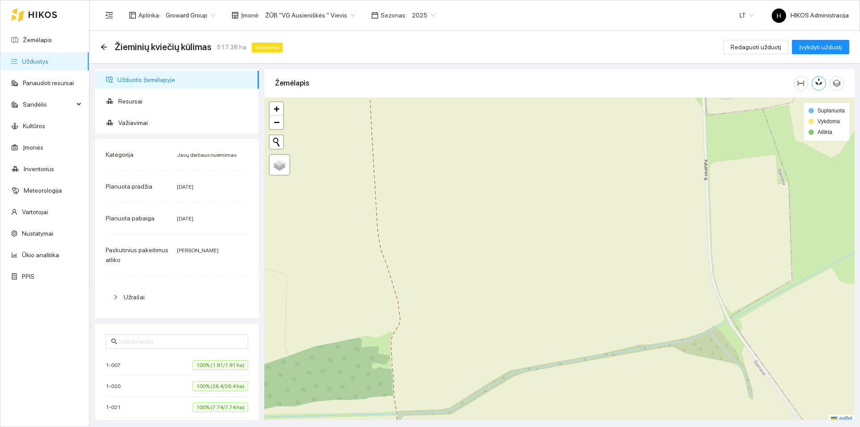
click at [819, 83] on icon "button" at bounding box center [819, 84] width 0 height 4
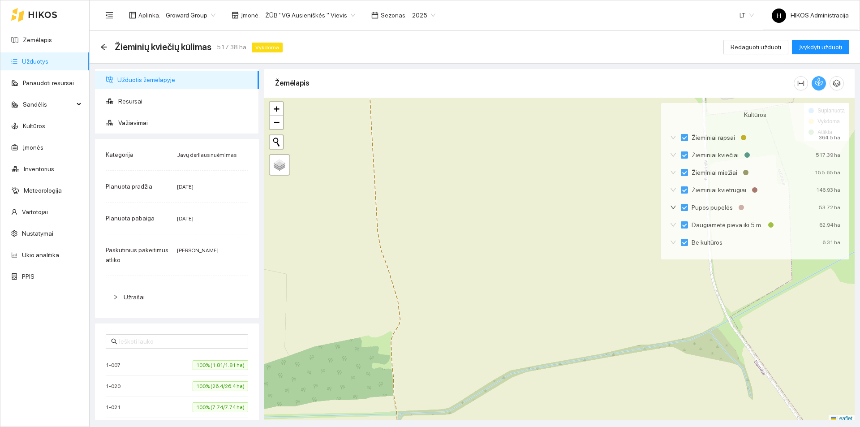
click at [819, 83] on icon "button" at bounding box center [819, 84] width 0 height 4
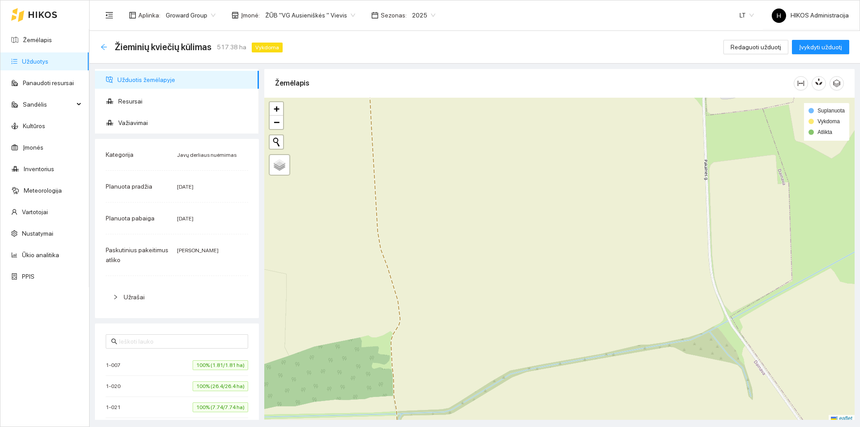
click at [100, 44] on icon "arrow-left" at bounding box center [103, 46] width 7 height 7
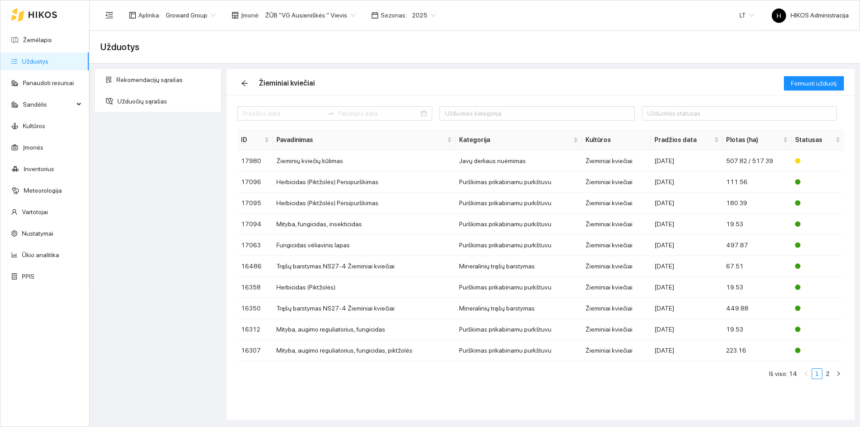
click at [48, 63] on link "Užduotys" at bounding box center [35, 61] width 26 height 7
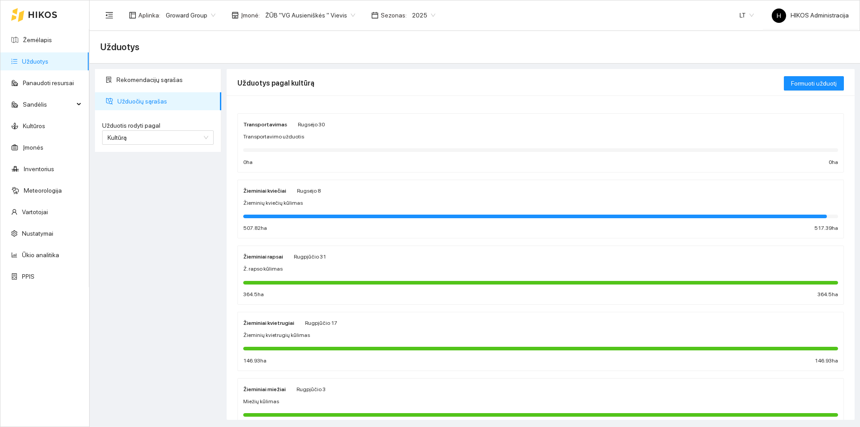
click at [307, 265] on div "Ž. rapso kūlimas" at bounding box center [540, 269] width 595 height 9
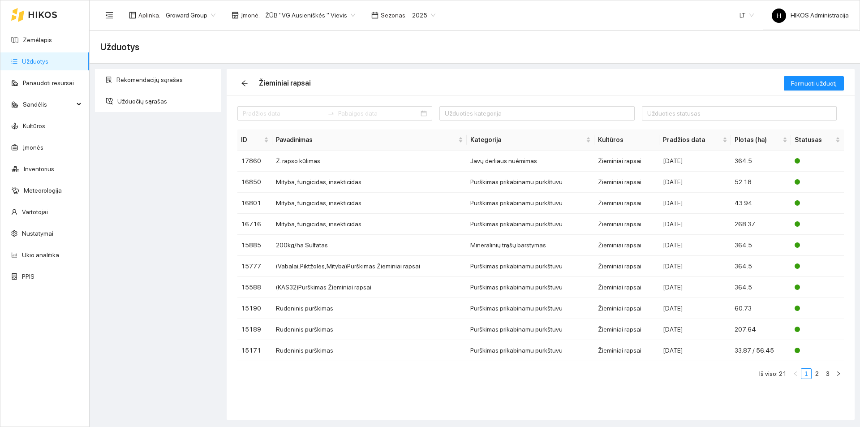
click at [330, 14] on span "ŽŪB "VG Ausieniškės " Vievis" at bounding box center [310, 15] width 90 height 13
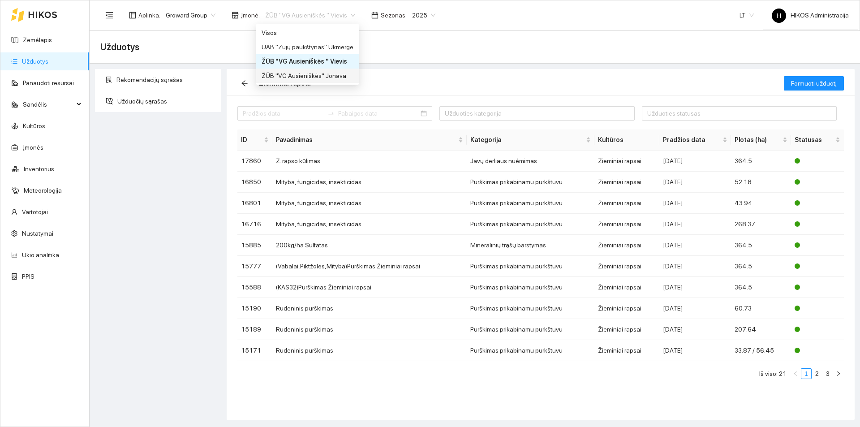
click at [338, 76] on div "ŽŪB "VG Ausieniškės" Jonava" at bounding box center [308, 76] width 92 height 10
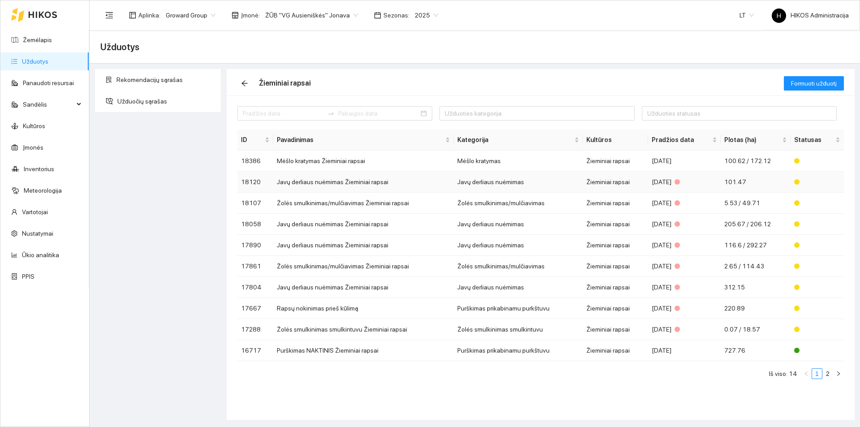
click at [356, 185] on td "Javų derliaus nuėmimas Žieminiai rapsai" at bounding box center [363, 182] width 181 height 21
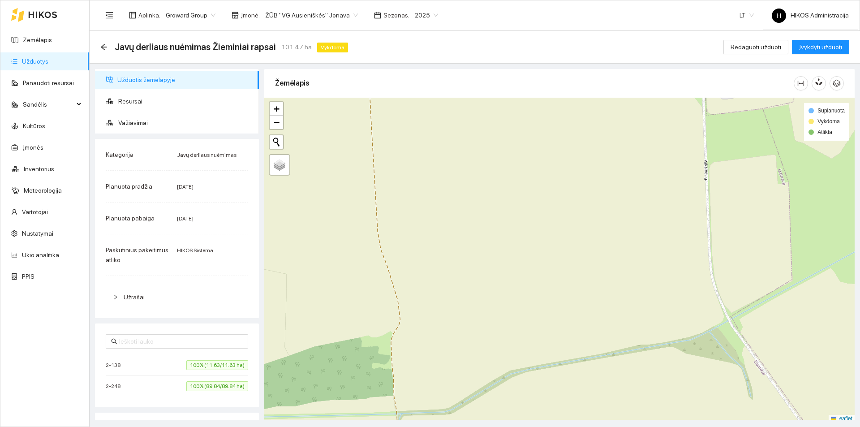
click at [311, 16] on span "ŽŪB "VG Ausieniškės" Jonava" at bounding box center [311, 15] width 93 height 13
click at [307, 30] on div "Visos" at bounding box center [308, 33] width 92 height 10
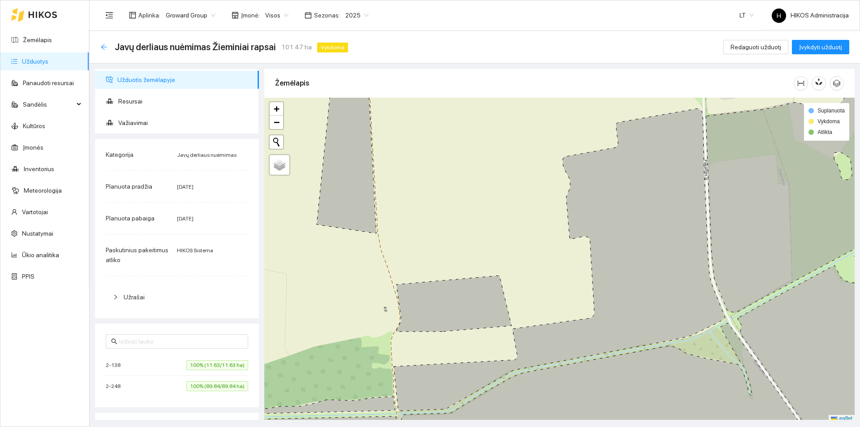
click at [105, 47] on icon "arrow-left" at bounding box center [104, 47] width 6 height 6
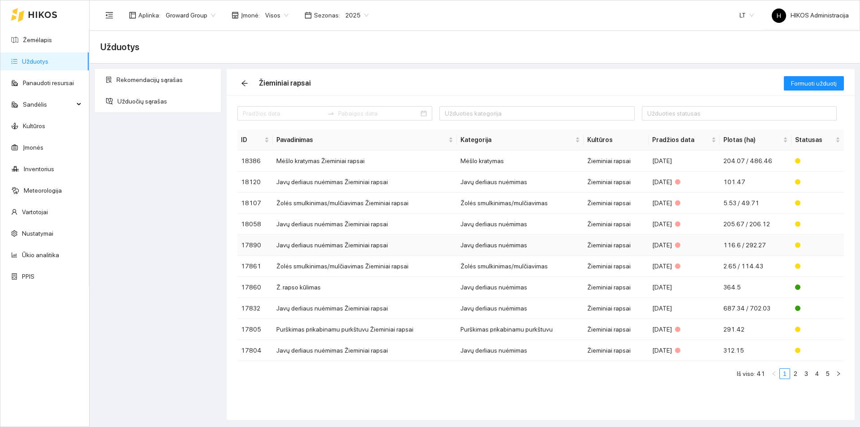
click at [562, 240] on td "Javų derliaus nuėmimas" at bounding box center [520, 245] width 127 height 21
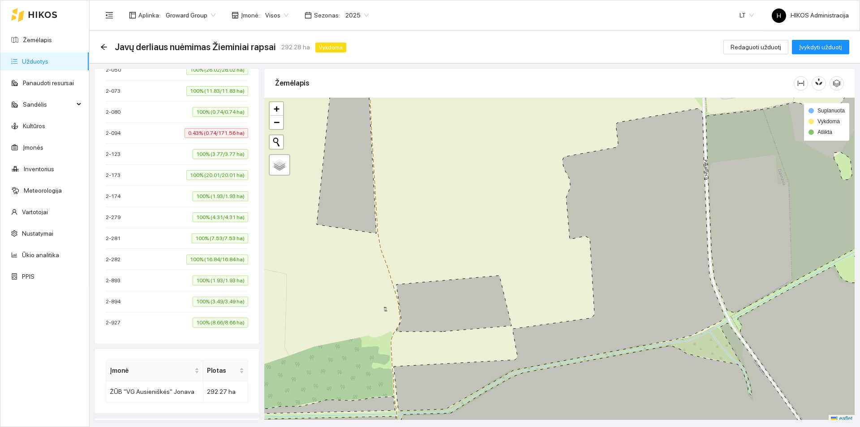
scroll to position [224, 0]
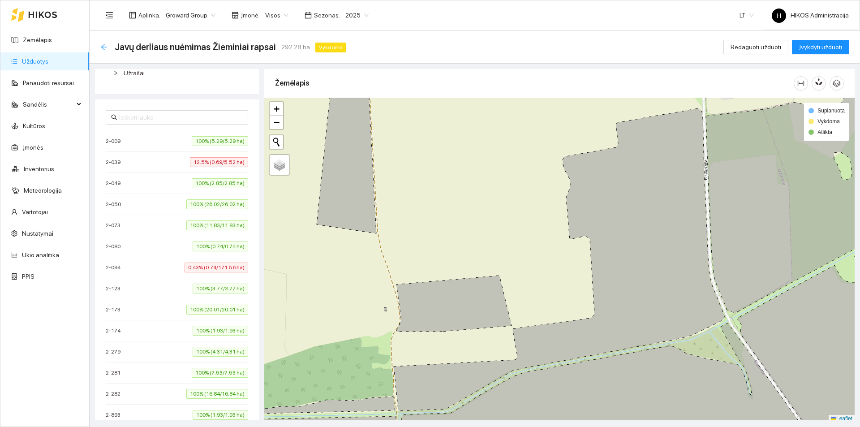
click at [104, 46] on icon "arrow-left" at bounding box center [103, 46] width 7 height 7
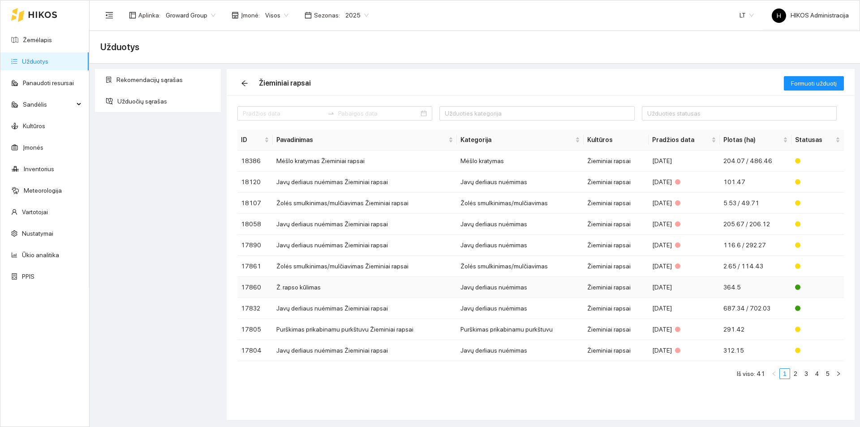
click at [654, 286] on td "2025-08-04" at bounding box center [685, 287] width 72 height 21
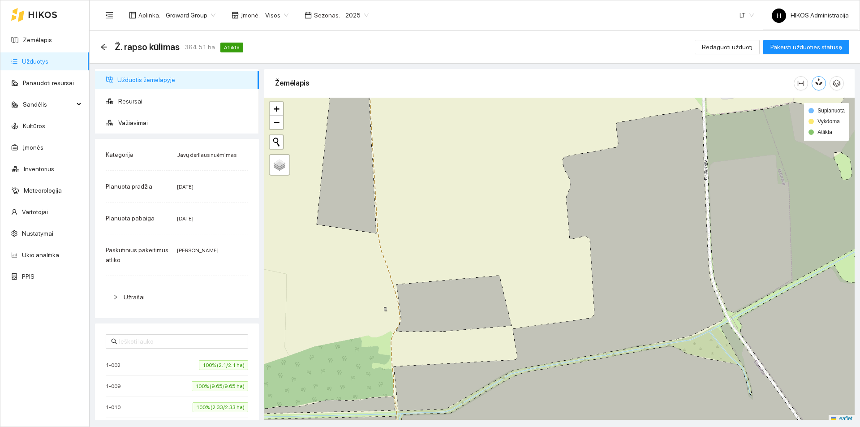
click at [821, 80] on icon "button" at bounding box center [819, 82] width 8 height 8
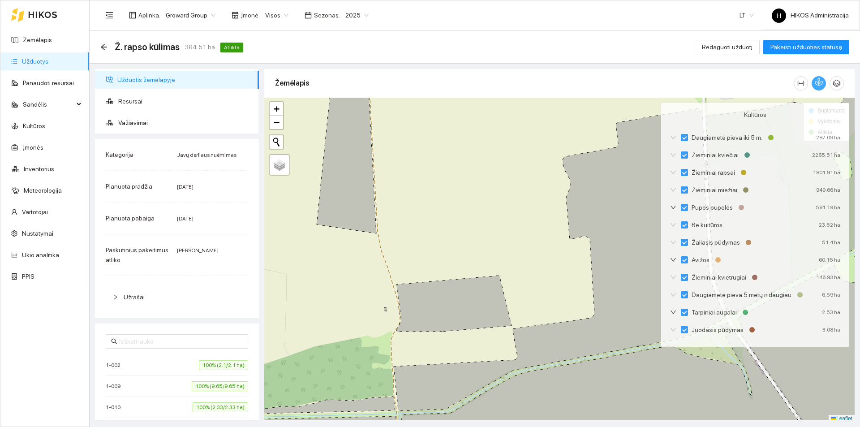
click at [272, 17] on span "Visos" at bounding box center [276, 15] width 23 height 13
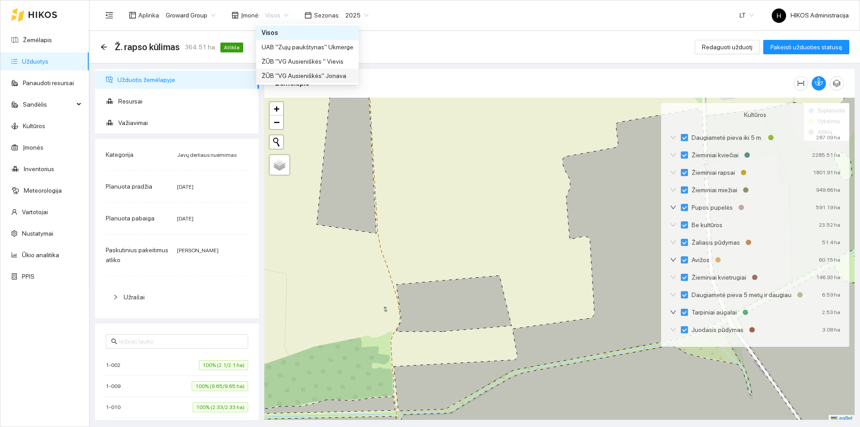
click at [308, 73] on div "ŽŪB "VG Ausieniškės" Jonava" at bounding box center [308, 76] width 92 height 10
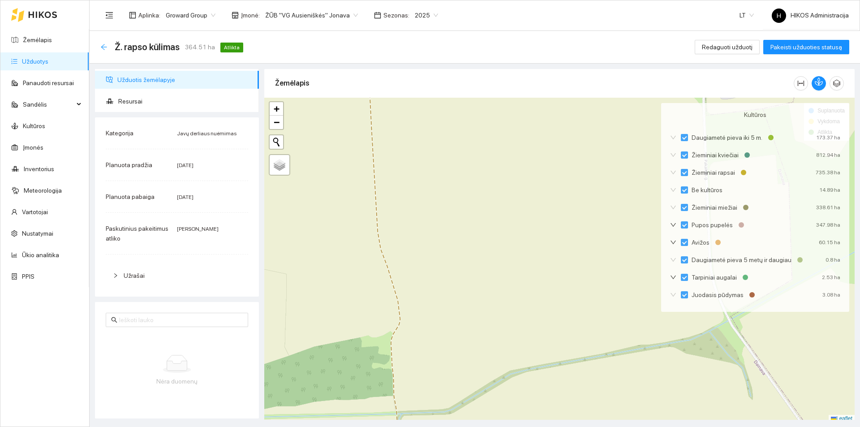
click at [105, 47] on icon "arrow-left" at bounding box center [104, 47] width 6 height 6
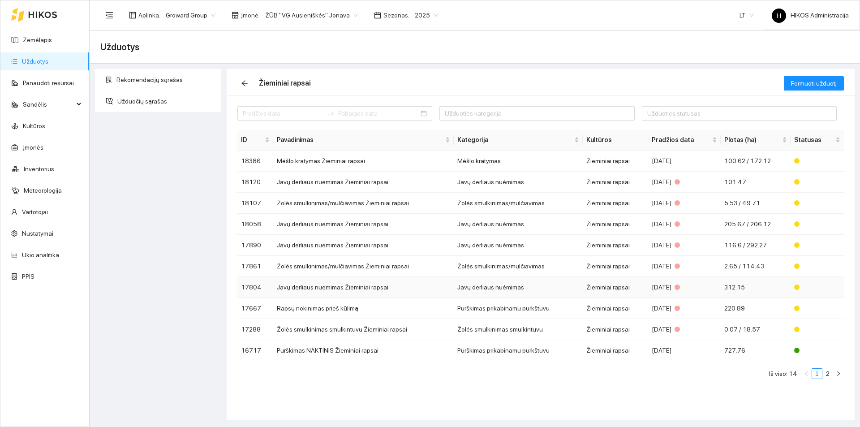
click at [501, 287] on td "Javų derliaus nuėmimas" at bounding box center [518, 287] width 129 height 21
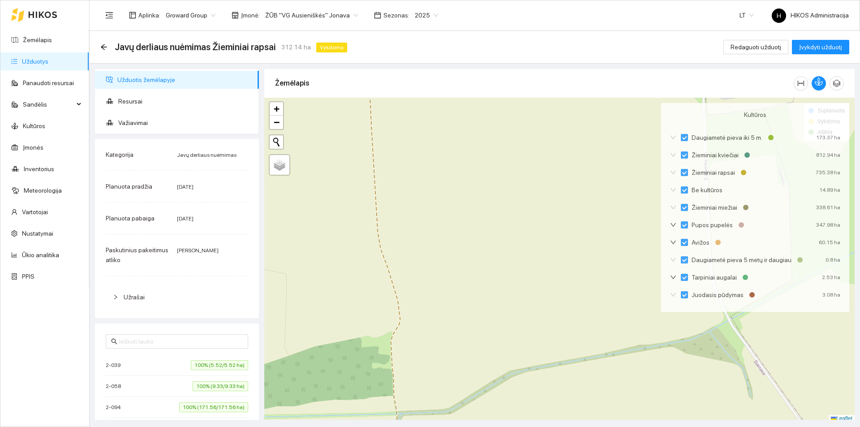
click at [307, 16] on span "ŽŪB "VG Ausieniškės" Jonava" at bounding box center [311, 15] width 93 height 13
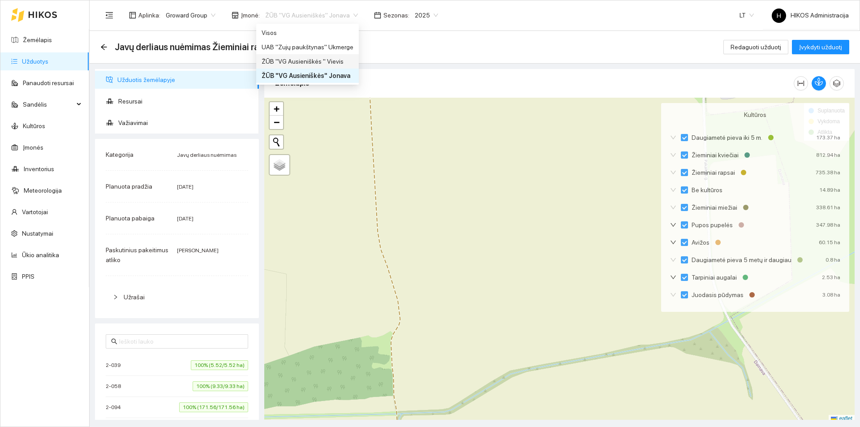
click at [313, 57] on div "ŽŪB "VG Ausieniškės " Vievis" at bounding box center [308, 61] width 92 height 10
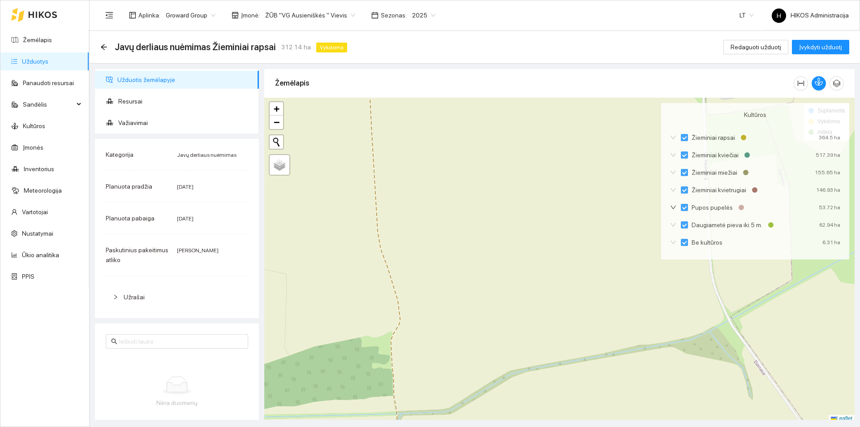
click at [311, 17] on span "ŽŪB "VG Ausieniškės " Vievis" at bounding box center [310, 15] width 90 height 13
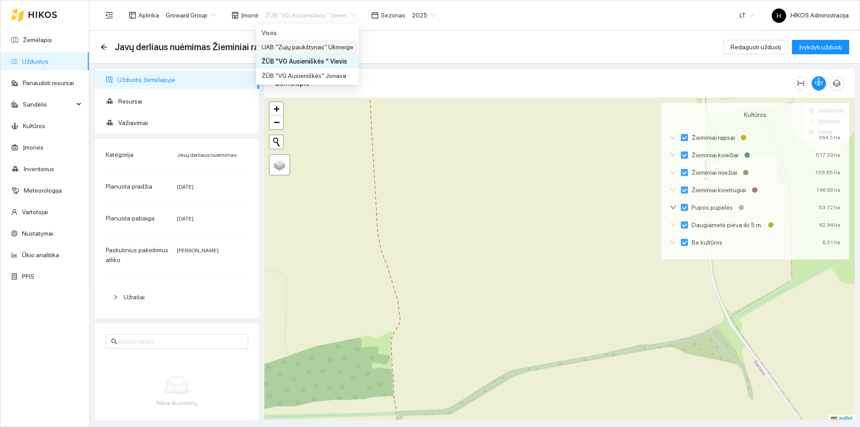
drag, startPoint x: 333, startPoint y: 48, endPoint x: 328, endPoint y: 40, distance: 8.6
click at [333, 48] on div "UAB "Zujų paukštynas" Ukmerge" at bounding box center [308, 47] width 92 height 10
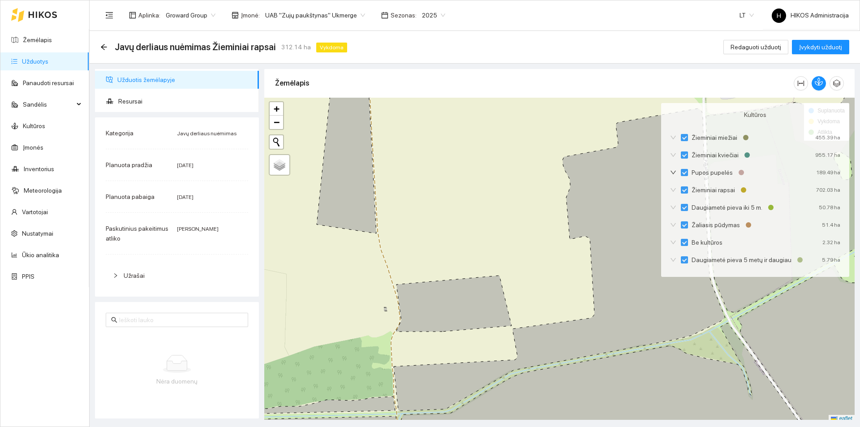
click at [317, 17] on span "UAB "Zujų paukštynas" Ukmerge" at bounding box center [315, 15] width 100 height 13
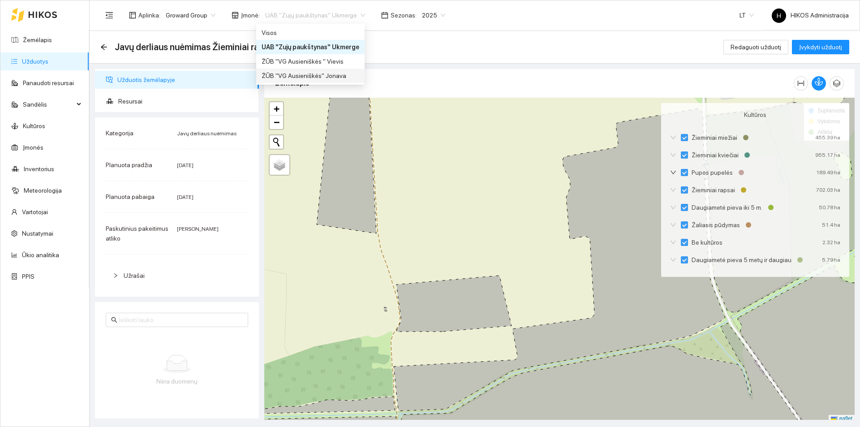
click at [307, 71] on div "ŽŪB "VG Ausieniškės" Jonava" at bounding box center [311, 76] width 98 height 10
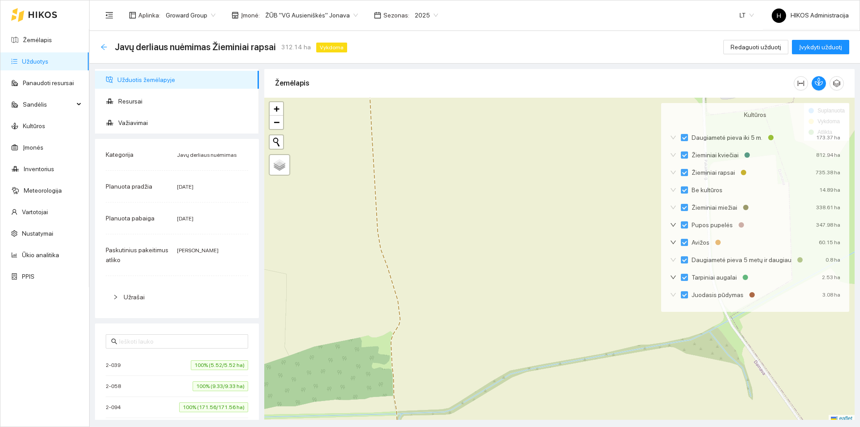
click at [103, 45] on icon "arrow-left" at bounding box center [103, 46] width 7 height 7
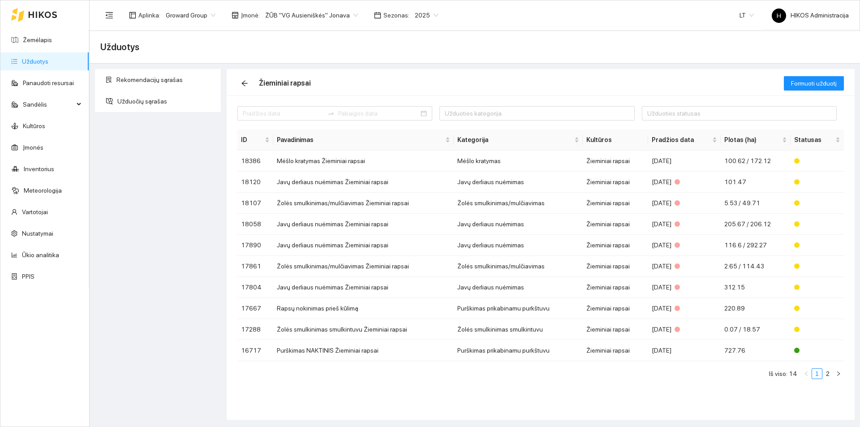
click at [529, 76] on div "Žieminiai rapsai" at bounding box center [511, 83] width 547 height 29
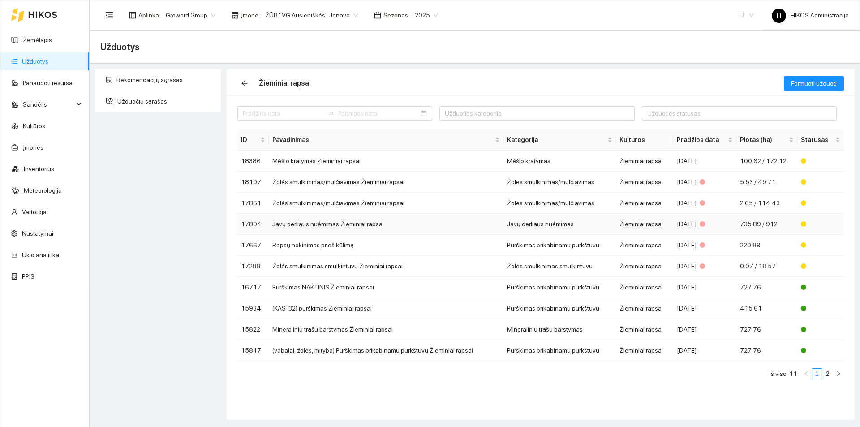
click at [359, 227] on td "Javų derliaus nuėmimas Žieminiai rapsai" at bounding box center [386, 224] width 235 height 21
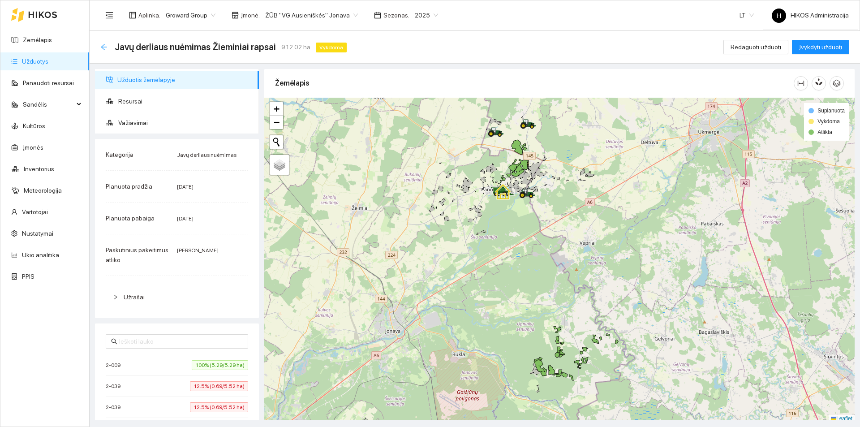
click at [105, 46] on icon "arrow-left" at bounding box center [103, 46] width 7 height 7
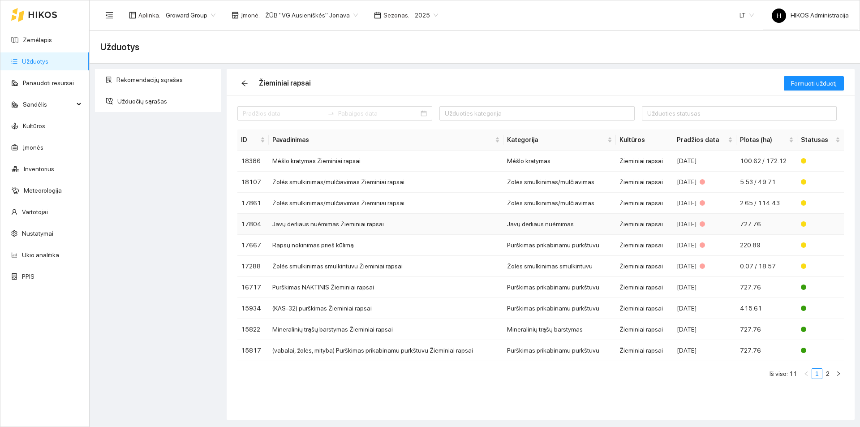
click at [350, 220] on td "Javų derliaus nuėmimas Žieminiai rapsai" at bounding box center [386, 224] width 235 height 21
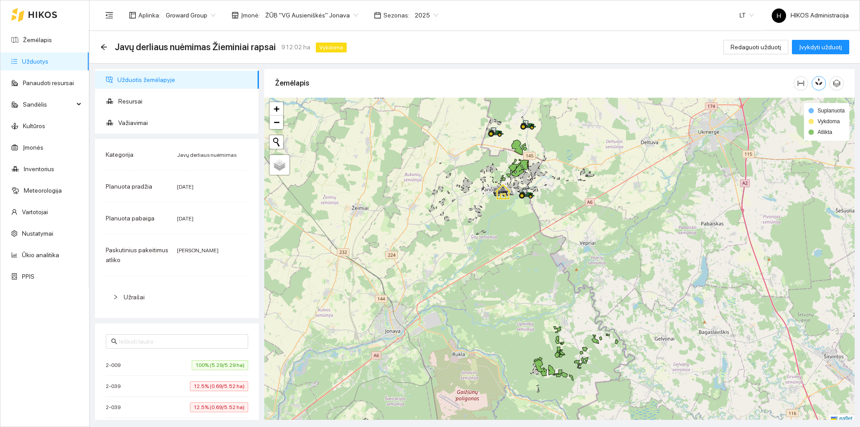
click at [822, 83] on icon "button" at bounding box center [820, 82] width 5 height 8
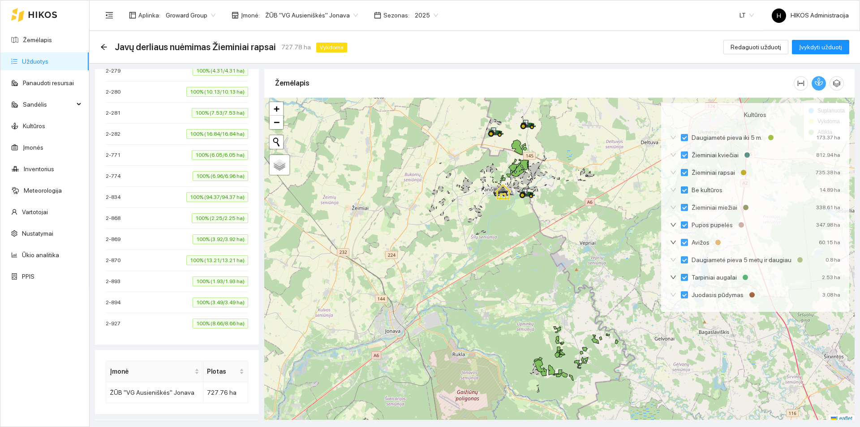
scroll to position [866, 0]
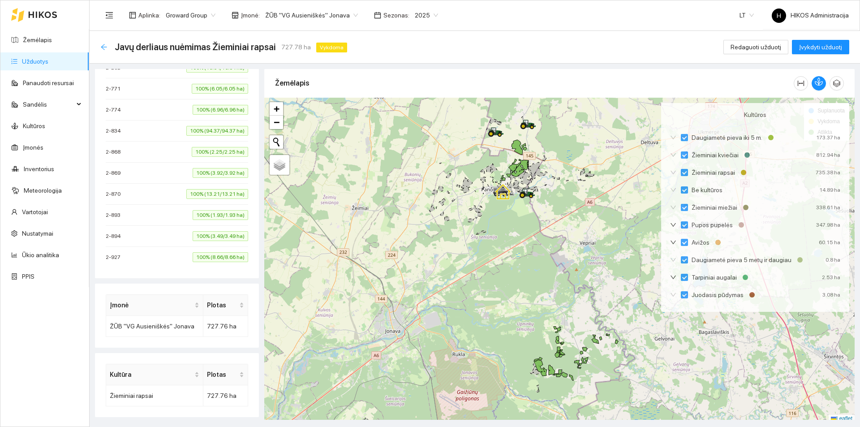
click at [104, 49] on icon "arrow-left" at bounding box center [104, 47] width 6 height 6
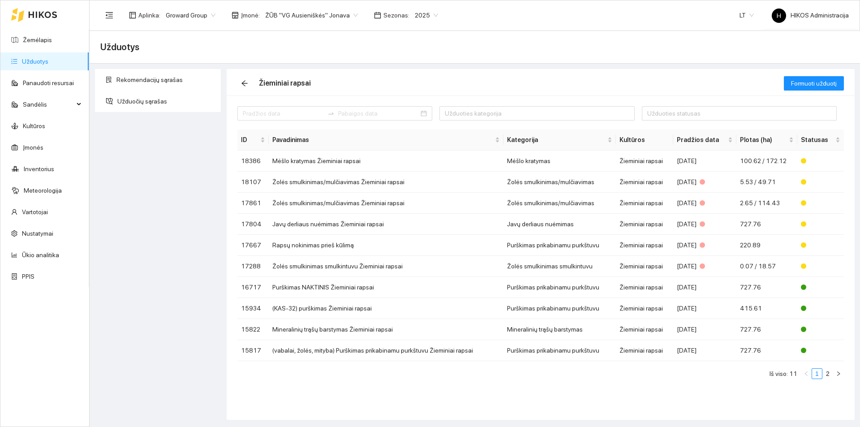
click at [324, 11] on span "ŽŪB "VG Ausieniškės" Jonava" at bounding box center [311, 15] width 93 height 13
click at [338, 62] on div "ŽŪB "VG Ausieniškės " Vievis" at bounding box center [308, 61] width 92 height 10
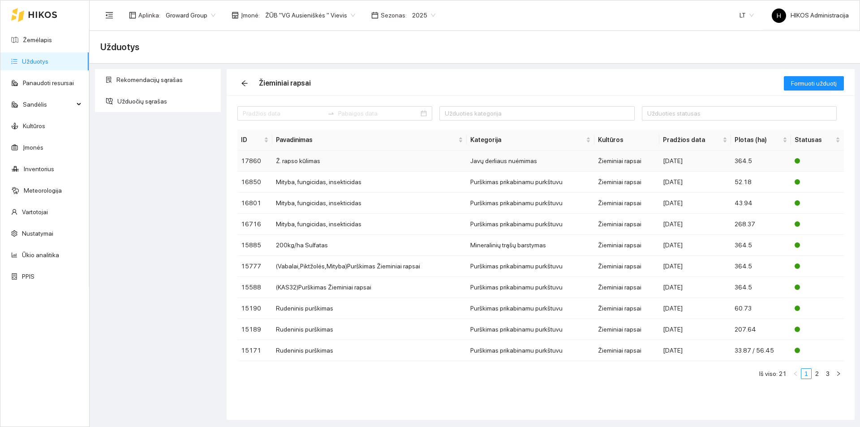
click at [385, 160] on td "Ž. rapso kūlimas" at bounding box center [369, 161] width 194 height 21
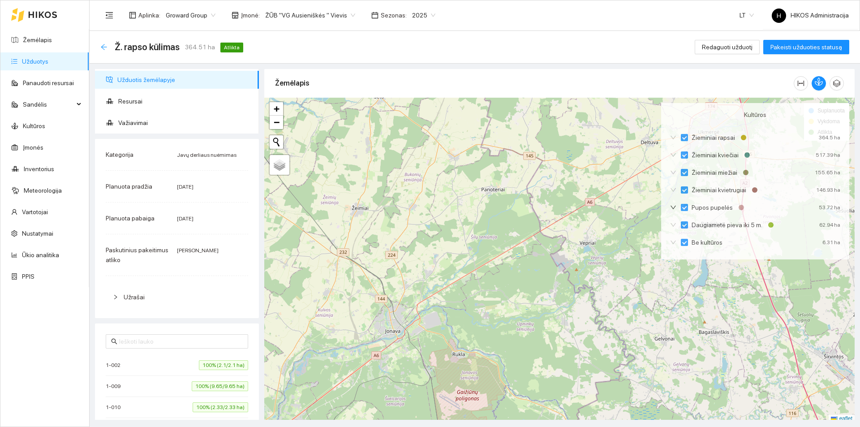
click at [104, 44] on icon "arrow-left" at bounding box center [103, 46] width 7 height 7
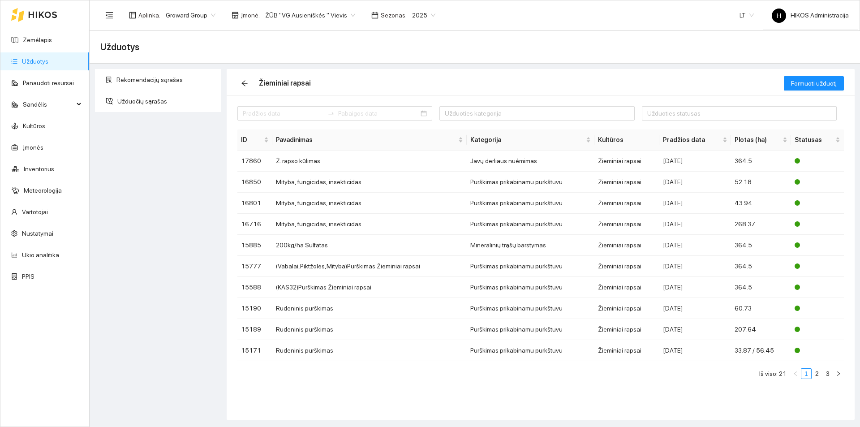
click at [333, 17] on span "ŽŪB "VG Ausieniškės " Vievis" at bounding box center [310, 15] width 90 height 13
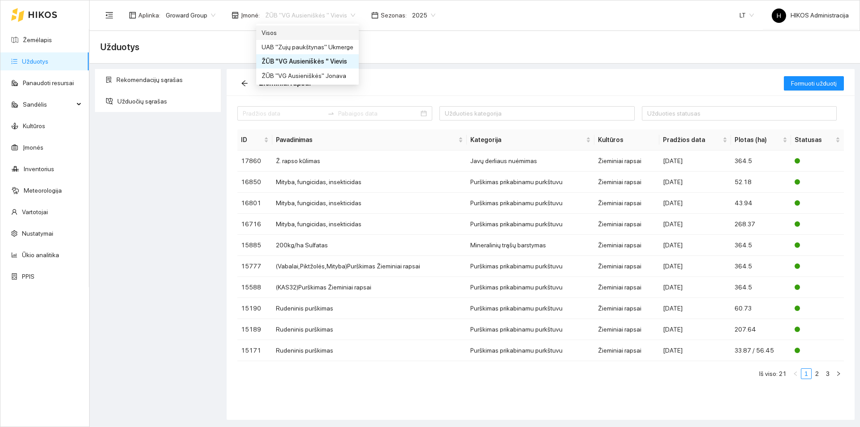
click at [327, 39] on div "Visos" at bounding box center [307, 33] width 103 height 14
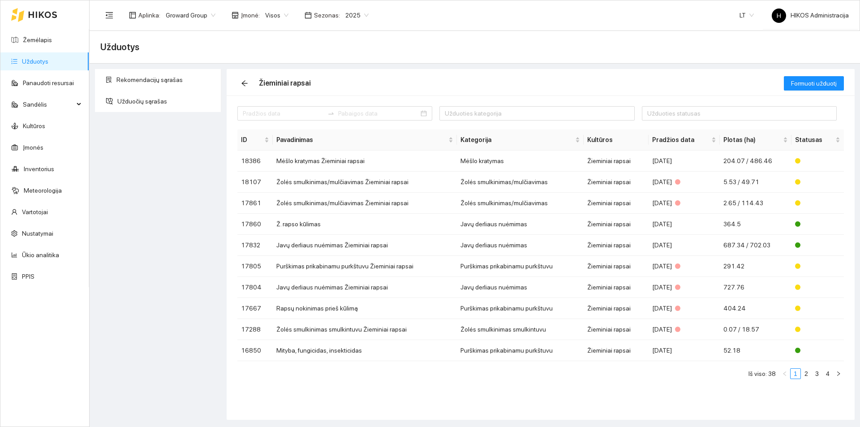
click at [284, 18] on span "Visos" at bounding box center [276, 15] width 23 height 13
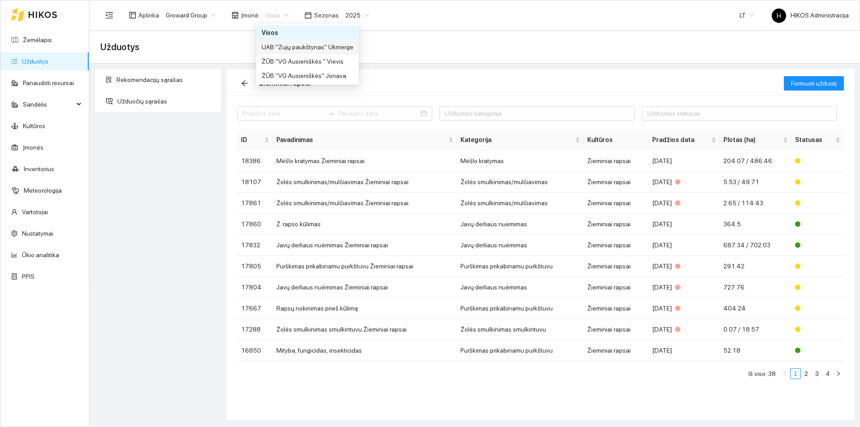
click at [334, 47] on div "UAB "Zujų paukštynas" Ukmerge" at bounding box center [308, 47] width 92 height 10
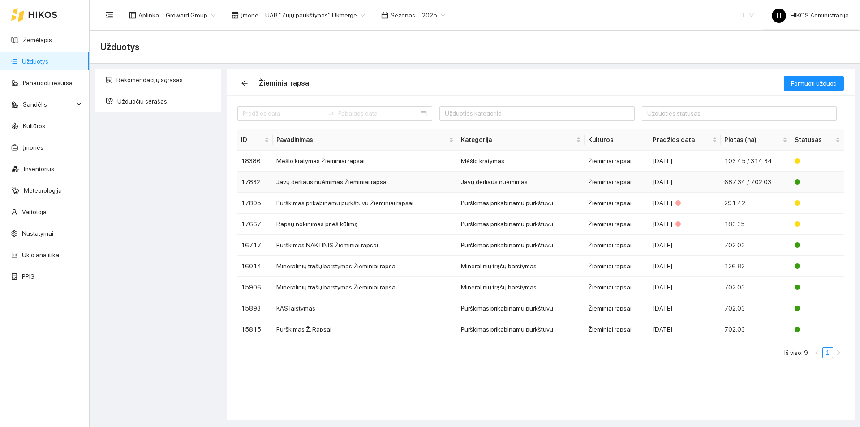
click at [372, 184] on td "Javų derliaus nuėmimas Žieminiai rapsai" at bounding box center [365, 182] width 185 height 21
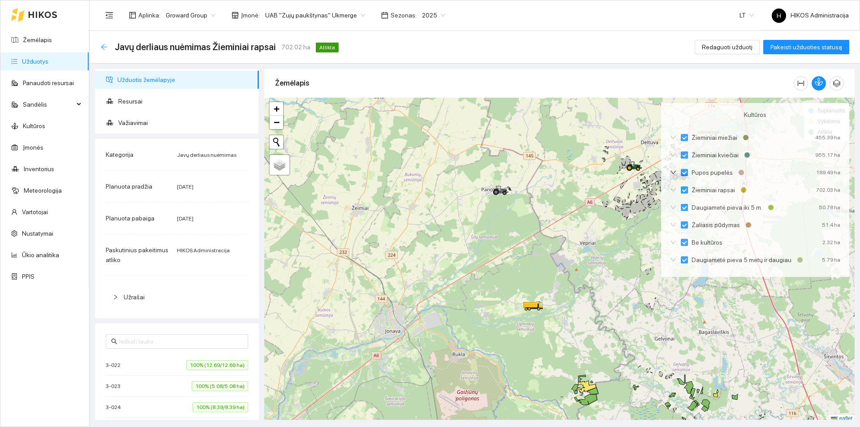
click at [105, 44] on icon "arrow-left" at bounding box center [103, 46] width 7 height 7
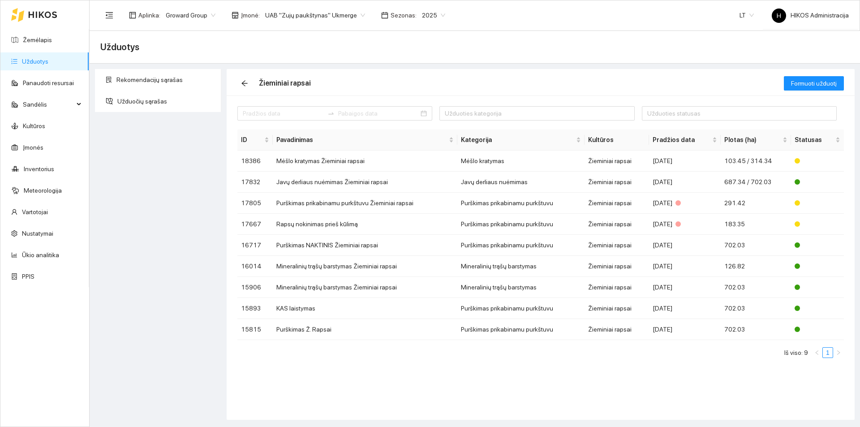
click at [333, 17] on span "UAB "Zujų paukštynas" Ukmerge" at bounding box center [315, 15] width 100 height 13
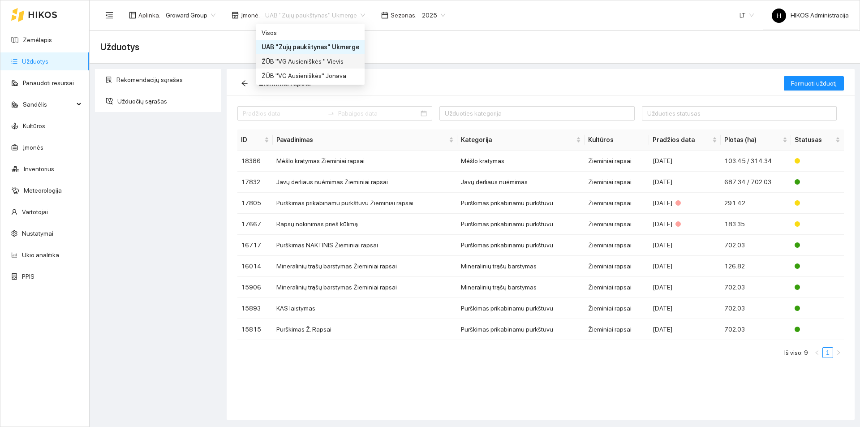
click at [340, 63] on div "ŽŪB "VG Ausieniškės " Vievis" at bounding box center [311, 61] width 98 height 10
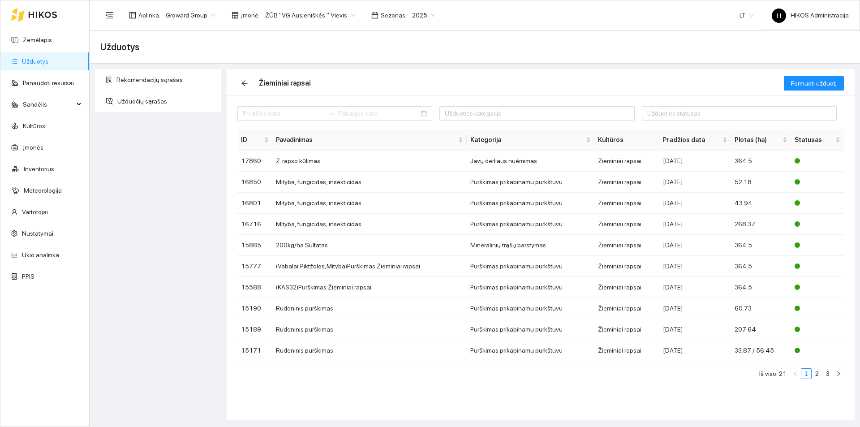
click at [331, 13] on span "ŽŪB "VG Ausieniškės " Vievis" at bounding box center [310, 15] width 90 height 13
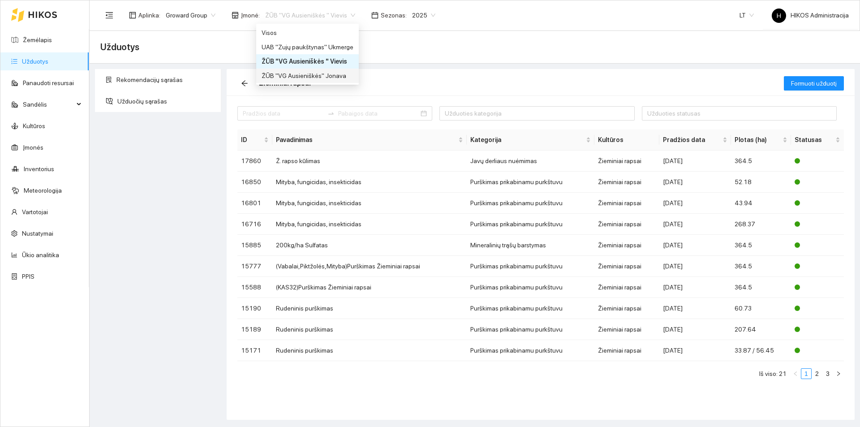
click at [331, 75] on div "ŽŪB "VG Ausieniškės" Jonava" at bounding box center [308, 76] width 92 height 10
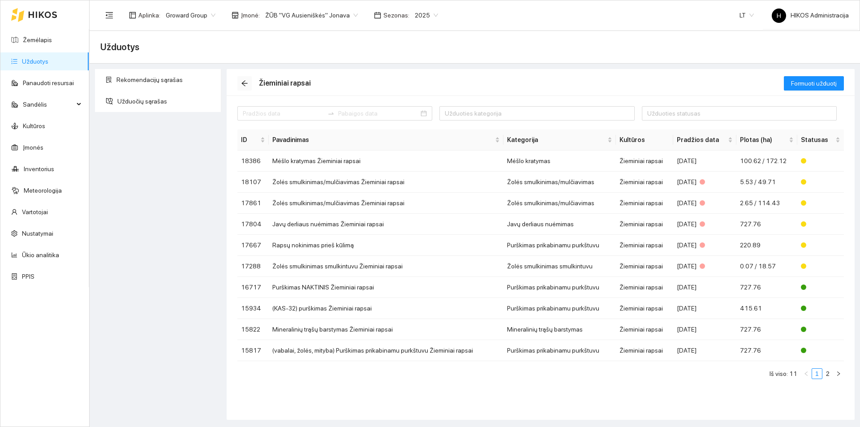
click at [241, 82] on icon "arrow-left" at bounding box center [244, 83] width 7 height 7
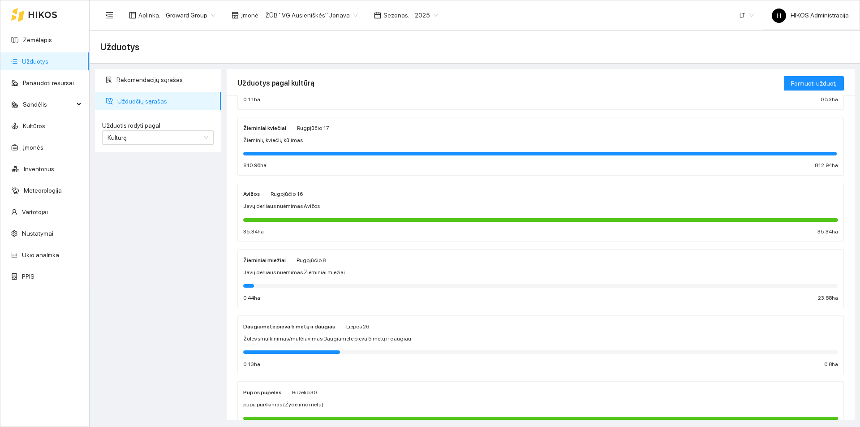
scroll to position [269, 0]
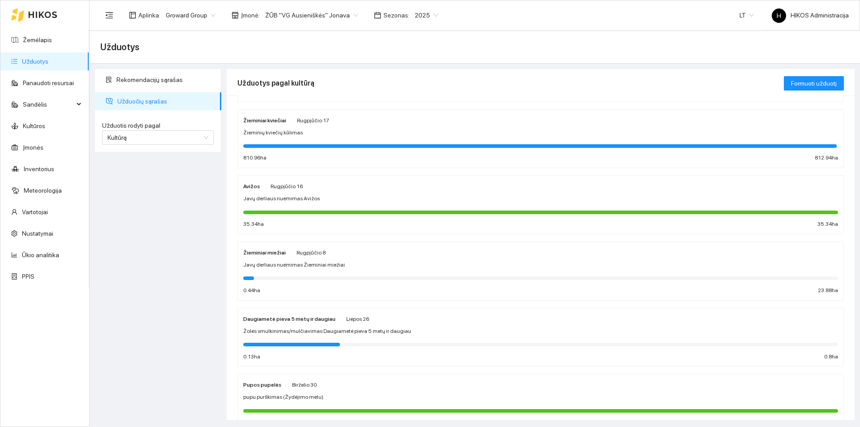
click at [307, 260] on div "Žieminiai miežiai Rugpjūčio 8 Javų derliaus nuėmimas Žieminiai miežiai 0.44 ha …" at bounding box center [540, 271] width 595 height 48
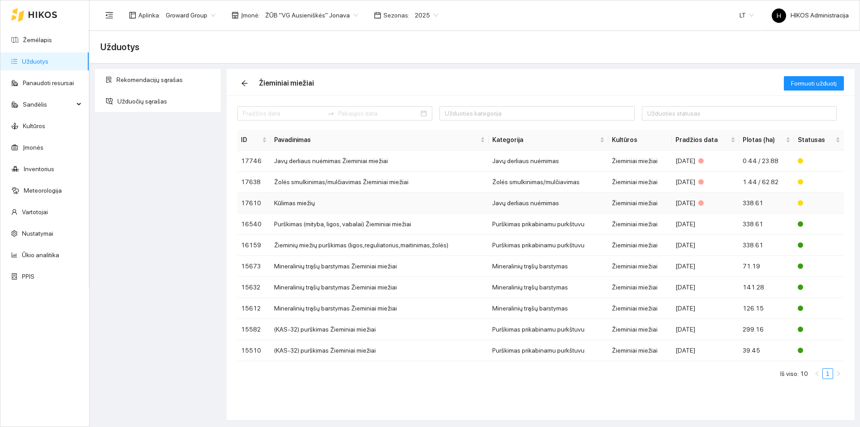
click at [372, 201] on td "Kūlimas miežių" at bounding box center [380, 203] width 218 height 21
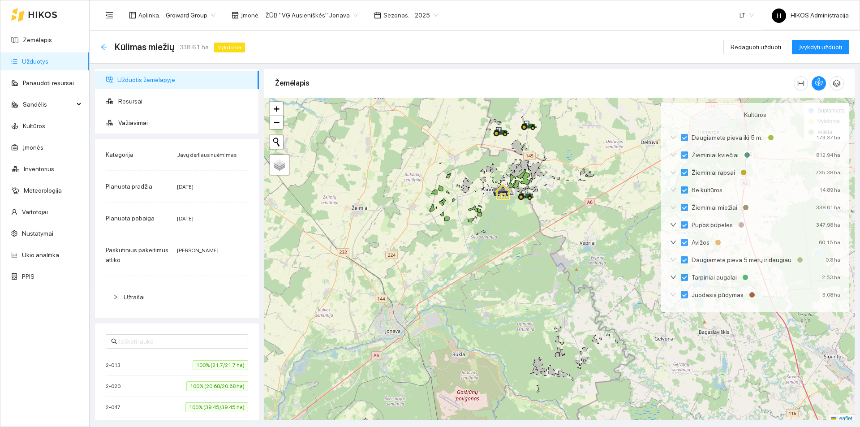
click at [107, 44] on icon "arrow-left" at bounding box center [103, 46] width 7 height 7
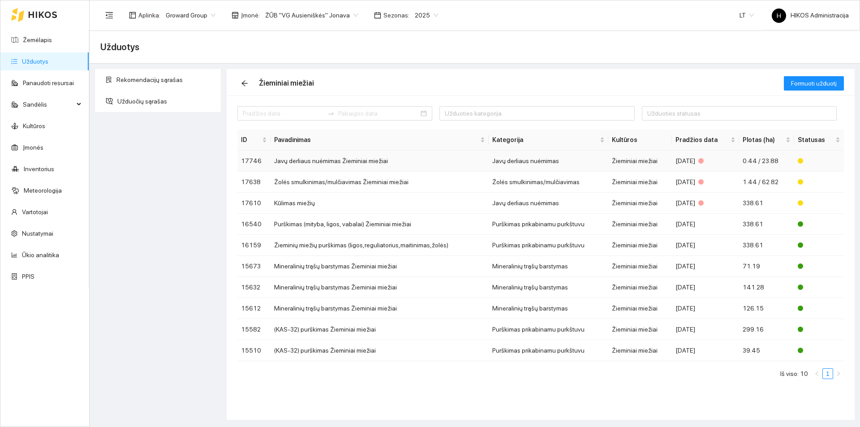
click at [312, 163] on td "Javų derliaus nuėmimas Žieminiai miežiai" at bounding box center [380, 161] width 218 height 21
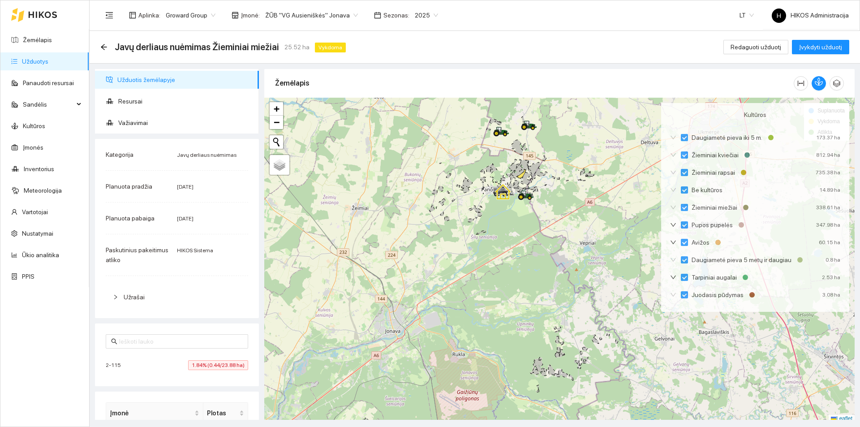
click at [219, 361] on span "1.84% (0.44/23.88 ha)" at bounding box center [218, 365] width 60 height 10
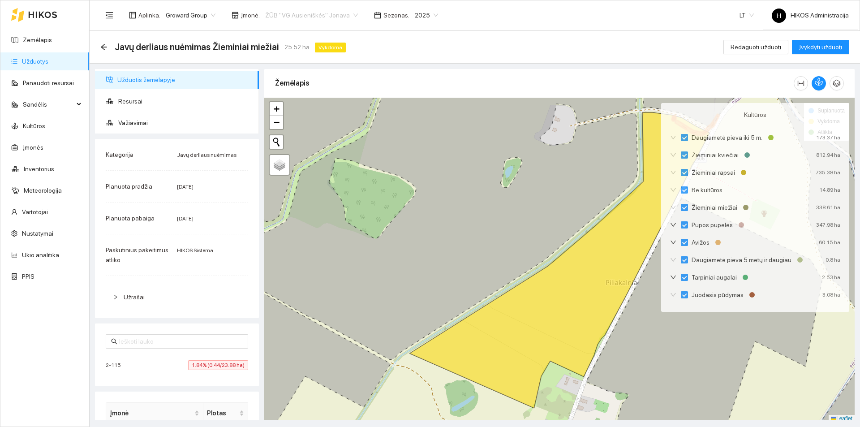
click at [303, 10] on span "ŽŪB "VG Ausieniškės" Jonava" at bounding box center [311, 15] width 93 height 13
click at [305, 32] on div "Visos" at bounding box center [308, 33] width 92 height 10
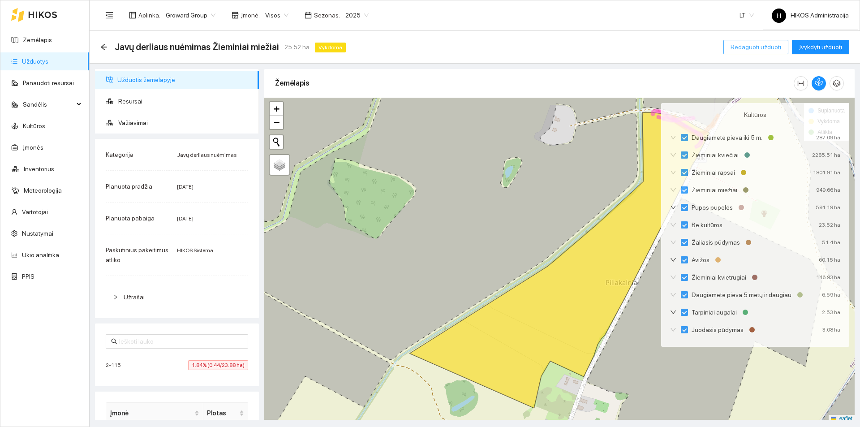
click at [756, 49] on span "Redaguoti užduotį" at bounding box center [756, 47] width 51 height 10
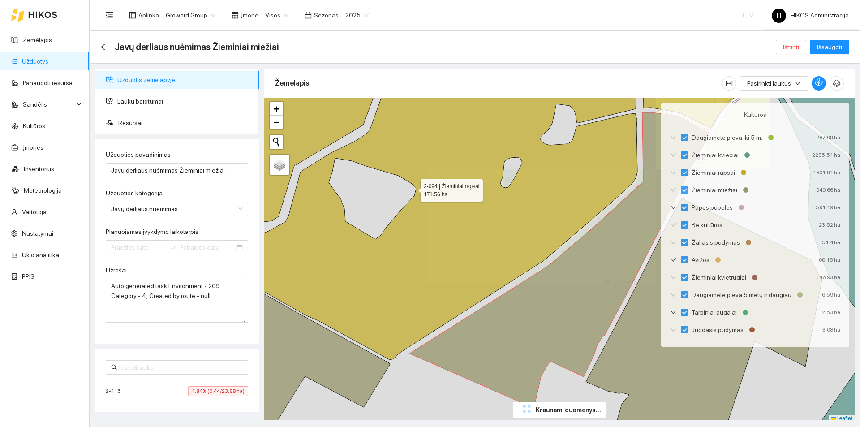
type input "2025-07-29"
type input "[DATE]"
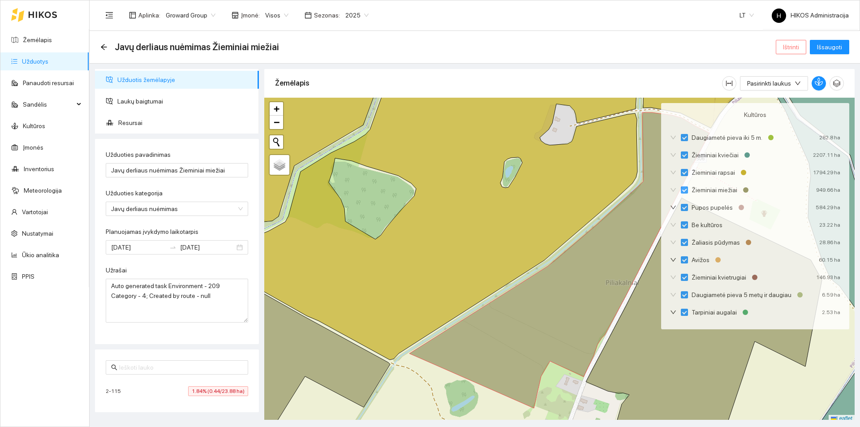
click at [801, 42] on button "Ištrinti" at bounding box center [791, 47] width 30 height 14
click at [796, 86] on span "Taip" at bounding box center [795, 91] width 12 height 10
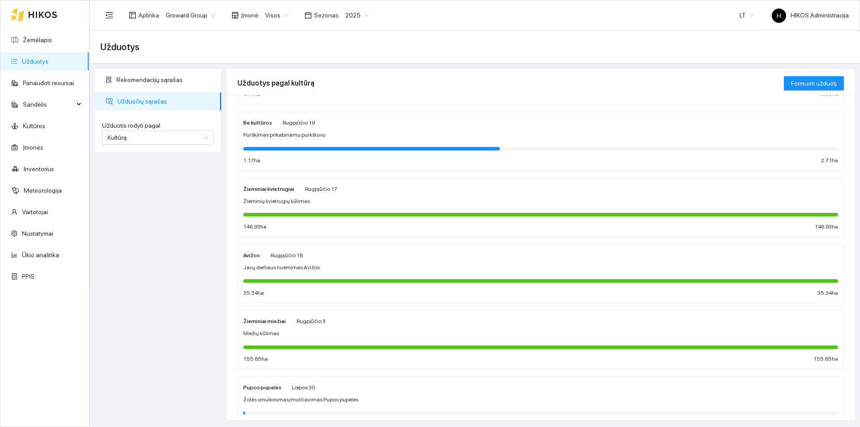
scroll to position [359, 0]
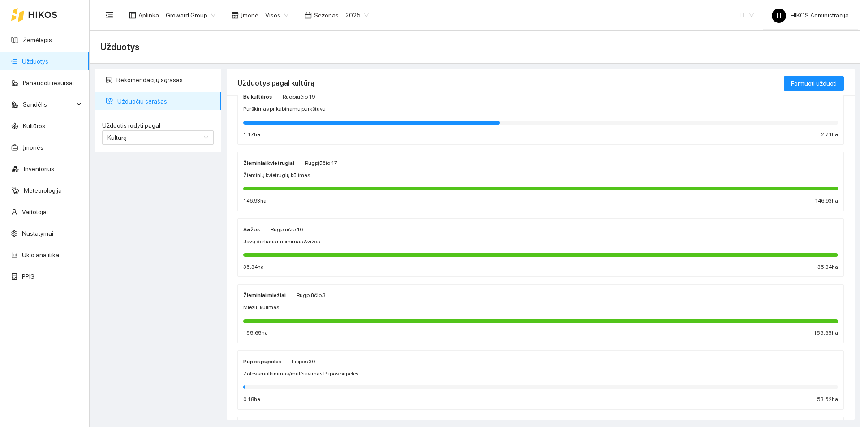
click at [321, 301] on div "Žieminiai miežiai Rugpjūčio 3 Miežių kūlimas 155.65 ha 155.65 ha" at bounding box center [540, 314] width 595 height 48
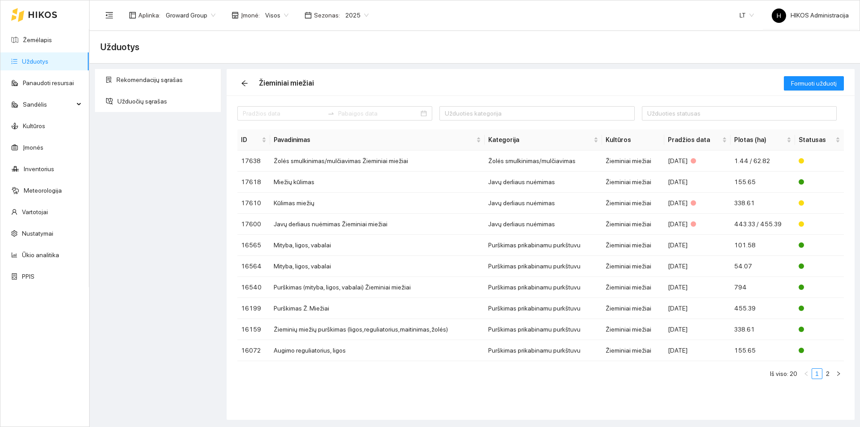
click at [280, 13] on span "Visos" at bounding box center [276, 15] width 23 height 13
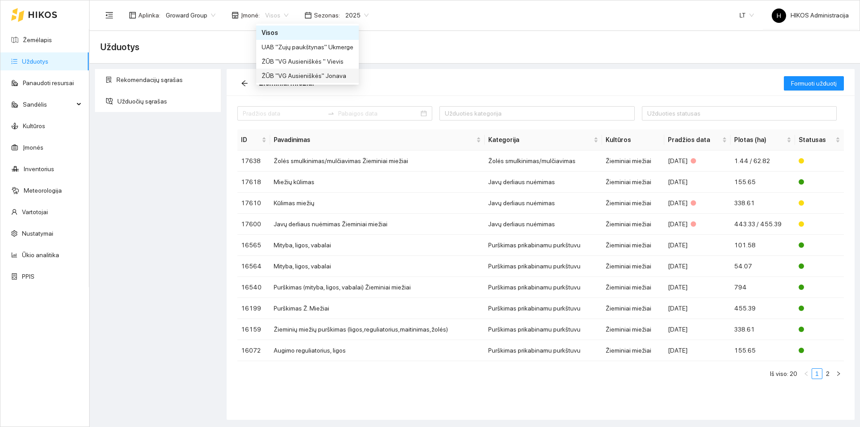
click at [311, 79] on div "ŽŪB "VG Ausieniškės" Jonava" at bounding box center [308, 76] width 92 height 10
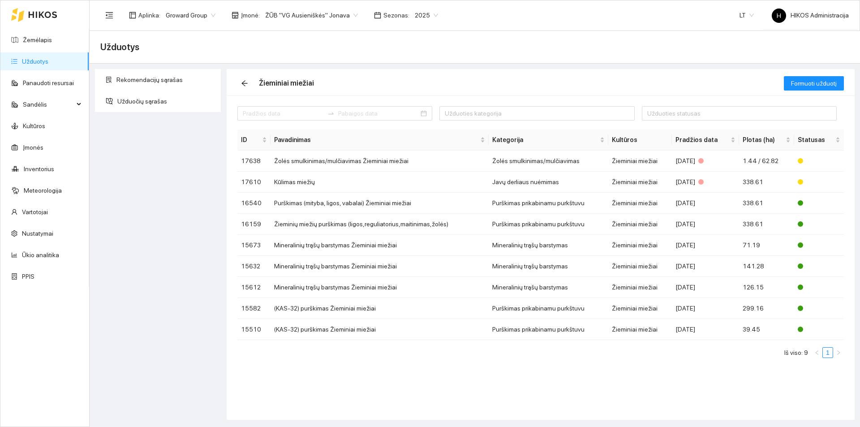
click at [309, 19] on span "ŽŪB "VG Ausieniškės" Jonava" at bounding box center [311, 15] width 93 height 13
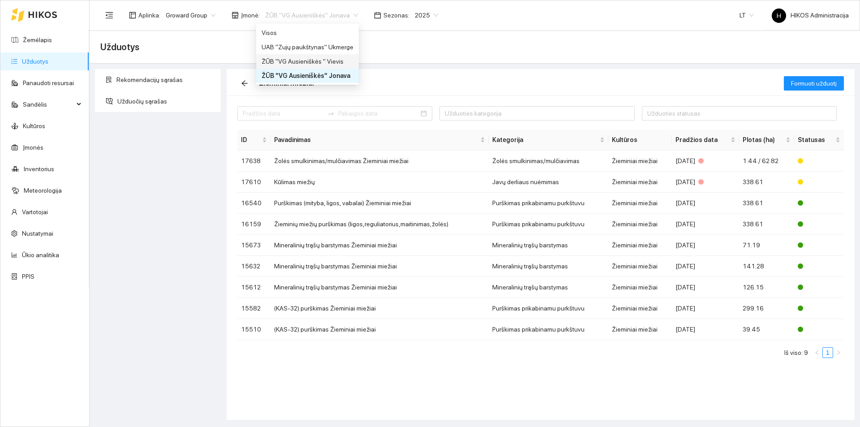
click at [324, 57] on div "ŽŪB "VG Ausieniškės " Vievis" at bounding box center [308, 61] width 92 height 10
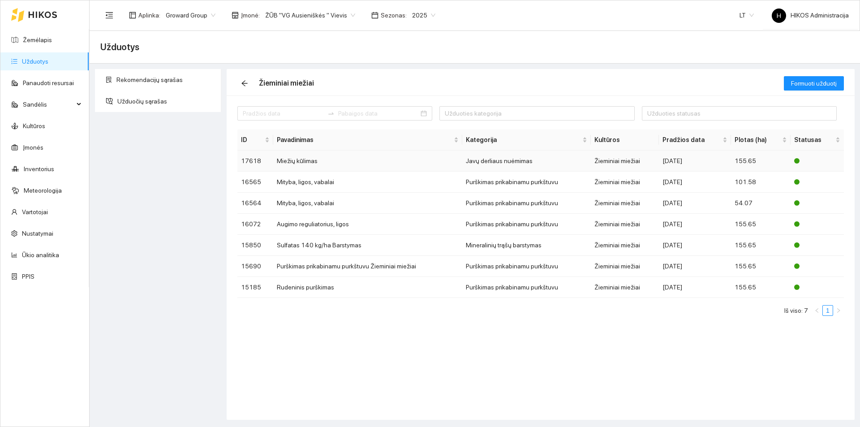
click at [353, 165] on td "Miežių kūlimas" at bounding box center [367, 161] width 189 height 21
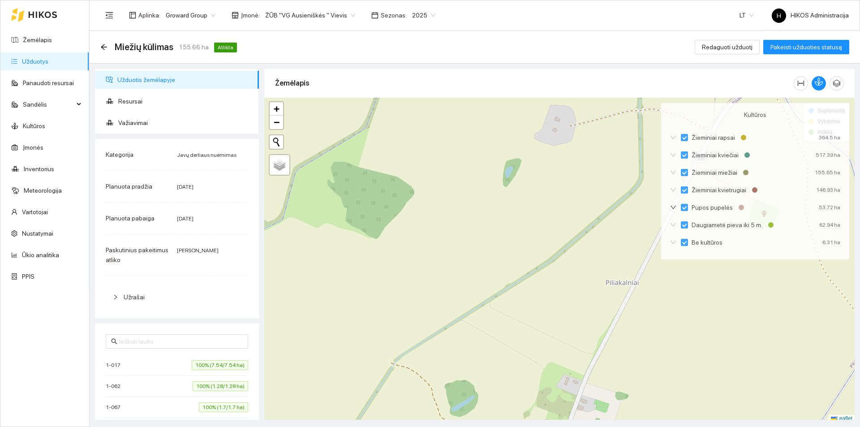
click at [100, 47] on div "Miežių kūlimas 155.66 ha Atlikta Redaguoti užduotį Pakeisti užduoties statusą" at bounding box center [475, 47] width 771 height 33
click at [104, 47] on icon "arrow-left" at bounding box center [104, 47] width 6 height 6
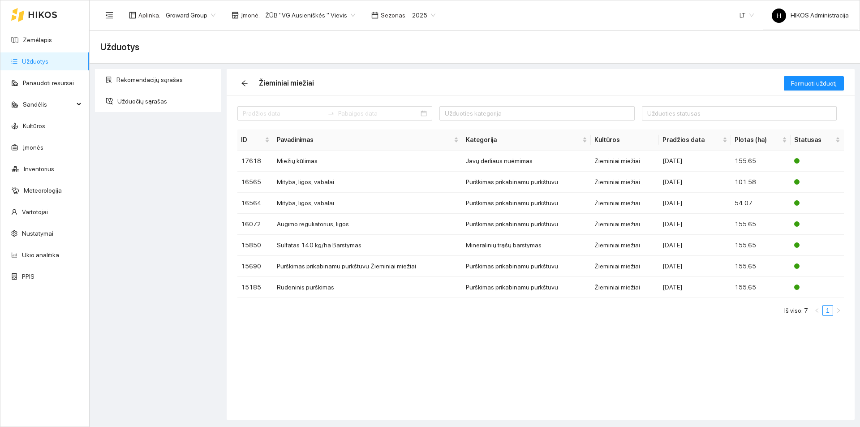
click at [517, 404] on div "Užduoties kategorija Užduoties statusas ID Pavadinimas Kategorija Kultūros Prad…" at bounding box center [541, 257] width 628 height 324
click at [322, 15] on span "ŽŪB "VG Ausieniškės " Vievis" at bounding box center [310, 15] width 90 height 13
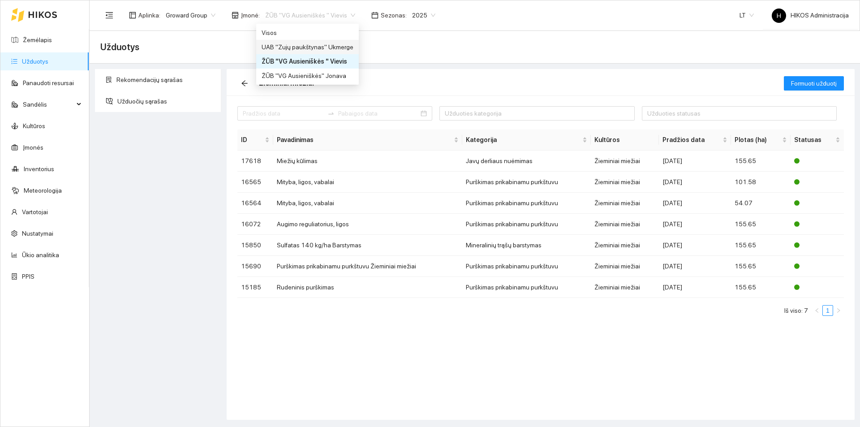
click at [333, 41] on div "UAB "Zujų paukštynas" Ukmerge" at bounding box center [307, 47] width 103 height 14
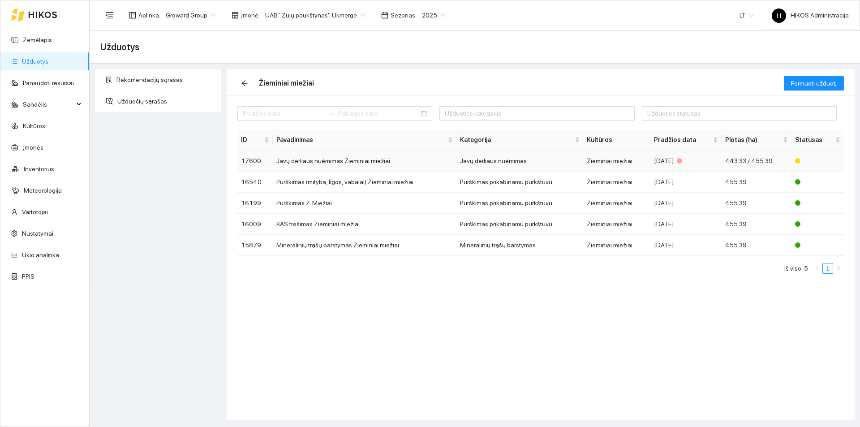
click at [402, 155] on td "Javų derliaus nuėmimas Žieminiai miežiai" at bounding box center [365, 161] width 184 height 21
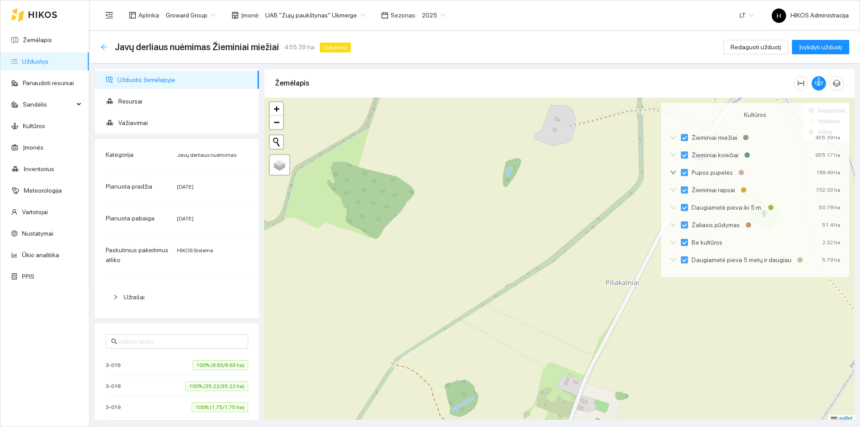
click at [105, 44] on icon "arrow-left" at bounding box center [103, 46] width 7 height 7
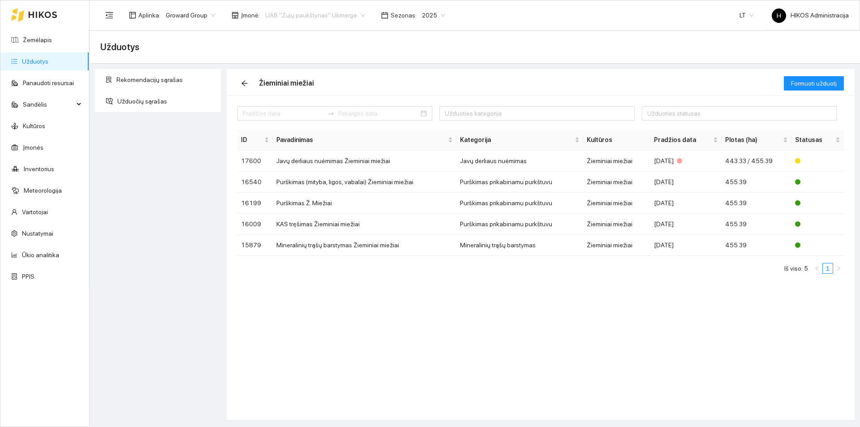
click at [306, 10] on span "UAB "Zujų paukštynas" Ukmerge" at bounding box center [315, 15] width 100 height 13
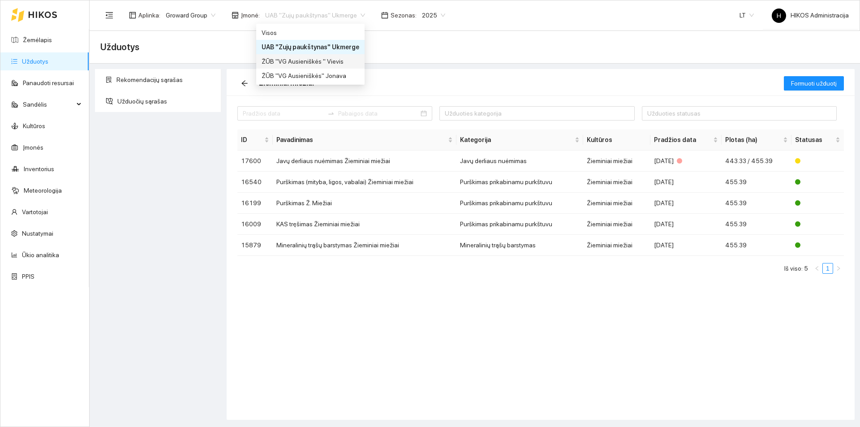
click at [323, 57] on div "ŽŪB "VG Ausieniškės " Vievis" at bounding box center [311, 61] width 98 height 10
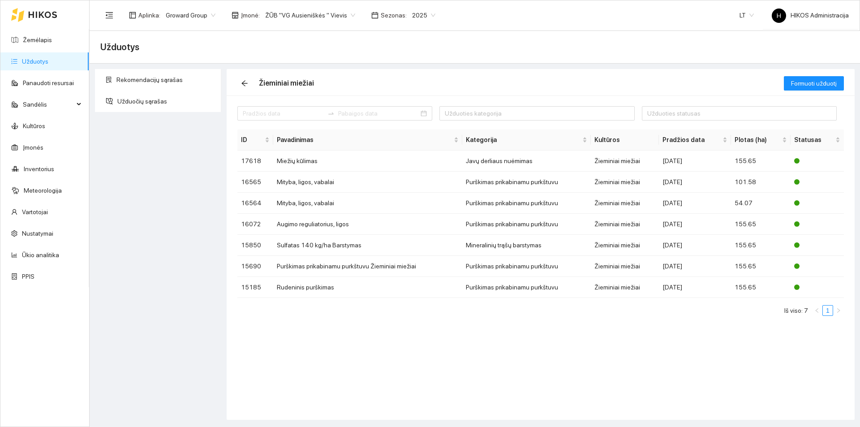
drag, startPoint x: 0, startPoint y: 0, endPoint x: 326, endPoint y: 22, distance: 327.0
click at [326, 22] on span "ŽŪB "VG Ausieniškės " Vievis" at bounding box center [310, 15] width 90 height 13
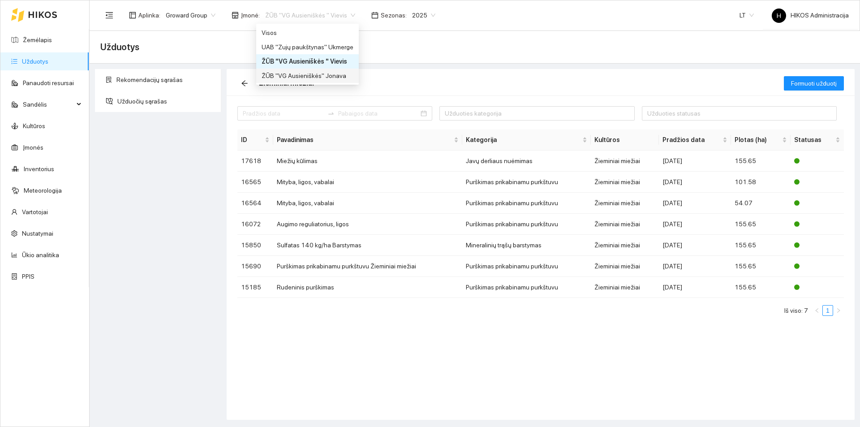
click at [337, 81] on div "ŽŪB "VG Ausieniškės" Jonava" at bounding box center [307, 76] width 103 height 14
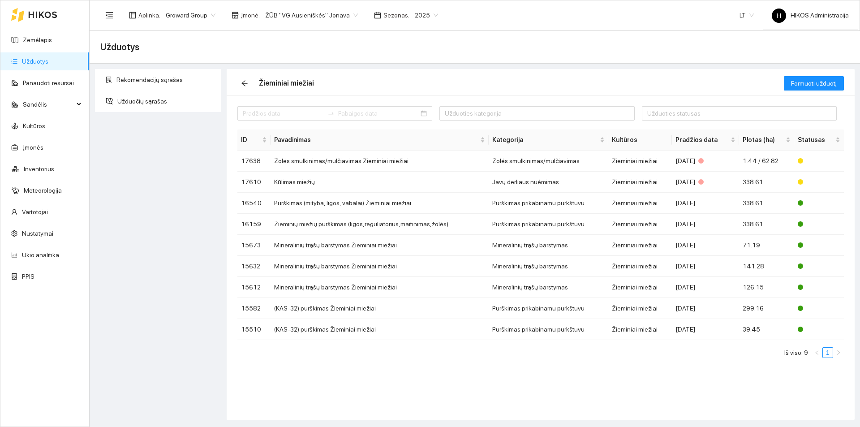
click at [444, 409] on div "Užduoties kategorija Užduoties statusas ID Pavadinimas Kategorija Kultūros Prad…" at bounding box center [541, 257] width 628 height 324
click at [310, 16] on span "ŽŪB "VG Ausieniškės" Jonava" at bounding box center [311, 15] width 93 height 13
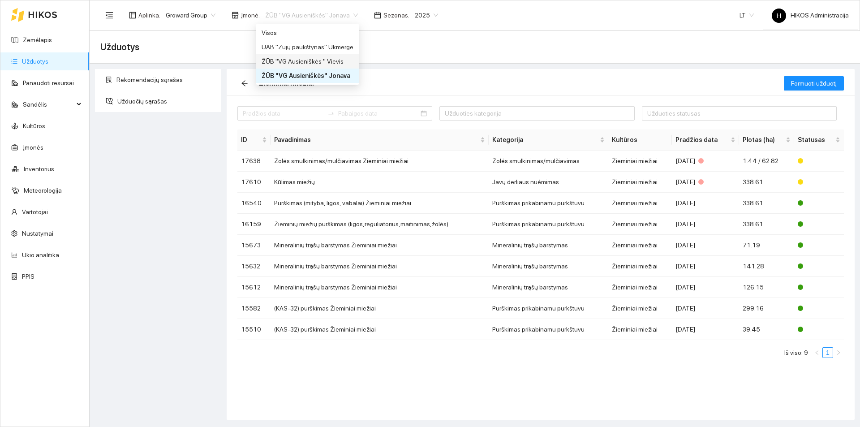
click at [331, 56] on div "ŽŪB "VG Ausieniškės " Vievis" at bounding box center [308, 61] width 92 height 10
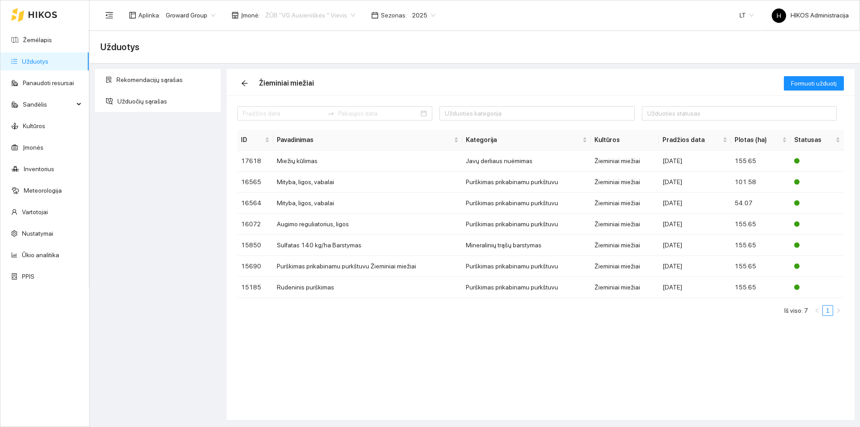
click at [322, 13] on span "ŽŪB "VG Ausieniškės " Vievis" at bounding box center [310, 15] width 90 height 13
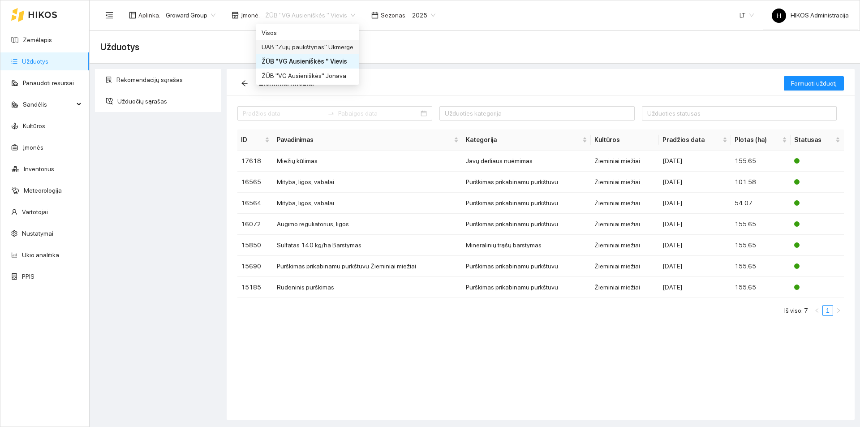
click at [323, 44] on div "UAB "Zujų paukštynas" Ukmerge" at bounding box center [308, 47] width 92 height 10
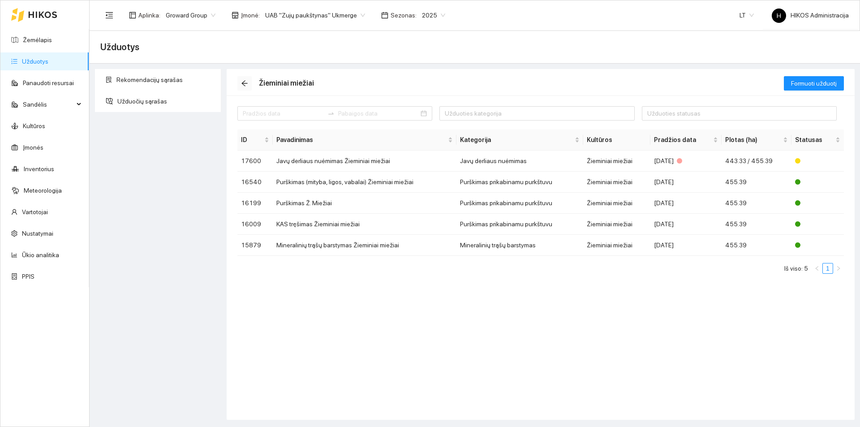
click at [243, 81] on icon "arrow-left" at bounding box center [244, 83] width 7 height 7
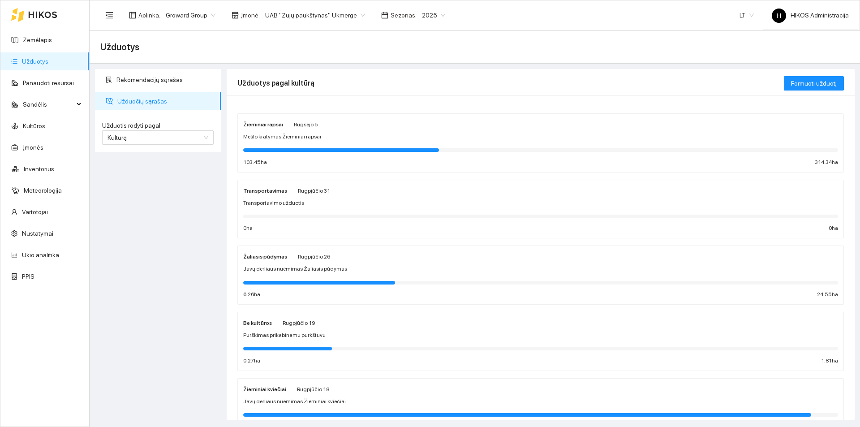
click at [287, 141] on div "Žieminiai rapsai Rugsėjo 5 Mėšlo kratymas Žieminiai rapsai 103.45 ha 314.34 ha" at bounding box center [540, 143] width 595 height 48
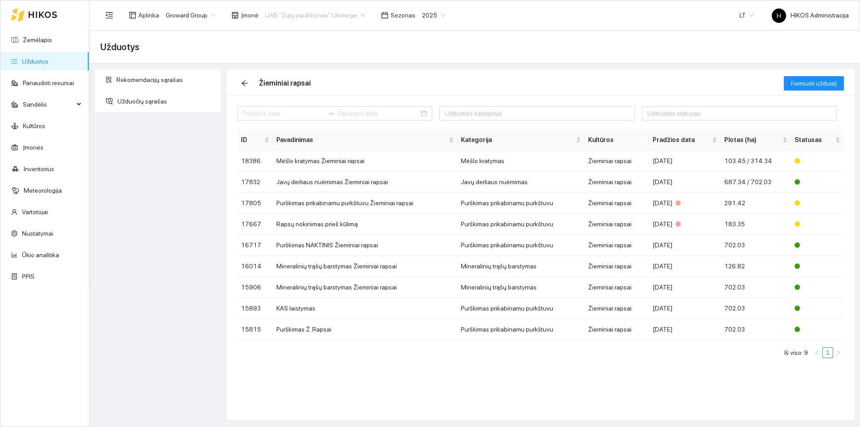
click at [333, 14] on span "UAB "Zujų paukštynas" Ukmerge" at bounding box center [315, 15] width 100 height 13
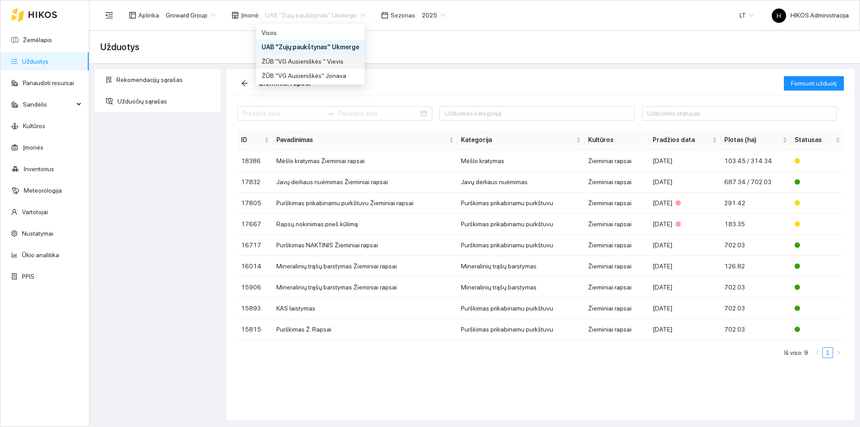
click at [330, 59] on div "ŽŪB "VG Ausieniškės " Vievis" at bounding box center [311, 61] width 98 height 10
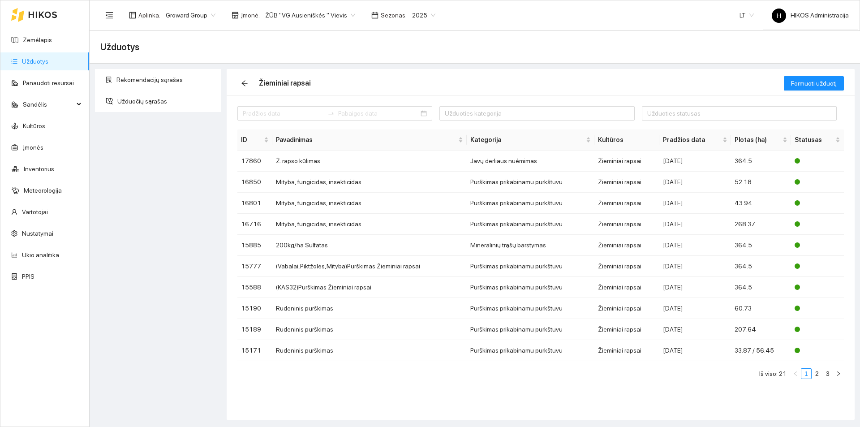
click at [324, 16] on span "ŽŪB "VG Ausieniškės " Vievis" at bounding box center [310, 15] width 90 height 13
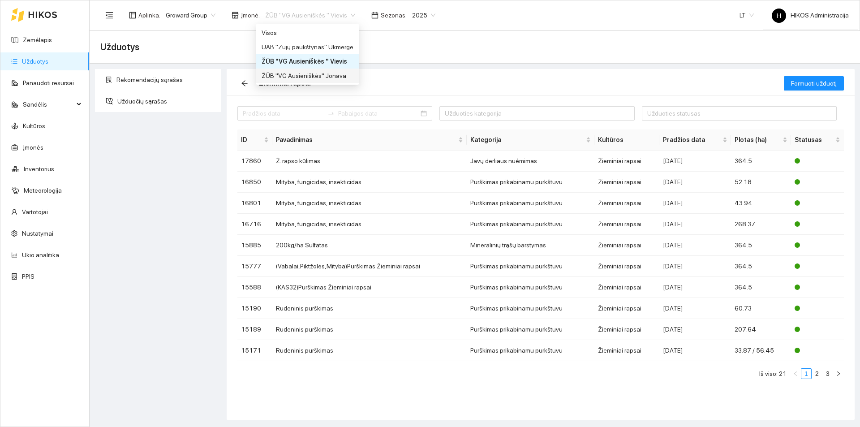
click at [330, 75] on div "ŽŪB "VG Ausieniškės" Jonava" at bounding box center [308, 76] width 92 height 10
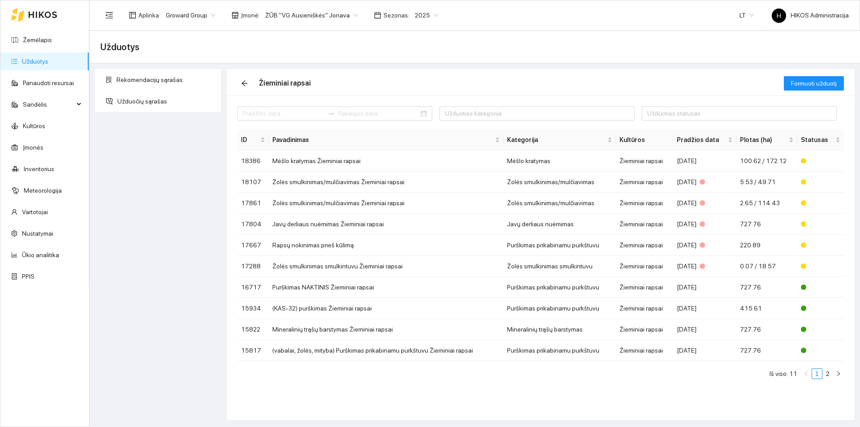
click at [322, 16] on span "ŽŪB "VG Ausieniškės" Jonava" at bounding box center [311, 15] width 93 height 13
click at [243, 86] on icon "arrow-left" at bounding box center [244, 83] width 7 height 7
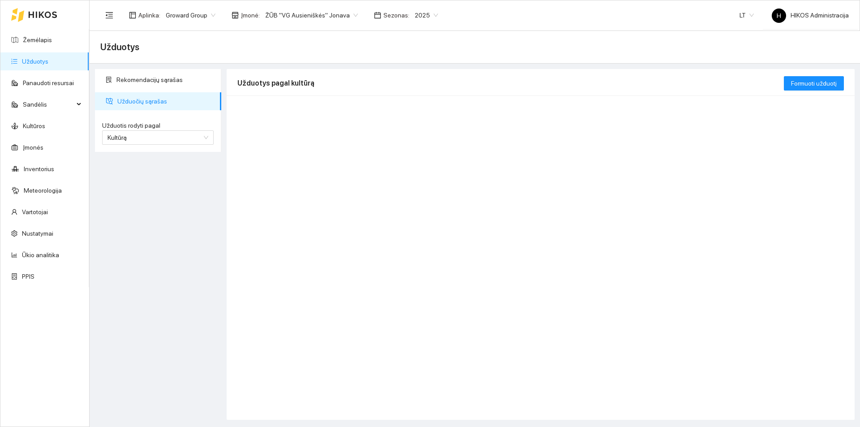
click at [319, 20] on span "ŽŪB "VG Ausieniškės" Jonava" at bounding box center [311, 15] width 93 height 13
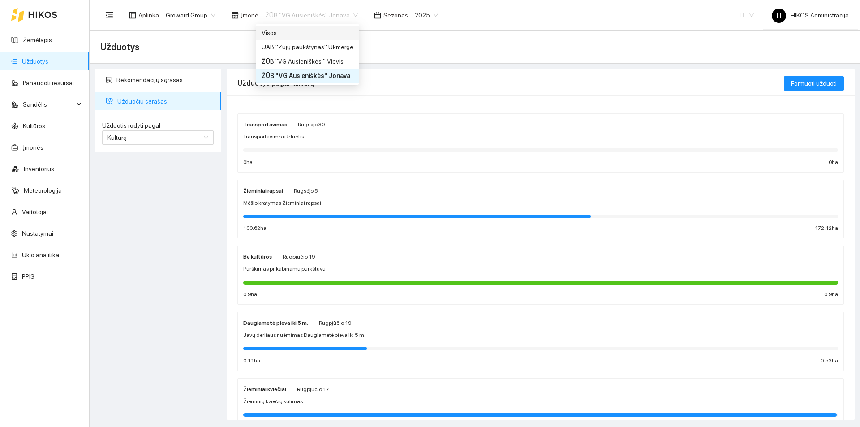
click at [306, 35] on div "Visos" at bounding box center [308, 33] width 92 height 10
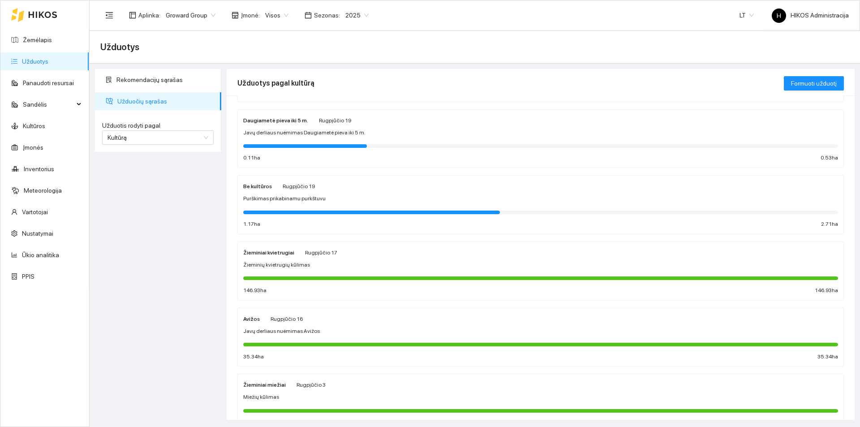
scroll to position [359, 0]
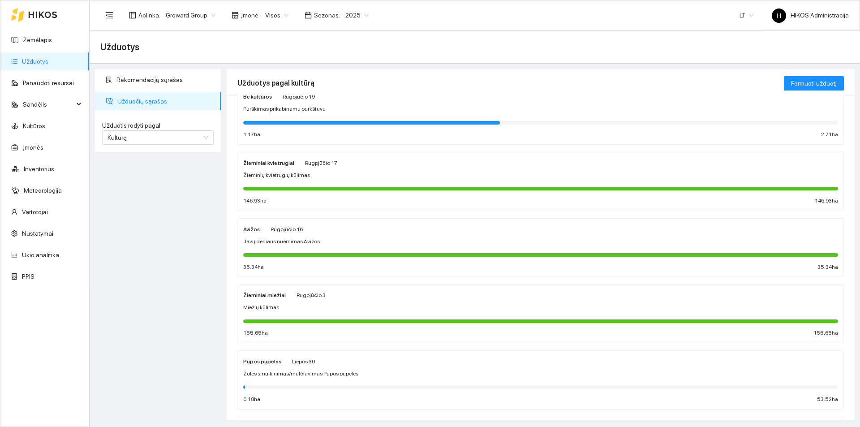
click at [311, 173] on div "Žieminių kvietrugių kūlimas" at bounding box center [540, 175] width 595 height 9
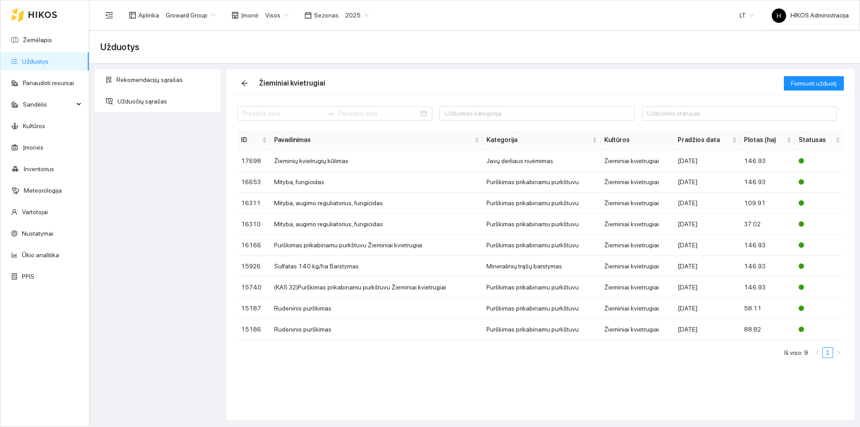
click at [272, 17] on span "Visos" at bounding box center [276, 15] width 23 height 13
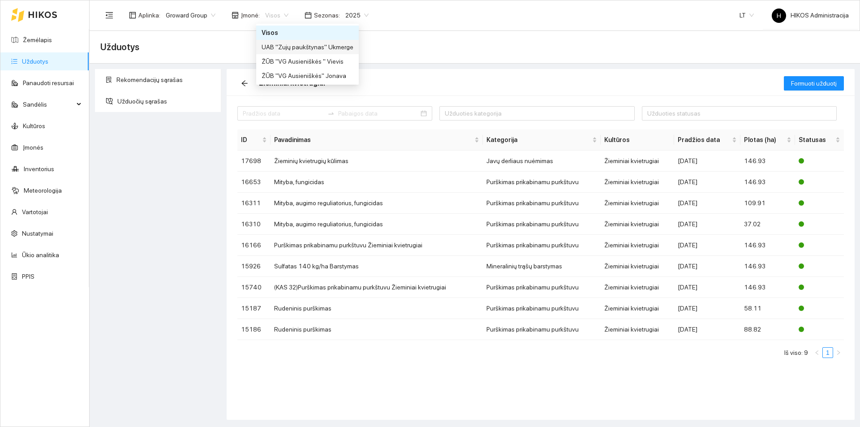
click at [308, 50] on div "UAB "Zujų paukštynas" Ukmerge" at bounding box center [308, 47] width 92 height 10
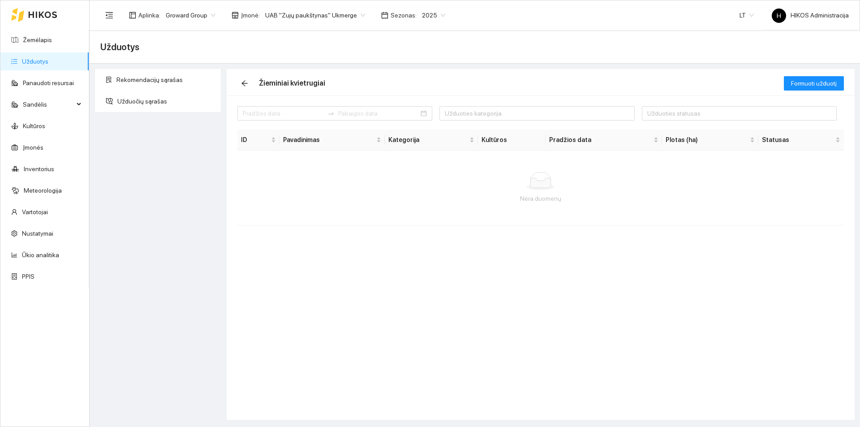
click at [281, 14] on span "UAB "Zujų paukštynas" Ukmerge" at bounding box center [315, 15] width 100 height 13
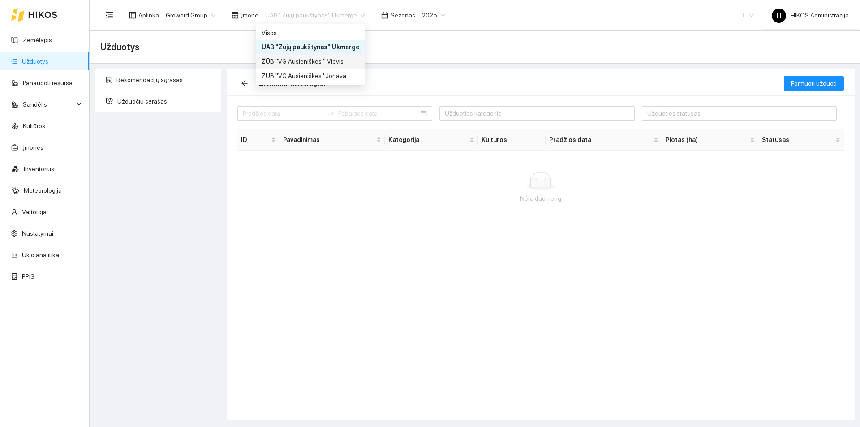
click at [309, 59] on div "ŽŪB "VG Ausieniškės " Vievis" at bounding box center [311, 61] width 98 height 10
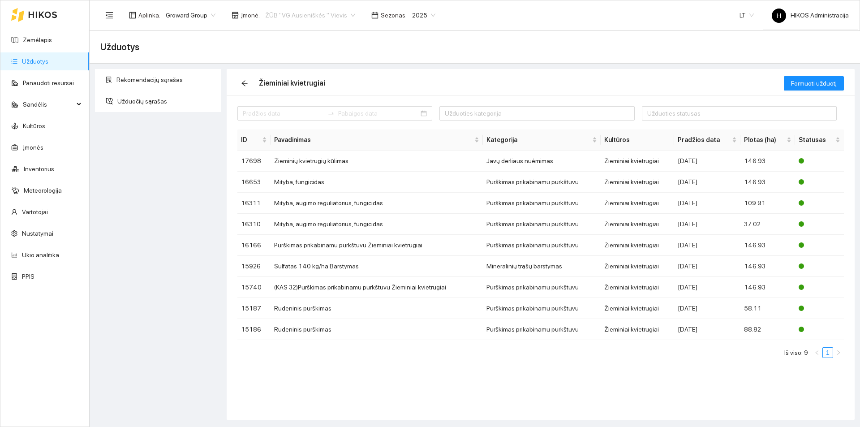
click at [304, 15] on span "ŽŪB "VG Ausieniškės " Vievis" at bounding box center [310, 15] width 90 height 13
click at [326, 73] on div "ŽŪB "VG Ausieniškės" Jonava" at bounding box center [308, 76] width 92 height 10
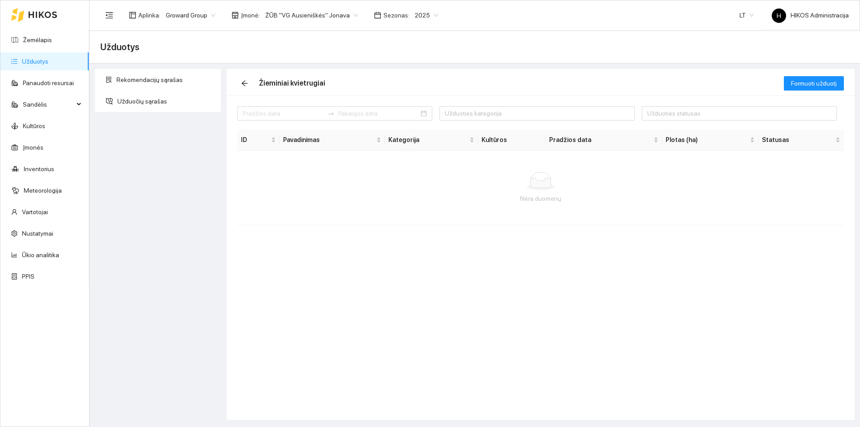
click at [305, 17] on span "ŽŪB "VG Ausieniškės" Jonava" at bounding box center [311, 15] width 93 height 13
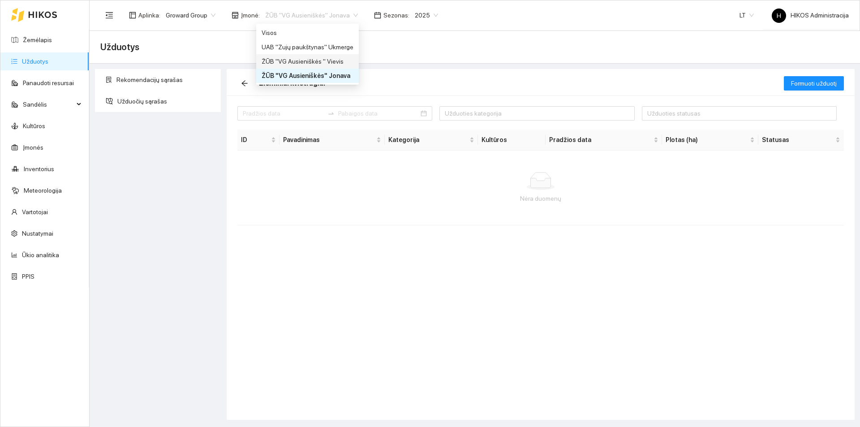
click at [314, 58] on div "ŽŪB "VG Ausieniškės " Vievis" at bounding box center [308, 61] width 92 height 10
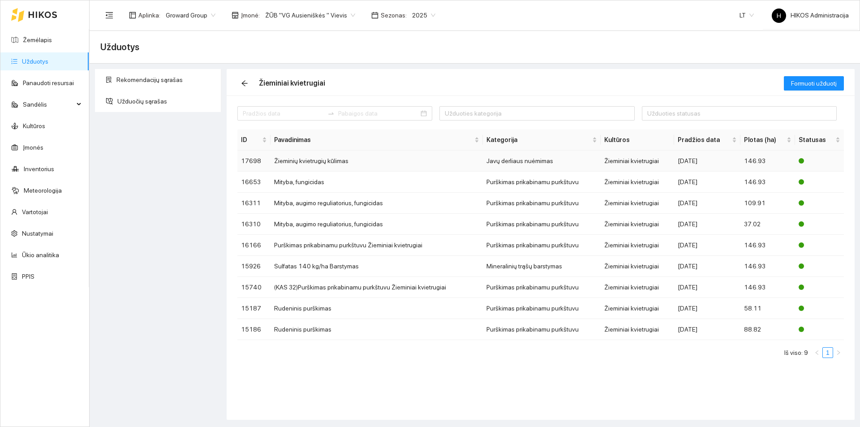
click at [307, 165] on td "Žieminių kvietrugių kūlimas" at bounding box center [377, 161] width 212 height 21
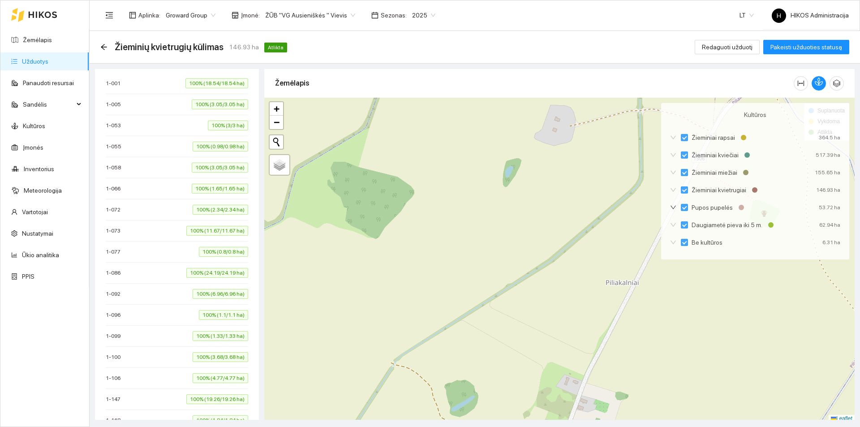
scroll to position [314, 0]
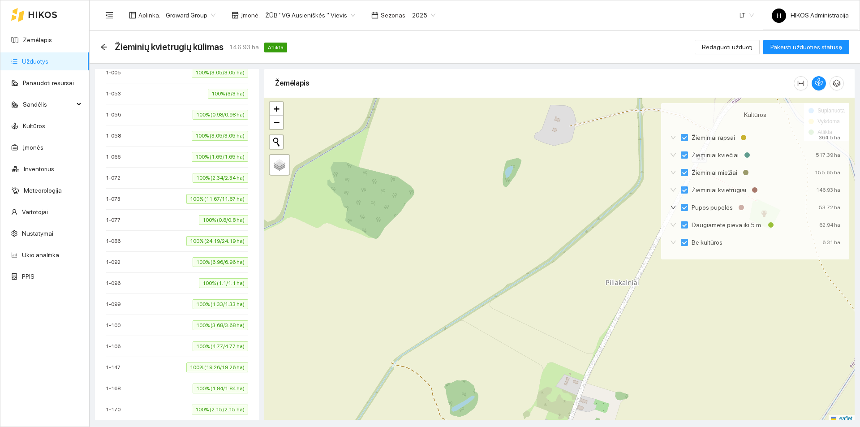
click at [222, 294] on li "[PHONE_NUMBER]% (1.1/1.1 ha)" at bounding box center [177, 283] width 143 height 21
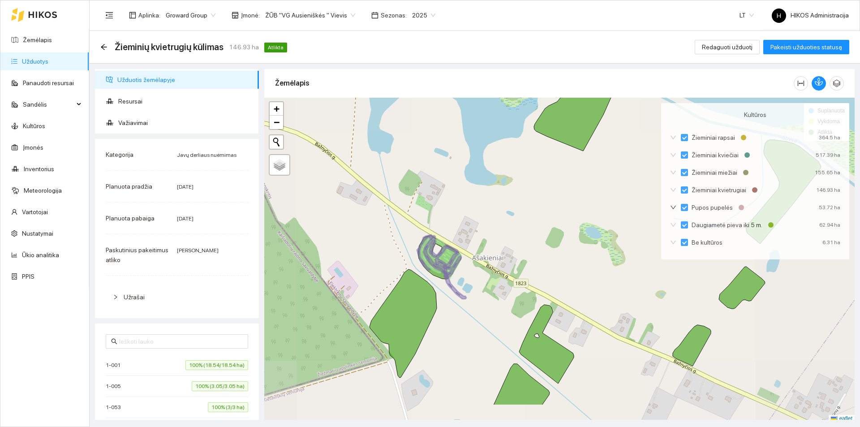
scroll to position [3, 0]
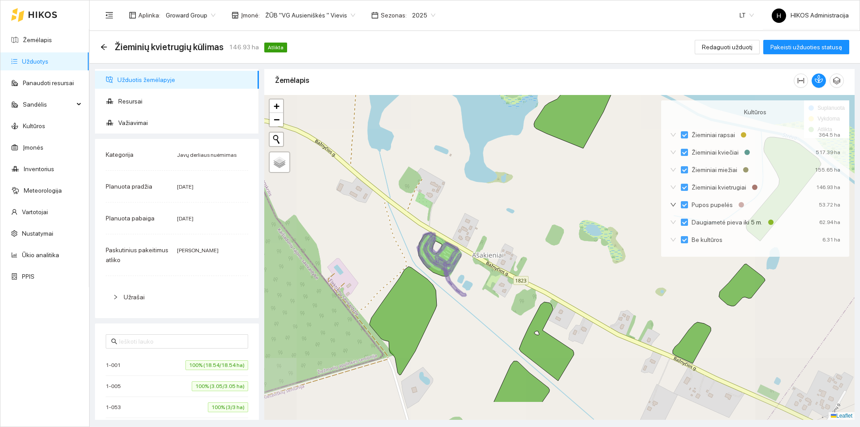
drag, startPoint x: 480, startPoint y: 334, endPoint x: 428, endPoint y: 220, distance: 125.5
click at [428, 220] on div at bounding box center [559, 257] width 591 height 325
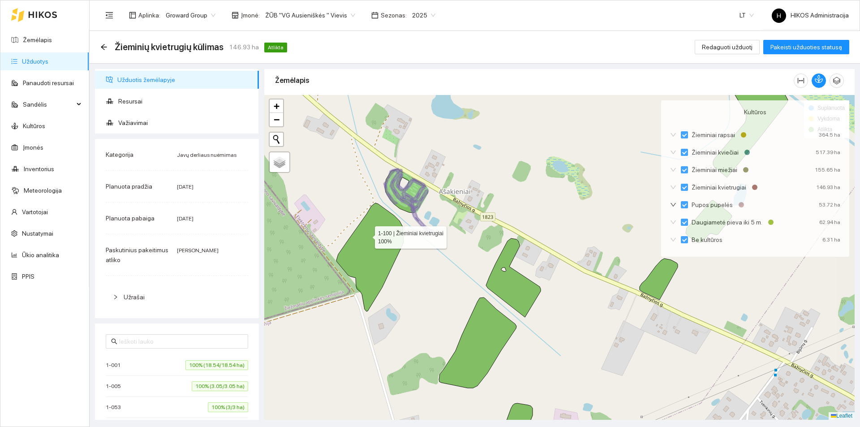
click at [367, 235] on icon at bounding box center [370, 257] width 67 height 108
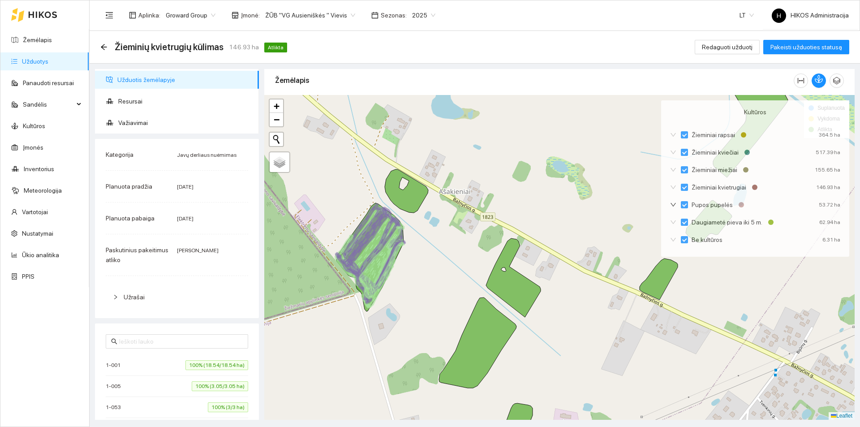
click at [493, 337] on icon at bounding box center [478, 343] width 78 height 91
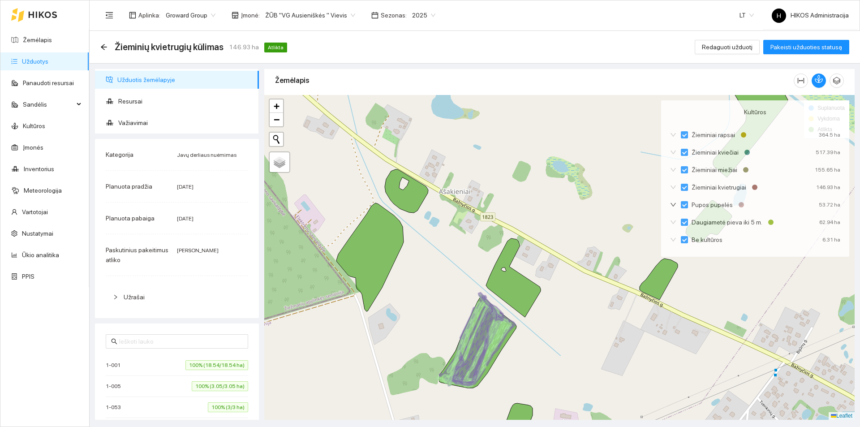
click at [505, 289] on icon at bounding box center [513, 277] width 55 height 79
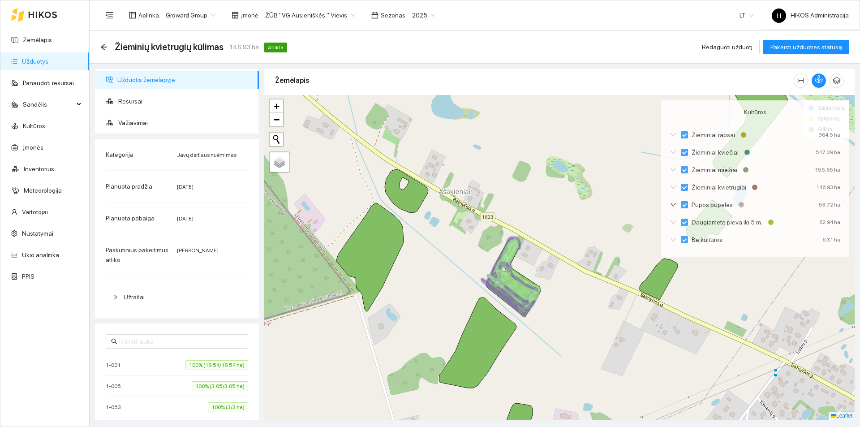
drag, startPoint x: 629, startPoint y: 307, endPoint x: 425, endPoint y: 216, distance: 223.1
click at [425, 216] on div at bounding box center [559, 257] width 591 height 325
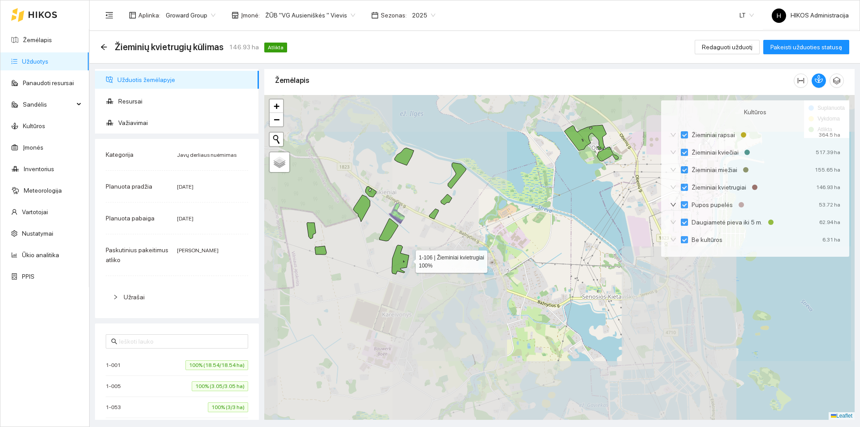
click at [402, 261] on icon at bounding box center [400, 259] width 17 height 29
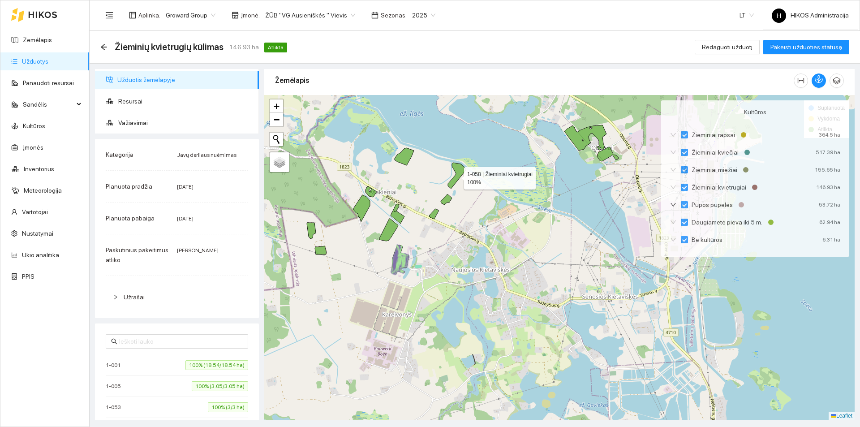
click at [456, 176] on icon at bounding box center [457, 176] width 18 height 26
click at [399, 156] on icon at bounding box center [404, 156] width 19 height 17
click at [598, 133] on icon at bounding box center [586, 138] width 42 height 26
click at [611, 159] on div at bounding box center [559, 257] width 591 height 325
click at [608, 156] on icon at bounding box center [608, 154] width 22 height 14
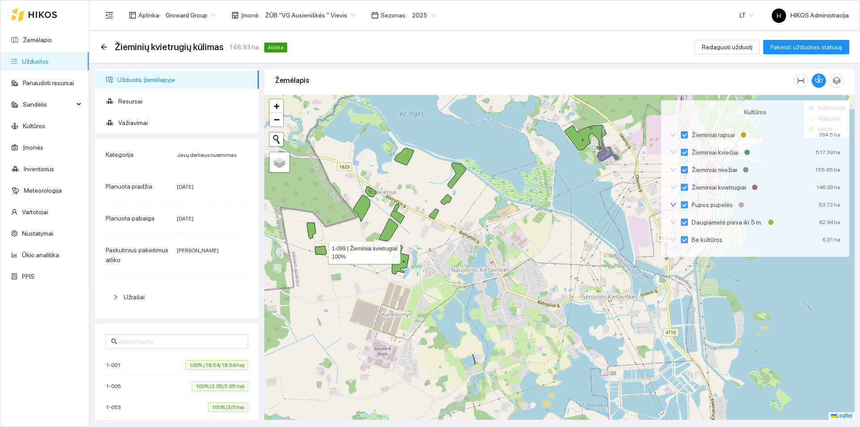
click at [322, 251] on icon at bounding box center [321, 250] width 12 height 9
click at [314, 228] on icon at bounding box center [311, 231] width 9 height 16
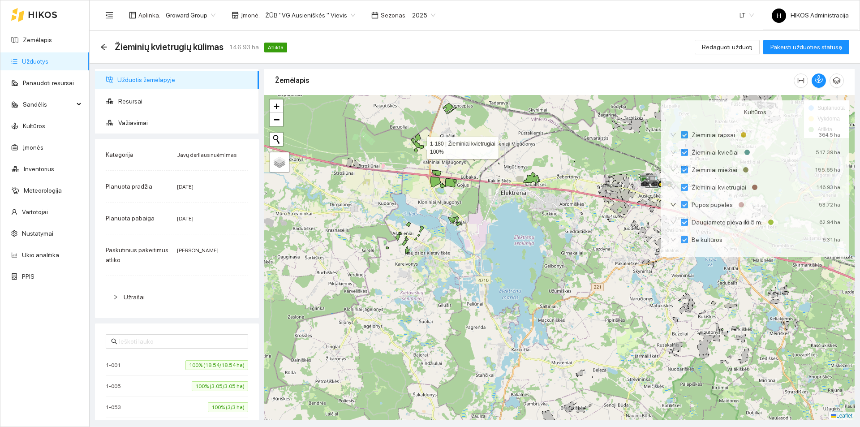
click at [417, 144] on icon at bounding box center [419, 146] width 10 height 8
click at [419, 137] on icon at bounding box center [417, 138] width 5 height 9
click at [449, 110] on icon at bounding box center [448, 107] width 11 height 9
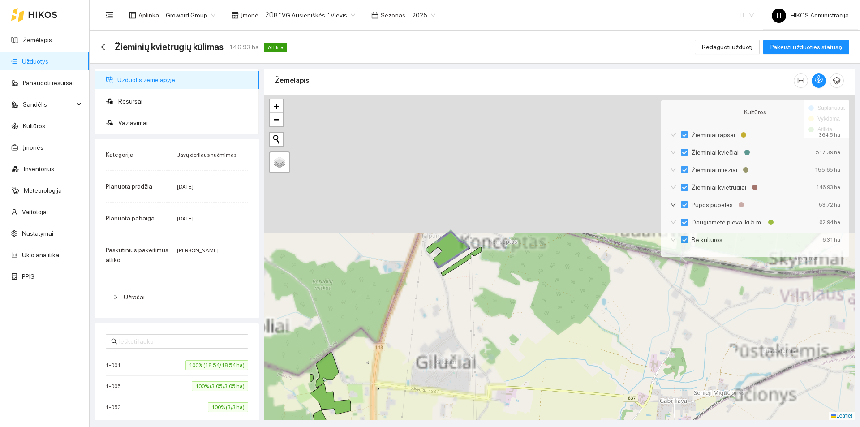
drag, startPoint x: 452, startPoint y: 203, endPoint x: 501, endPoint y: 274, distance: 86.4
click at [501, 274] on div at bounding box center [559, 257] width 591 height 325
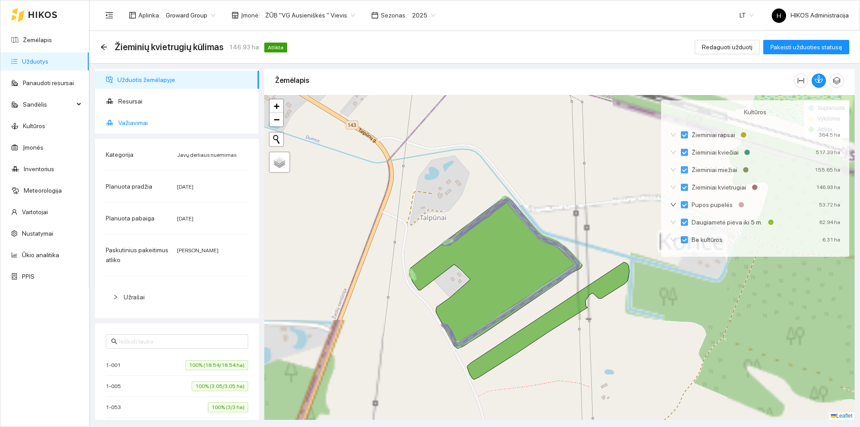
click at [156, 118] on span "Važiavimai" at bounding box center [185, 123] width 134 height 18
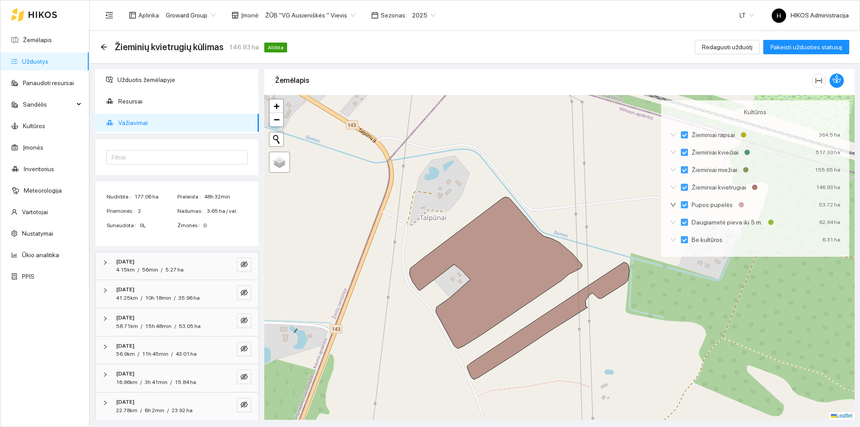
scroll to position [4, 0]
click at [241, 260] on icon "eye-invisible" at bounding box center [244, 260] width 7 height 7
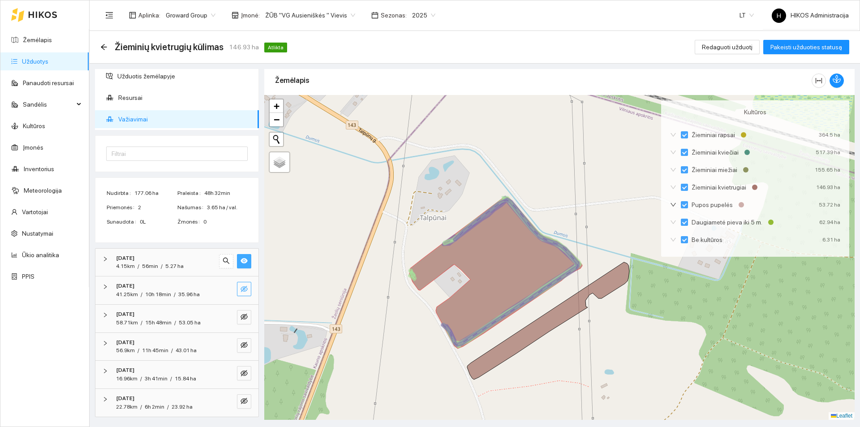
click at [241, 288] on icon "eye-invisible" at bounding box center [244, 289] width 7 height 6
click at [238, 310] on button "button" at bounding box center [244, 317] width 14 height 14
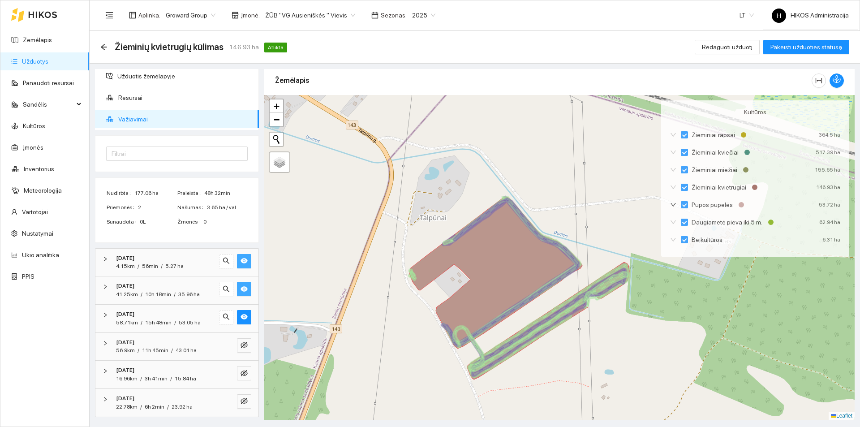
click at [246, 341] on div "2025-08-09 56.9km / 11h 45min / 43.01 ha" at bounding box center [176, 347] width 163 height 28
click at [241, 346] on icon "eye-invisible" at bounding box center [244, 345] width 7 height 6
click at [208, 346] on div "2025-08-09 56.9km / 11h 45min / 43.01 ha" at bounding box center [164, 346] width 103 height 17
click at [243, 373] on button "button" at bounding box center [244, 373] width 14 height 14
click at [241, 399] on icon "eye-invisible" at bounding box center [244, 401] width 7 height 7
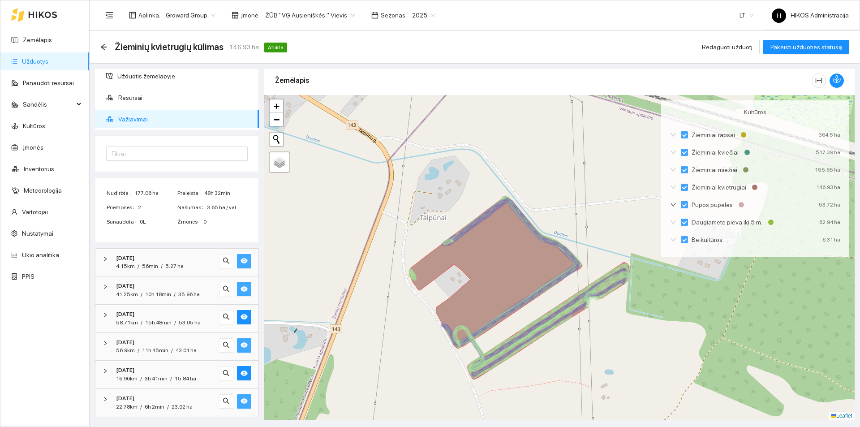
click at [577, 50] on div "Žieminių kvietrugių kūlimas 146.93 ha Atlikta Redaguoti užduotį Pakeisti užduot…" at bounding box center [474, 47] width 749 height 18
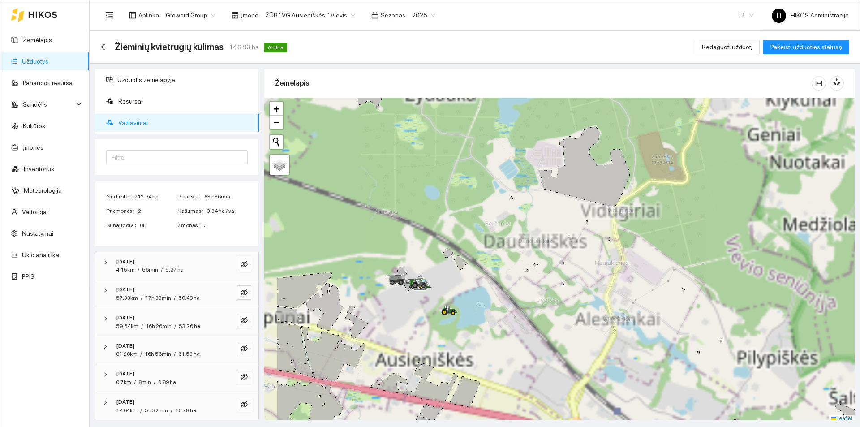
scroll to position [3, 0]
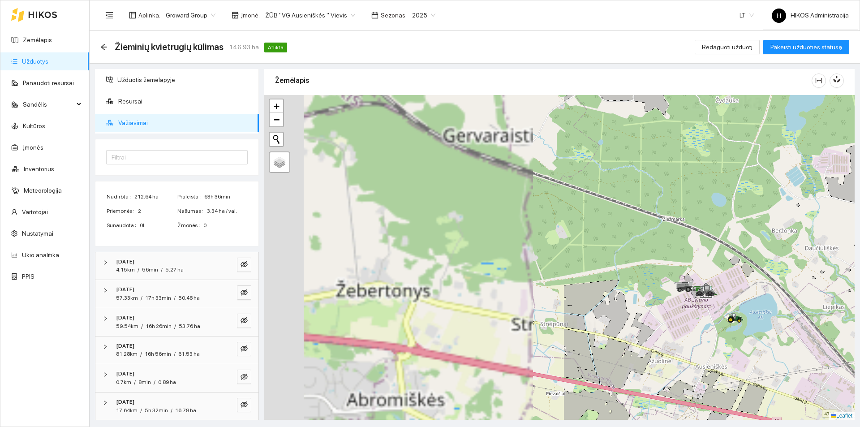
drag, startPoint x: 384, startPoint y: 298, endPoint x: 776, endPoint y: 297, distance: 392.1
click at [776, 297] on div at bounding box center [559, 257] width 591 height 325
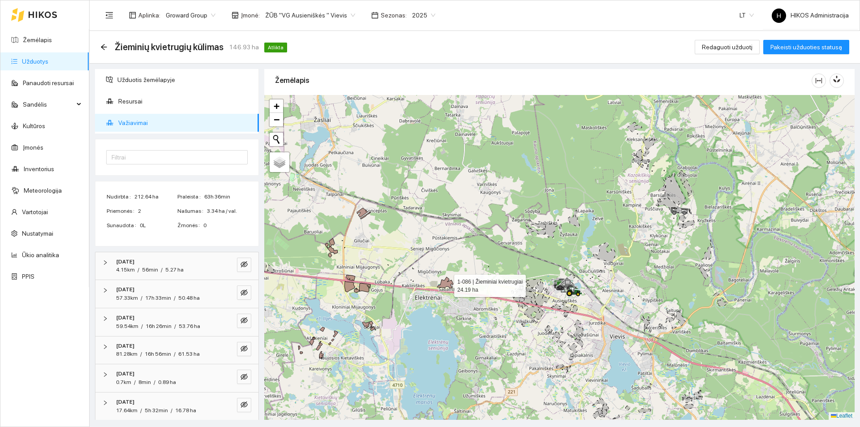
click at [446, 284] on icon at bounding box center [445, 282] width 17 height 11
click at [361, 214] on icon at bounding box center [362, 212] width 11 height 9
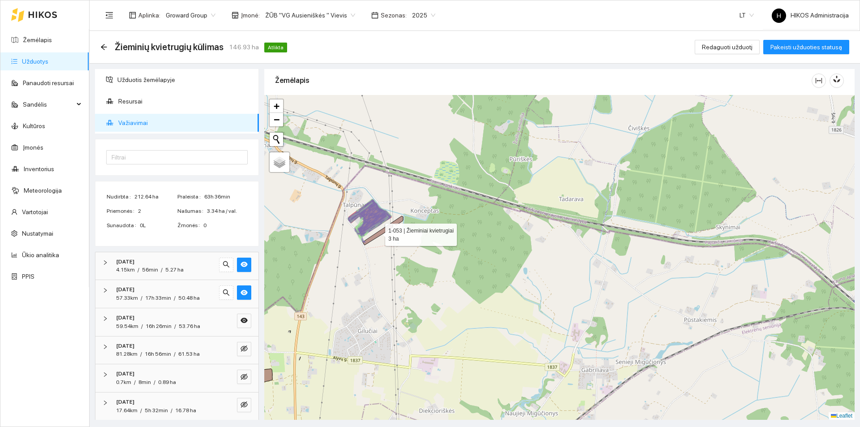
click at [379, 233] on icon at bounding box center [383, 230] width 40 height 29
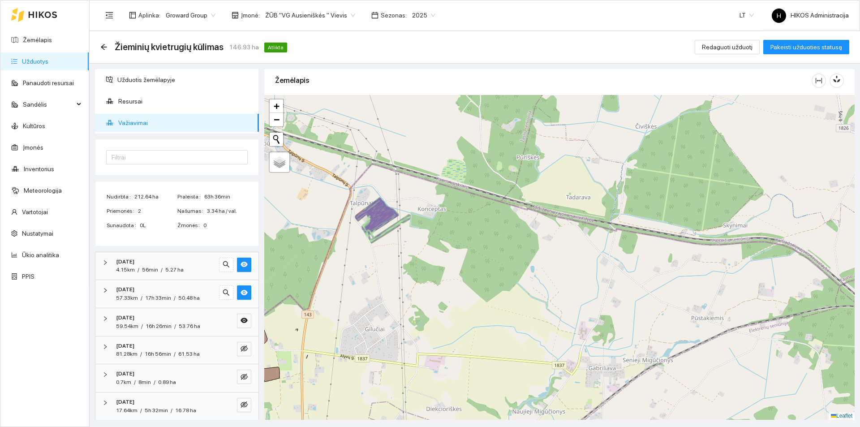
drag, startPoint x: 391, startPoint y: 283, endPoint x: 608, endPoint y: 214, distance: 227.5
click at [608, 214] on div at bounding box center [559, 257] width 591 height 325
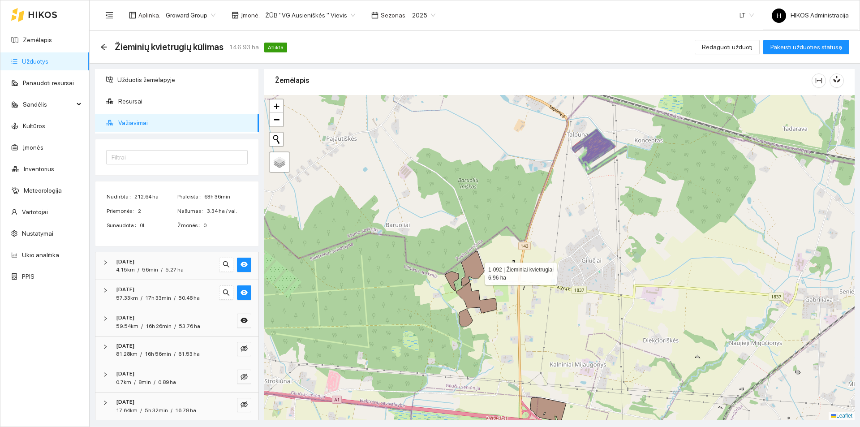
click at [474, 273] on icon at bounding box center [473, 268] width 23 height 35
click at [476, 301] on icon at bounding box center [477, 298] width 40 height 30
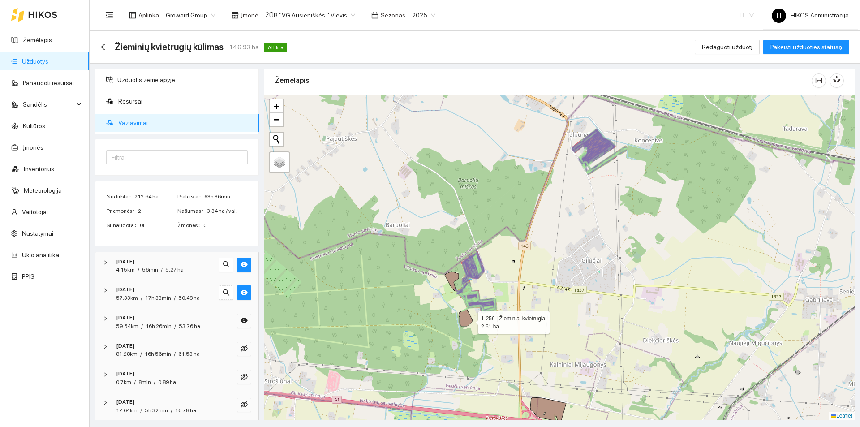
click at [470, 320] on icon at bounding box center [466, 317] width 14 height 17
click at [456, 279] on icon at bounding box center [452, 282] width 14 height 20
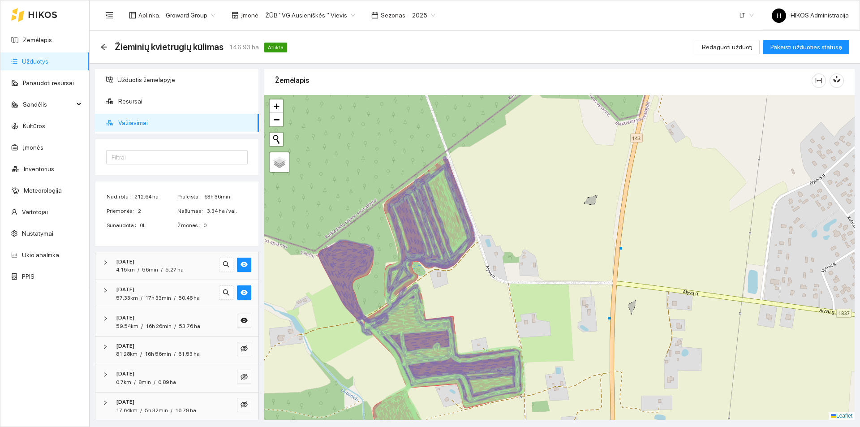
click at [320, 54] on div "Žieminių kvietrugių kūlimas 146.93 ha Atlikta Redaguoti užduotį Pakeisti užduot…" at bounding box center [474, 47] width 749 height 18
click at [103, 46] on icon "arrow-left" at bounding box center [103, 46] width 7 height 7
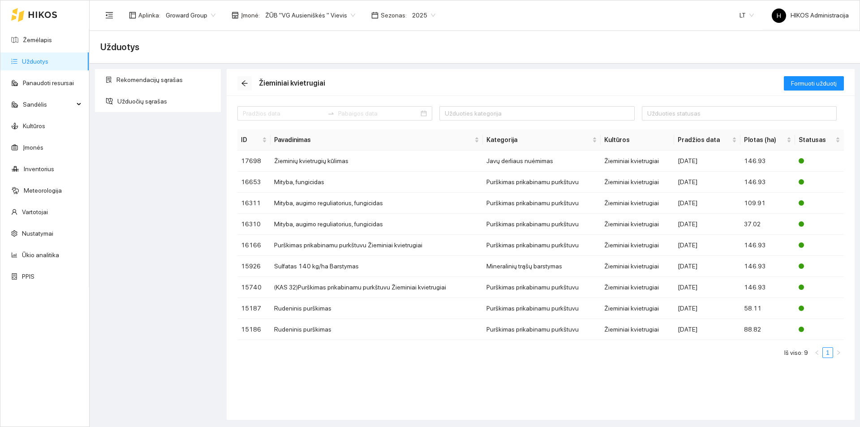
click at [243, 78] on button "button" at bounding box center [245, 83] width 14 height 14
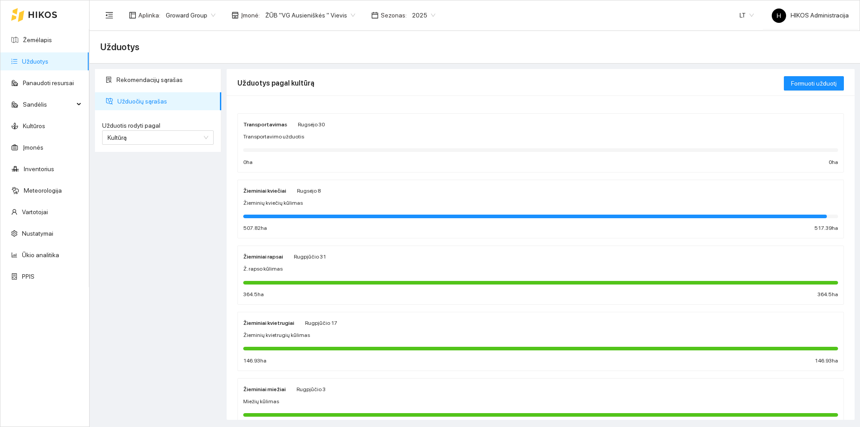
click at [310, 197] on div "Žieminiai kviečiai Rugsėjo 8 Žieminių kviečių kūlimas 507.82 ha 517.39 ha" at bounding box center [540, 210] width 595 height 48
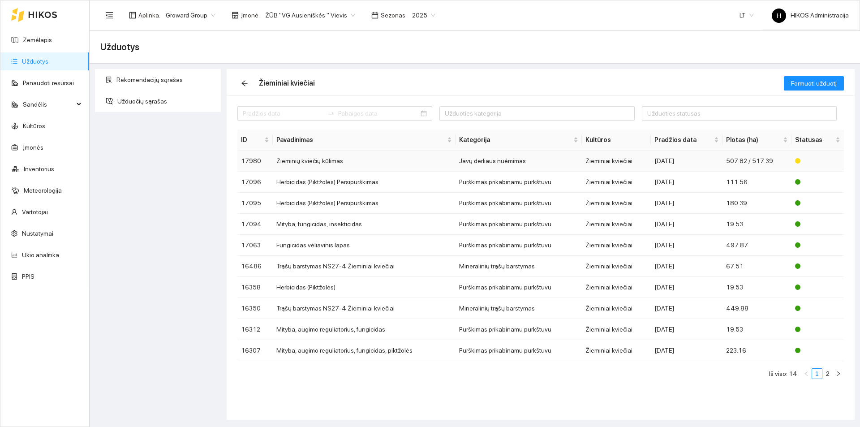
click at [470, 153] on td "Javų derliaus nuėmimas" at bounding box center [519, 161] width 127 height 21
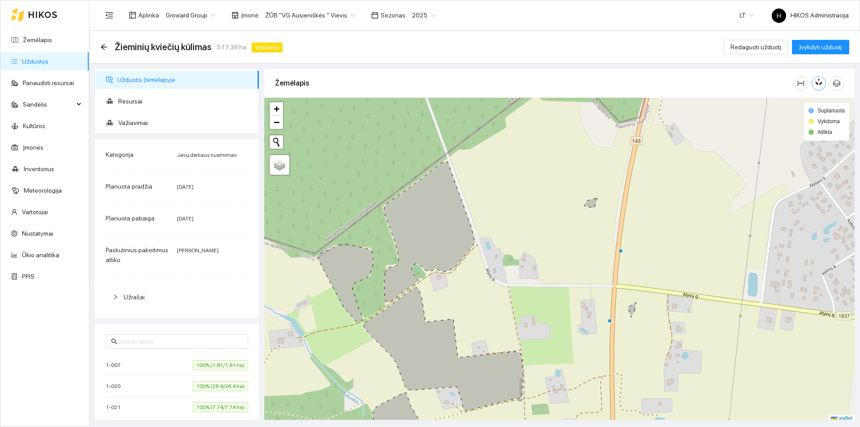
click at [822, 83] on icon "button" at bounding box center [820, 82] width 5 height 8
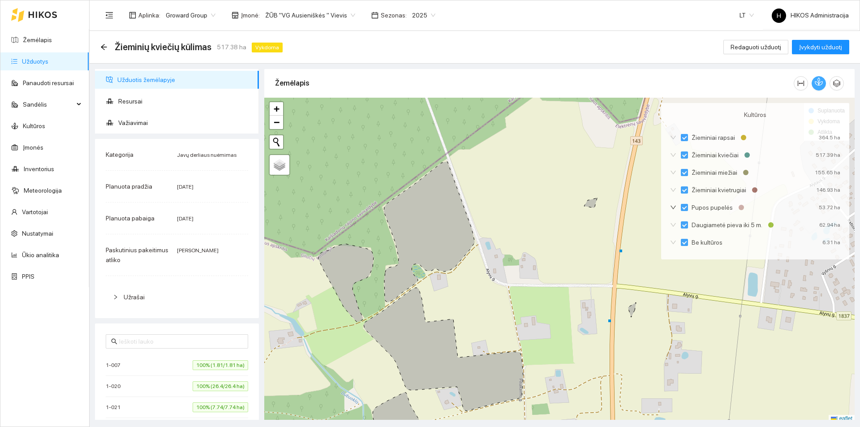
click at [822, 83] on icon "button" at bounding box center [819, 82] width 8 height 8
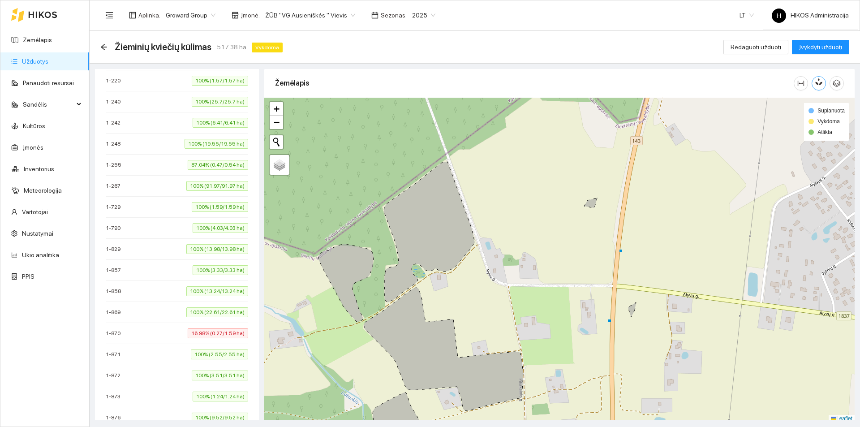
scroll to position [1076, 0]
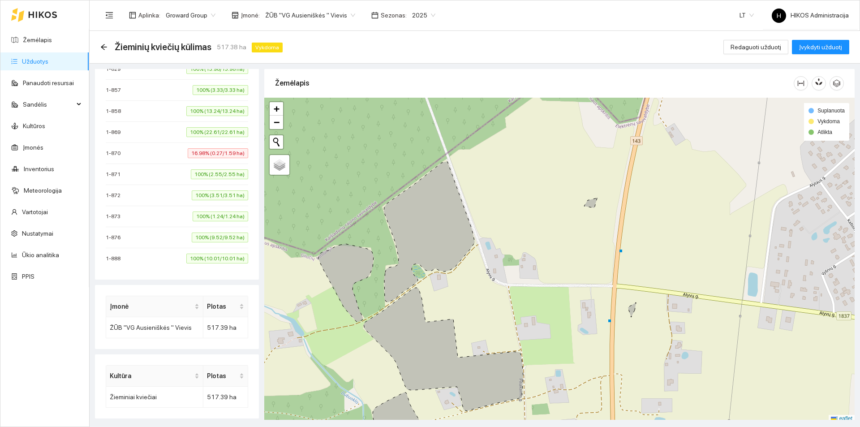
click at [192, 147] on li "1-870 16.98% (0.27/1.59 ha)" at bounding box center [177, 153] width 143 height 21
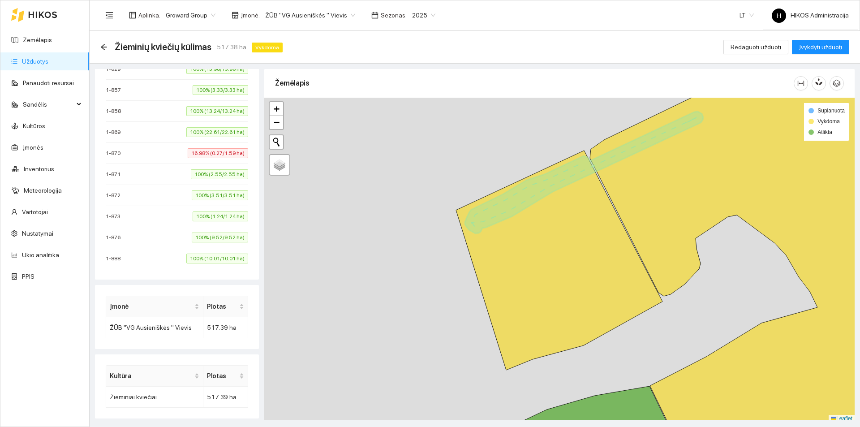
click at [192, 147] on li "1-870 16.98% (0.27/1.59 ha)" at bounding box center [177, 153] width 143 height 21
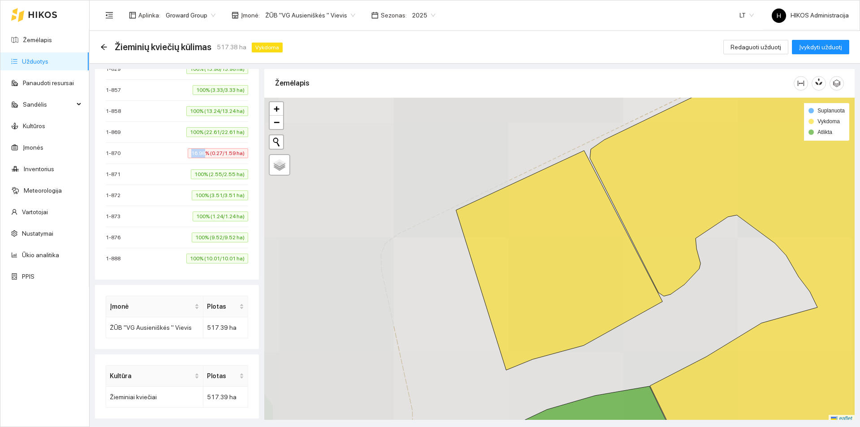
click at [192, 147] on li "1-870 16.98% (0.27/1.59 ha)" at bounding box center [177, 153] width 143 height 21
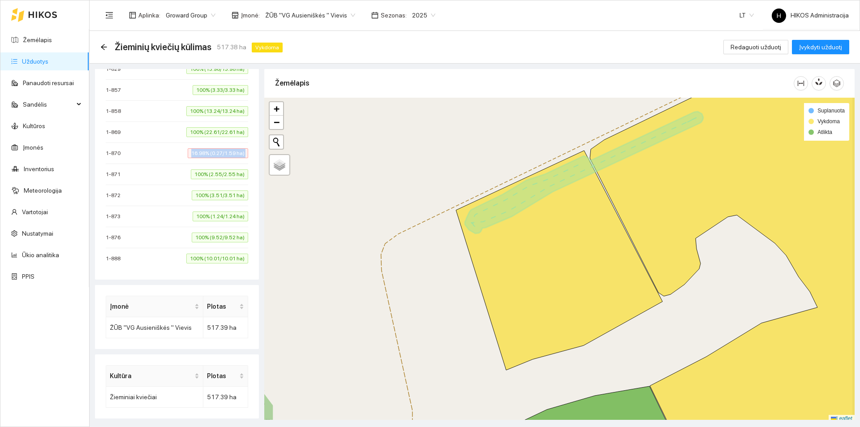
click at [192, 147] on li "1-870 16.98% (0.27/1.59 ha)" at bounding box center [177, 153] width 143 height 21
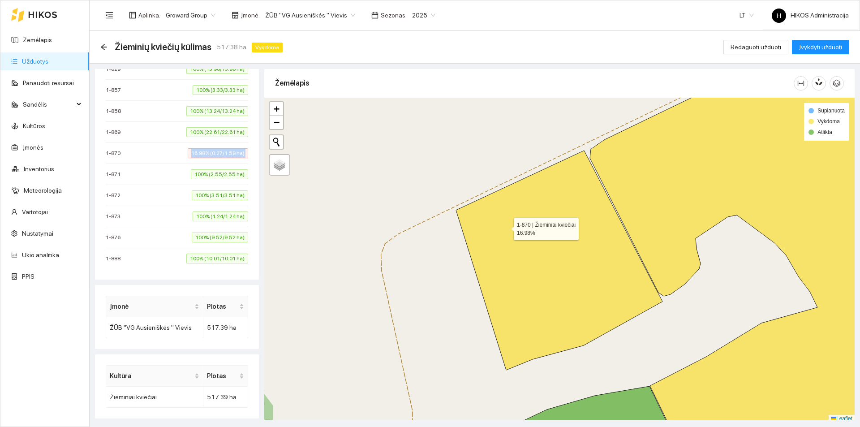
click at [519, 236] on icon at bounding box center [559, 261] width 207 height 220
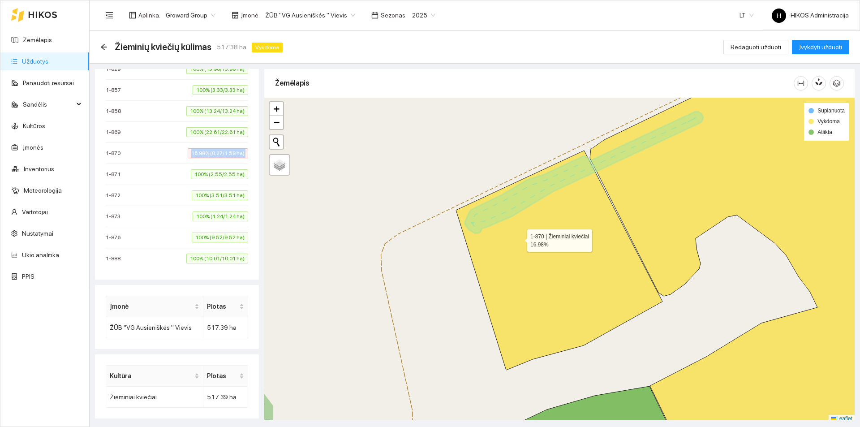
scroll to position [3, 0]
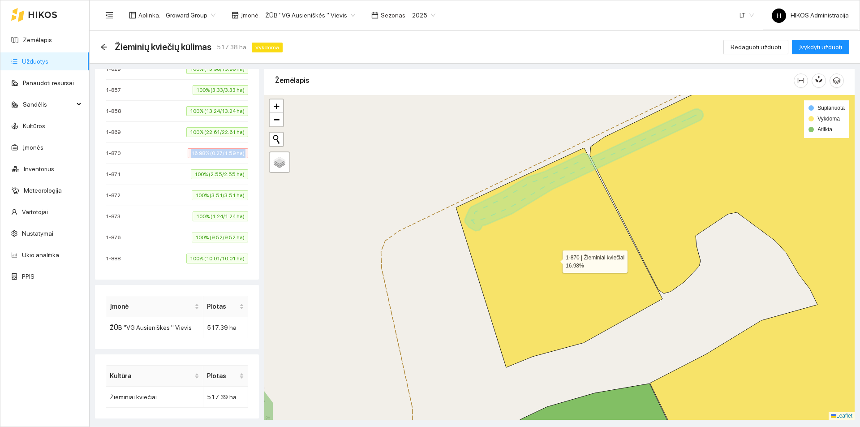
click at [528, 226] on icon at bounding box center [559, 258] width 207 height 220
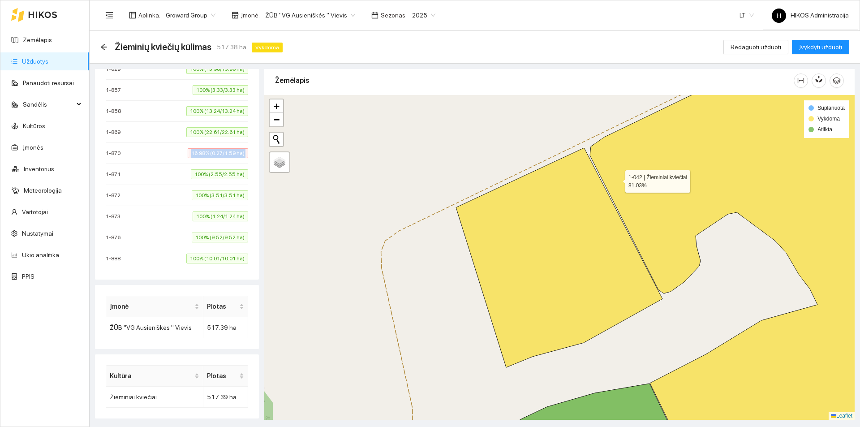
click at [620, 177] on icon at bounding box center [752, 257] width 324 height 391
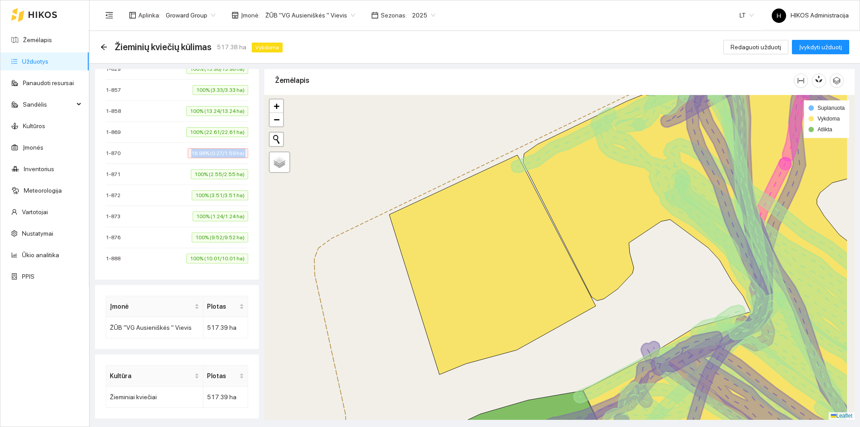
drag, startPoint x: 620, startPoint y: 177, endPoint x: 451, endPoint y: 184, distance: 169.5
click at [523, 184] on icon at bounding box center [685, 264] width 324 height 391
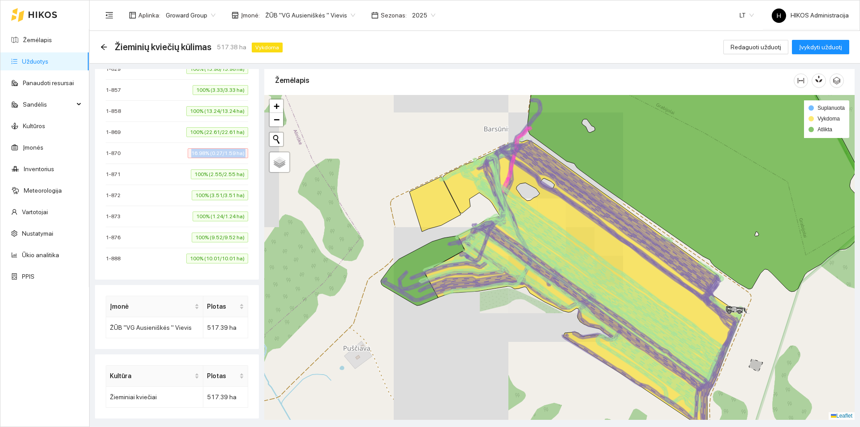
click at [467, 179] on icon at bounding box center [583, 284] width 317 height 289
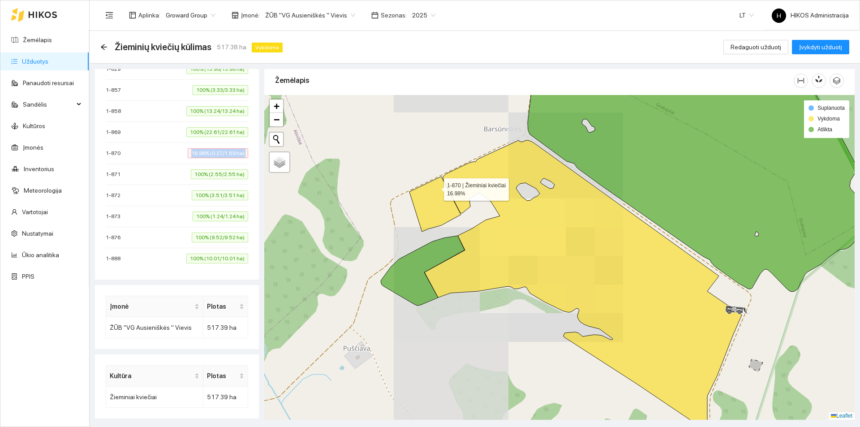
click at [432, 190] on icon at bounding box center [436, 204] width 52 height 55
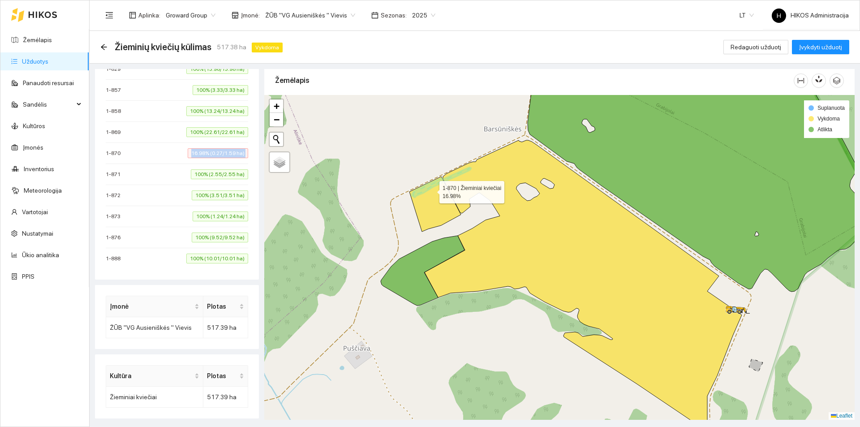
click at [432, 191] on icon at bounding box center [436, 204] width 52 height 55
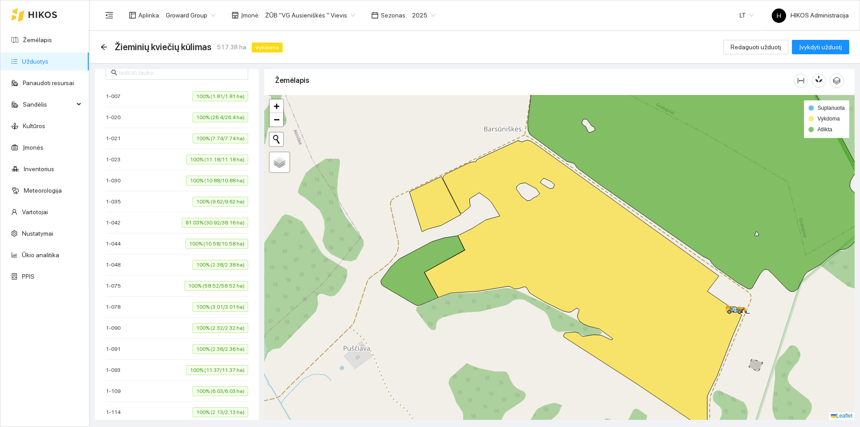
scroll to position [0, 0]
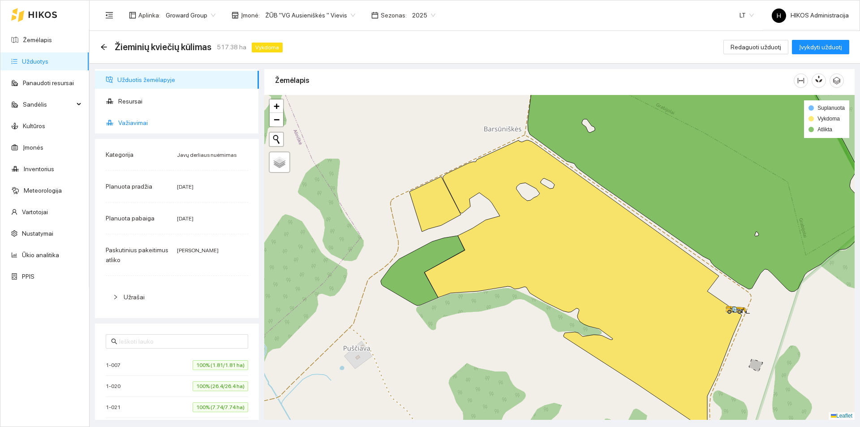
click at [164, 124] on span "Važiavimai" at bounding box center [185, 123] width 134 height 18
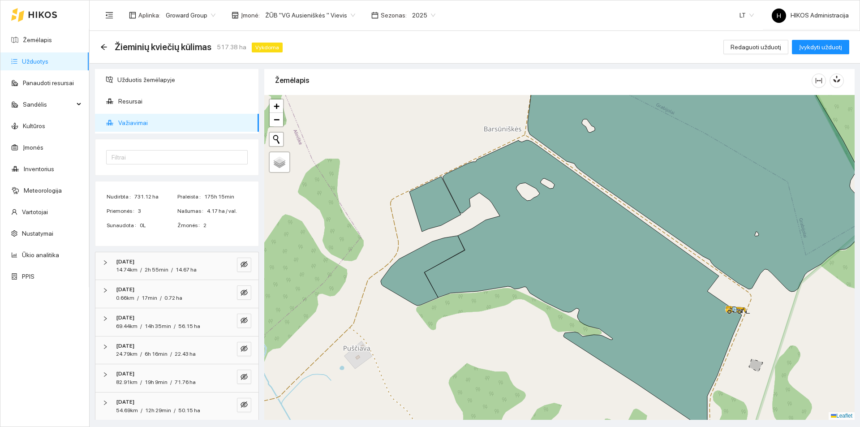
click at [439, 202] on icon at bounding box center [436, 204] width 52 height 55
click at [438, 202] on icon at bounding box center [436, 204] width 52 height 55
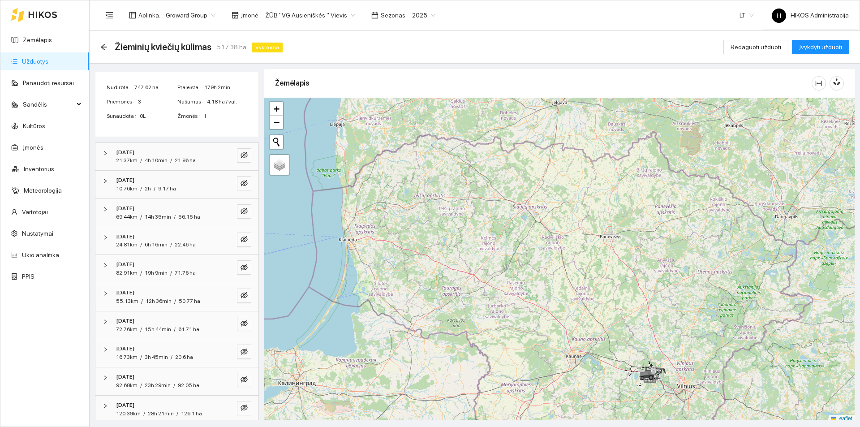
scroll to position [172, 0]
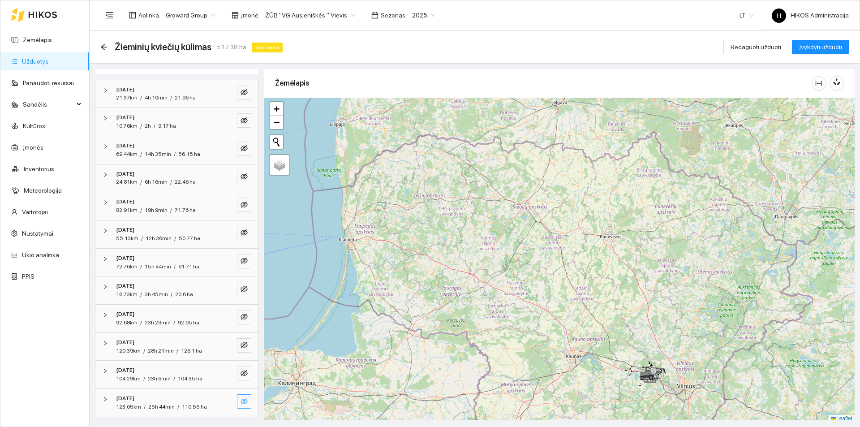
click at [244, 402] on icon "eye-invisible" at bounding box center [245, 402] width 2 height 2
click at [223, 401] on icon "search" at bounding box center [226, 401] width 7 height 7
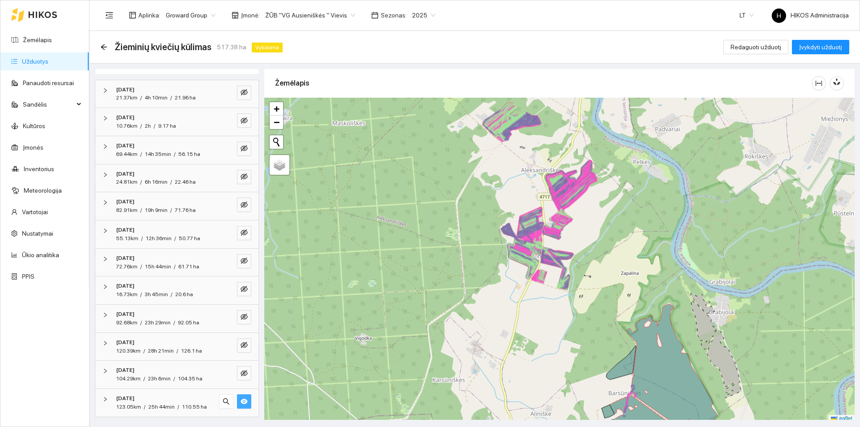
click at [241, 401] on icon "eye" at bounding box center [244, 401] width 7 height 5
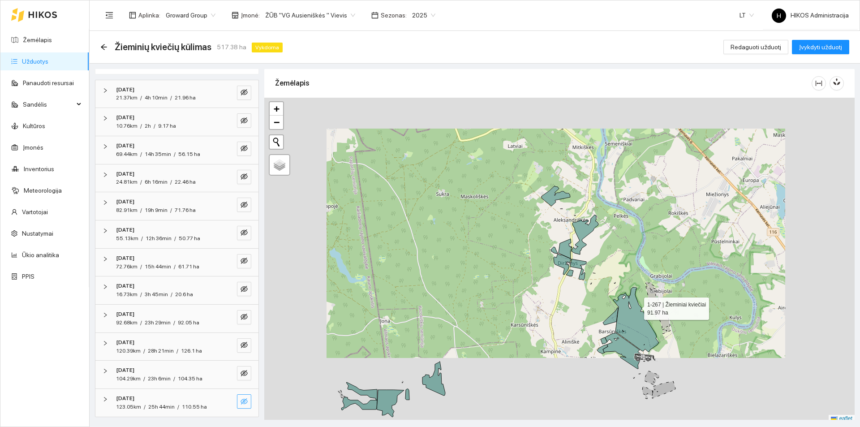
scroll to position [3, 0]
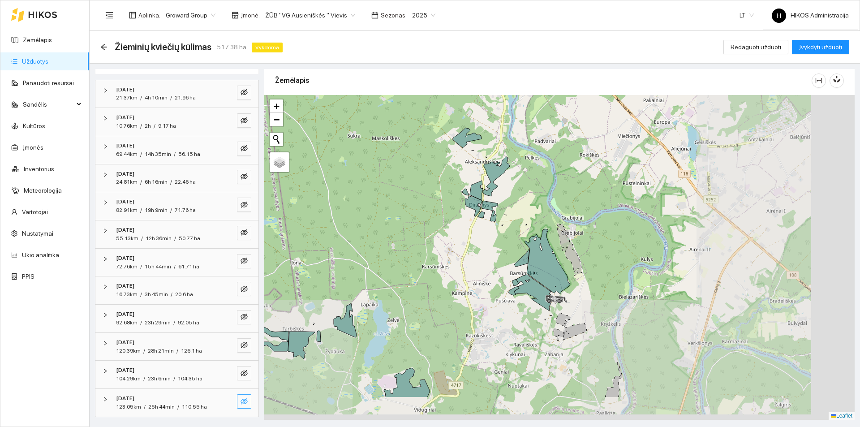
drag, startPoint x: 636, startPoint y: 307, endPoint x: 538, endPoint y: 248, distance: 114.1
click at [538, 248] on icon at bounding box center [548, 261] width 46 height 65
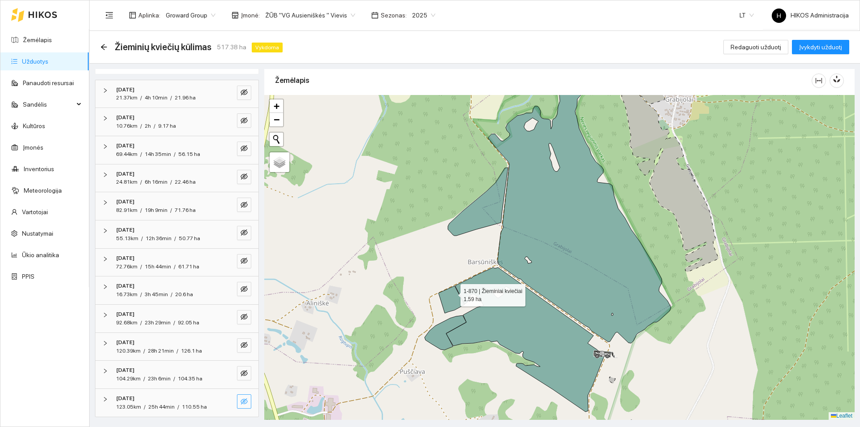
click at [453, 296] on icon at bounding box center [452, 299] width 26 height 27
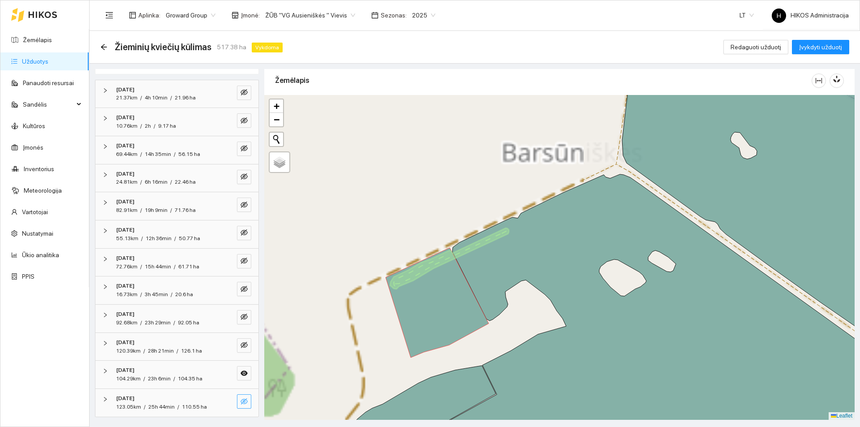
click at [447, 296] on icon at bounding box center [437, 303] width 103 height 110
click at [493, 276] on icon at bounding box center [665, 313] width 498 height 279
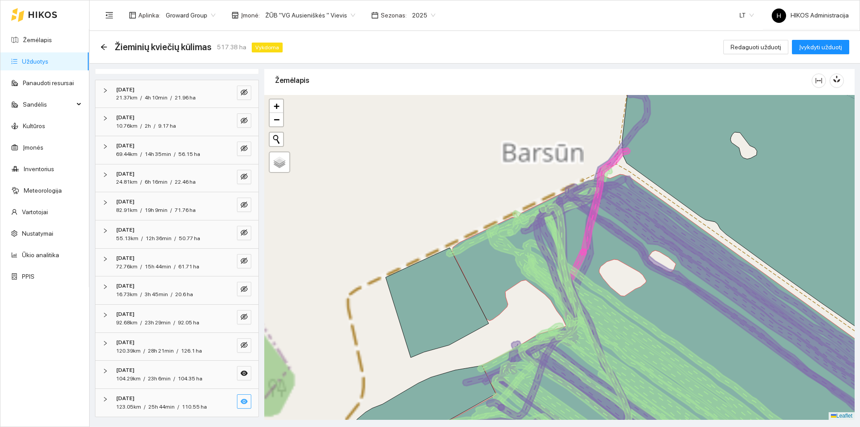
click at [493, 276] on icon at bounding box center [665, 313] width 498 height 279
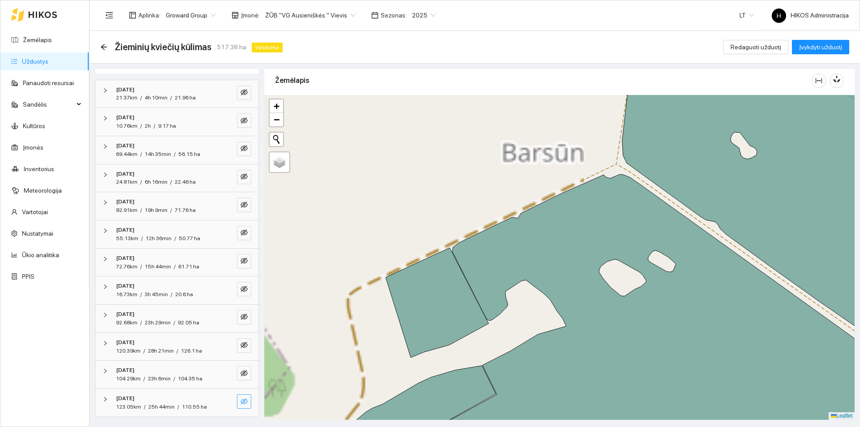
scroll to position [0, 0]
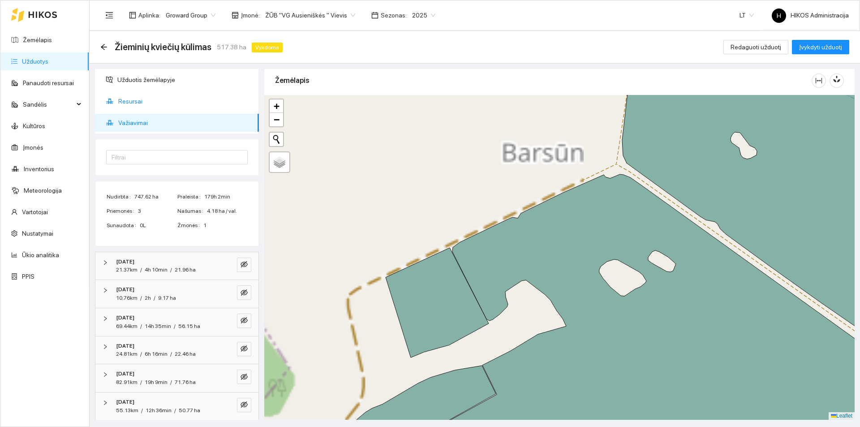
click at [177, 79] on span "Užduotis žemėlapyje" at bounding box center [184, 80] width 134 height 18
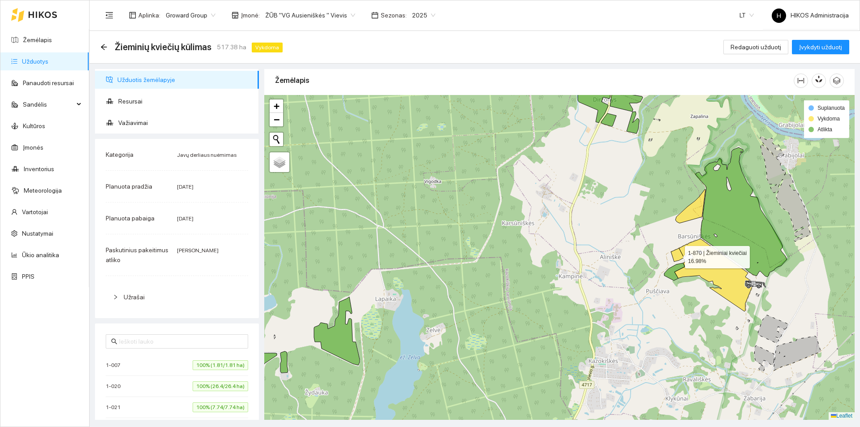
click at [677, 251] on icon at bounding box center [677, 254] width 13 height 13
click at [717, 272] on icon at bounding box center [714, 275] width 79 height 73
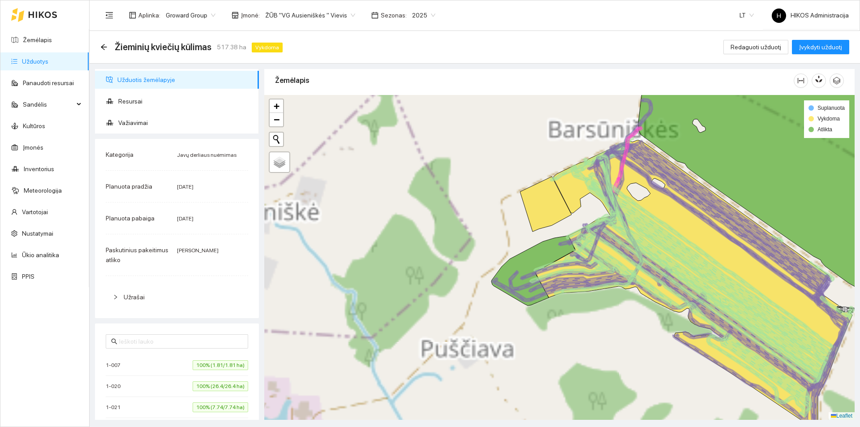
click at [707, 241] on icon at bounding box center [694, 284] width 317 height 289
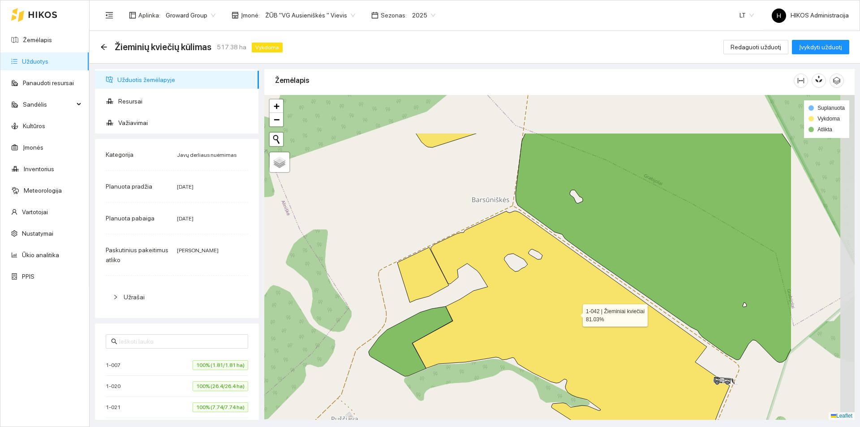
drag, startPoint x: 626, startPoint y: 290, endPoint x: 595, endPoint y: 271, distance: 36.3
click at [574, 314] on icon at bounding box center [571, 355] width 317 height 289
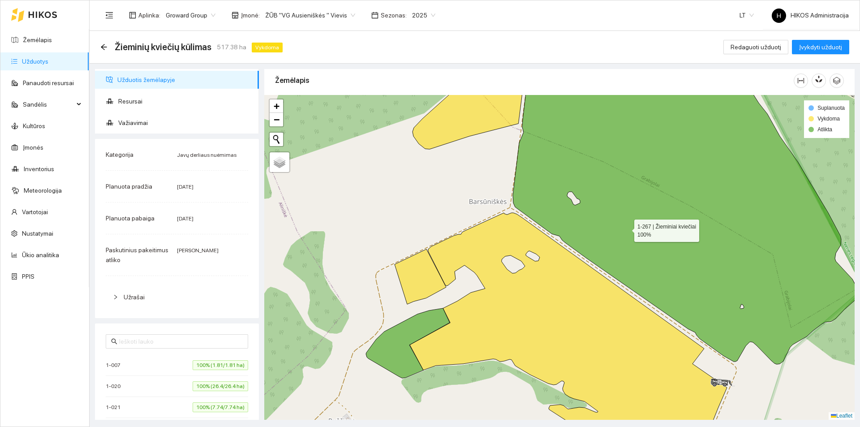
click at [627, 229] on icon at bounding box center [686, 213] width 346 height 302
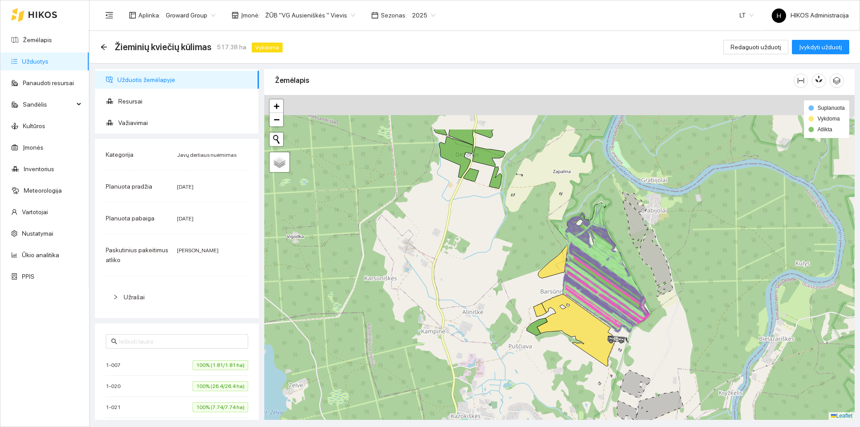
drag, startPoint x: 635, startPoint y: 201, endPoint x: 604, endPoint y: 264, distance: 70.5
click at [604, 264] on icon at bounding box center [599, 255] width 65 height 46
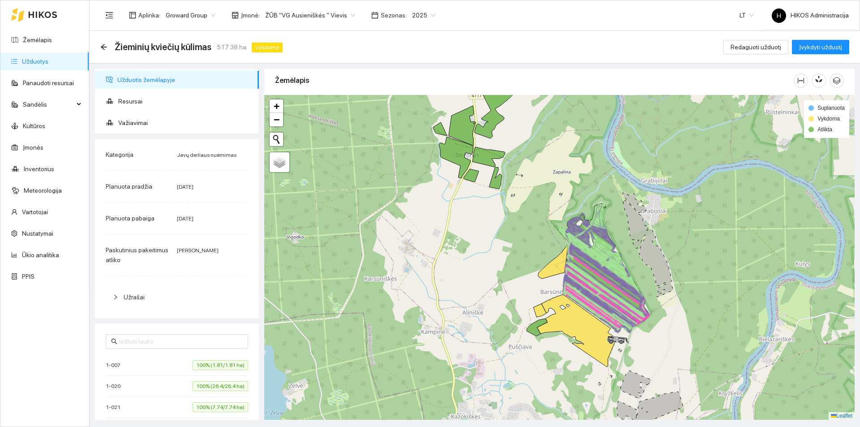
click at [599, 272] on icon at bounding box center [606, 281] width 81 height 72
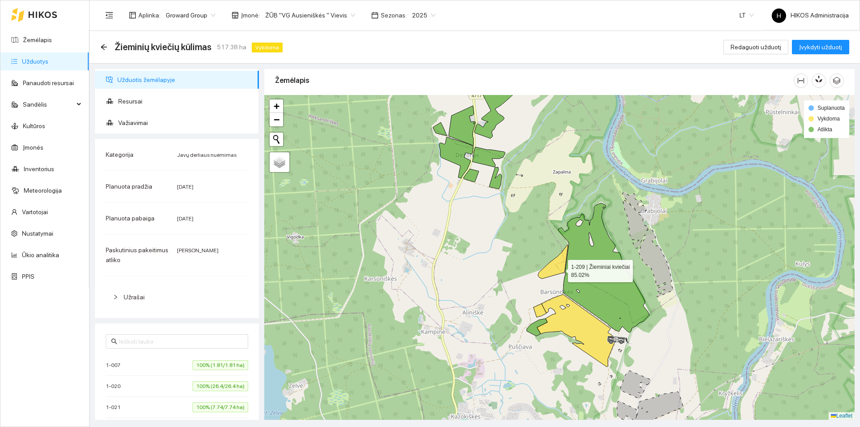
click at [558, 268] on icon at bounding box center [553, 262] width 30 height 34
click at [558, 268] on icon at bounding box center [552, 261] width 28 height 31
click at [464, 152] on icon at bounding box center [456, 157] width 35 height 41
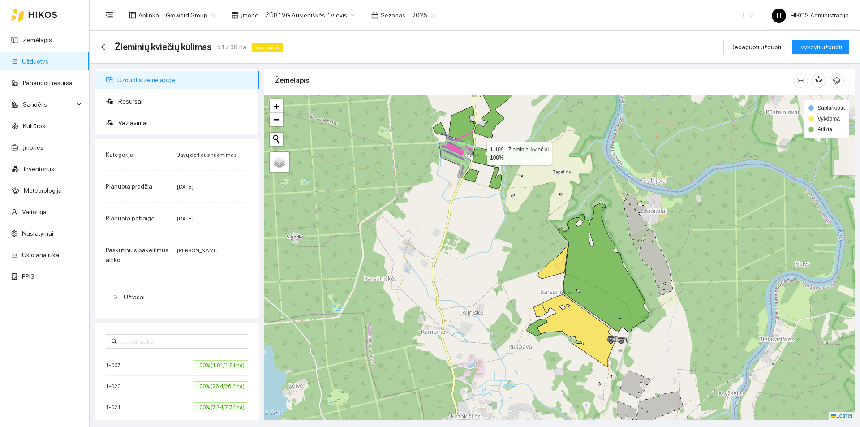
click at [488, 151] on icon at bounding box center [489, 157] width 33 height 20
click at [491, 156] on icon at bounding box center [488, 163] width 31 height 32
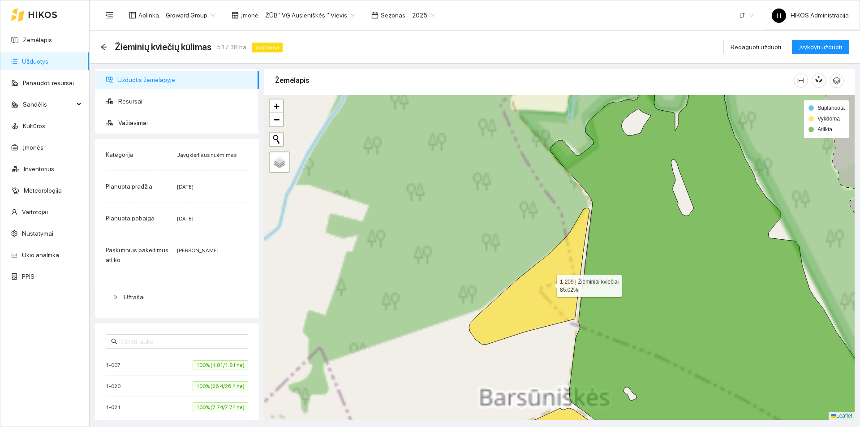
click at [548, 285] on icon at bounding box center [529, 276] width 121 height 137
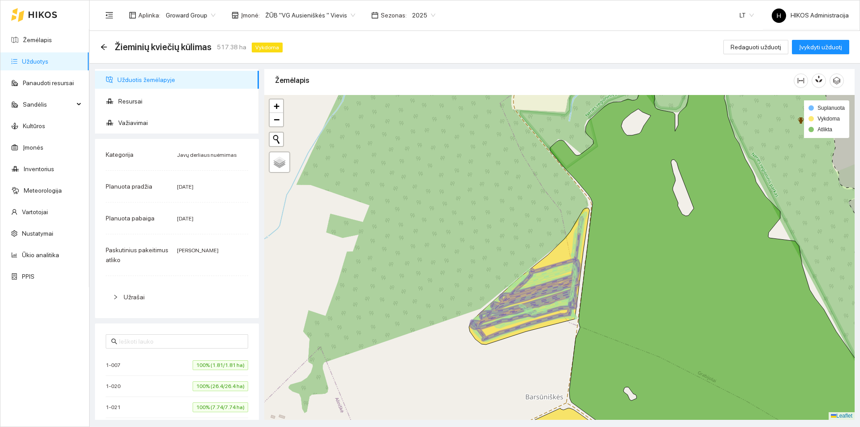
click at [548, 285] on icon at bounding box center [526, 278] width 113 height 125
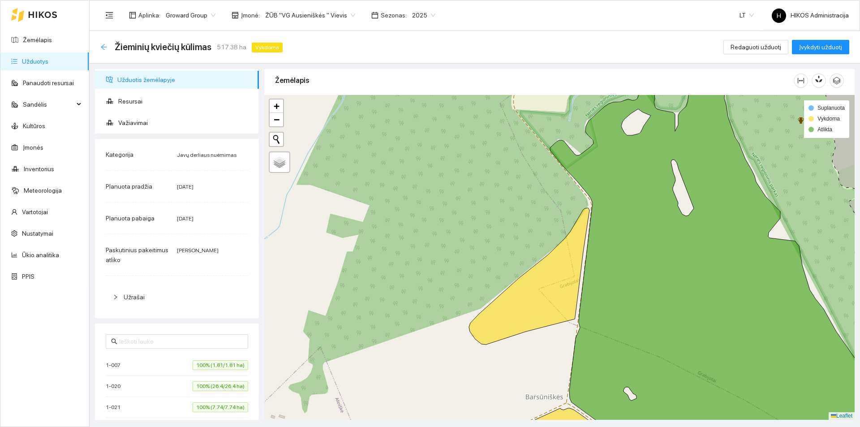
click at [105, 49] on icon "arrow-left" at bounding box center [103, 46] width 7 height 7
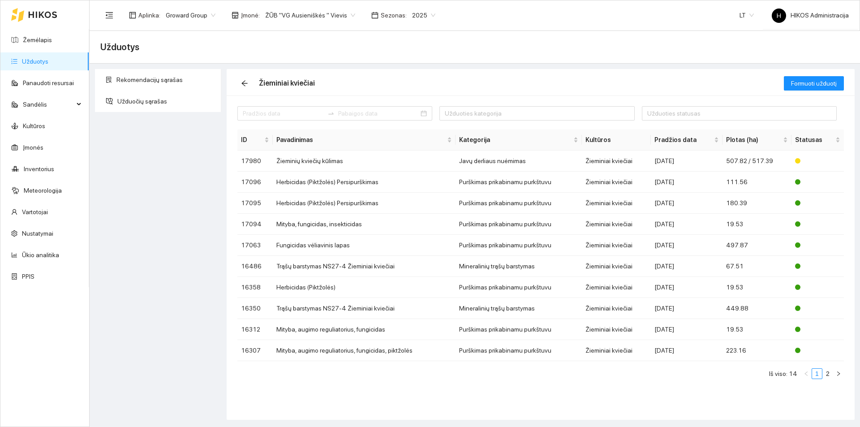
click at [320, 18] on span "ŽŪB "VG Ausieniškės " Vievis" at bounding box center [310, 15] width 90 height 13
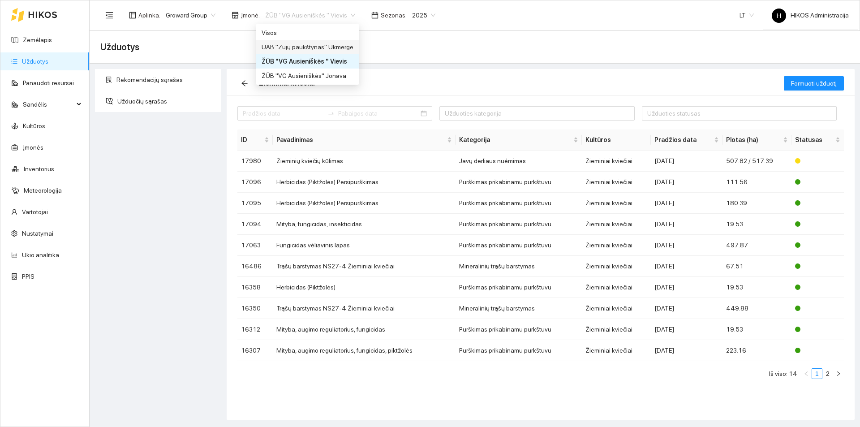
click at [332, 44] on div "UAB "Zujų paukštynas" Ukmerge" at bounding box center [308, 47] width 92 height 10
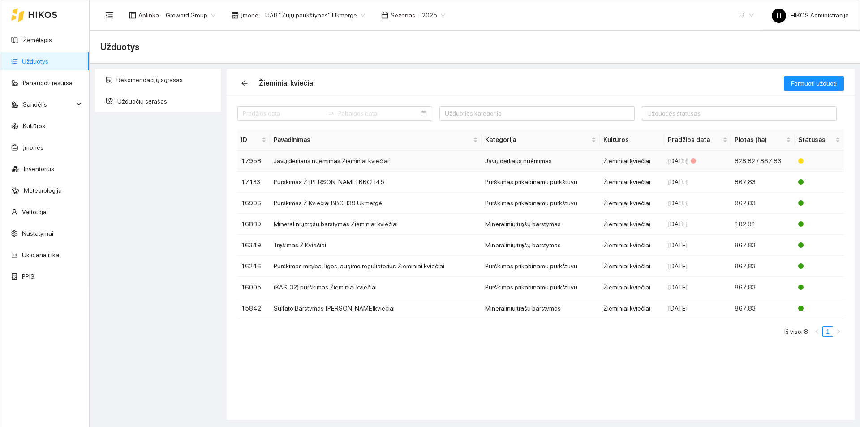
click at [358, 166] on td "Javų derliaus nuėmimas Žieminiai kviečiai" at bounding box center [376, 161] width 212 height 21
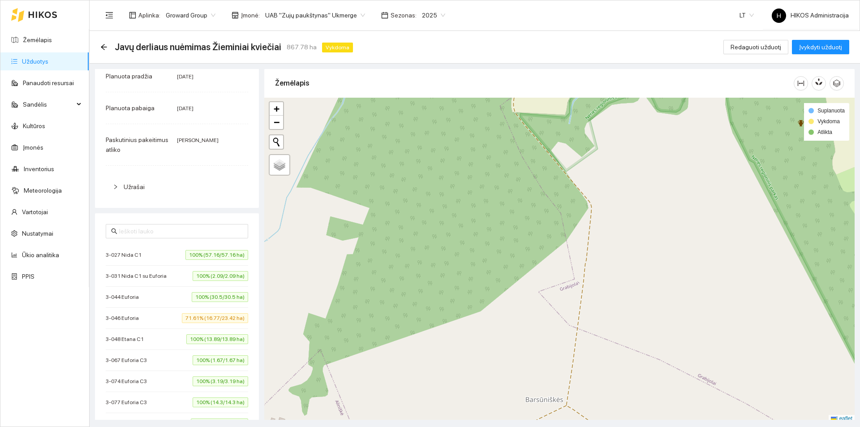
scroll to position [90, 0]
click at [222, 322] on span "71.61% (16.77/23.42 ha)" at bounding box center [215, 317] width 66 height 10
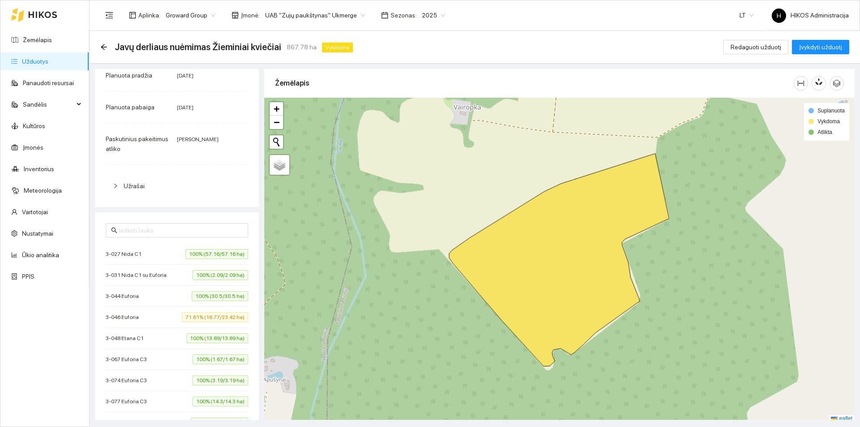
click at [222, 322] on span "71.61% (16.77/23.42 ha)" at bounding box center [215, 317] width 66 height 10
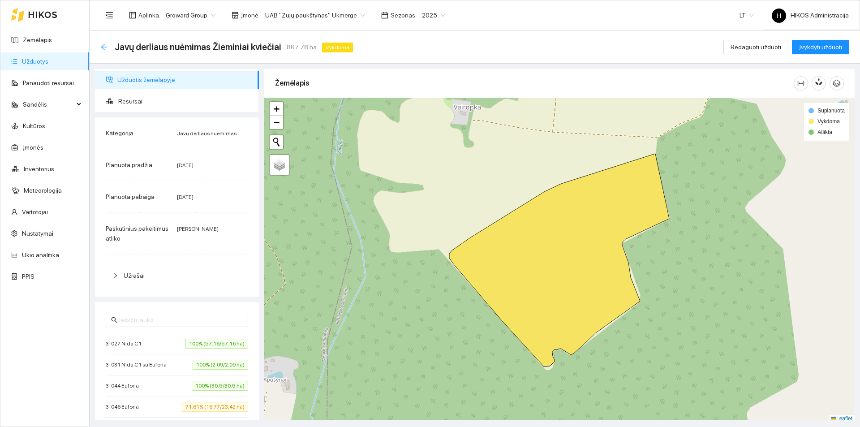
click at [103, 46] on icon "arrow-left" at bounding box center [103, 46] width 7 height 7
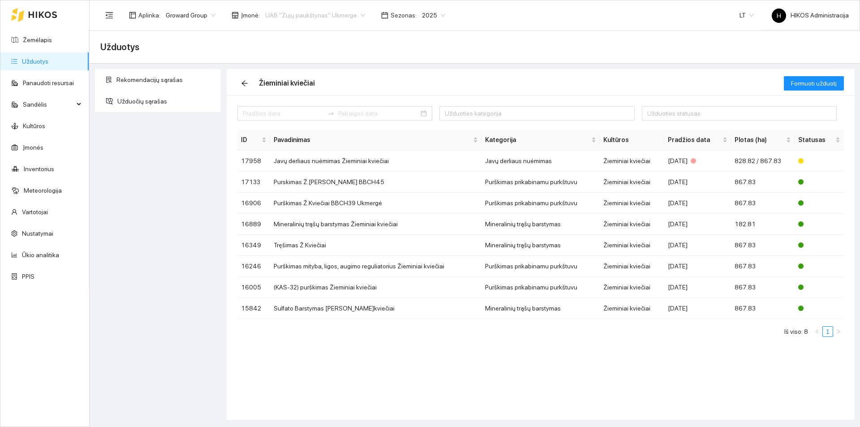
click at [329, 17] on span "UAB "Zujų paukštynas" Ukmerge" at bounding box center [315, 15] width 100 height 13
click at [334, 77] on div "ŽŪB "VG Ausieniškės" Jonava" at bounding box center [311, 76] width 98 height 10
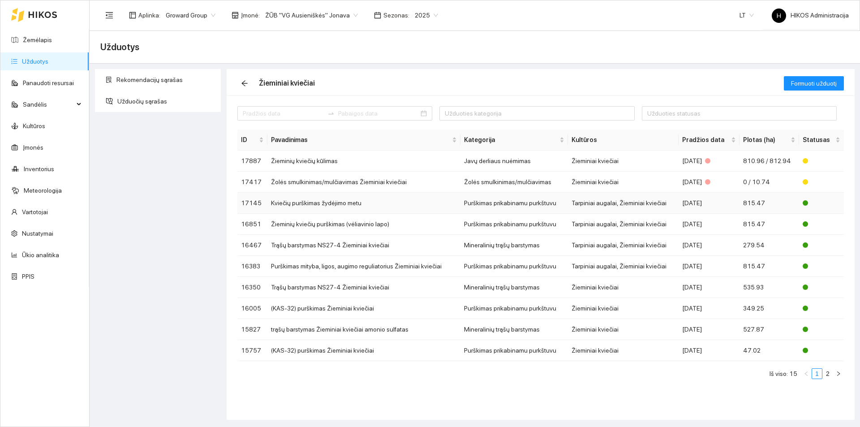
drag, startPoint x: 761, startPoint y: 184, endPoint x: 765, endPoint y: 186, distance: 4.8
click at [761, 184] on span "0 / 10.74" at bounding box center [756, 181] width 27 height 7
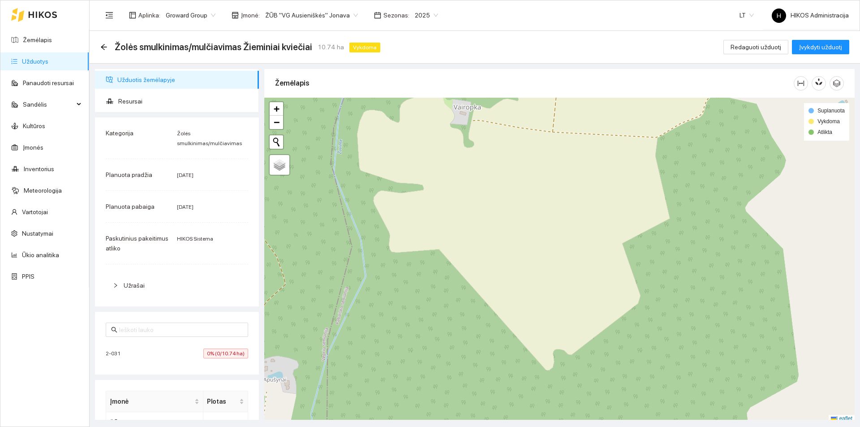
click at [223, 357] on span "0% (0/10.74 ha)" at bounding box center [225, 354] width 45 height 10
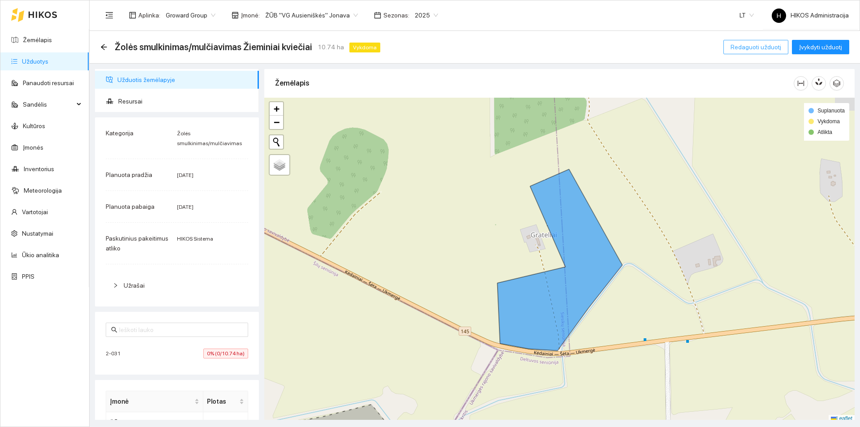
click at [764, 46] on span "Redaguoti užduotį" at bounding box center [756, 47] width 51 height 10
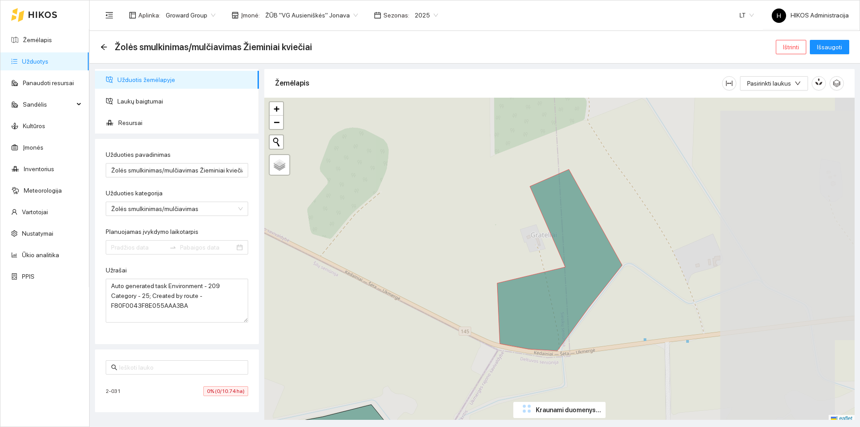
type input "2025-07-01"
type input "2025-07-11"
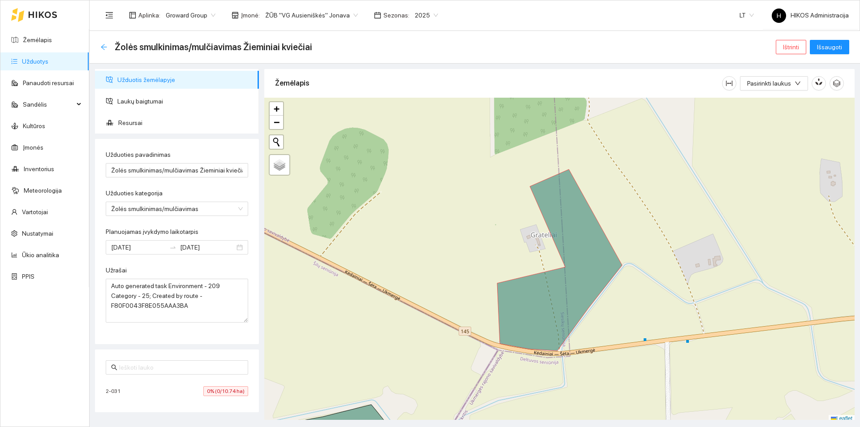
click at [104, 43] on icon "arrow-left" at bounding box center [103, 46] width 7 height 7
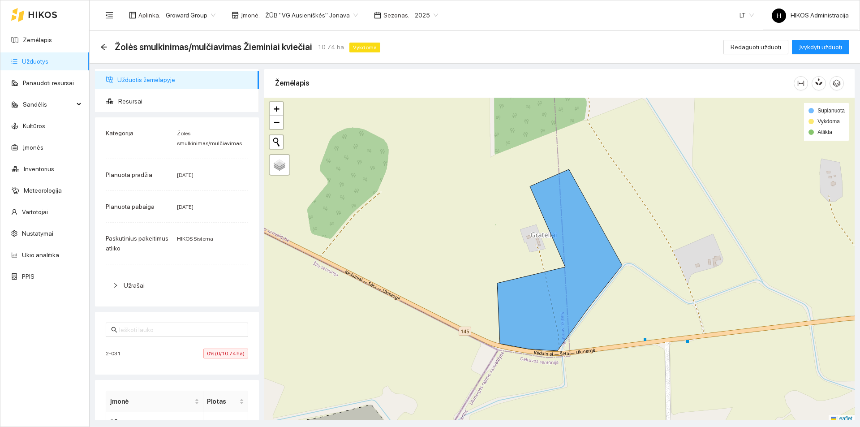
click at [323, 9] on span "ŽŪB "VG Ausieniškės" Jonava" at bounding box center [311, 15] width 93 height 13
click at [324, 35] on div "Visos" at bounding box center [308, 33] width 92 height 10
click at [752, 52] on span "Redaguoti užduotį" at bounding box center [756, 47] width 51 height 10
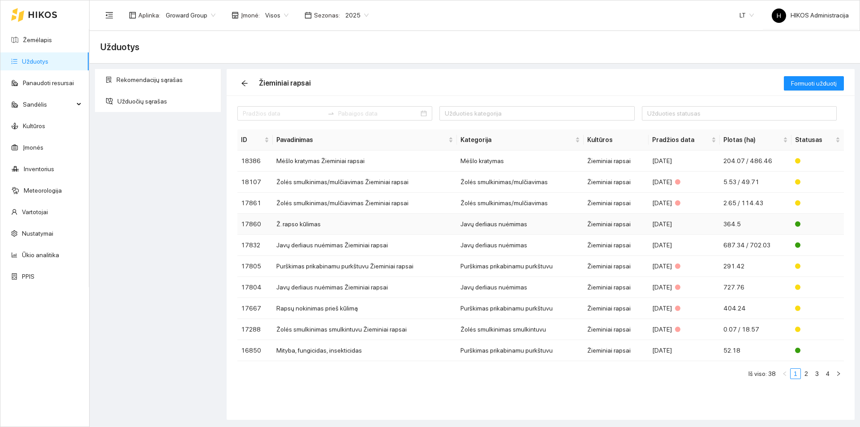
click at [347, 222] on td "Ž. rapso kūlimas" at bounding box center [365, 224] width 184 height 21
click at [349, 228] on td "Ž. rapso kūlimas" at bounding box center [365, 224] width 184 height 21
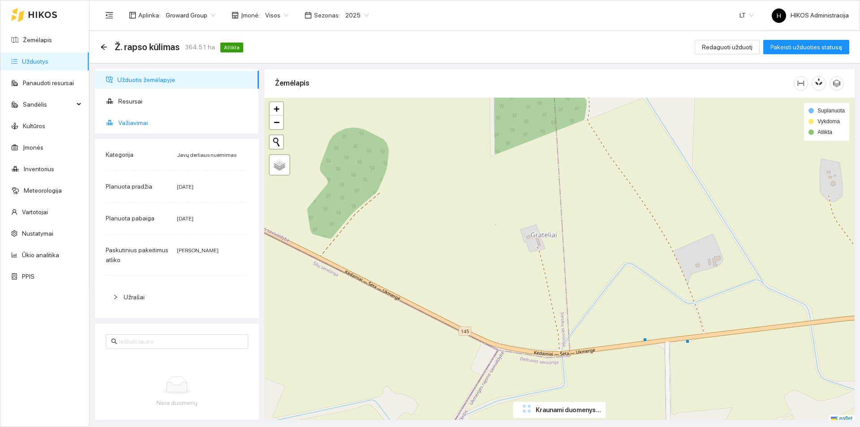
click at [161, 124] on span "Važiavimai" at bounding box center [185, 123] width 134 height 18
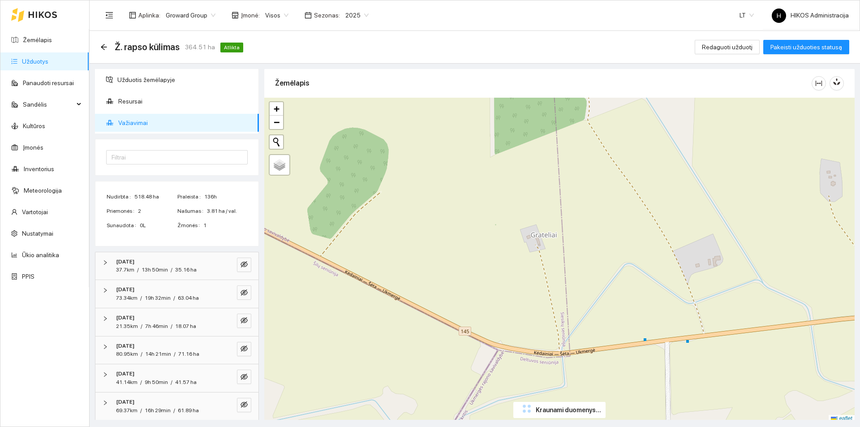
scroll to position [144, 0]
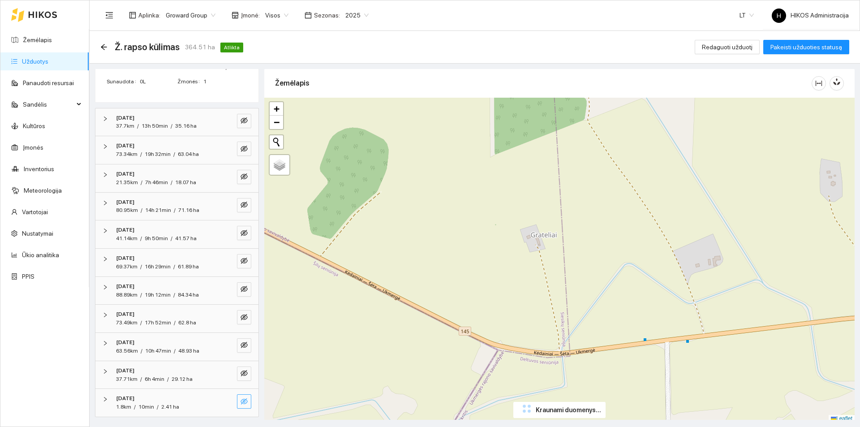
click at [237, 403] on button "button" at bounding box center [244, 401] width 14 height 14
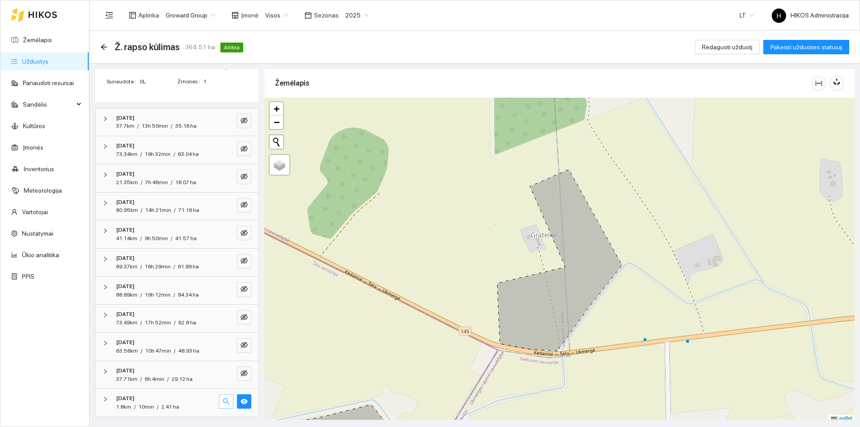
click at [223, 398] on icon "search" at bounding box center [226, 401] width 7 height 7
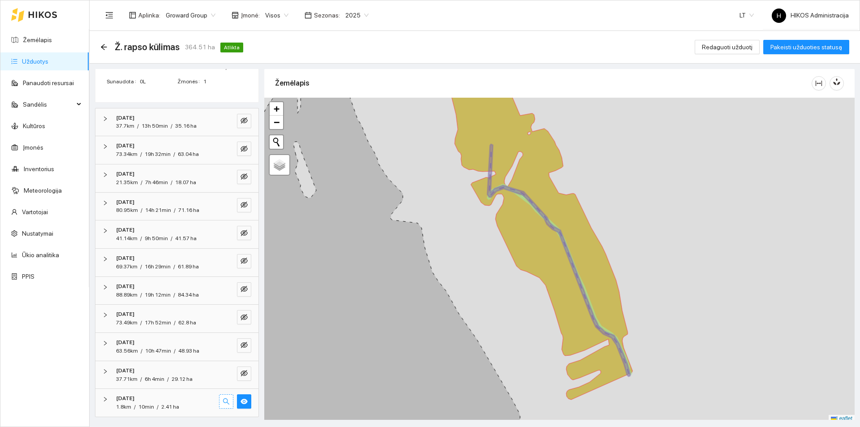
click at [223, 402] on icon "search" at bounding box center [226, 401] width 7 height 7
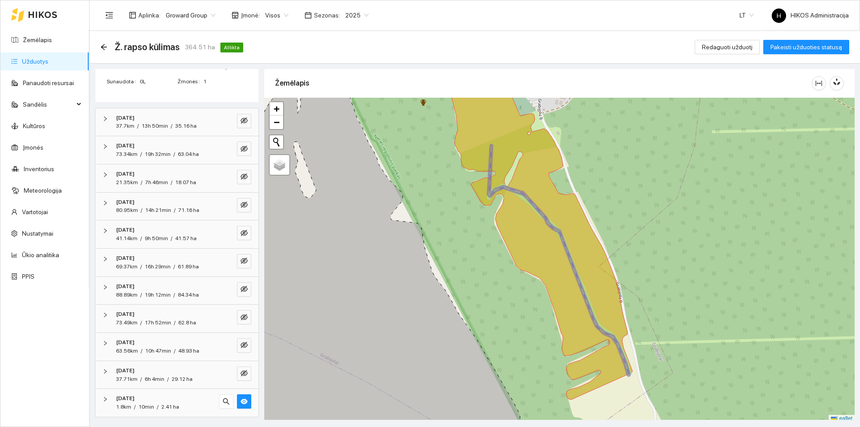
click at [532, 224] on icon at bounding box center [539, 232] width 187 height 335
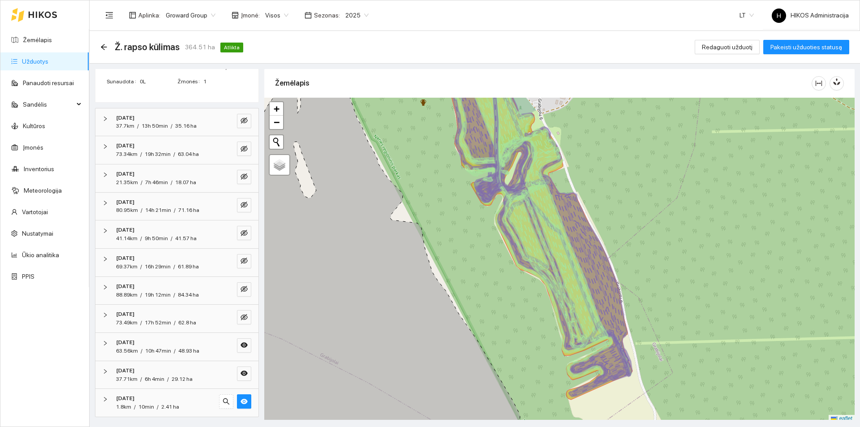
scroll to position [3, 0]
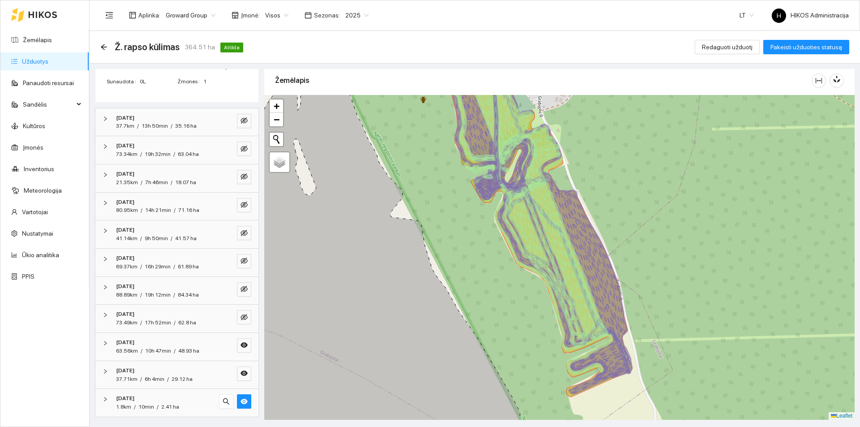
click at [534, 225] on icon at bounding box center [541, 221] width 184 height 320
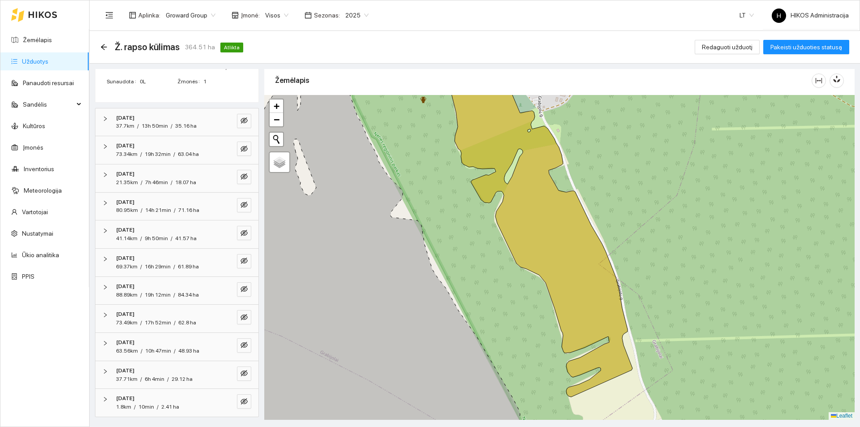
click at [555, 186] on icon at bounding box center [539, 229] width 187 height 335
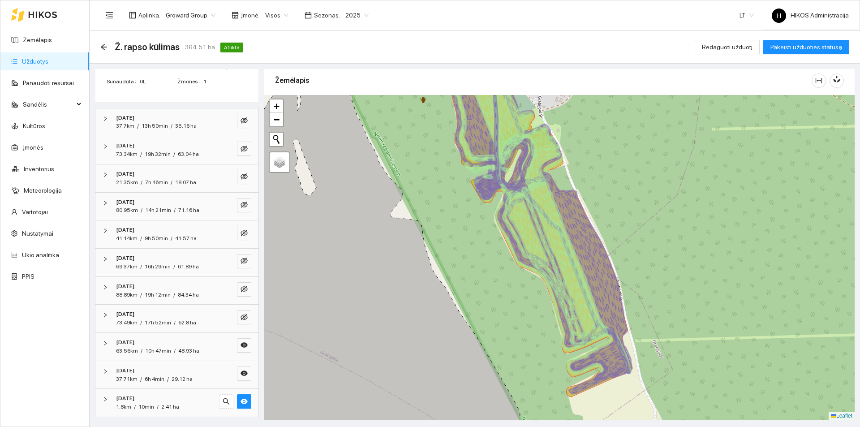
click at [552, 193] on icon at bounding box center [535, 203] width 146 height 285
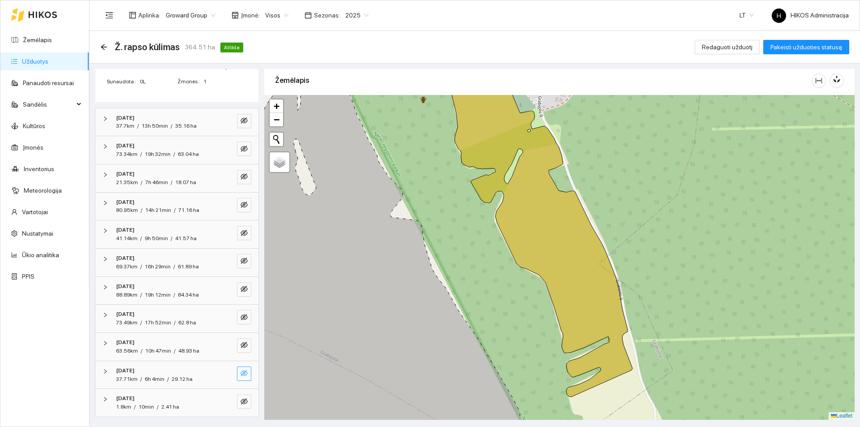
click at [241, 374] on icon "eye-invisible" at bounding box center [244, 373] width 7 height 6
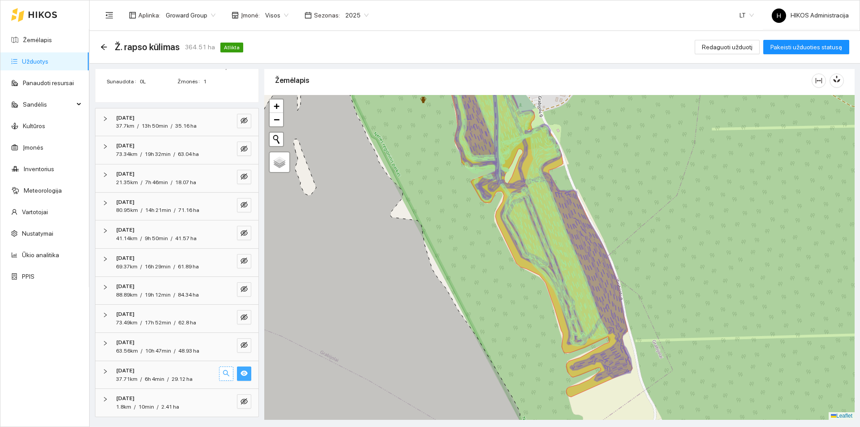
click at [223, 371] on icon "search" at bounding box center [226, 373] width 7 height 7
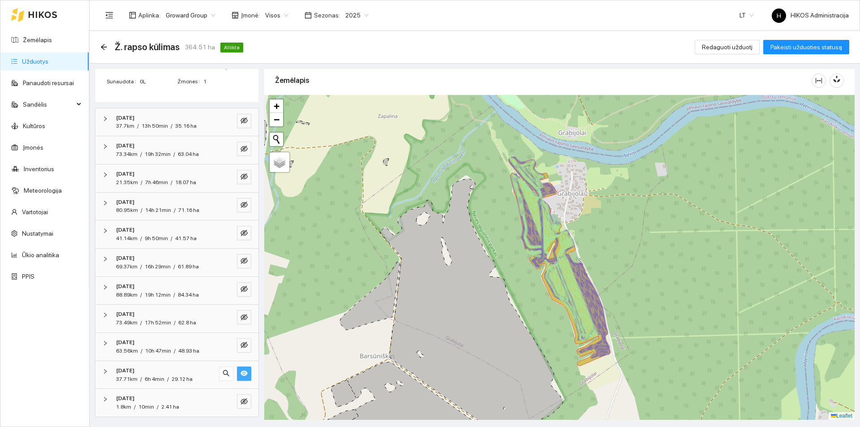
click at [241, 371] on icon "eye" at bounding box center [244, 373] width 7 height 7
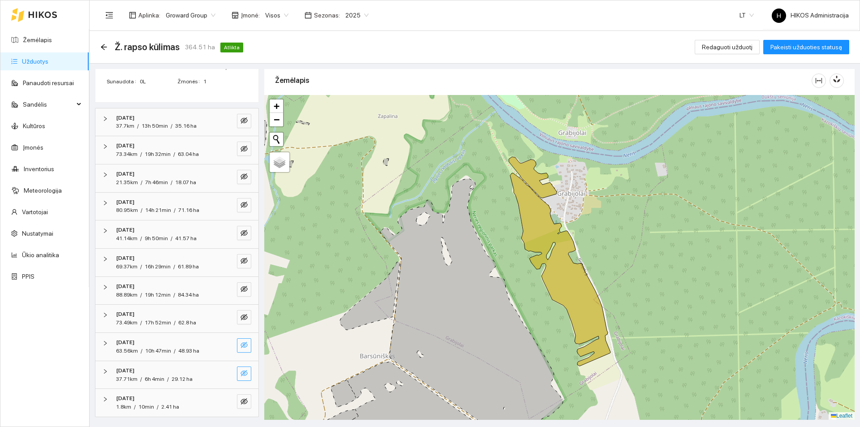
click at [237, 345] on button "button" at bounding box center [244, 345] width 14 height 14
click at [579, 265] on icon at bounding box center [560, 269] width 100 height 193
click at [576, 265] on icon at bounding box center [560, 269] width 100 height 193
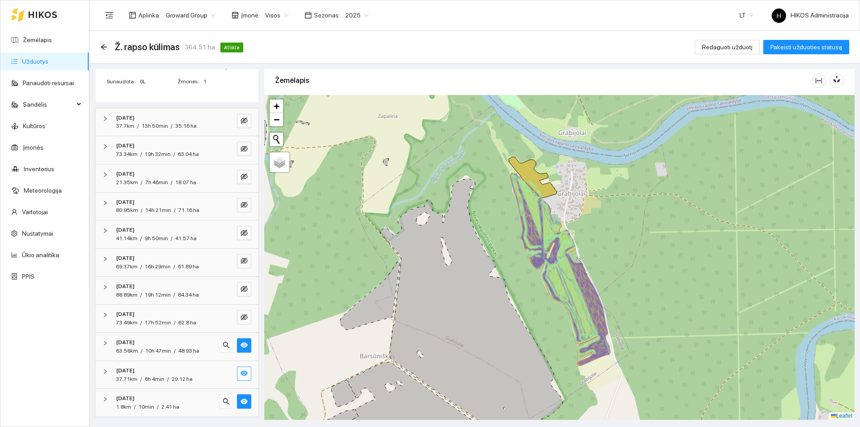
click at [576, 265] on icon at bounding box center [562, 267] width 97 height 183
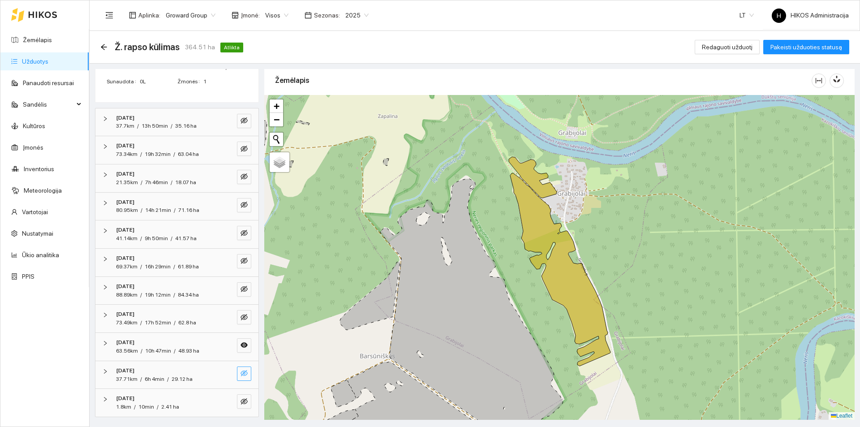
click at [540, 172] on div at bounding box center [559, 257] width 591 height 325
click at [529, 177] on icon at bounding box center [533, 177] width 48 height 41
click at [529, 177] on icon at bounding box center [527, 182] width 33 height 49
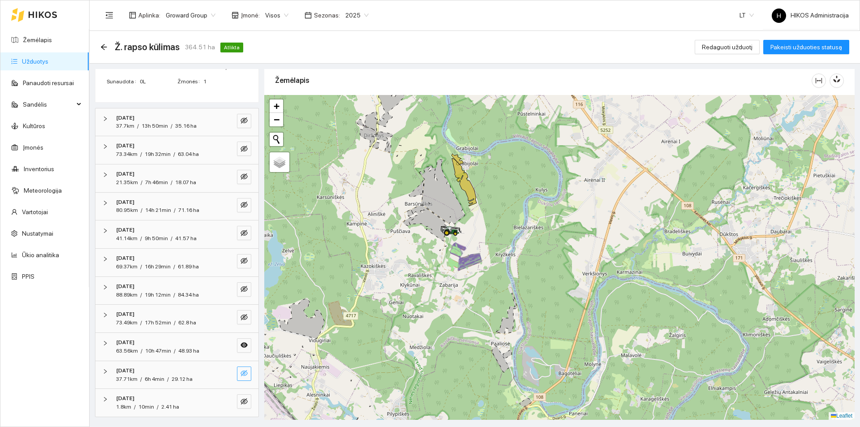
drag, startPoint x: 507, startPoint y: 278, endPoint x: 501, endPoint y: 234, distance: 43.9
click at [501, 234] on div at bounding box center [559, 257] width 591 height 325
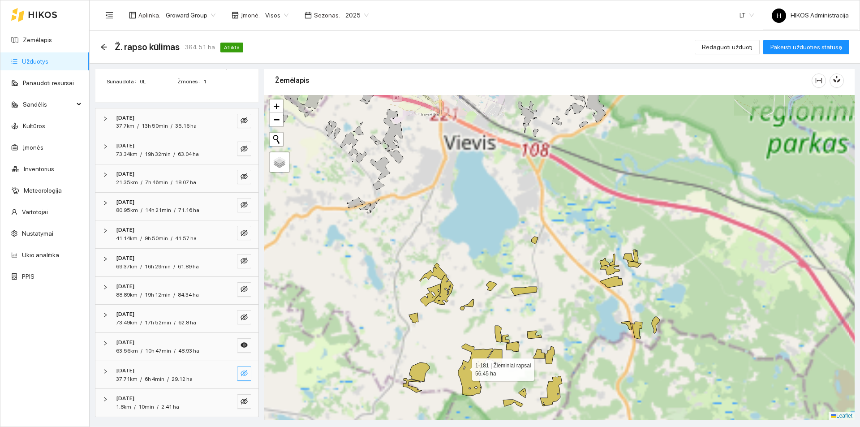
click at [468, 367] on icon at bounding box center [475, 370] width 35 height 52
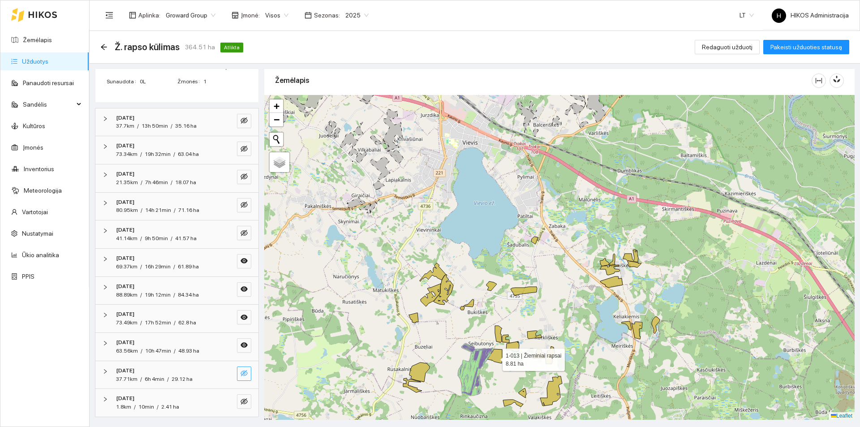
click at [495, 358] on icon at bounding box center [495, 356] width 15 height 14
click at [514, 342] on div at bounding box center [559, 257] width 591 height 325
click at [513, 345] on icon at bounding box center [512, 346] width 13 height 10
click at [502, 337] on div at bounding box center [559, 257] width 591 height 325
click at [499, 333] on icon at bounding box center [498, 334] width 7 height 17
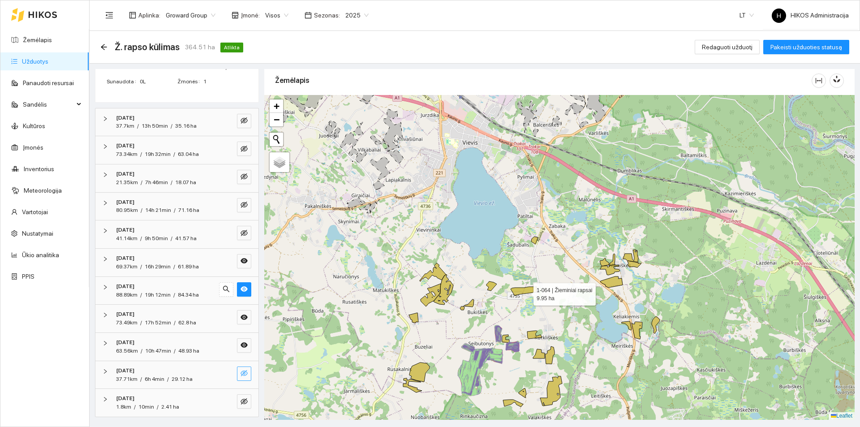
click at [526, 292] on icon at bounding box center [524, 291] width 26 height 9
click at [529, 336] on icon at bounding box center [534, 335] width 15 height 8
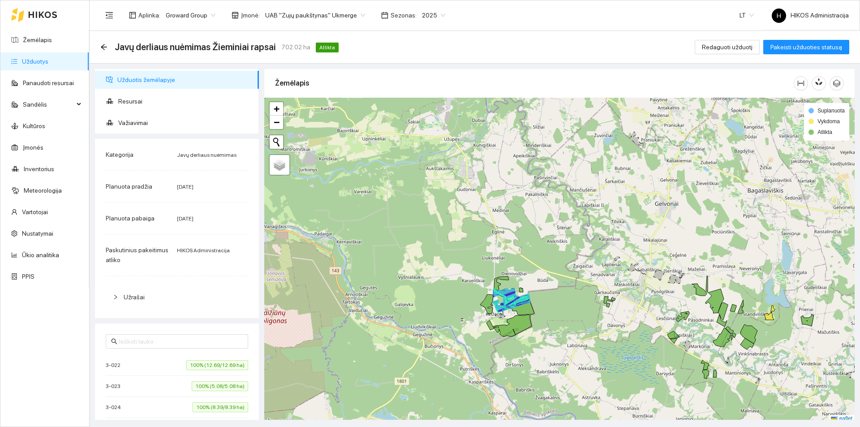
scroll to position [3, 0]
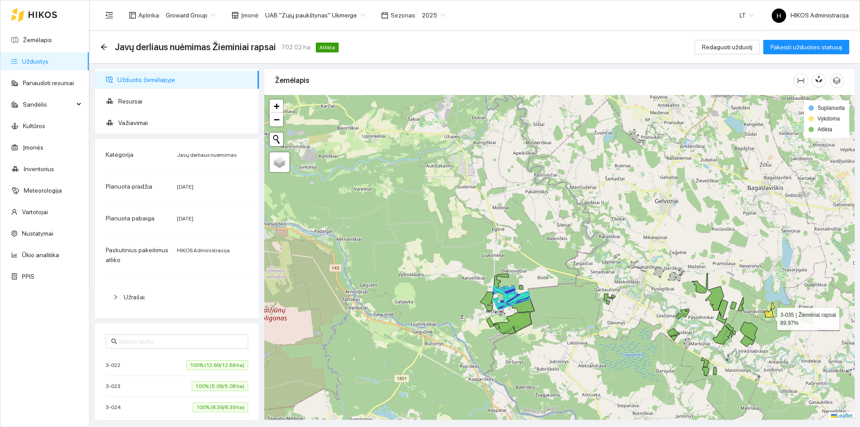
click at [773, 315] on icon at bounding box center [770, 310] width 11 height 14
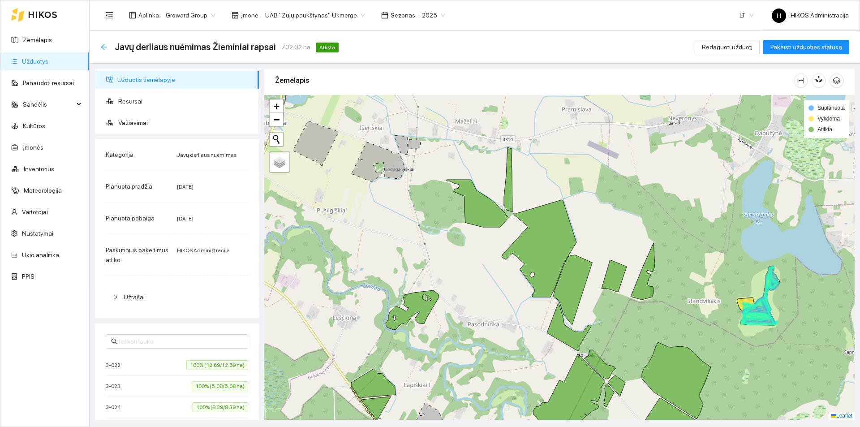
click at [105, 47] on icon "arrow-left" at bounding box center [104, 47] width 6 height 6
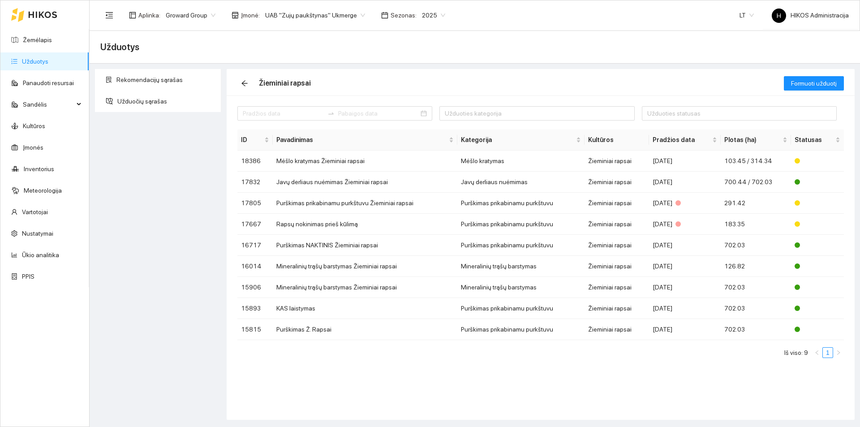
click at [325, 20] on span "UAB "Zujų paukštynas" Ukmerge" at bounding box center [315, 15] width 100 height 13
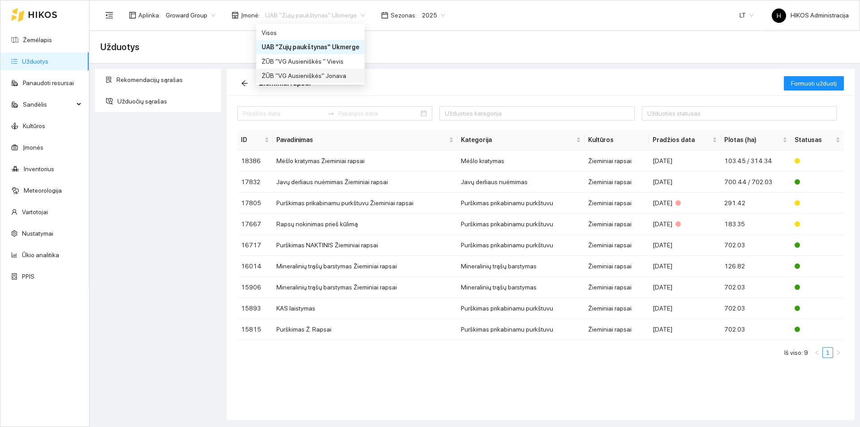
click at [337, 80] on div "ŽŪB "VG Ausieniškės" Jonava" at bounding box center [311, 76] width 98 height 10
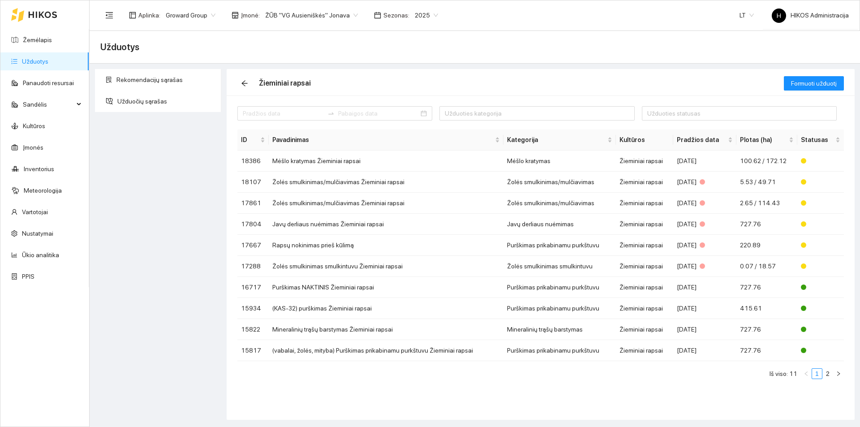
click at [333, 13] on span "ŽŪB "VG Ausieniškės" Jonava" at bounding box center [311, 15] width 93 height 13
click at [341, 60] on div "ŽŪB "VG Ausieniškės " Vievis" at bounding box center [308, 61] width 92 height 10
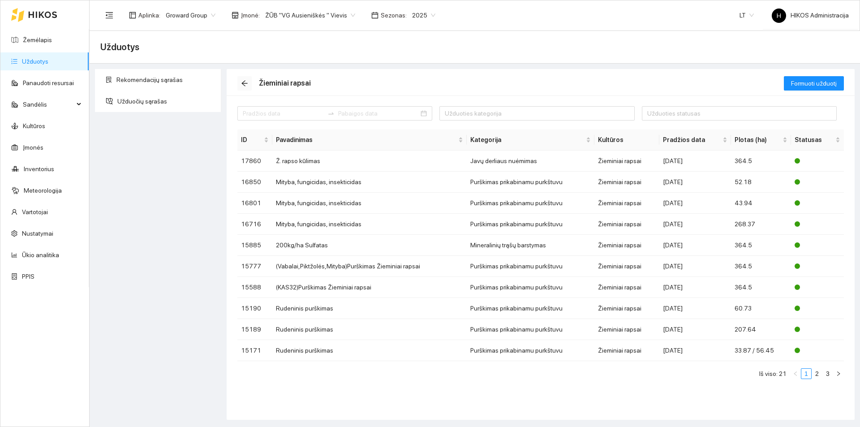
click at [244, 81] on icon "arrow-left" at bounding box center [245, 84] width 6 height 6
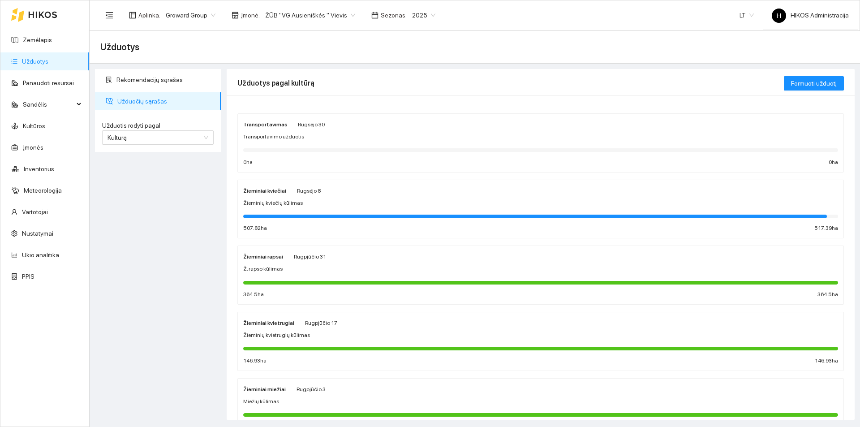
click at [326, 197] on div "Žieminiai kviečiai Rugsėjo 8 Žieminių kviečių kūlimas 507.82 ha 517.39 ha" at bounding box center [540, 210] width 595 height 48
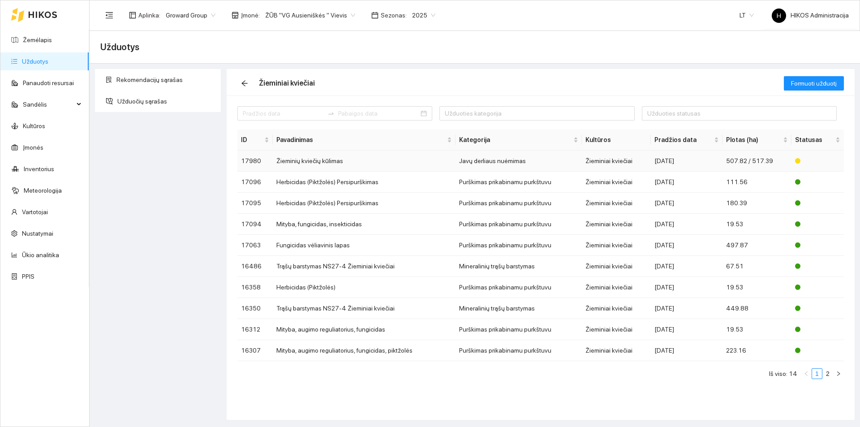
click at [352, 156] on td "Žieminių kviečių kūlimas" at bounding box center [364, 161] width 183 height 21
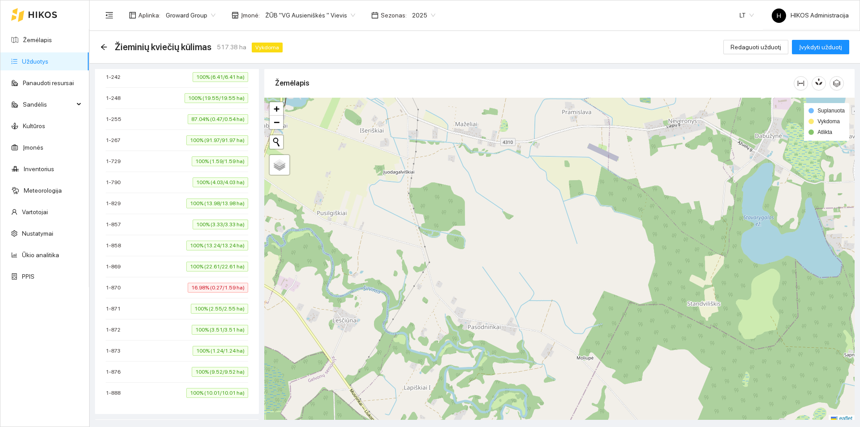
scroll to position [1077, 0]
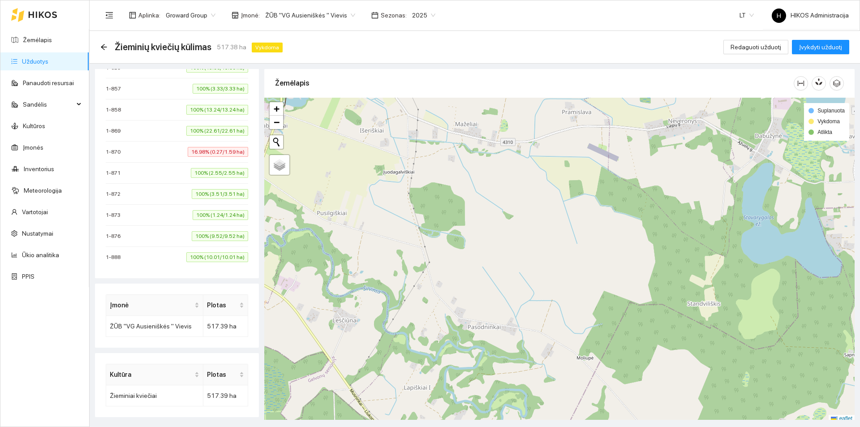
click at [204, 152] on span "16.98% (0.27/1.59 ha)" at bounding box center [218, 152] width 60 height 10
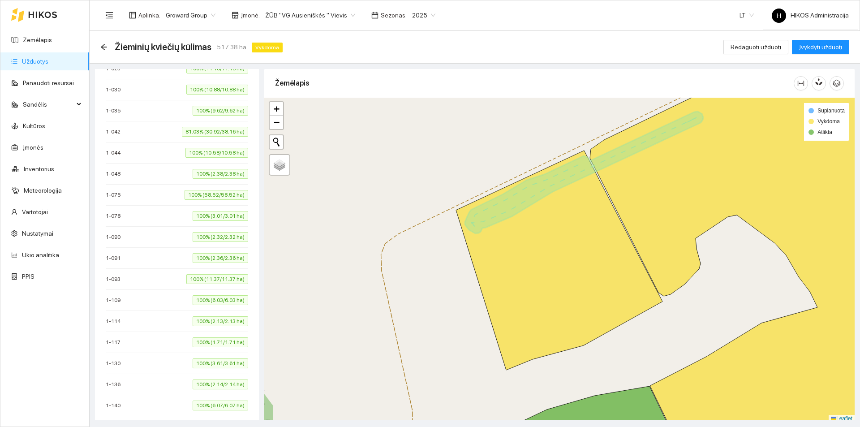
scroll to position [181, 0]
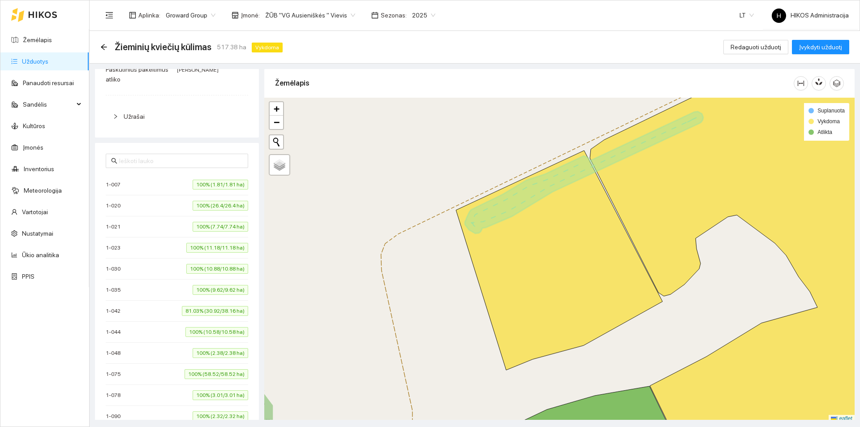
click at [211, 311] on span "81.03% (30.92/38.16 ha)" at bounding box center [215, 311] width 66 height 10
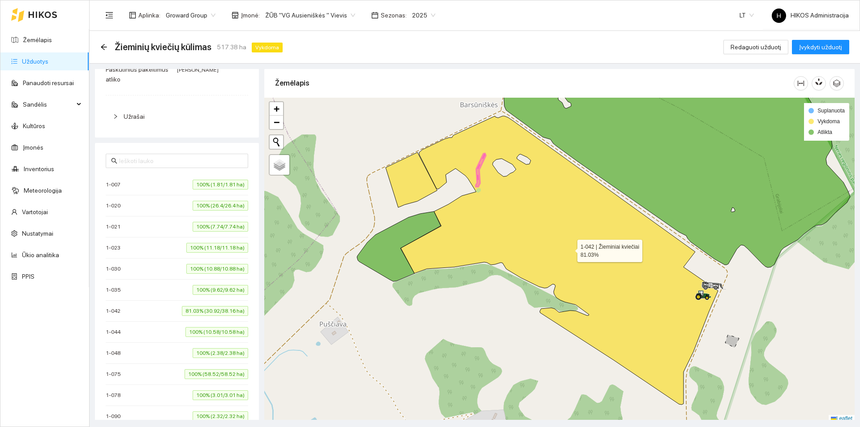
click at [526, 223] on icon at bounding box center [559, 260] width 317 height 289
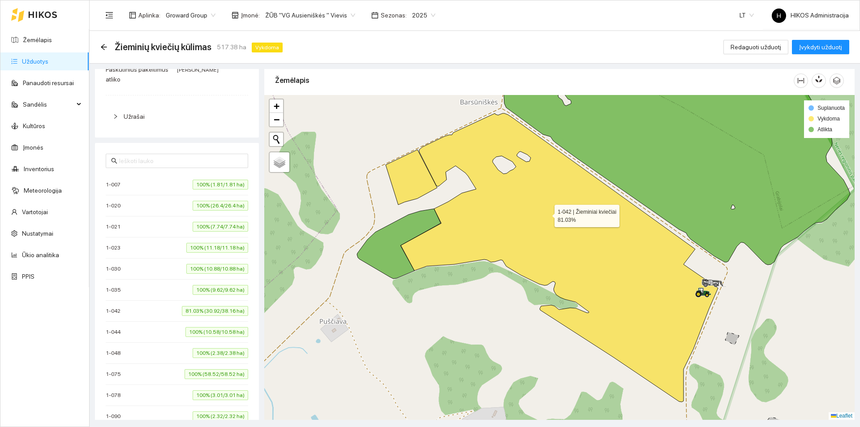
click at [547, 213] on icon at bounding box center [559, 257] width 317 height 289
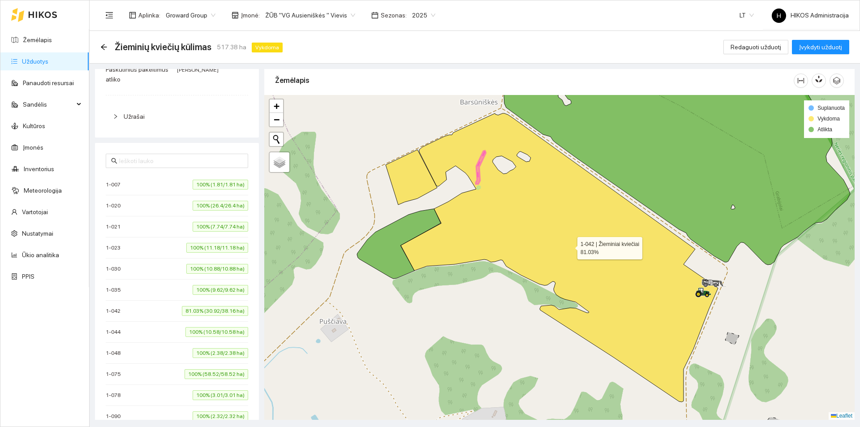
click at [547, 213] on icon at bounding box center [559, 257] width 317 height 289
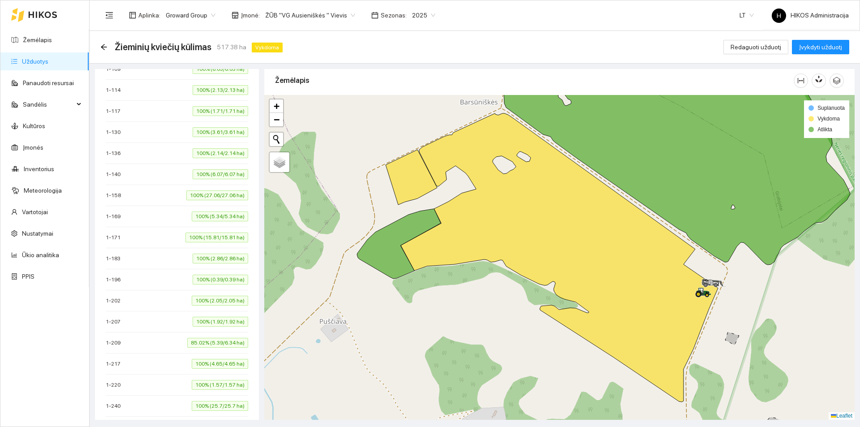
scroll to position [674, 0]
click at [211, 260] on span "85.02% (5.39/6.34 ha)" at bounding box center [217, 260] width 61 height 10
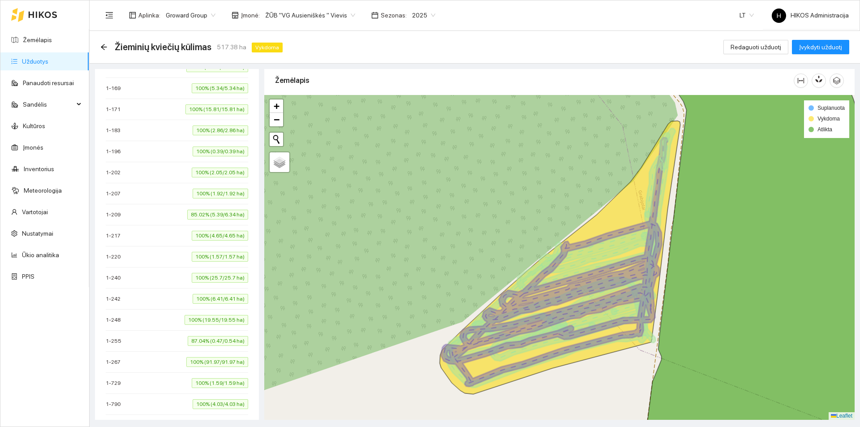
scroll to position [808, 0]
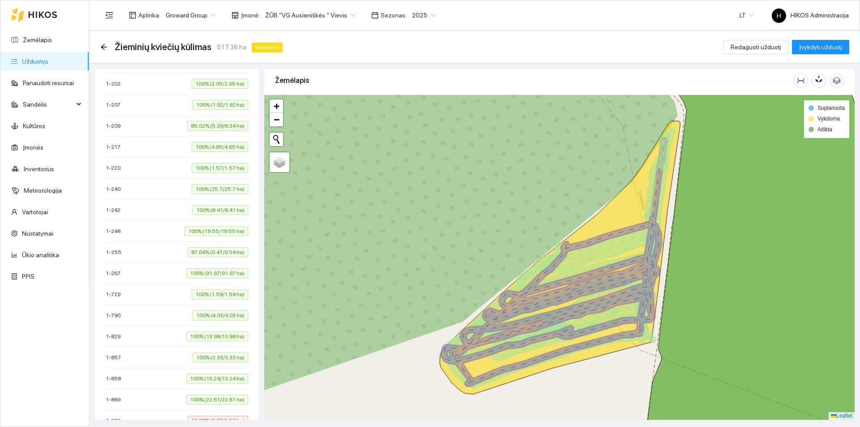
click at [215, 249] on span "87.04% (0.47/0.54 ha)" at bounding box center [218, 252] width 60 height 10
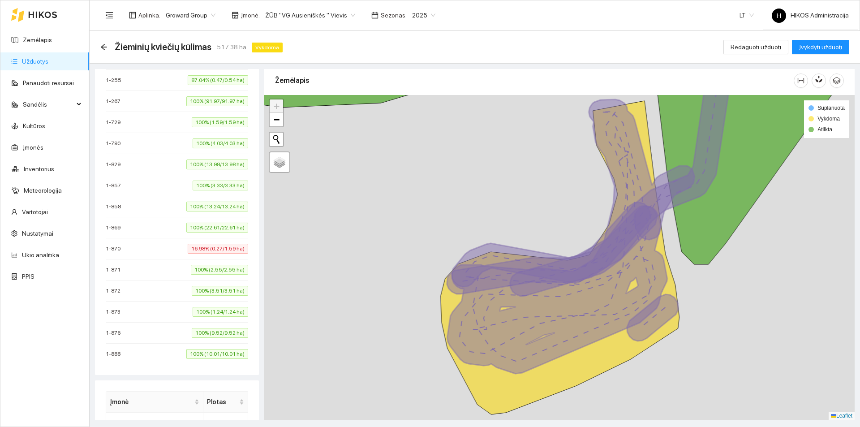
scroll to position [987, 0]
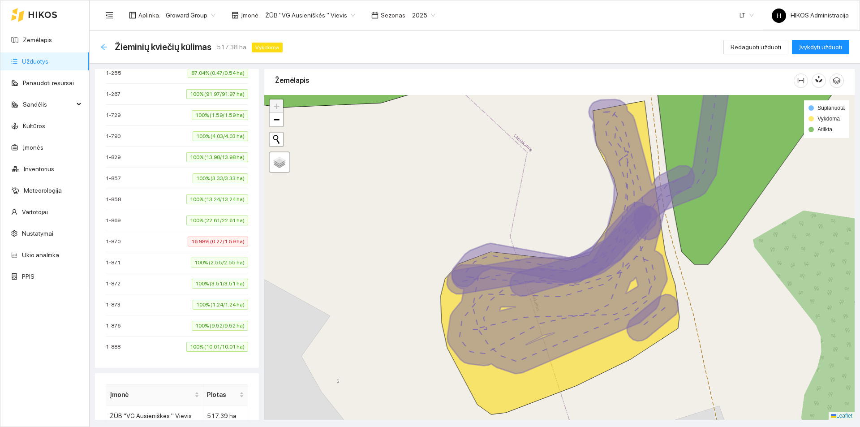
click at [105, 47] on icon "arrow-left" at bounding box center [104, 47] width 6 height 6
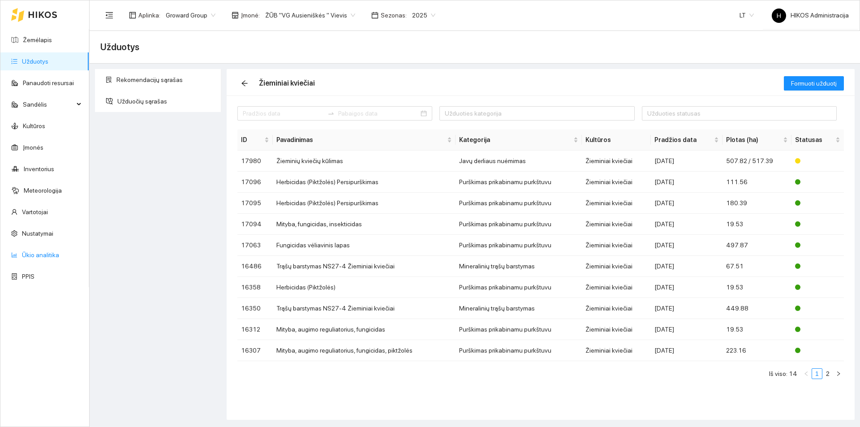
click at [40, 257] on link "Ūkio analitika" at bounding box center [40, 254] width 37 height 7
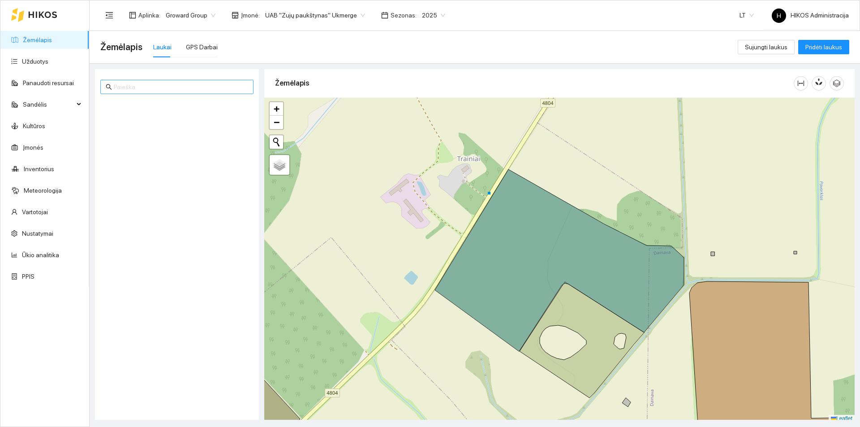
click at [182, 84] on input "text" at bounding box center [181, 87] width 134 height 10
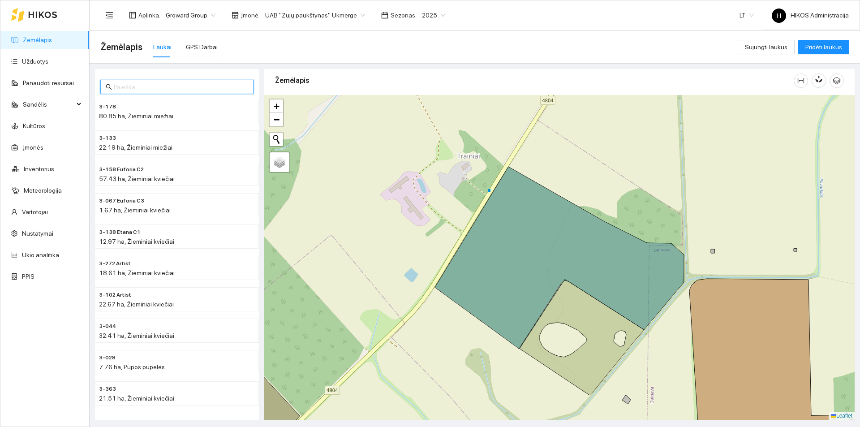
paste input "3-053"
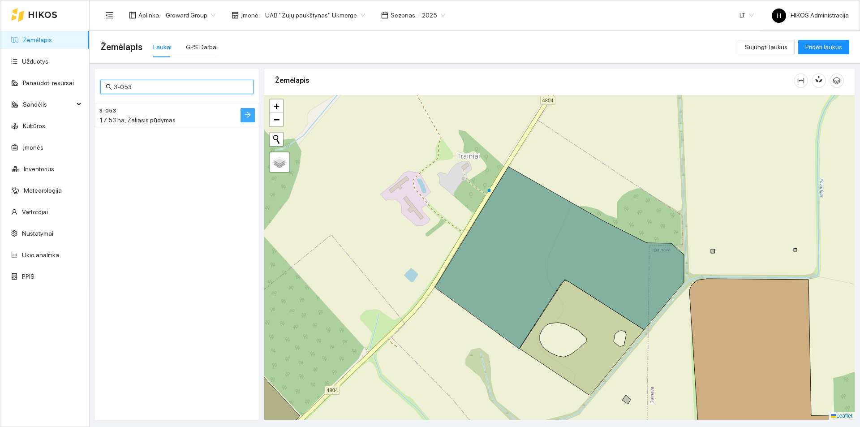
type input "3-053"
click at [243, 115] on button "button" at bounding box center [248, 115] width 14 height 14
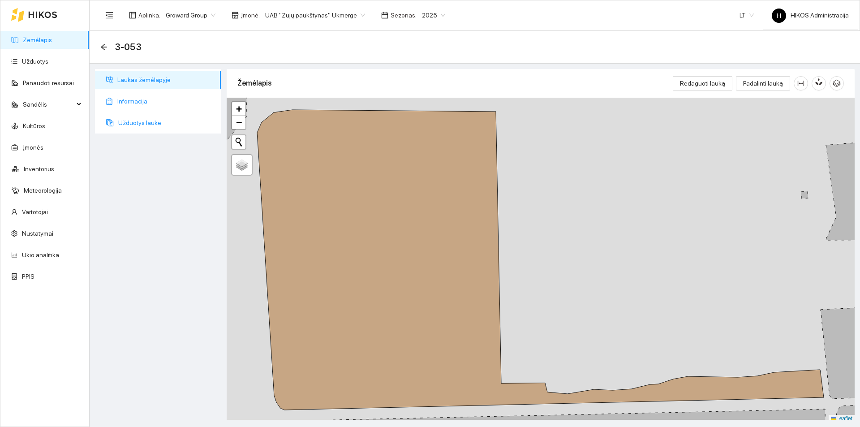
click at [164, 117] on span "Užduotys lauke" at bounding box center [166, 123] width 96 height 18
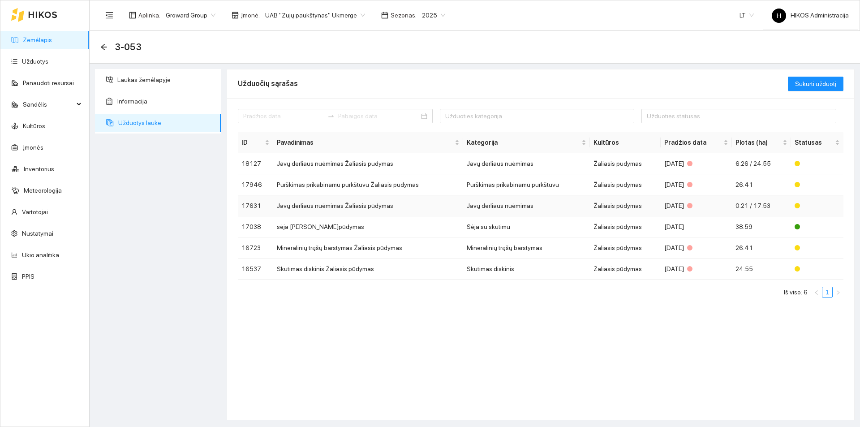
click at [390, 207] on td "Javų derliaus nuėmimas Žaliasis pūdymas" at bounding box center [368, 205] width 190 height 21
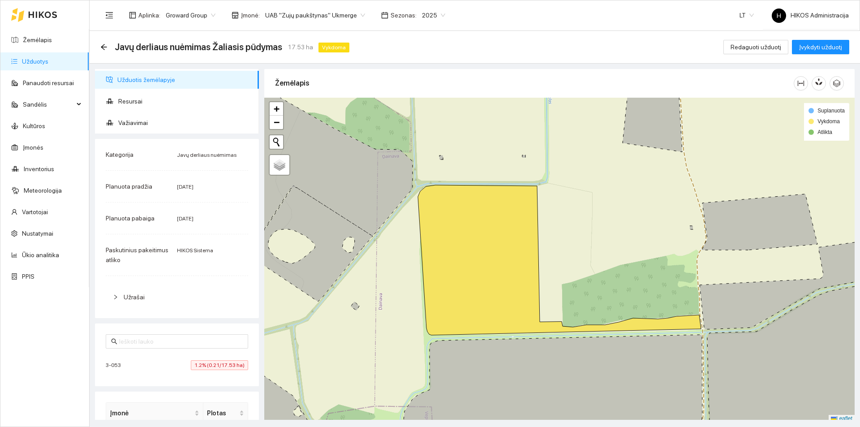
click at [211, 363] on span "1.2% (0.21/17.53 ha)" at bounding box center [219, 365] width 57 height 10
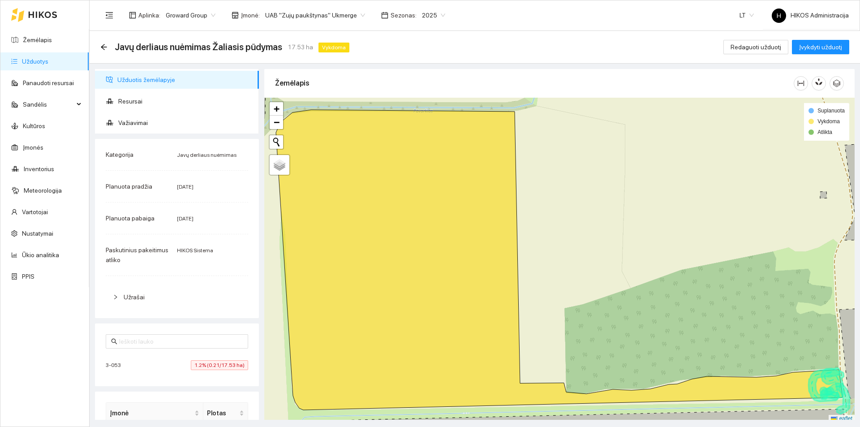
click at [332, 18] on span "UAB "Zujų paukštynas" Ukmerge" at bounding box center [315, 15] width 100 height 13
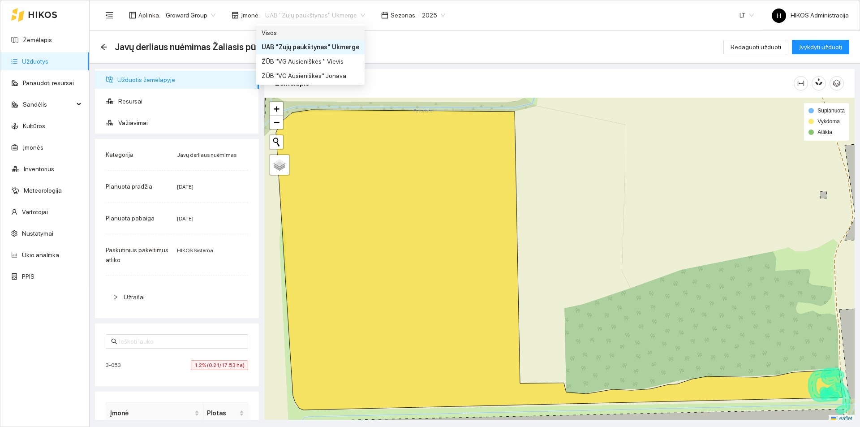
click at [322, 35] on div "Visos" at bounding box center [311, 33] width 98 height 10
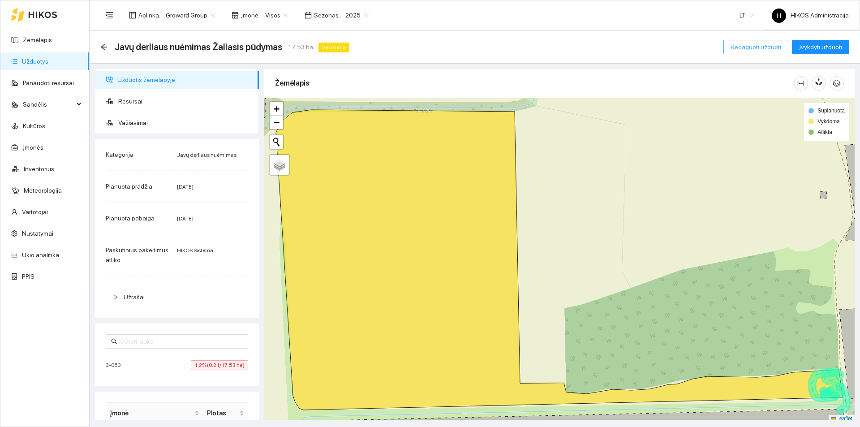
click at [765, 42] on span "Redaguoti užduotį" at bounding box center [756, 47] width 51 height 10
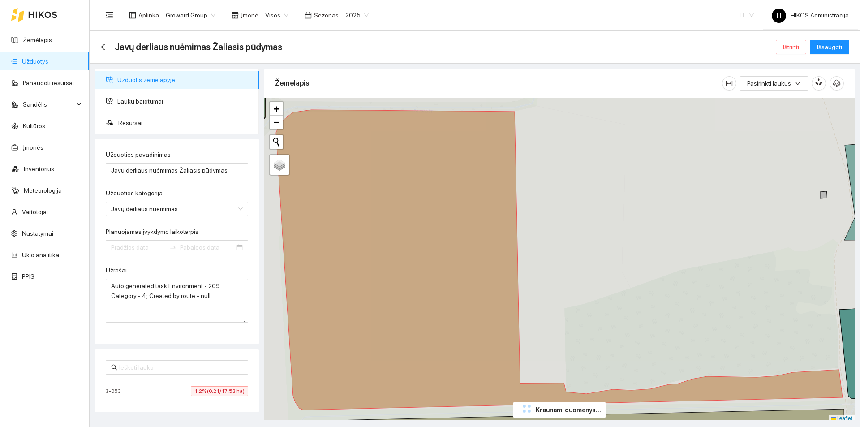
type input "[DATE]"
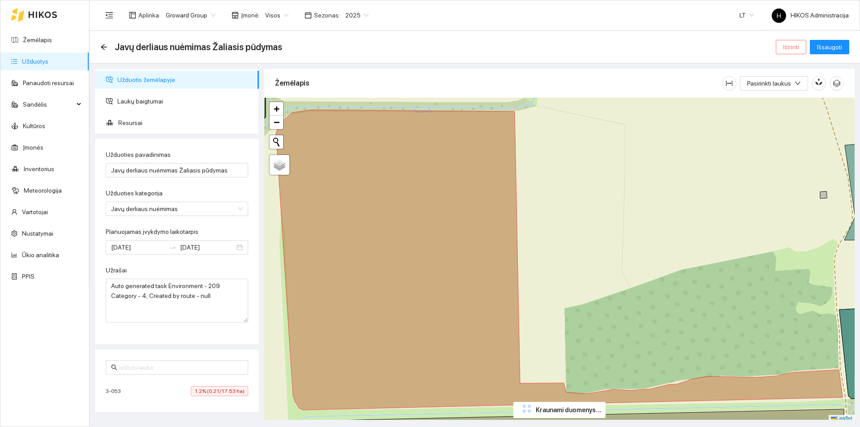
click at [779, 45] on button "Ištrinti" at bounding box center [791, 47] width 30 height 14
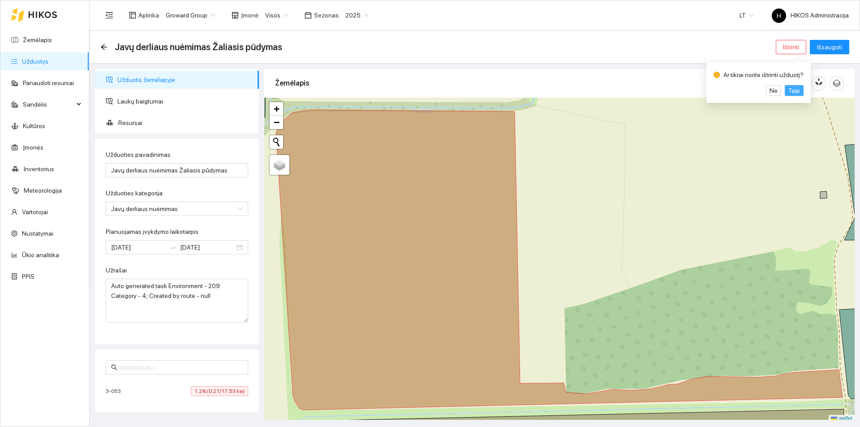
click at [794, 93] on span "Taip" at bounding box center [795, 91] width 12 height 10
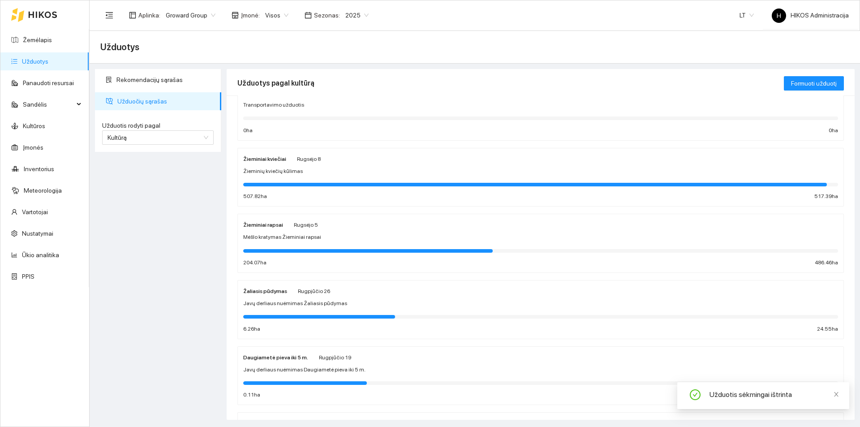
scroll to position [134, 0]
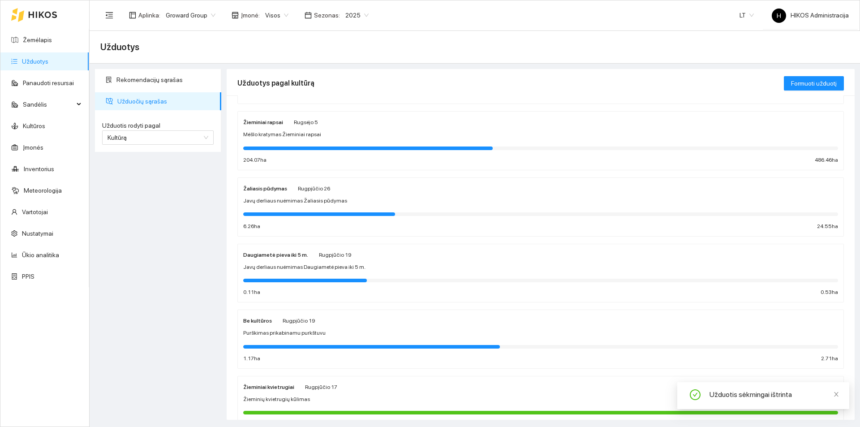
click at [304, 198] on span "Javų derliaus nuėmimas Žaliasis pūdymas" at bounding box center [295, 201] width 104 height 9
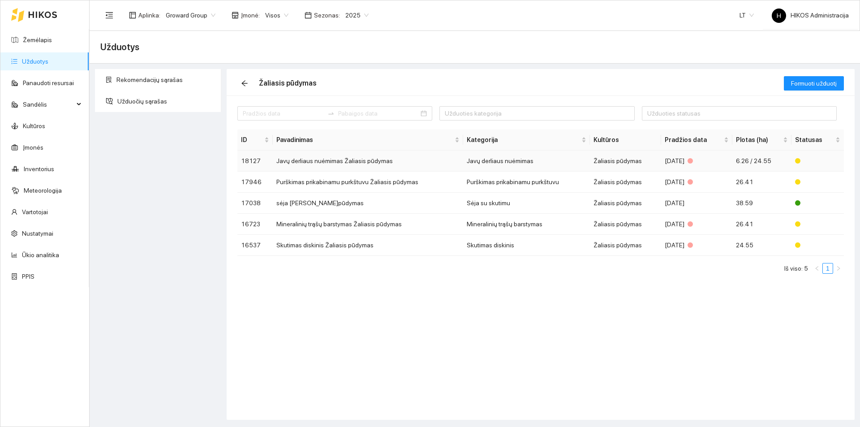
click at [339, 161] on td "Javų derliaus nuėmimas Žaliasis pūdymas" at bounding box center [368, 161] width 190 height 21
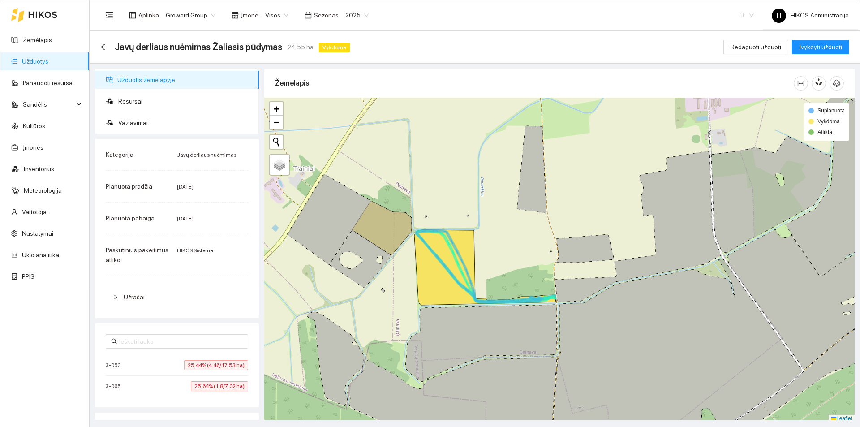
click at [200, 366] on span "25.44% (4.46/17.53 ha)" at bounding box center [216, 365] width 64 height 10
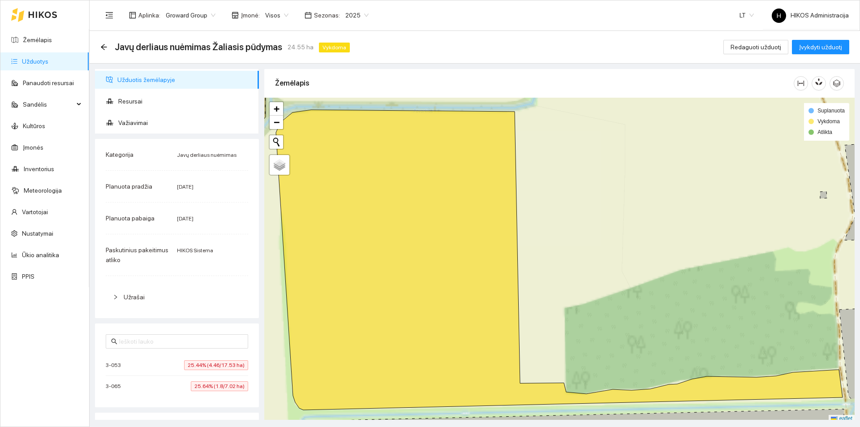
click at [200, 366] on span "25.44% (4.46/17.53 ha)" at bounding box center [216, 365] width 64 height 10
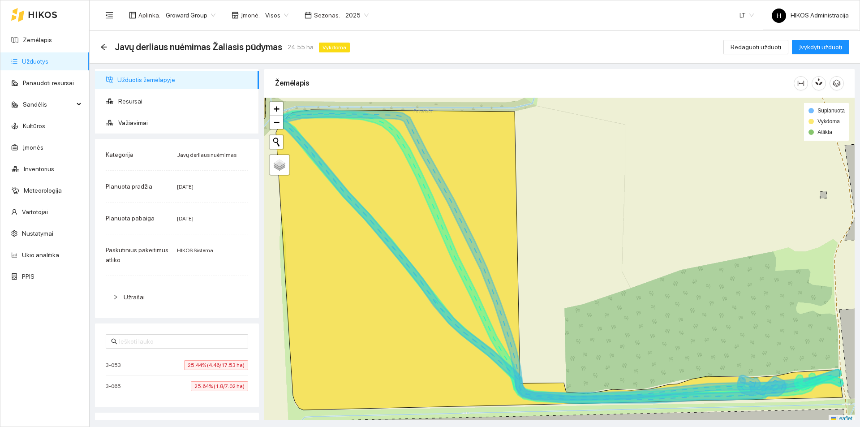
click at [208, 389] on span "25.64% (1.8/7.02 ha)" at bounding box center [219, 386] width 57 height 10
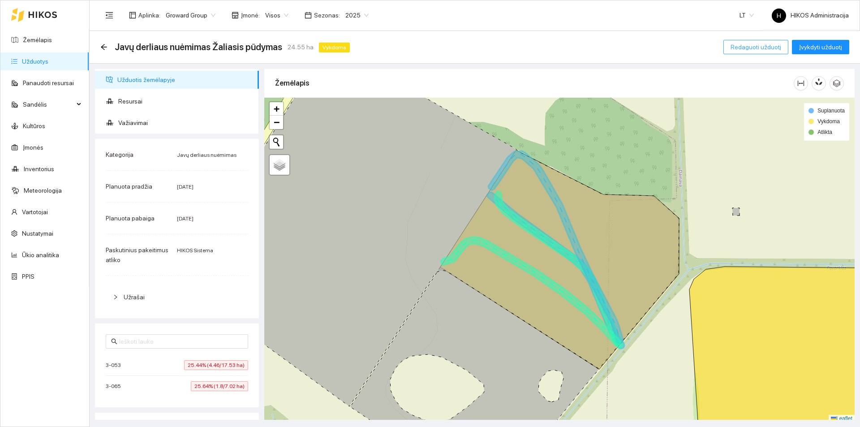
click at [759, 50] on span "Redaguoti užduotį" at bounding box center [756, 47] width 51 height 10
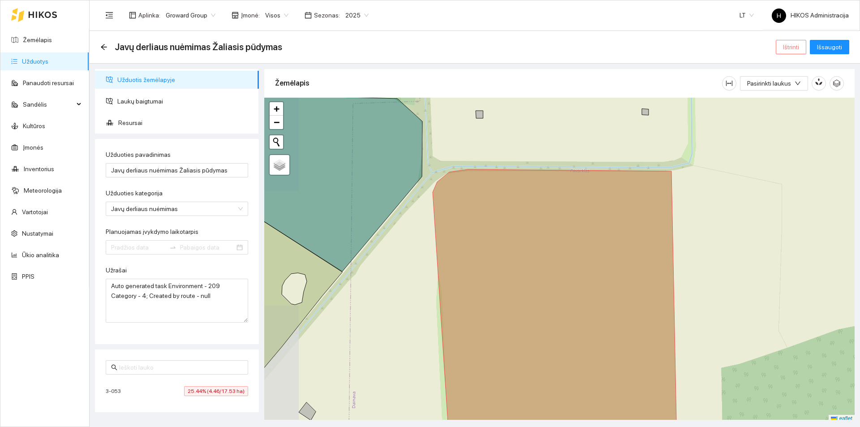
type input "[DATE]"
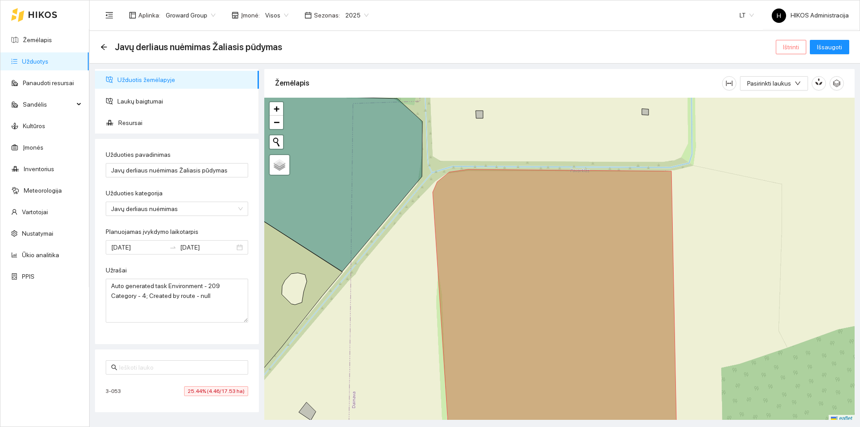
click at [793, 48] on span "Ištrinti" at bounding box center [791, 47] width 16 height 10
click at [794, 93] on span "Taip" at bounding box center [795, 91] width 12 height 10
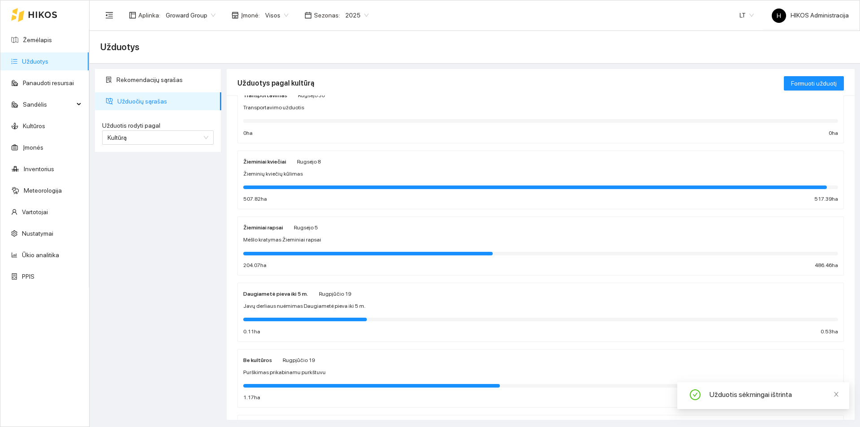
scroll to position [45, 0]
